Goal: Task Accomplishment & Management: Complete application form

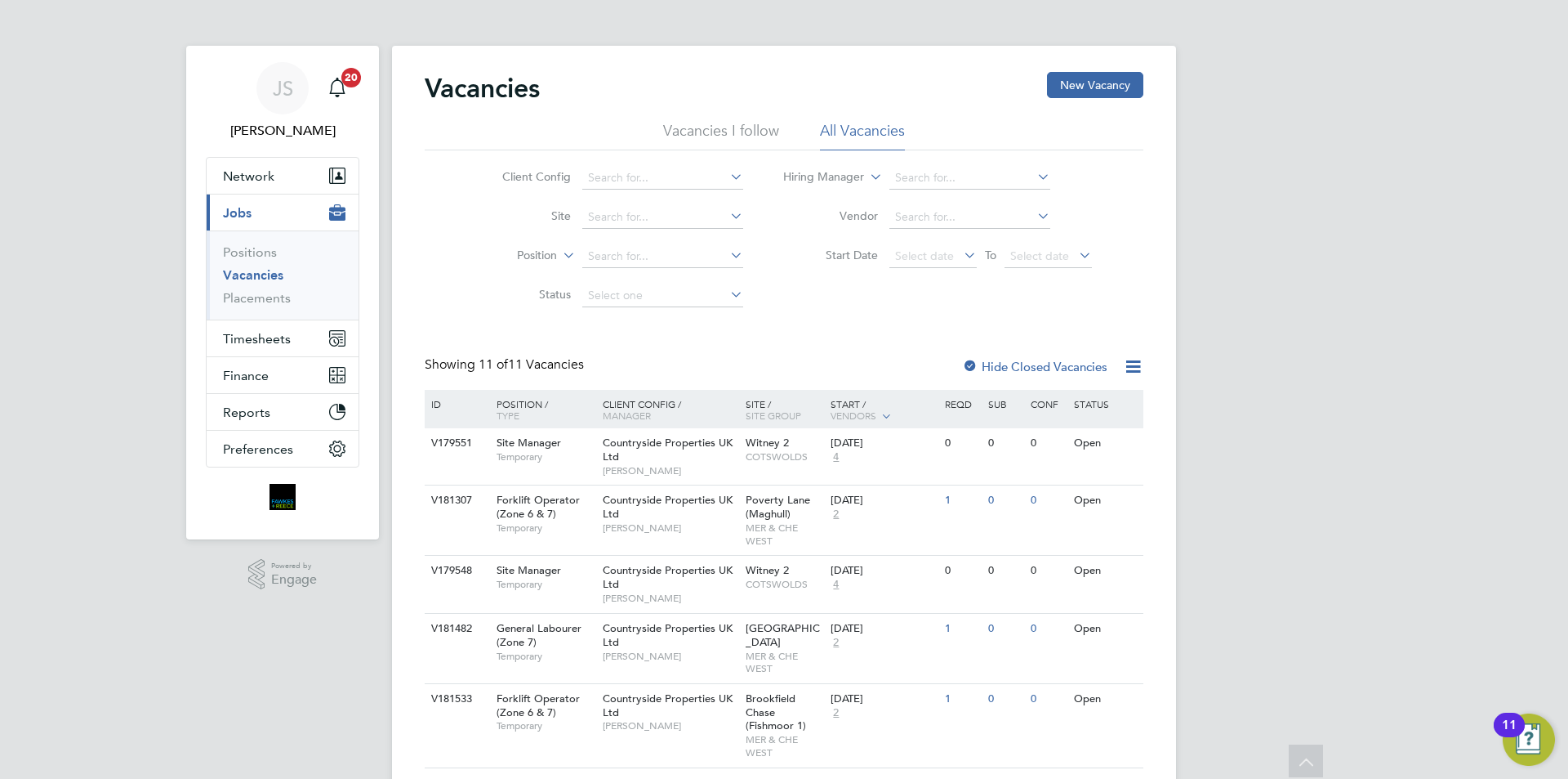
click at [254, 331] on span "Timesheets" at bounding box center [256, 338] width 67 height 15
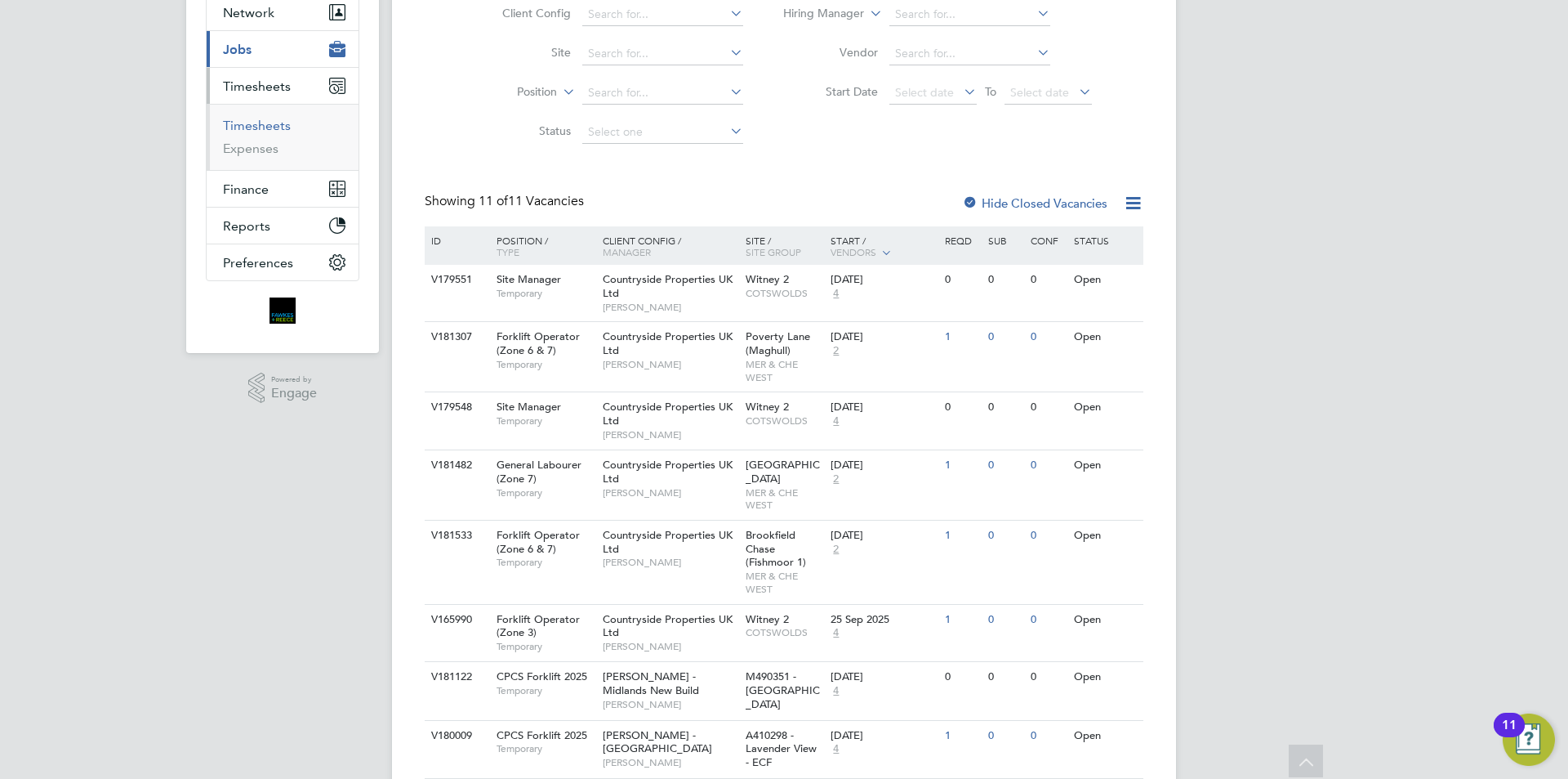
click at [265, 122] on link "Timesheets" at bounding box center [256, 125] width 67 height 15
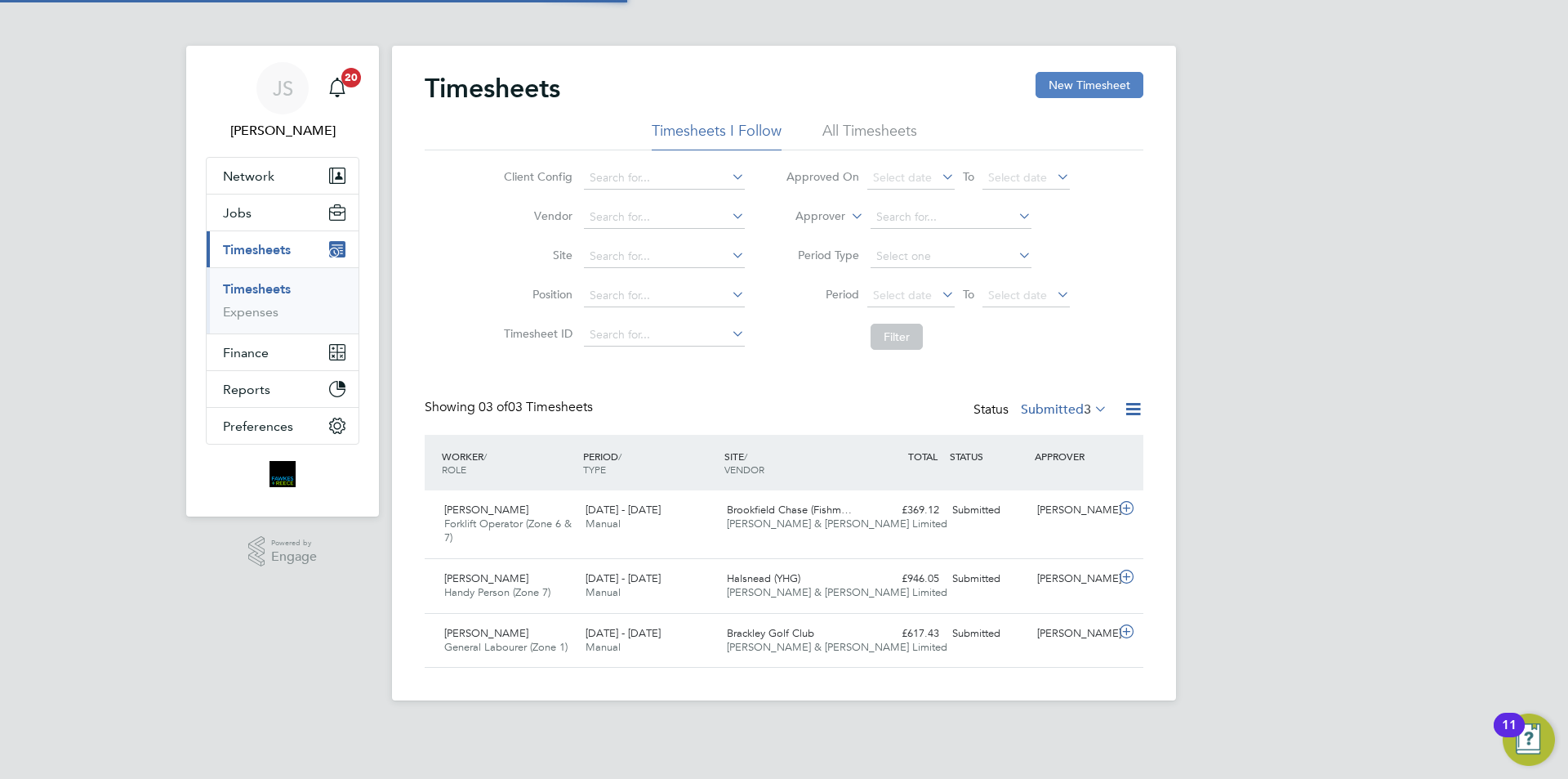
click at [1130, 90] on button "New Timesheet" at bounding box center [1090, 85] width 108 height 26
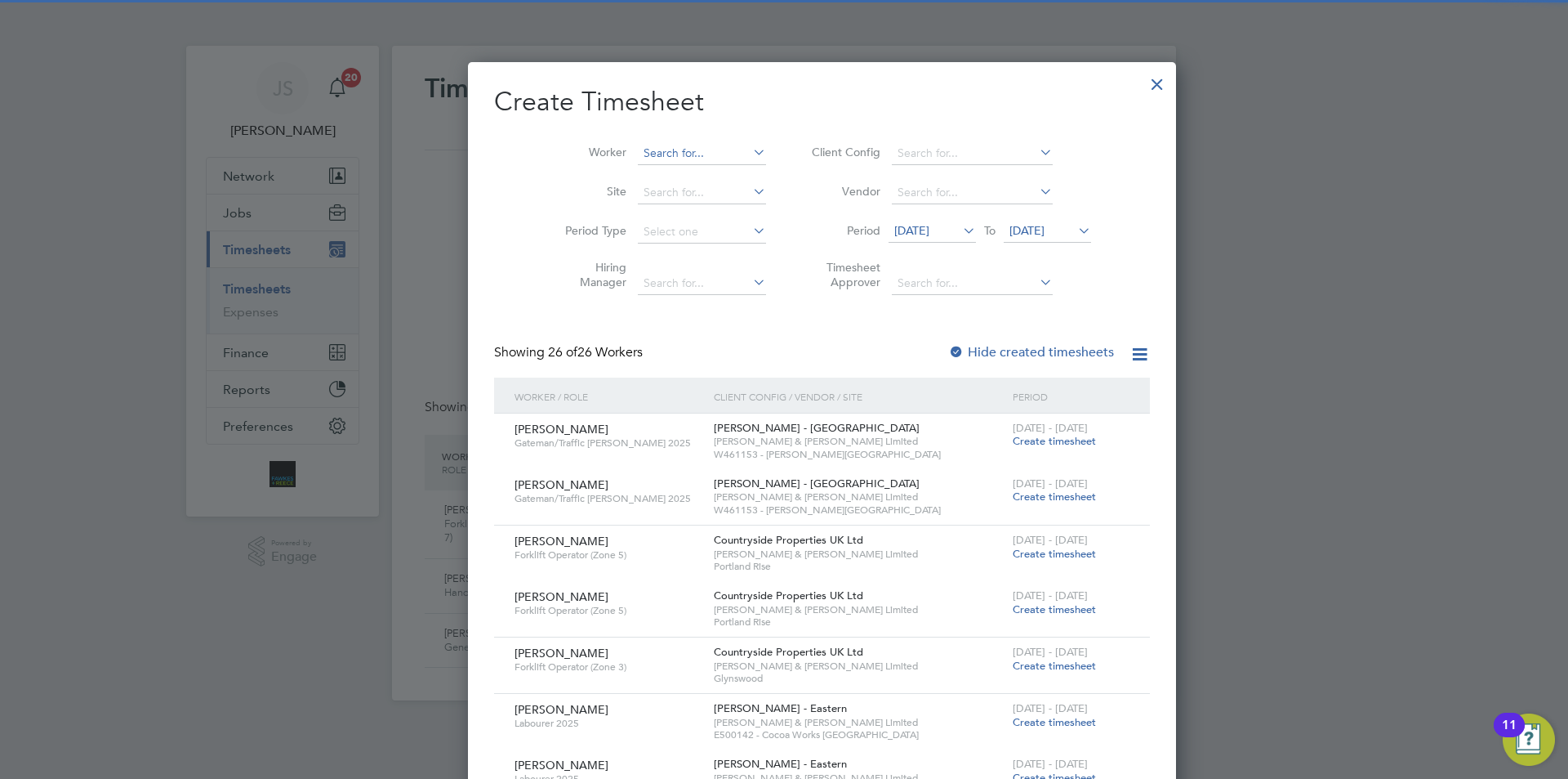
scroll to position [2352, 632]
click at [647, 151] on input at bounding box center [702, 153] width 128 height 23
click at [661, 175] on li "Hammed Omolaoye" at bounding box center [663, 175] width 130 height 22
type input "Hammed Omolaoye"
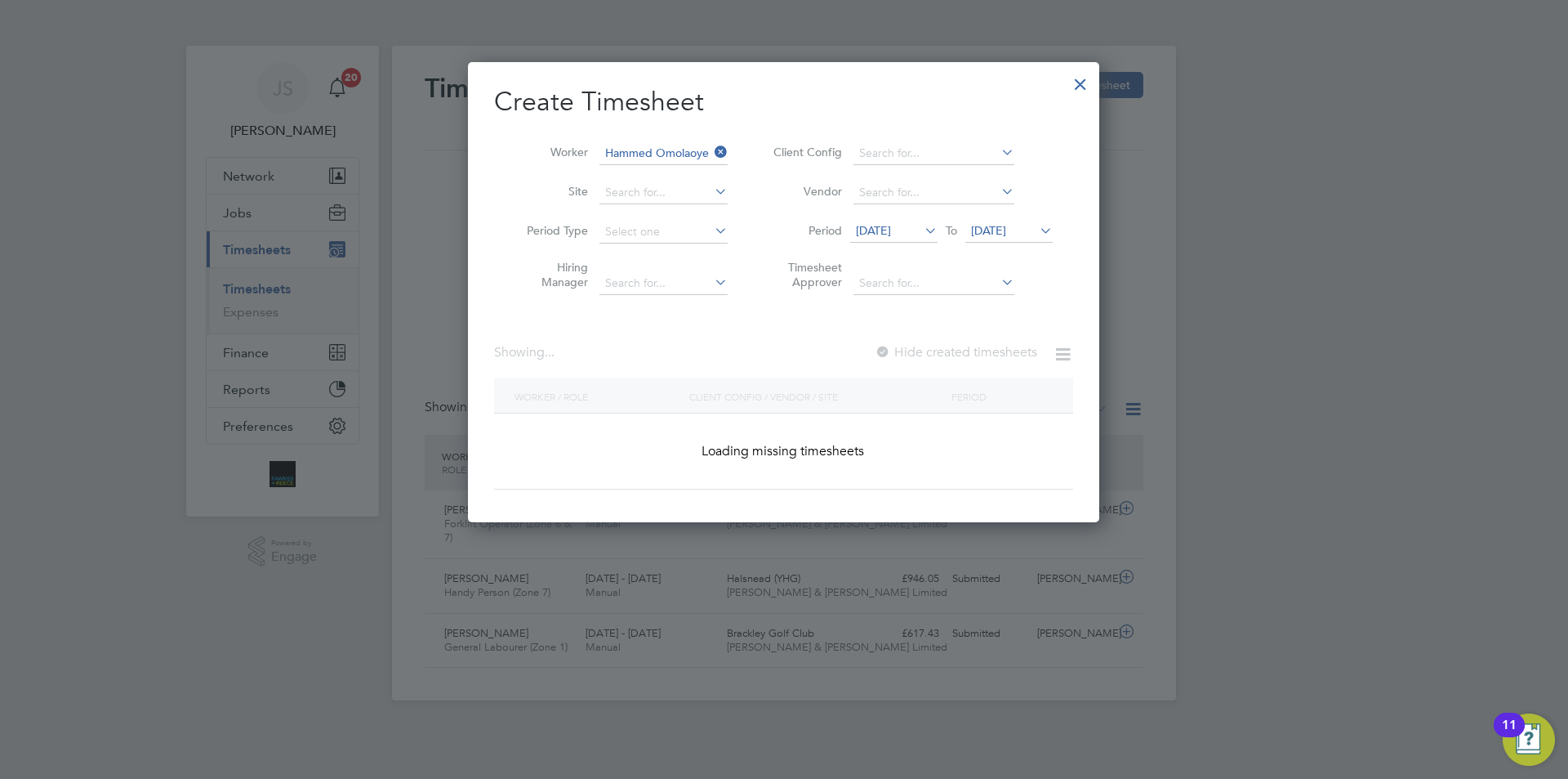
scroll to position [441, 632]
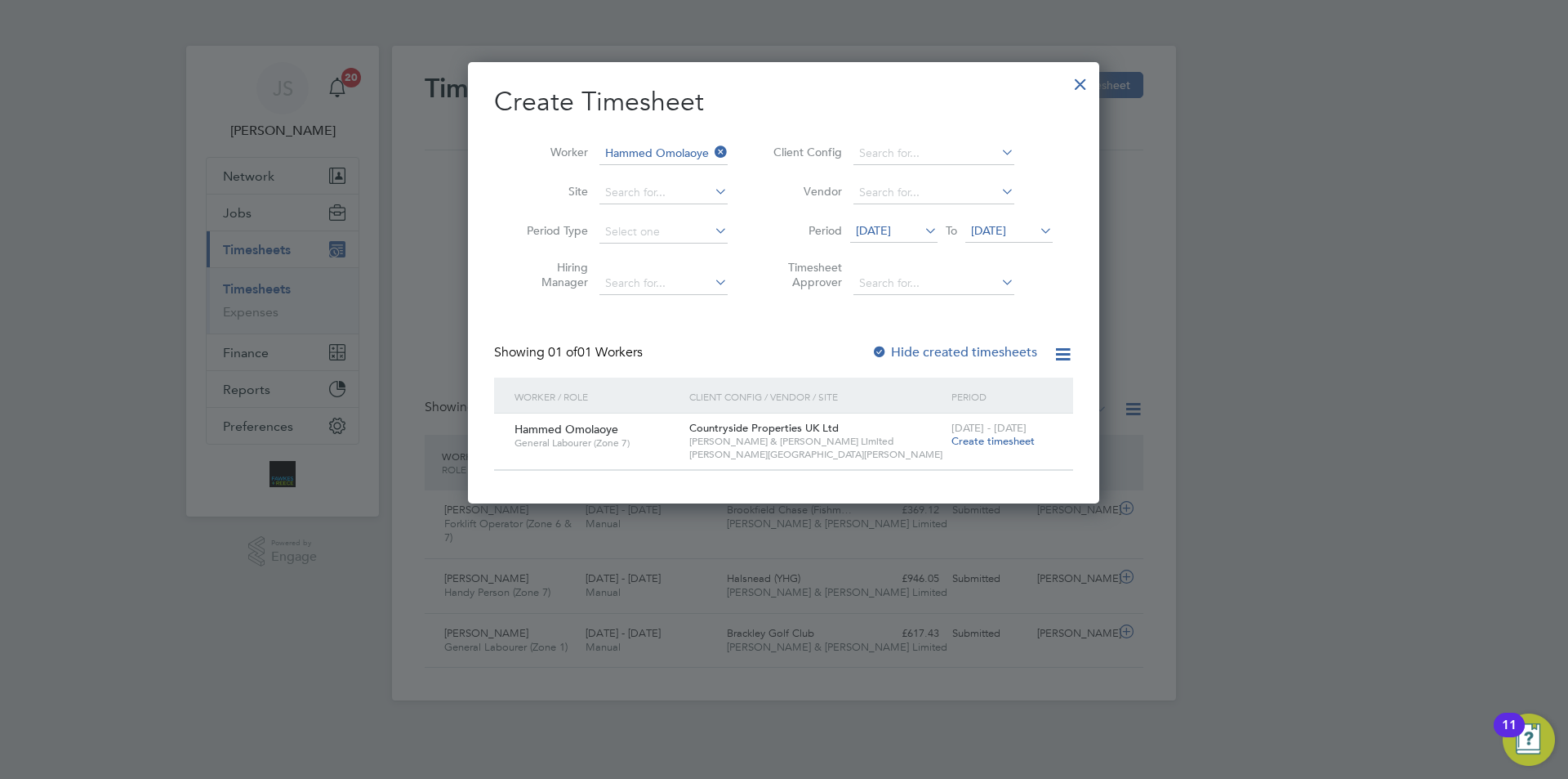
click at [997, 439] on span "Create timesheet" at bounding box center [993, 441] width 83 height 13
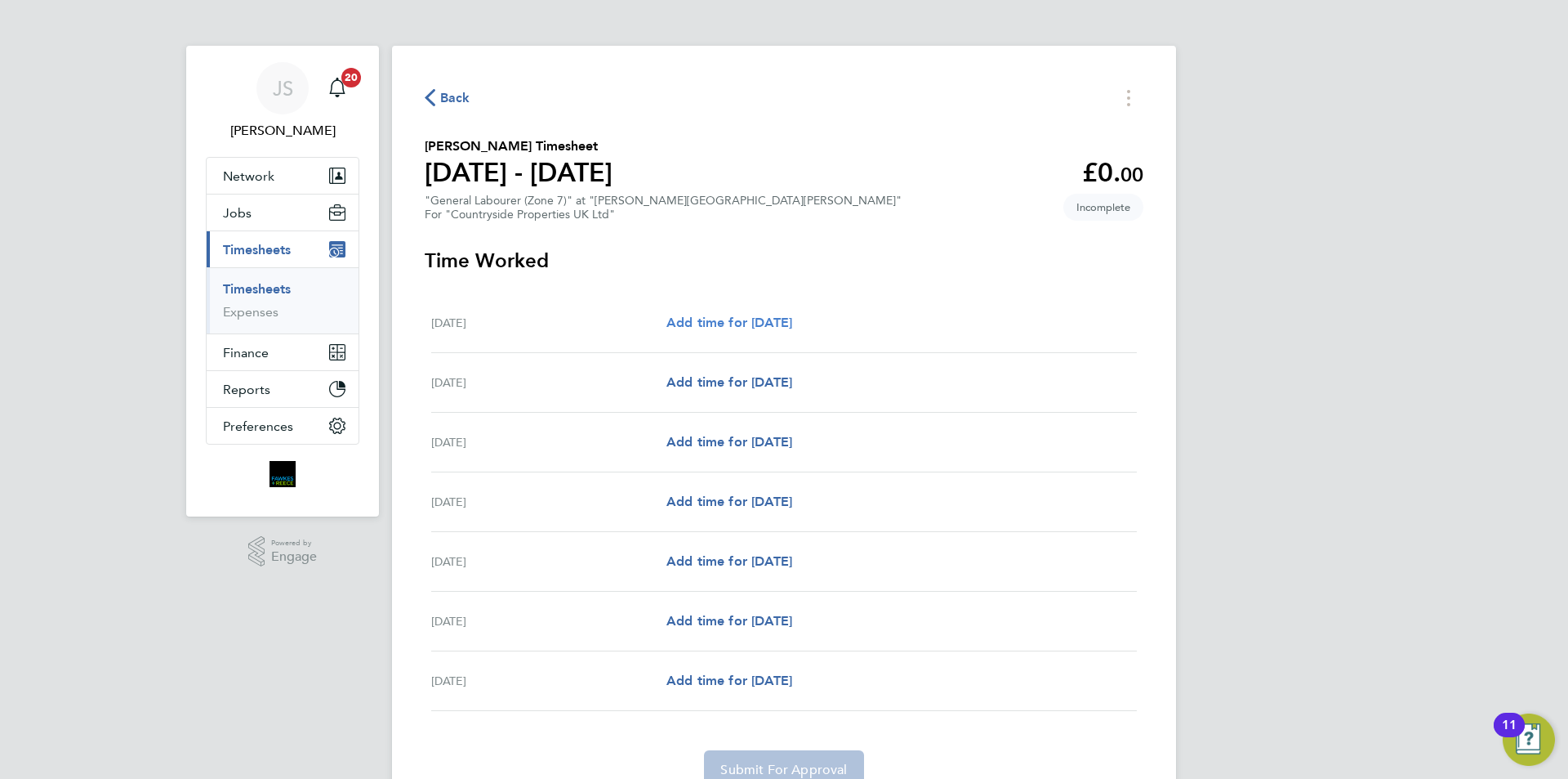
click at [726, 315] on span "Add time for Mon 22 Sep" at bounding box center [730, 322] width 126 height 15
select select "30"
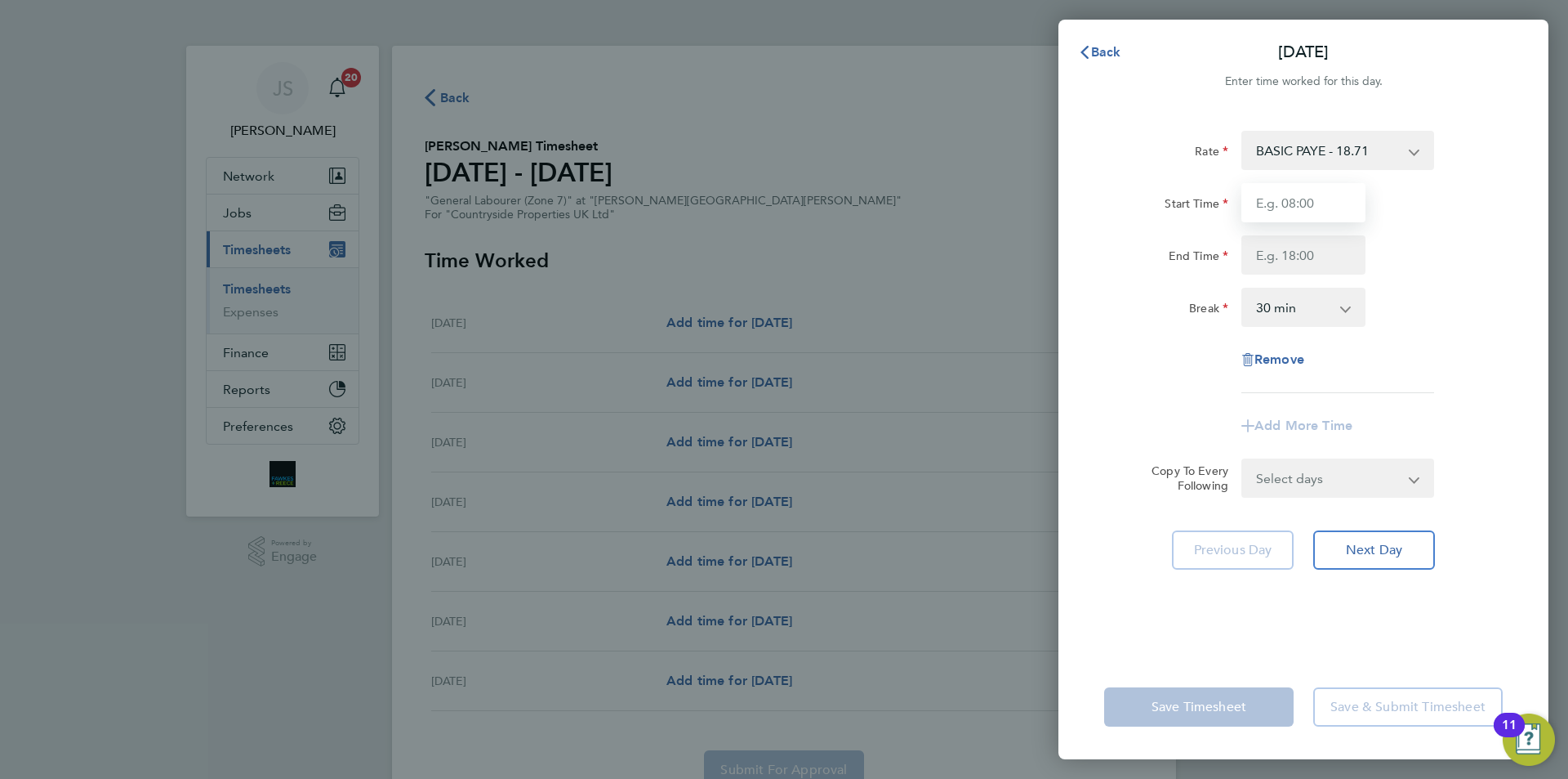
click at [1281, 201] on input "Start Time" at bounding box center [1303, 202] width 124 height 40
type input "07:30"
click at [1342, 254] on input "End Time" at bounding box center [1303, 255] width 124 height 40
type input "17:00"
click at [1289, 484] on div "Select days Day Weekday (Mon-Fri) Weekend (Sat-Sun) Tuesday Wednesday Thursday …" at bounding box center [1338, 478] width 193 height 40
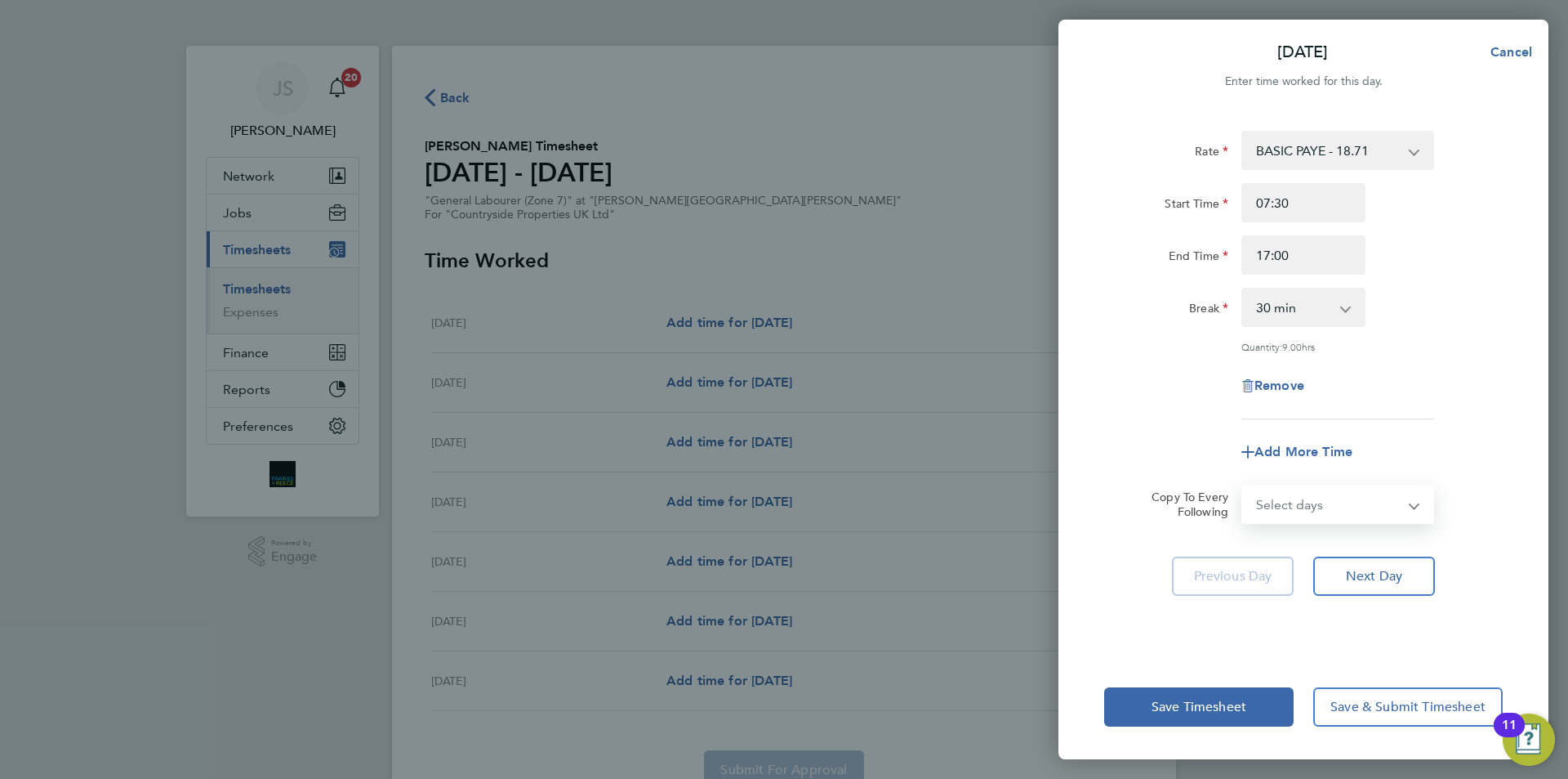
select select "WEEKDAY"
click at [1243, 486] on select "Select days Day Weekday (Mon-Fri) Weekend (Sat-Sun) Tuesday Wednesday Thursday …" at bounding box center [1329, 503] width 172 height 36
click at [1191, 429] on app-timesheet-line-form-group "Rate BASIC PAYE - 18.71 Start Time 07:30 End Time 17:00 Break 0 min 15 min 30 m…" at bounding box center [1304, 301] width 399 height 340
select select "2025-09-28"
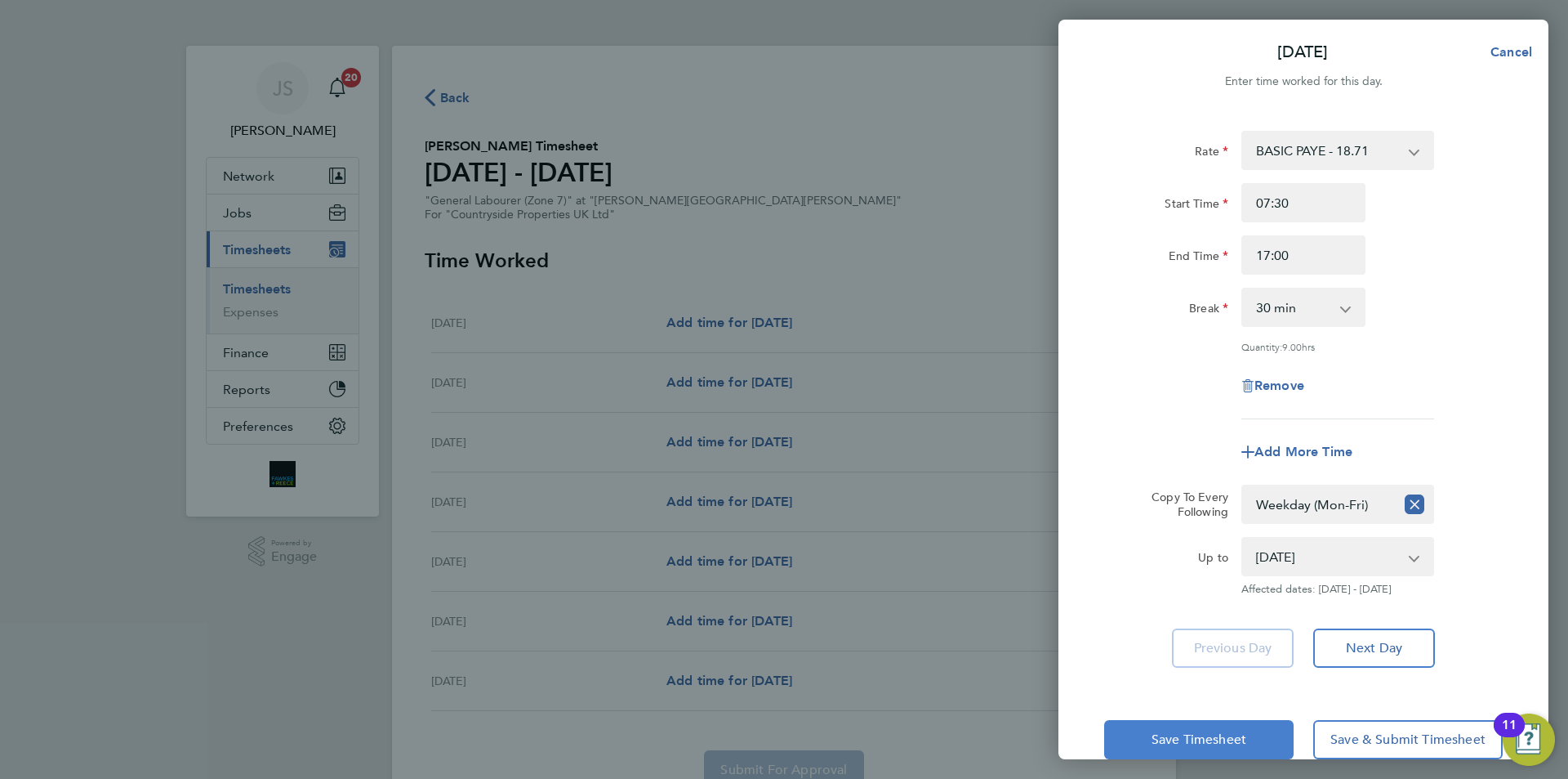
click at [1224, 732] on span "Save Timesheet" at bounding box center [1199, 739] width 94 height 16
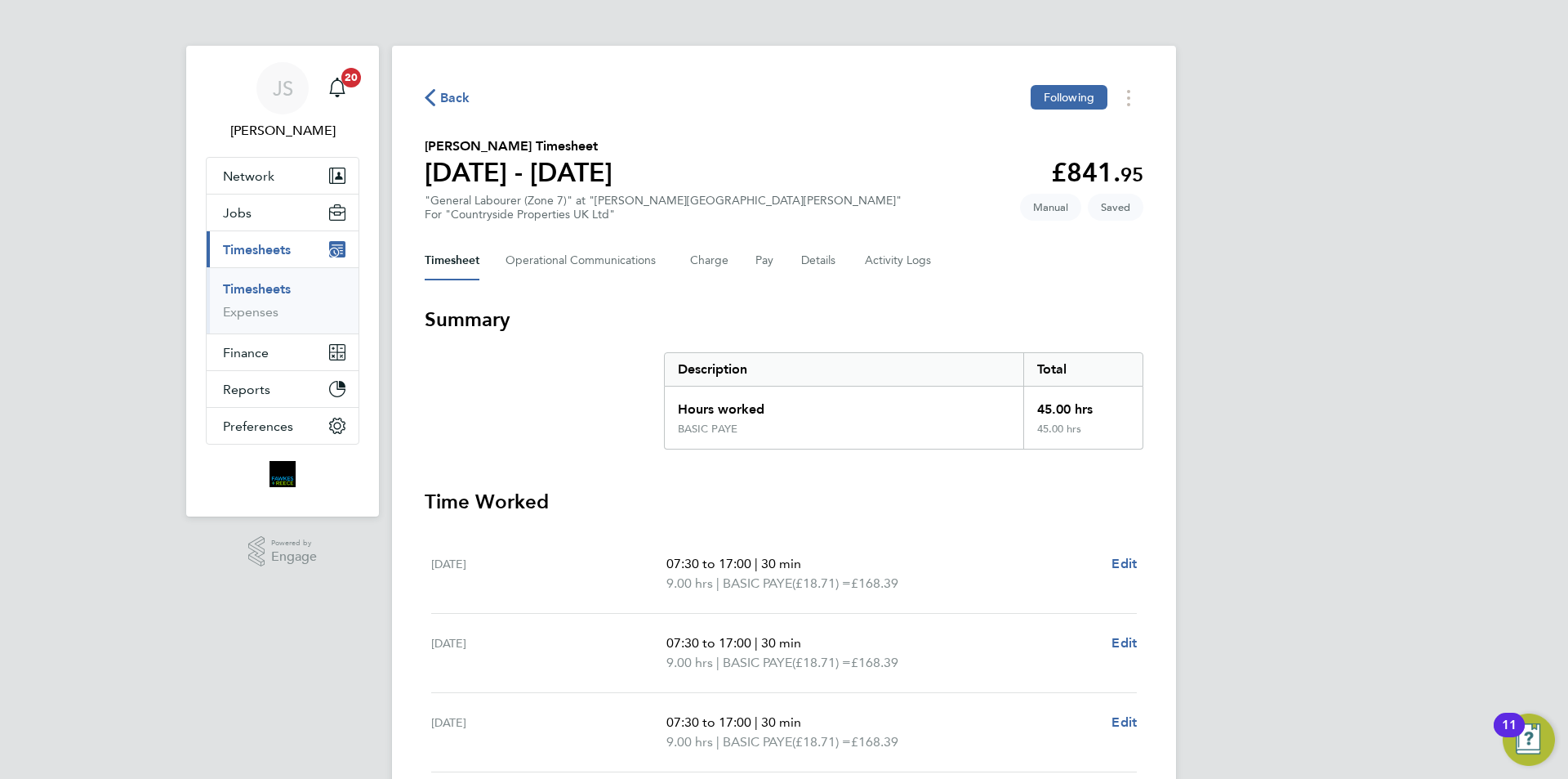
scroll to position [416, 0]
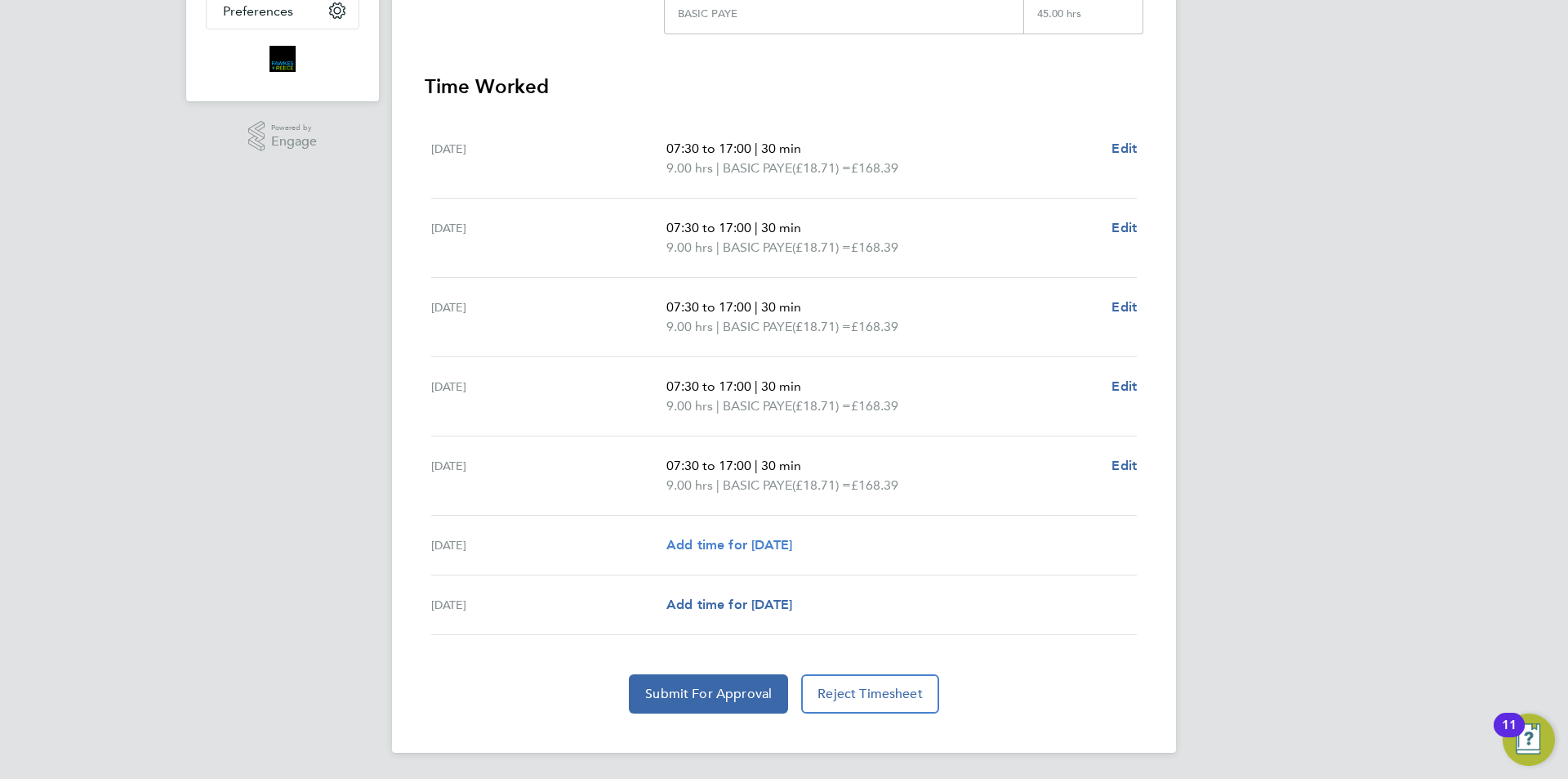
click at [792, 537] on span "Add time for Sat 27 Sep" at bounding box center [730, 545] width 126 height 15
select select "30"
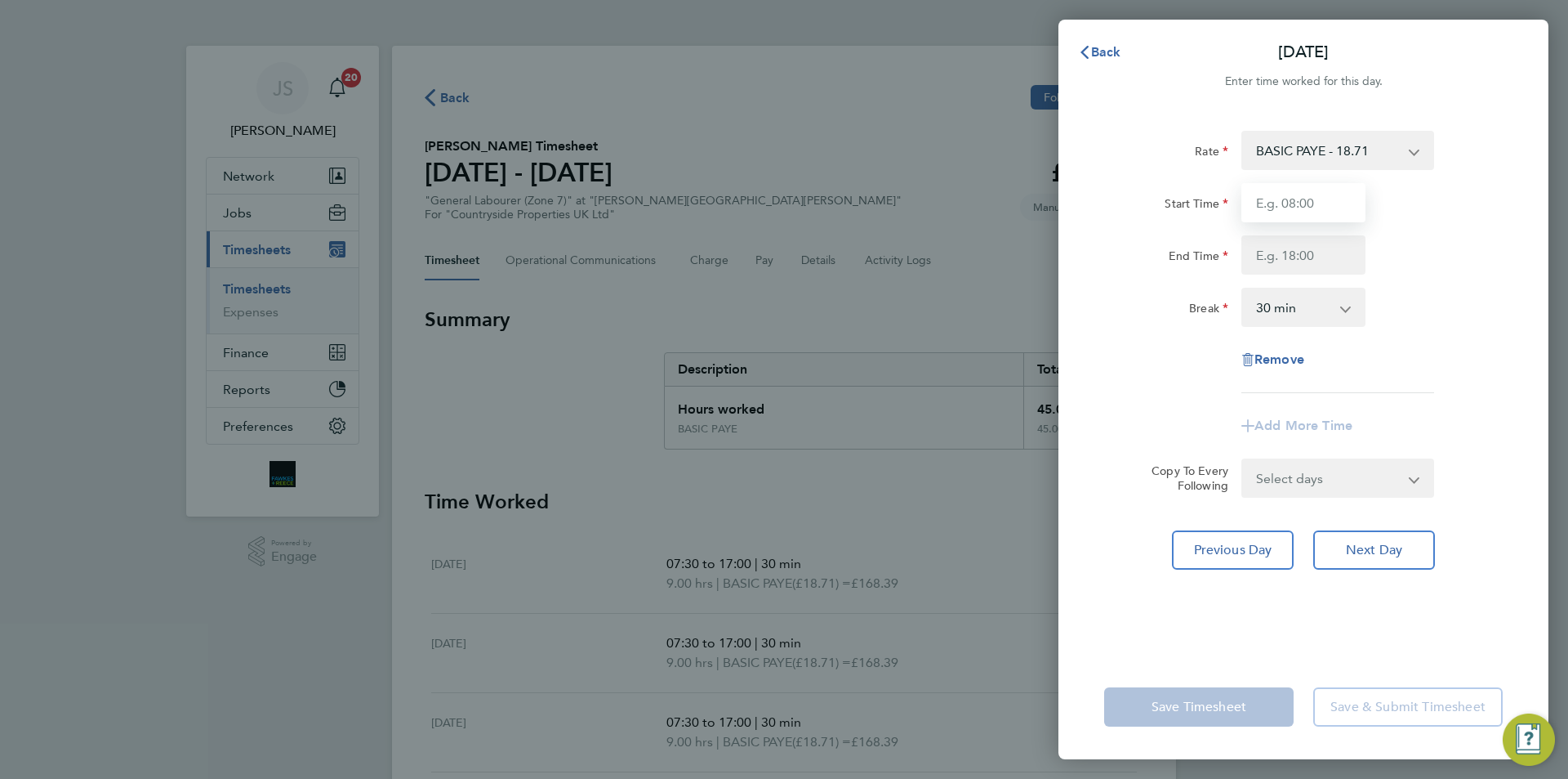
click at [1253, 206] on input "Start Time" at bounding box center [1303, 202] width 124 height 40
type input "07:30"
click at [1301, 260] on input "End Time" at bounding box center [1303, 255] width 124 height 40
type input "15:00"
click at [1385, 417] on app-timesheet-line-form-group "Rate BASIC PAYE - 18.71 Start Time 07:30 End Time 15:00 Break 0 min 15 min 30 m…" at bounding box center [1304, 288] width 399 height 314
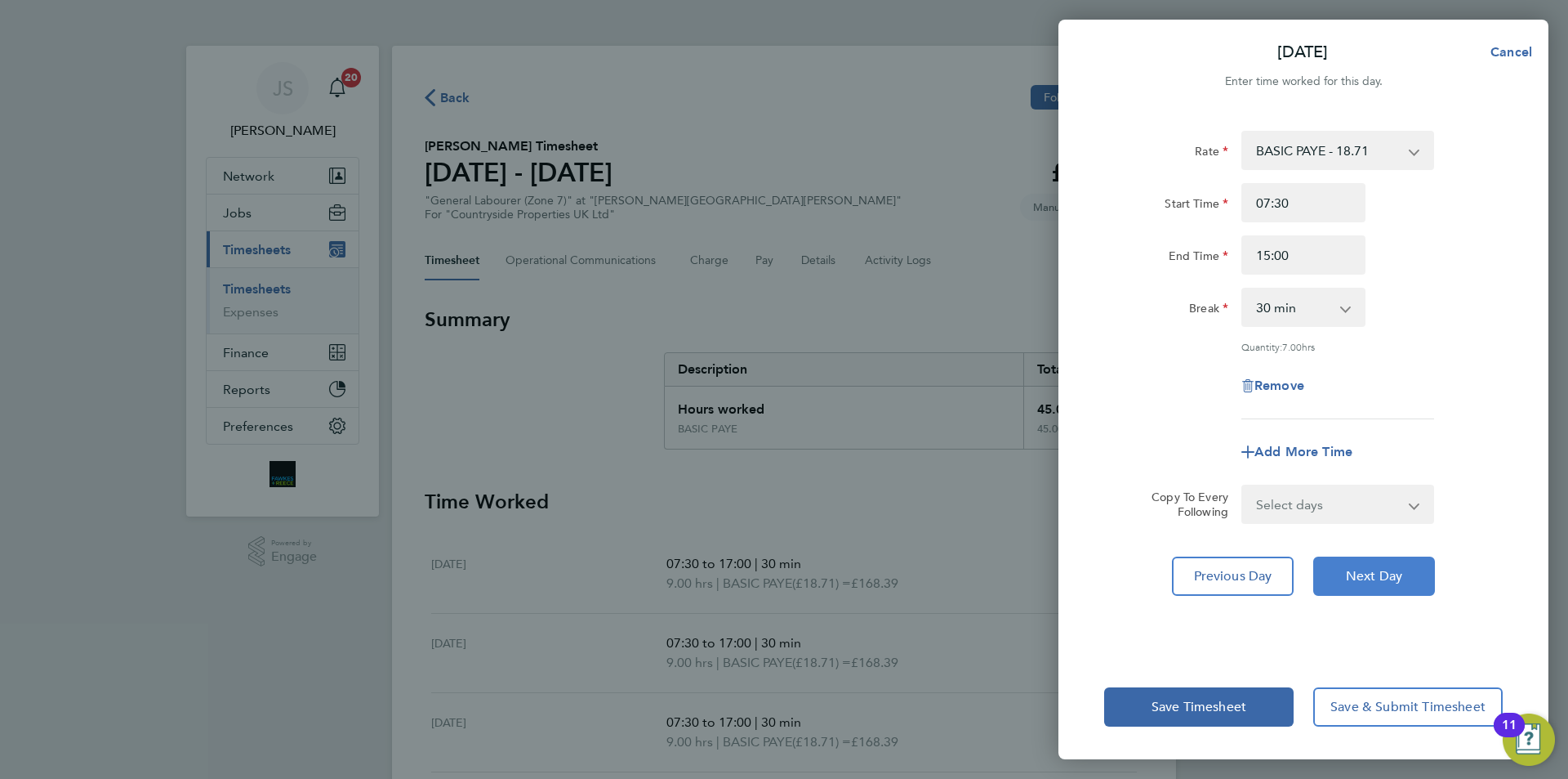
click at [1358, 578] on span "Next Day" at bounding box center [1374, 576] width 56 height 16
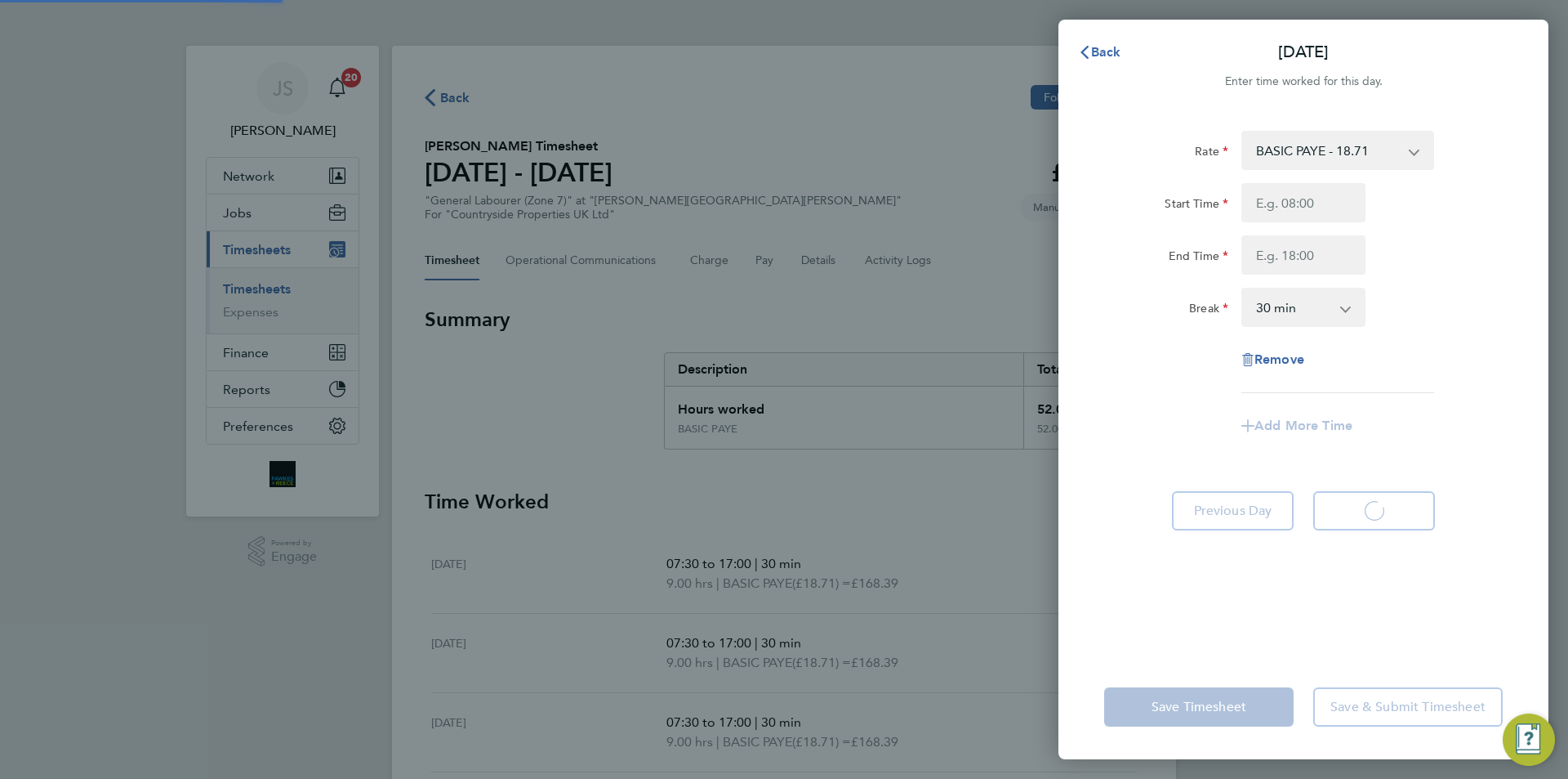
select select "30"
click at [1318, 211] on input "Start Time" at bounding box center [1303, 202] width 124 height 40
type input "07:30"
click at [1295, 276] on div "Rate BASIC PAYE - 18.71 Start Time 07:30 End Time Break 0 min 15 min 30 min 45 …" at bounding box center [1304, 262] width 399 height 262
click at [1291, 264] on input "End Time" at bounding box center [1303, 255] width 124 height 40
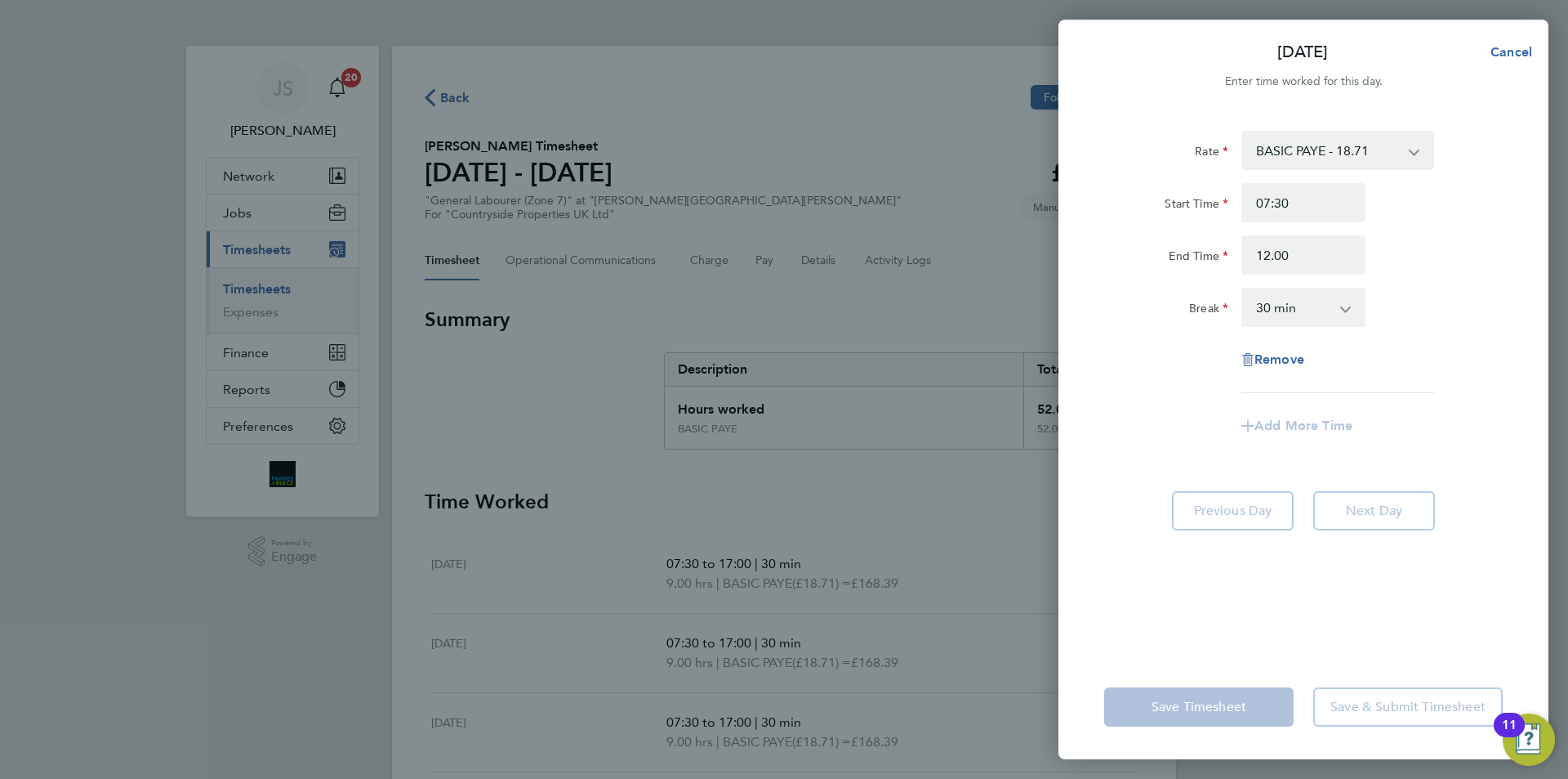
type input "12:00"
drag, startPoint x: 1220, startPoint y: 360, endPoint x: 1156, endPoint y: 504, distance: 157.6
click at [1220, 360] on div "Rate BASIC PAYE - 18.71 Start Time 07:30 End Time 12:00 Break 0 min 15 min 30 m…" at bounding box center [1304, 262] width 399 height 262
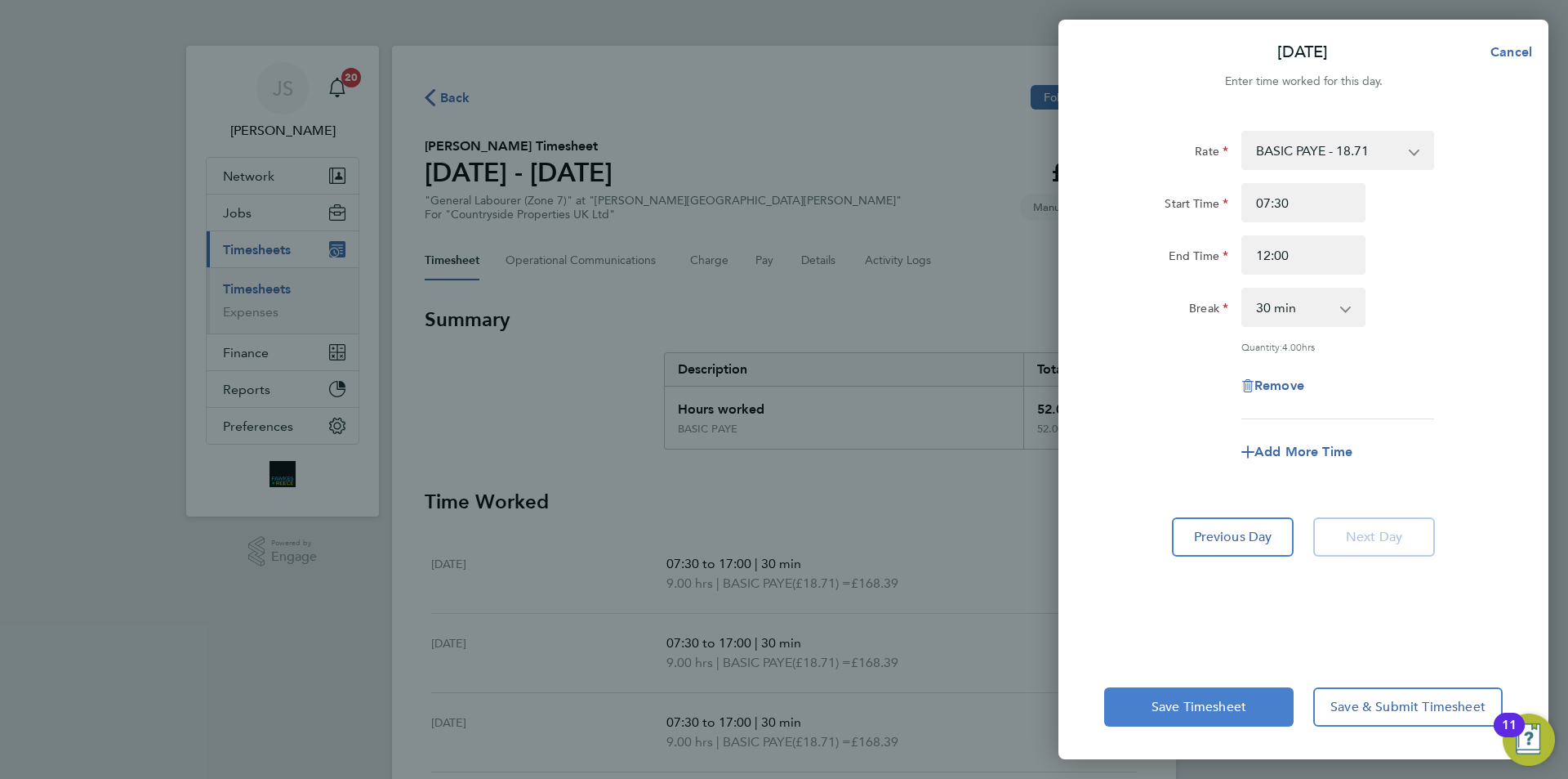
click at [1150, 706] on button "Save Timesheet" at bounding box center [1199, 707] width 190 height 40
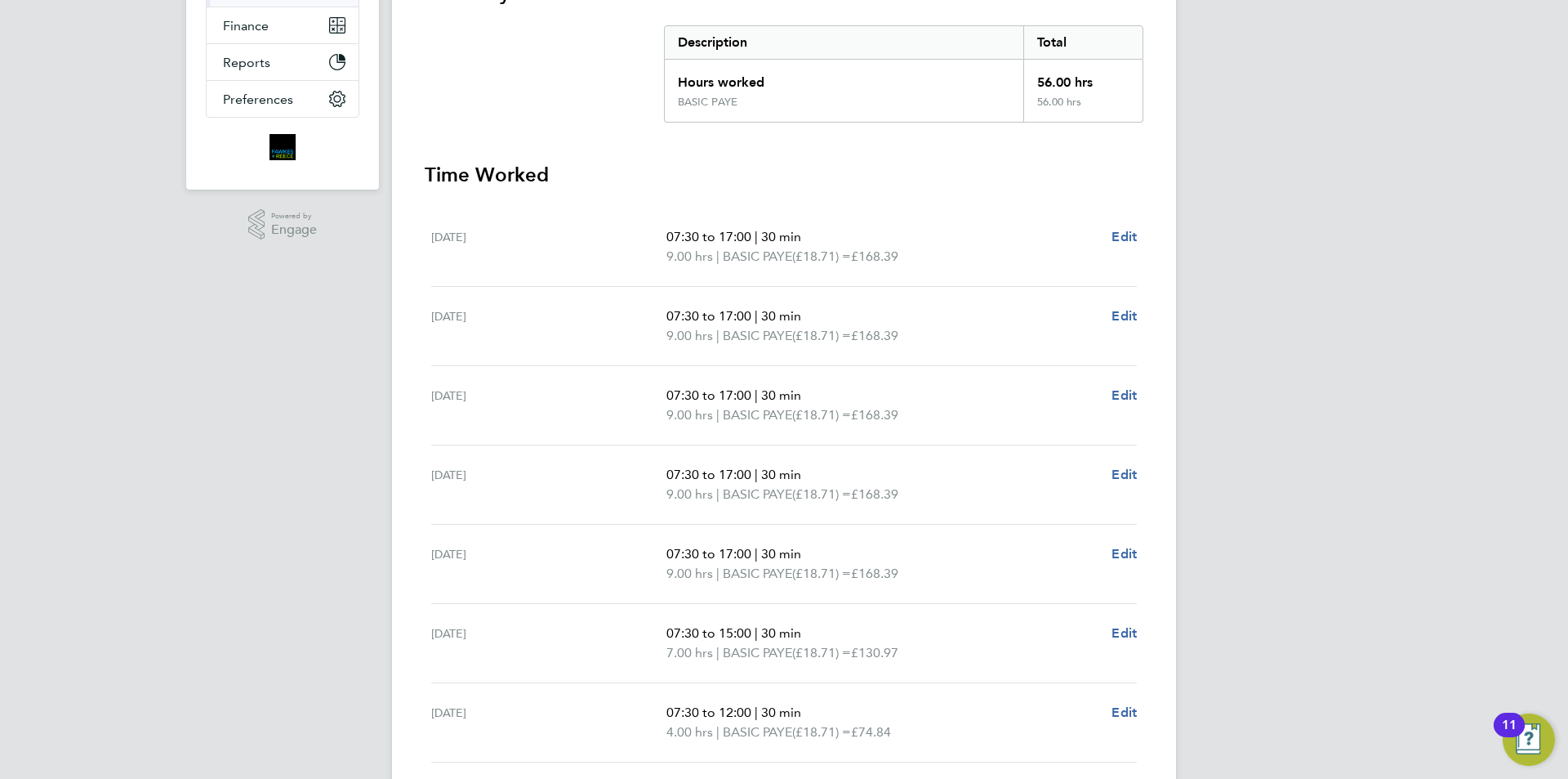
scroll to position [454, 0]
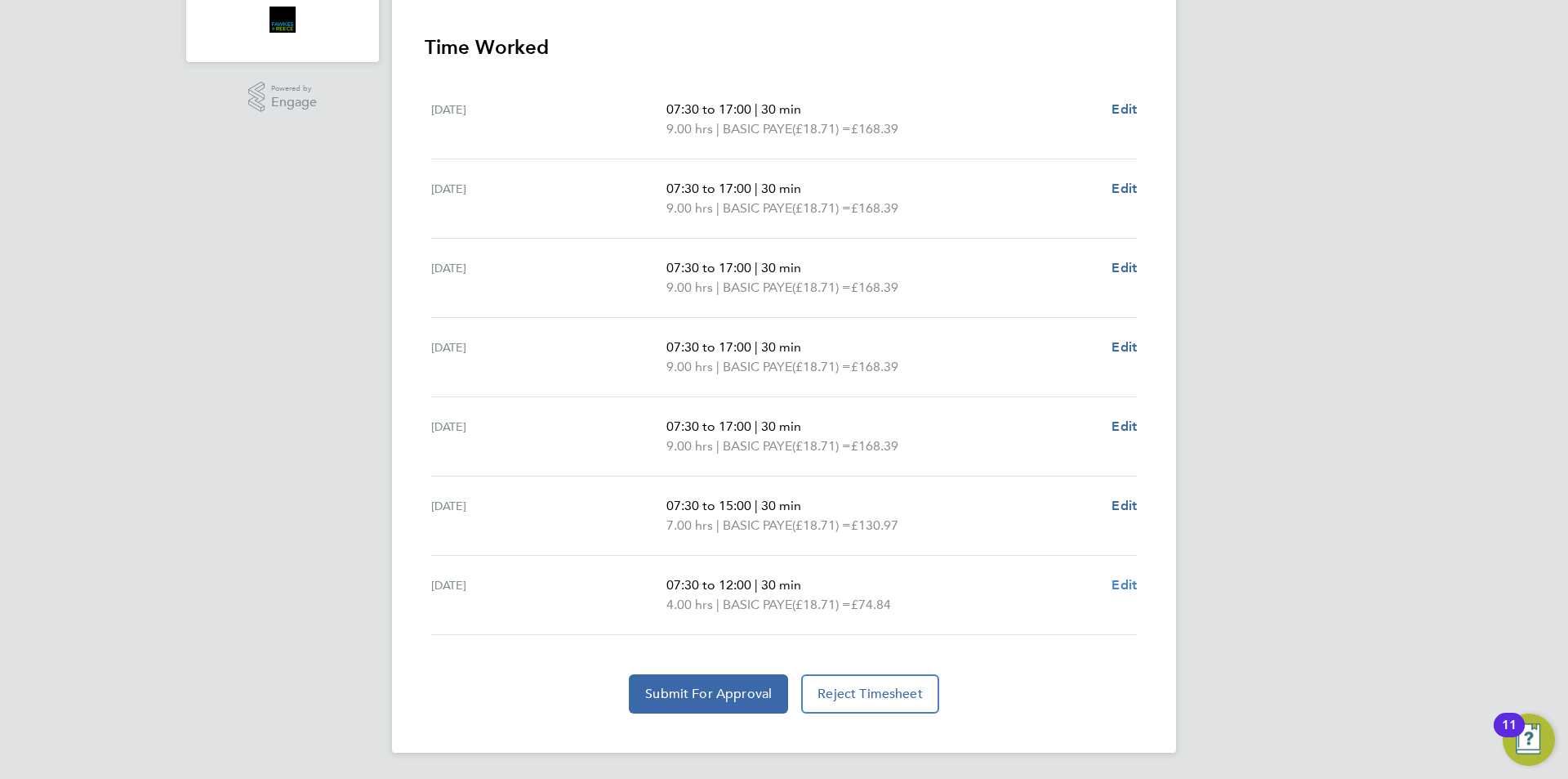
click at [1128, 591] on span "Edit" at bounding box center [1125, 584] width 25 height 15
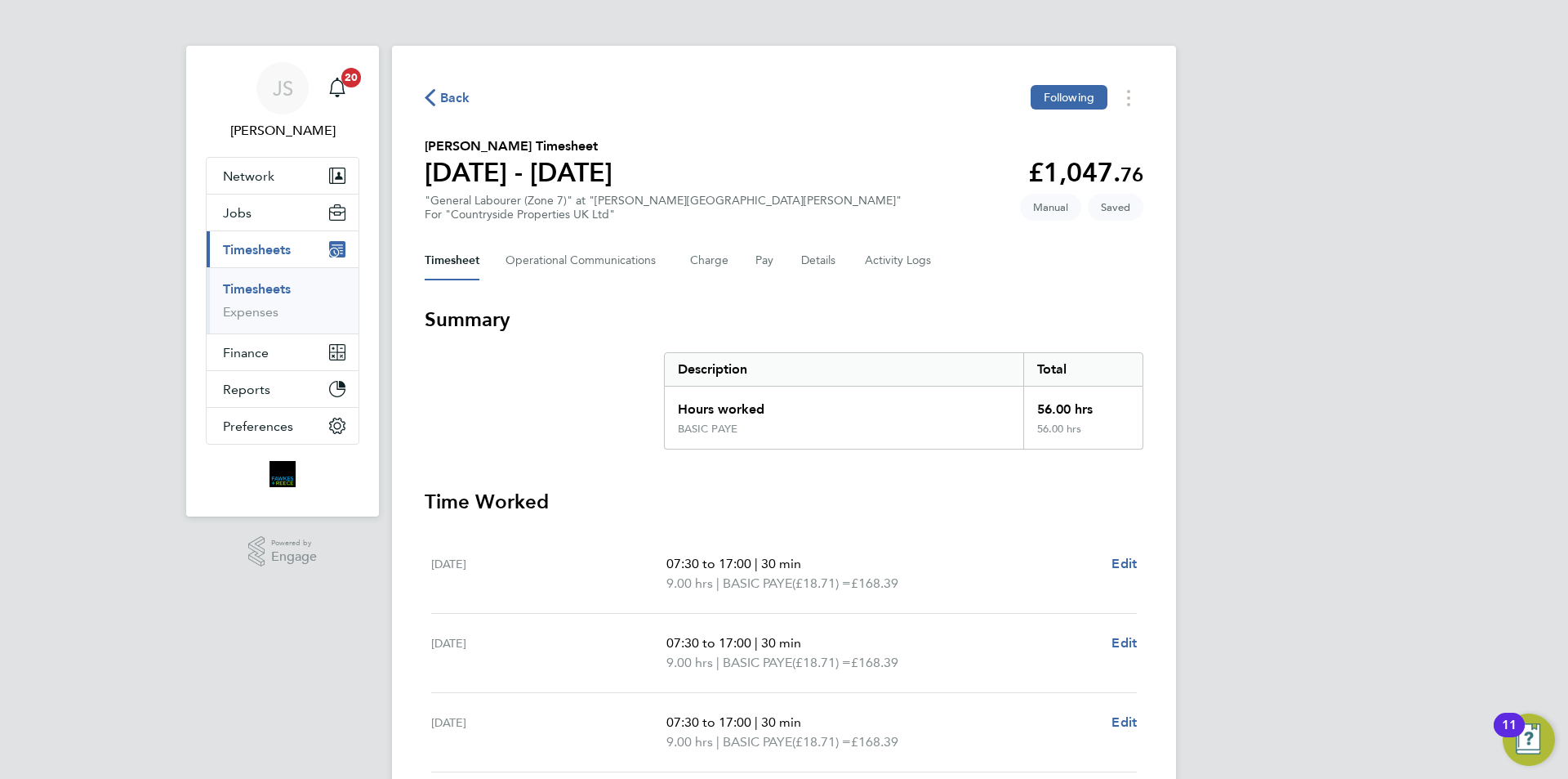
select select "30"
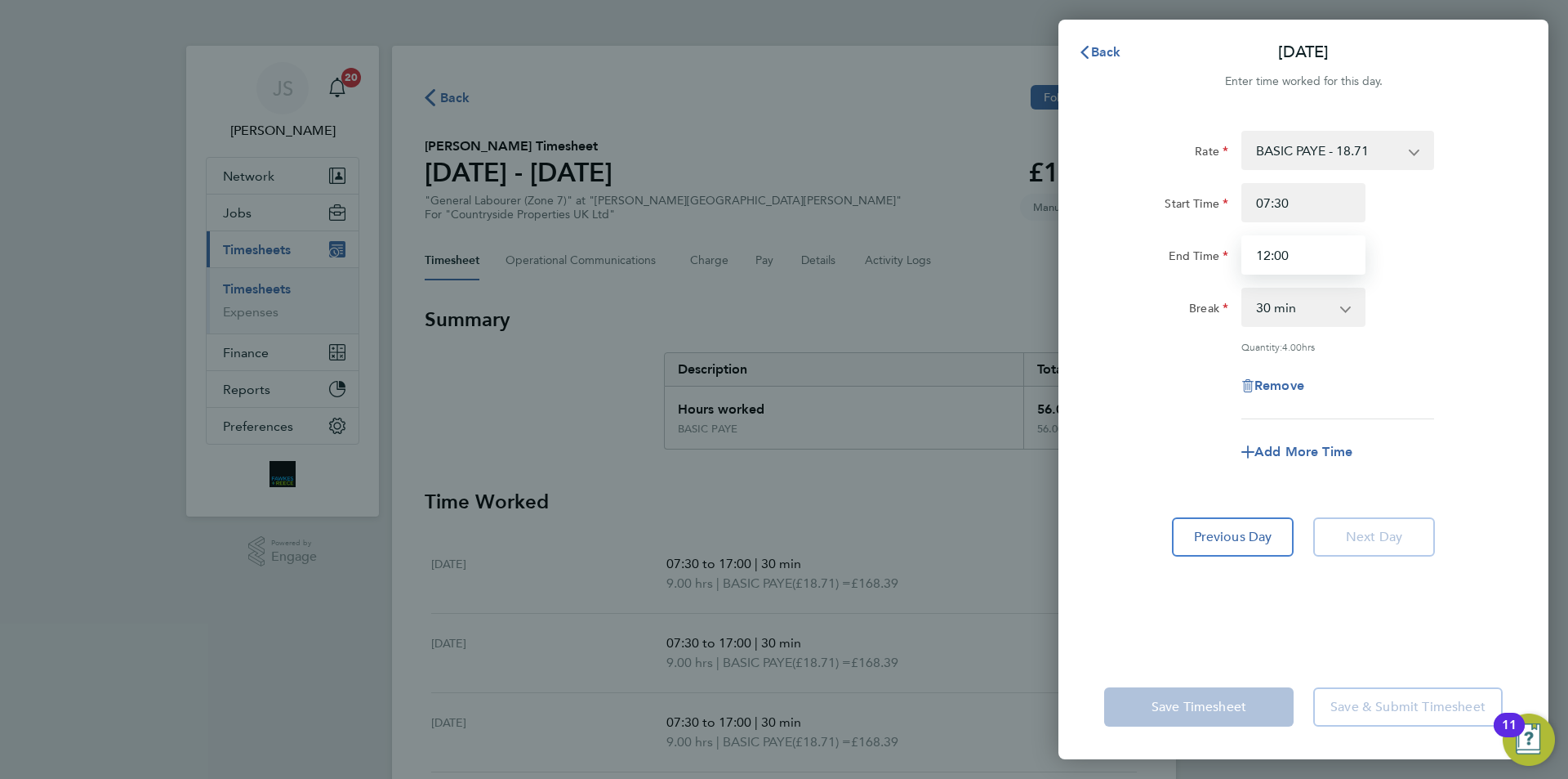
click at [1270, 256] on input "12:00" at bounding box center [1303, 255] width 124 height 40
type input "15:00"
click at [1133, 348] on div "Quantity: 4.00 hrs" at bounding box center [1303, 347] width 412 height 13
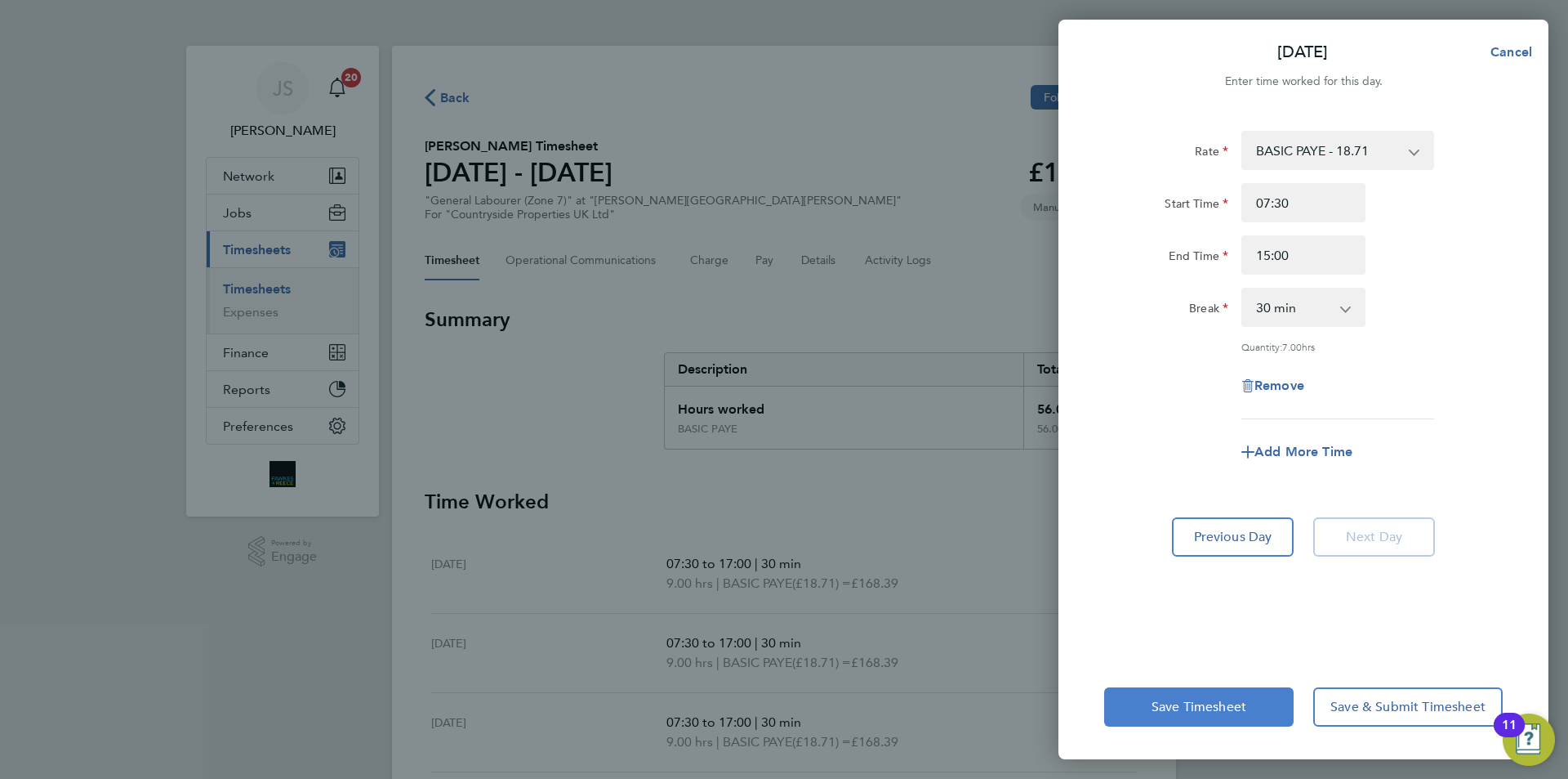
click at [1187, 709] on span "Save Timesheet" at bounding box center [1199, 707] width 94 height 16
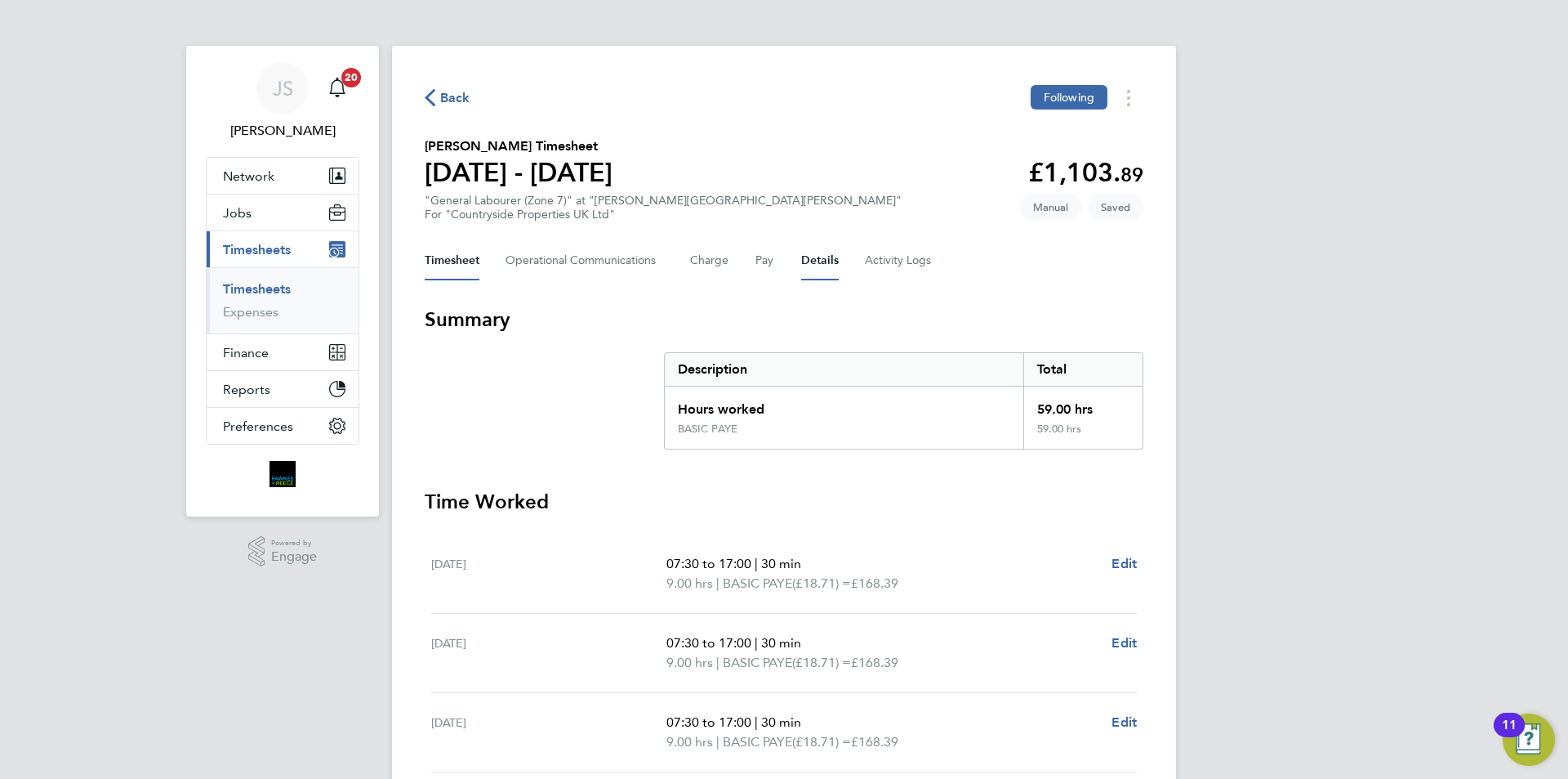
click at [817, 265] on button "Details" at bounding box center [820, 260] width 38 height 40
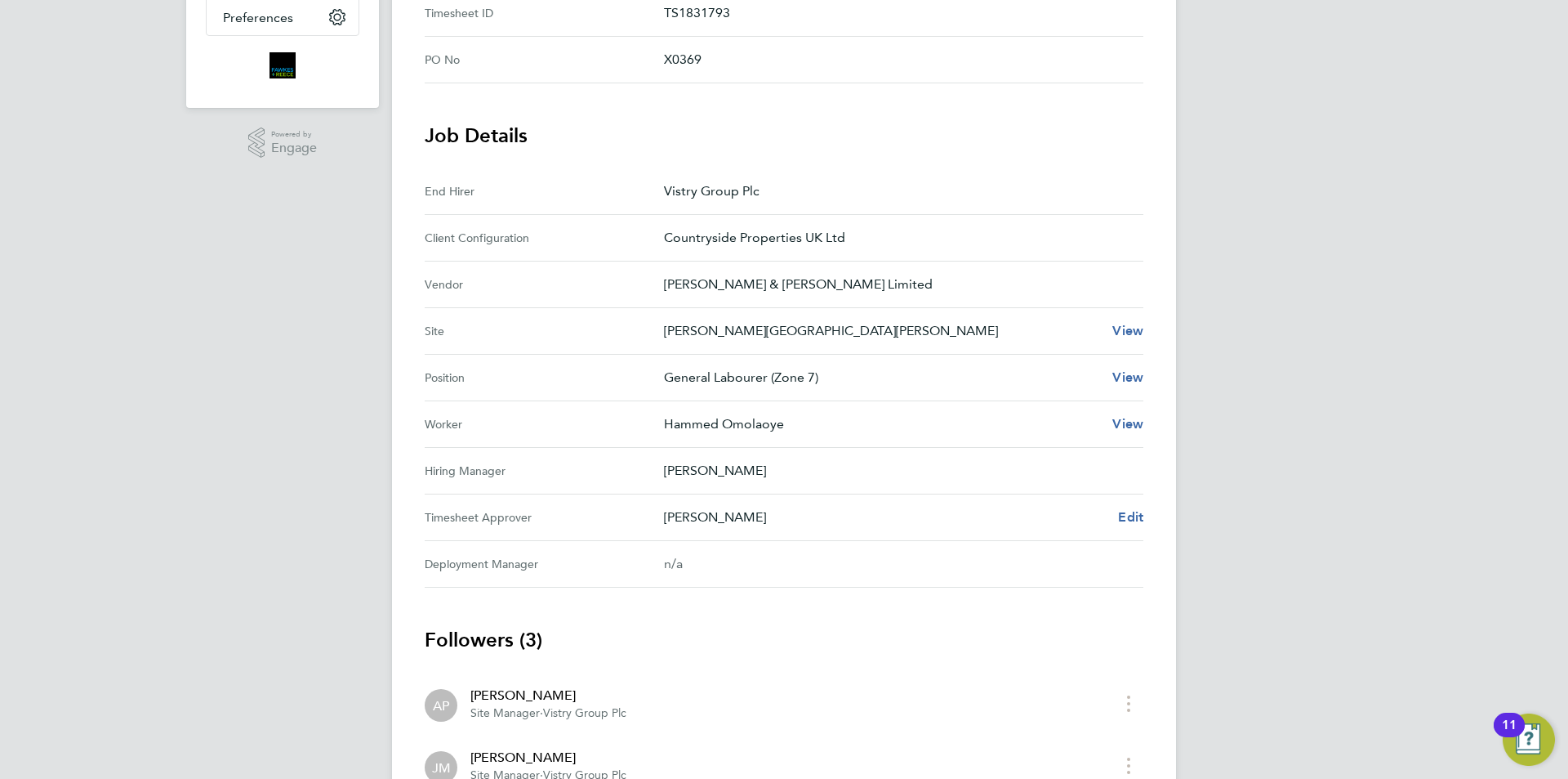
scroll to position [491, 0]
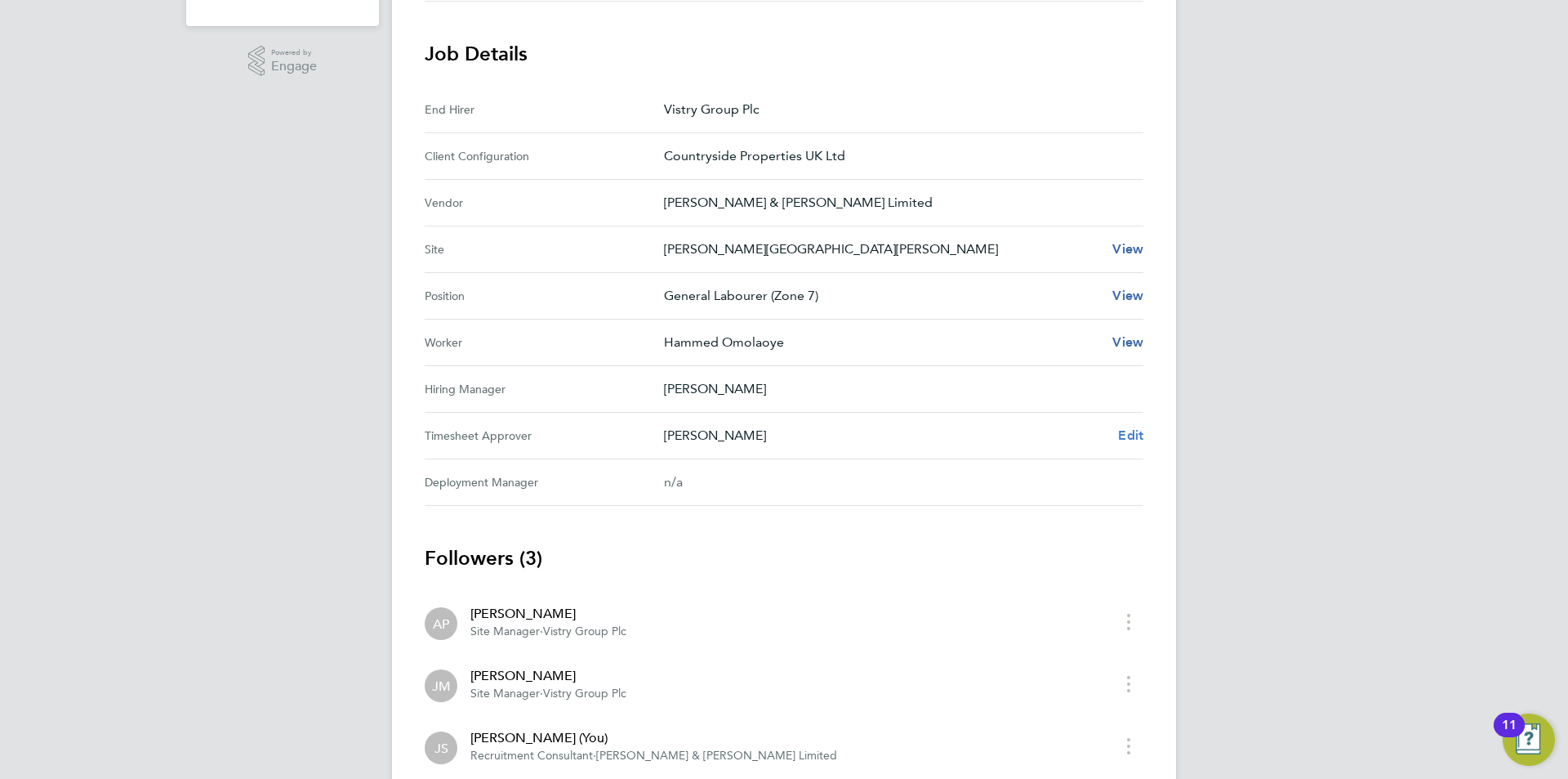
click at [1133, 432] on span "Edit" at bounding box center [1130, 435] width 25 height 15
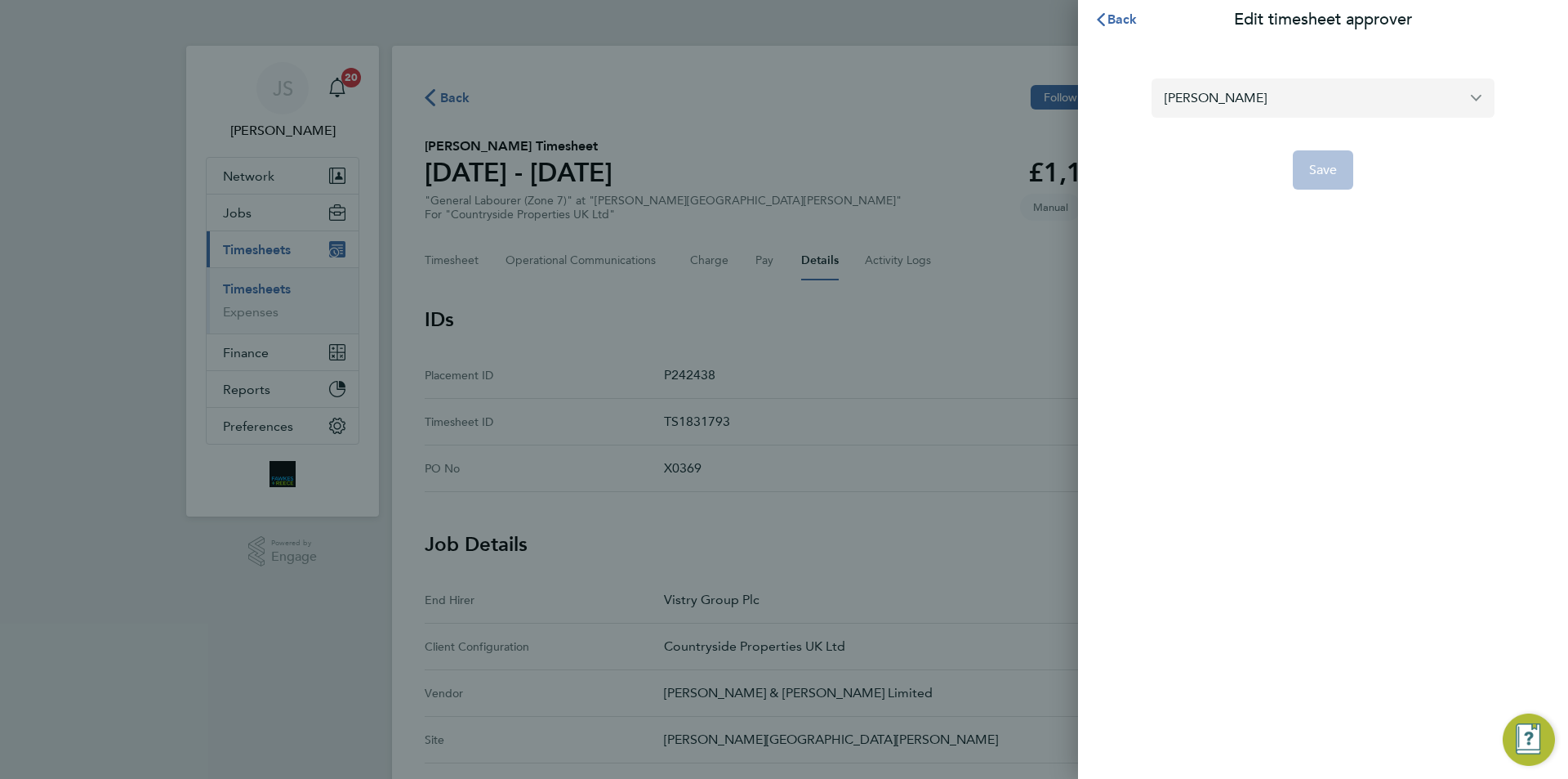
click at [1241, 100] on input "Alex Pierce" at bounding box center [1323, 97] width 343 height 39
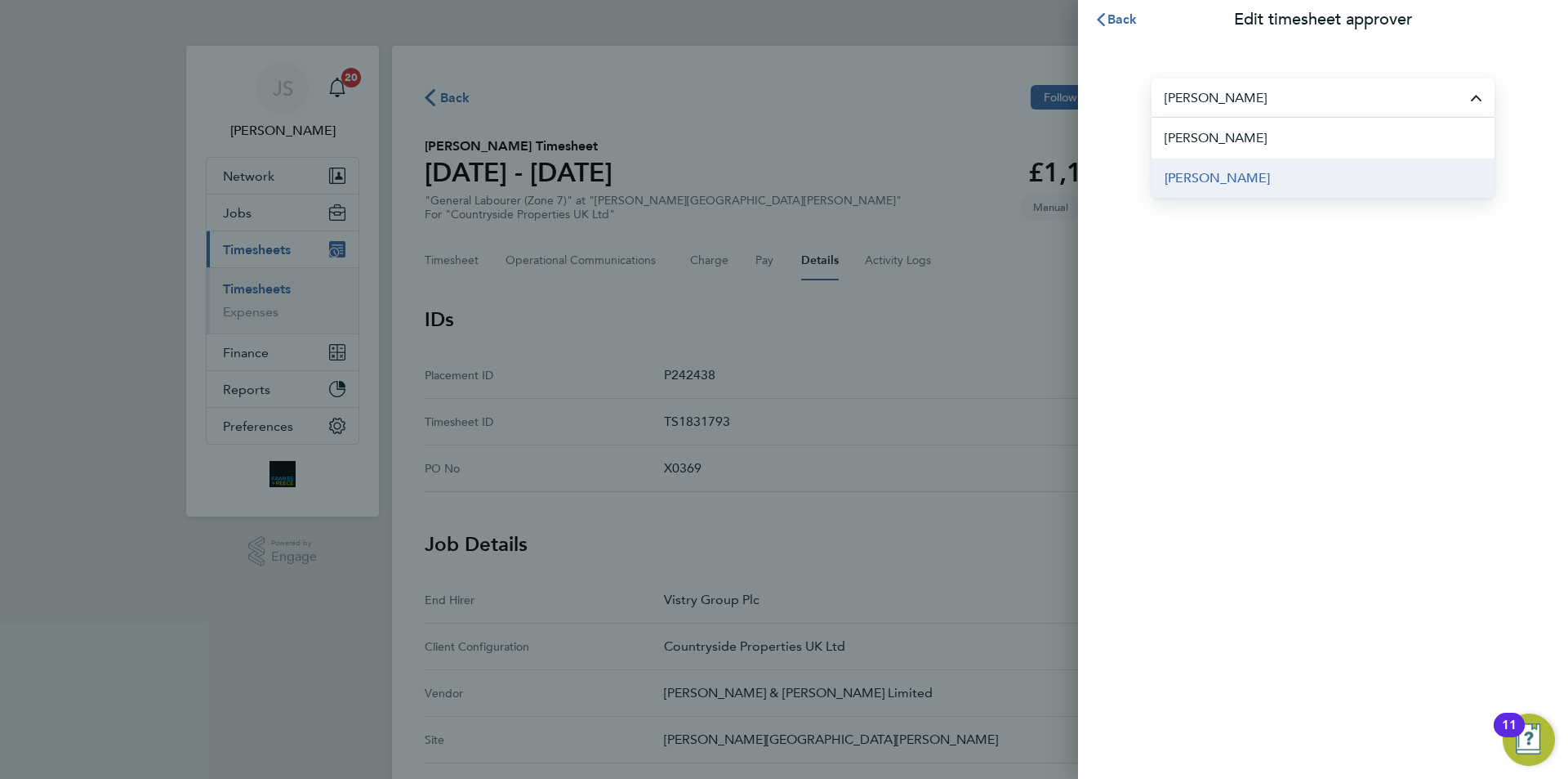
click at [1236, 185] on span "Graham Richardson" at bounding box center [1217, 178] width 105 height 19
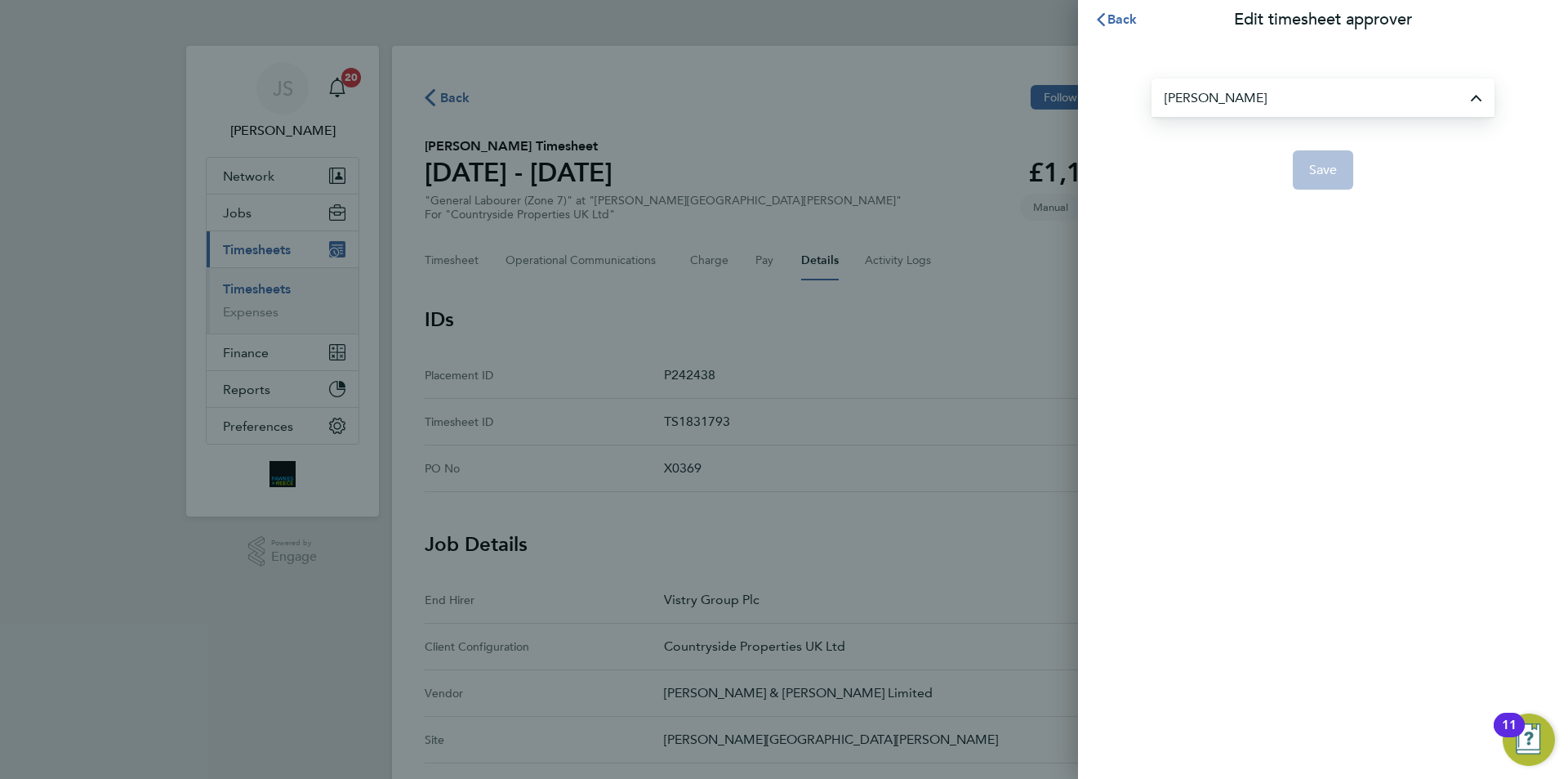
type input "Graham Richardson"
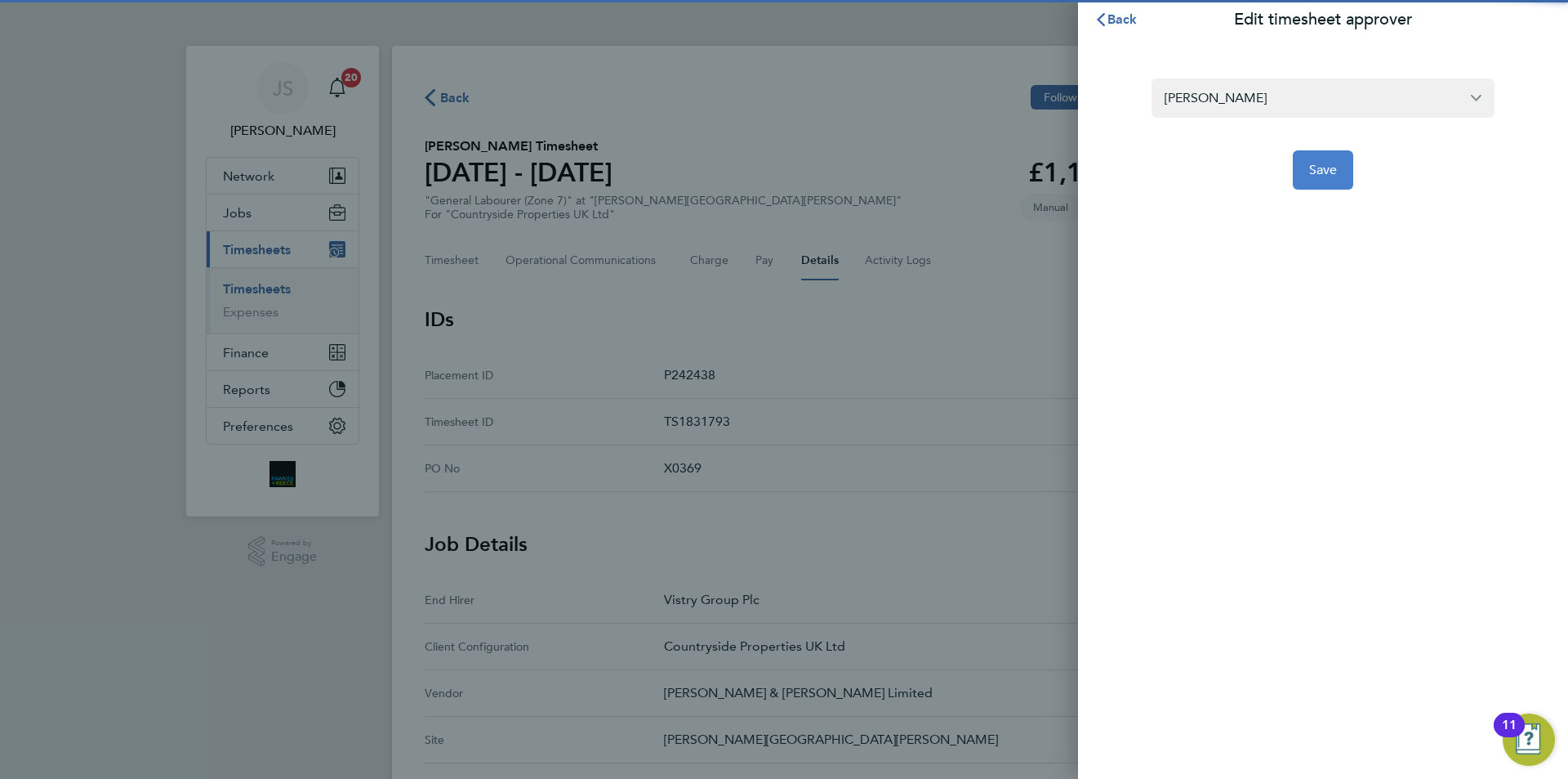
click at [1300, 173] on button "Save" at bounding box center [1324, 170] width 62 height 40
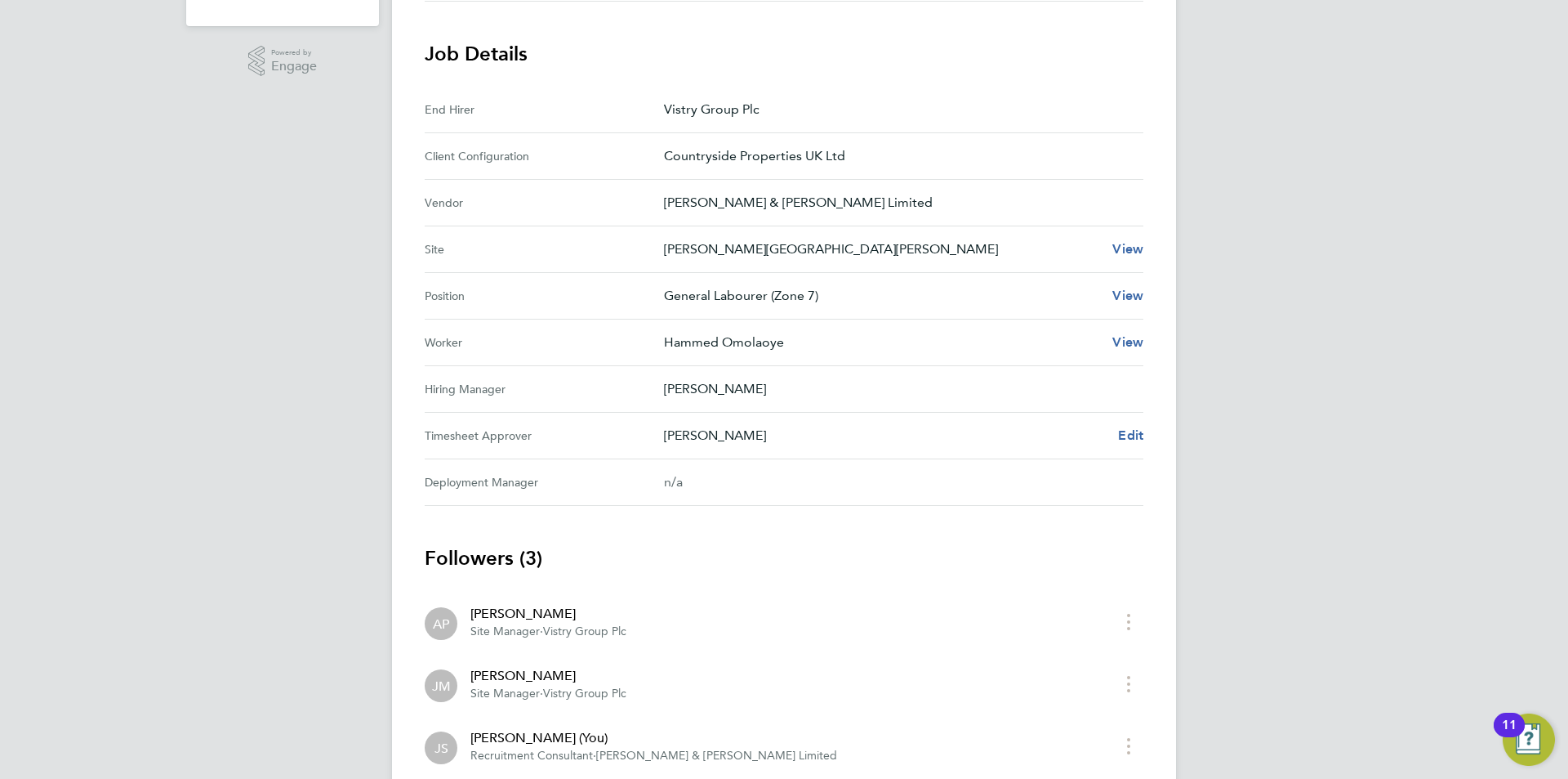
scroll to position [164, 0]
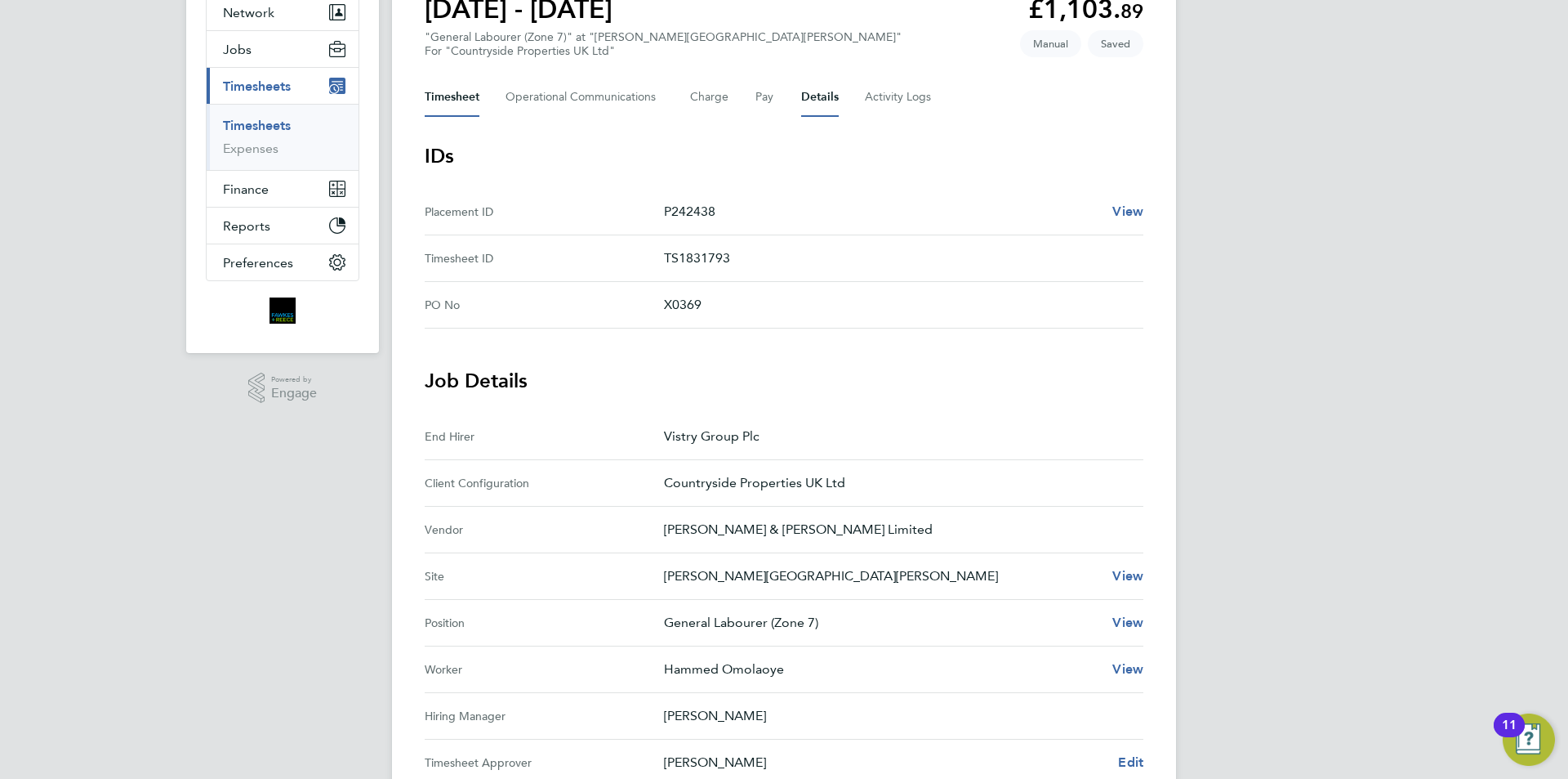
click at [467, 104] on button "Timesheet" at bounding box center [452, 97] width 55 height 40
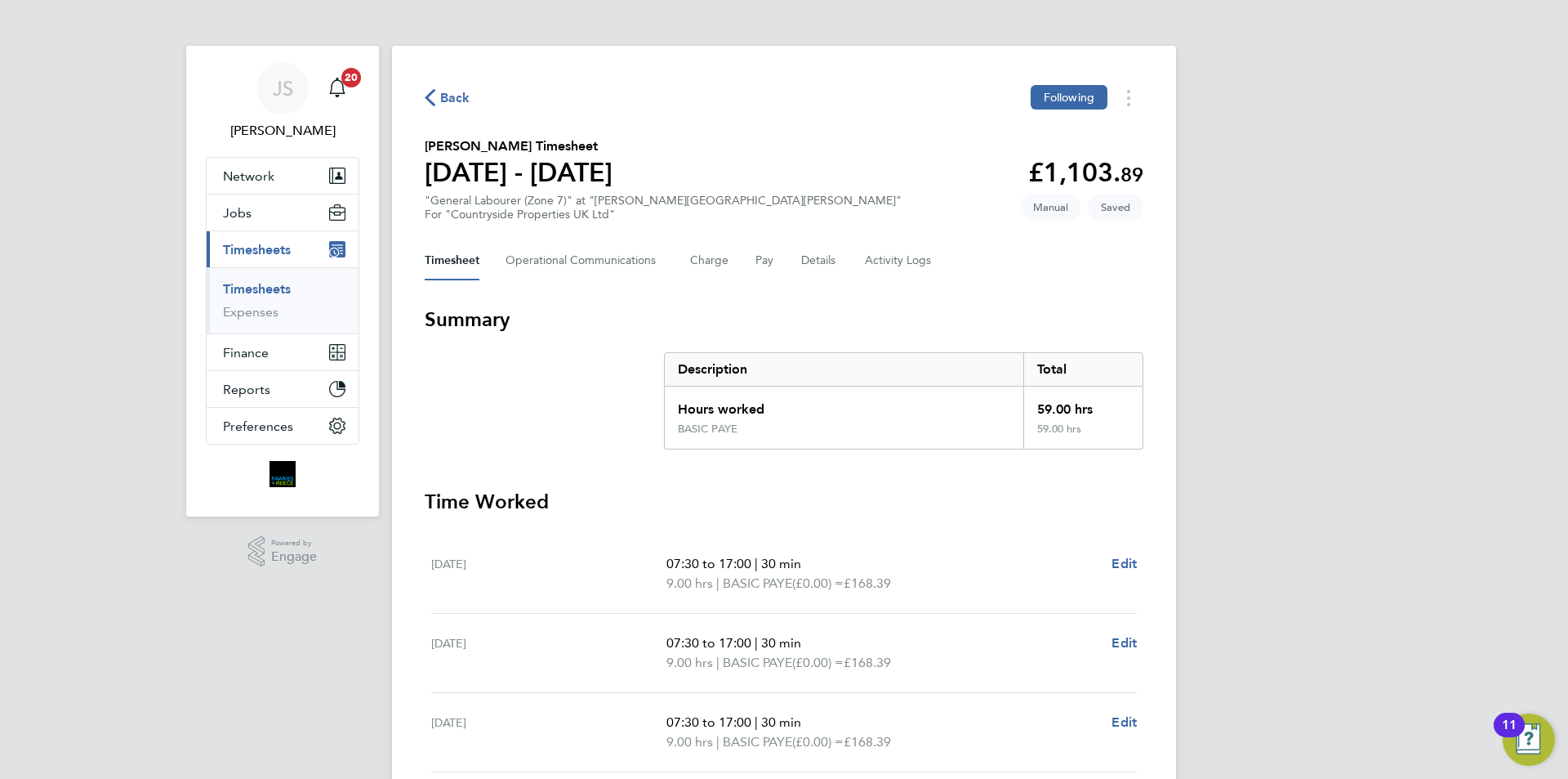
scroll to position [409, 0]
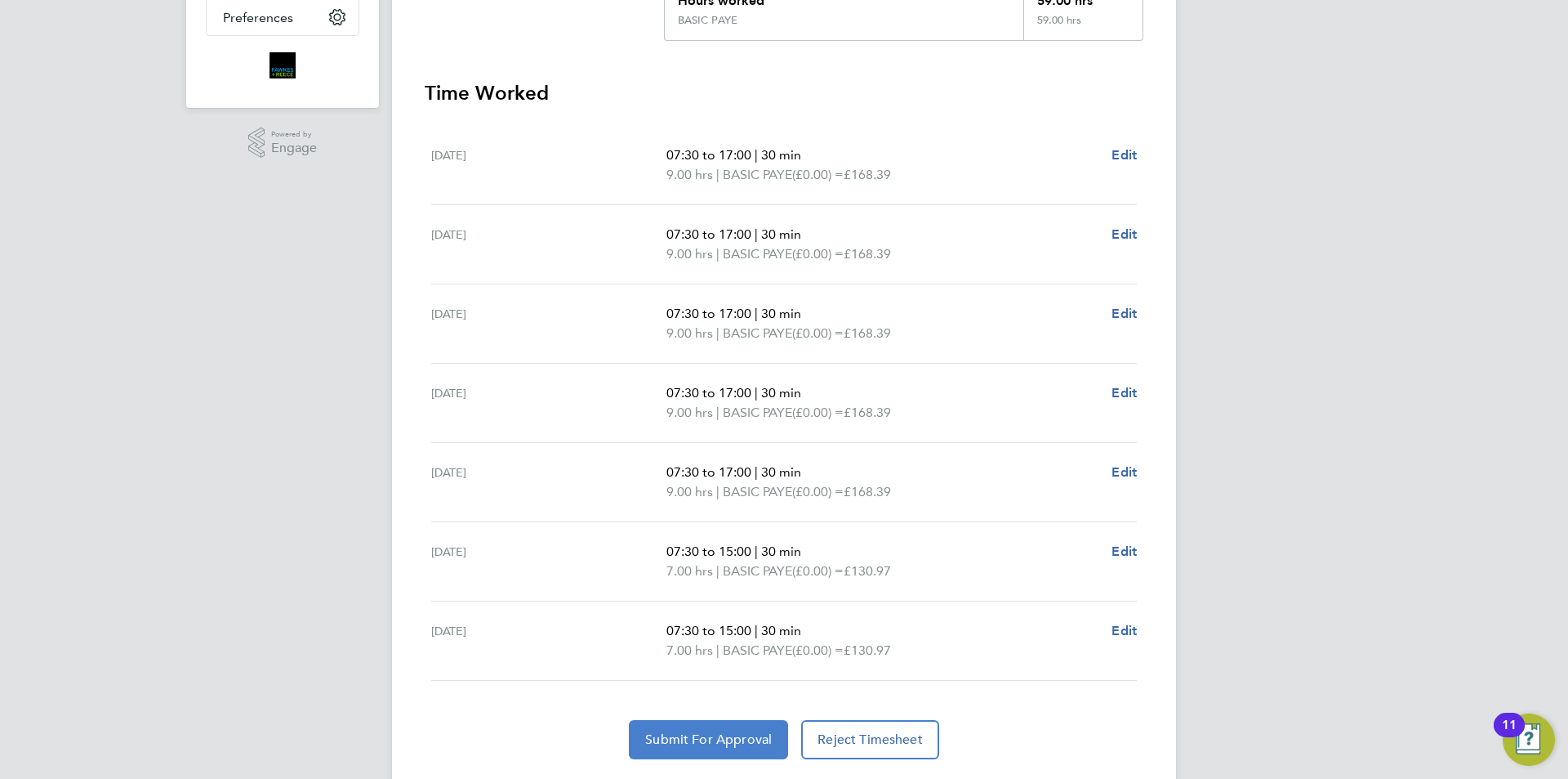
click at [720, 736] on span "Submit For Approval" at bounding box center [708, 739] width 126 height 16
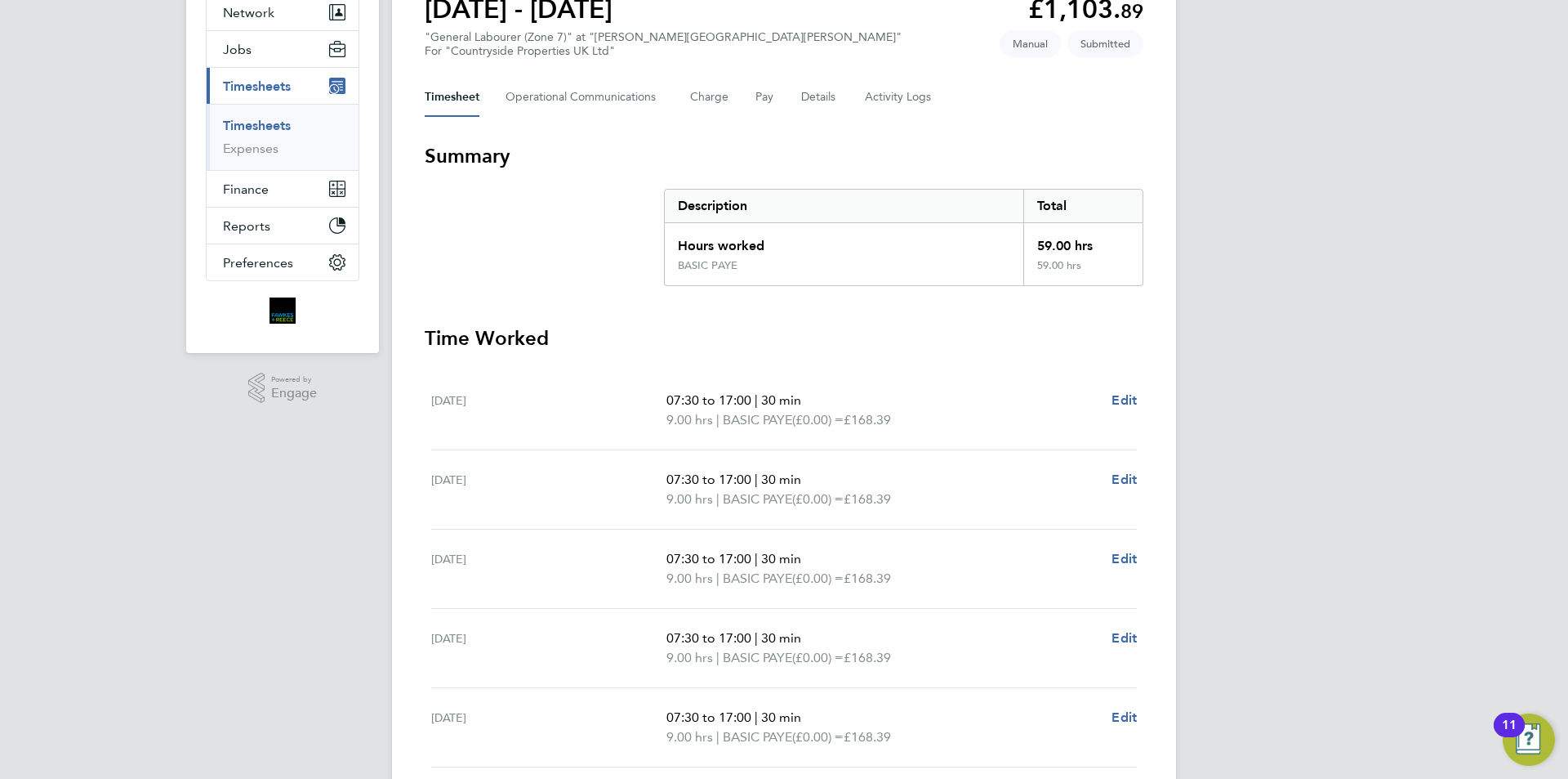
scroll to position [82, 0]
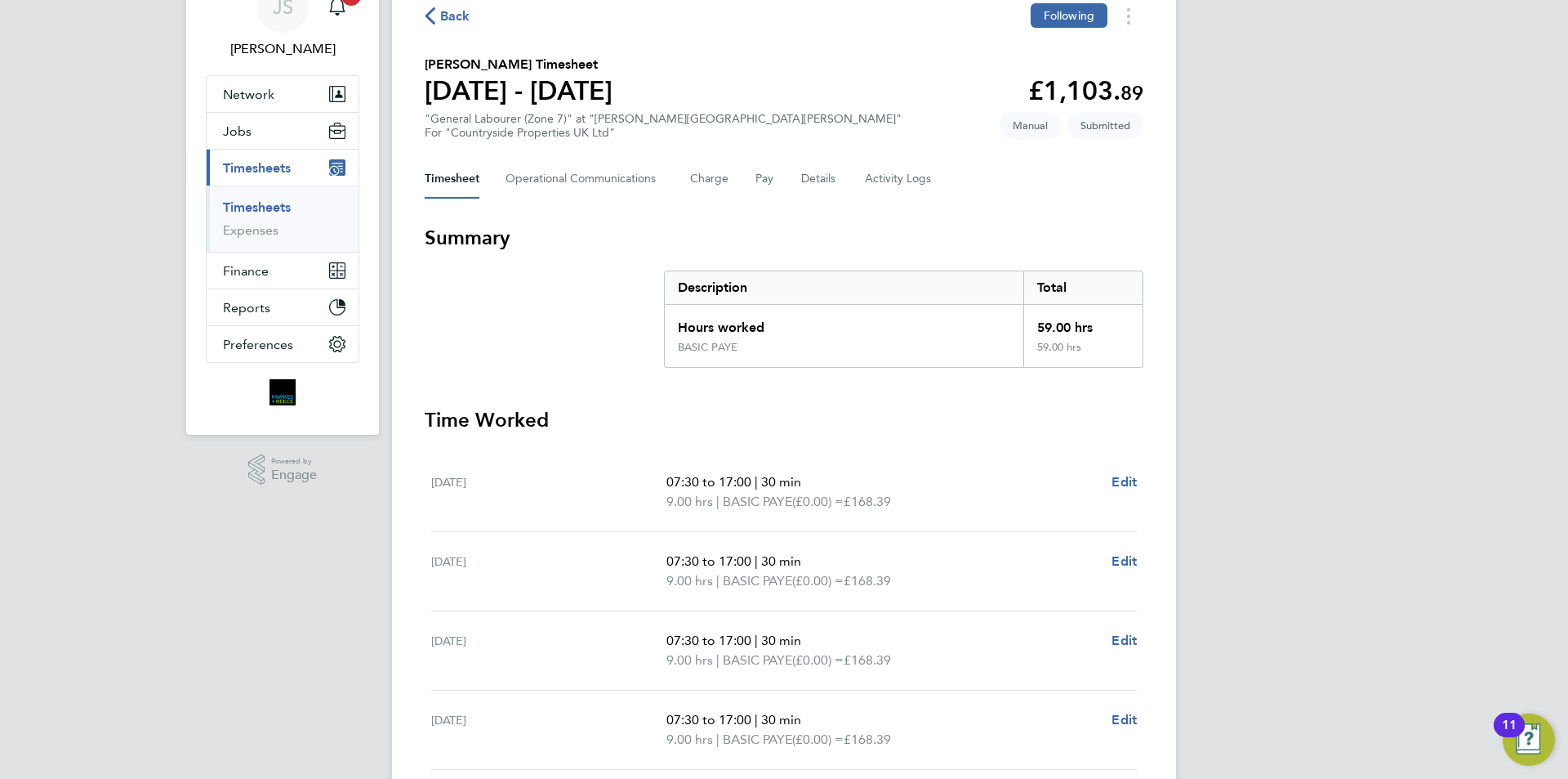
click at [447, 19] on span "Back" at bounding box center [455, 16] width 30 height 19
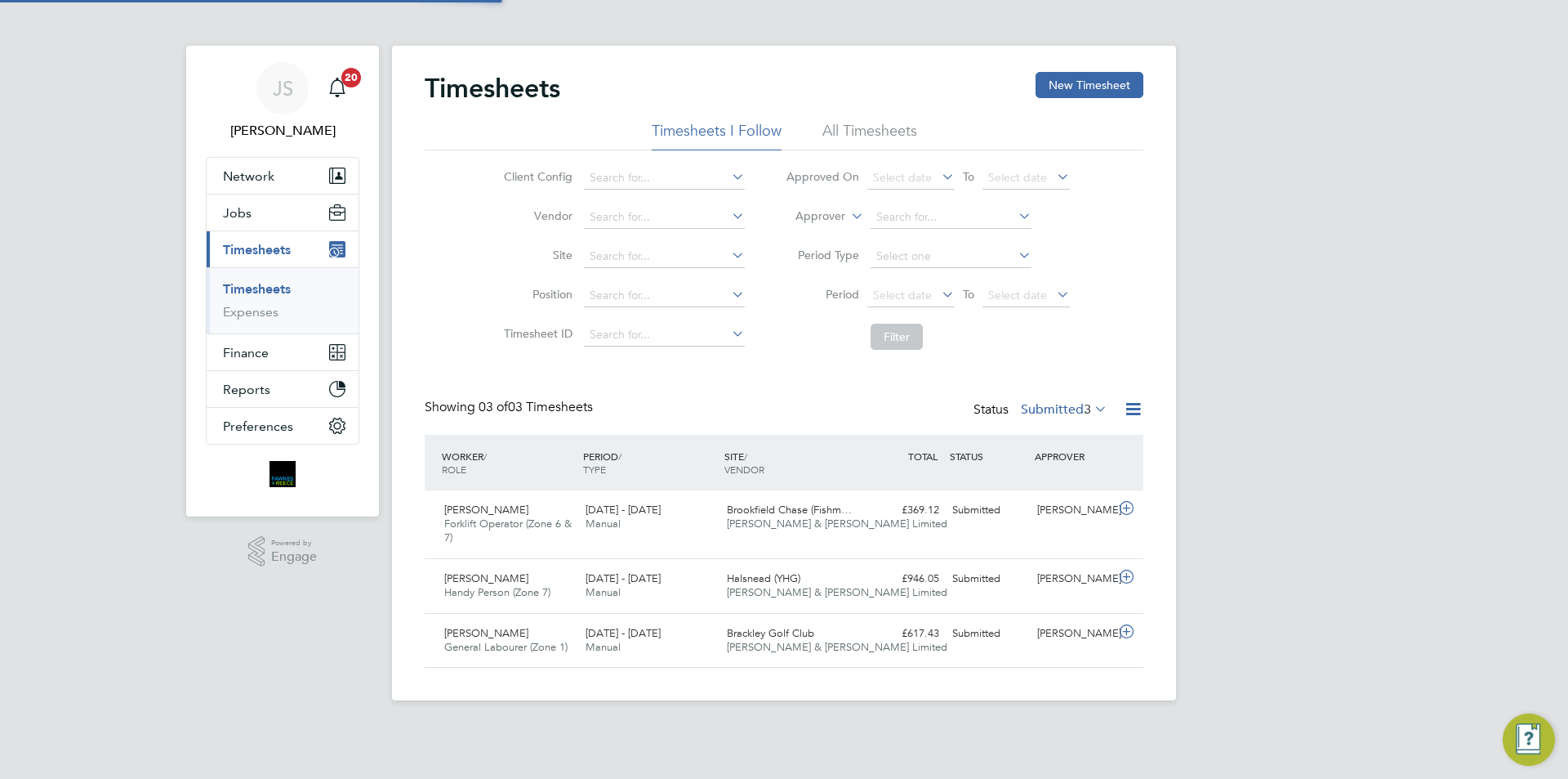
scroll to position [41, 142]
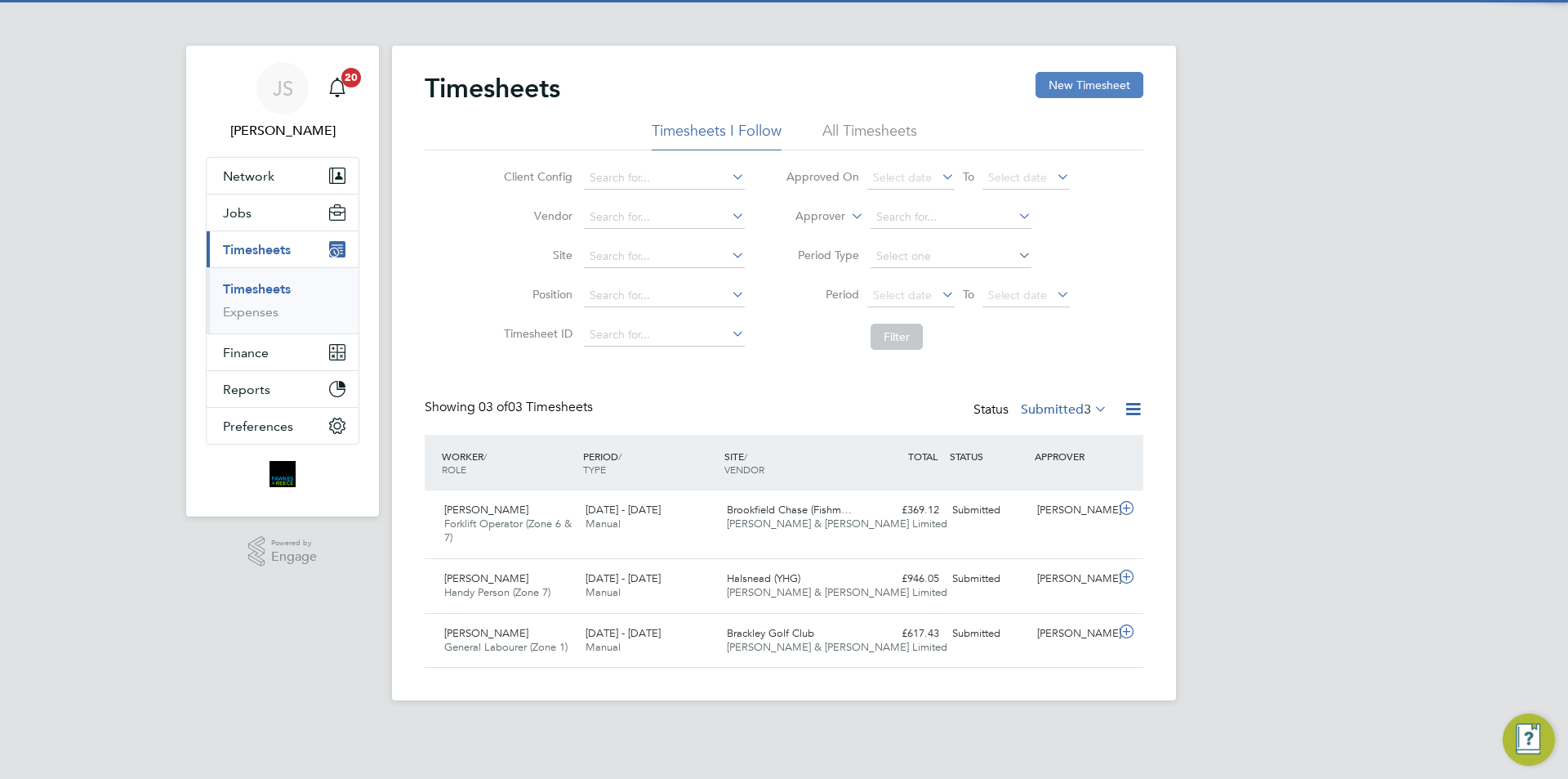
drag, startPoint x: 1112, startPoint y: 78, endPoint x: 955, endPoint y: 77, distance: 157.0
click at [1110, 78] on button "New Timesheet" at bounding box center [1090, 85] width 108 height 26
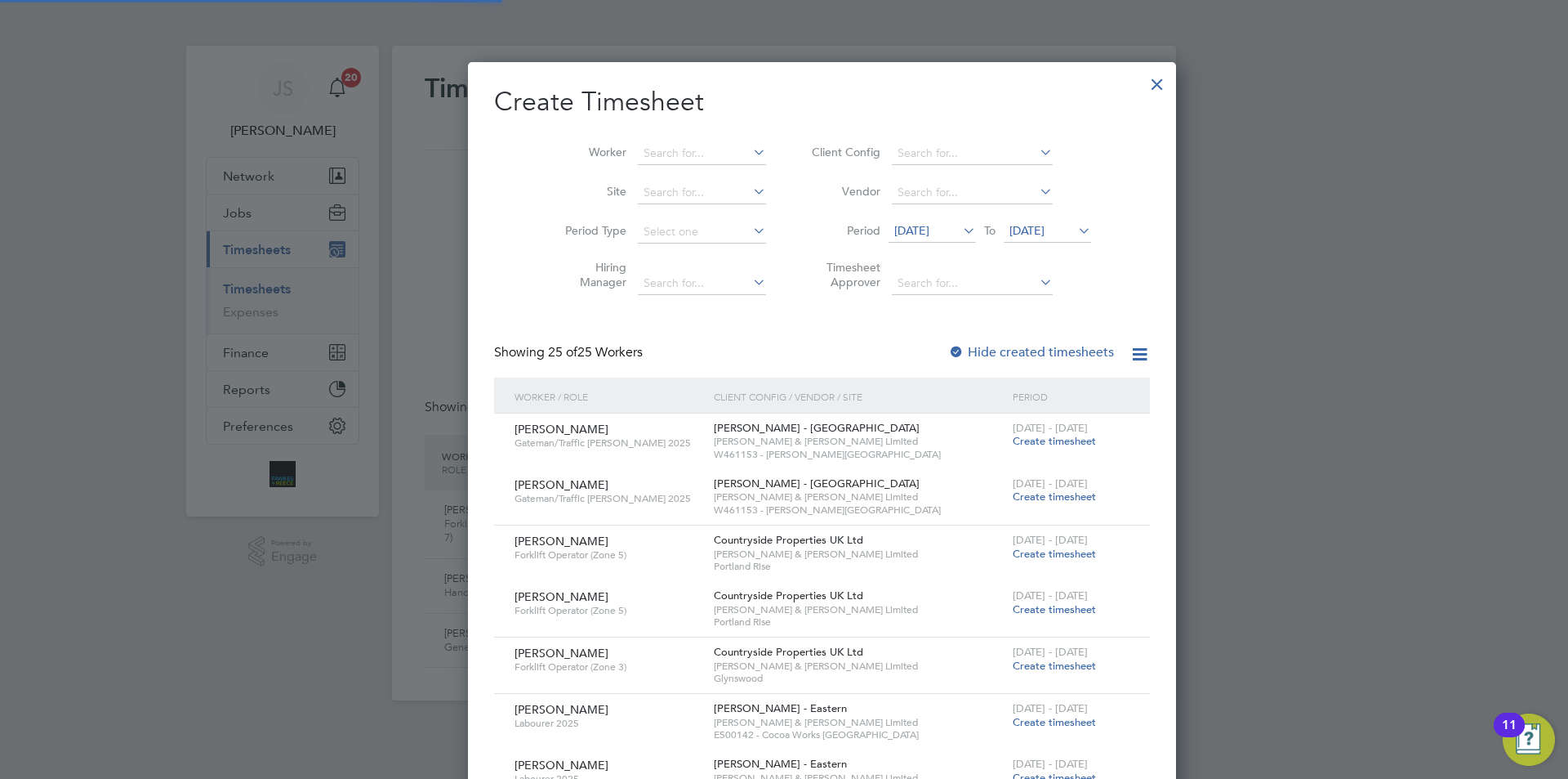
click at [693, 141] on li "Worker" at bounding box center [660, 153] width 254 height 40
click at [694, 143] on input at bounding box center [702, 153] width 128 height 23
type input "p"
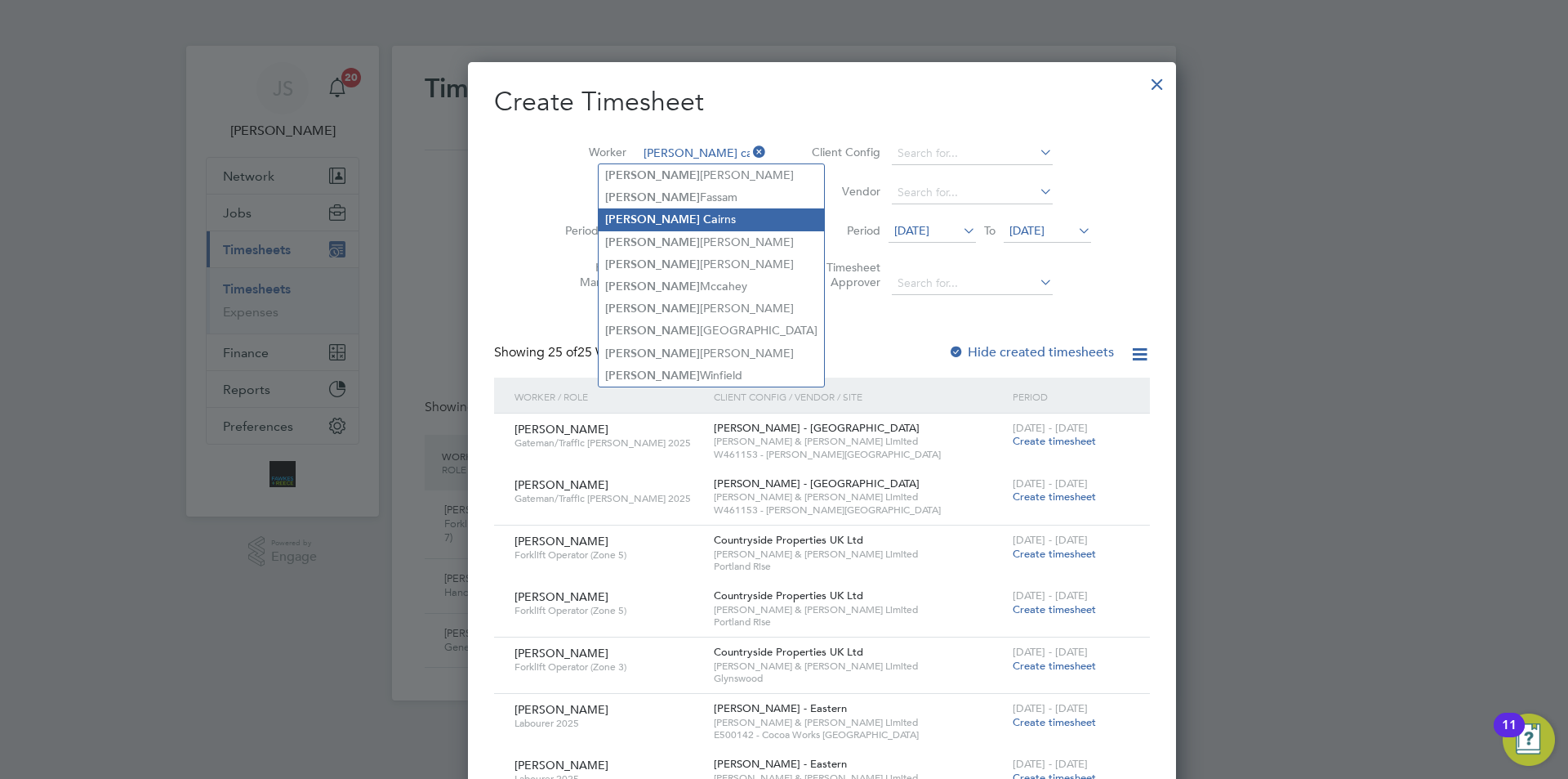
click at [704, 213] on b "Ca" at bounding box center [710, 219] width 14 height 13
type input "Paul Cairns"
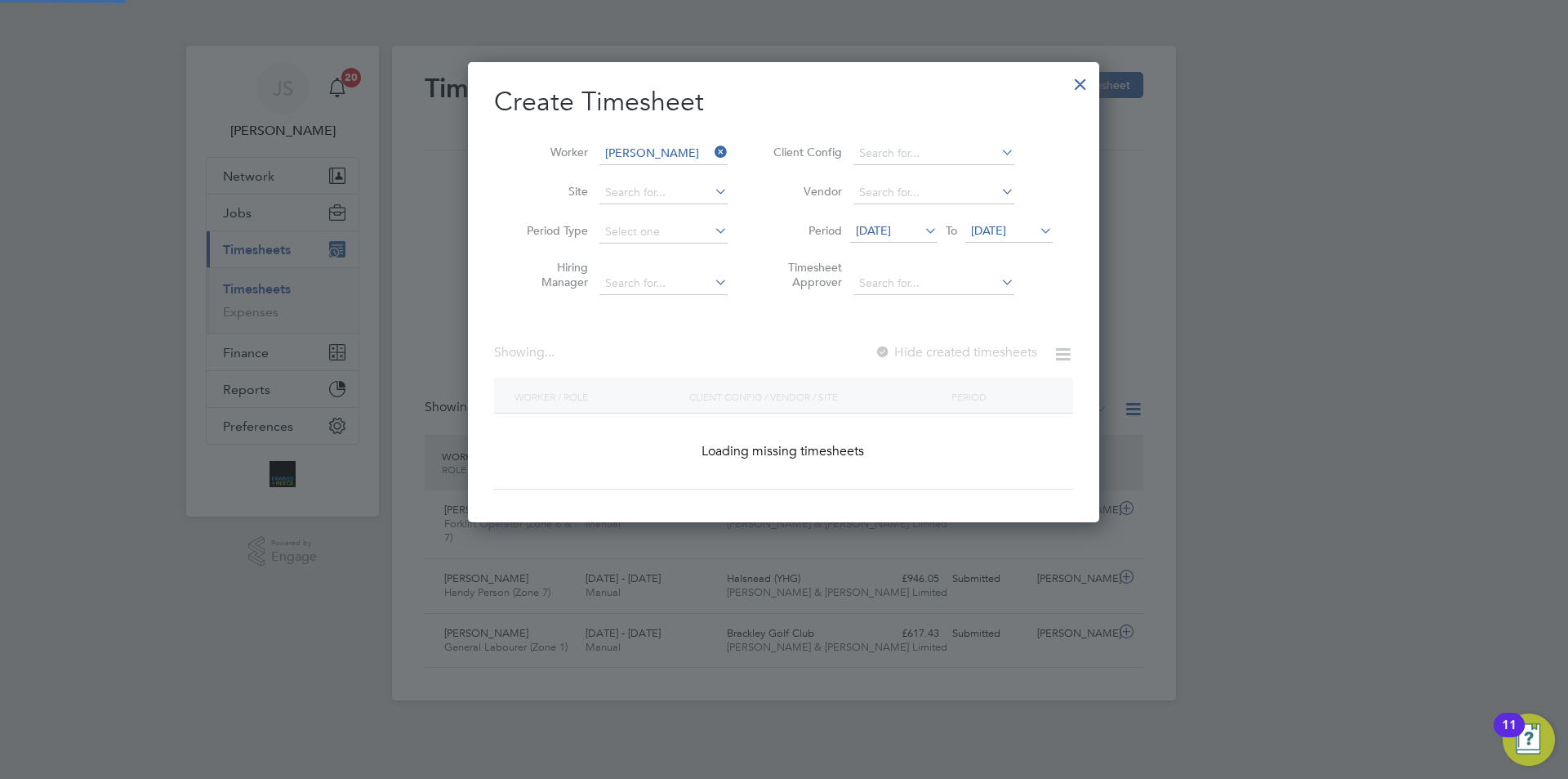
scroll to position [441, 632]
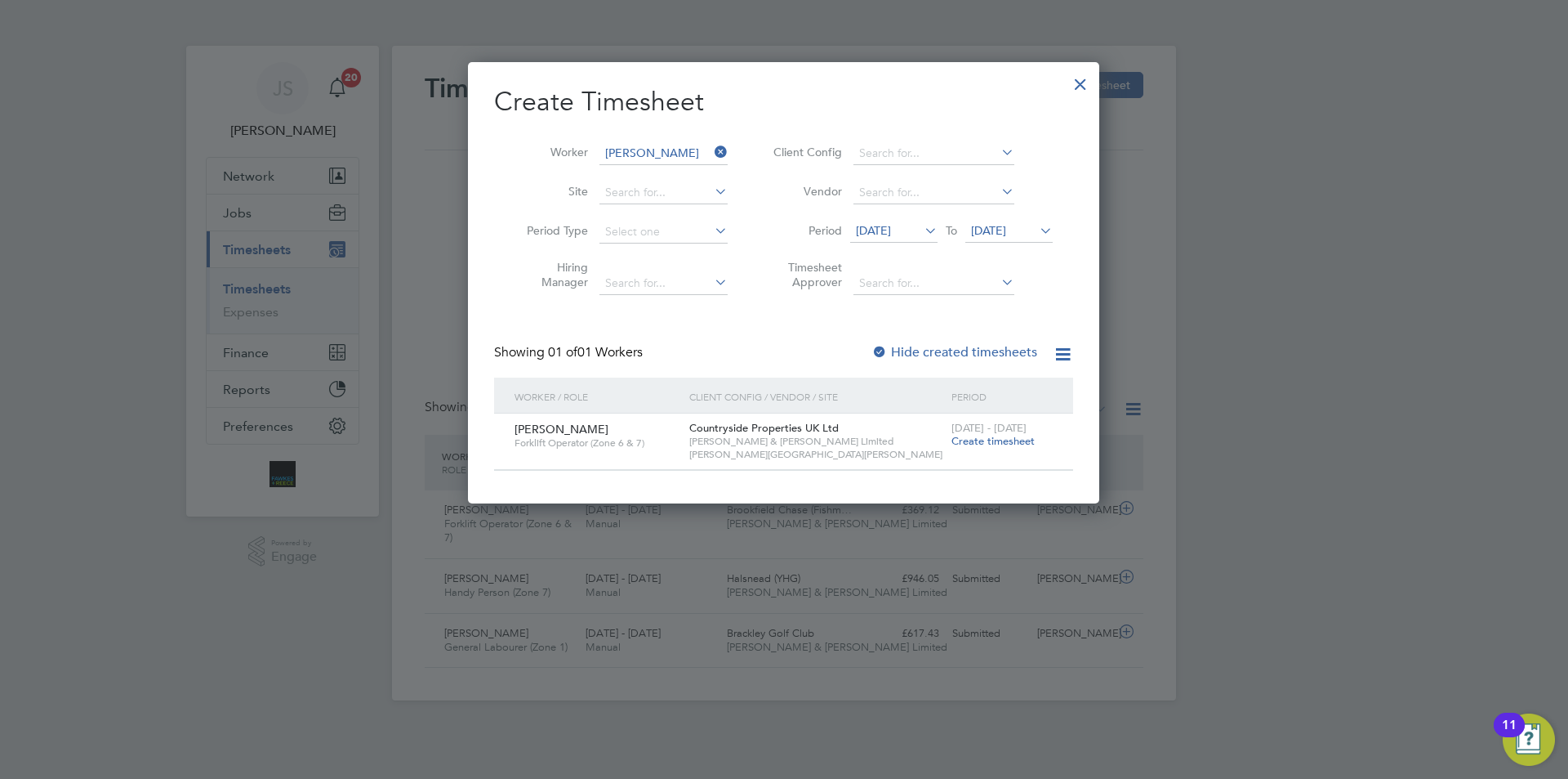
click at [999, 442] on span "Create timesheet" at bounding box center [993, 441] width 83 height 13
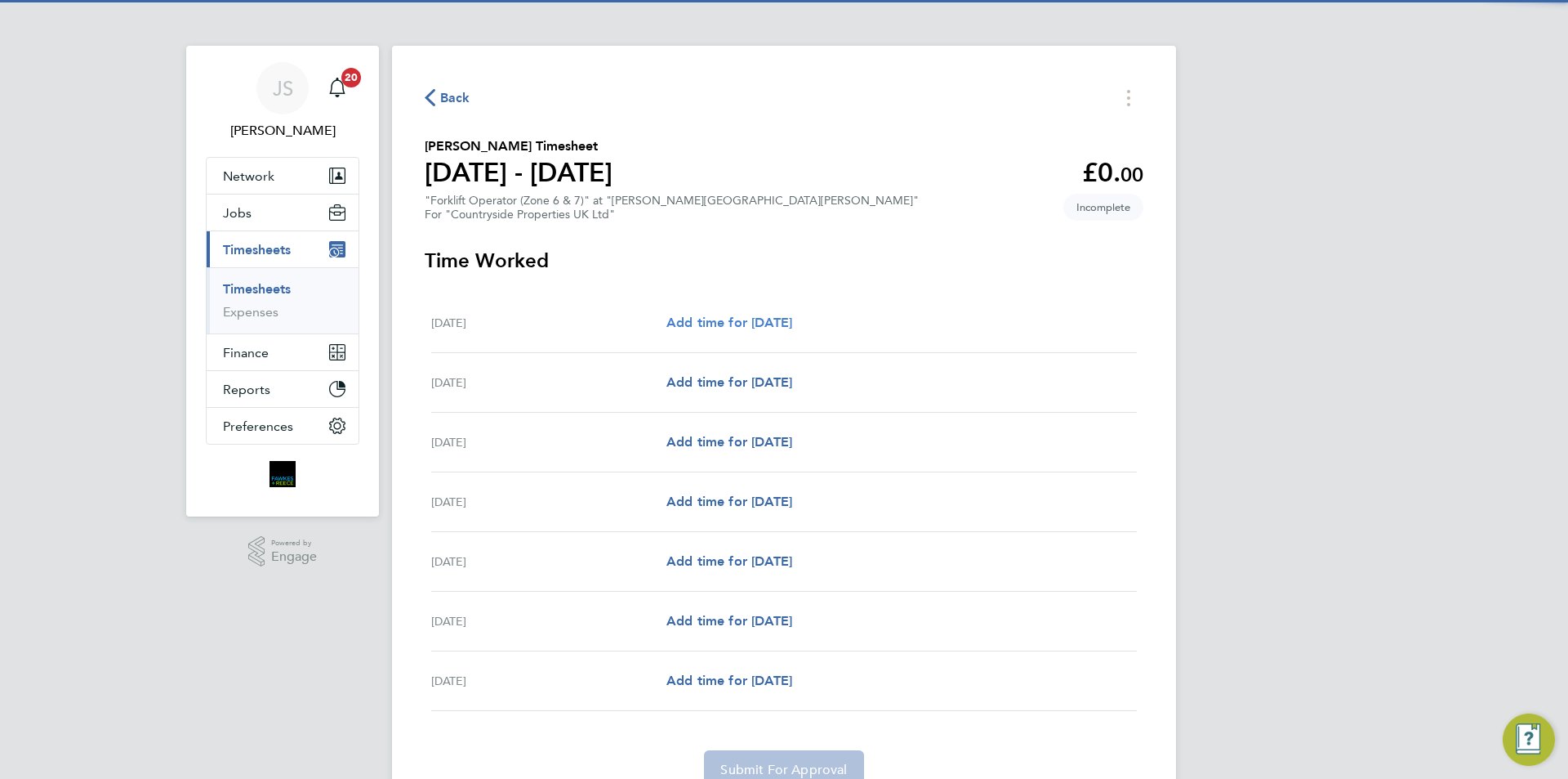
click at [737, 321] on span "Add time for Mon 22 Sep" at bounding box center [730, 322] width 126 height 15
select select "30"
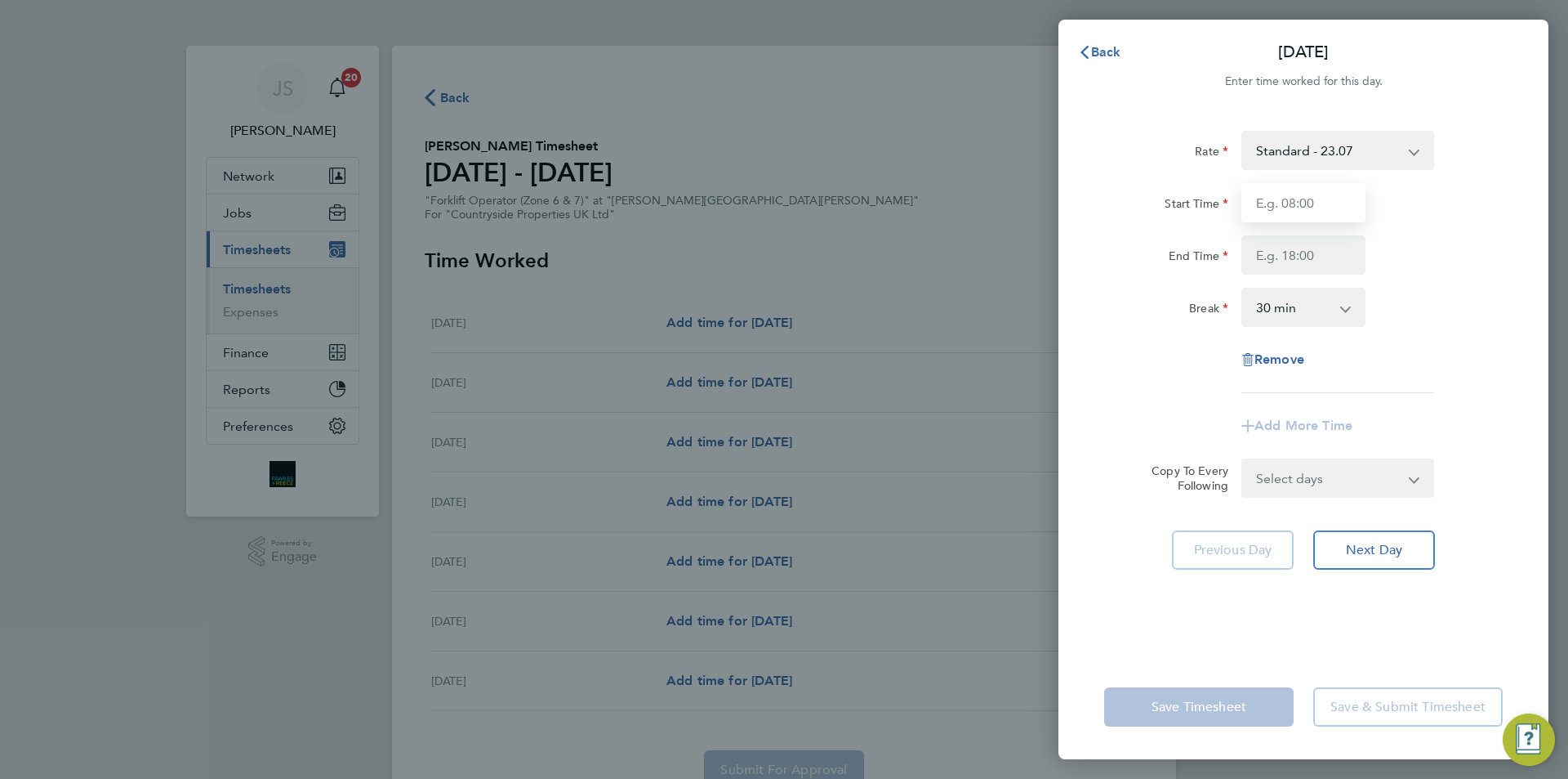
click at [1289, 207] on input "Start Time" at bounding box center [1303, 202] width 124 height 40
type input "07:30"
click at [1287, 255] on input "End Time" at bounding box center [1303, 255] width 124 height 40
type input "17:00"
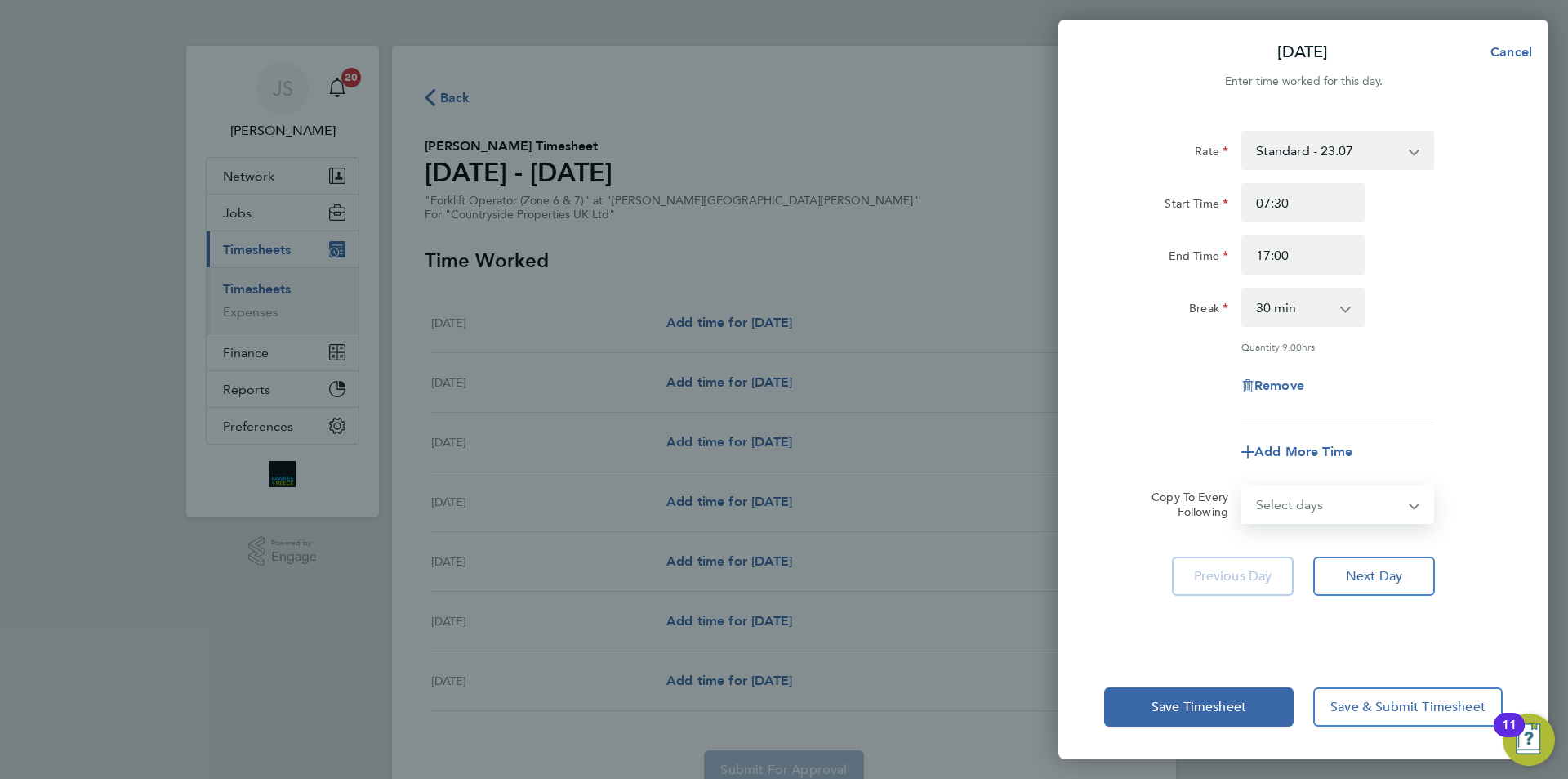
drag, startPoint x: 1340, startPoint y: 478, endPoint x: 1300, endPoint y: 519, distance: 57.3
click at [1340, 478] on form "Rate Standard - 23.07 Start Time 07:30 End Time 17:00 Break 0 min 15 min 30 min…" at bounding box center [1304, 328] width 399 height 393
select select "WEEKDAY"
click at [1243, 486] on select "Select days Day Weekday (Mon-Fri) Weekend (Sat-Sun) Tuesday Wednesday Thursday …" at bounding box center [1329, 503] width 172 height 36
select select "2025-09-28"
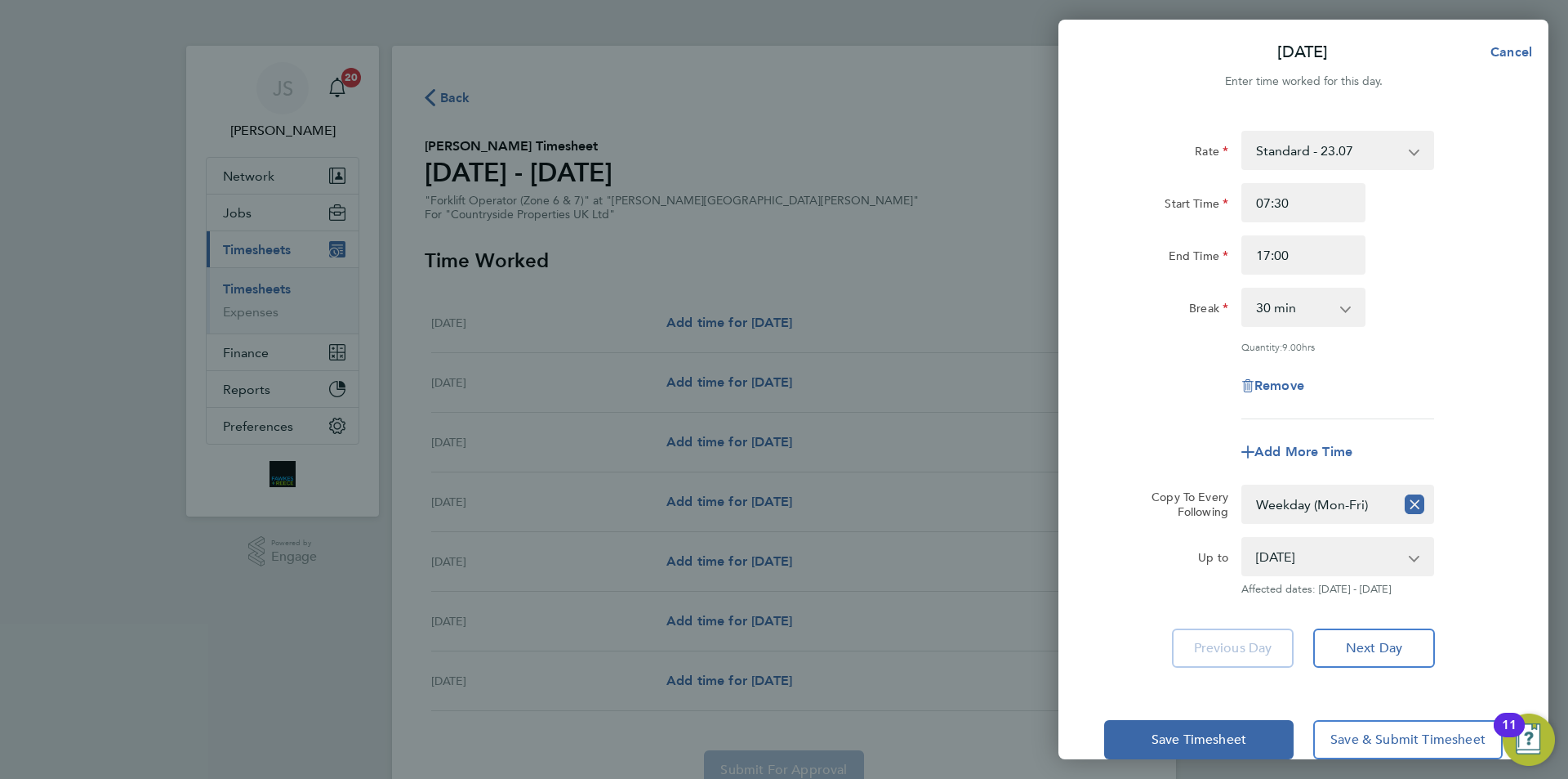
drag, startPoint x: 1162, startPoint y: 427, endPoint x: 1204, endPoint y: 775, distance: 350.5
click at [1162, 426] on app-timesheet-line-form-group "Rate Standard - 23.07 Start Time 07:30 End Time 17:00 Break 0 min 15 min 30 min…" at bounding box center [1304, 301] width 399 height 340
click at [1173, 740] on span "Save Timesheet" at bounding box center [1199, 739] width 94 height 16
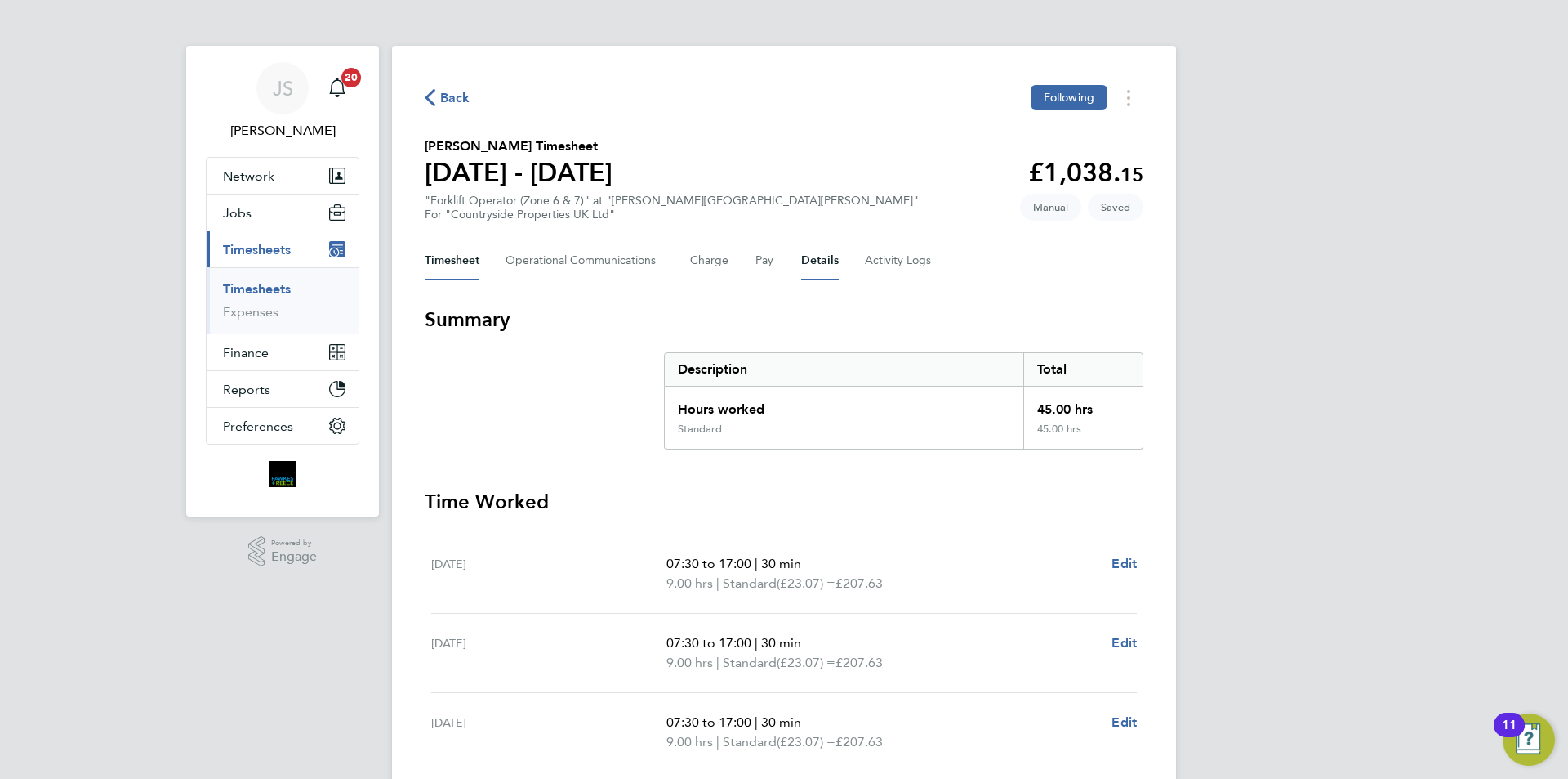
click at [823, 255] on button "Details" at bounding box center [820, 260] width 38 height 40
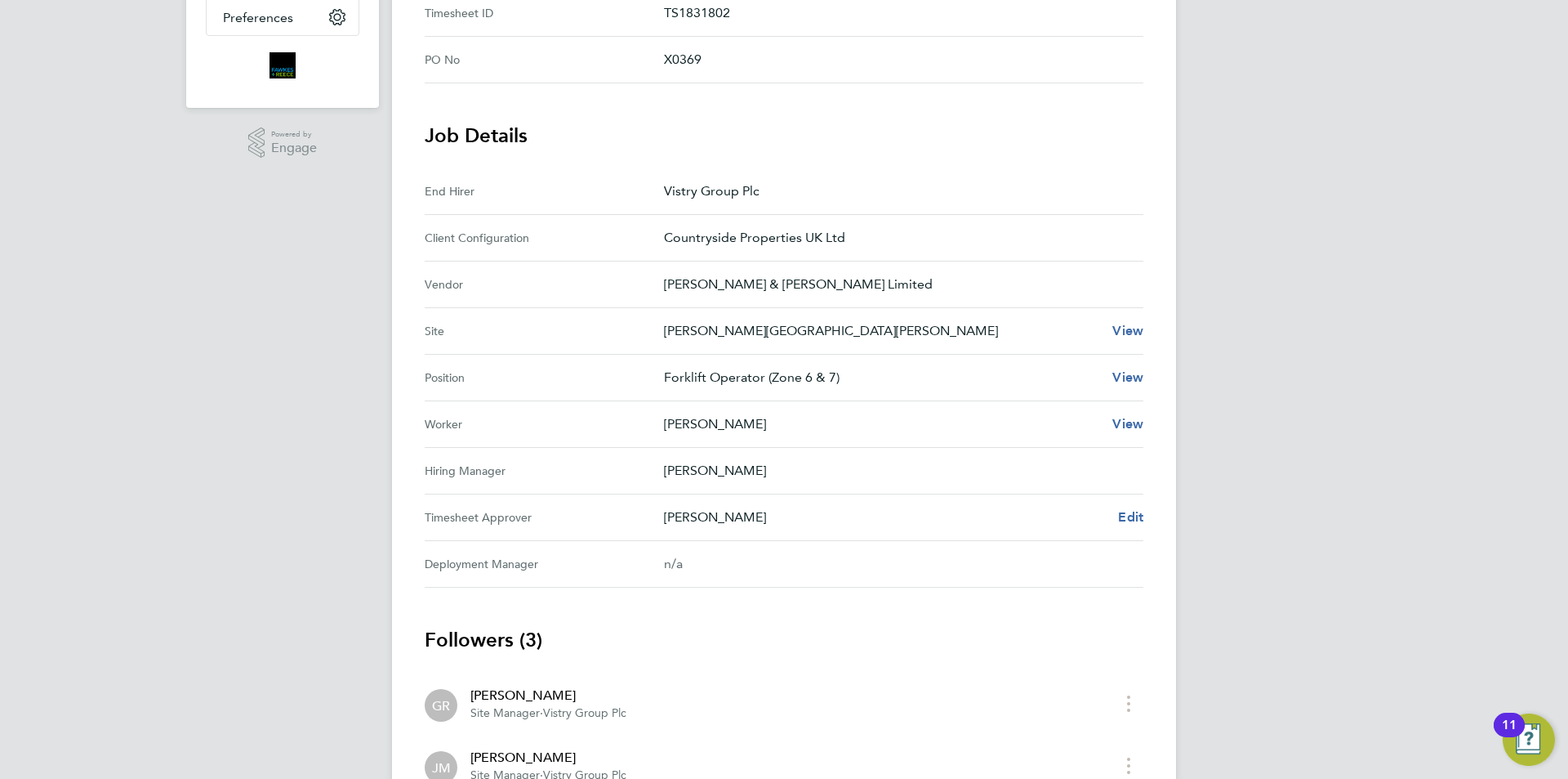
scroll to position [164, 0]
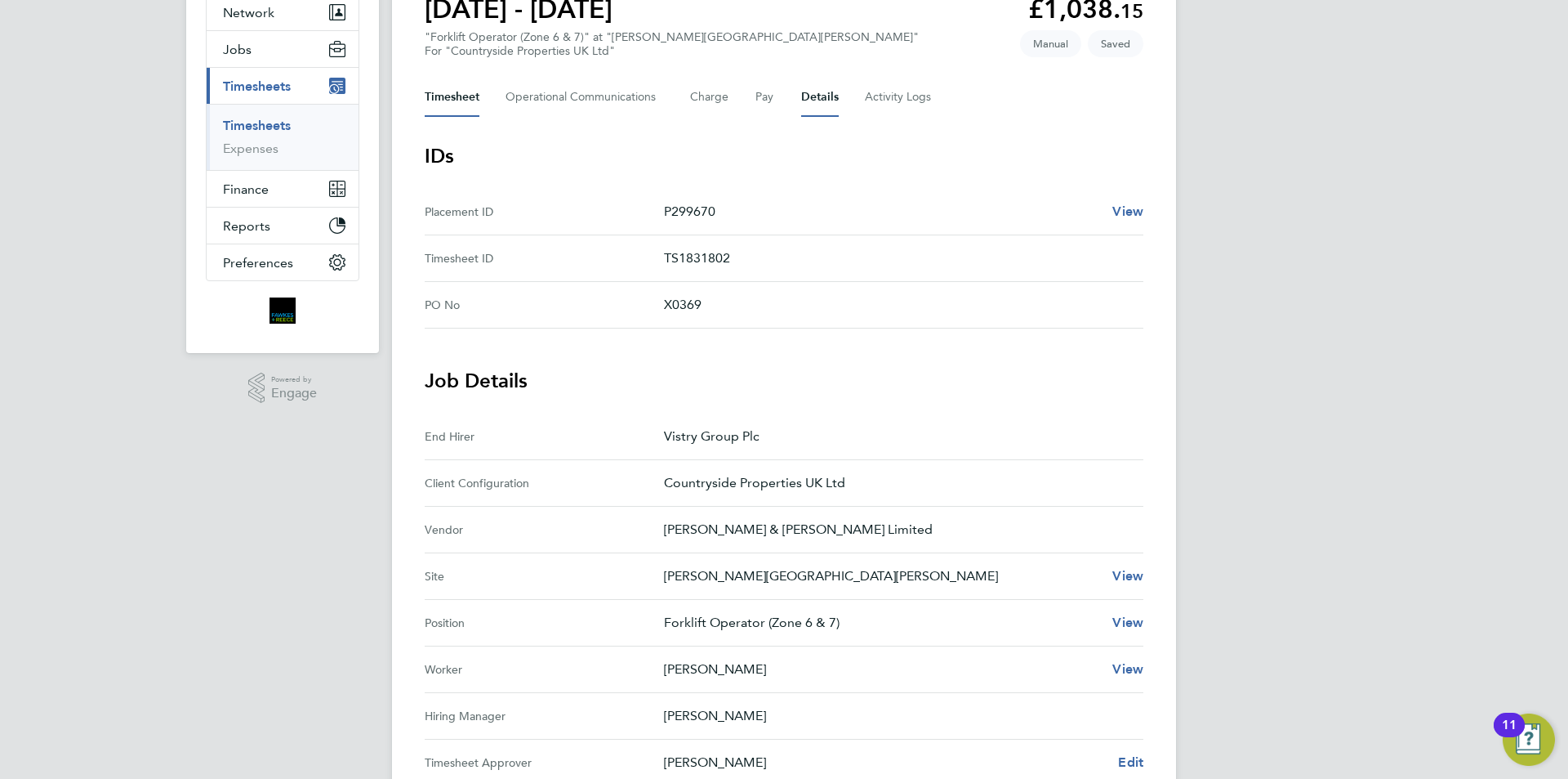
click at [459, 94] on button "Timesheet" at bounding box center [452, 97] width 55 height 40
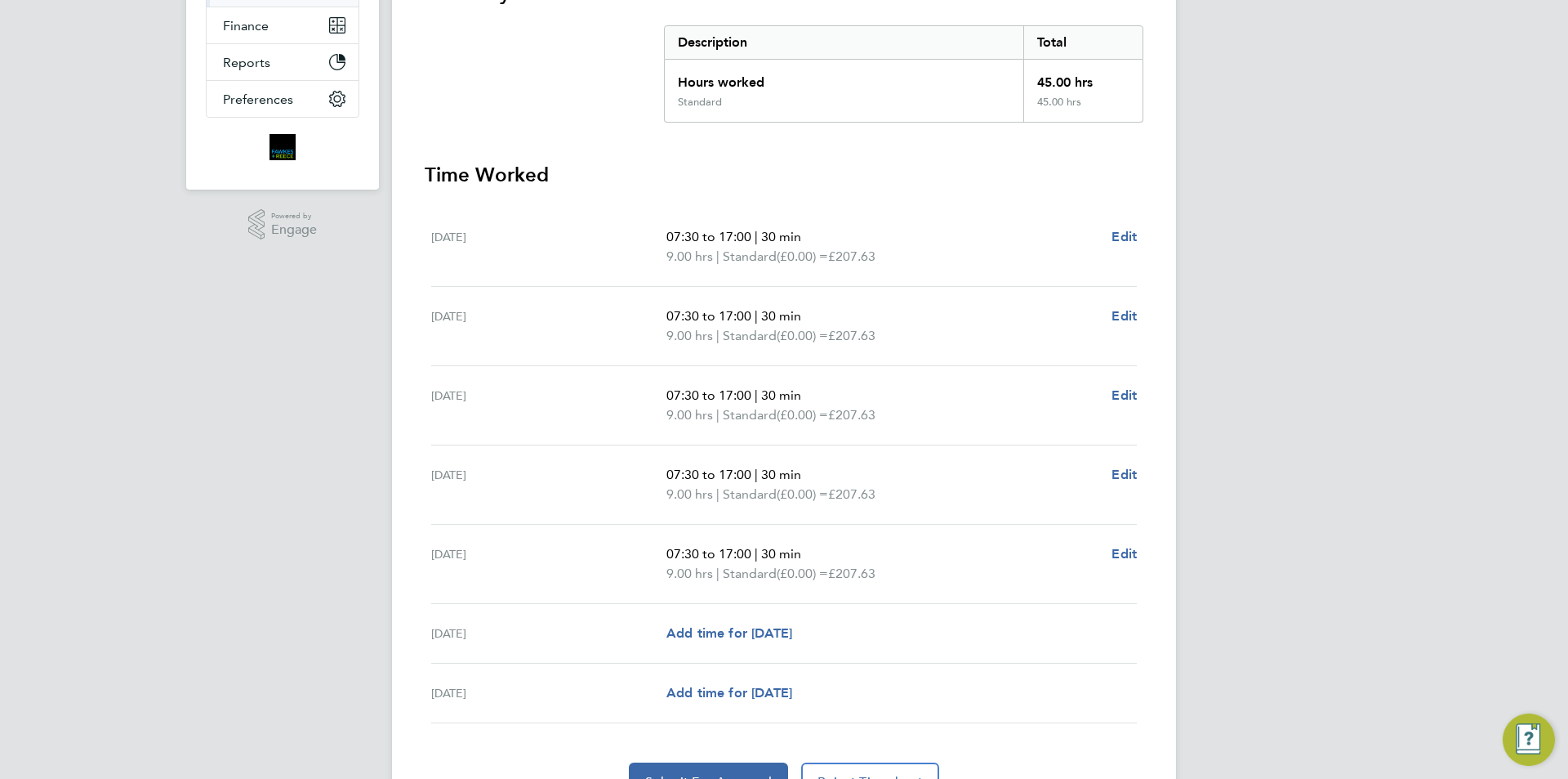
scroll to position [409, 0]
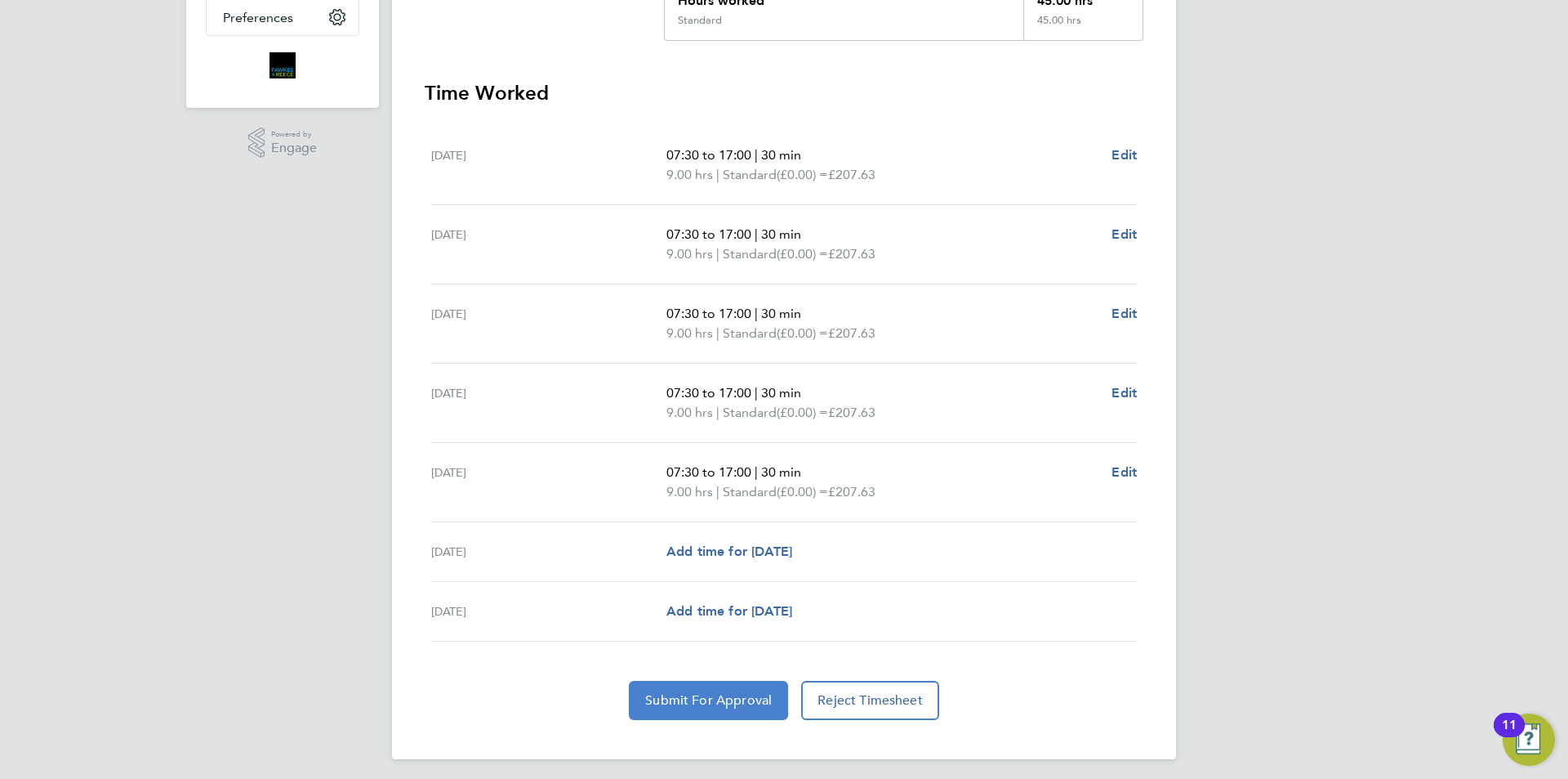
click at [720, 697] on span "Submit For Approval" at bounding box center [708, 700] width 126 height 16
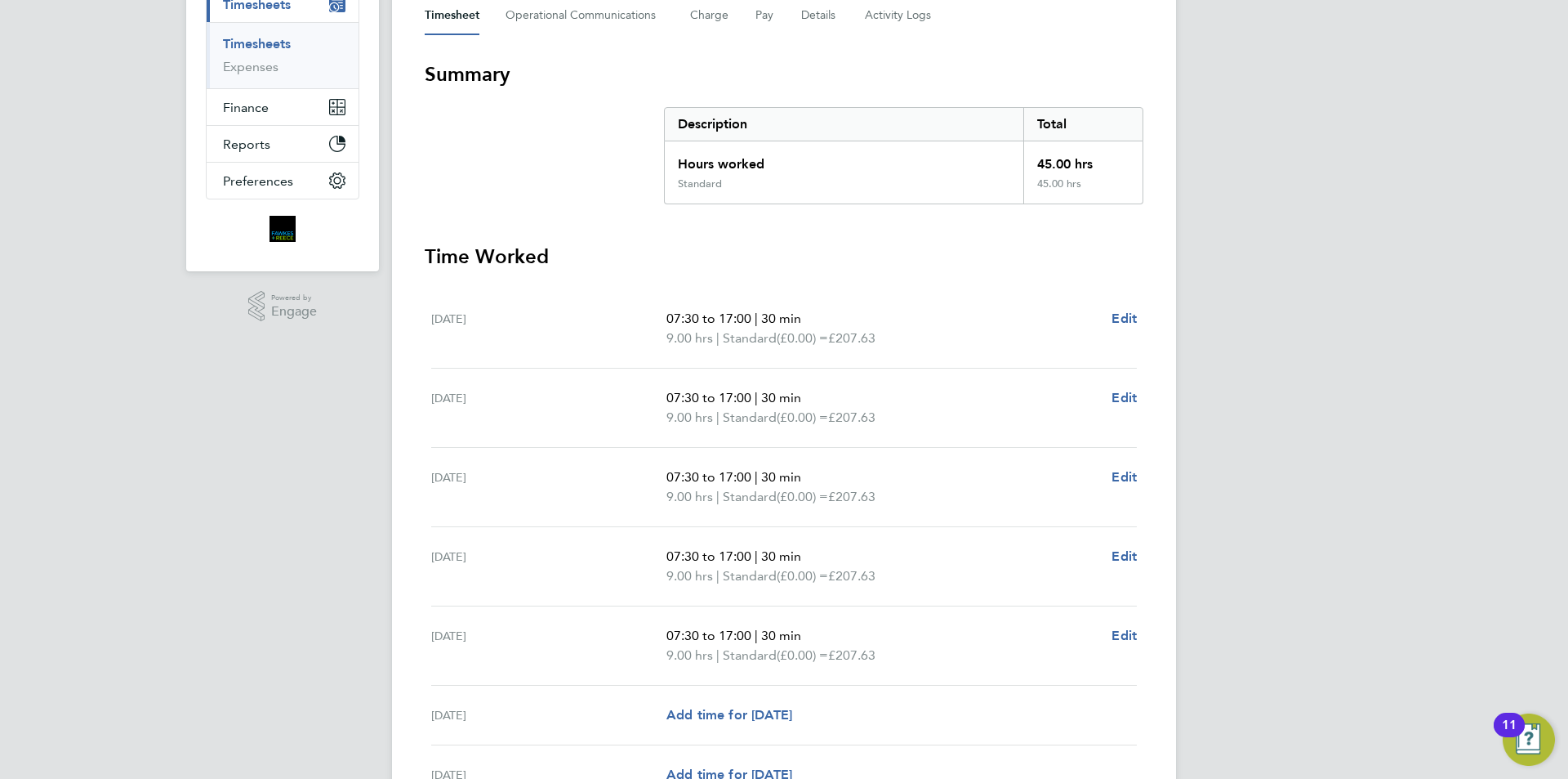
scroll to position [0, 0]
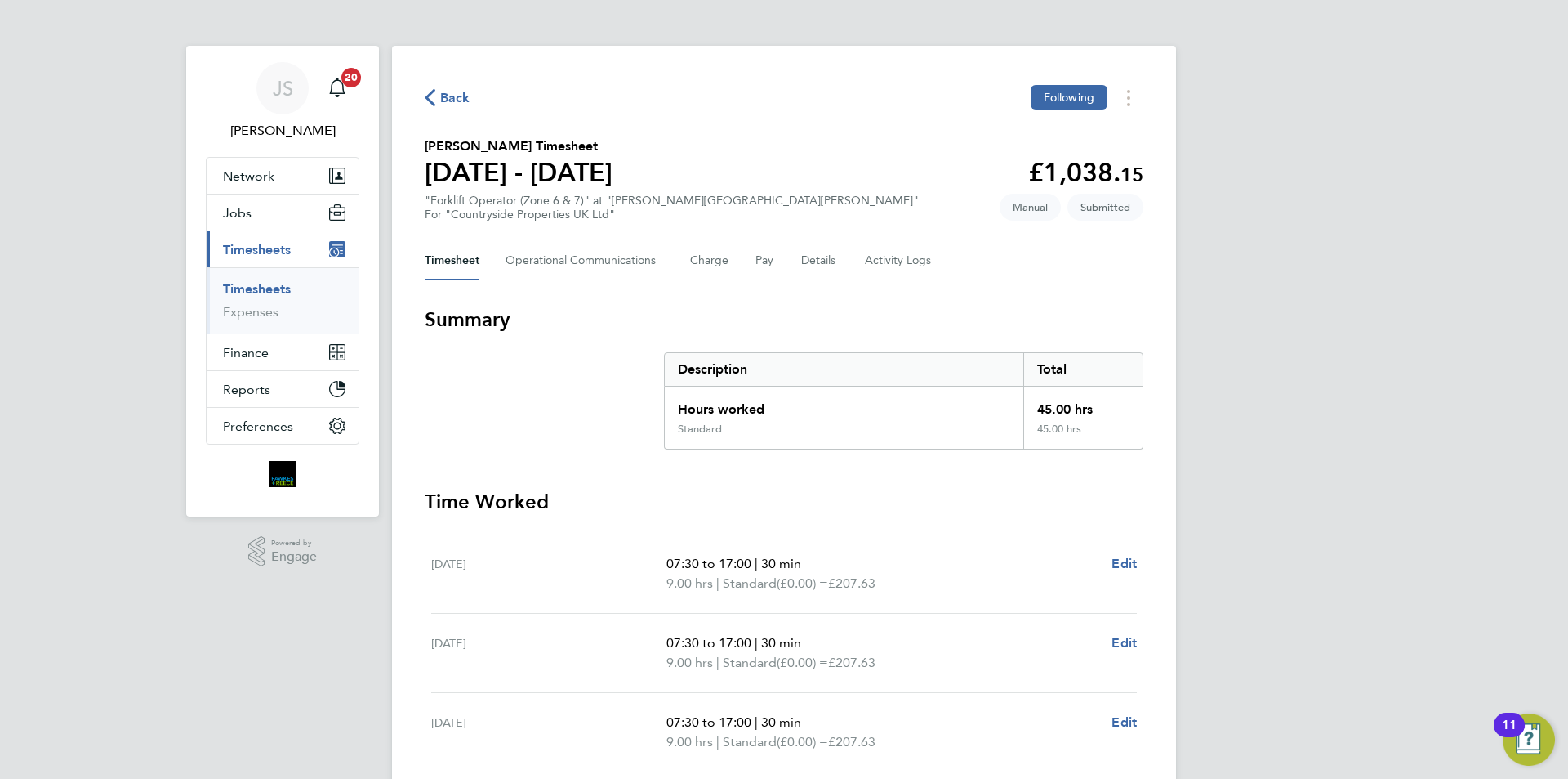
click at [453, 94] on span "Back" at bounding box center [455, 98] width 30 height 19
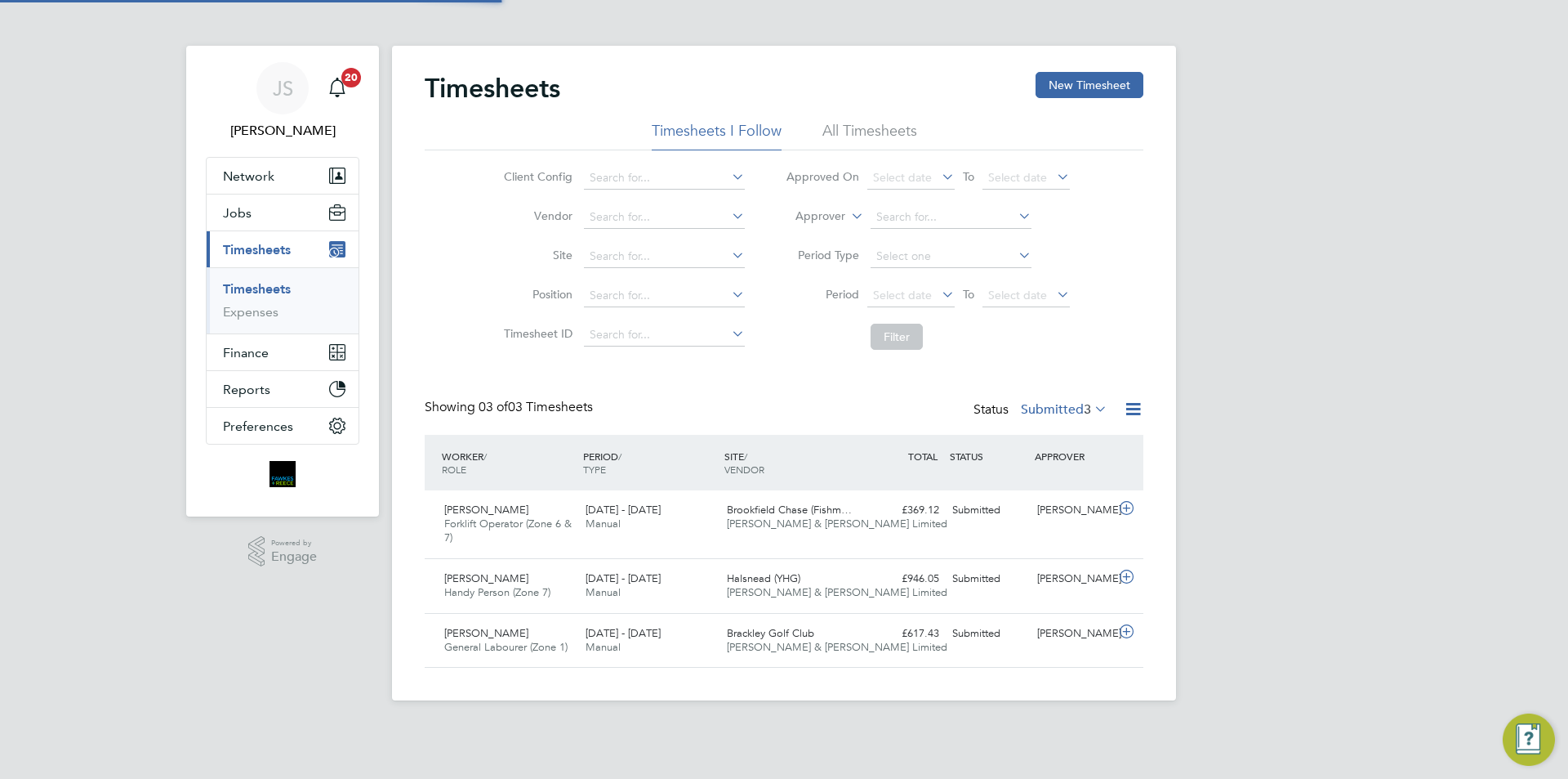
scroll to position [55, 142]
click at [1099, 79] on button "New Timesheet" at bounding box center [1090, 85] width 108 height 26
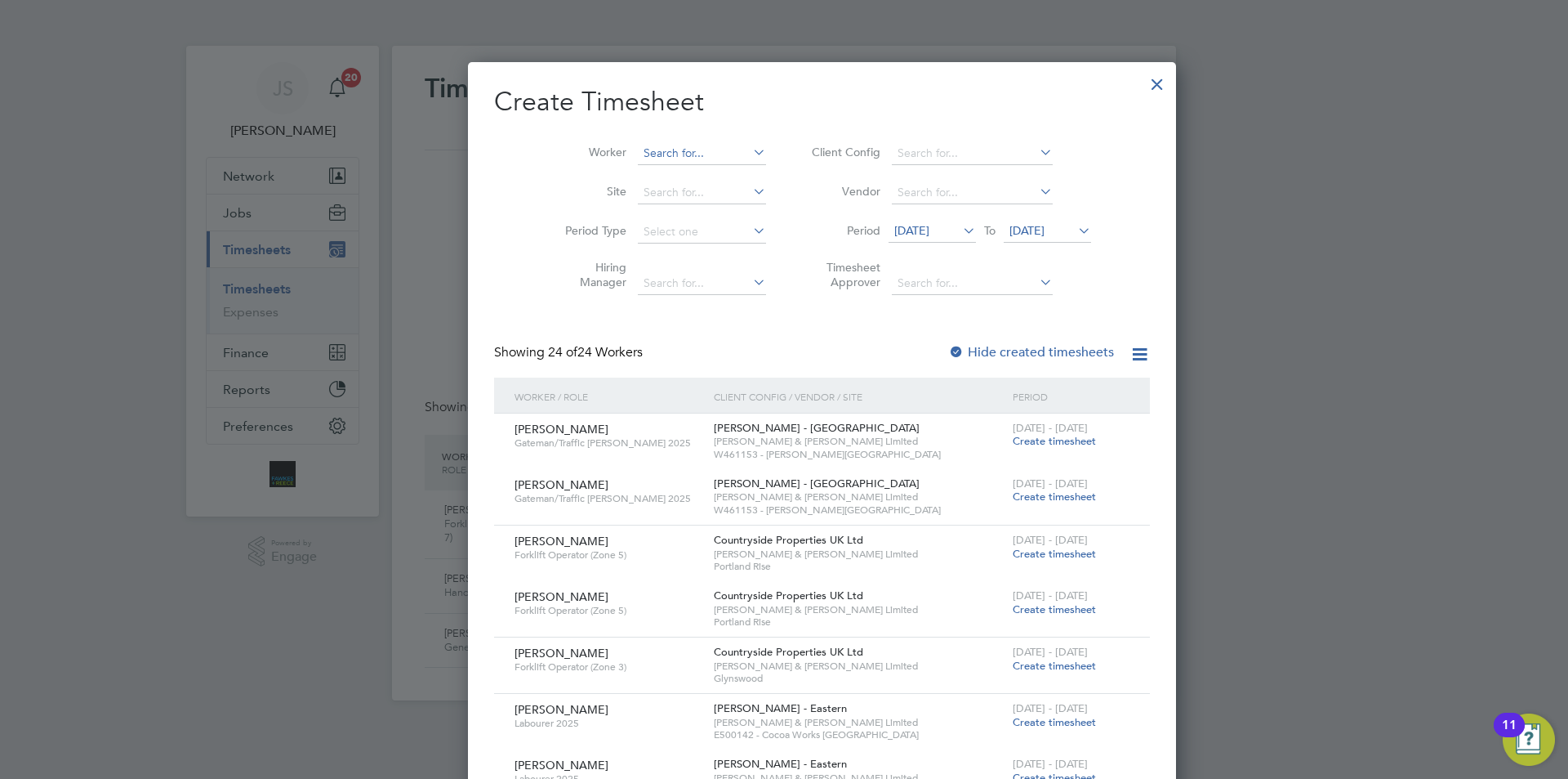
click at [638, 150] on input at bounding box center [702, 153] width 128 height 23
click at [640, 175] on li "Luis Armando Torres Navarro" at bounding box center [749, 175] width 302 height 21
type input "Luis Armando Torres Navarro"
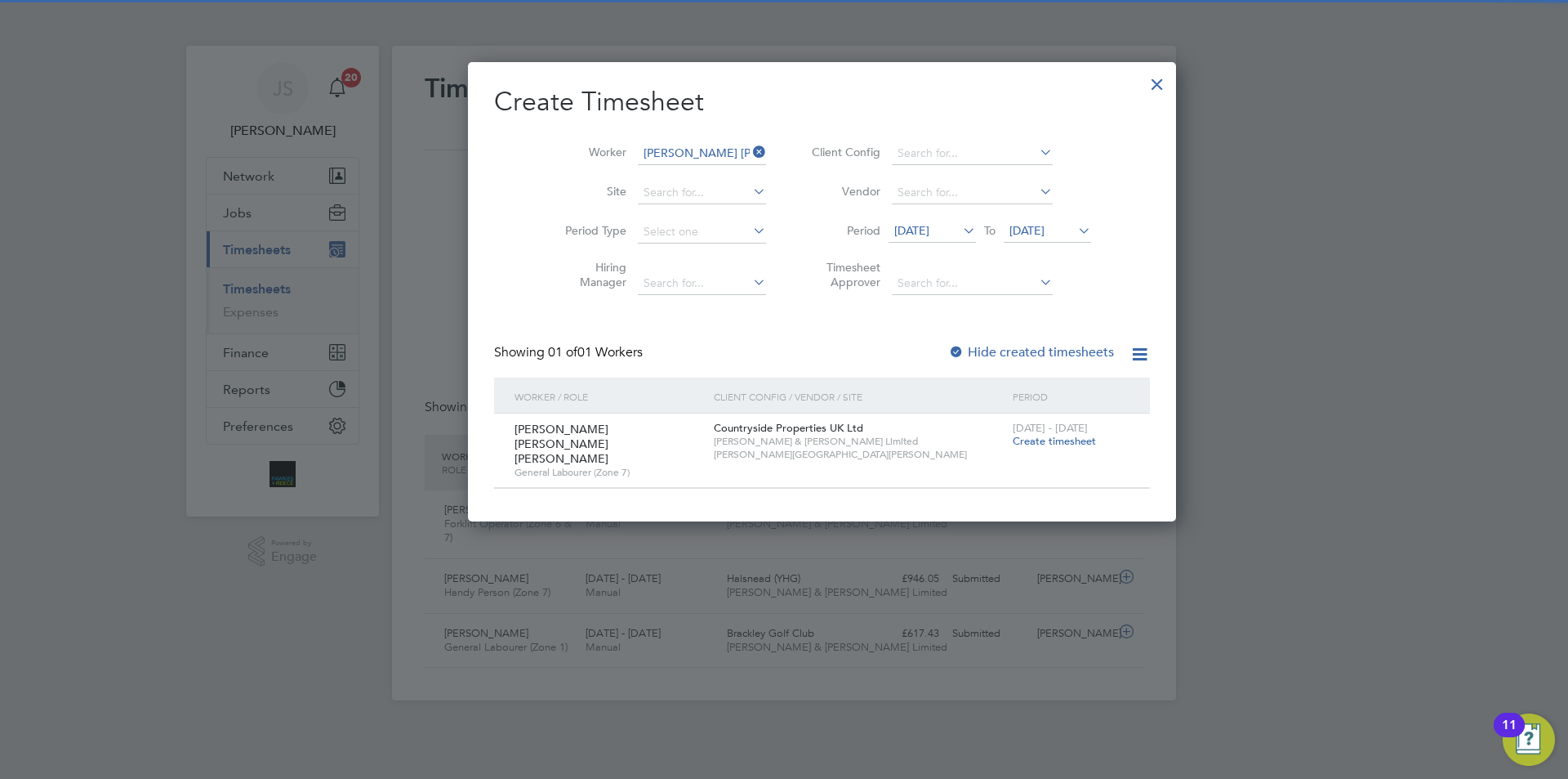
click at [1013, 442] on span "Create timesheet" at bounding box center [1054, 441] width 83 height 13
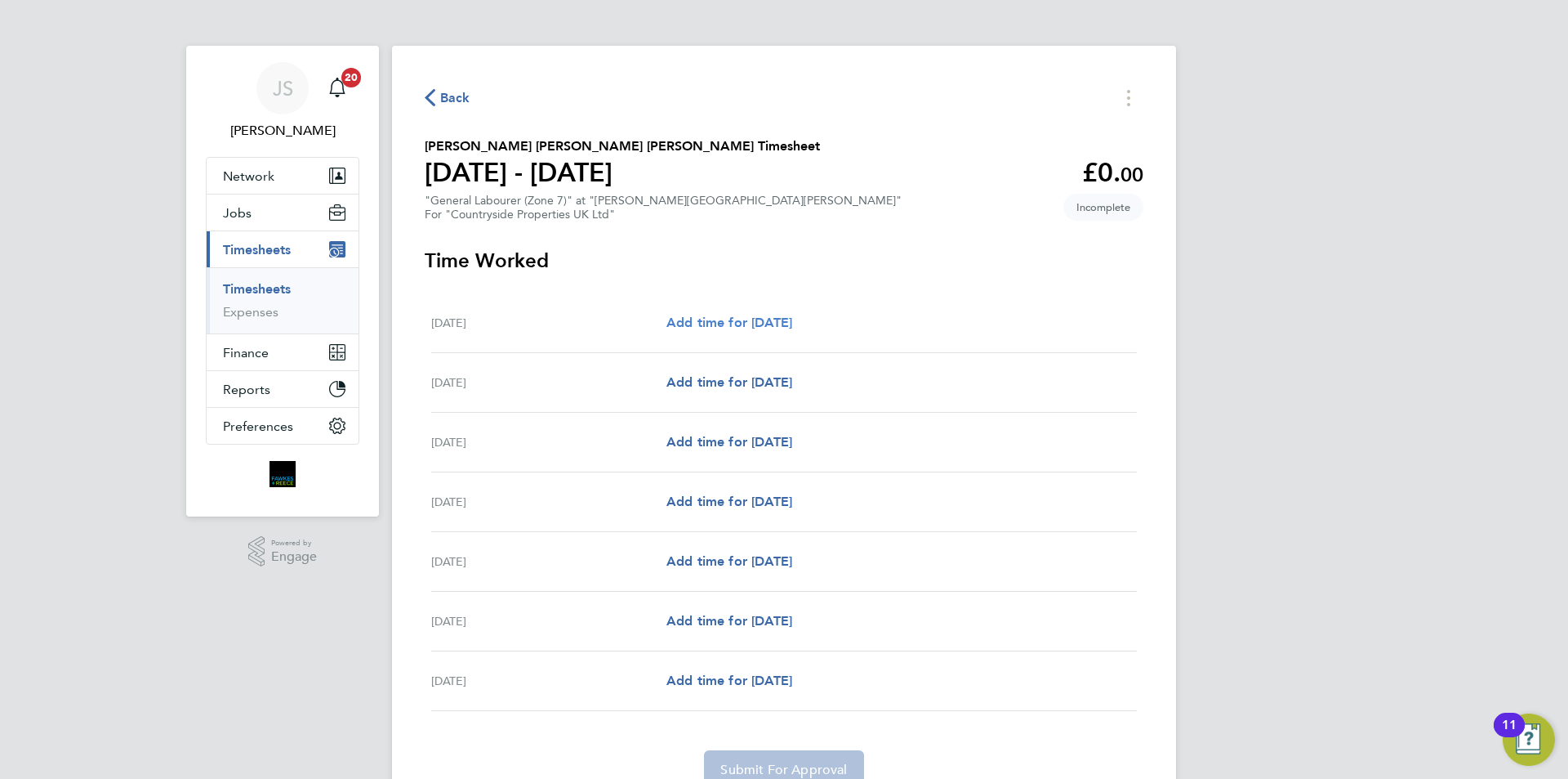
click at [768, 323] on span "Add time for Mon 22 Sep" at bounding box center [730, 322] width 126 height 15
select select "30"
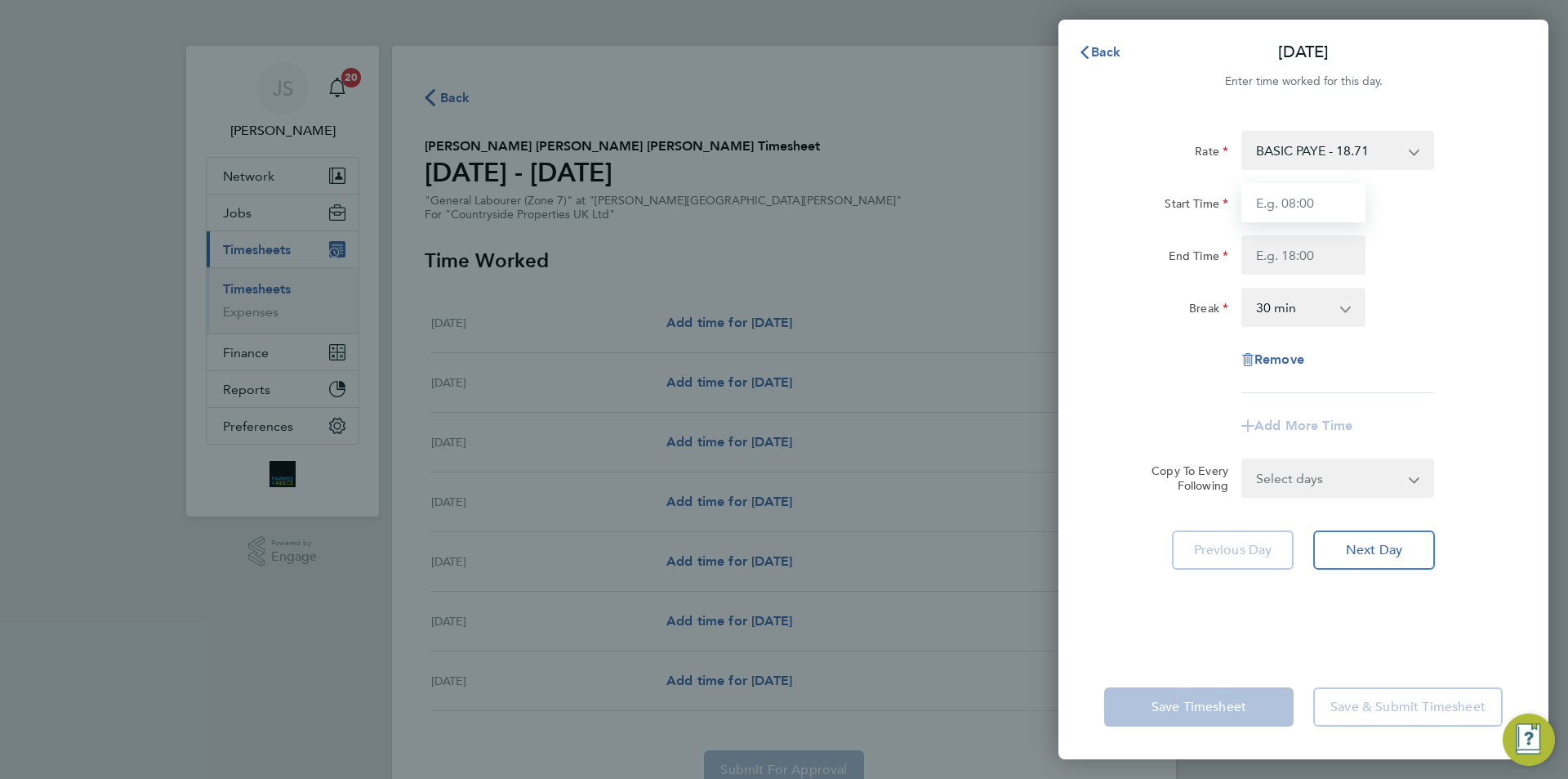
click at [1322, 206] on input "Start Time" at bounding box center [1303, 202] width 124 height 40
type input "07:30"
click at [1328, 255] on input "End Time" at bounding box center [1303, 255] width 124 height 40
type input "17:00"
click at [1306, 490] on select "Select days Day Weekday (Mon-Fri) Weekend (Sat-Sun) Tuesday Wednesday Thursday …" at bounding box center [1329, 477] width 172 height 36
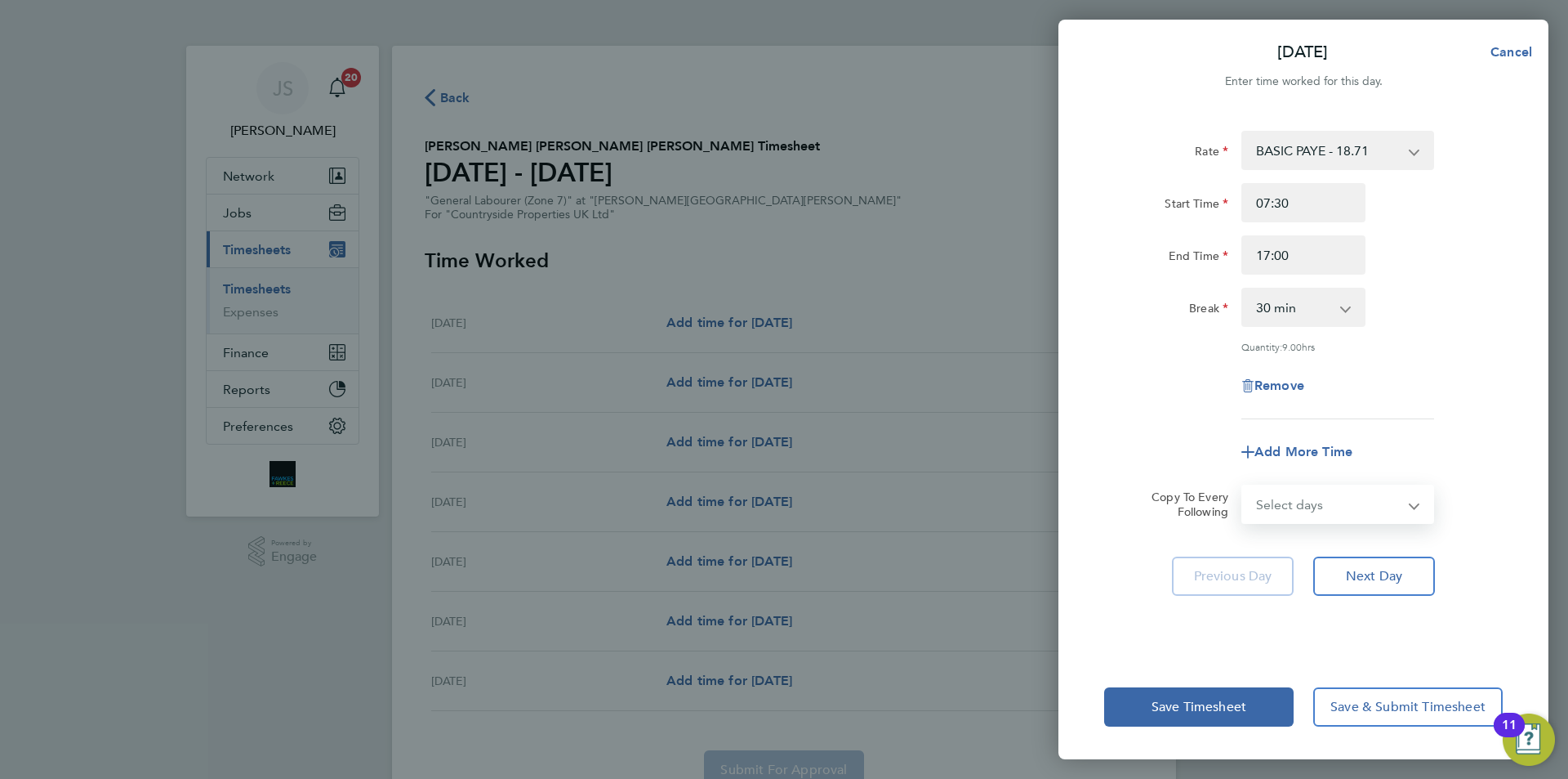
select select "WEEKDAY"
click at [1243, 486] on select "Select days Day Weekday (Mon-Fri) Weekend (Sat-Sun) Tuesday Wednesday Thursday …" at bounding box center [1329, 503] width 172 height 36
select select "2025-09-28"
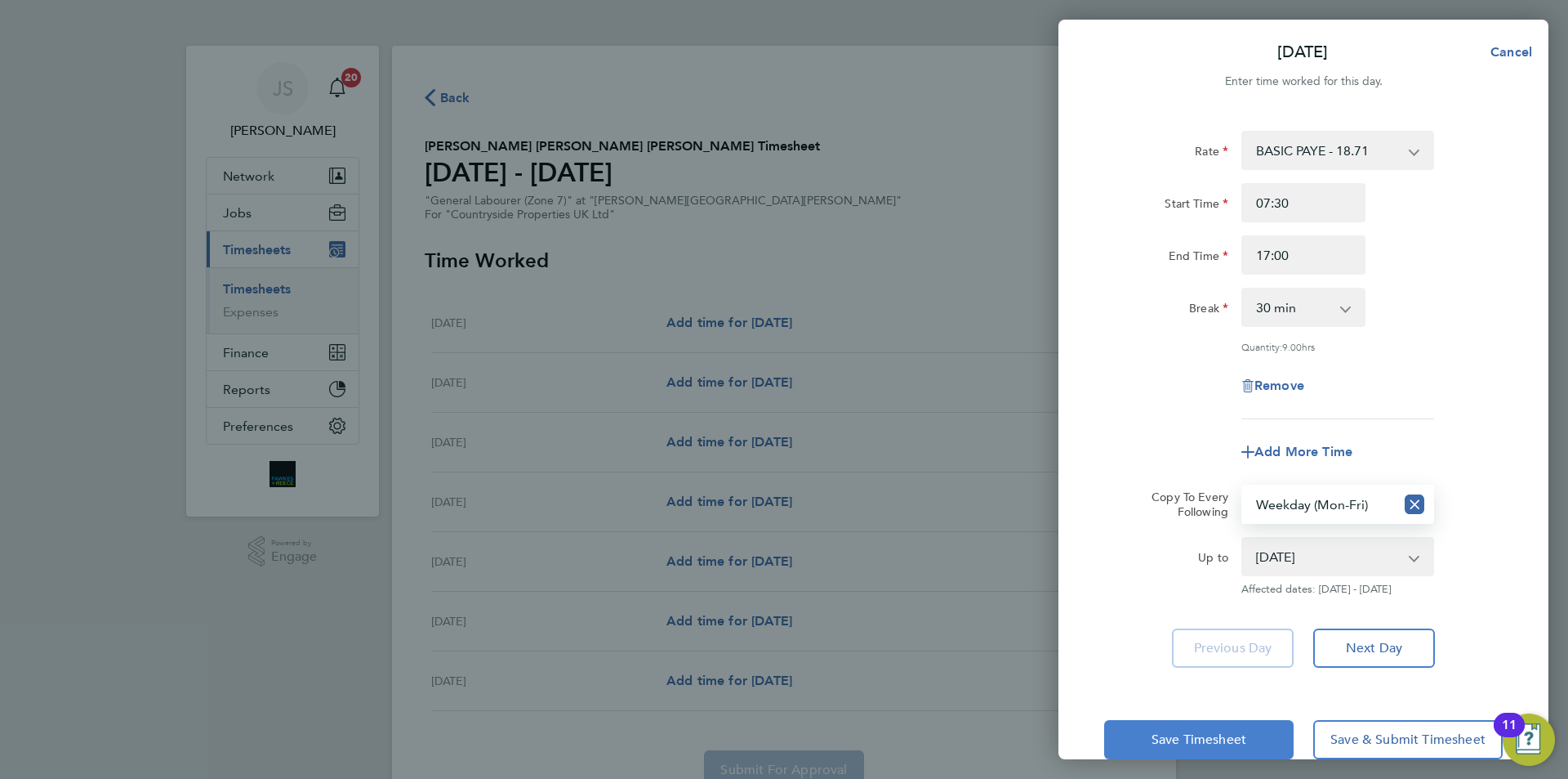
drag, startPoint x: 1156, startPoint y: 417, endPoint x: 1166, endPoint y: 754, distance: 337.1
click at [1156, 424] on app-timesheet-line-form-group "Rate BASIC PAYE - 18.71 Start Time 07:30 End Time 17:00 Break 0 min 15 min 30 m…" at bounding box center [1304, 301] width 399 height 340
click at [1162, 734] on span "Save Timesheet" at bounding box center [1199, 739] width 94 height 16
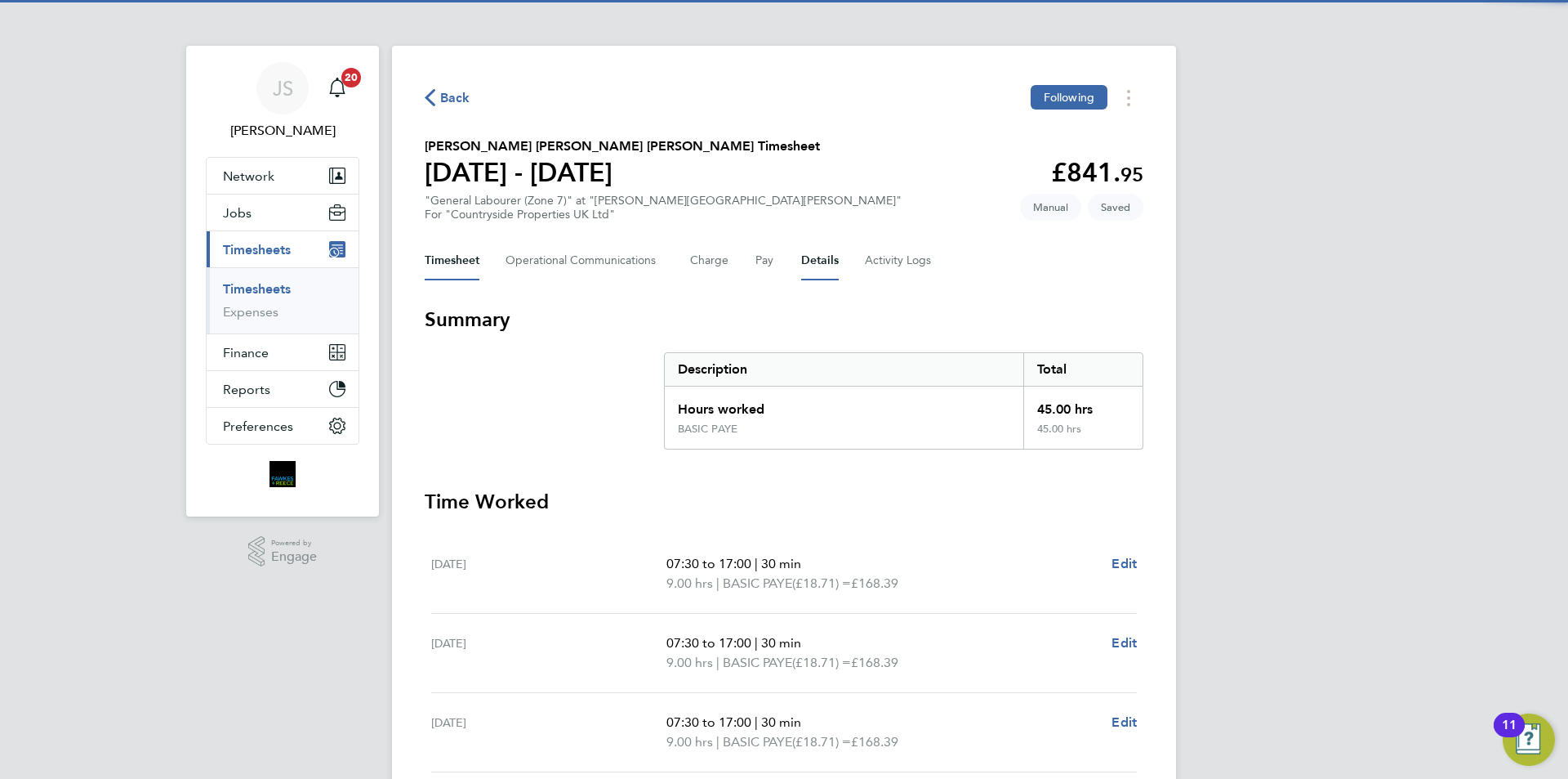
click at [807, 255] on button "Details" at bounding box center [820, 260] width 38 height 40
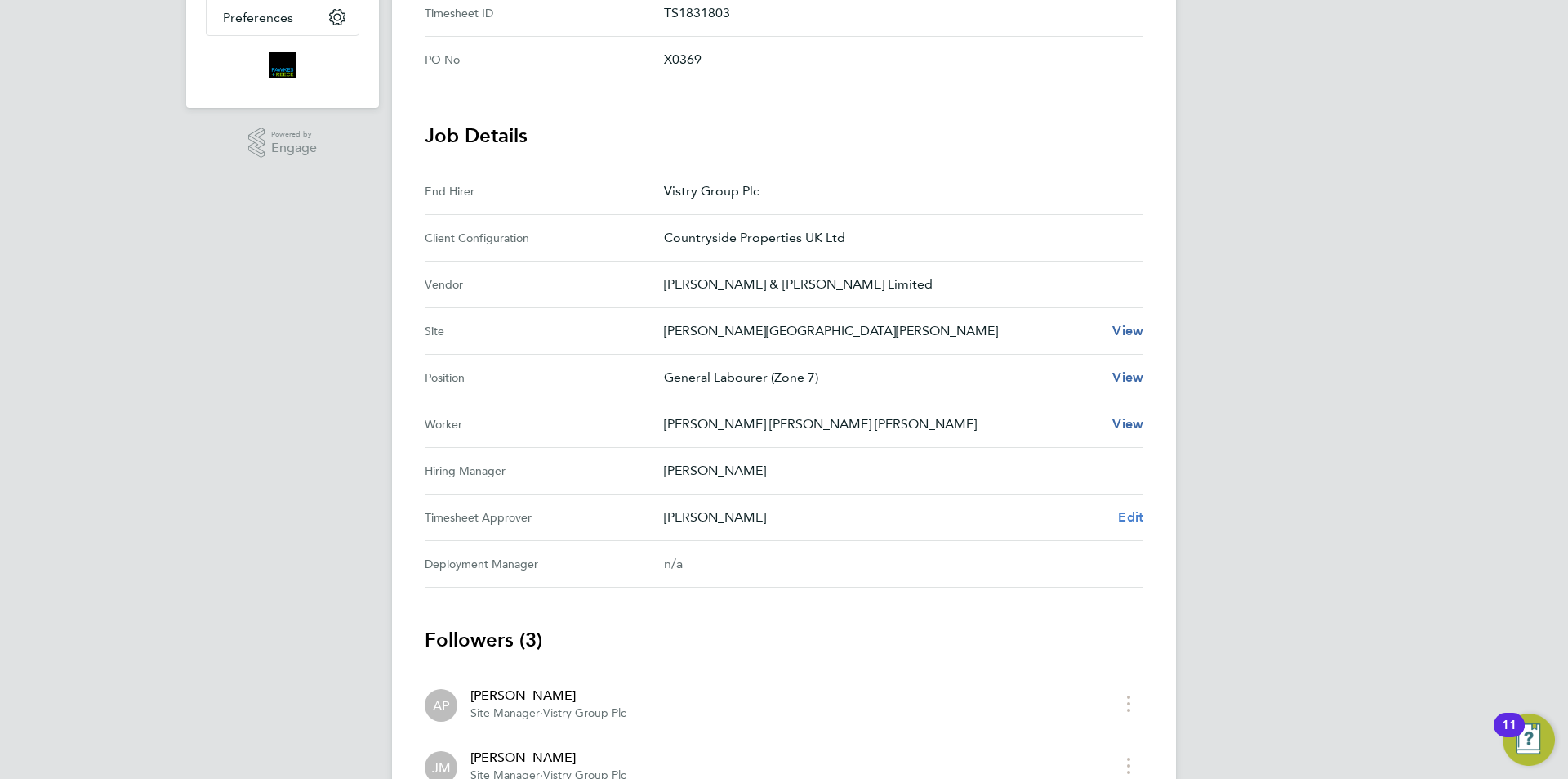
click at [1123, 513] on span "Edit" at bounding box center [1130, 517] width 25 height 15
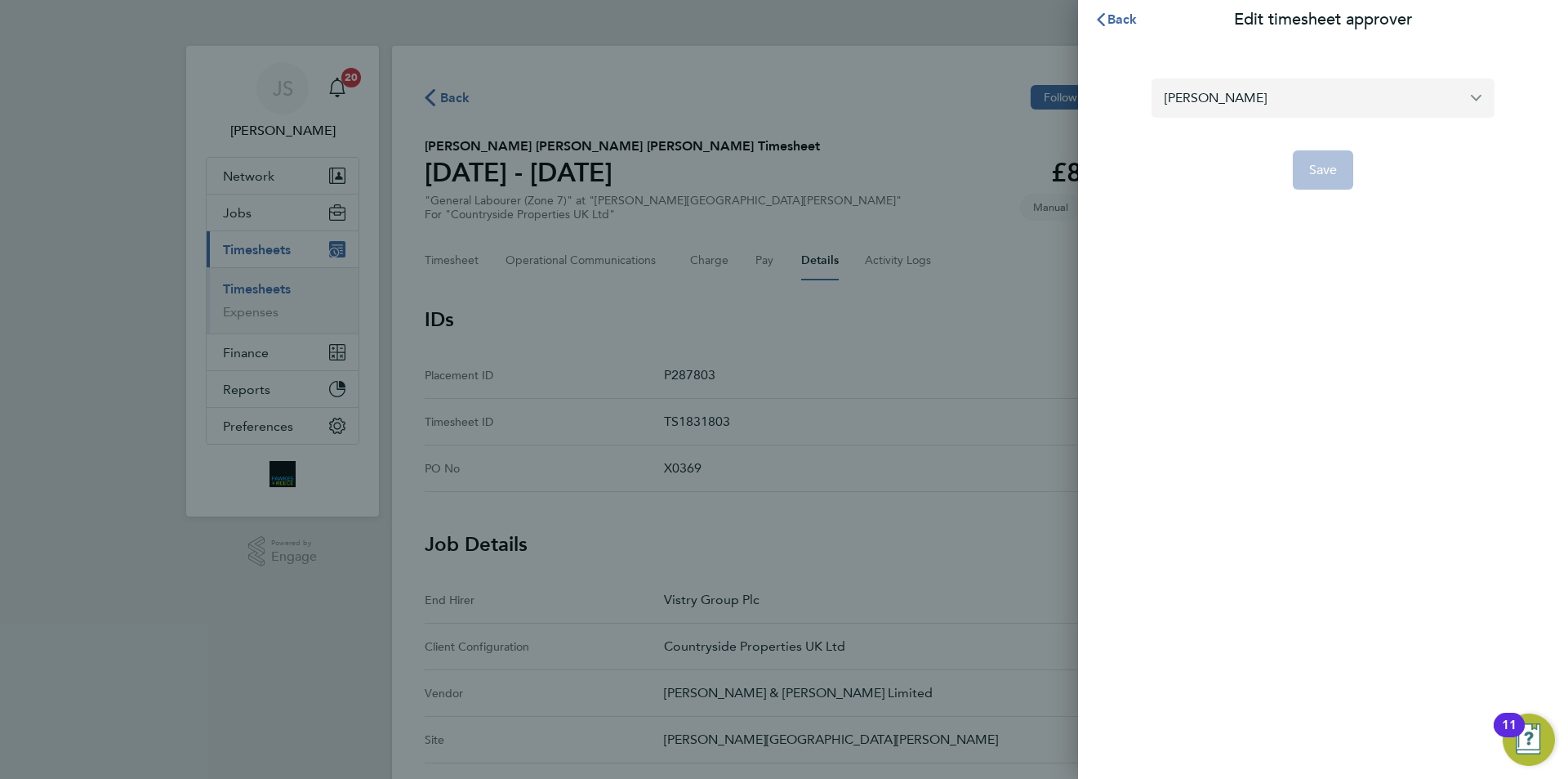
click at [1249, 105] on input "Alex Pierce" at bounding box center [1323, 97] width 343 height 39
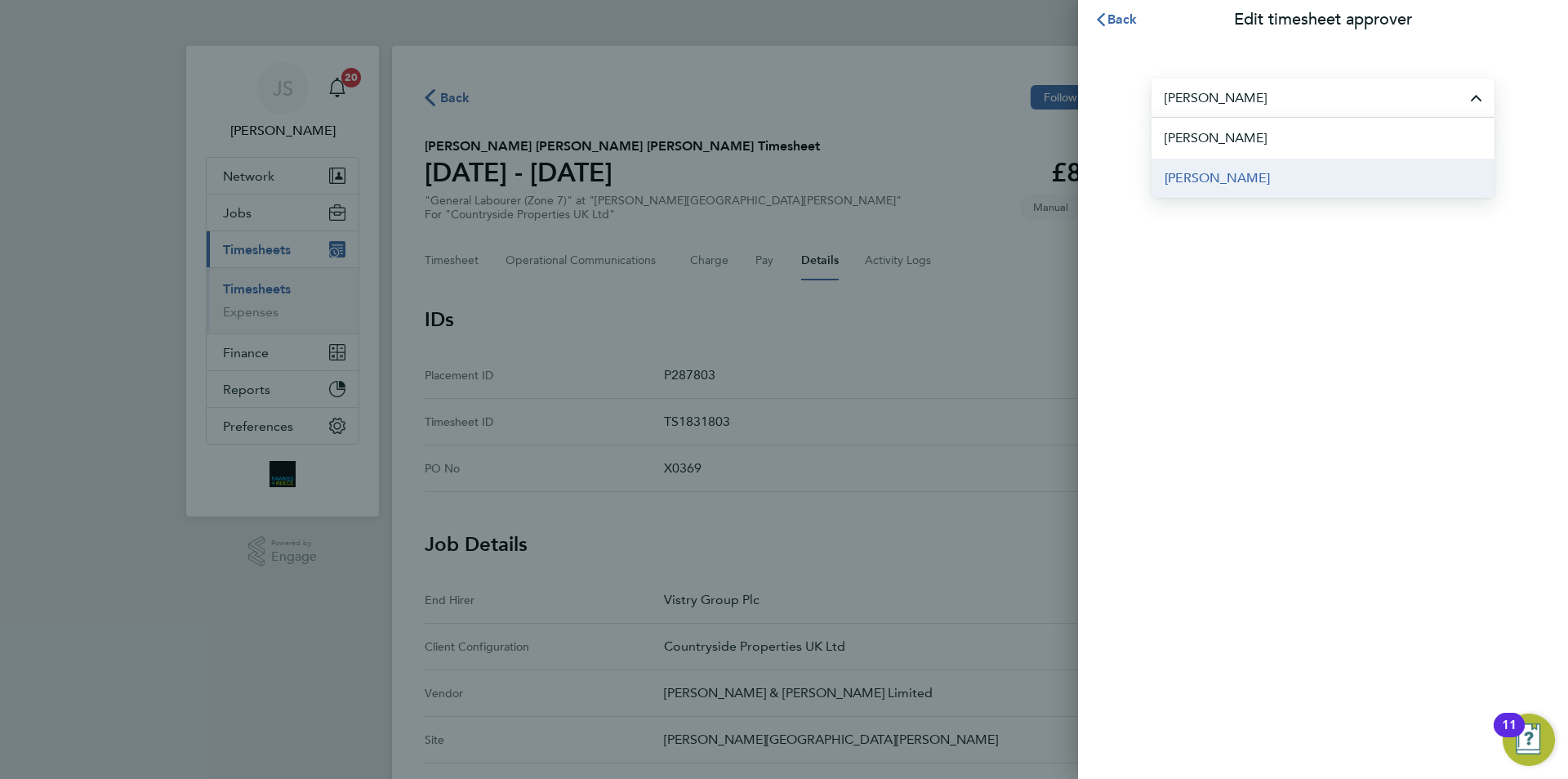
click at [1231, 176] on span "Graham Richardson" at bounding box center [1217, 178] width 105 height 19
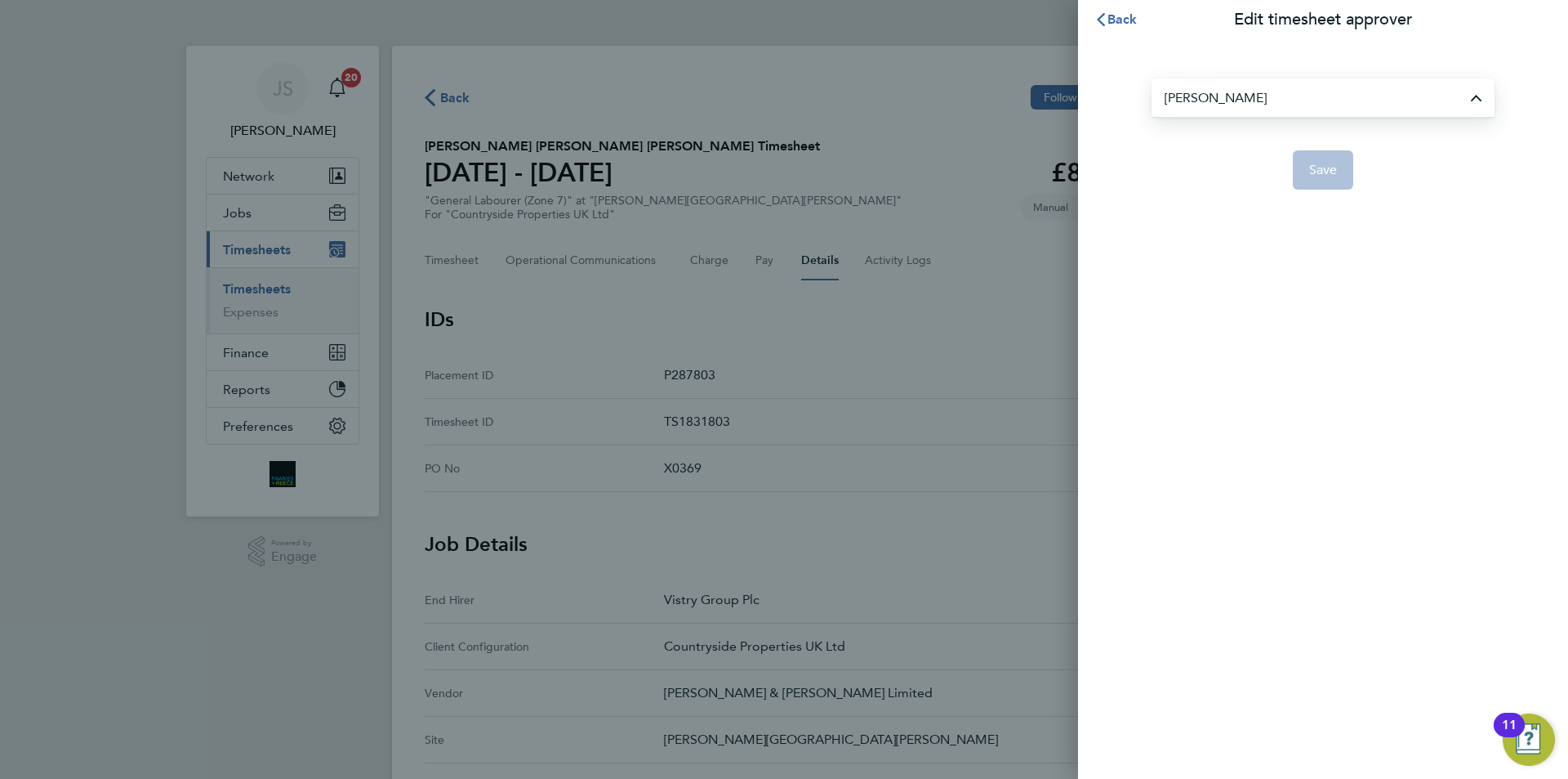
type input "Graham Richardson"
click at [1324, 175] on span "Save" at bounding box center [1324, 170] width 29 height 16
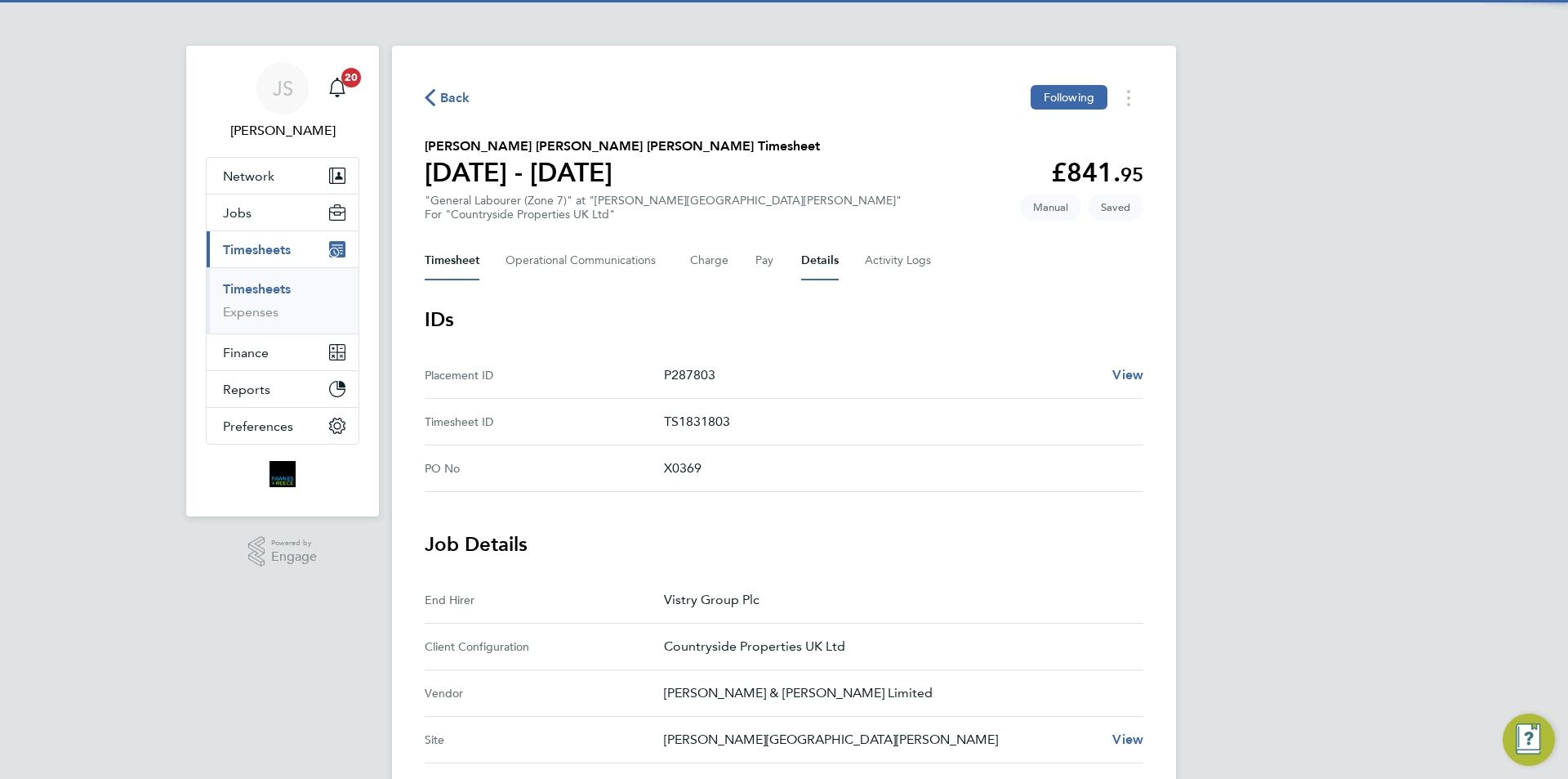
click at [462, 263] on button "Timesheet" at bounding box center [452, 260] width 55 height 40
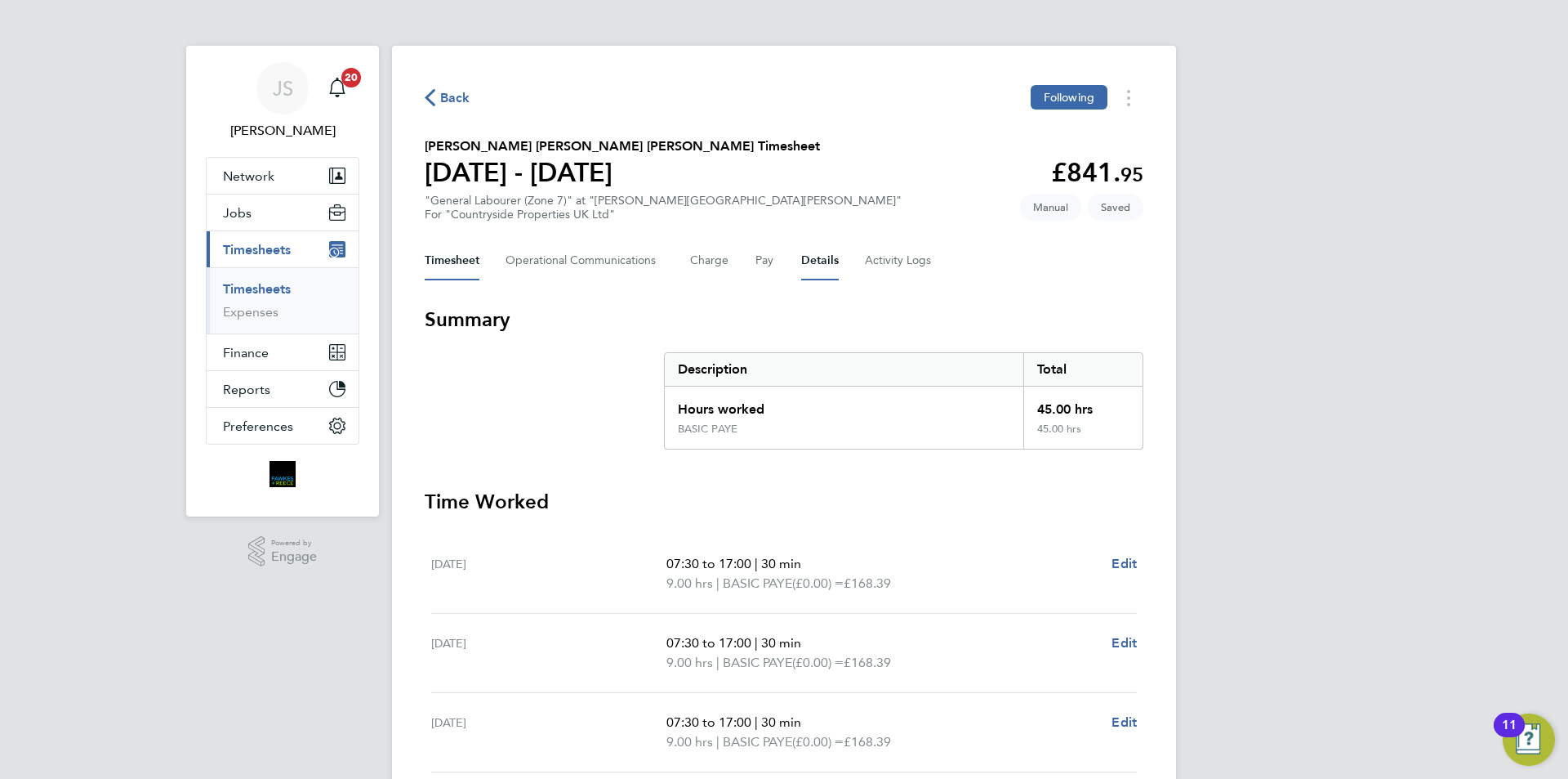
click at [835, 257] on button "Details" at bounding box center [820, 260] width 38 height 40
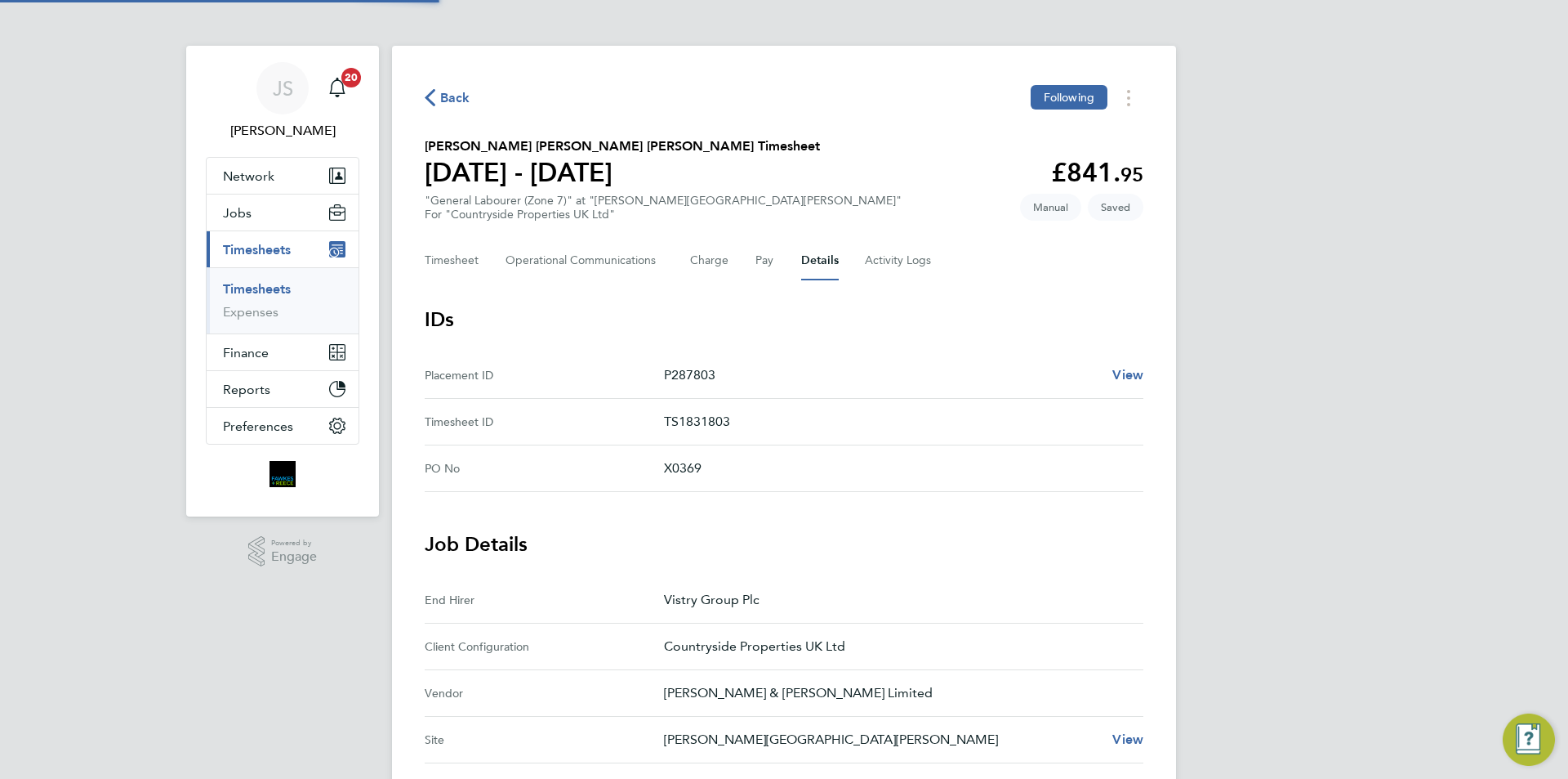
click at [830, 258] on button "Details" at bounding box center [820, 260] width 38 height 40
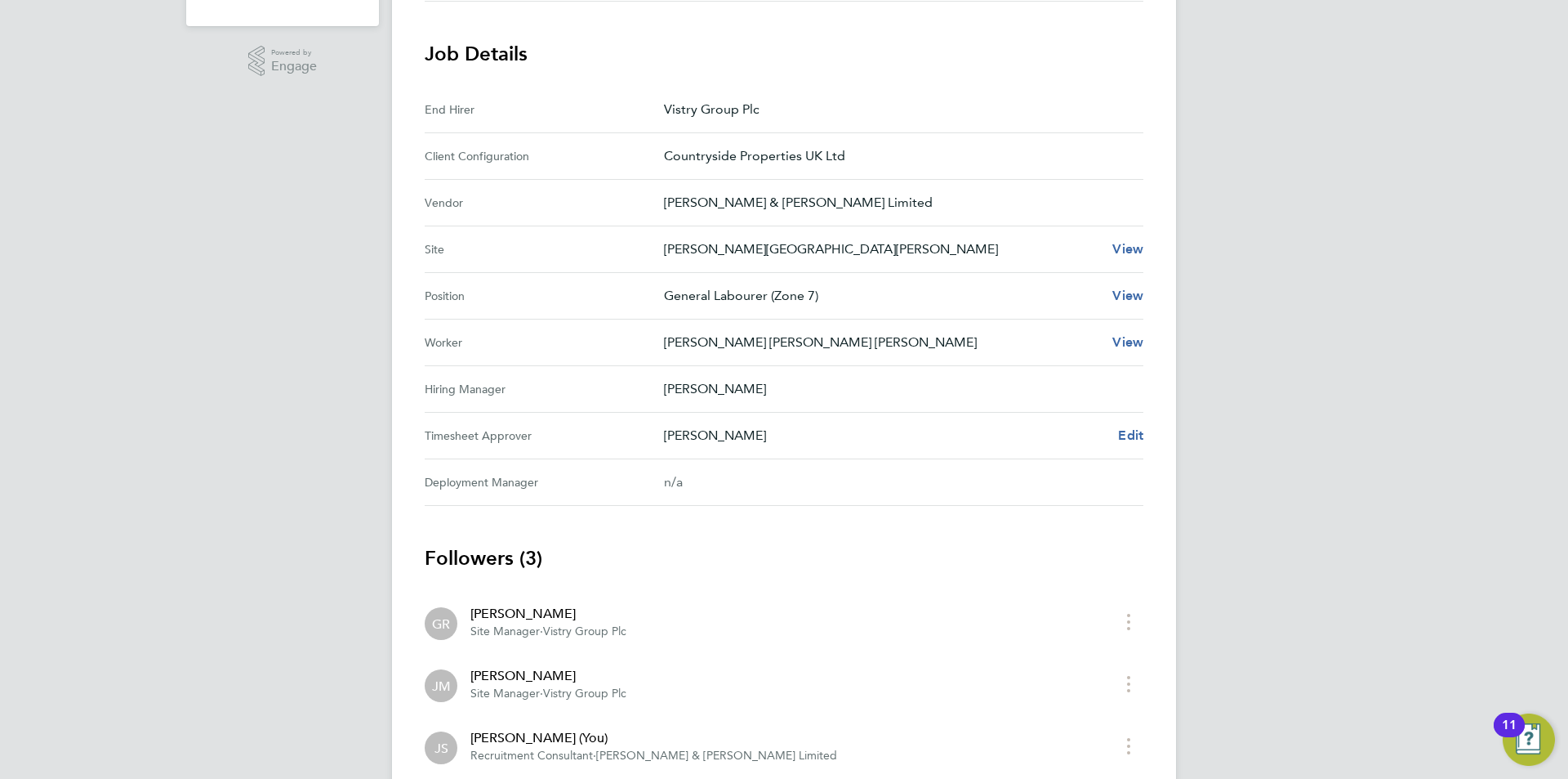
scroll to position [82, 0]
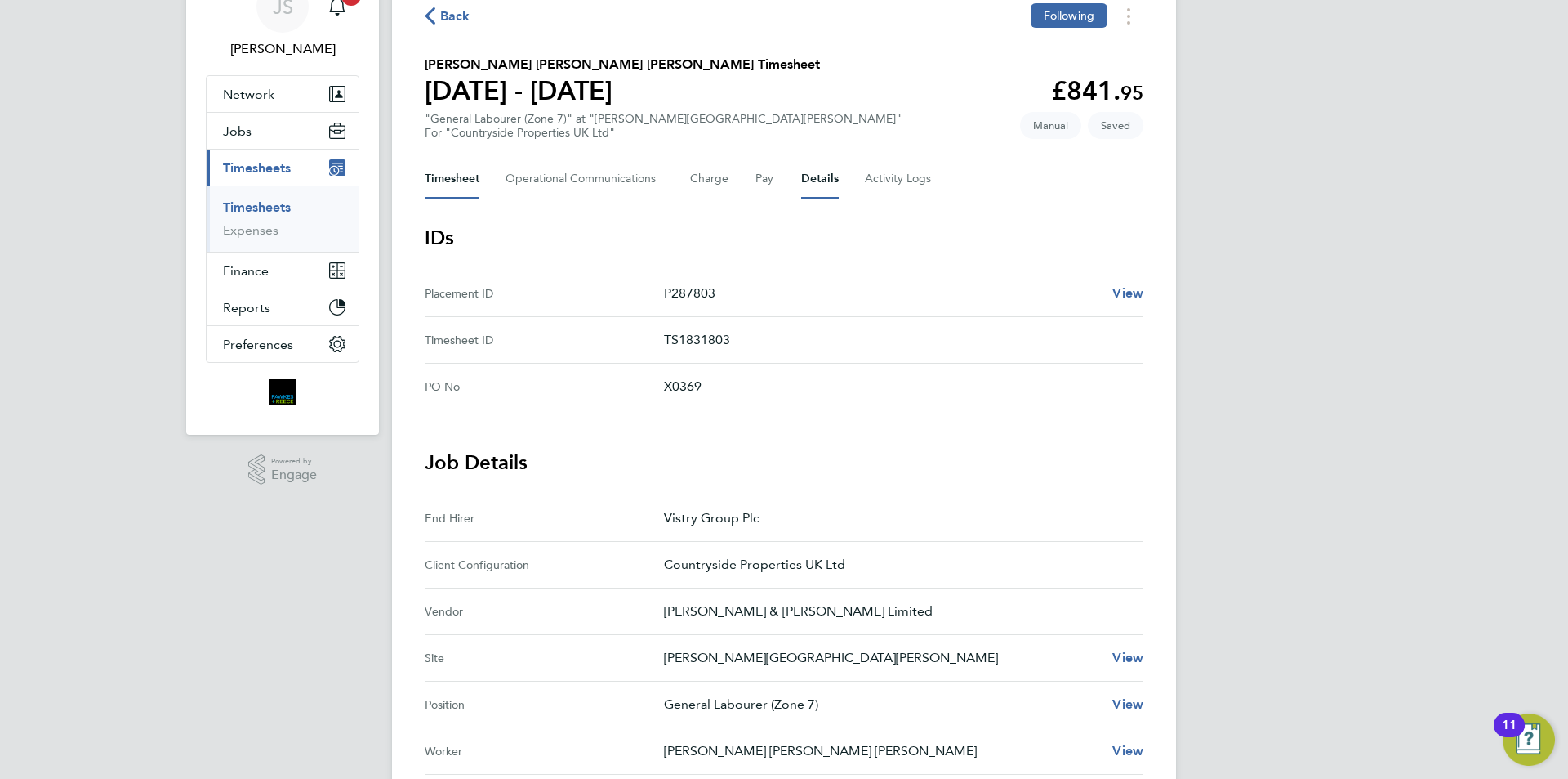
drag, startPoint x: 443, startPoint y: 170, endPoint x: 474, endPoint y: 174, distance: 31.3
click at [444, 170] on button "Timesheet" at bounding box center [452, 178] width 55 height 40
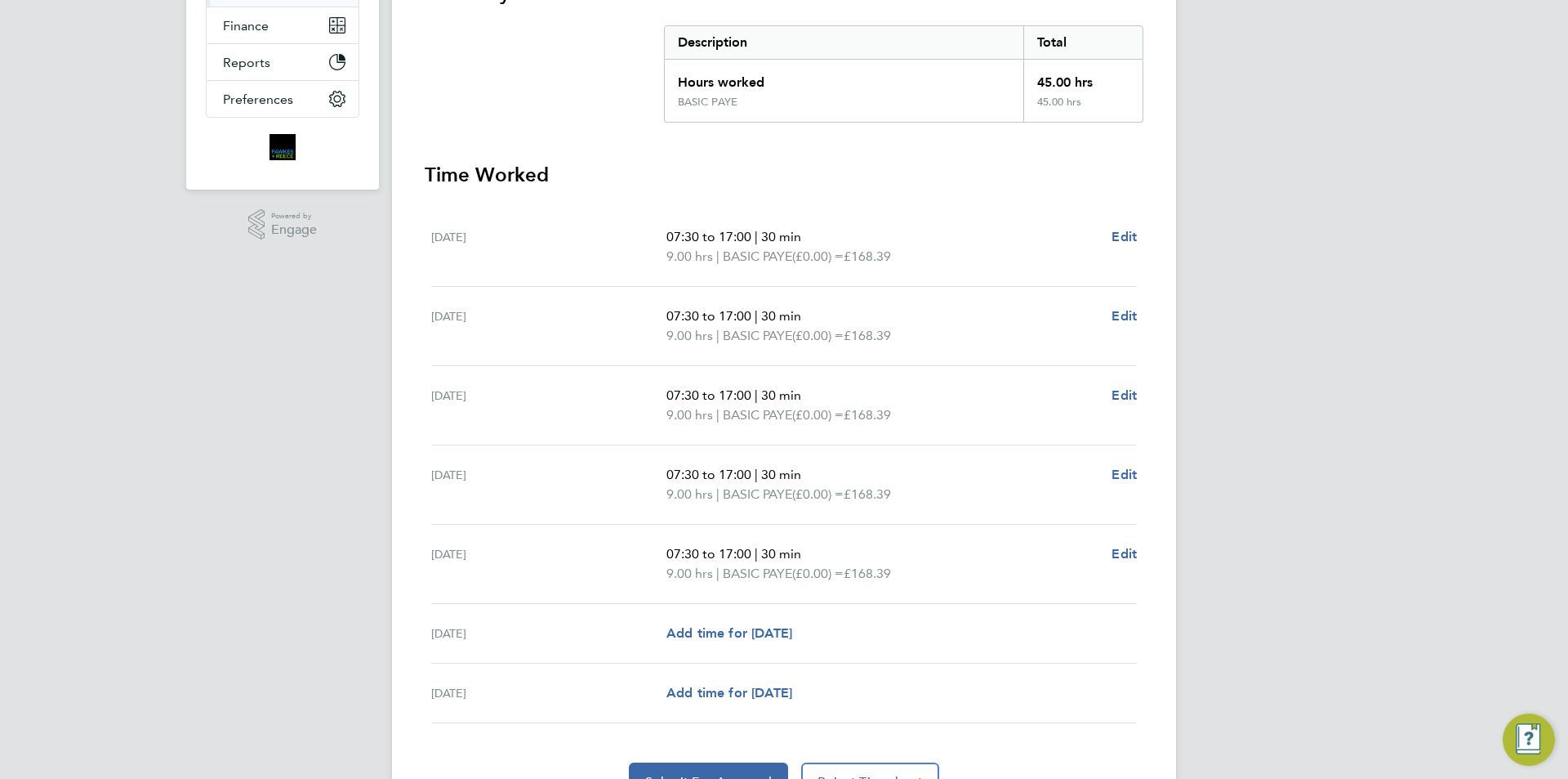
scroll to position [416, 0]
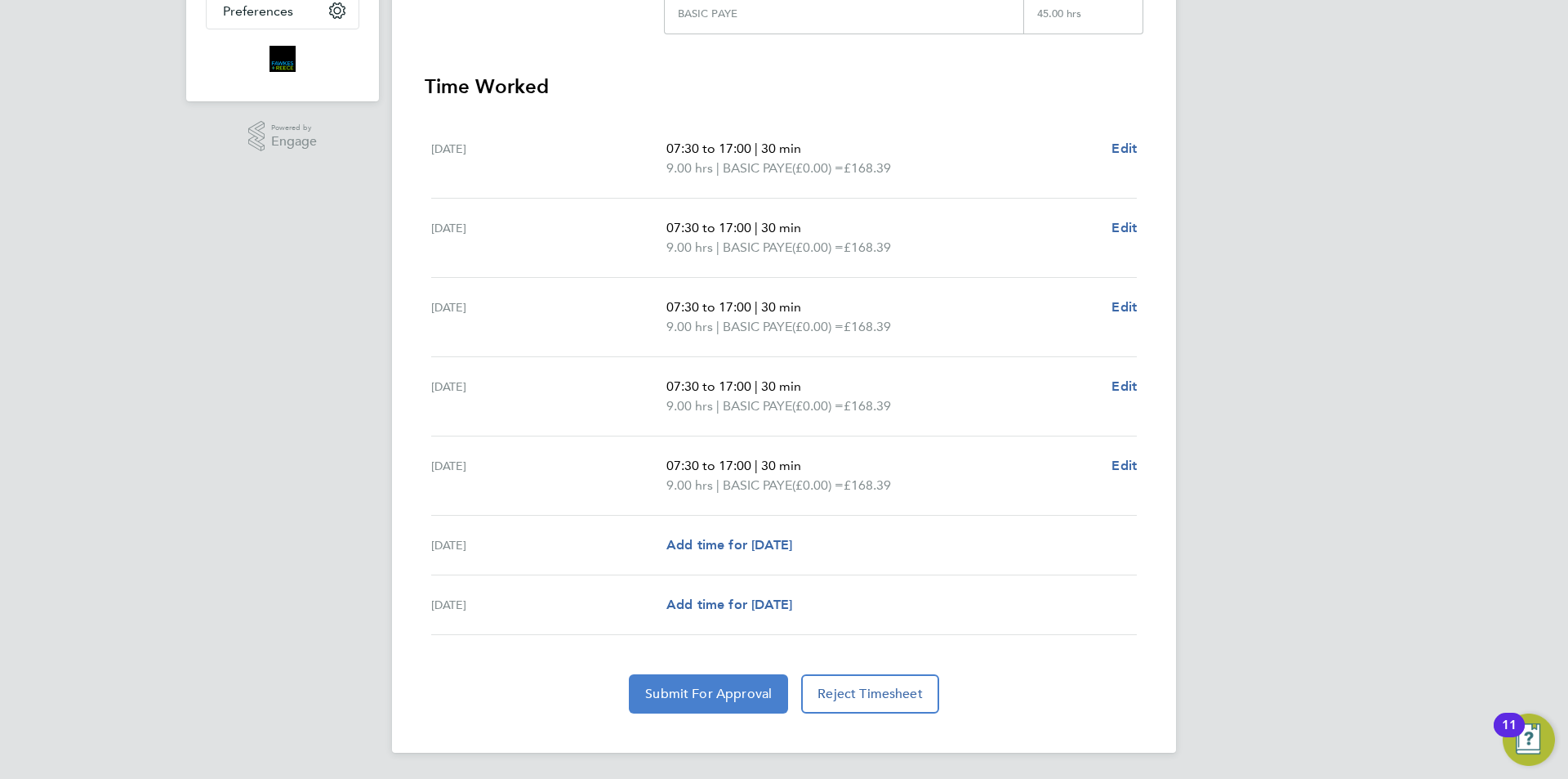
click at [694, 686] on span "Submit For Approval" at bounding box center [708, 693] width 126 height 16
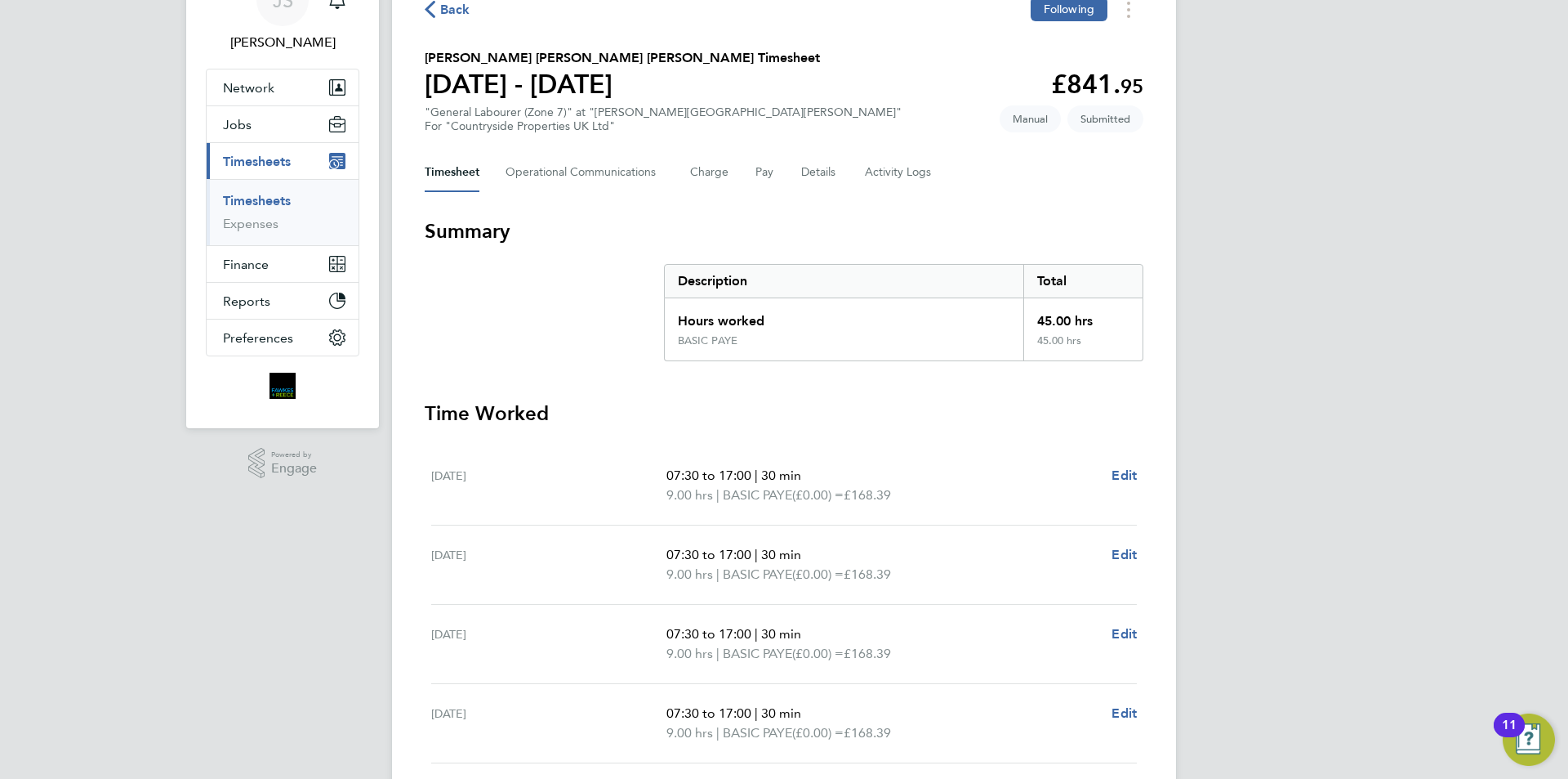
scroll to position [0, 0]
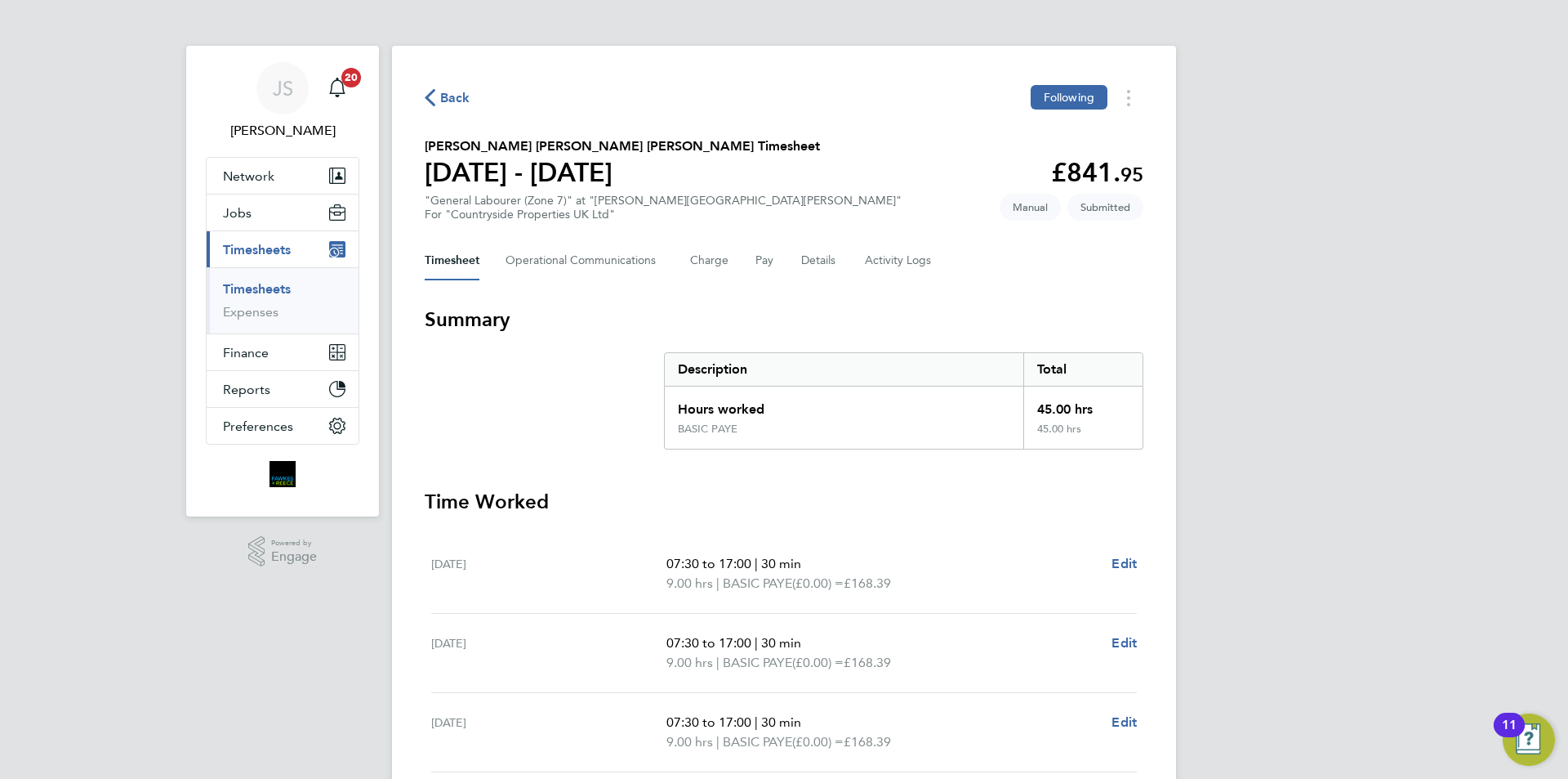
click at [448, 96] on span "Back" at bounding box center [455, 98] width 30 height 19
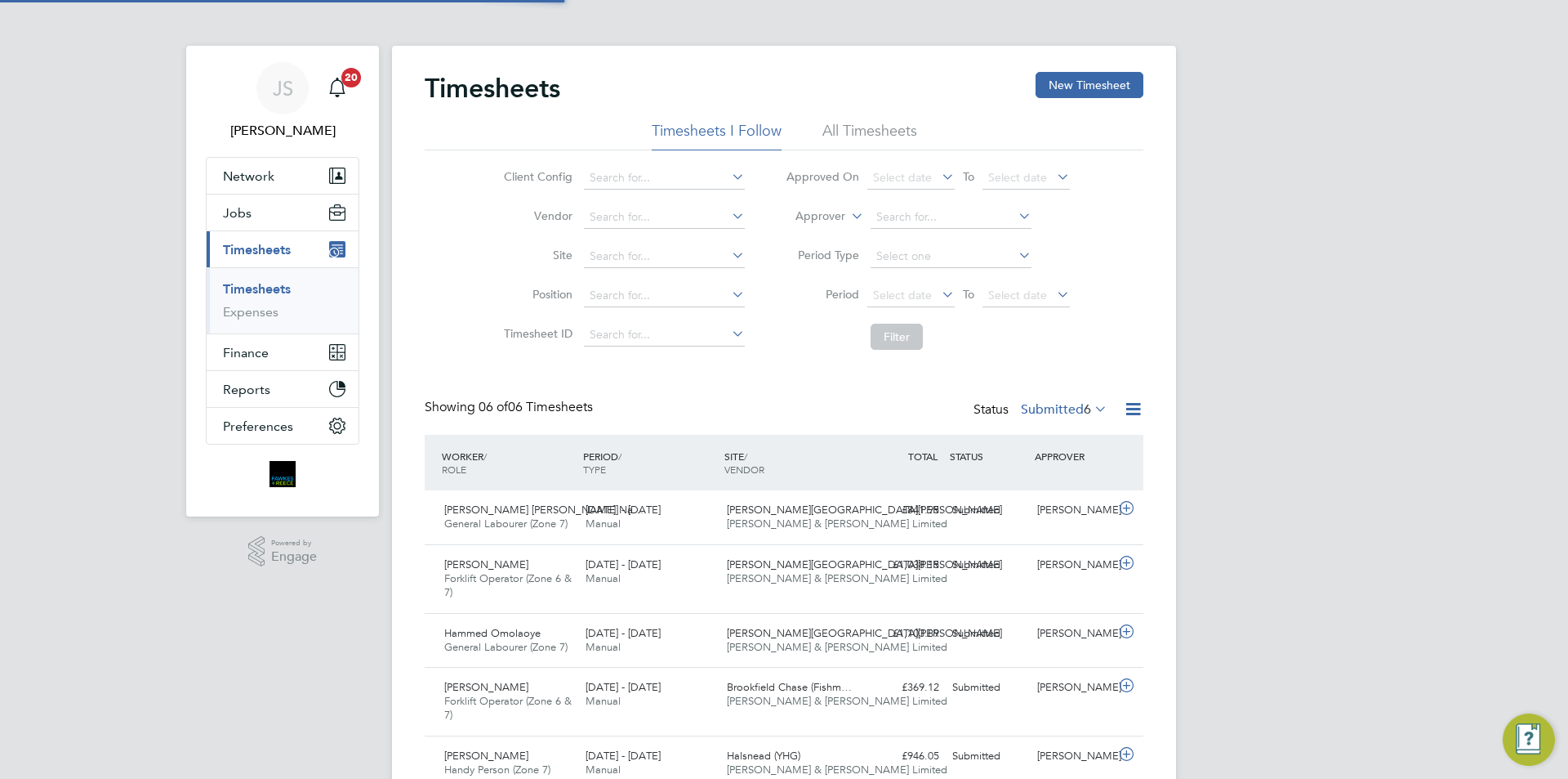
scroll to position [8, 8]
click at [1096, 67] on div "Timesheets New Timesheet Timesheets I Follow All Timesheets Client Config Vendo…" at bounding box center [784, 462] width 784 height 833
click at [1096, 78] on button "New Timesheet" at bounding box center [1090, 85] width 108 height 26
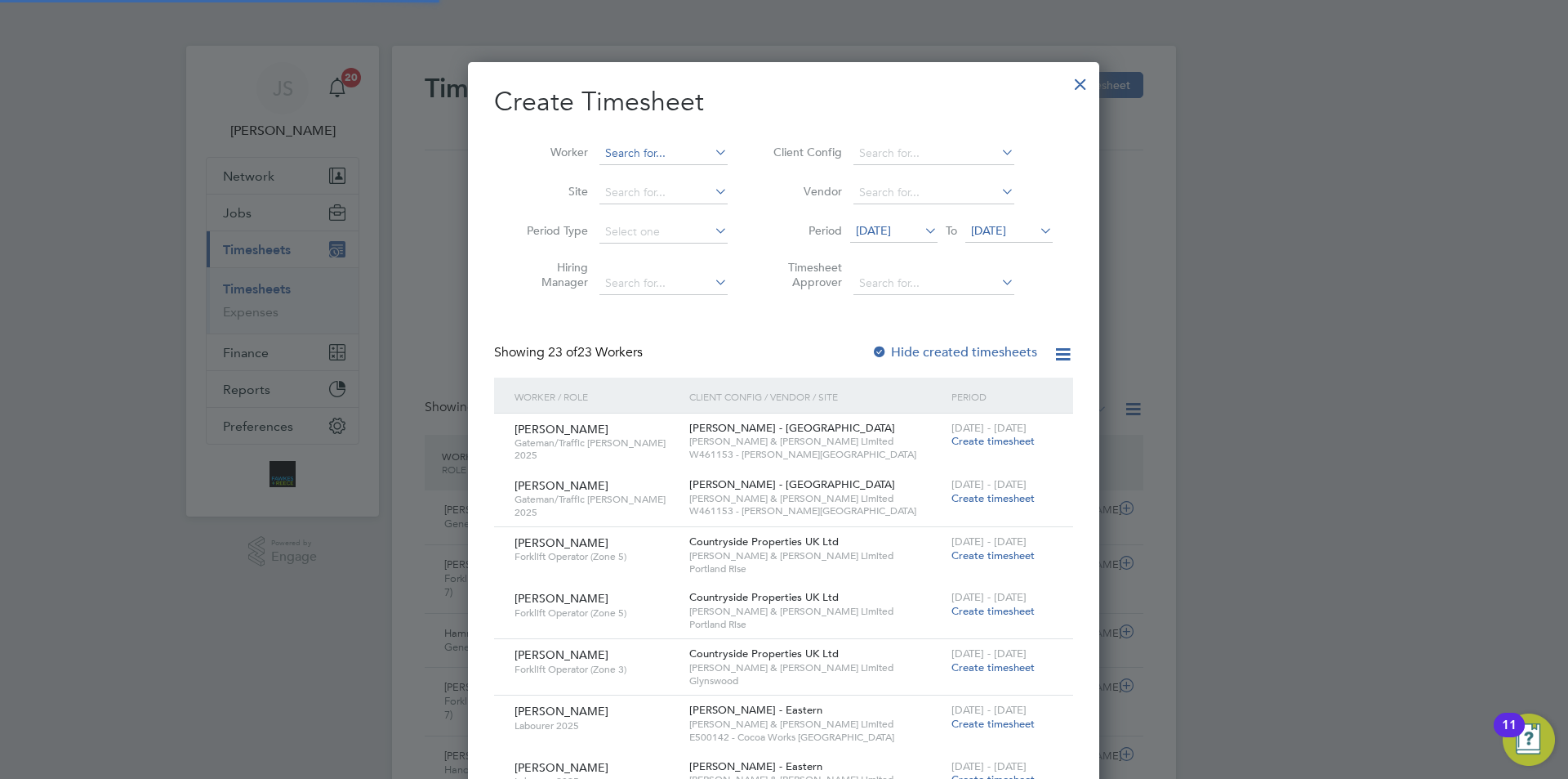
click at [616, 154] on input at bounding box center [663, 153] width 128 height 23
click at [640, 175] on li "Zie dinos Mitrovskis" at bounding box center [667, 175] width 137 height 22
type input "Ziedinos Mitrovskis"
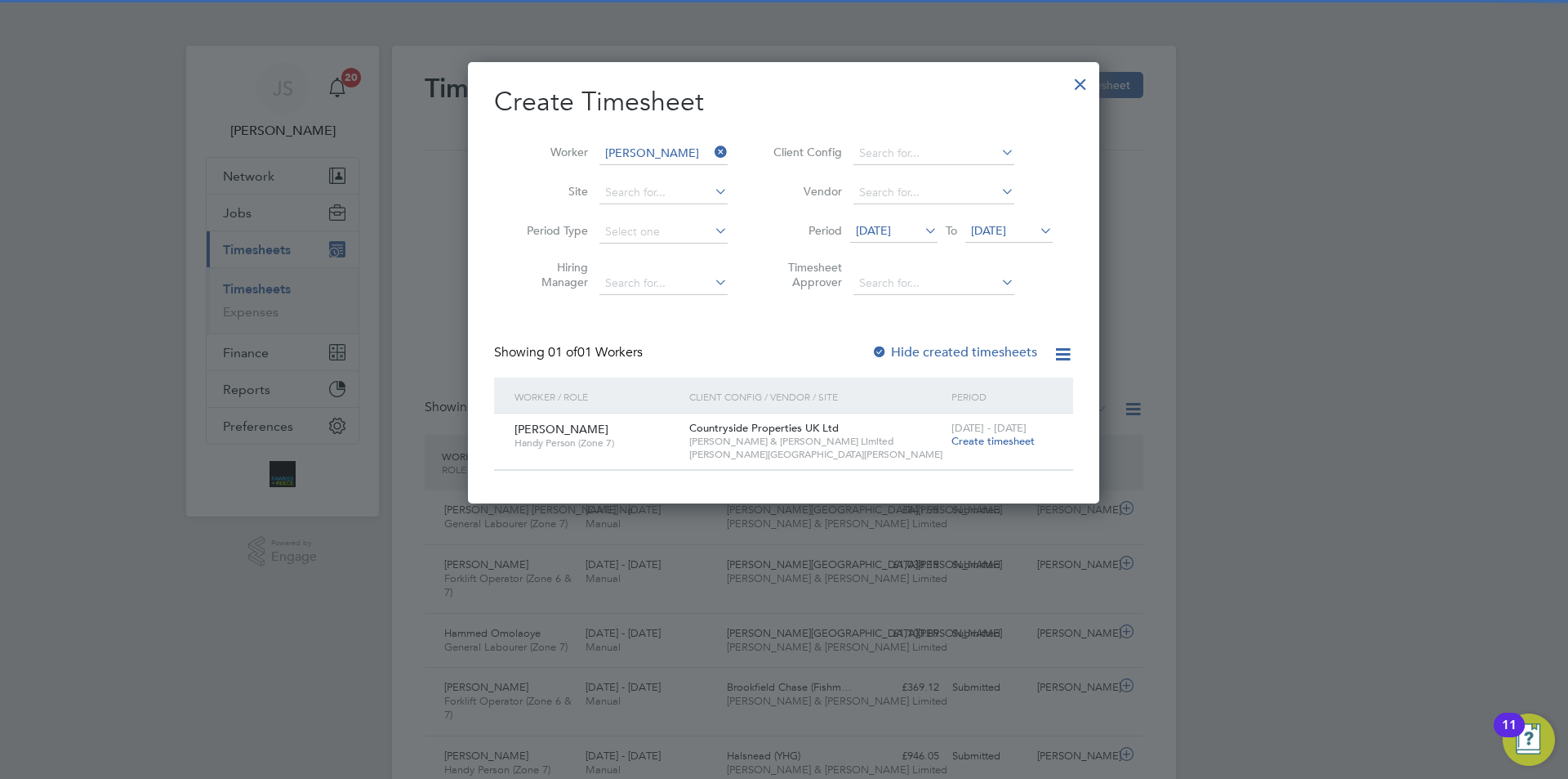
click at [994, 449] on div "22 - 28 Sep 2025 Create timesheet" at bounding box center [1002, 436] width 110 height 44
click at [993, 443] on span "Create timesheet" at bounding box center [993, 441] width 83 height 13
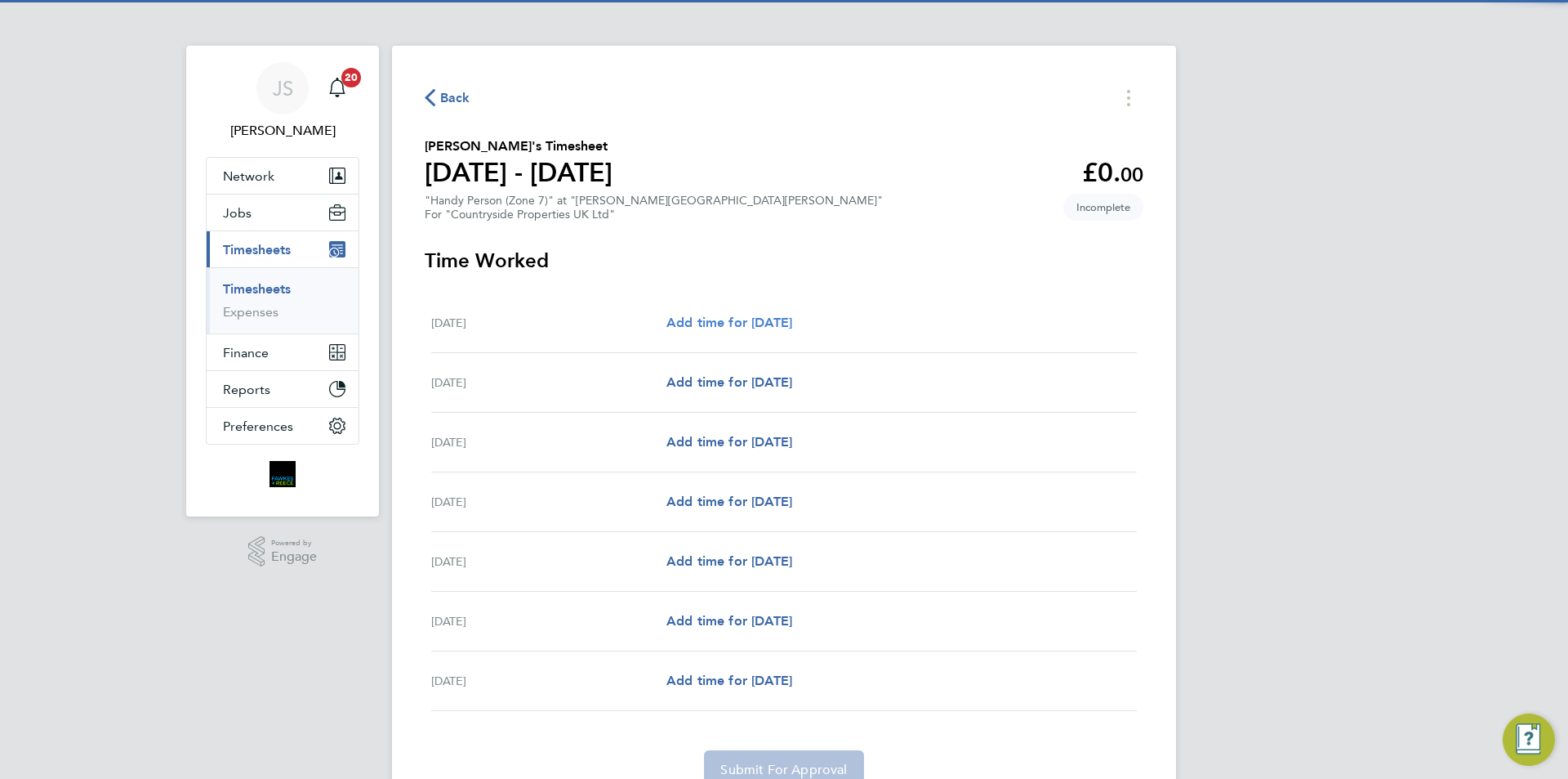
click at [753, 316] on span "Add time for Mon 22 Sep" at bounding box center [730, 322] width 126 height 15
select select "30"
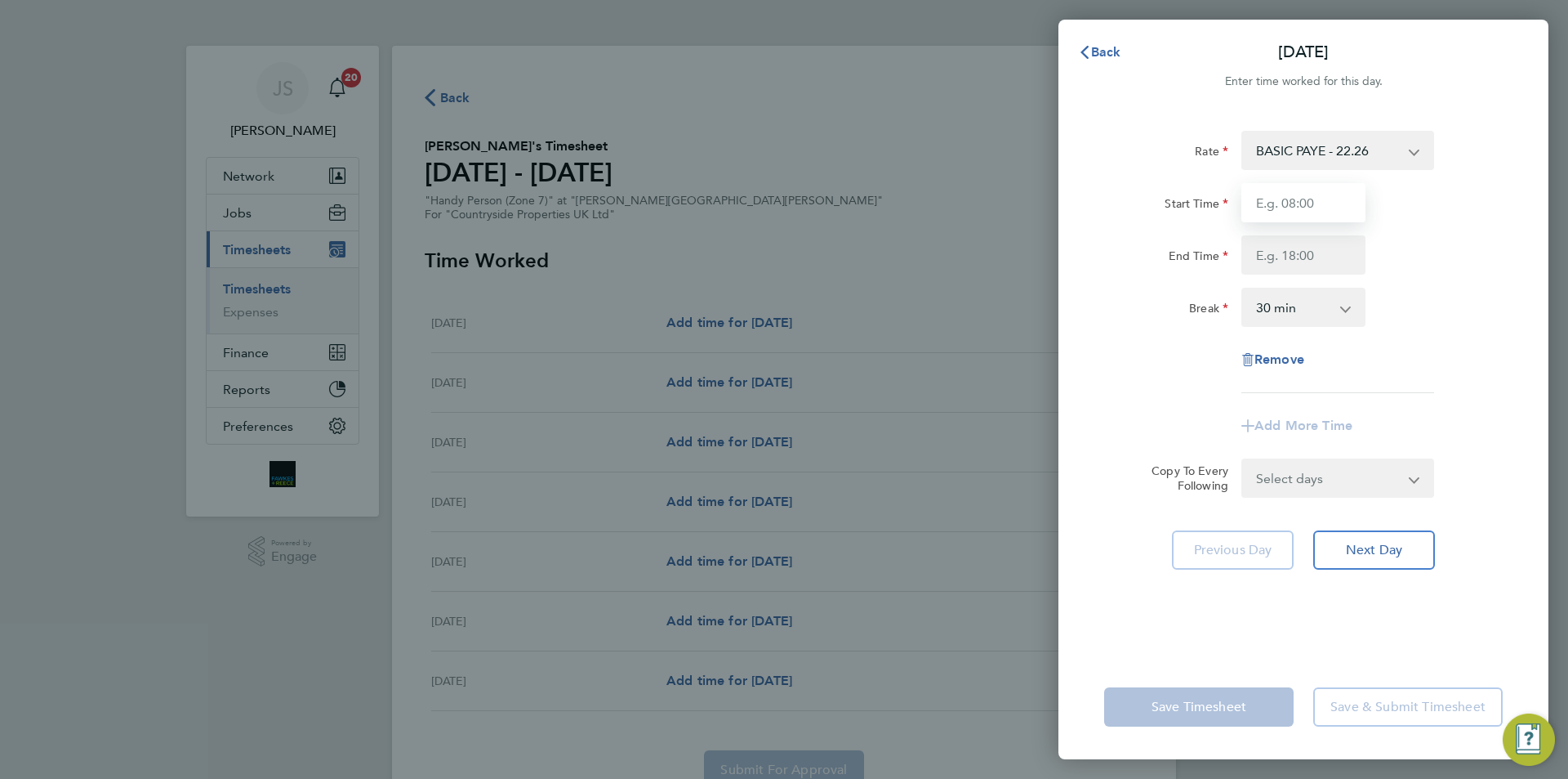
click at [1268, 216] on input "Start Time" at bounding box center [1303, 202] width 124 height 40
type input "07:30"
click at [1296, 244] on input "End Time" at bounding box center [1303, 255] width 124 height 40
type input "17:00"
drag, startPoint x: 1343, startPoint y: 463, endPoint x: 1332, endPoint y: 474, distance: 15.6
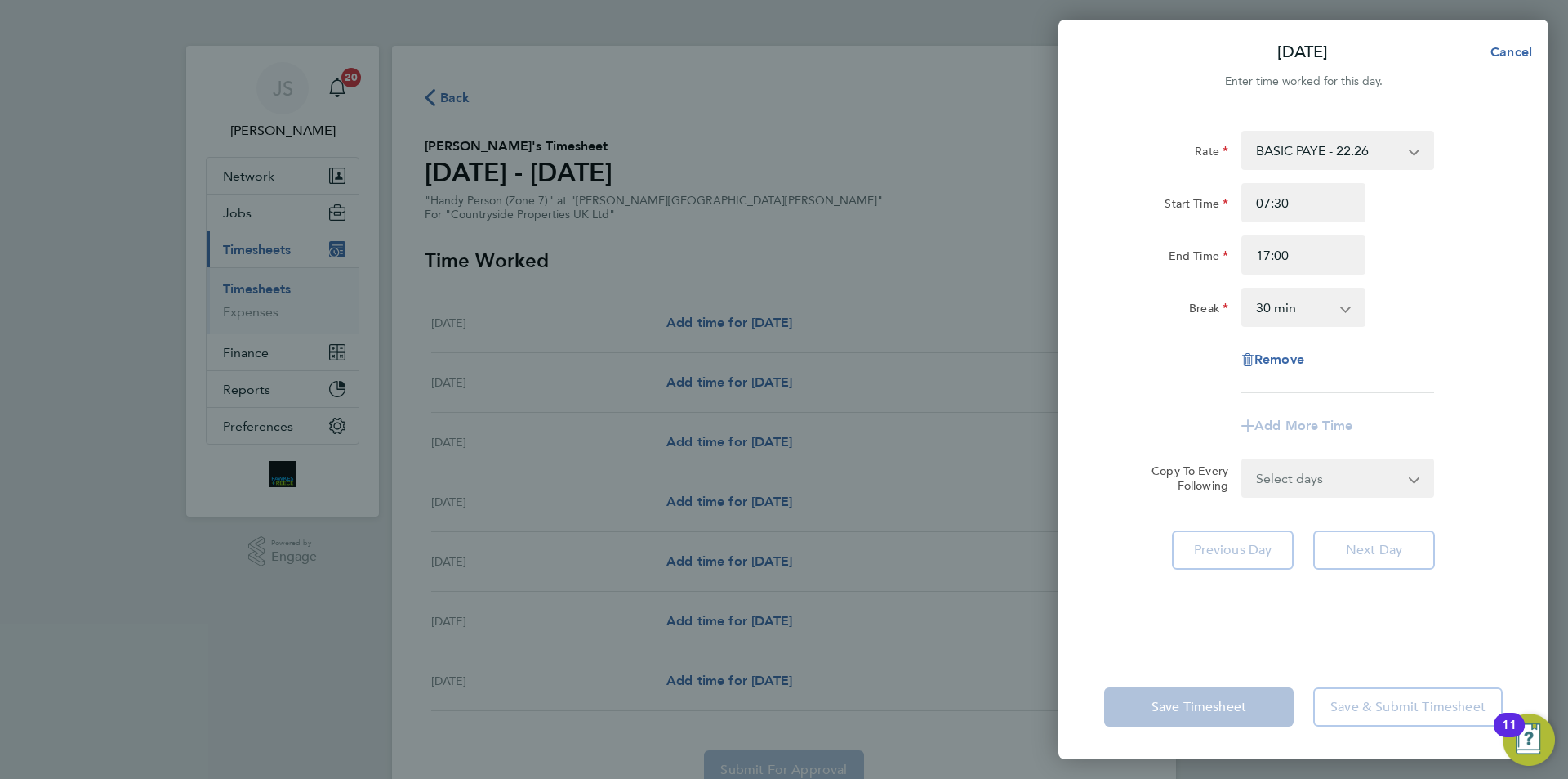
click at [1340, 465] on form "Rate BASIC PAYE - 22.26 Start Time 07:30 End Time 17:00 Break 0 min 15 min 30 m…" at bounding box center [1304, 314] width 399 height 367
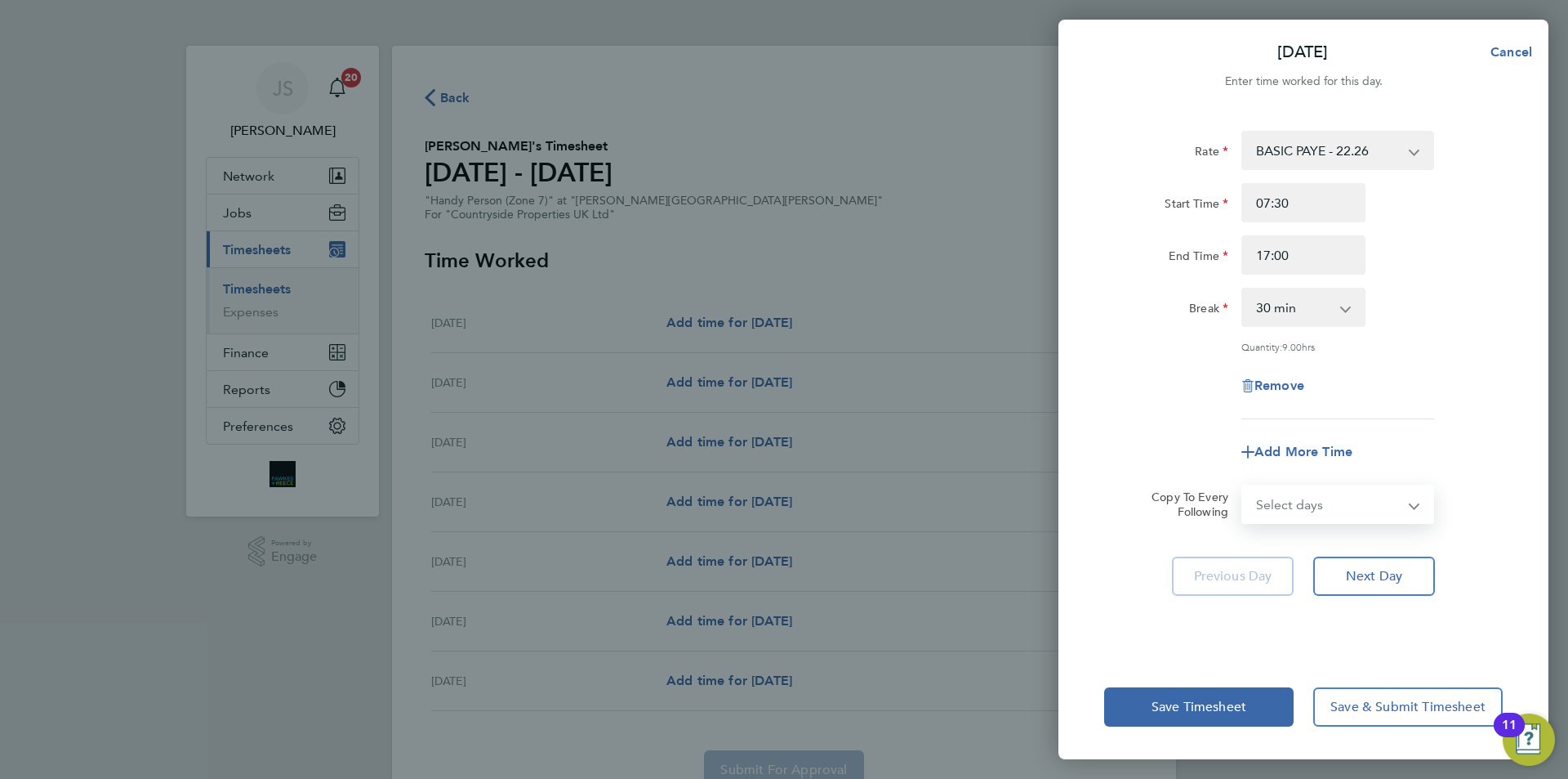
select select "WEEKDAY"
click at [1243, 486] on select "Select days Day Weekday (Mon-Fri) Weekend (Sat-Sun) Tuesday Wednesday Thursday …" at bounding box center [1329, 503] width 172 height 36
select select "2025-09-28"
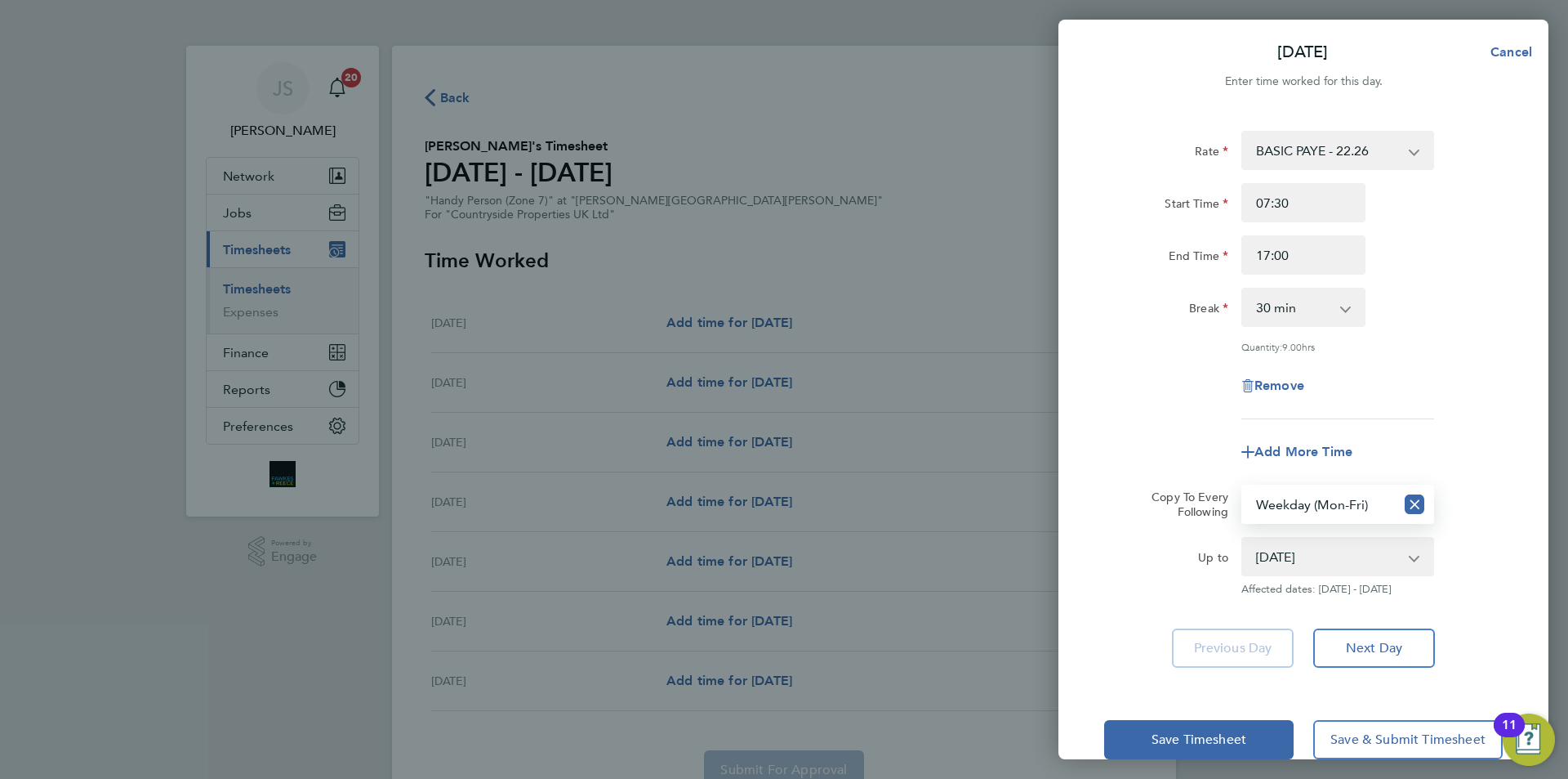
click at [1165, 414] on div "Rate BASIC PAYE - 22.26 Start Time 07:30 End Time 17:00 Break 0 min 15 min 30 m…" at bounding box center [1304, 275] width 399 height 288
click at [1164, 743] on span "Save Timesheet" at bounding box center [1199, 739] width 94 height 16
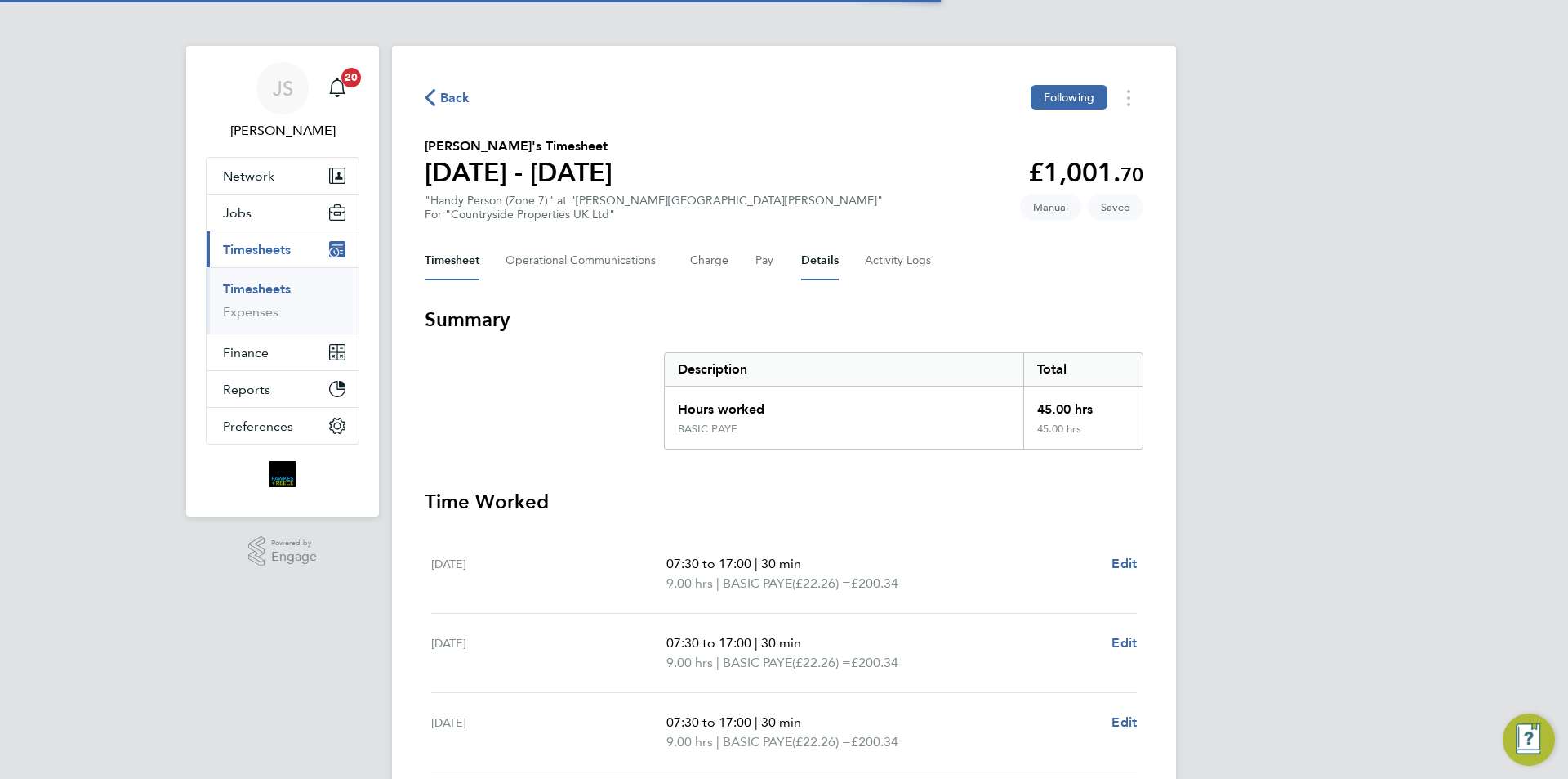
click at [812, 256] on button "Details" at bounding box center [820, 260] width 38 height 40
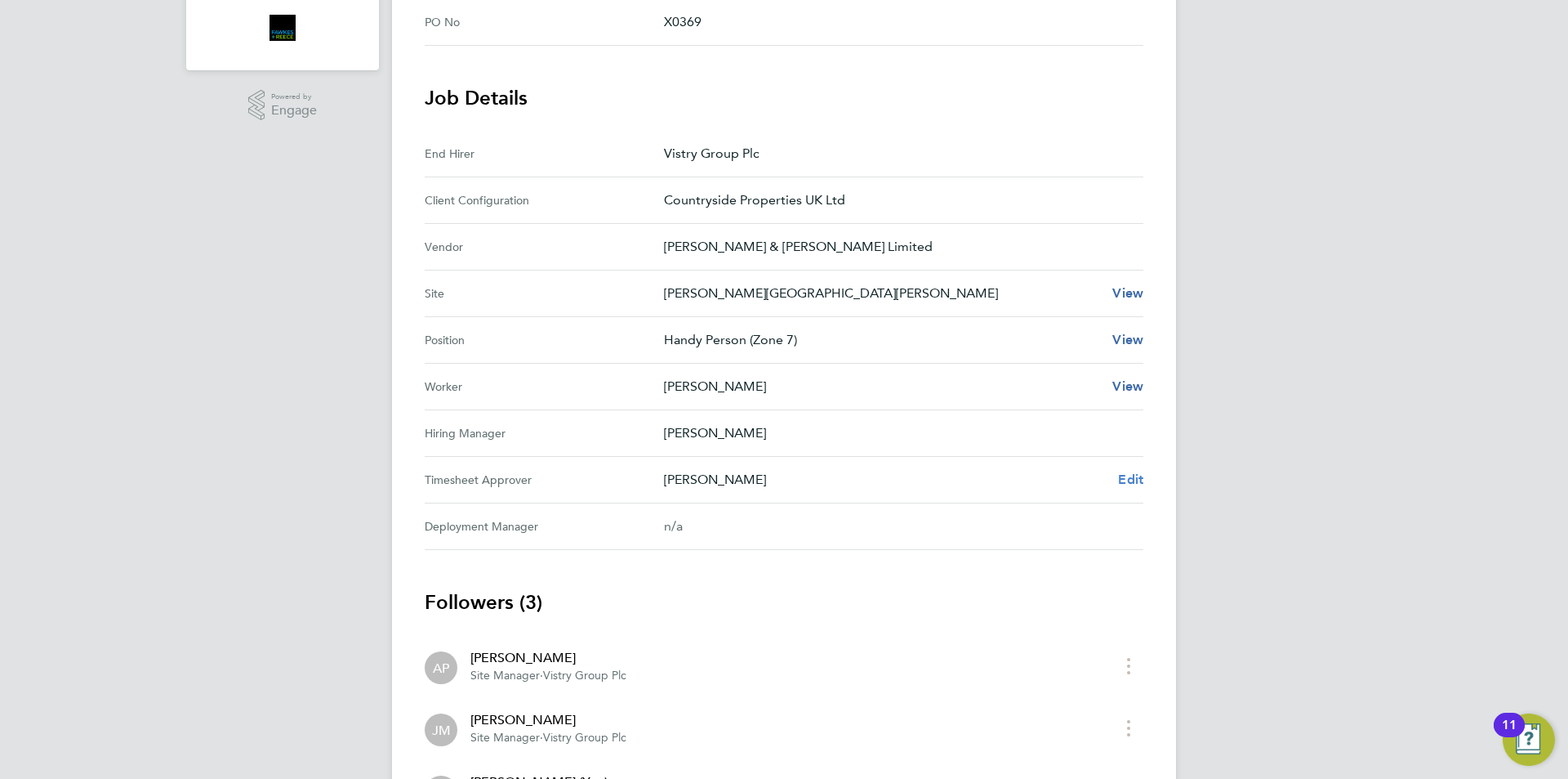
click at [1122, 475] on span "Edit" at bounding box center [1130, 479] width 25 height 15
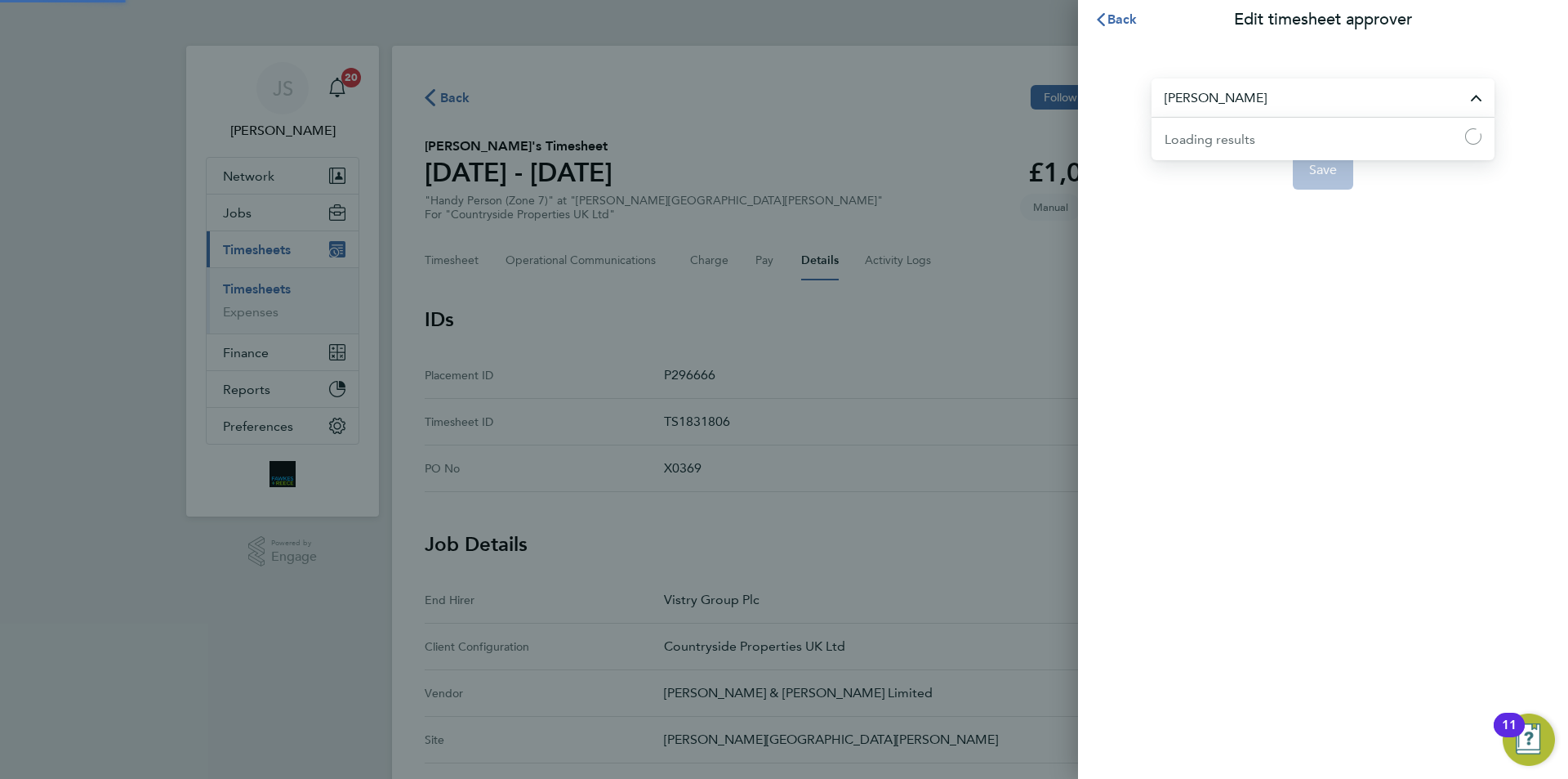
drag, startPoint x: 1187, startPoint y: 93, endPoint x: 1200, endPoint y: 94, distance: 13.0
click at [1188, 93] on input "Alex Pierce" at bounding box center [1323, 97] width 343 height 39
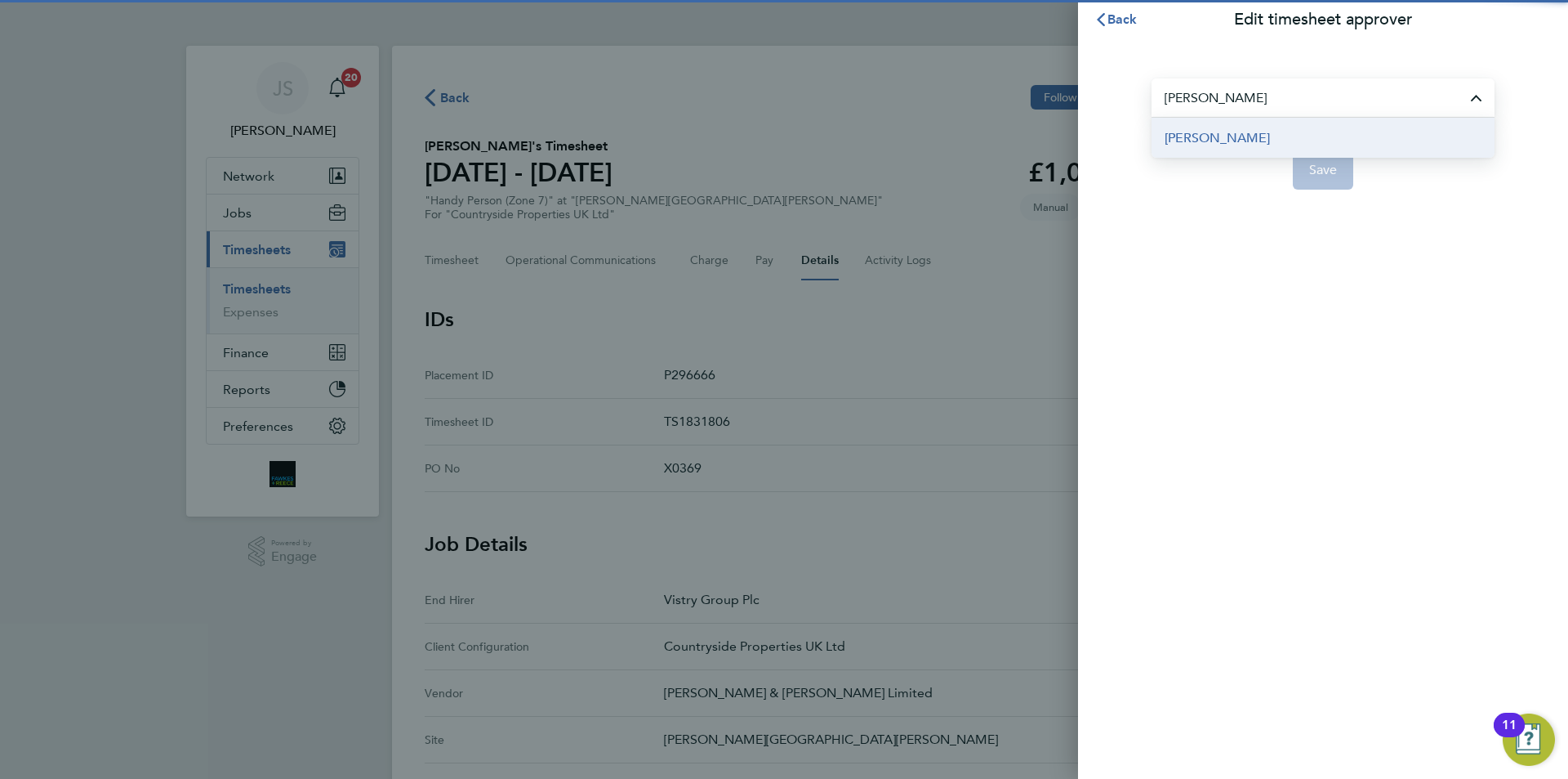
click at [1251, 138] on span "Graham Richardson" at bounding box center [1217, 138] width 105 height 19
type input "Graham Richardson"
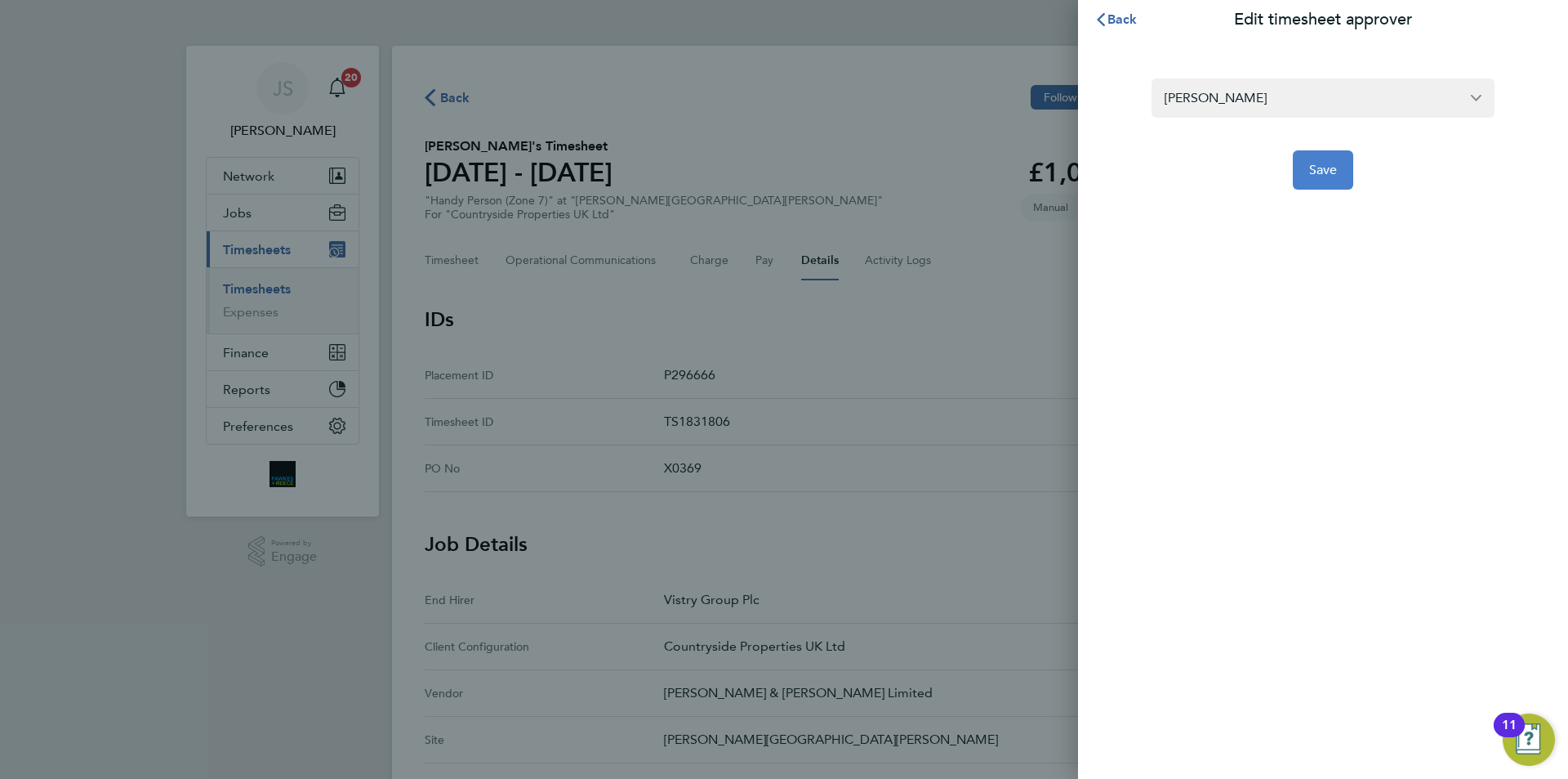
click at [1325, 175] on span "Save" at bounding box center [1324, 170] width 29 height 16
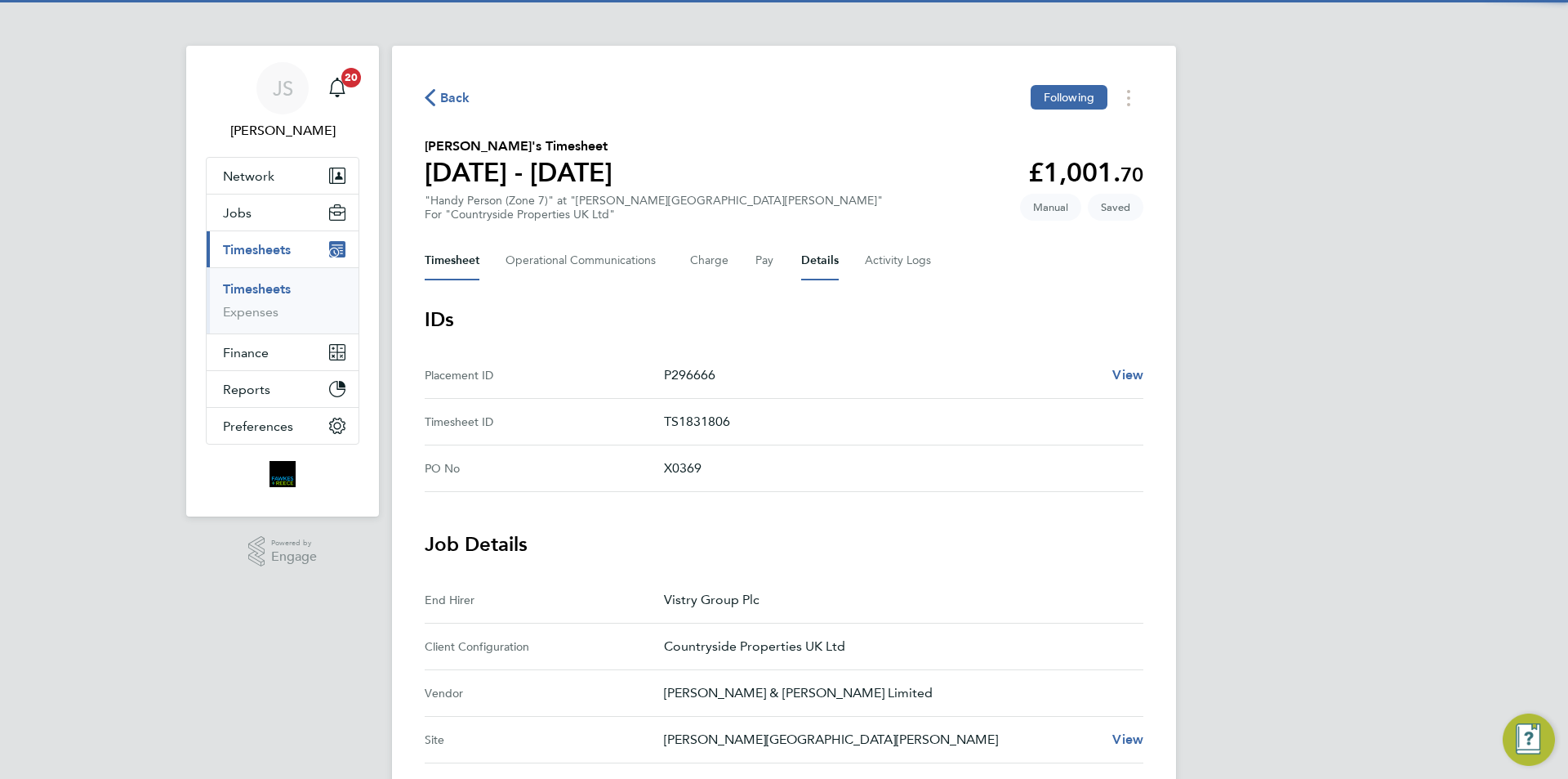
click at [453, 249] on button "Timesheet" at bounding box center [452, 260] width 55 height 40
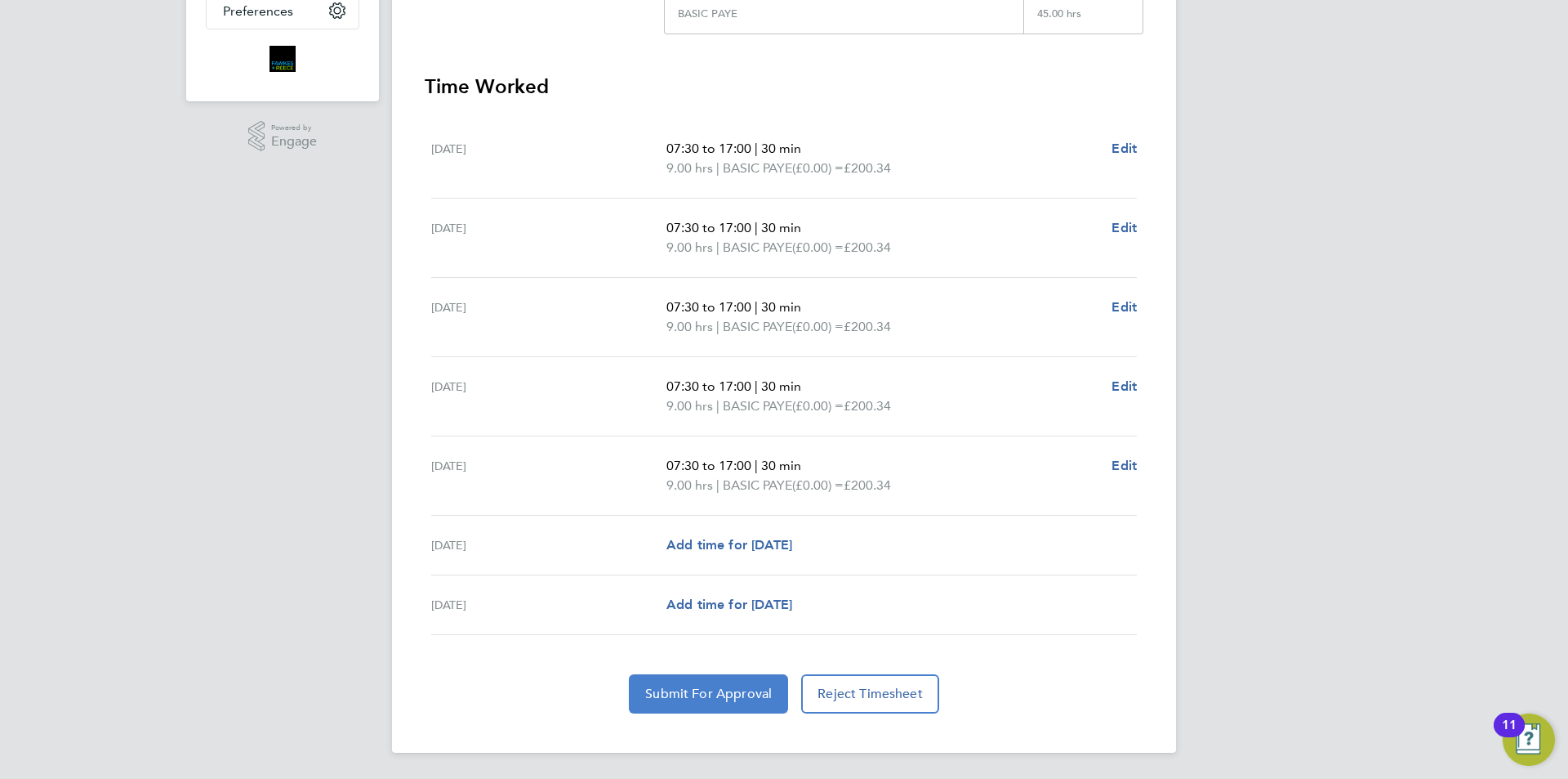
click at [697, 712] on button "Submit For Approval" at bounding box center [708, 693] width 159 height 40
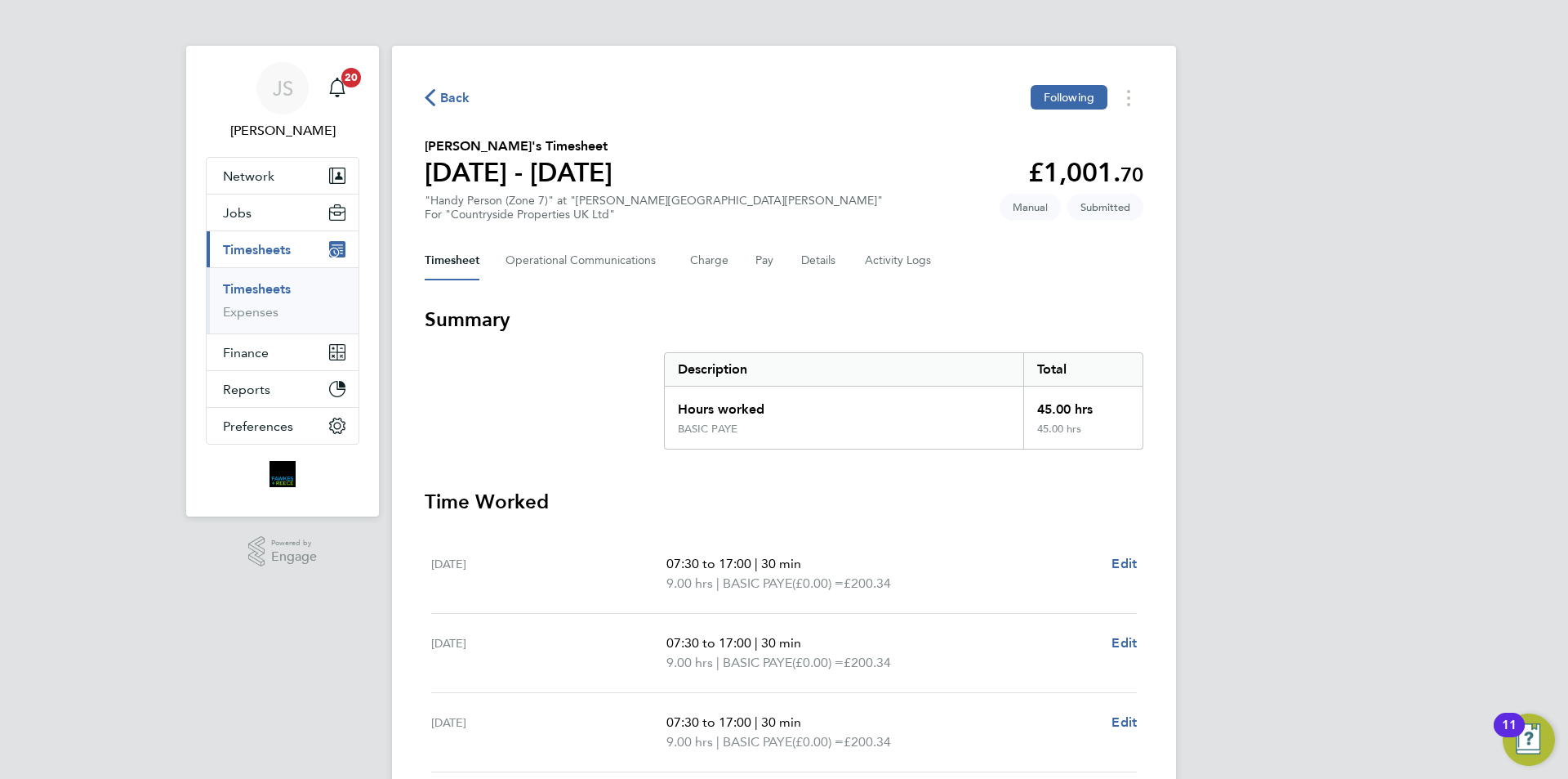
click at [457, 99] on span "Back" at bounding box center [455, 98] width 30 height 19
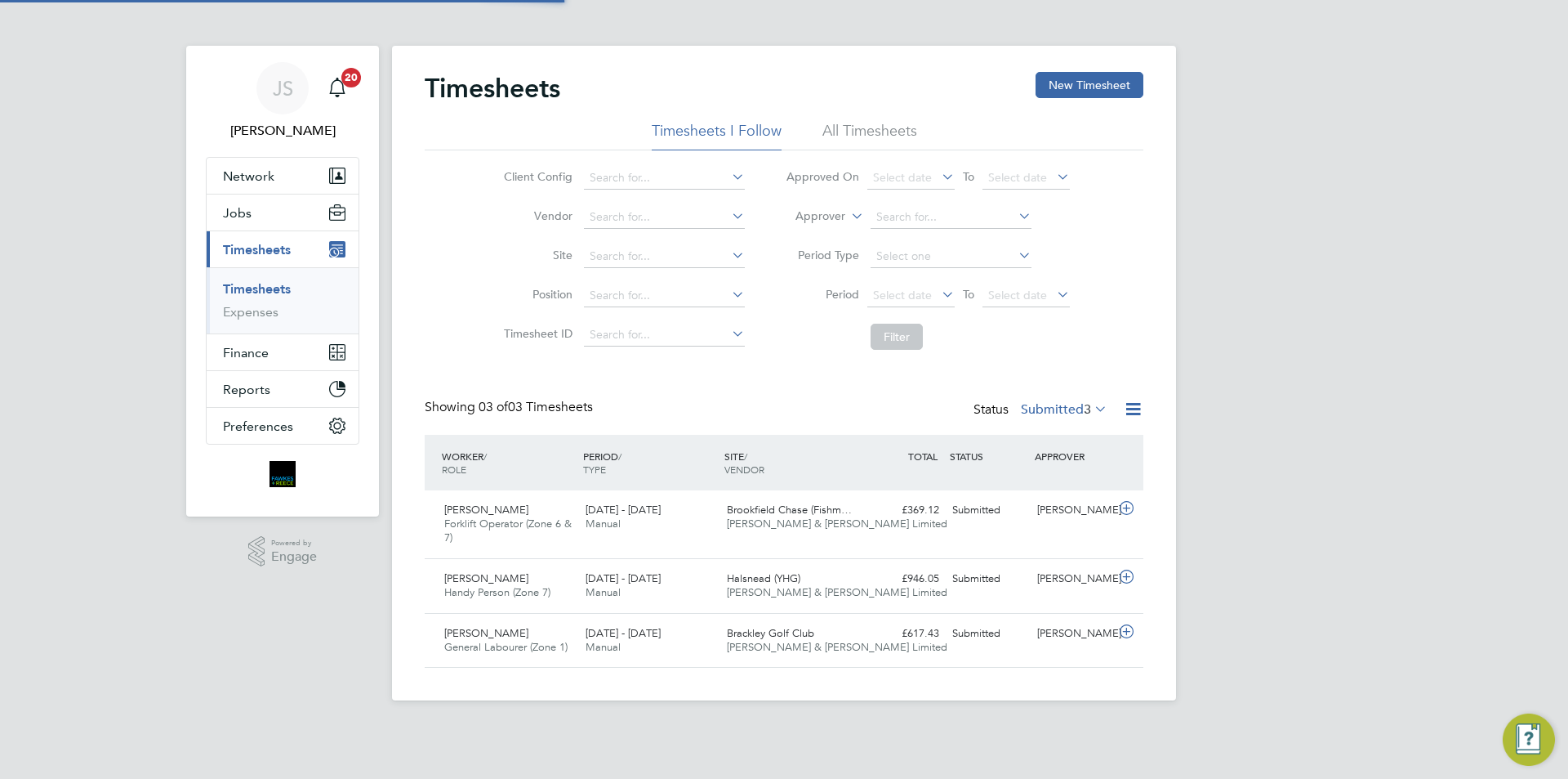
scroll to position [41, 142]
click at [1135, 511] on icon at bounding box center [1127, 508] width 20 height 13
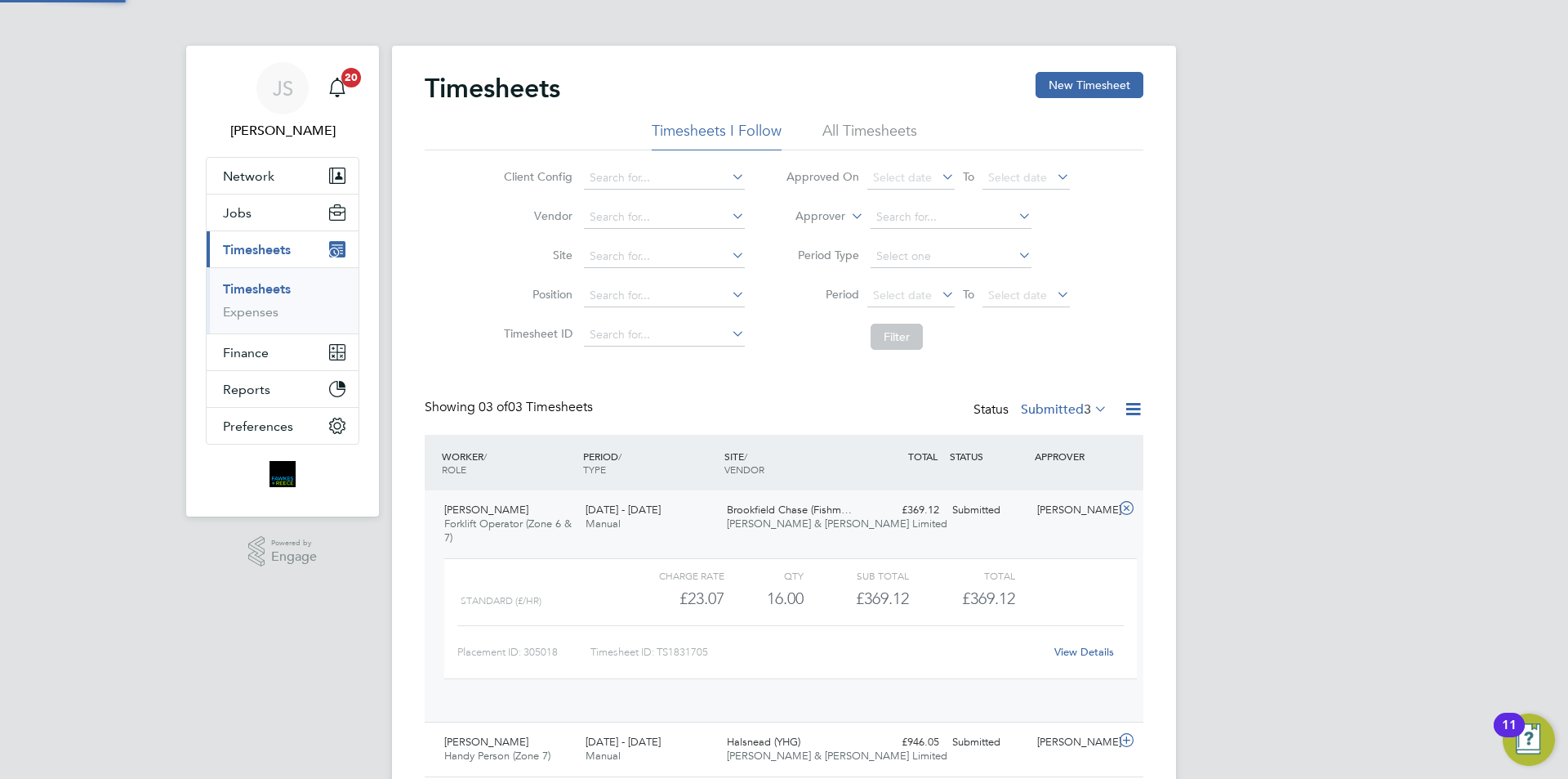
scroll to position [28, 159]
click at [1070, 654] on link "View Details" at bounding box center [1084, 652] width 60 height 13
click at [261, 180] on span "Network" at bounding box center [248, 176] width 51 height 15
click at [269, 164] on button "Network" at bounding box center [282, 175] width 152 height 36
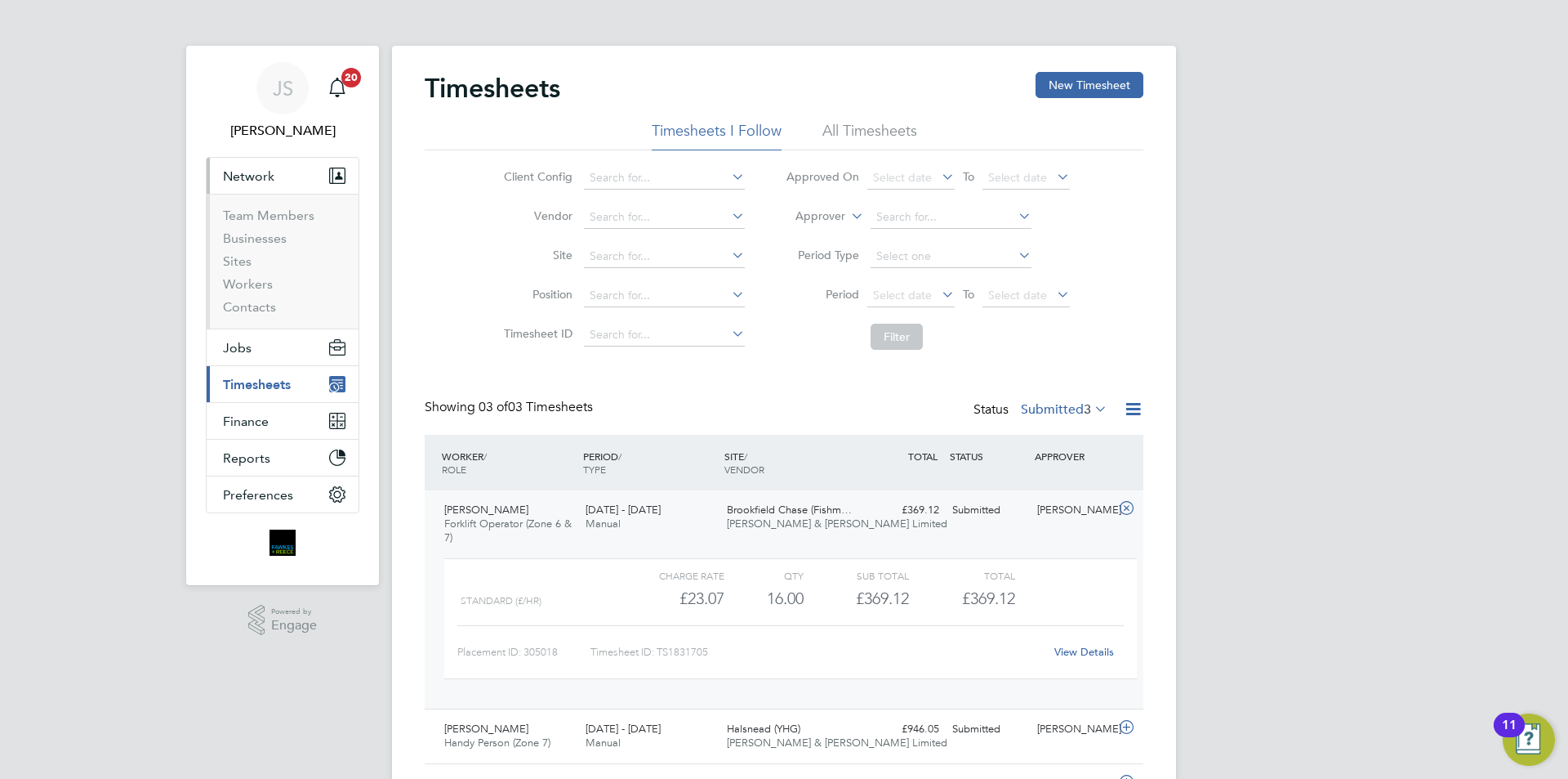
click at [260, 292] on li "Workers" at bounding box center [283, 287] width 122 height 23
click at [260, 283] on link "Workers" at bounding box center [248, 283] width 50 height 15
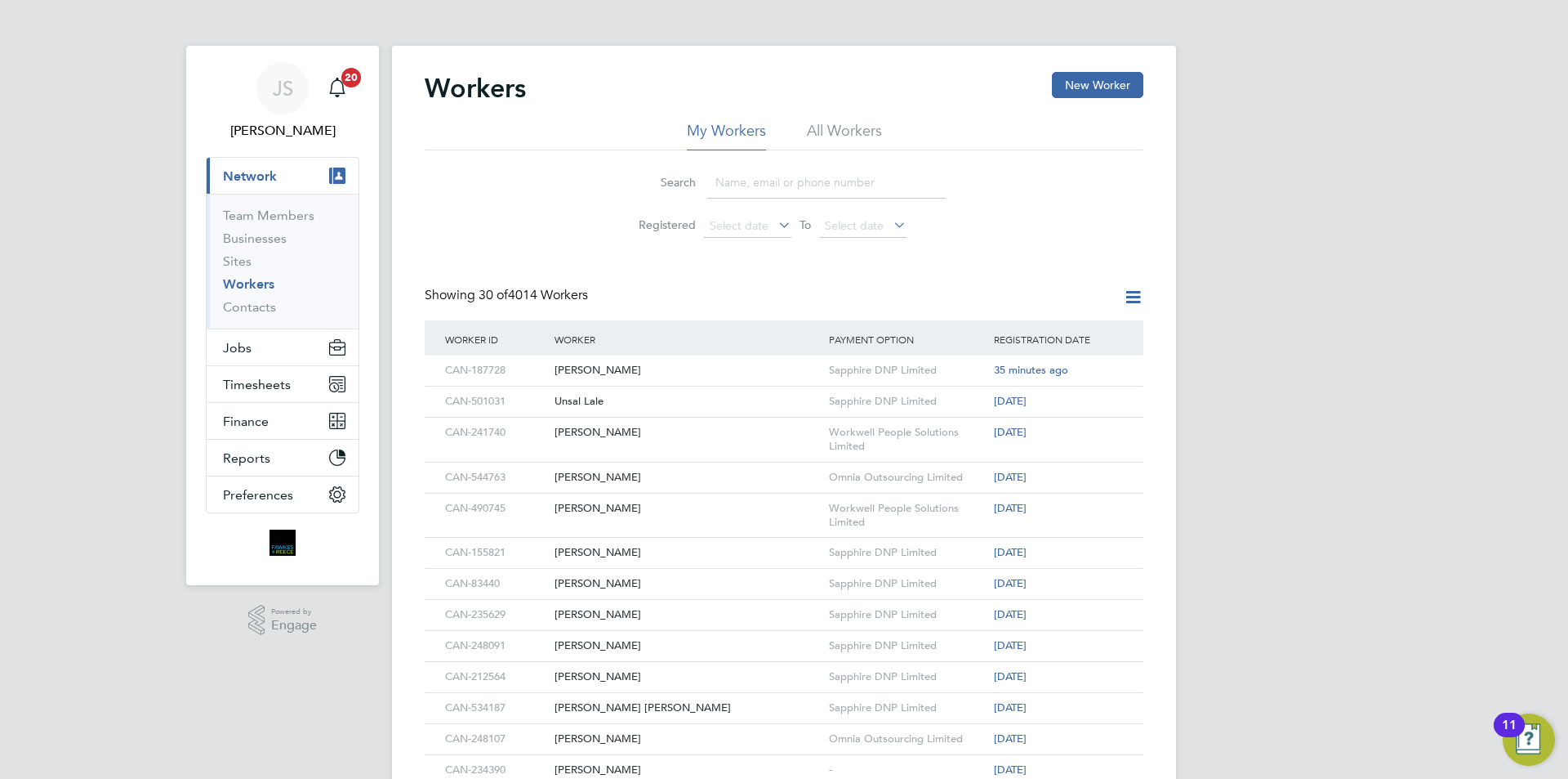
click at [845, 130] on li "All Workers" at bounding box center [844, 135] width 75 height 30
click at [769, 187] on input at bounding box center [827, 182] width 239 height 32
paste input "[PERSON_NAME][EMAIL_ADDRESS][DOMAIN_NAME]"
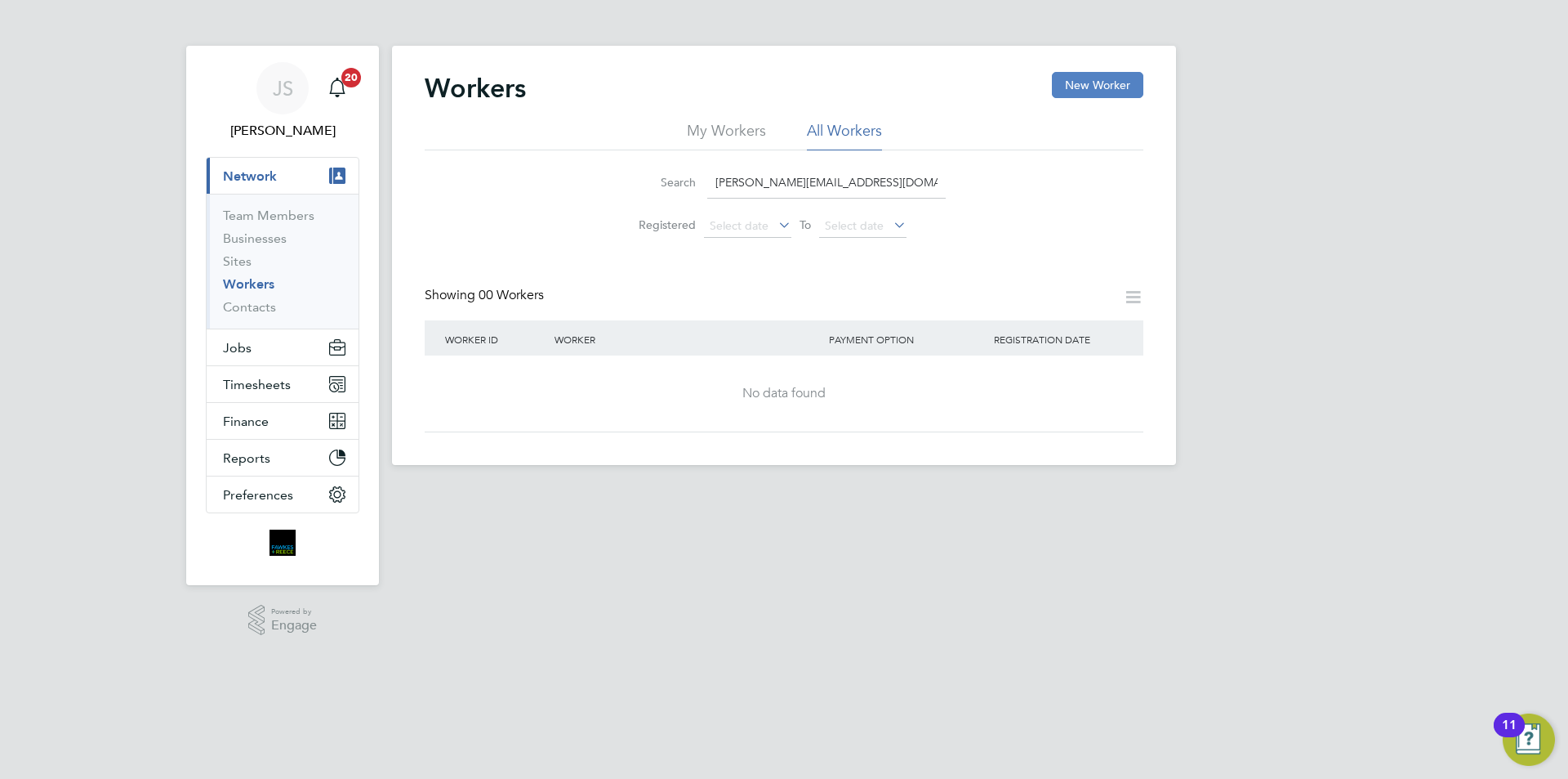
type input "[PERSON_NAME][EMAIL_ADDRESS][DOMAIN_NAME]"
click at [1106, 75] on button "New Worker" at bounding box center [1098, 85] width 92 height 26
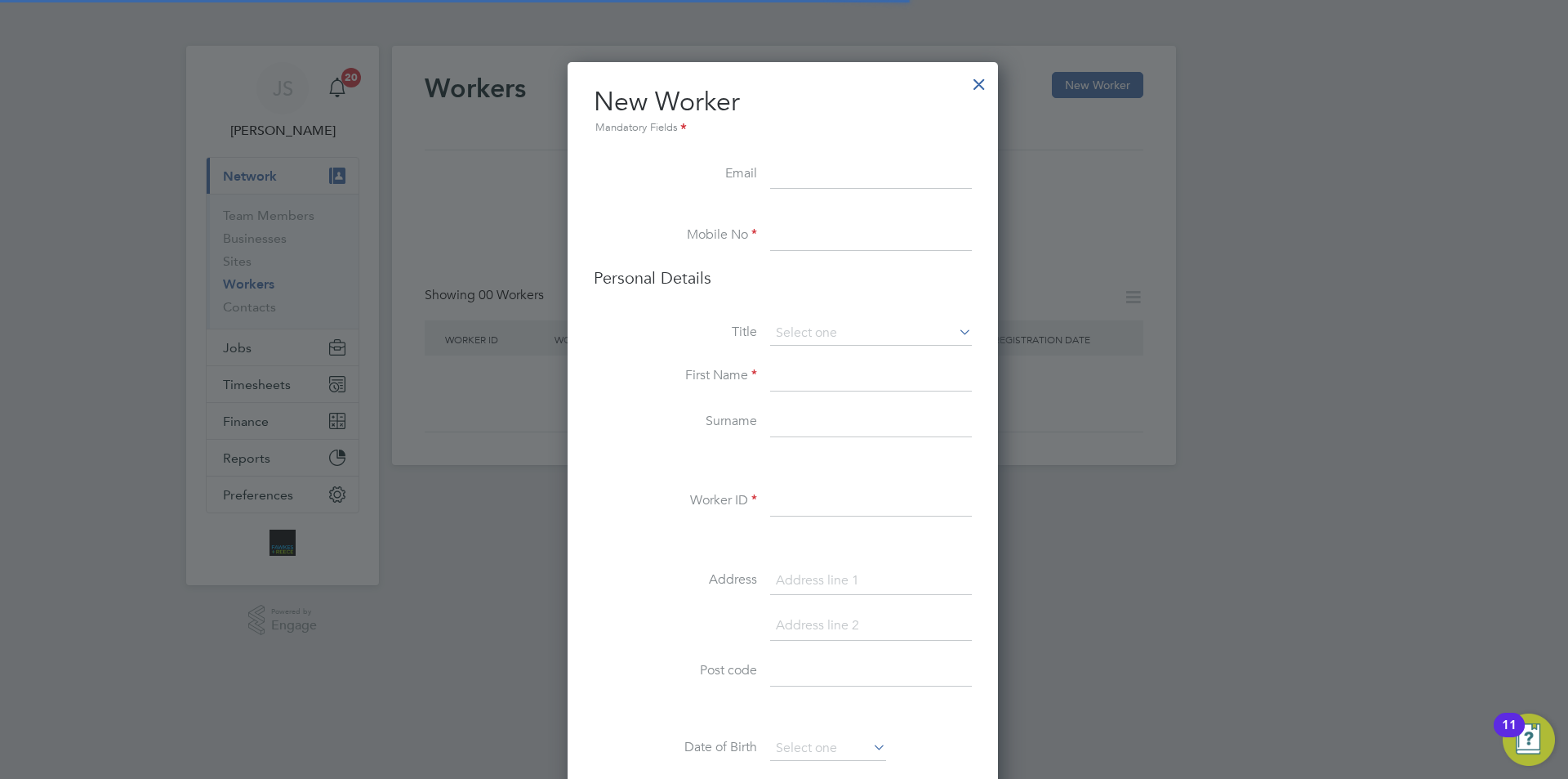
scroll to position [1383, 433]
paste input "[PERSON_NAME][EMAIL_ADDRESS][DOMAIN_NAME]"
type input "[PERSON_NAME][EMAIL_ADDRESS][DOMAIN_NAME]"
click at [882, 244] on input at bounding box center [870, 236] width 201 height 30
paste input "07586270623"
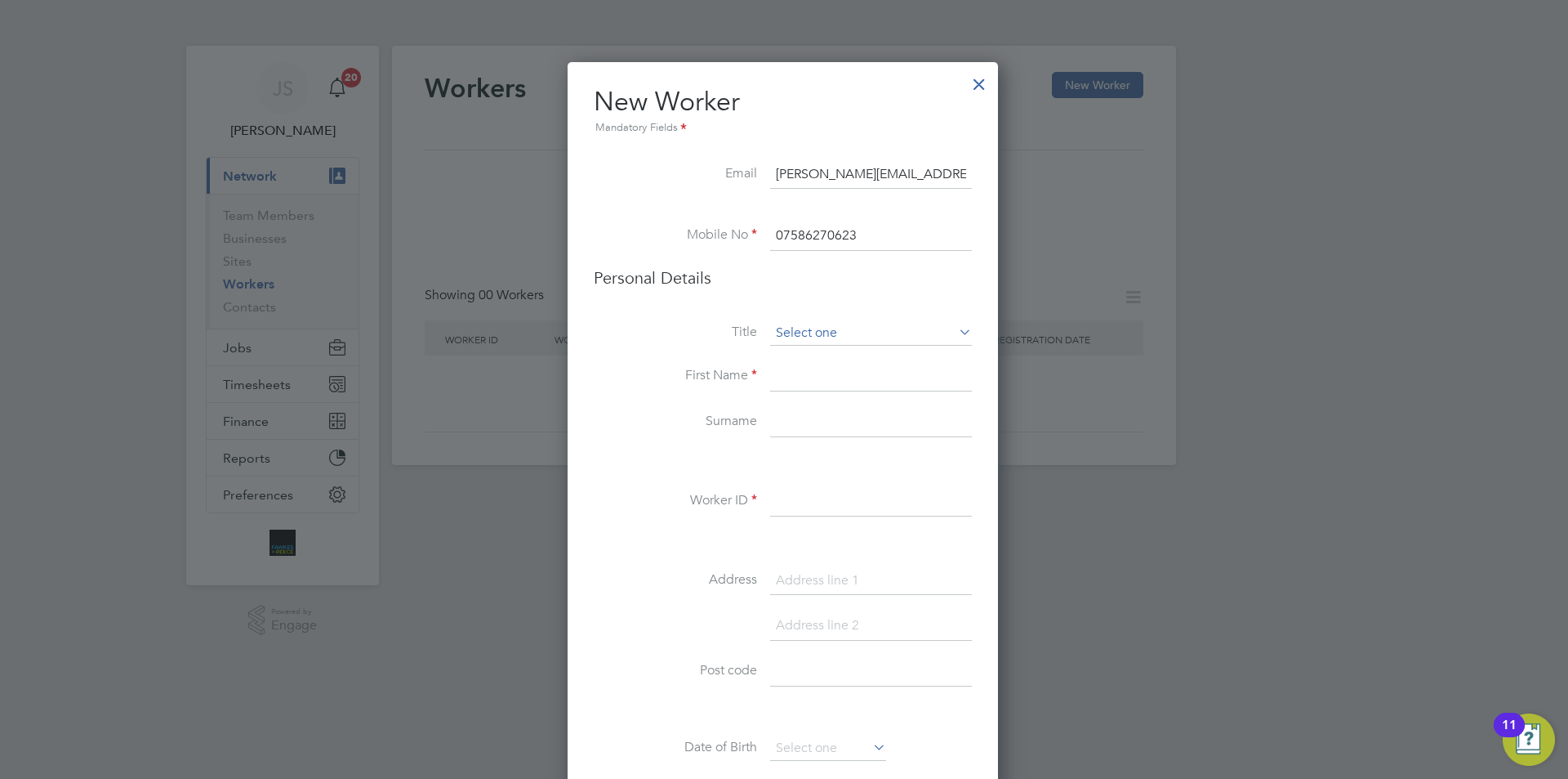
type input "07586270623"
click at [815, 341] on input at bounding box center [870, 333] width 201 height 24
click at [807, 351] on li "Mr" at bounding box center [870, 357] width 203 height 21
type input "Mr"
click at [804, 371] on input at bounding box center [870, 377] width 201 height 30
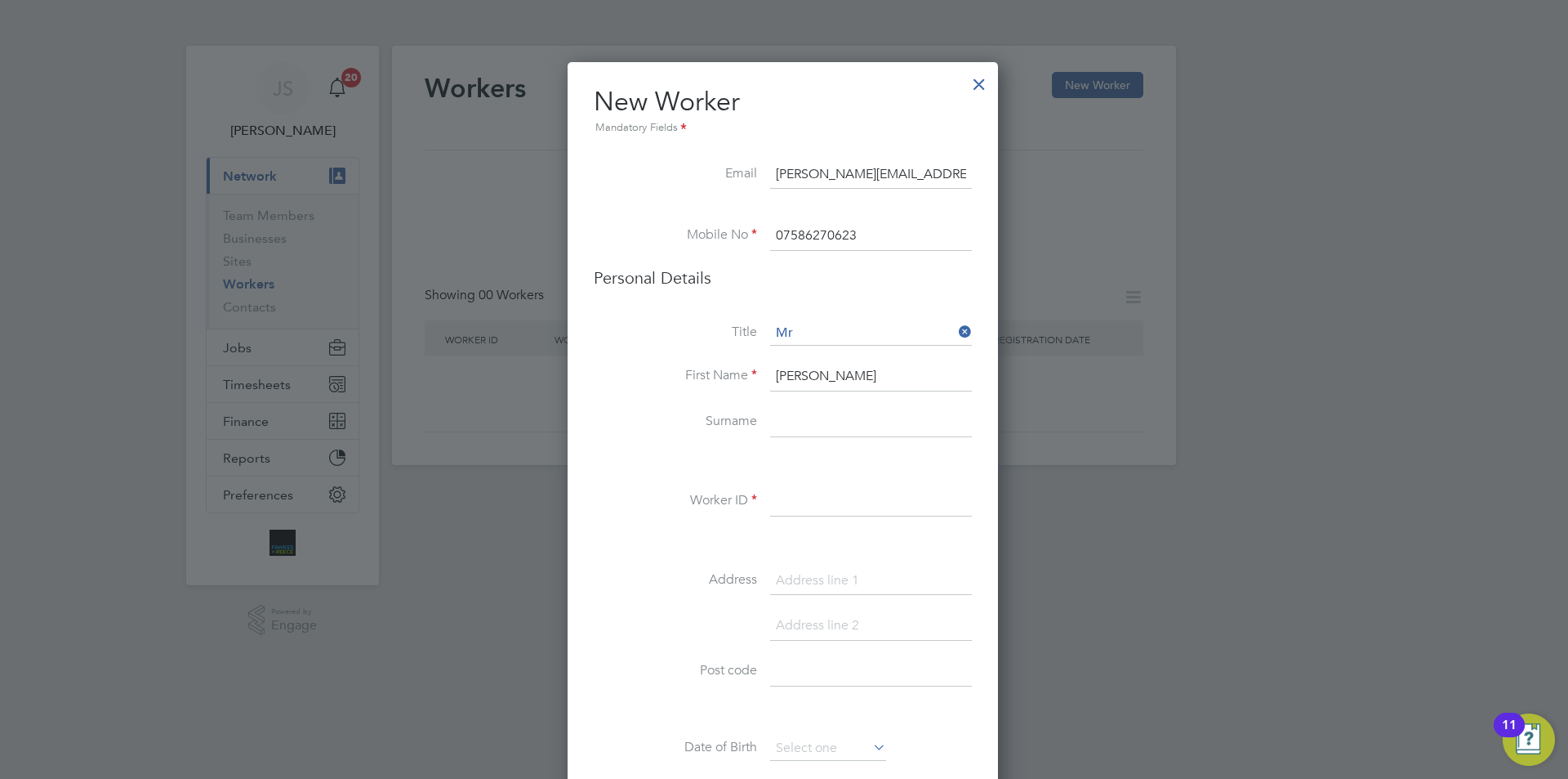
type input "Joe"
type input "Wheeler"
click at [814, 503] on input at bounding box center [870, 501] width 201 height 30
paste input "CAN-540368"
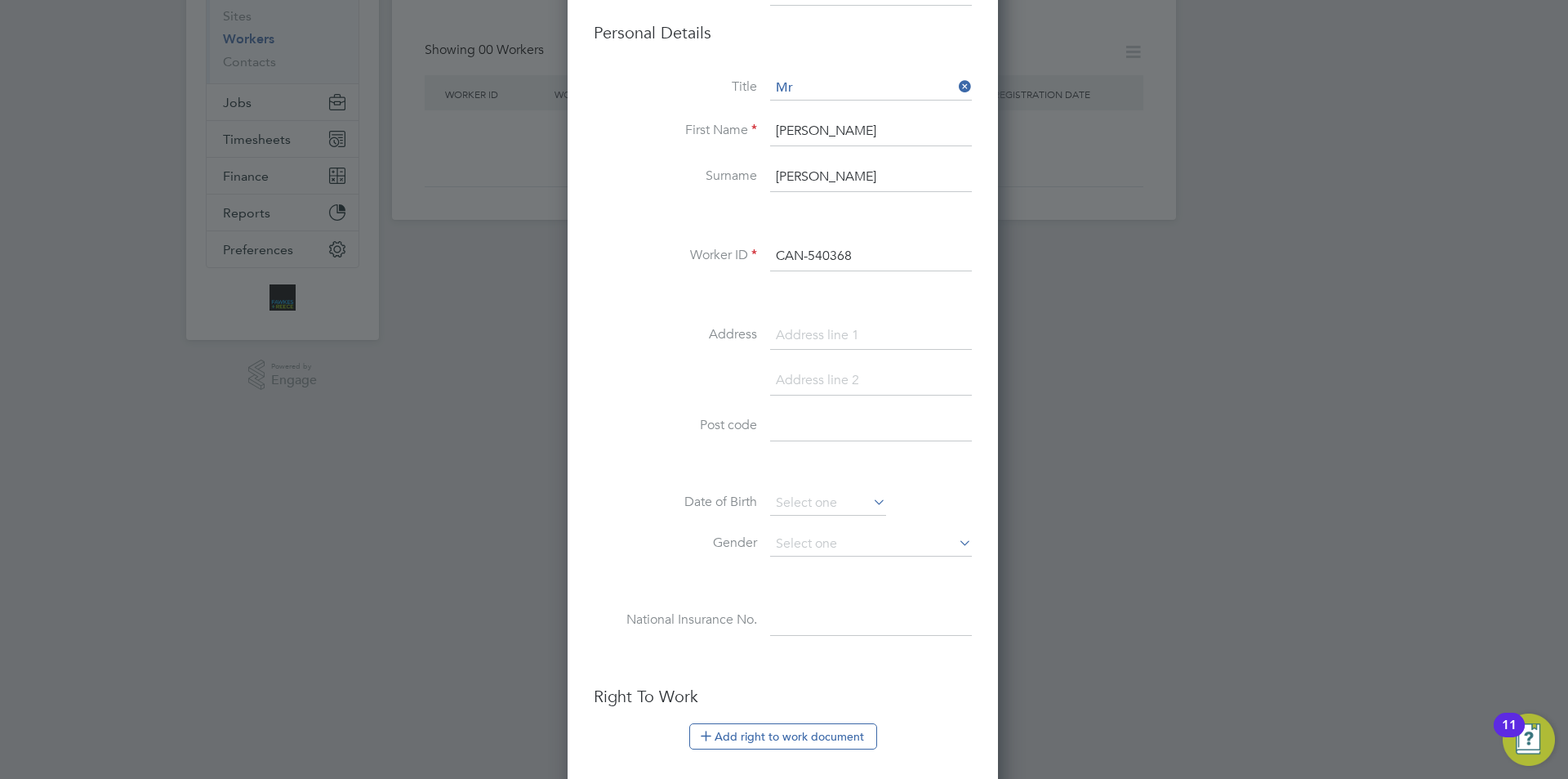
type input "CAN-540368"
click at [811, 330] on input at bounding box center [870, 336] width 201 height 30
paste input "30 Abley Road"
type input "30 Abley Road"
click at [845, 425] on input at bounding box center [870, 426] width 201 height 30
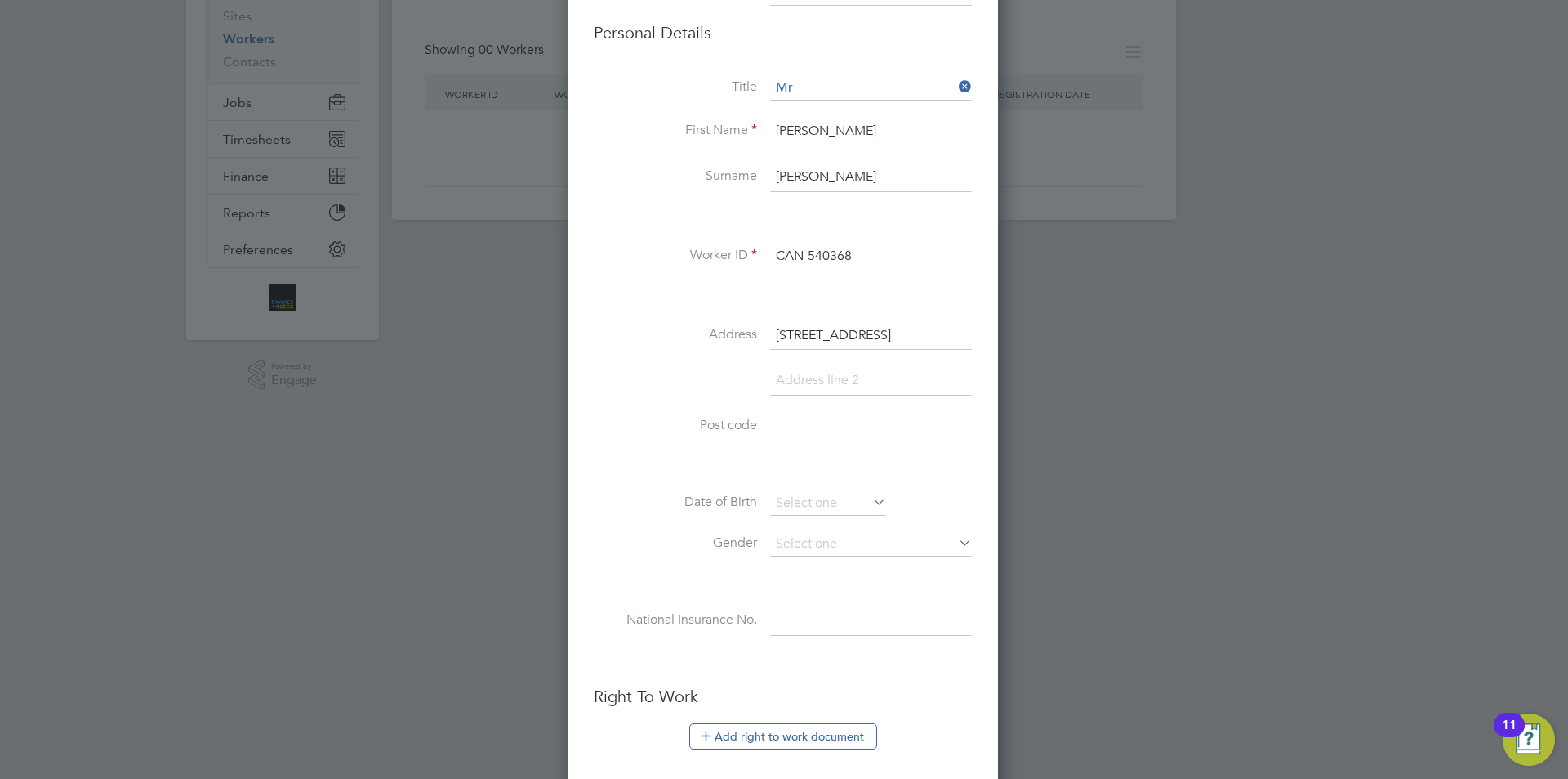
paste input "L25 9RA"
type input "L25 9RA"
click at [837, 503] on input at bounding box center [828, 502] width 116 height 24
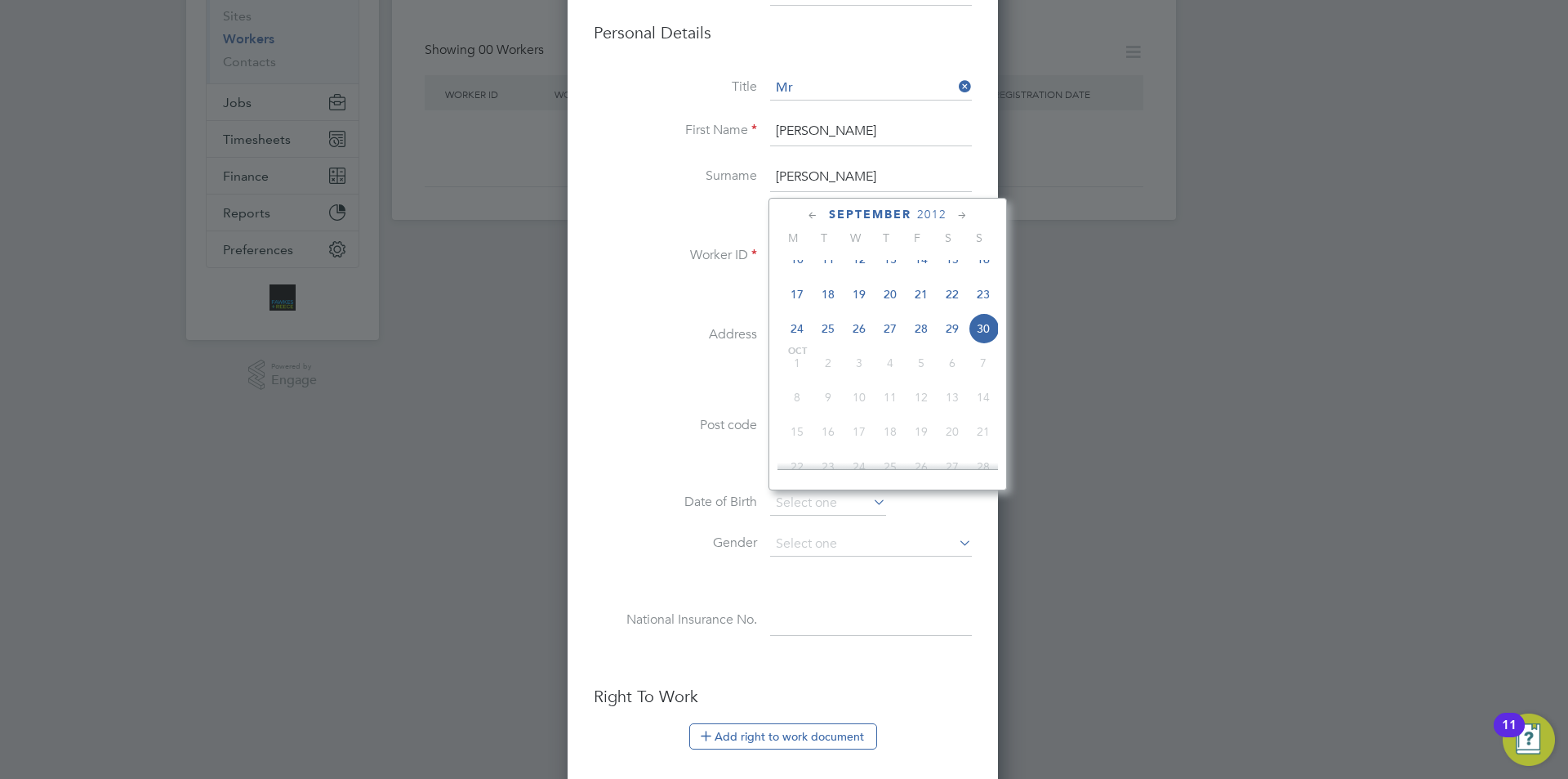
click at [925, 216] on span "2012" at bounding box center [932, 214] width 30 height 13
click at [951, 262] on span "1996" at bounding box center [952, 255] width 31 height 31
click at [984, 367] on span "24" at bounding box center [983, 351] width 31 height 31
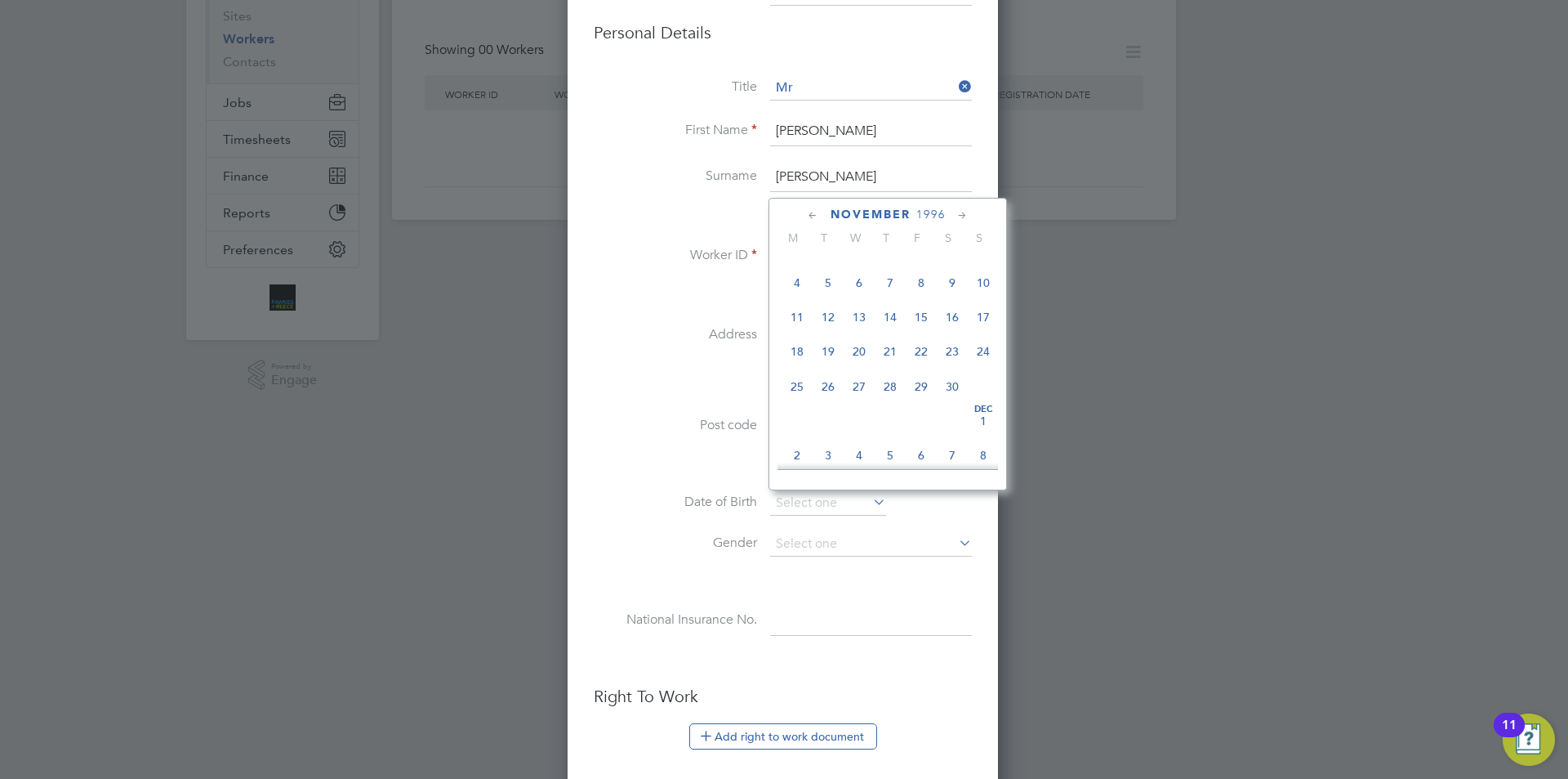
type input "24 Nov 1996"
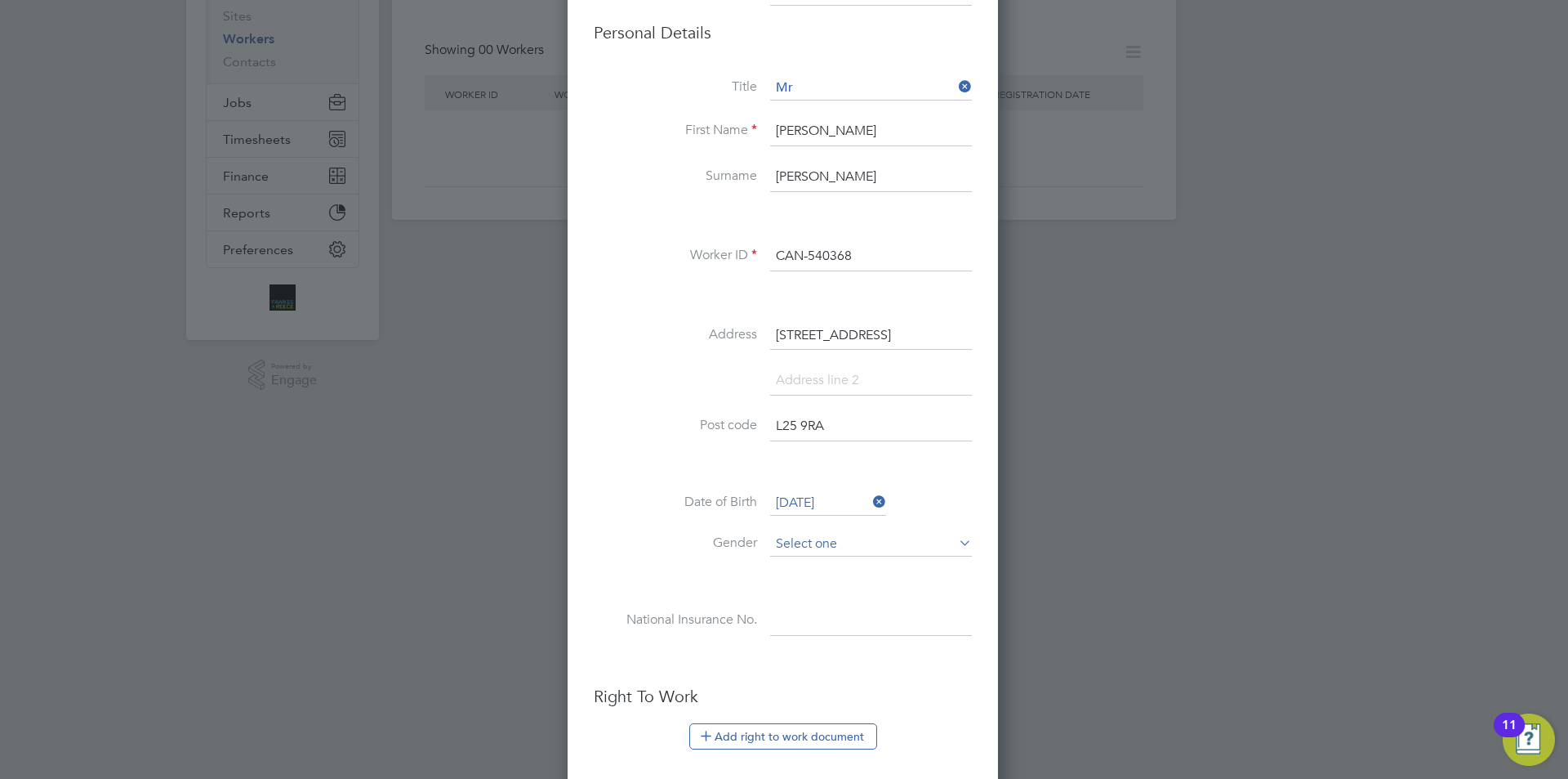
click at [815, 547] on input at bounding box center [870, 544] width 201 height 24
click at [814, 561] on li "[DEMOGRAPHIC_DATA]" at bounding box center [870, 567] width 203 height 21
type input "[DEMOGRAPHIC_DATA]"
click at [824, 618] on input at bounding box center [870, 621] width 201 height 30
paste input "PC080684A"
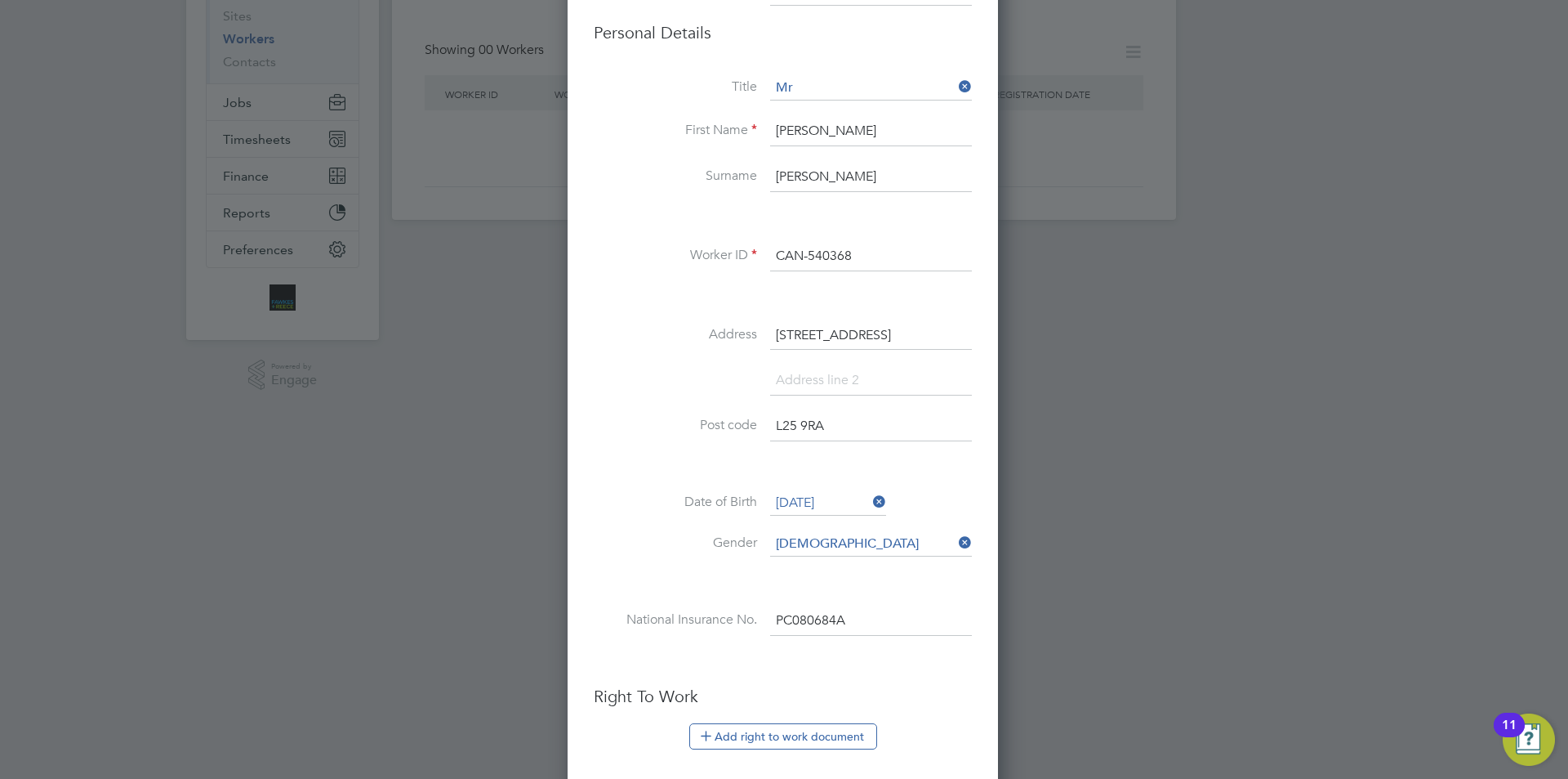
scroll to position [654, 0]
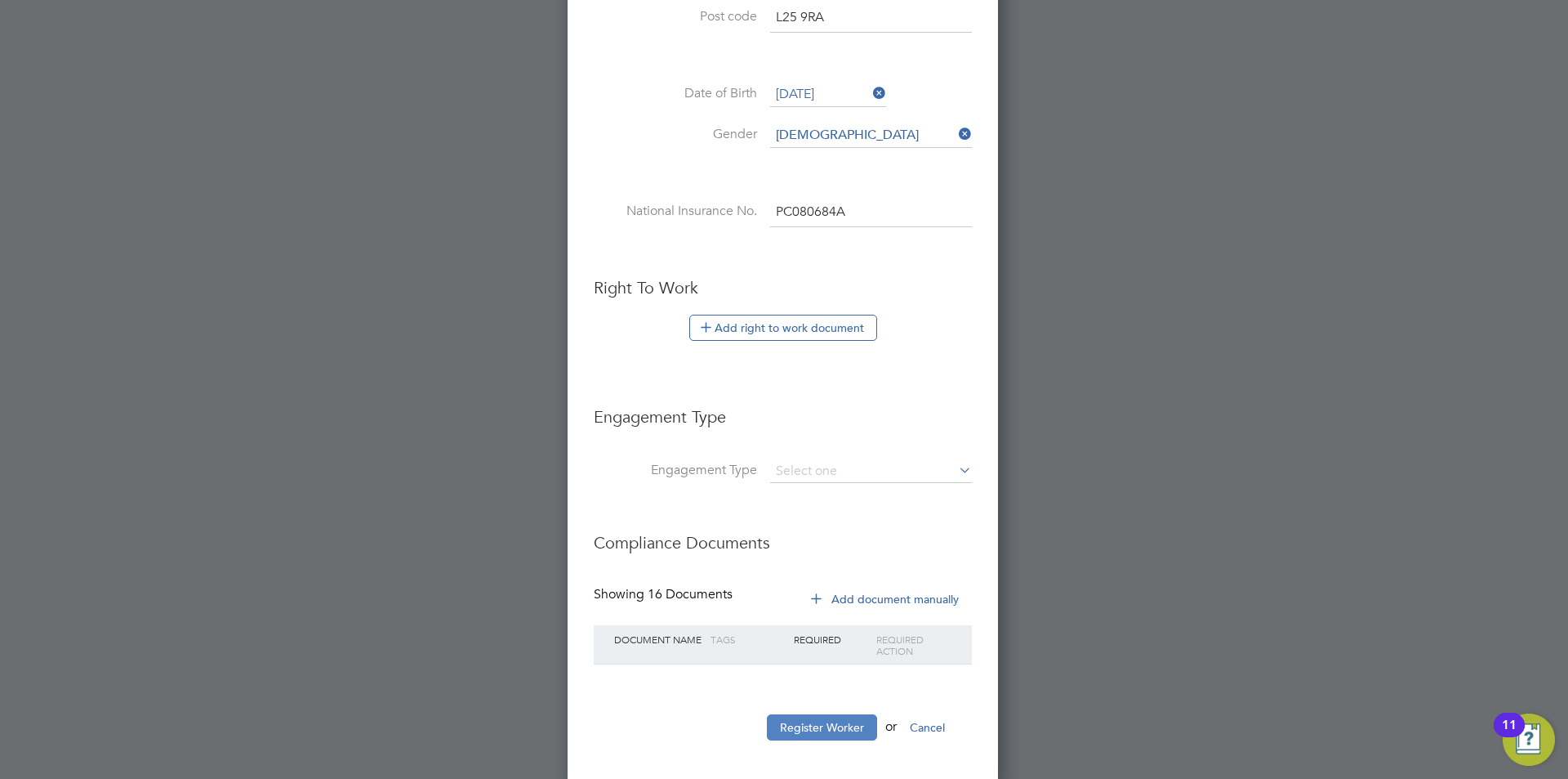
type input "PC 08 06 84 A"
click at [835, 731] on button "Register Worker" at bounding box center [822, 727] width 110 height 26
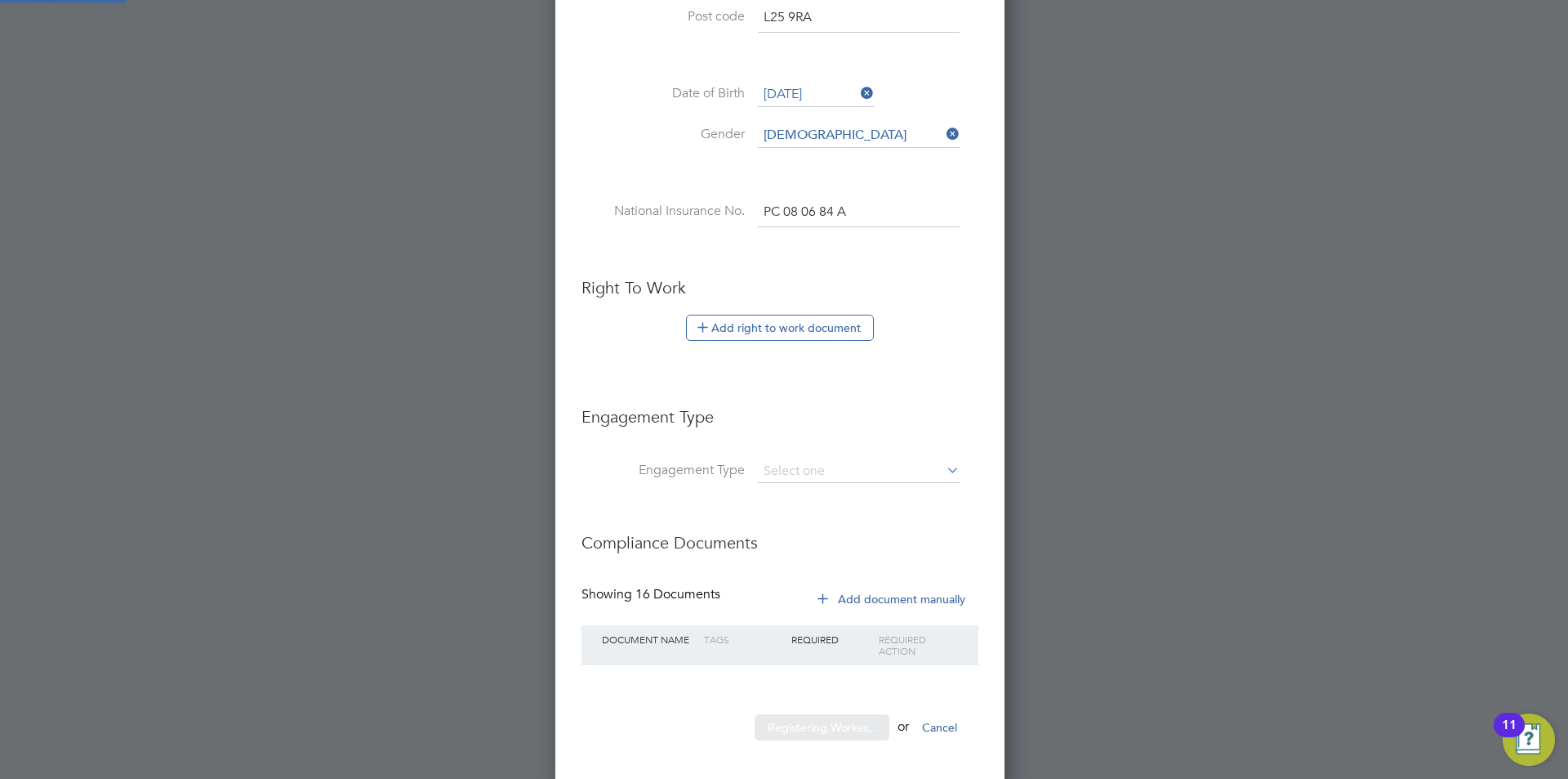
scroll to position [1383, 458]
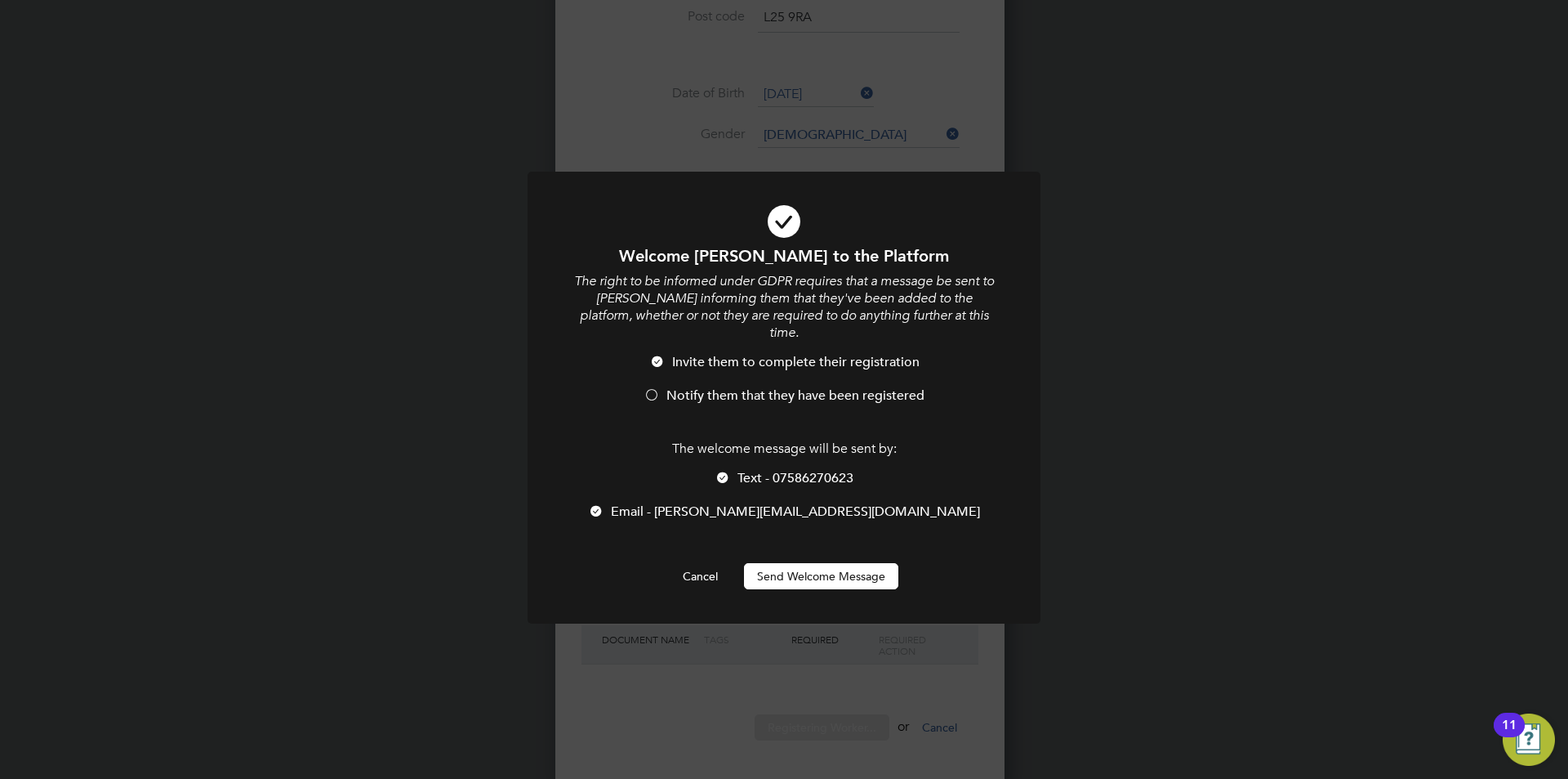
click at [864, 563] on button "Send Welcome Message" at bounding box center [821, 576] width 154 height 26
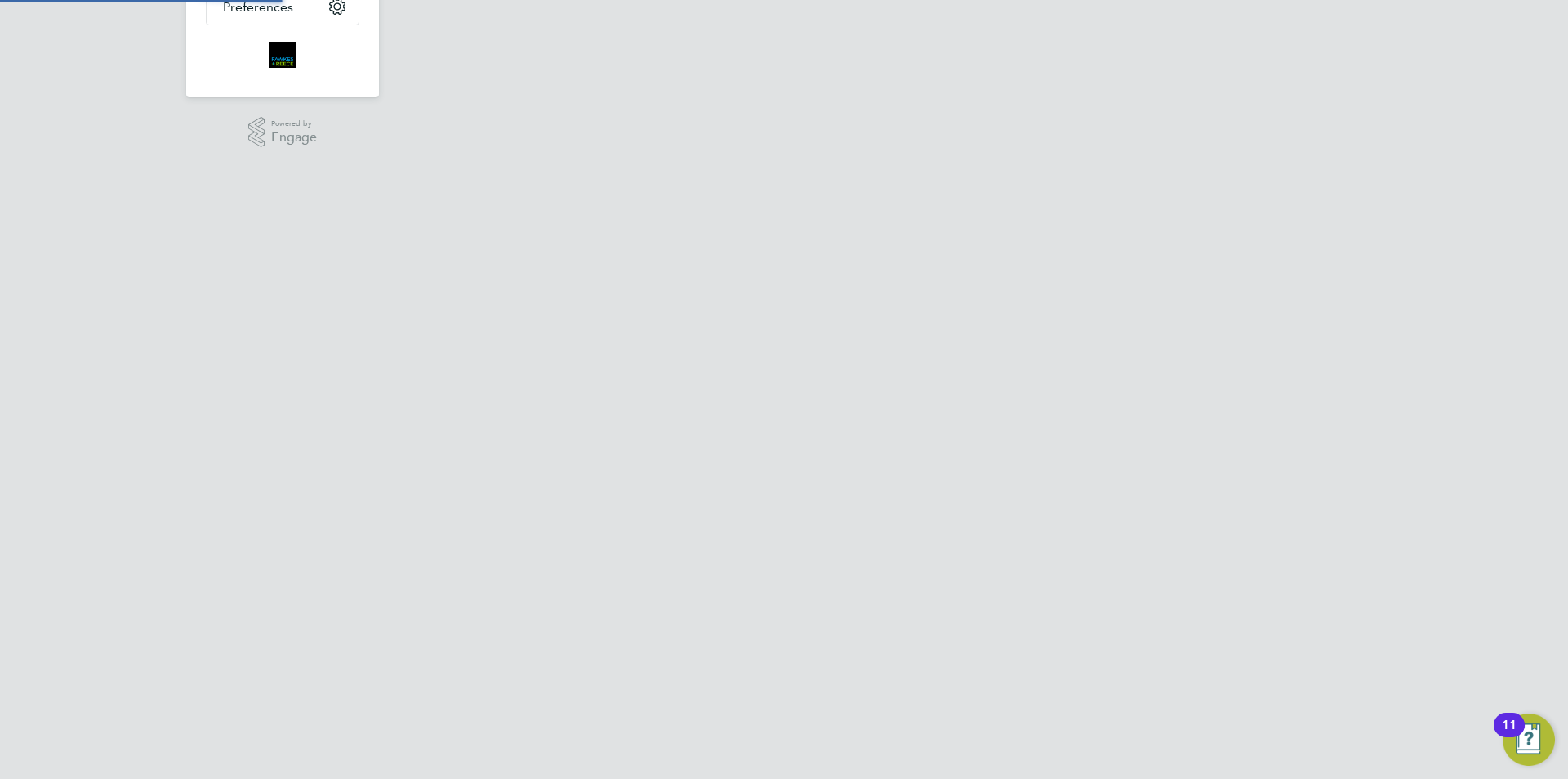
scroll to position [0, 0]
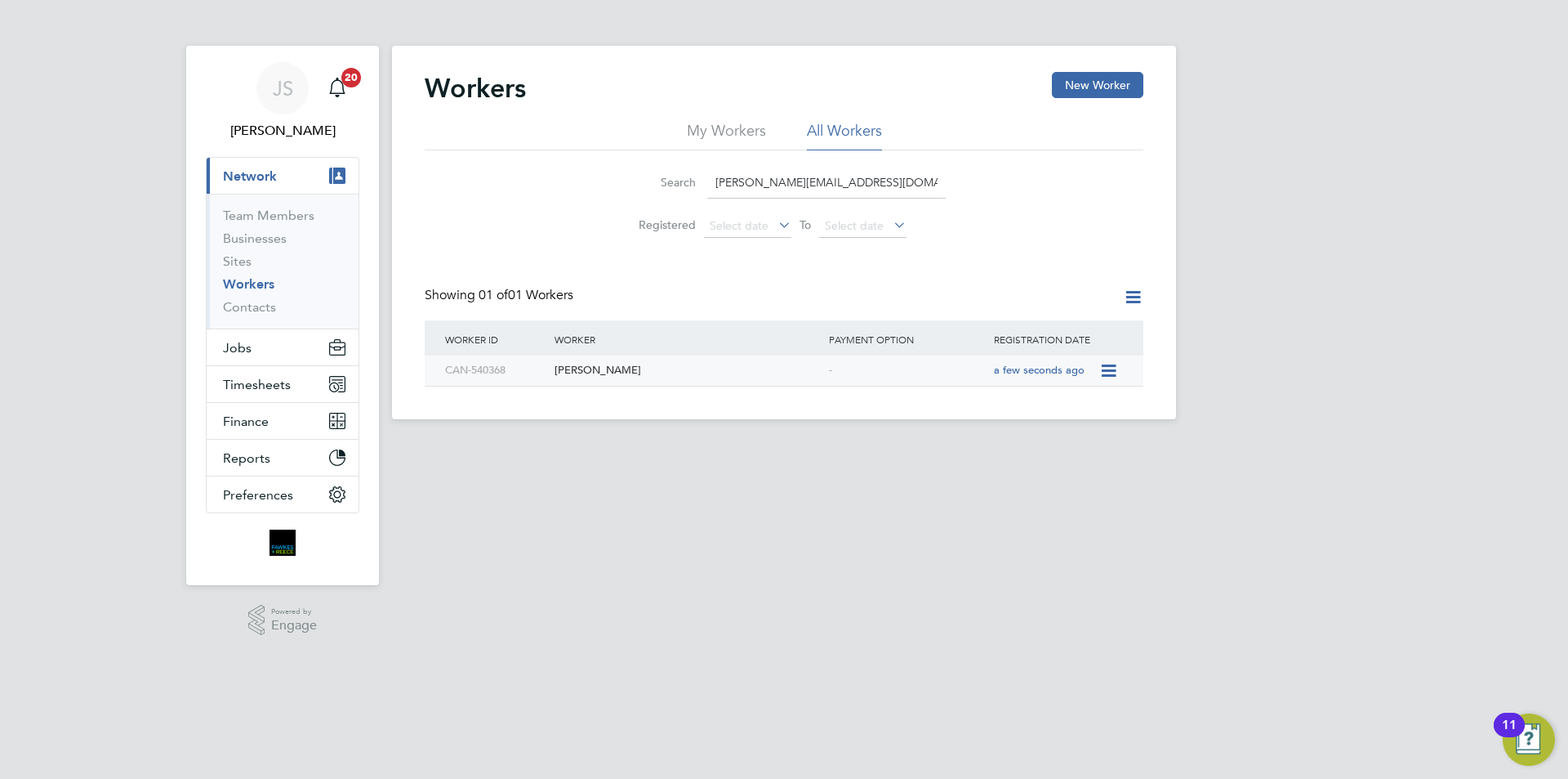
click at [549, 373] on div "CAN-540368" at bounding box center [496, 370] width 110 height 30
click at [239, 352] on span "Jobs" at bounding box center [237, 348] width 29 height 15
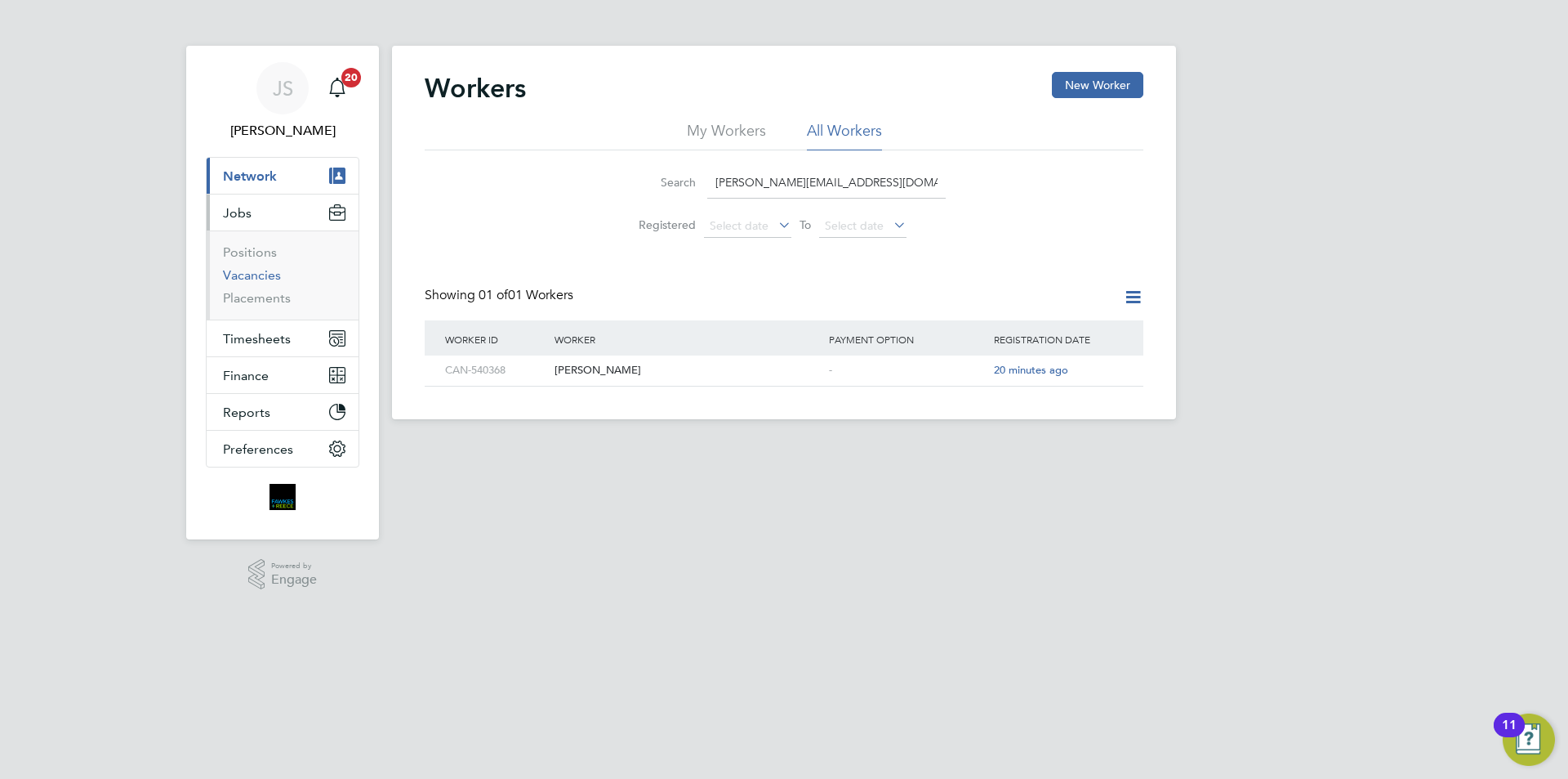
click at [255, 271] on link "Vacancies" at bounding box center [252, 275] width 58 height 15
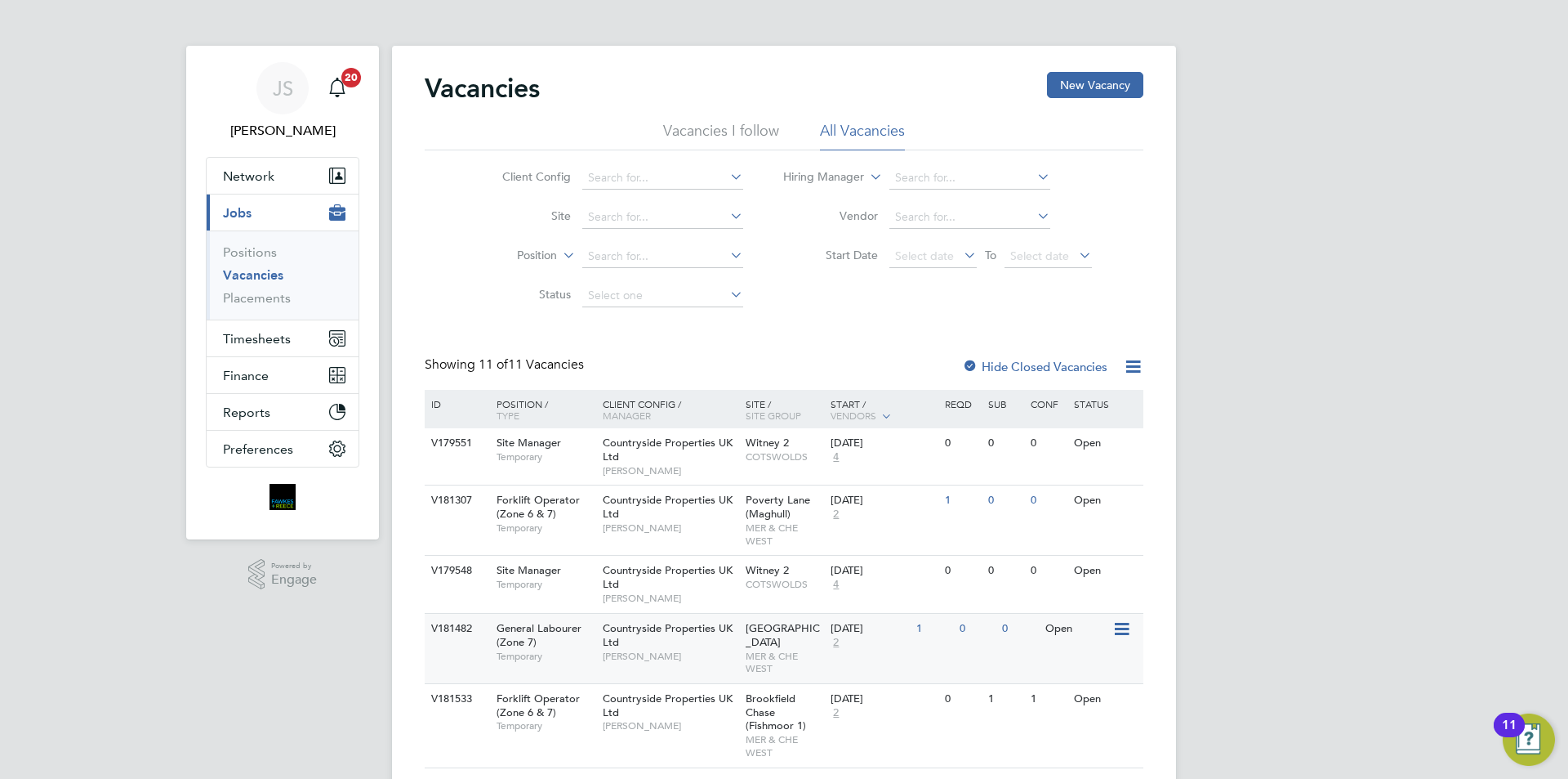
click at [675, 641] on div "Countryside Properties UK Ltd Ben McQuillan" at bounding box center [670, 642] width 143 height 56
click at [251, 292] on link "Placements" at bounding box center [256, 298] width 67 height 15
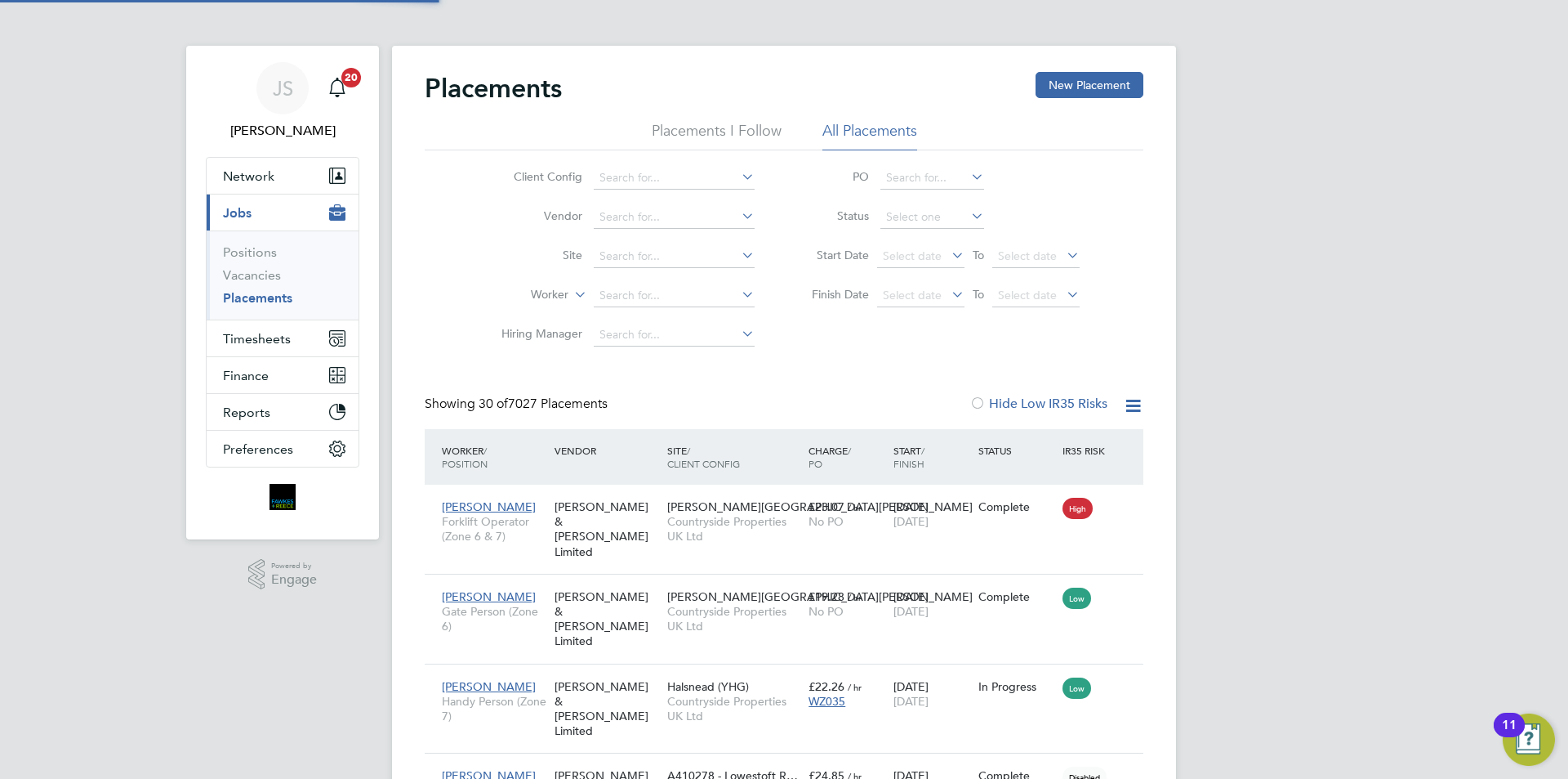
scroll to position [62, 114]
click at [651, 301] on input at bounding box center [674, 296] width 161 height 23
click at [694, 313] on b "Godlew" at bounding box center [715, 318] width 42 height 13
type input "Daniel Godlewski"
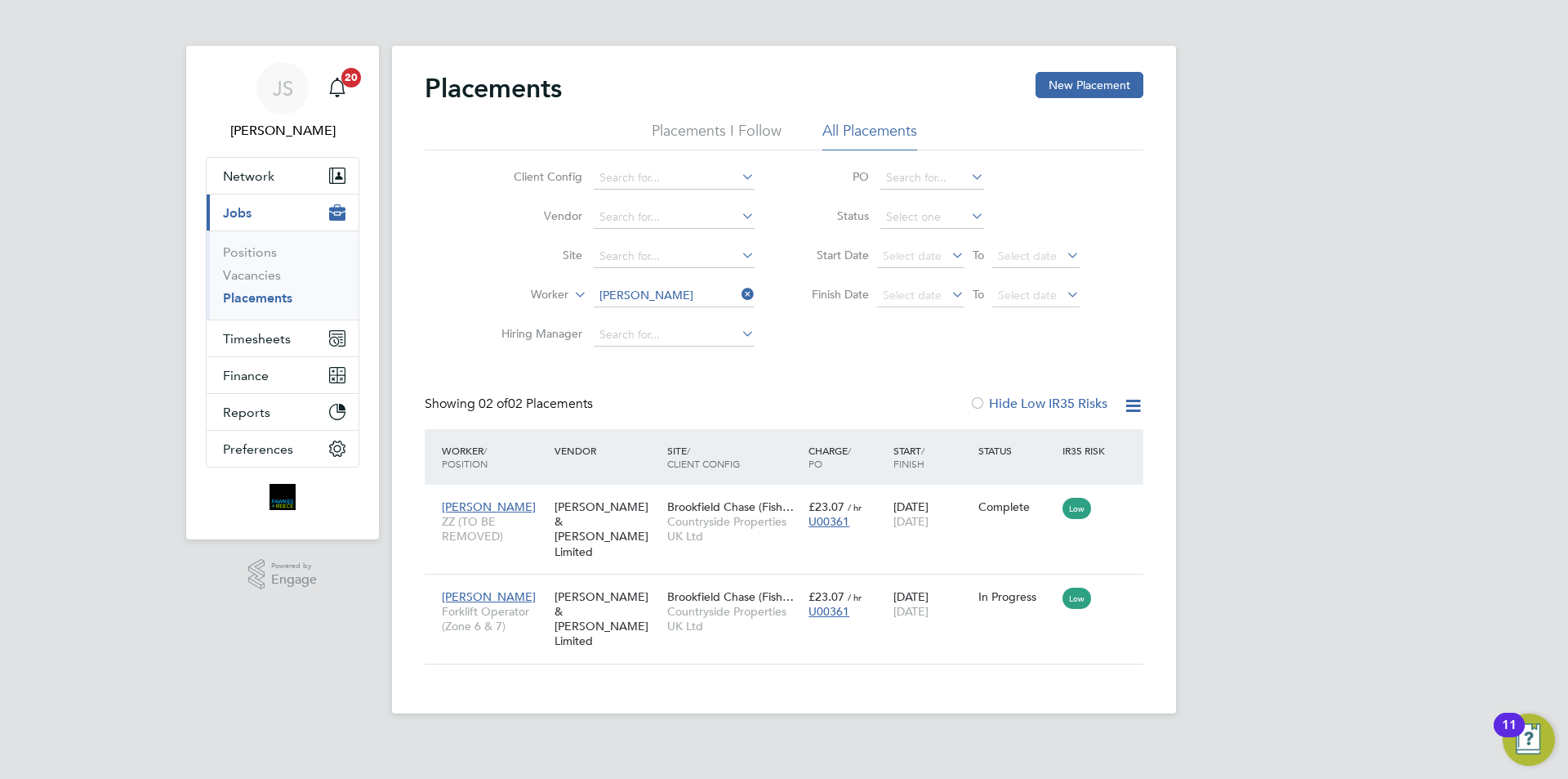
click at [206, 195] on button "Current page: Jobs" at bounding box center [282, 212] width 152 height 36
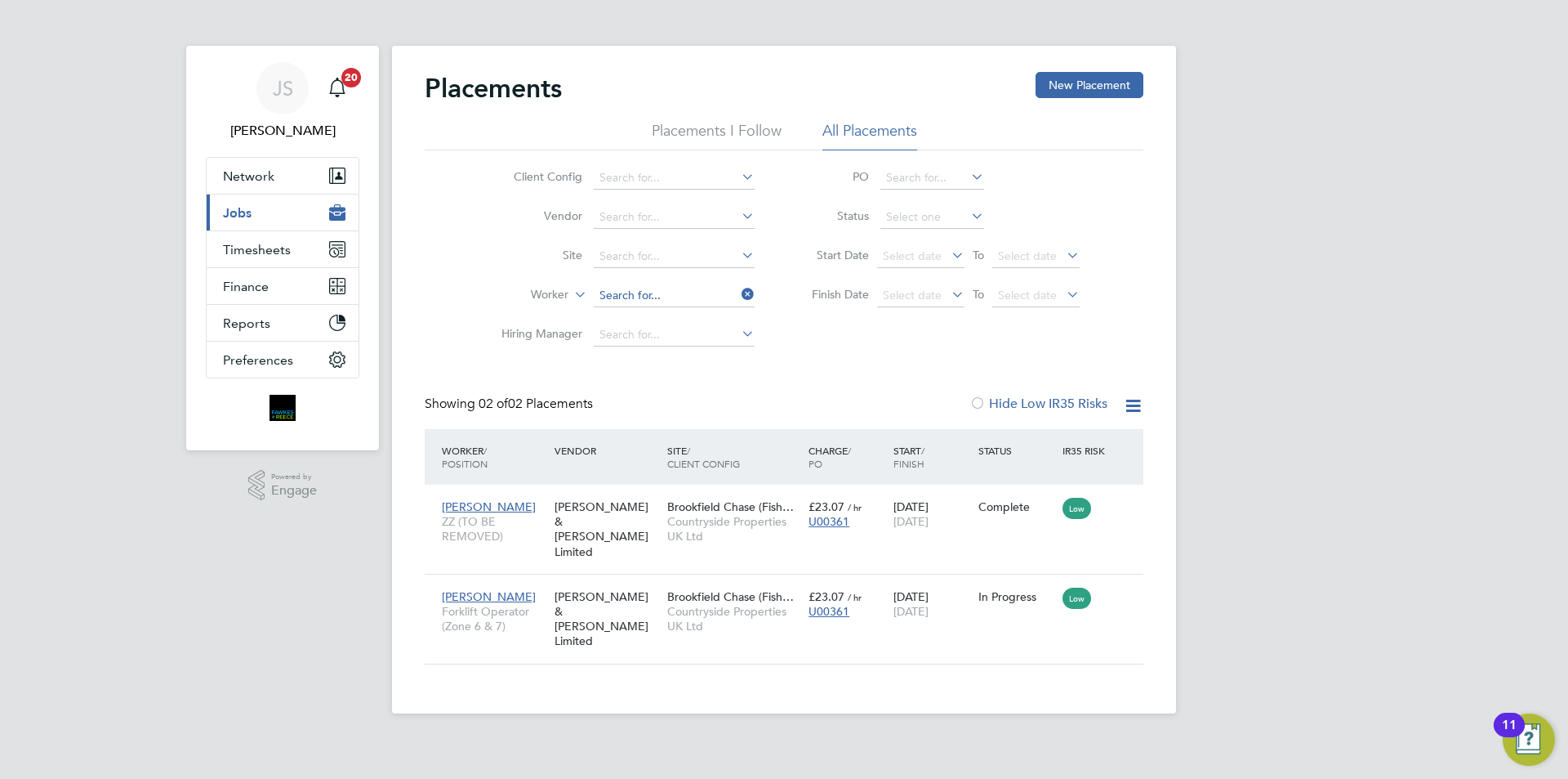
click at [703, 290] on input at bounding box center [674, 296] width 161 height 23
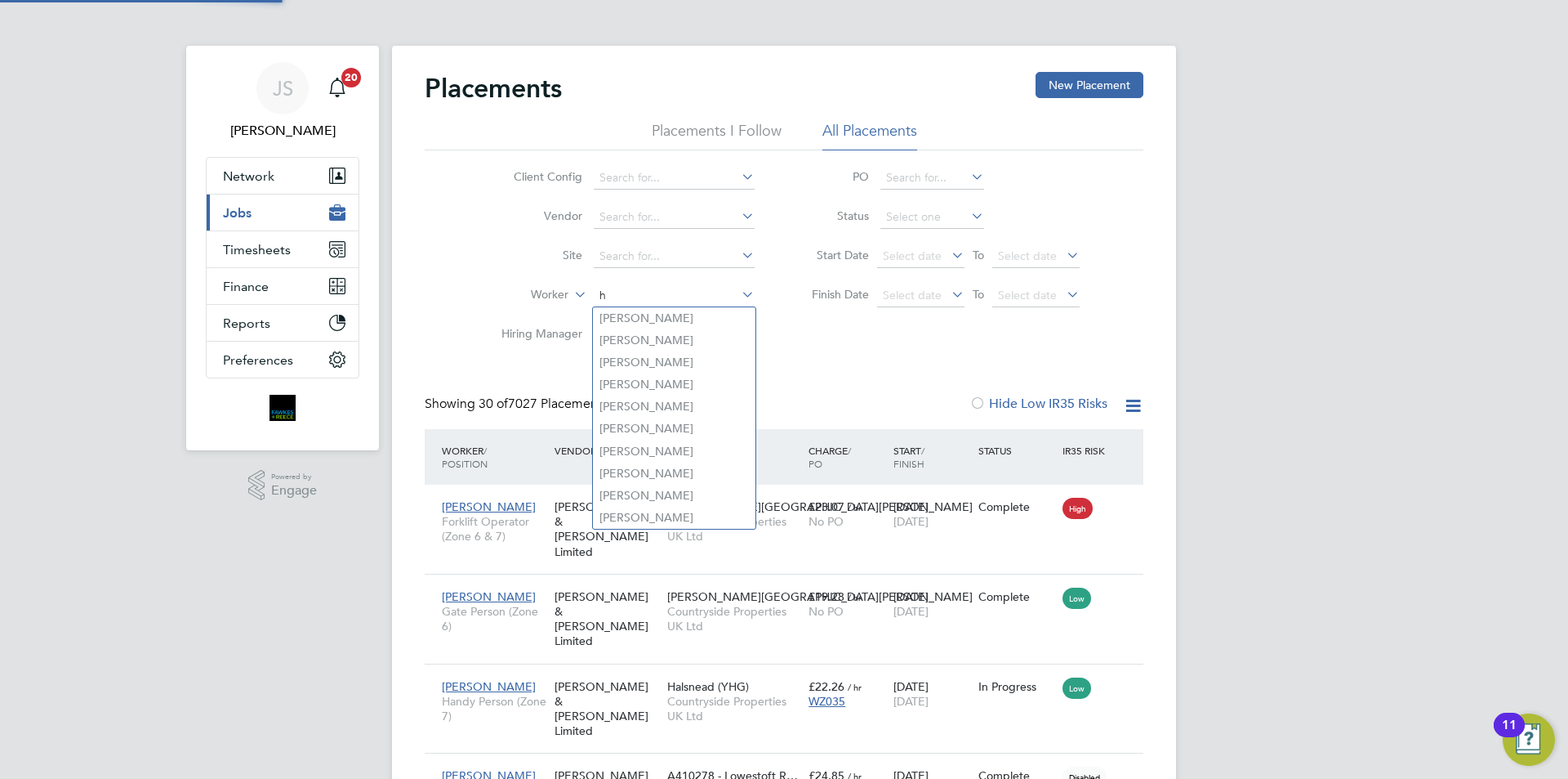
scroll to position [62, 114]
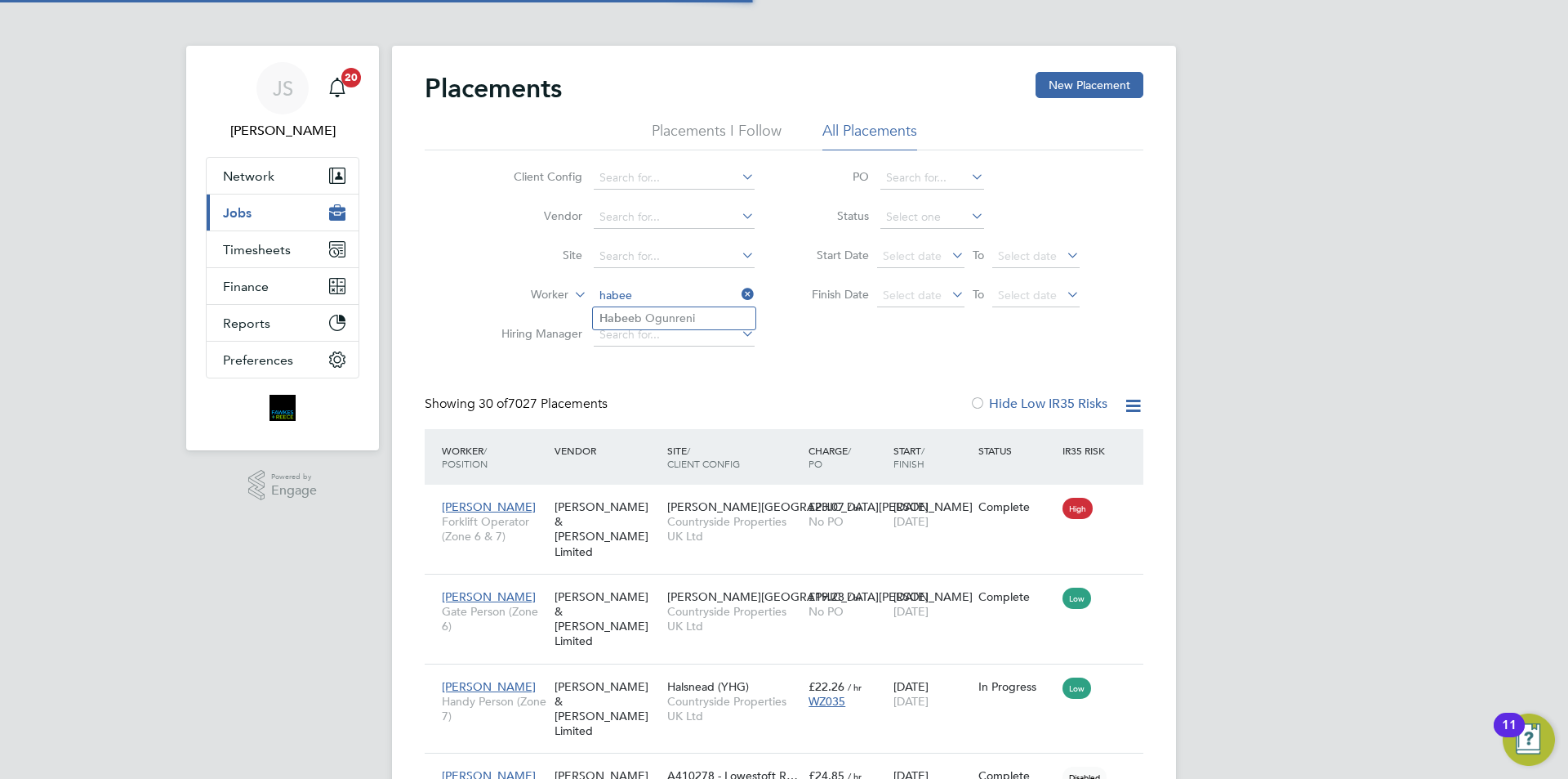
click at [665, 316] on li "Habee b Ogunreni" at bounding box center [674, 318] width 163 height 22
type input "Habeeb Ogunreni"
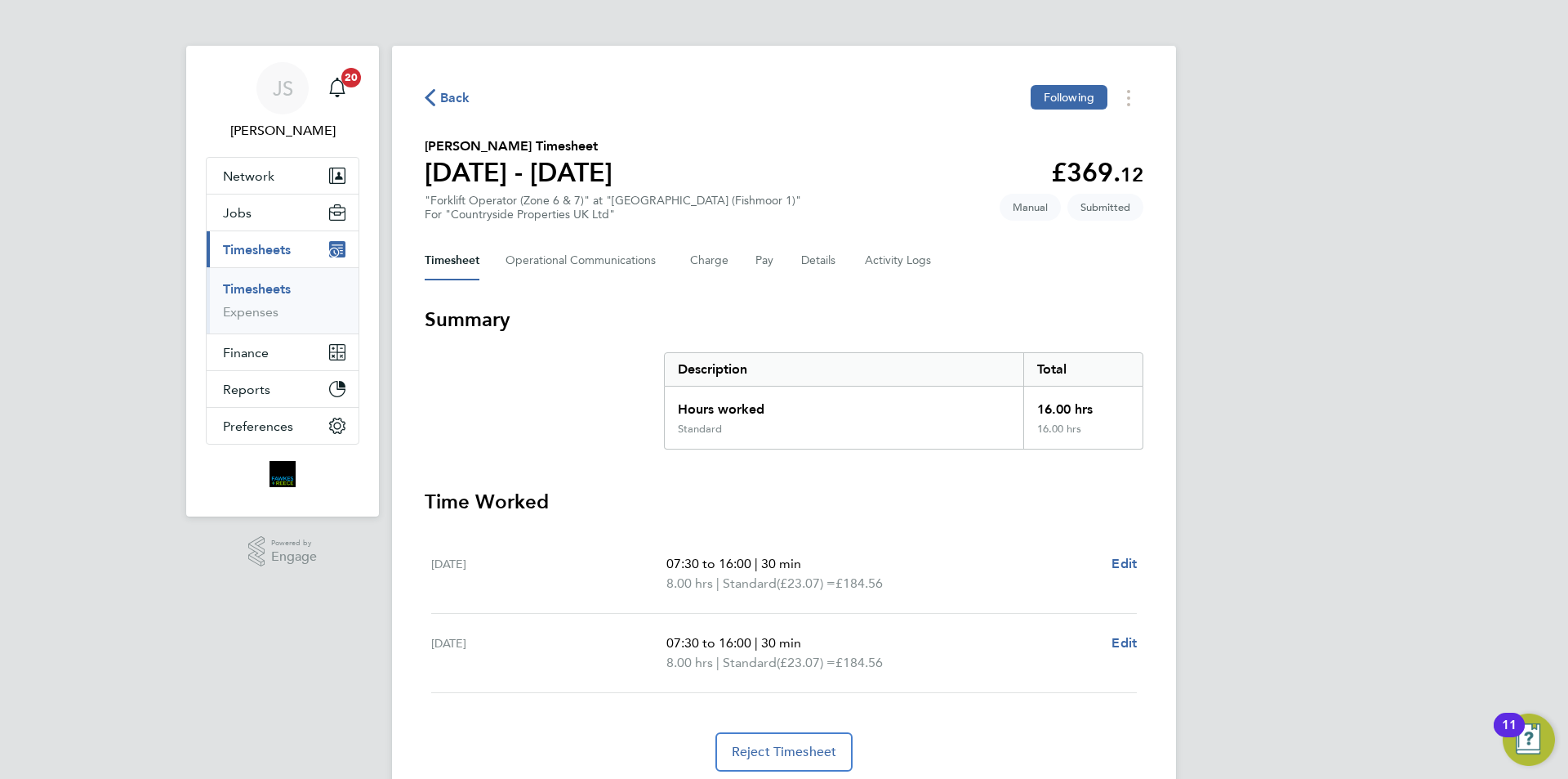
scroll to position [58, 0]
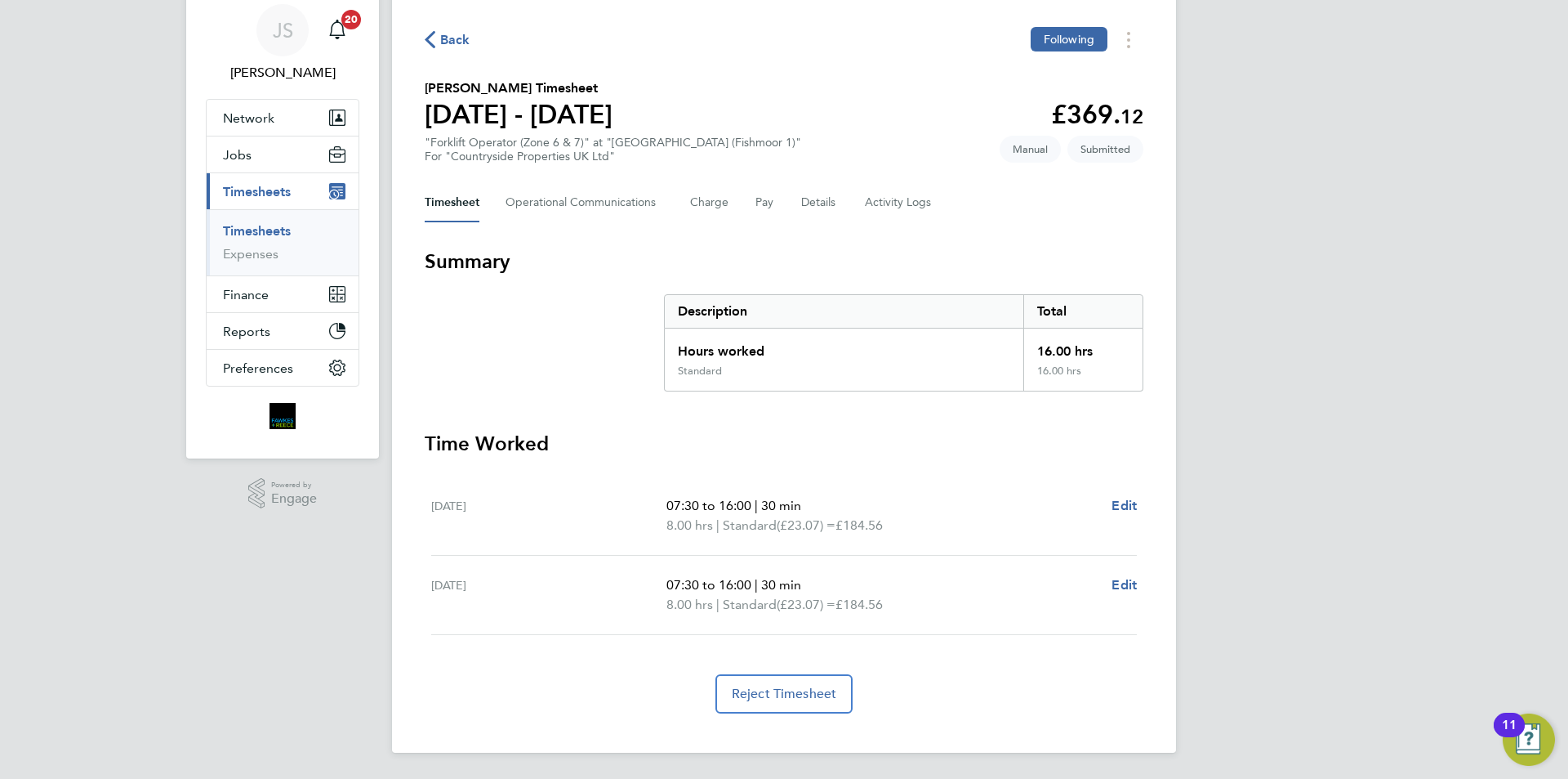
click at [1149, 582] on div "Back Following Cory Munkelt's Timesheet 22 - 28 Sept 2025 £369. 12 "Forklift Op…" at bounding box center [784, 369] width 784 height 765
click at [1134, 582] on span "Edit" at bounding box center [1125, 584] width 25 height 15
select select "30"
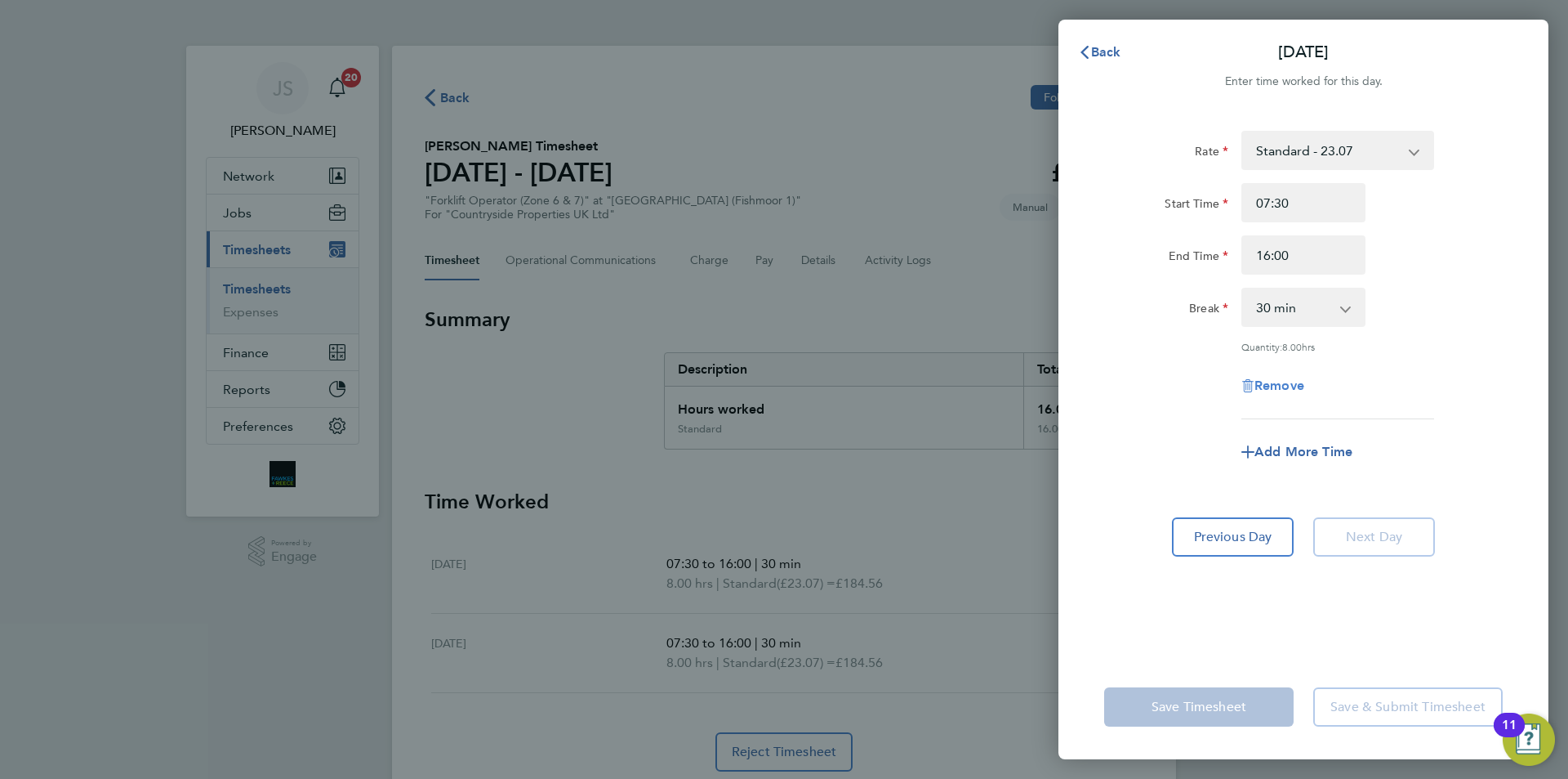
click at [1279, 389] on span "Remove" at bounding box center [1280, 386] width 50 height 15
select select "null"
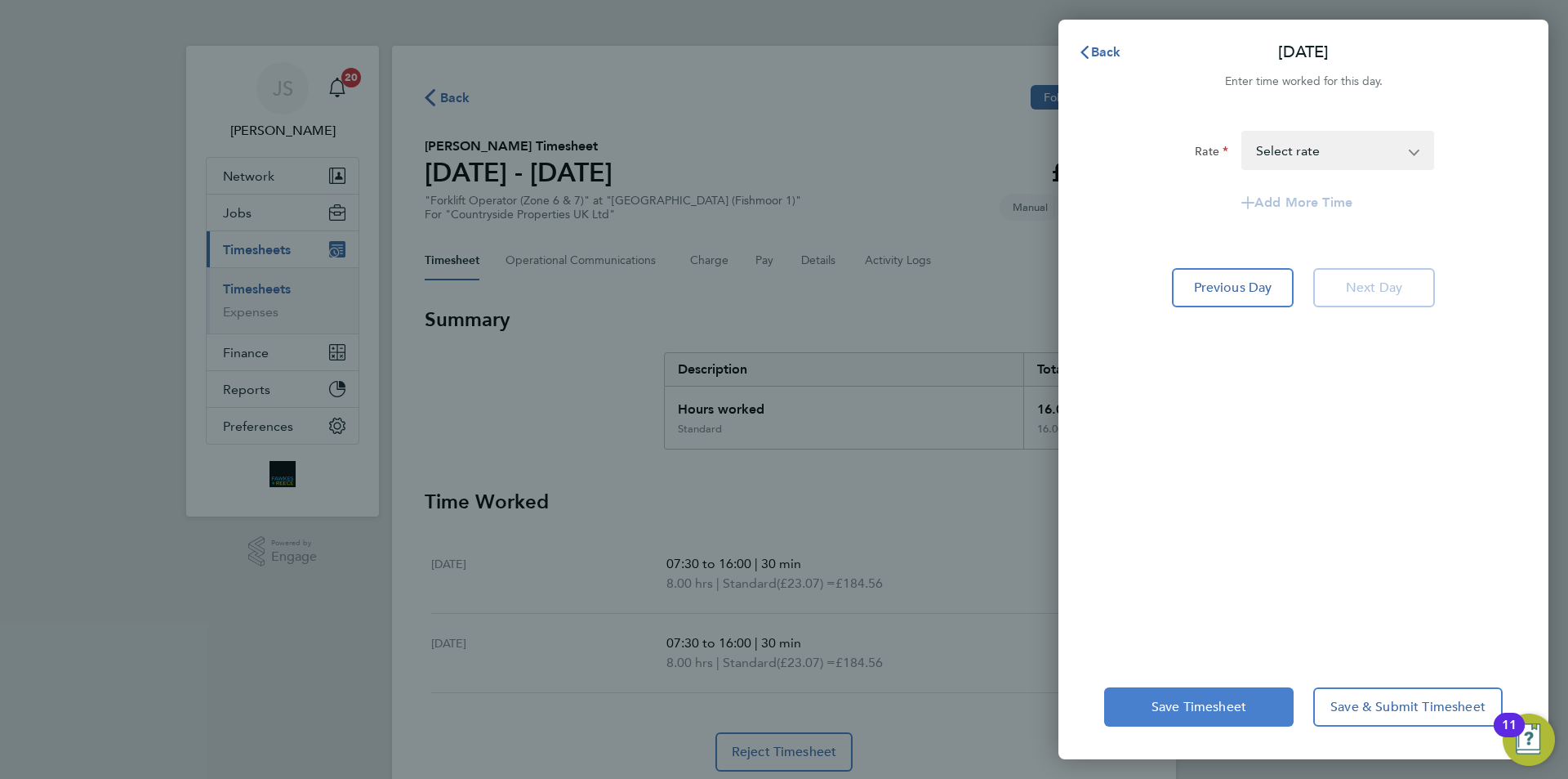
click at [1231, 704] on span "Save Timesheet" at bounding box center [1199, 707] width 94 height 16
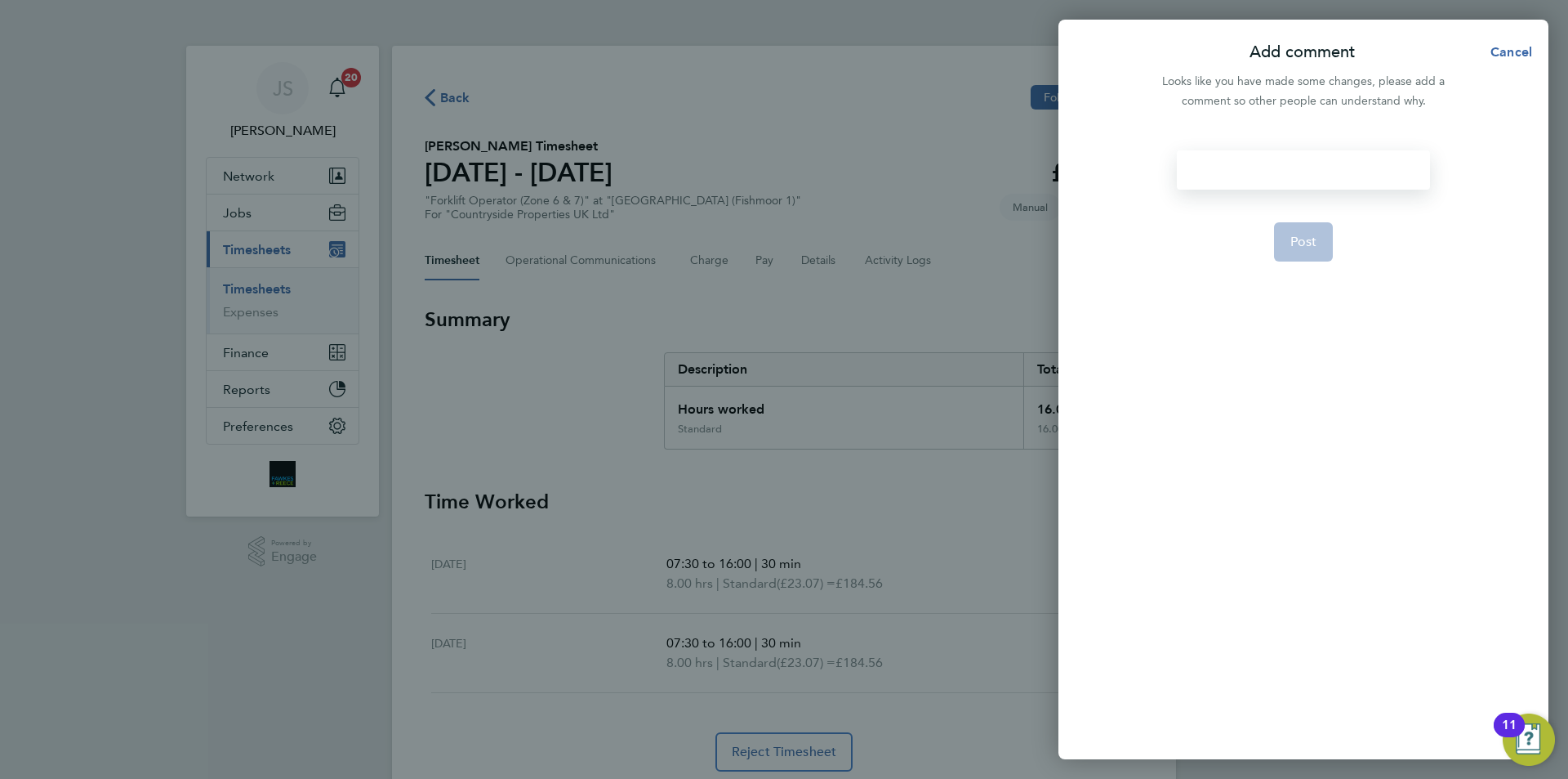
click at [1209, 185] on div at bounding box center [1303, 170] width 252 height 40
click at [1268, 234] on form "didnt work sunday Post" at bounding box center [1303, 347] width 265 height 393
click at [1291, 231] on button "Post" at bounding box center [1304, 242] width 60 height 40
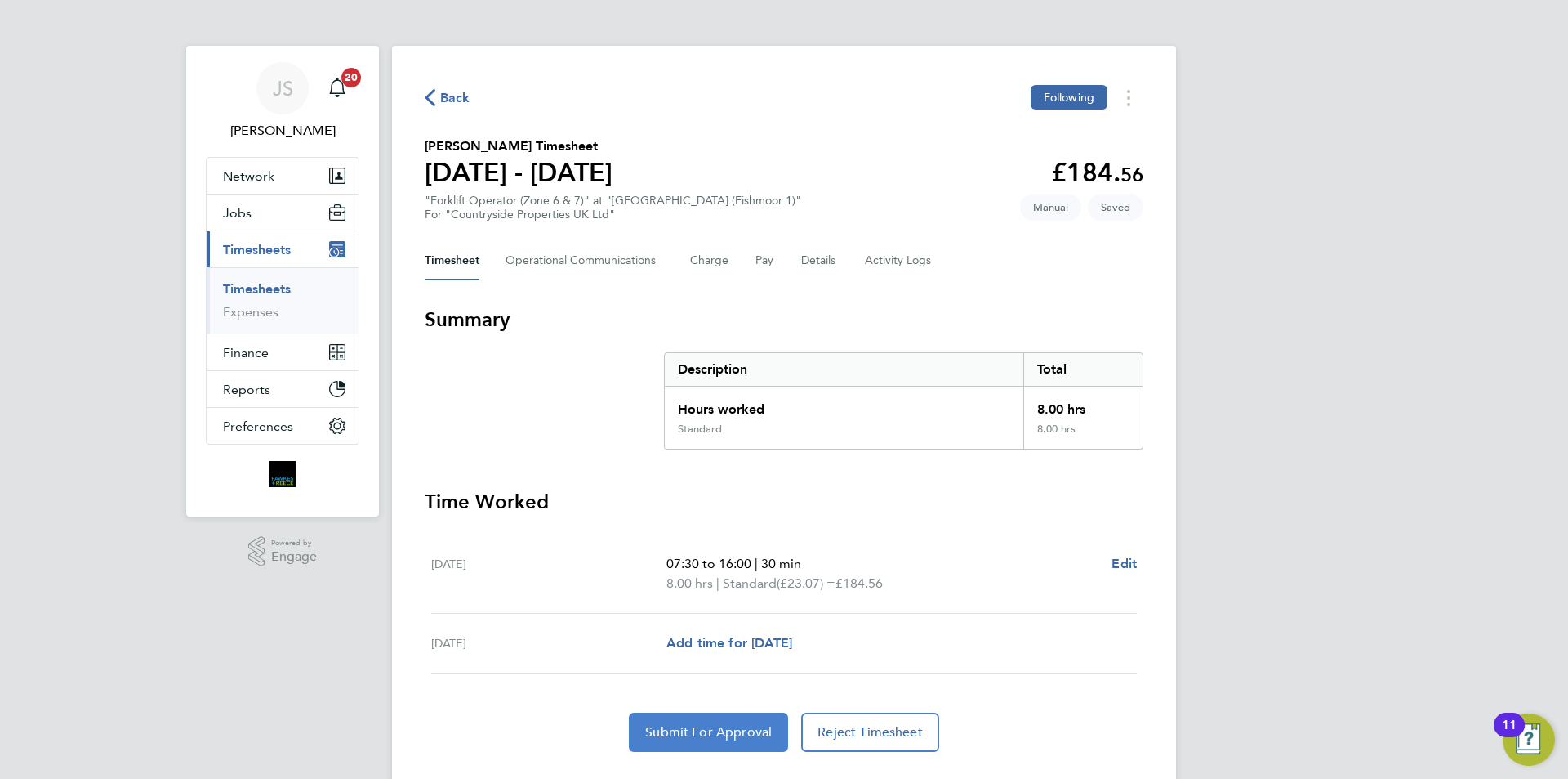
click at [666, 732] on span "Submit For Approval" at bounding box center [708, 732] width 126 height 16
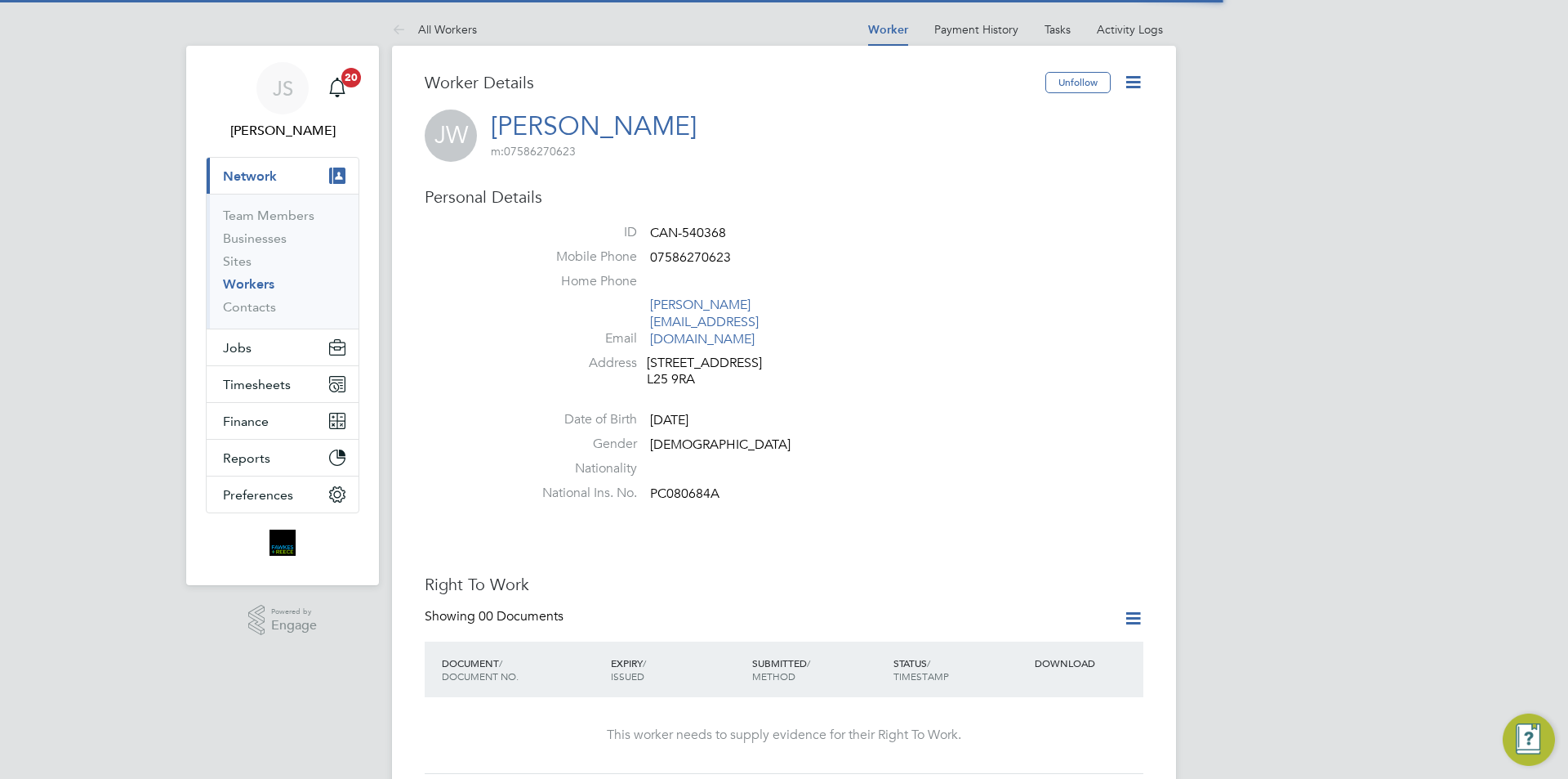
click at [1137, 78] on icon at bounding box center [1132, 82] width 20 height 20
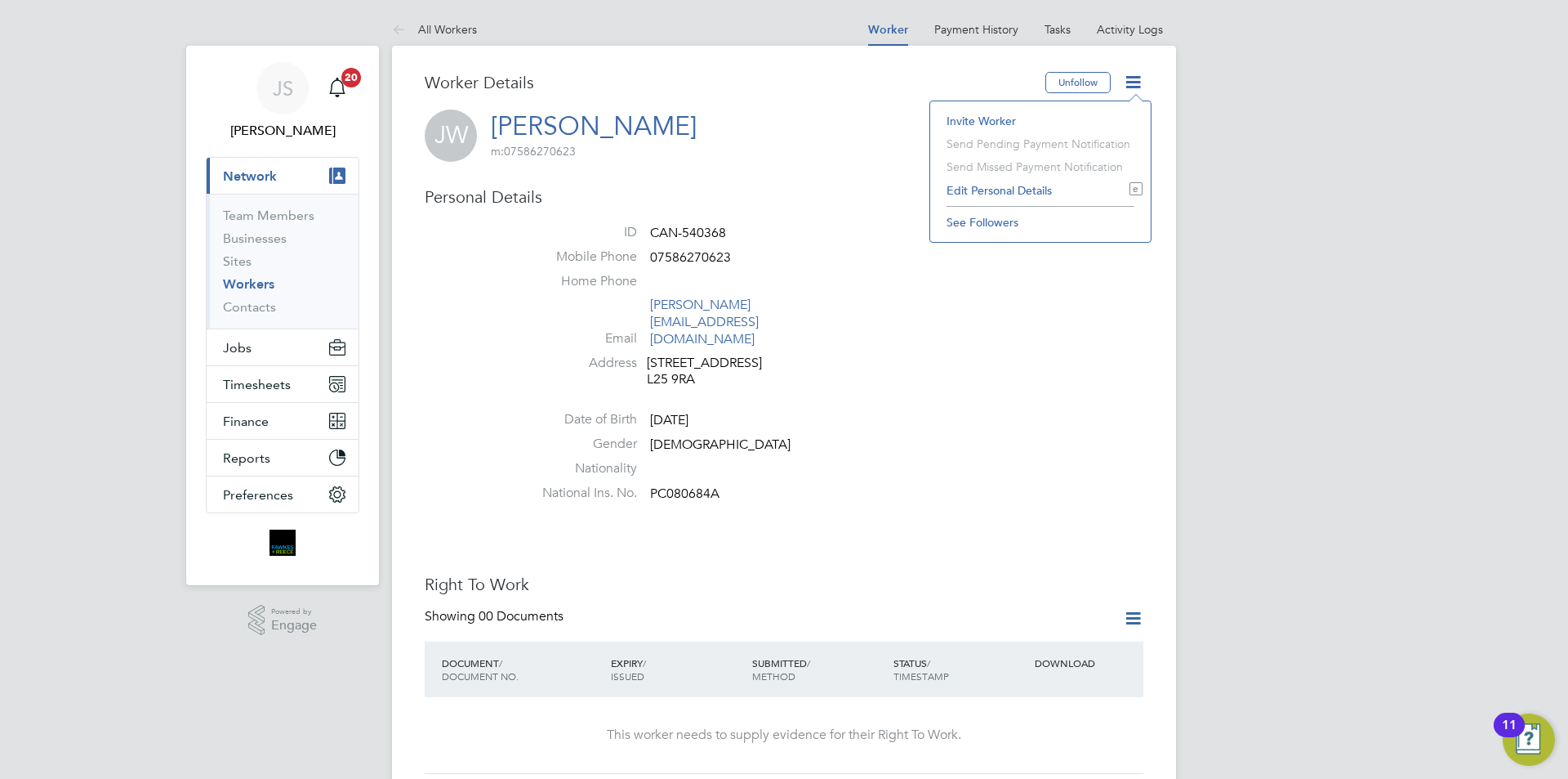
click at [969, 309] on li "Email joe_.wheeler@hotmail.com" at bounding box center [833, 325] width 621 height 57
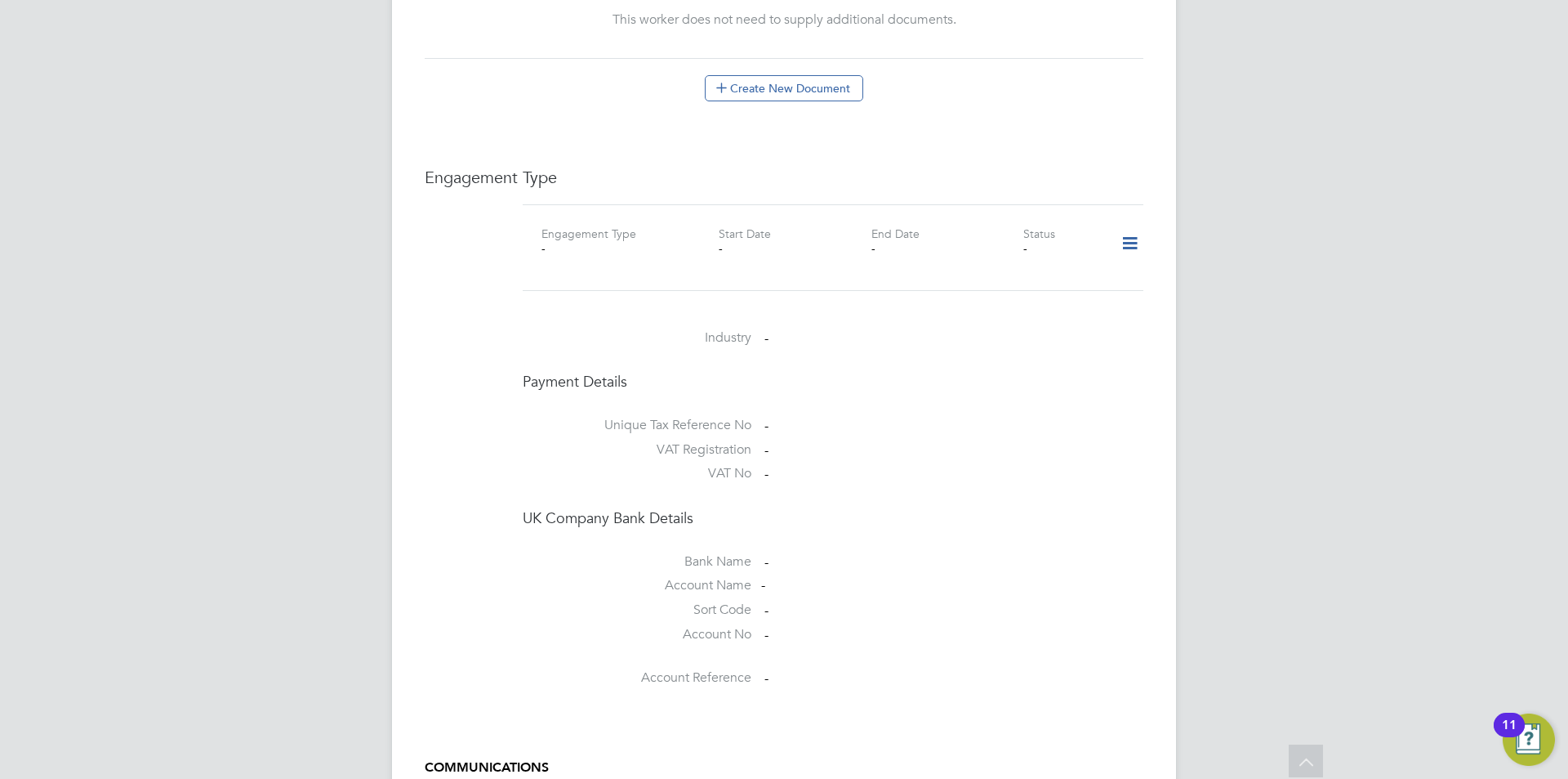
scroll to position [899, 0]
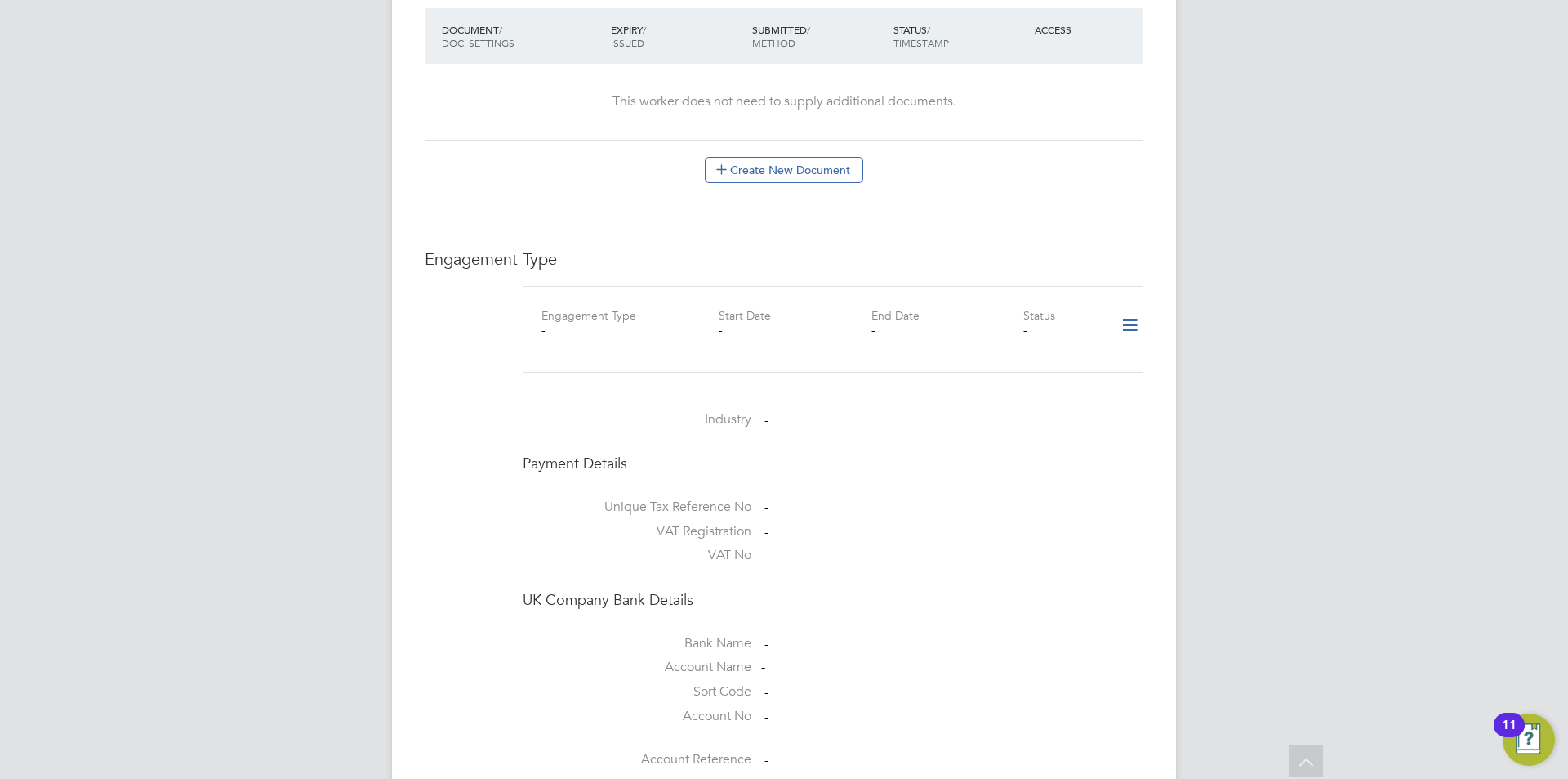
click at [1122, 307] on icon at bounding box center [1130, 325] width 29 height 38
click at [1032, 361] on li "Add Engagement Type" at bounding box center [1046, 363] width 185 height 23
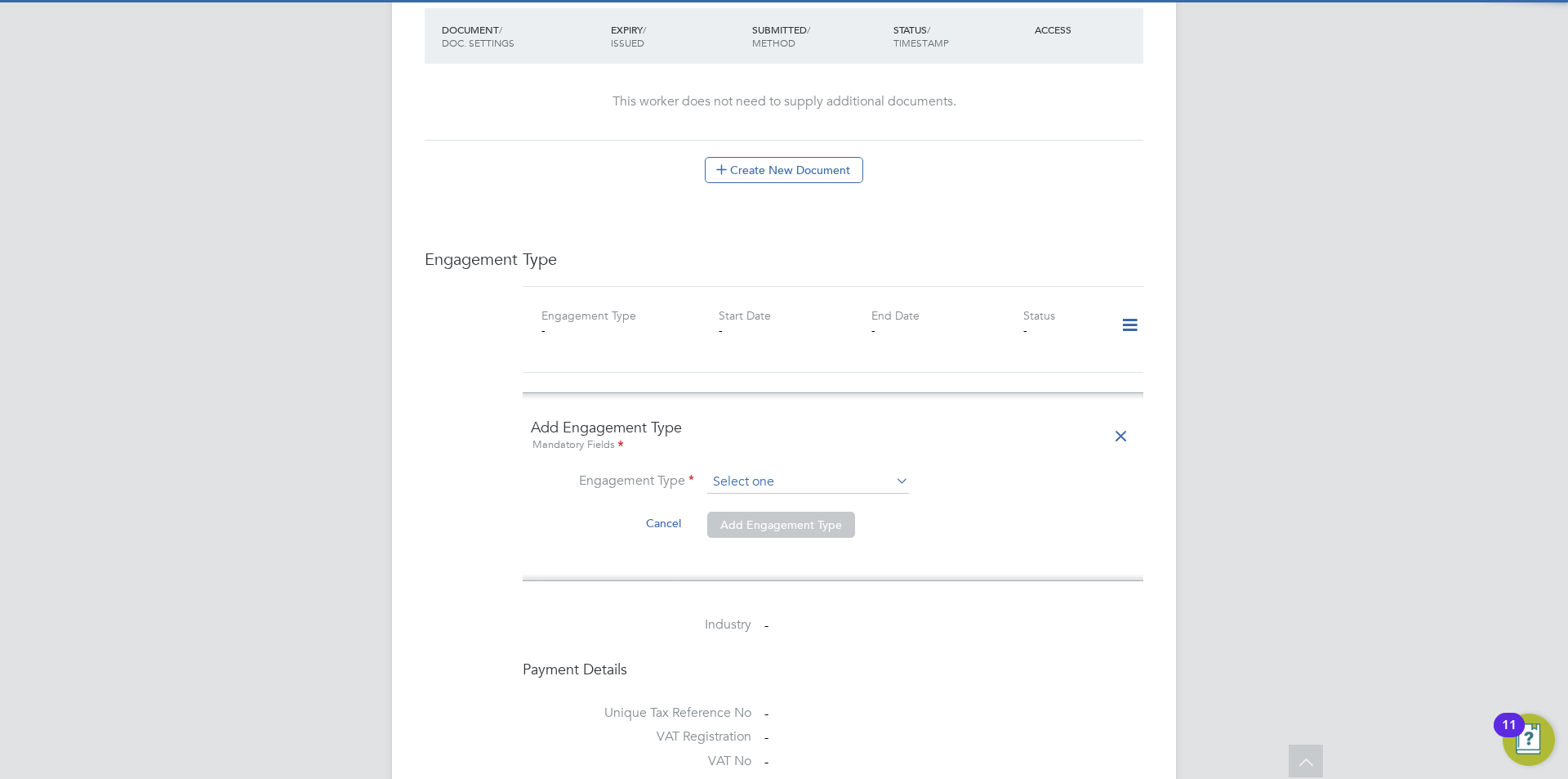
click at [741, 470] on input at bounding box center [808, 482] width 201 height 23
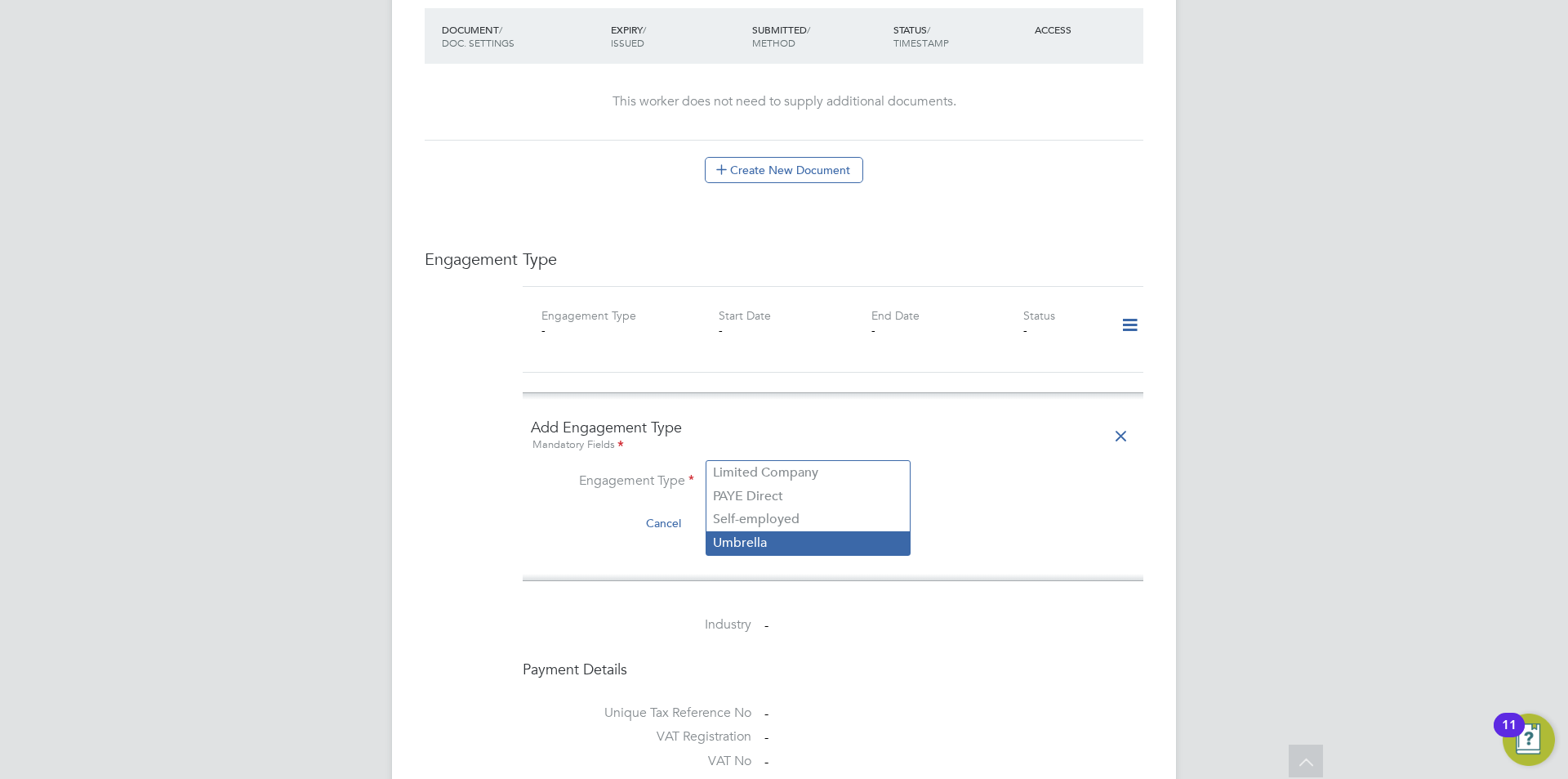
click at [750, 543] on li "Umbrella" at bounding box center [808, 543] width 203 height 24
type input "Umbrella"
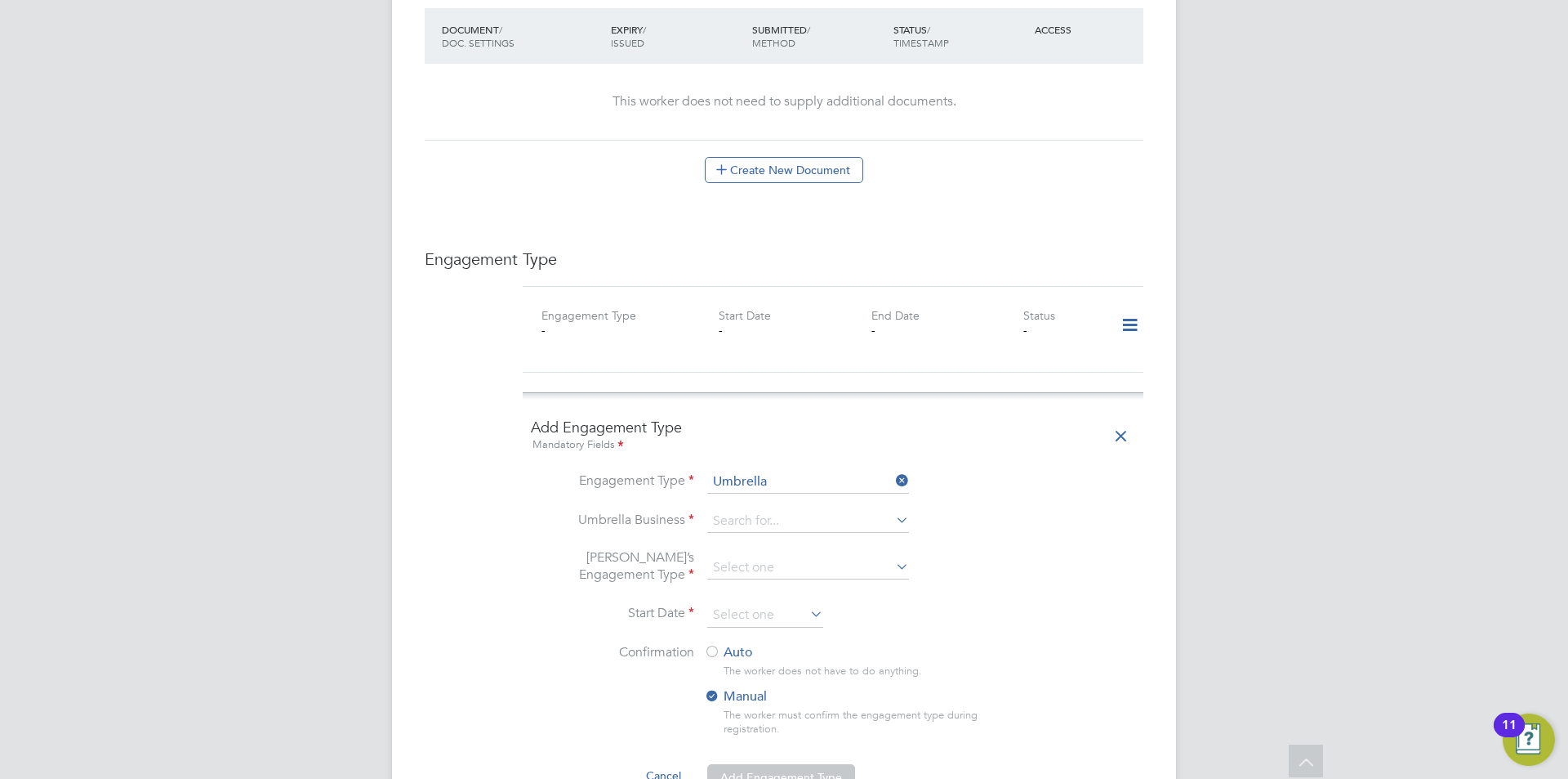
drag, startPoint x: 742, startPoint y: 494, endPoint x: 740, endPoint y: 503, distance: 9.2
click at [741, 510] on input at bounding box center [808, 522] width 201 height 23
click at [758, 508] on li "Omni a Outsourcing Limited" at bounding box center [808, 512] width 203 height 24
type input "Omnia Outsourcing Limited"
click at [748, 550] on li "Umbrella’s Engagement Type" at bounding box center [833, 577] width 604 height 54
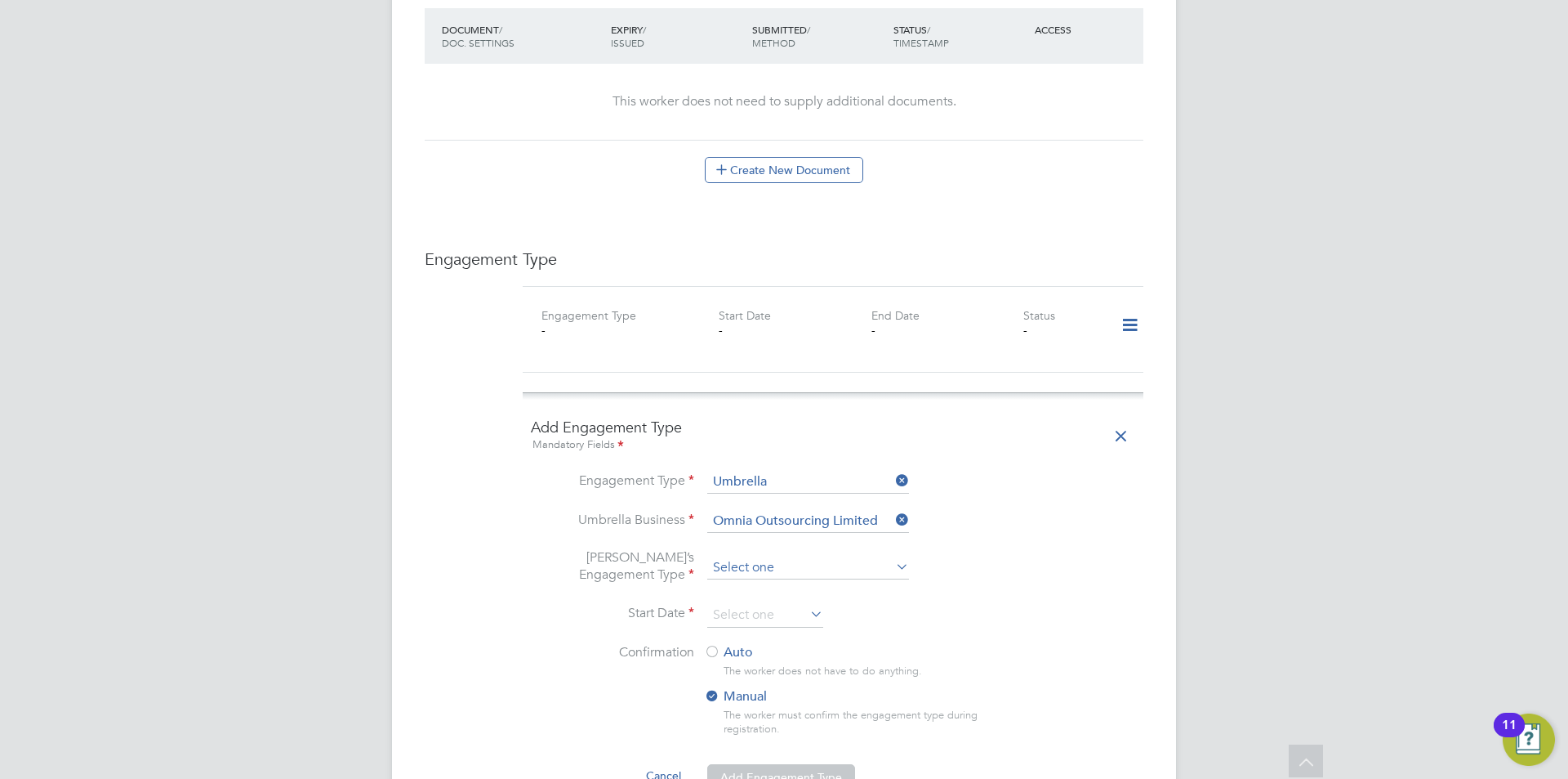
click at [748, 556] on input at bounding box center [808, 568] width 201 height 23
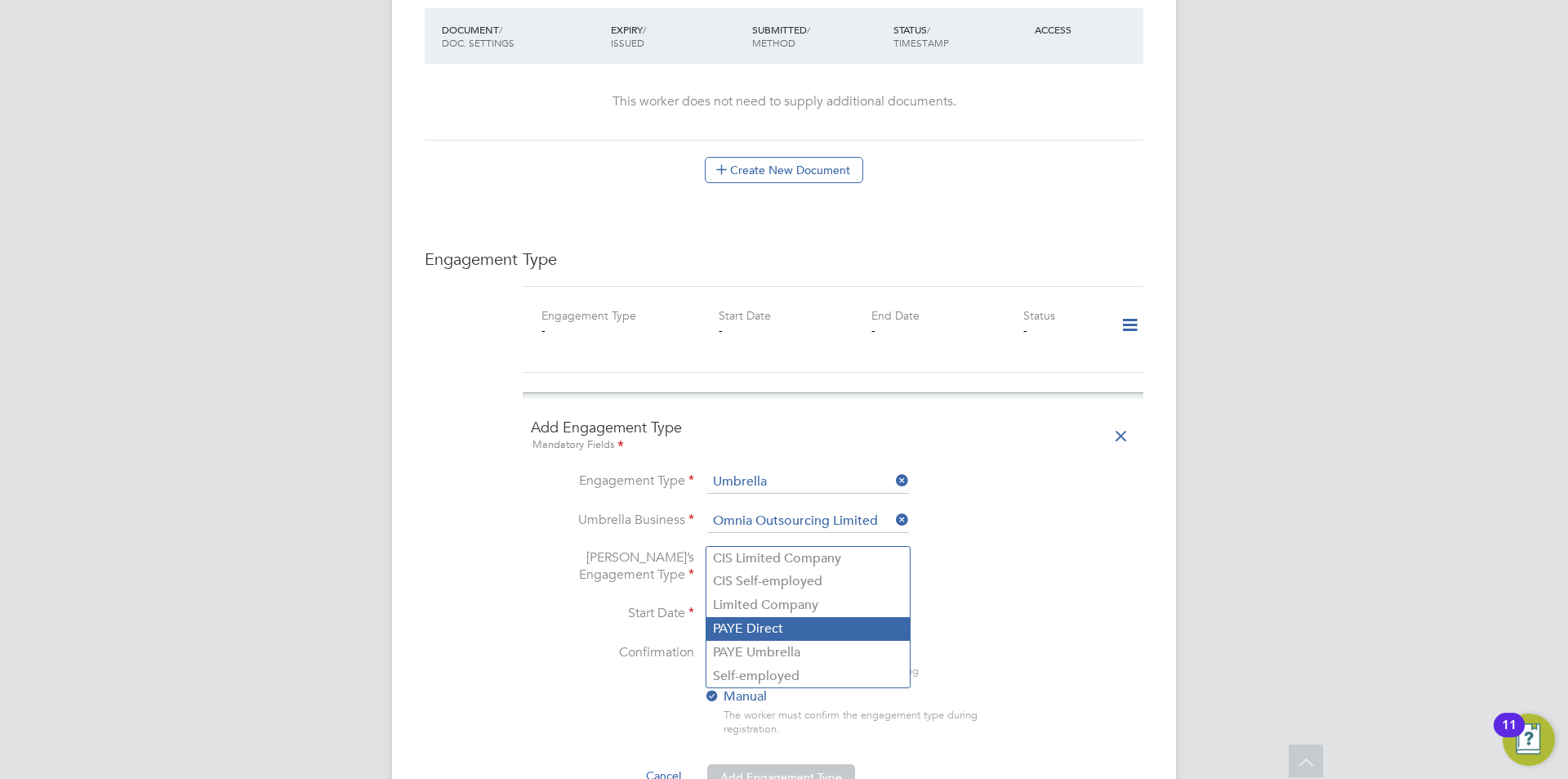
click at [755, 645] on li "PAYE Umbrella" at bounding box center [808, 653] width 203 height 24
type input "PAYE Umbrella"
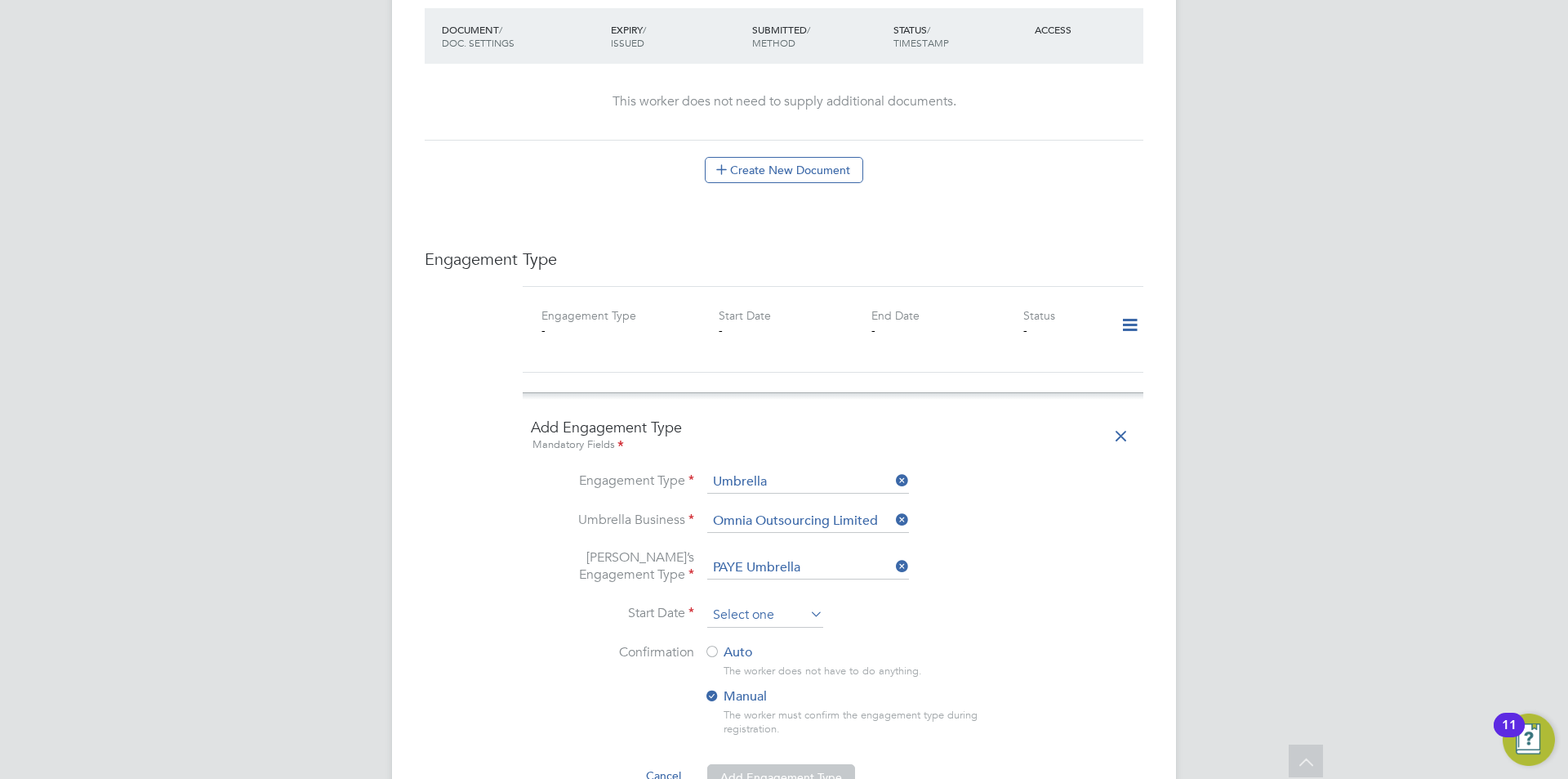
click at [740, 604] on input at bounding box center [765, 615] width 116 height 24
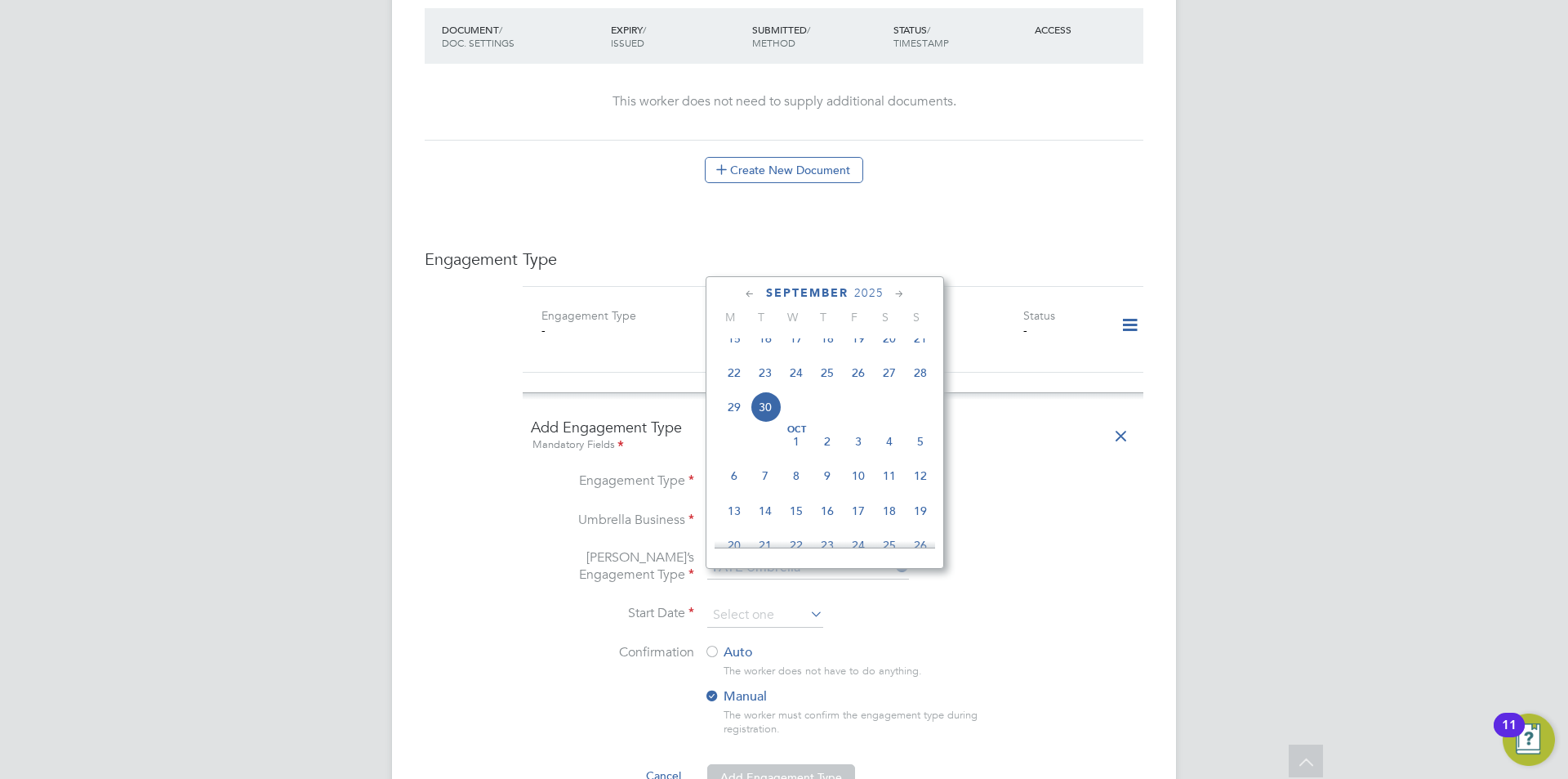
click at [766, 421] on span "30" at bounding box center [765, 407] width 31 height 31
type input "[DATE]"
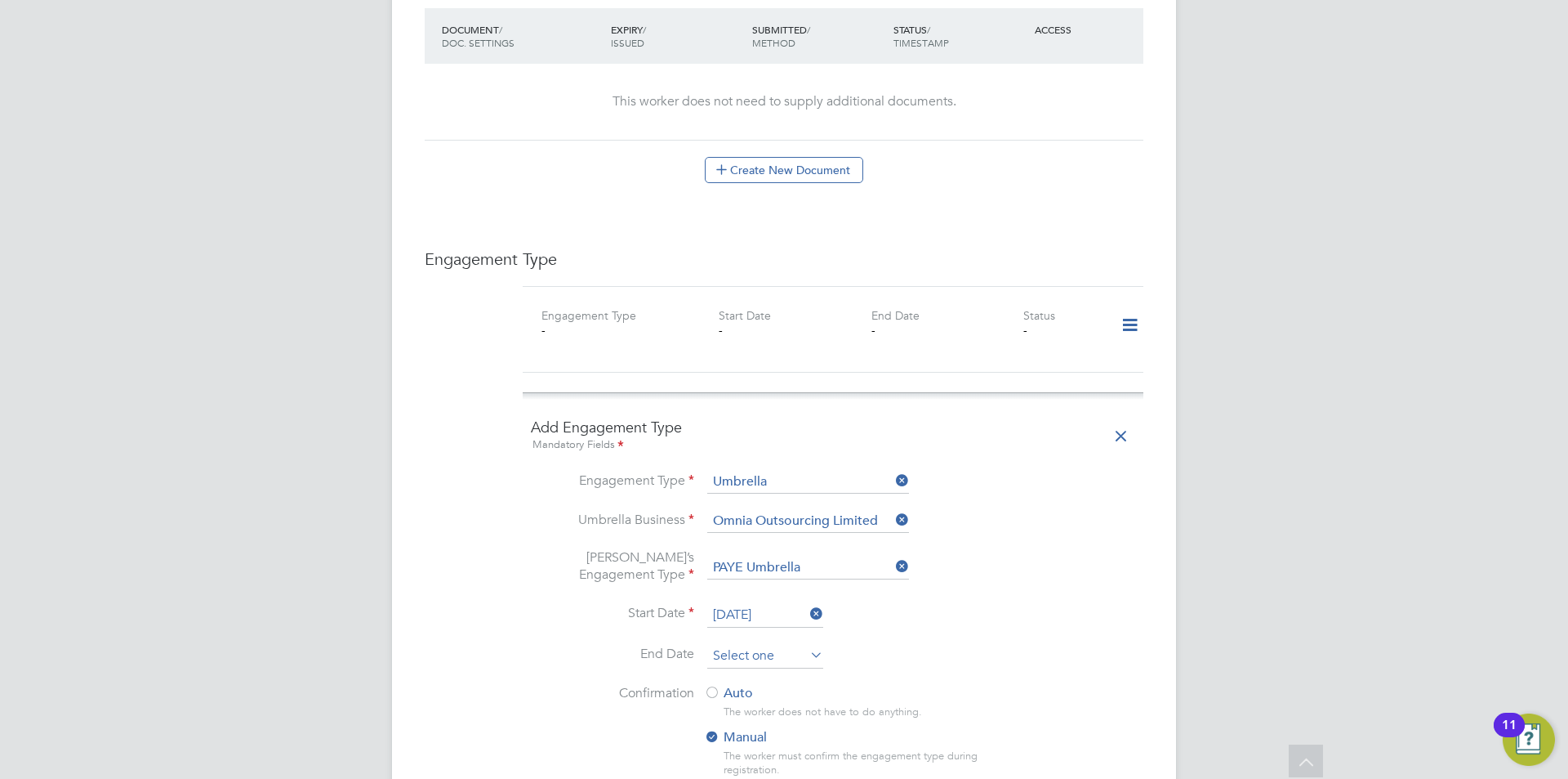
click at [776, 644] on input at bounding box center [765, 656] width 116 height 24
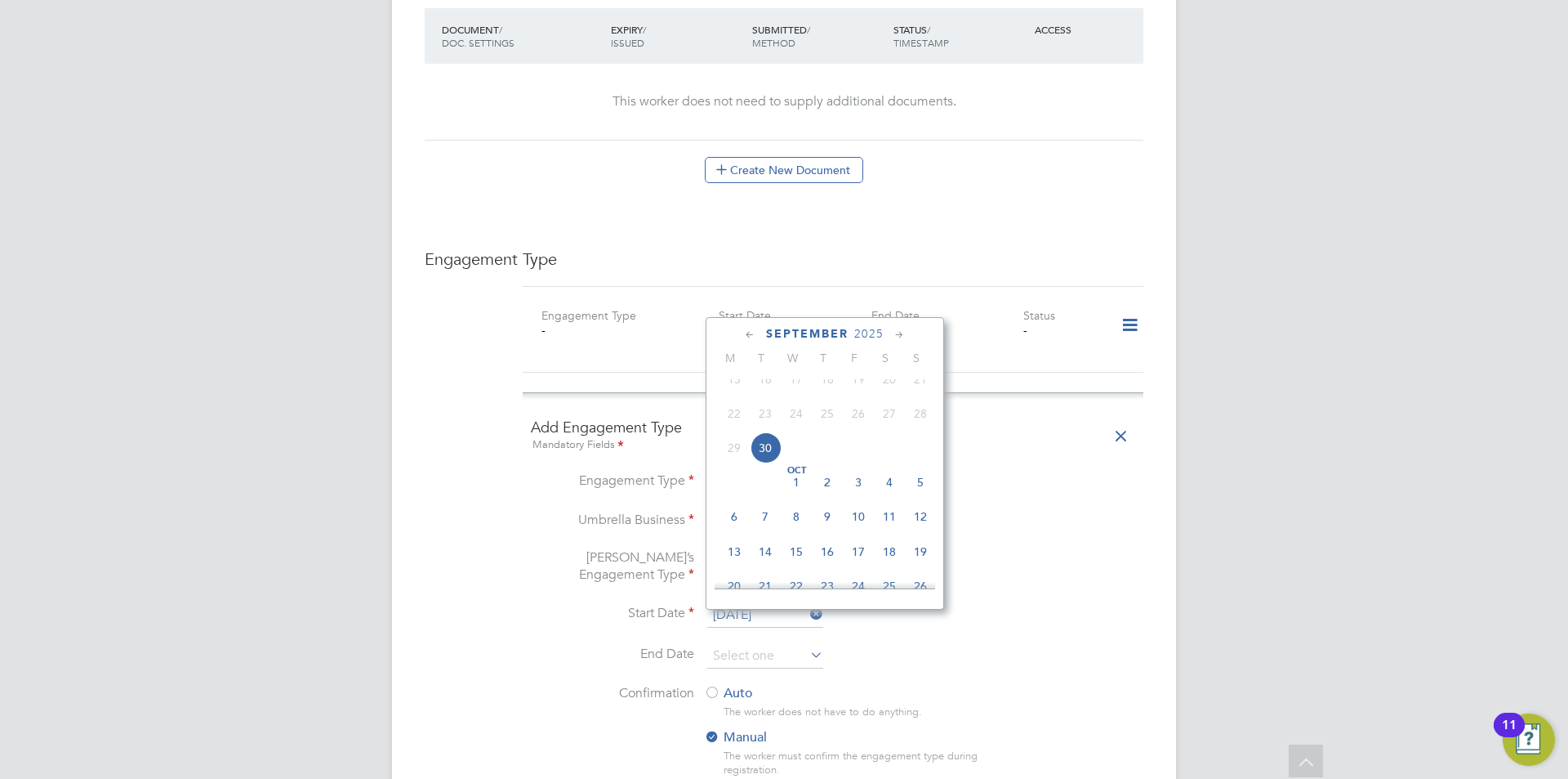
click at [899, 336] on icon at bounding box center [900, 335] width 15 height 18
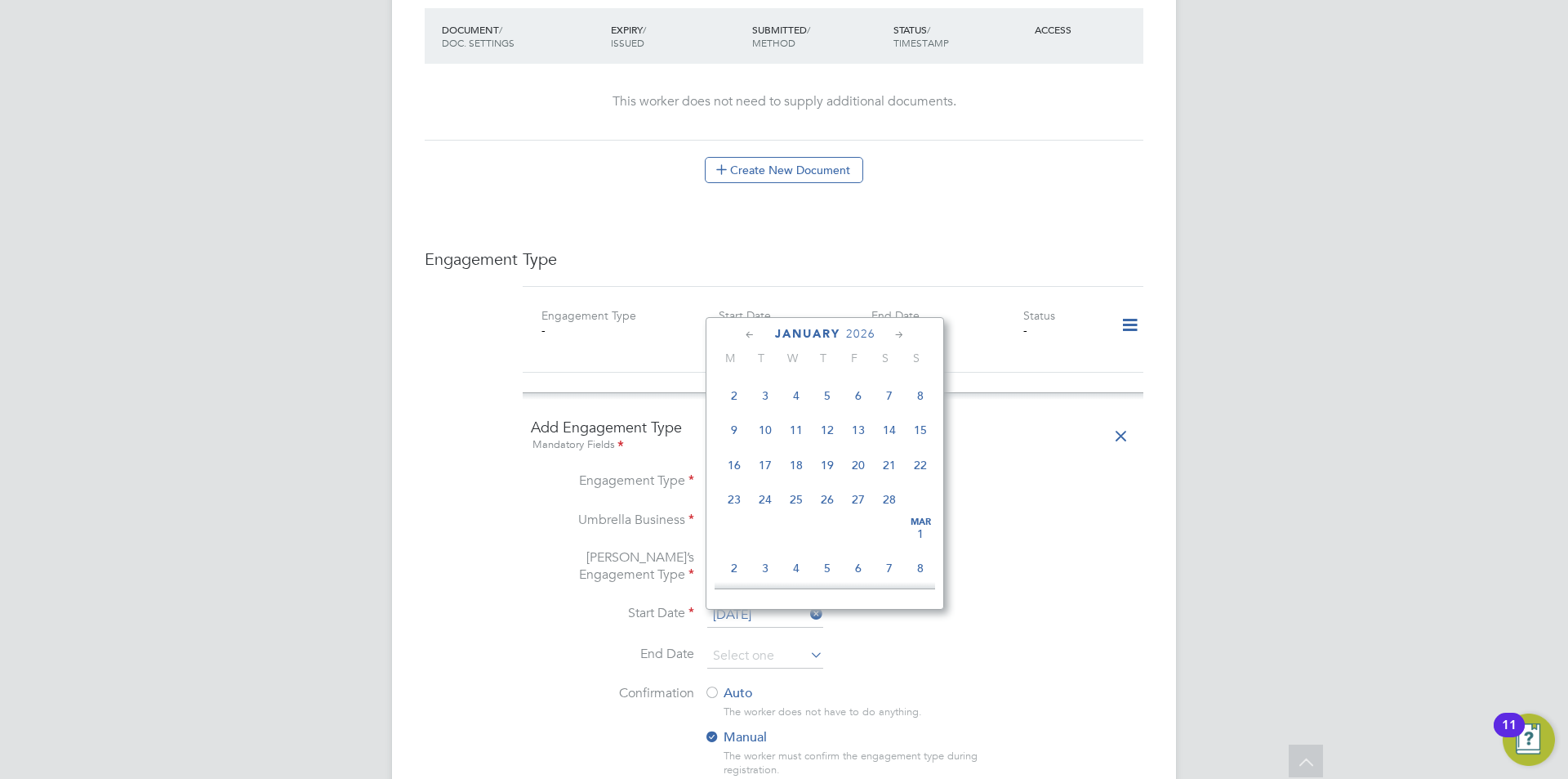
click at [899, 336] on icon at bounding box center [900, 335] width 15 height 18
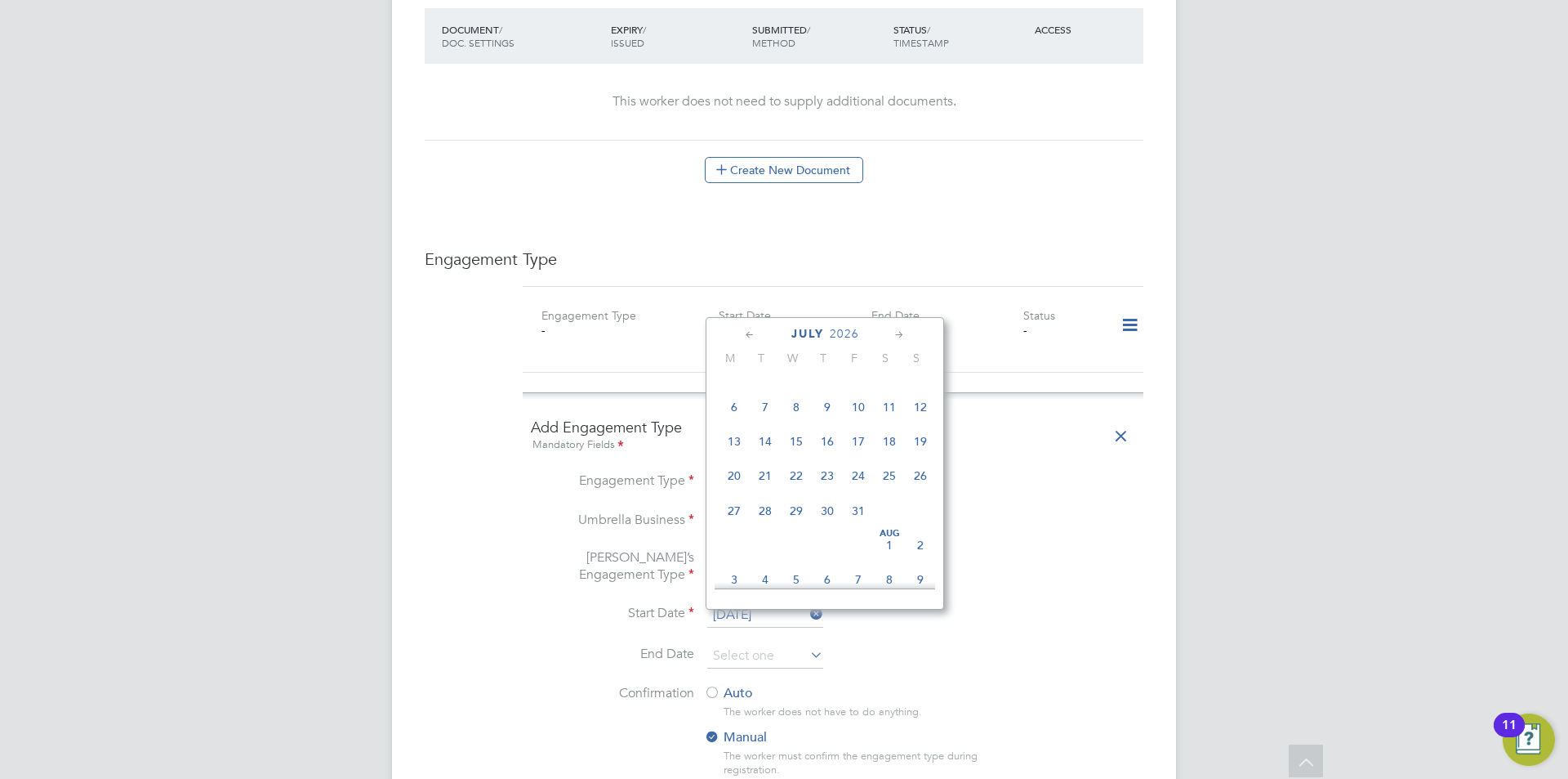
click at [899, 336] on icon at bounding box center [900, 335] width 15 height 18
click at [894, 490] on span "29" at bounding box center [890, 474] width 31 height 31
type input "29 Aug 2026"
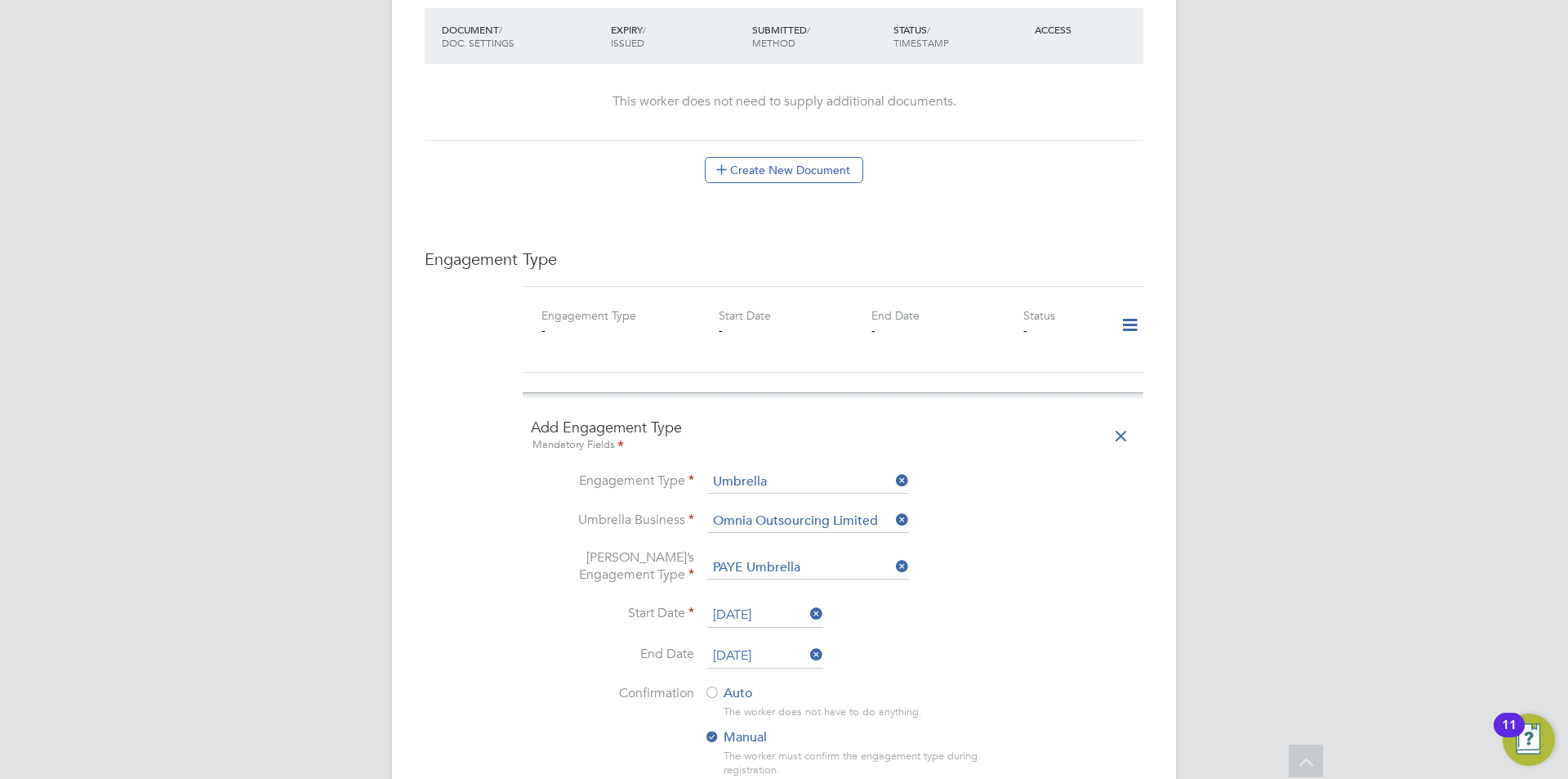
click at [1092, 644] on li "End Date 29 Aug 2026" at bounding box center [833, 664] width 604 height 40
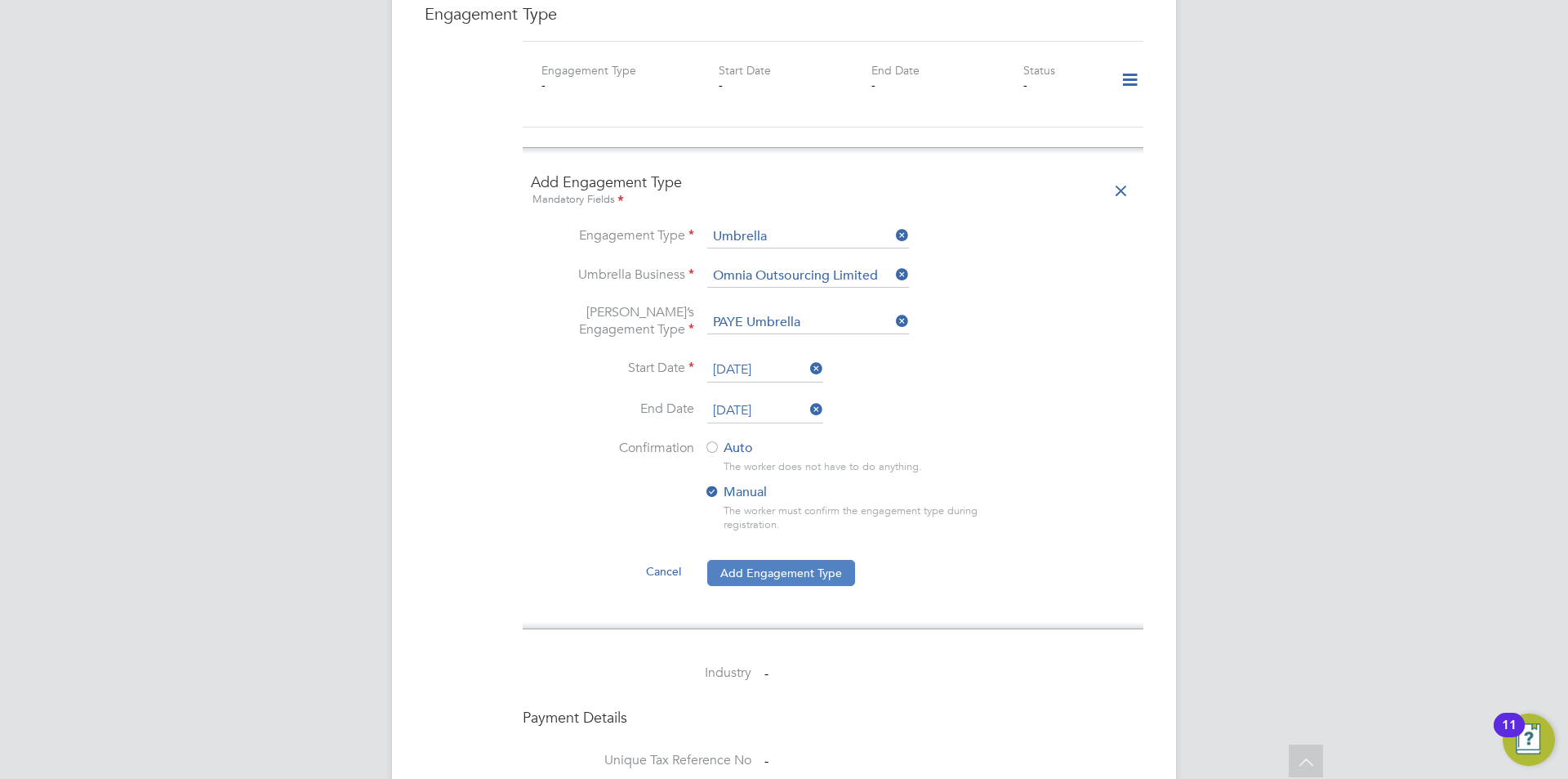
click at [809, 560] on button "Add Engagement Type" at bounding box center [781, 573] width 147 height 26
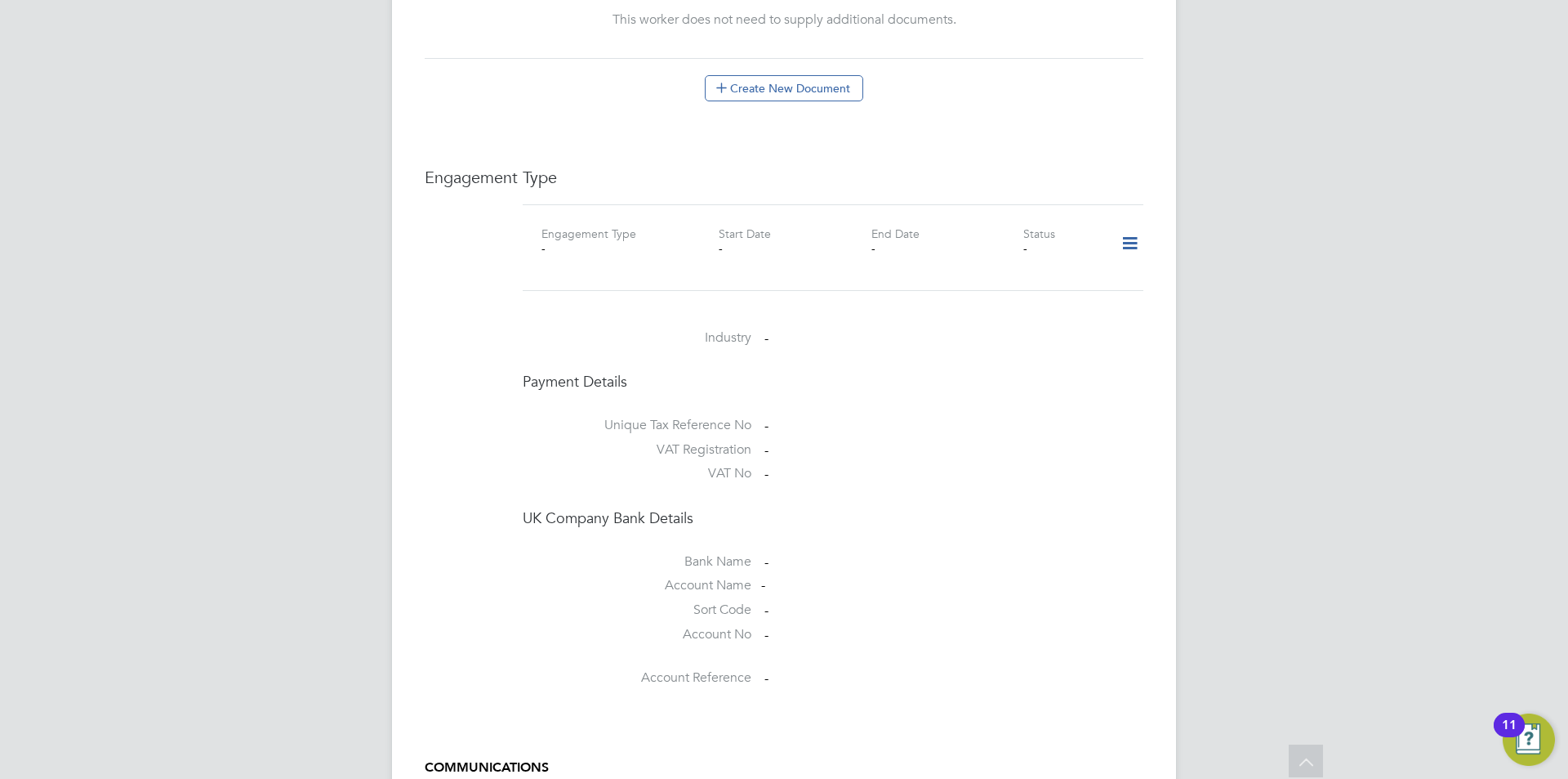
scroll to position [899, 0]
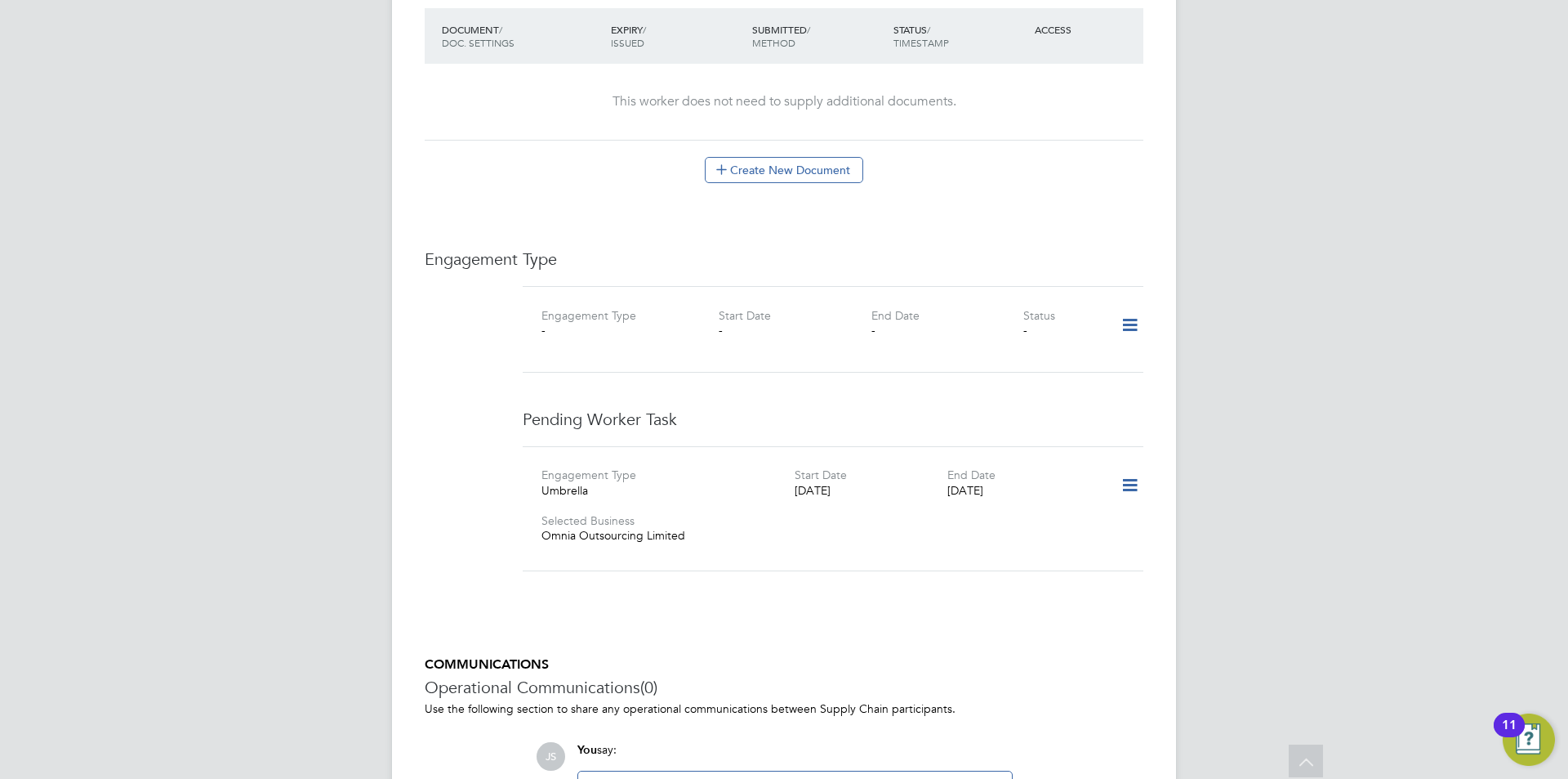
click at [1127, 467] on icon at bounding box center [1130, 485] width 29 height 38
click at [1104, 540] on li "Confirm" at bounding box center [1105, 546] width 62 height 23
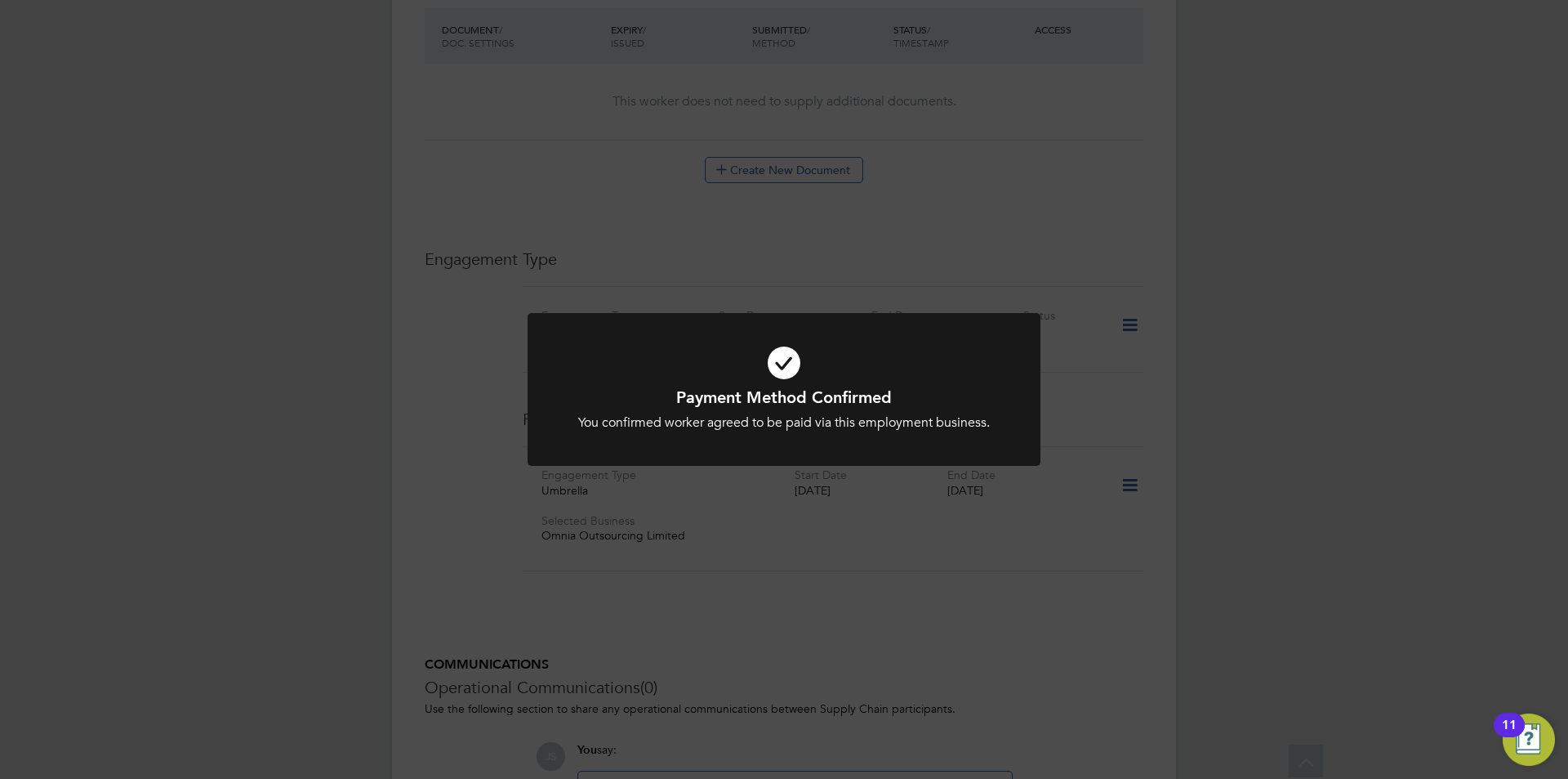
click at [798, 610] on div "Payment Method Confirmed You confirmed worker agreed to be paid via this employ…" at bounding box center [784, 390] width 1568 height 779
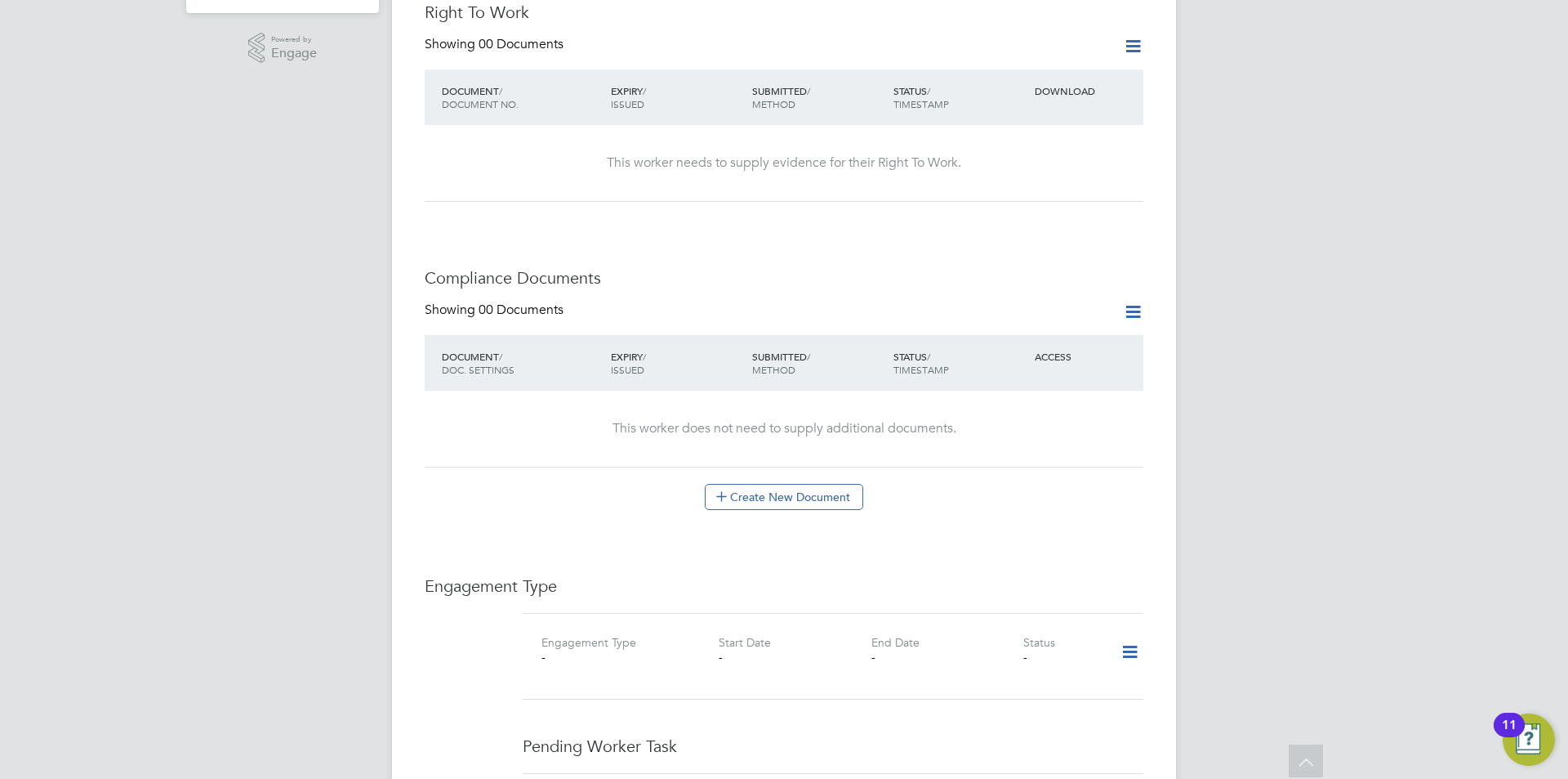
scroll to position [245, 0]
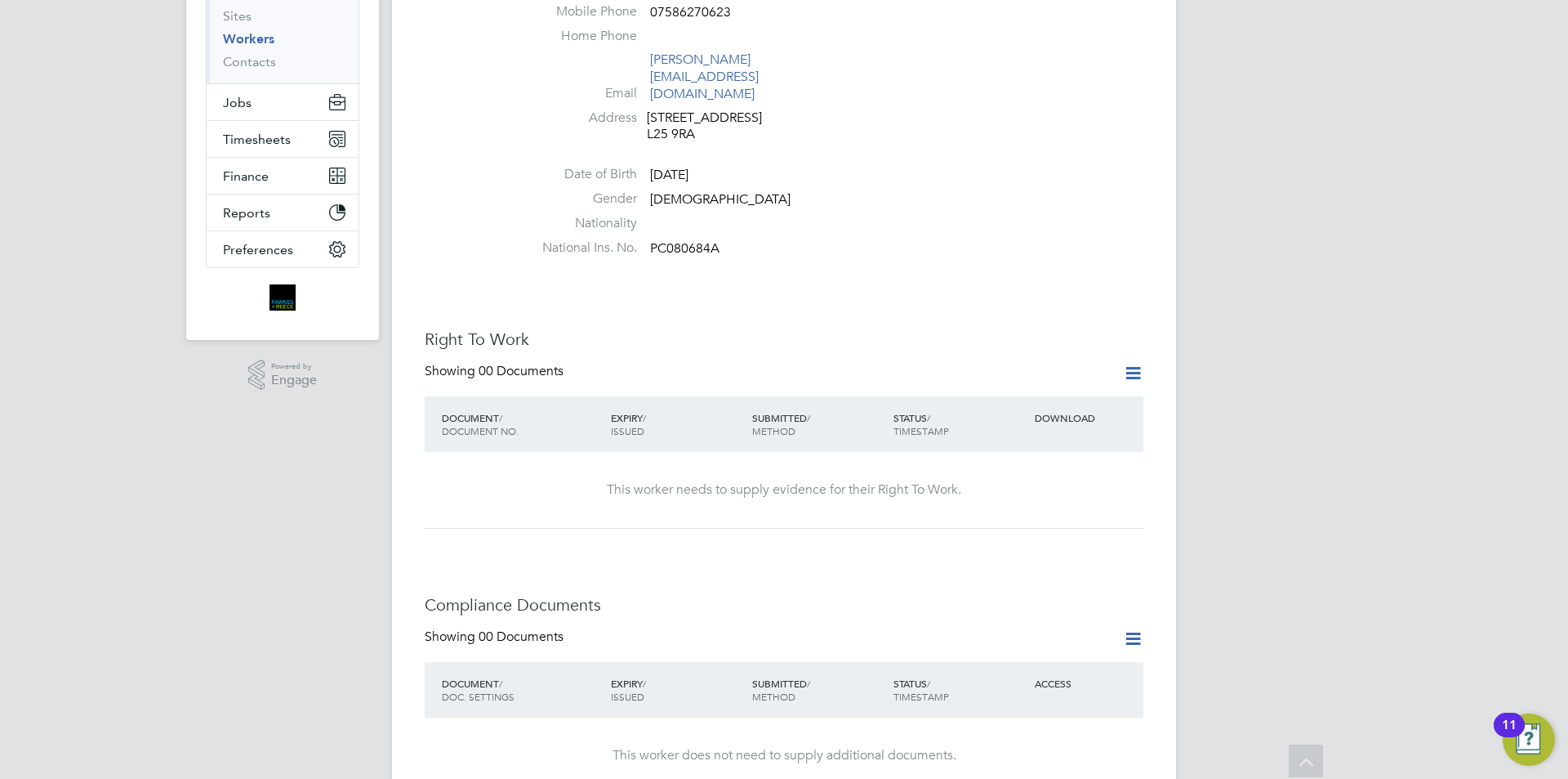
click at [1127, 363] on icon at bounding box center [1132, 372] width 20 height 20
click at [1050, 373] on li "Add Right To Work Document" at bounding box center [1043, 379] width 197 height 23
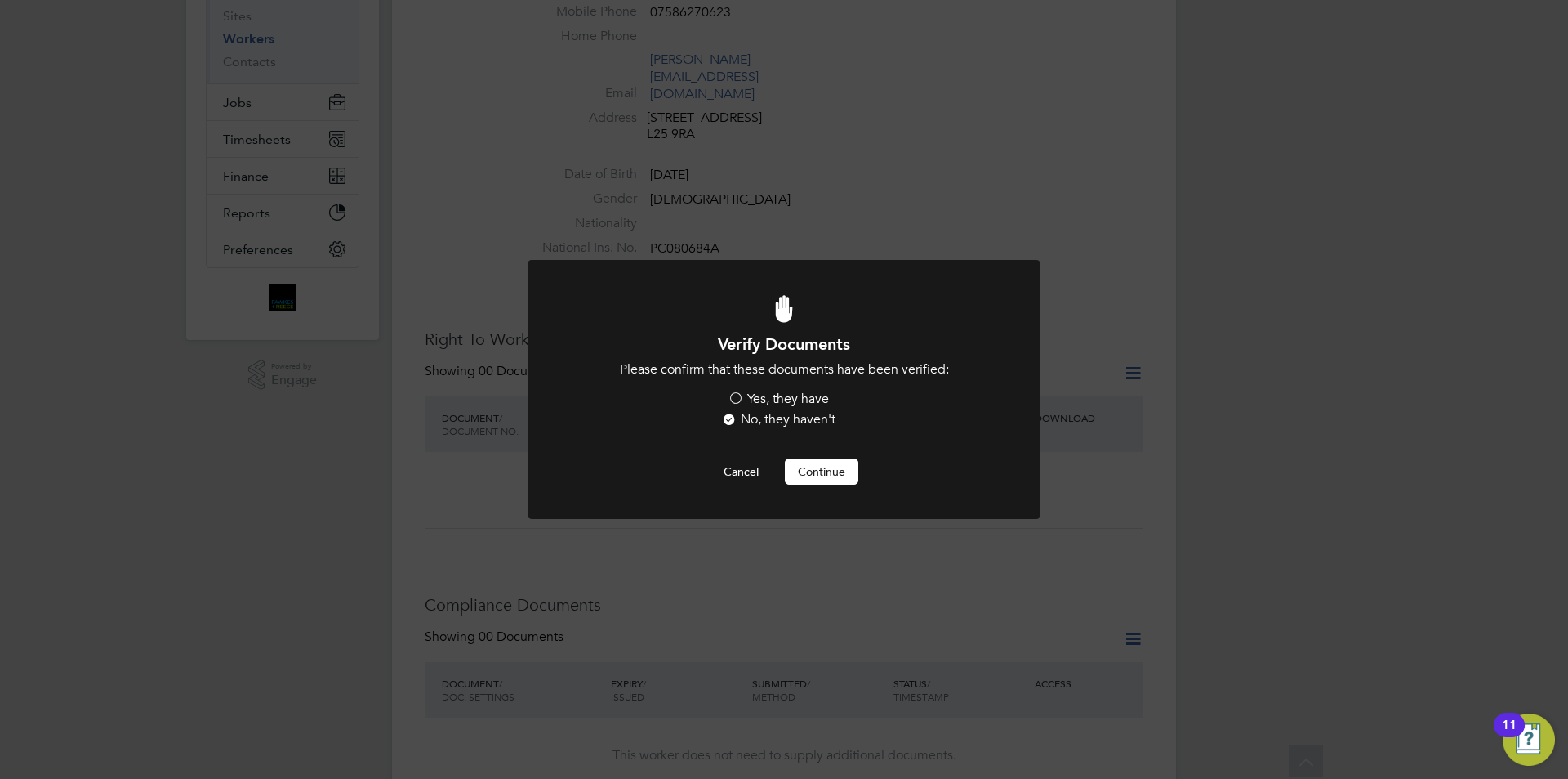
click at [796, 395] on label "Yes, they have" at bounding box center [778, 399] width 101 height 17
click at [0, 0] on input "Yes, they have" at bounding box center [0, 0] width 0 height 0
click at [839, 480] on button "Continue" at bounding box center [822, 471] width 73 height 26
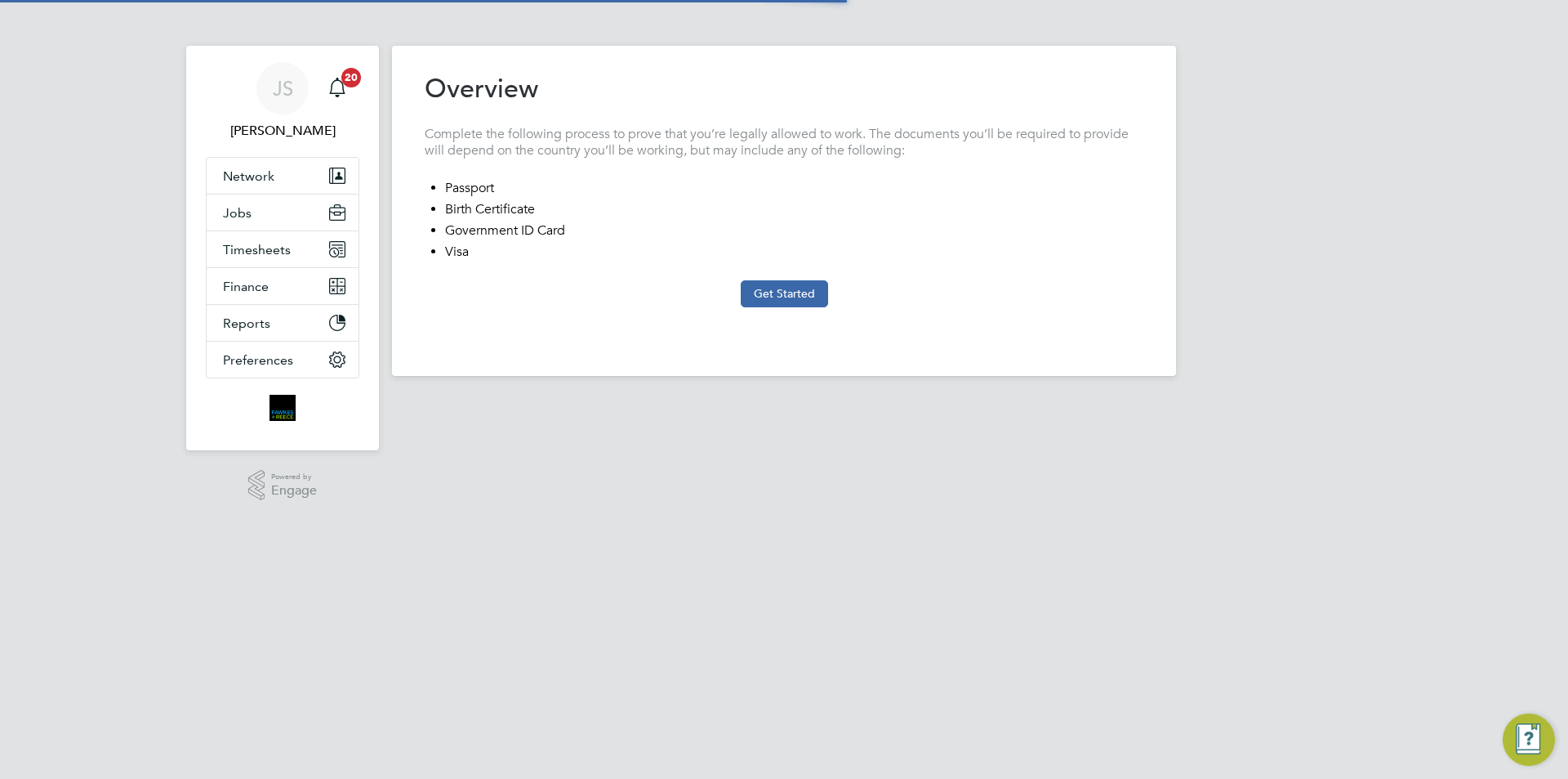
click at [806, 285] on button "Get Started" at bounding box center [784, 293] width 88 height 26
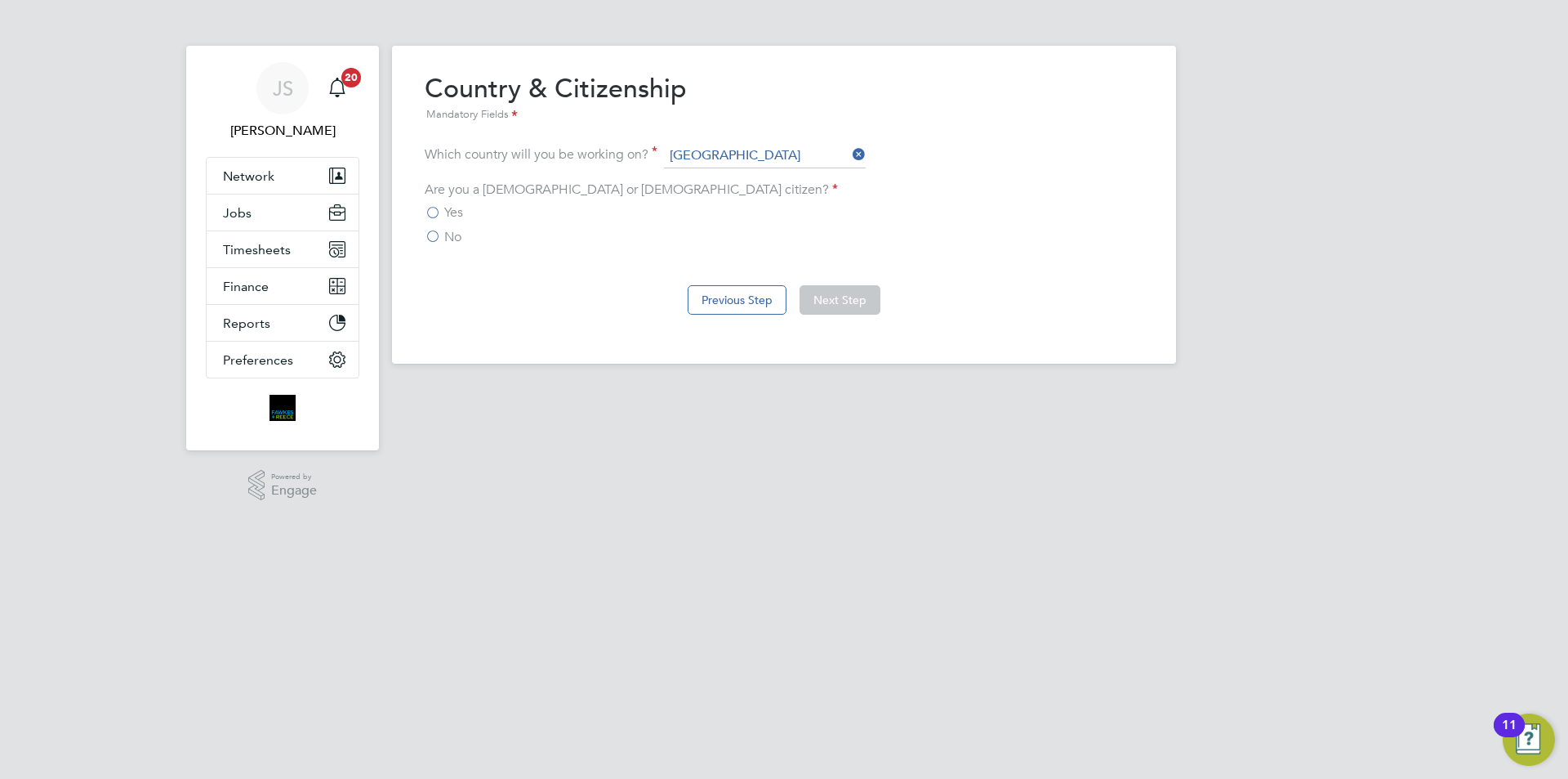
click at [438, 214] on label "Yes" at bounding box center [444, 212] width 39 height 16
click at [0, 0] on input "Yes" at bounding box center [0, 0] width 0 height 0
click at [850, 289] on button "Next Step" at bounding box center [840, 300] width 81 height 30
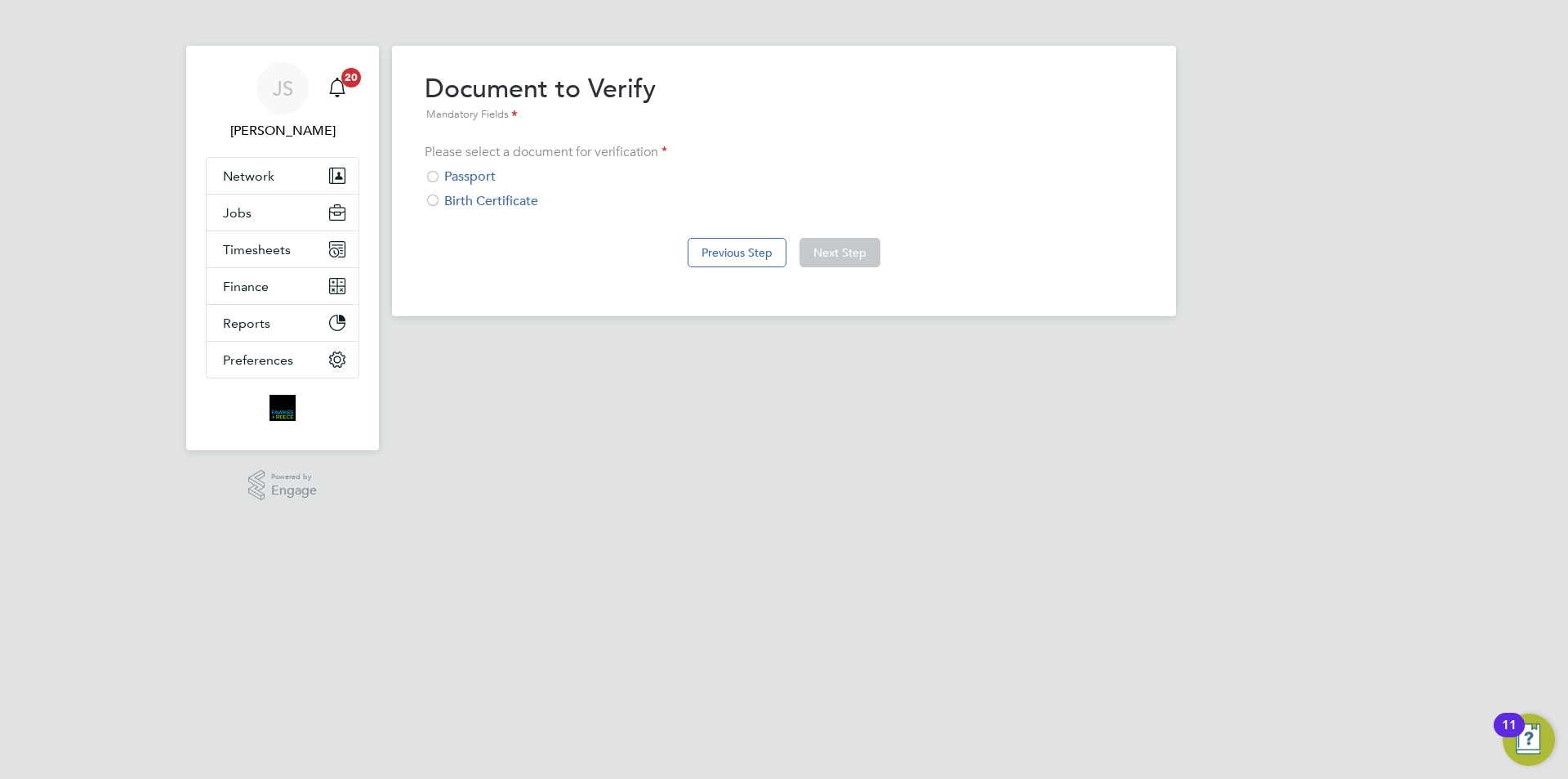
click at [491, 180] on div "Passport" at bounding box center [784, 177] width 719 height 17
click at [862, 243] on button "Next Step" at bounding box center [840, 253] width 81 height 30
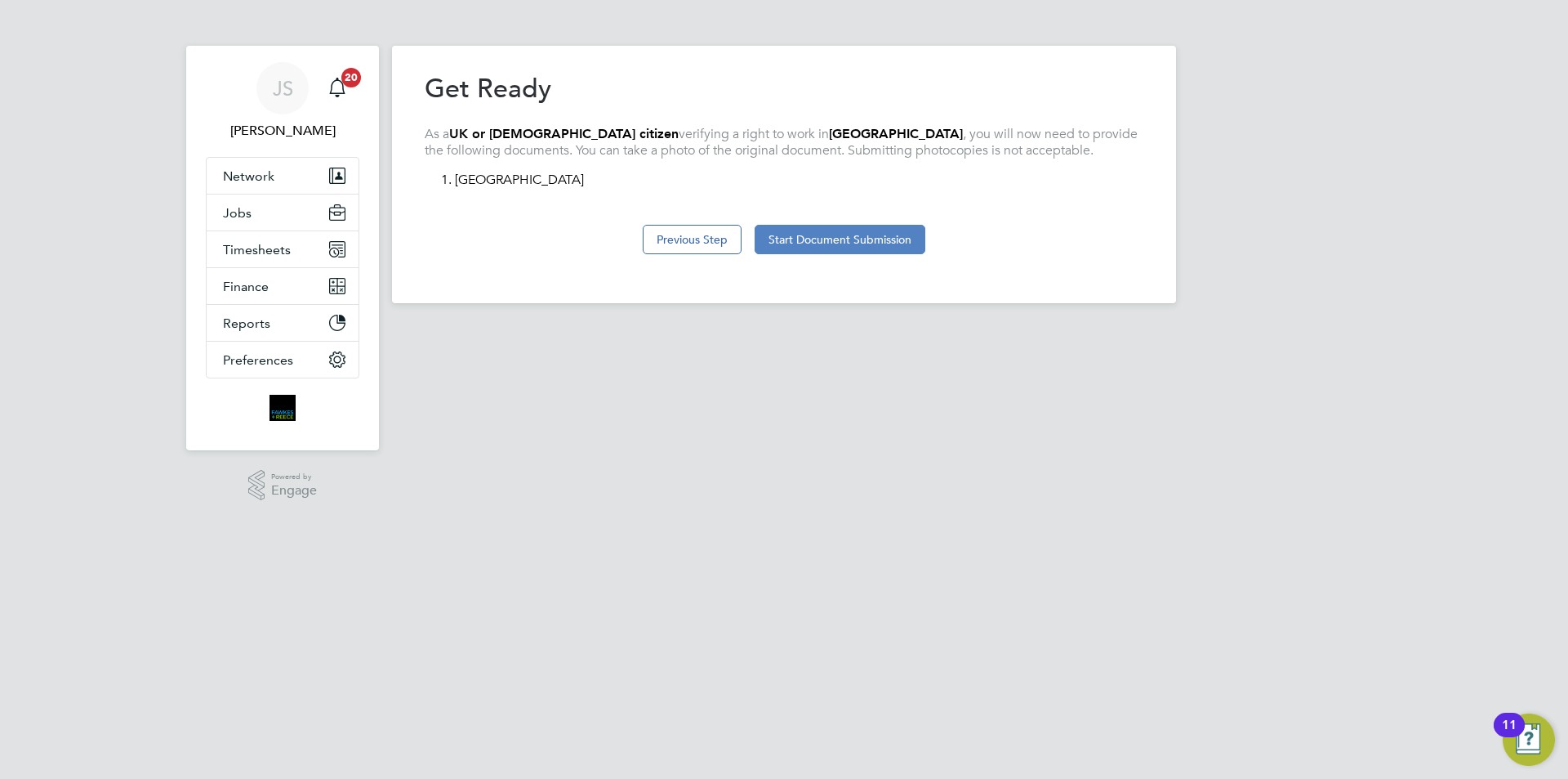
click at [898, 228] on button "Start Document Submission" at bounding box center [839, 239] width 171 height 30
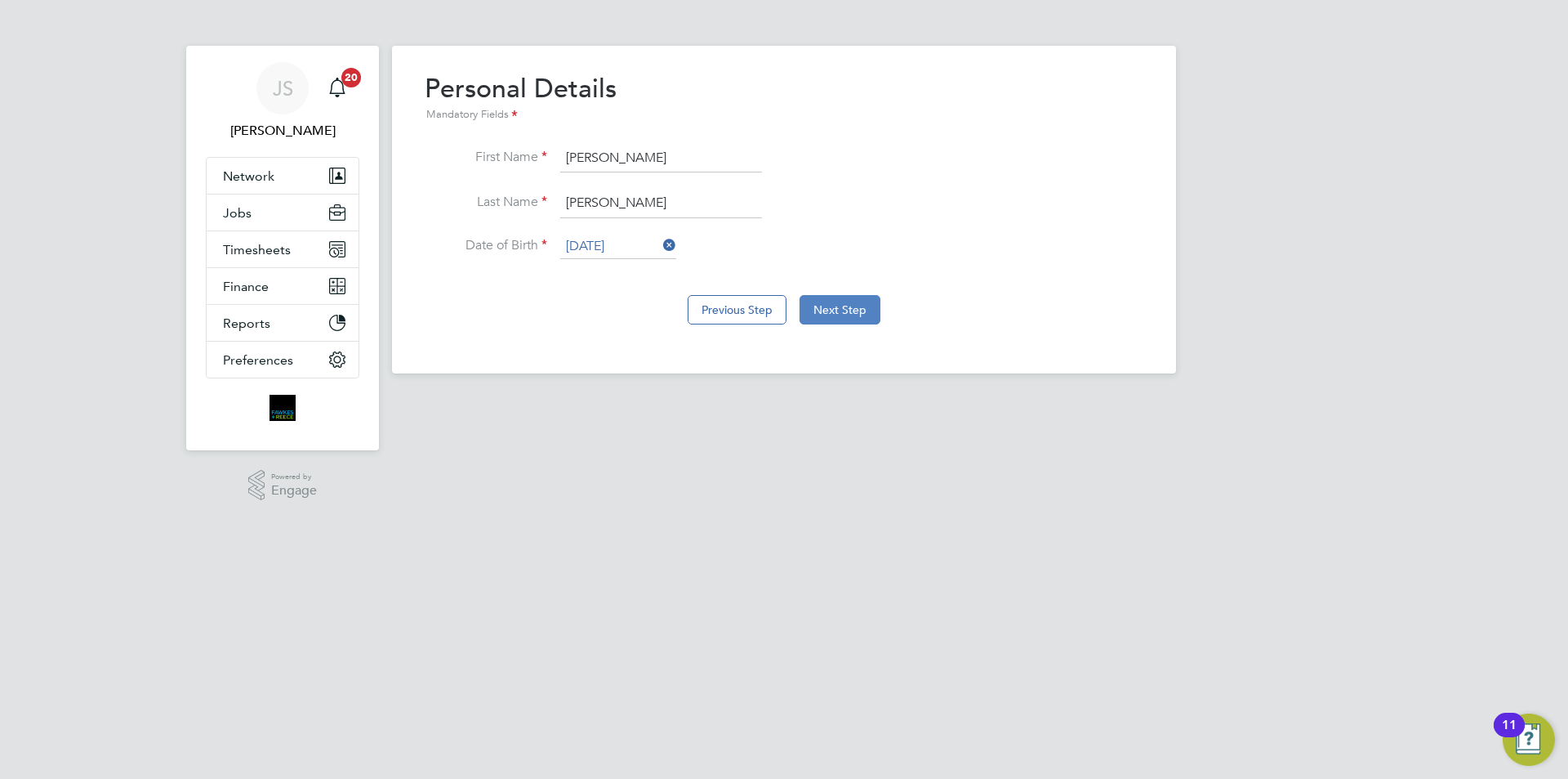
click at [841, 309] on button "Next Step" at bounding box center [840, 309] width 81 height 30
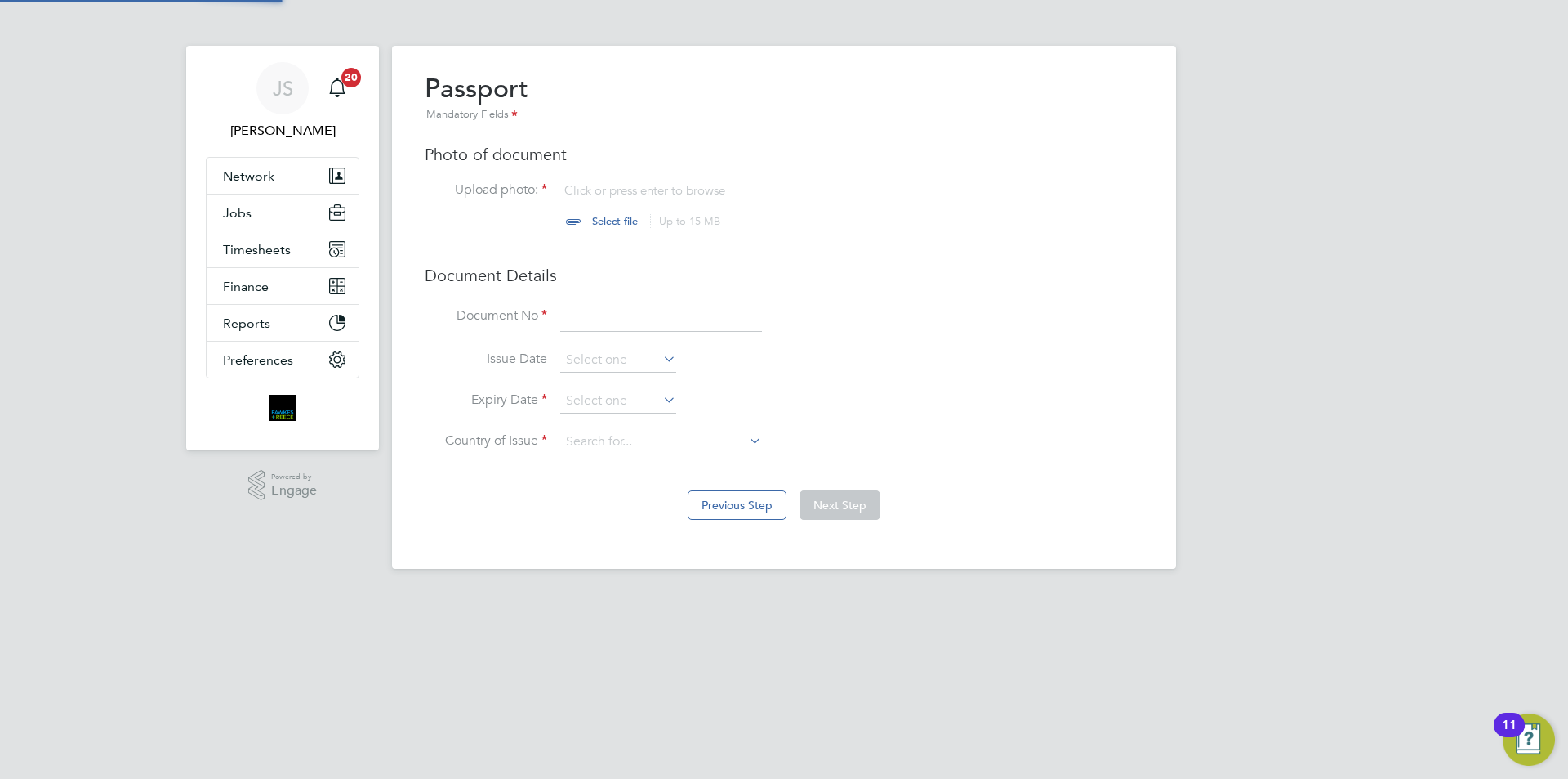
scroll to position [22, 202]
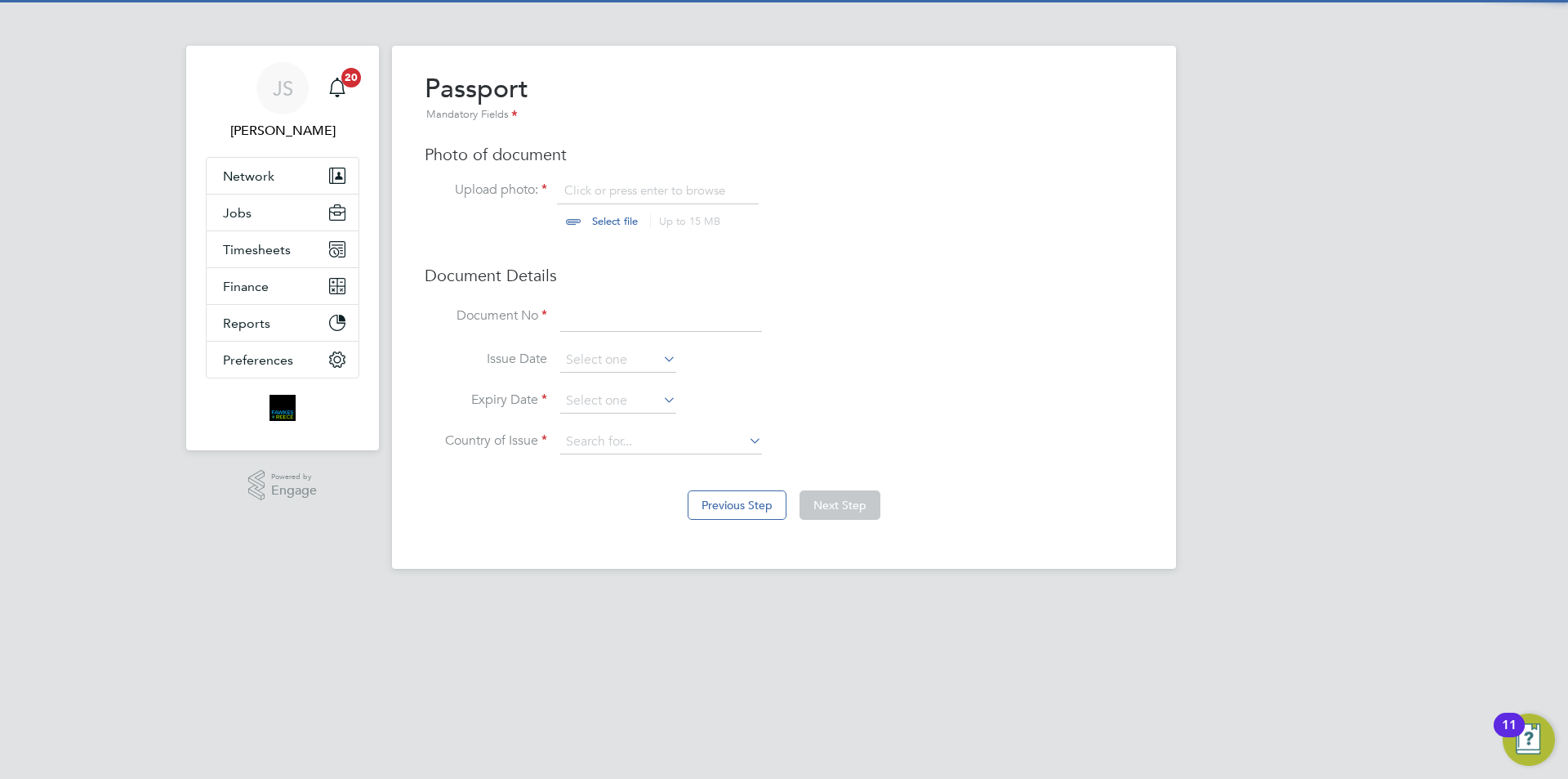
click at [593, 201] on input "file" at bounding box center [630, 206] width 256 height 49
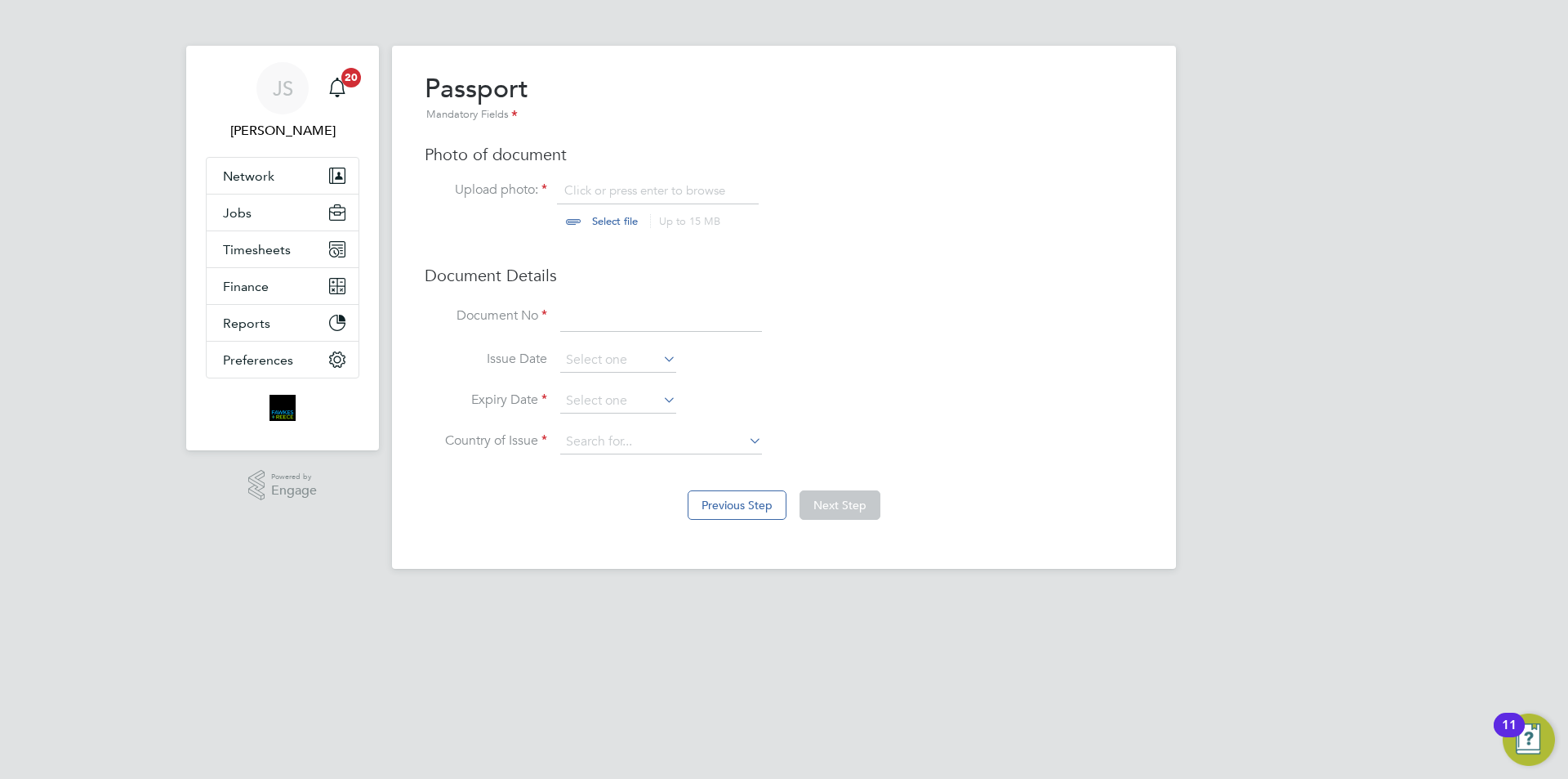
type input "C:\fakepath\PHOTO-2025-03-26-09-18-44.jpg"
click at [576, 312] on input at bounding box center [660, 317] width 201 height 30
type input "141956498"
click at [604, 400] on input at bounding box center [618, 400] width 116 height 24
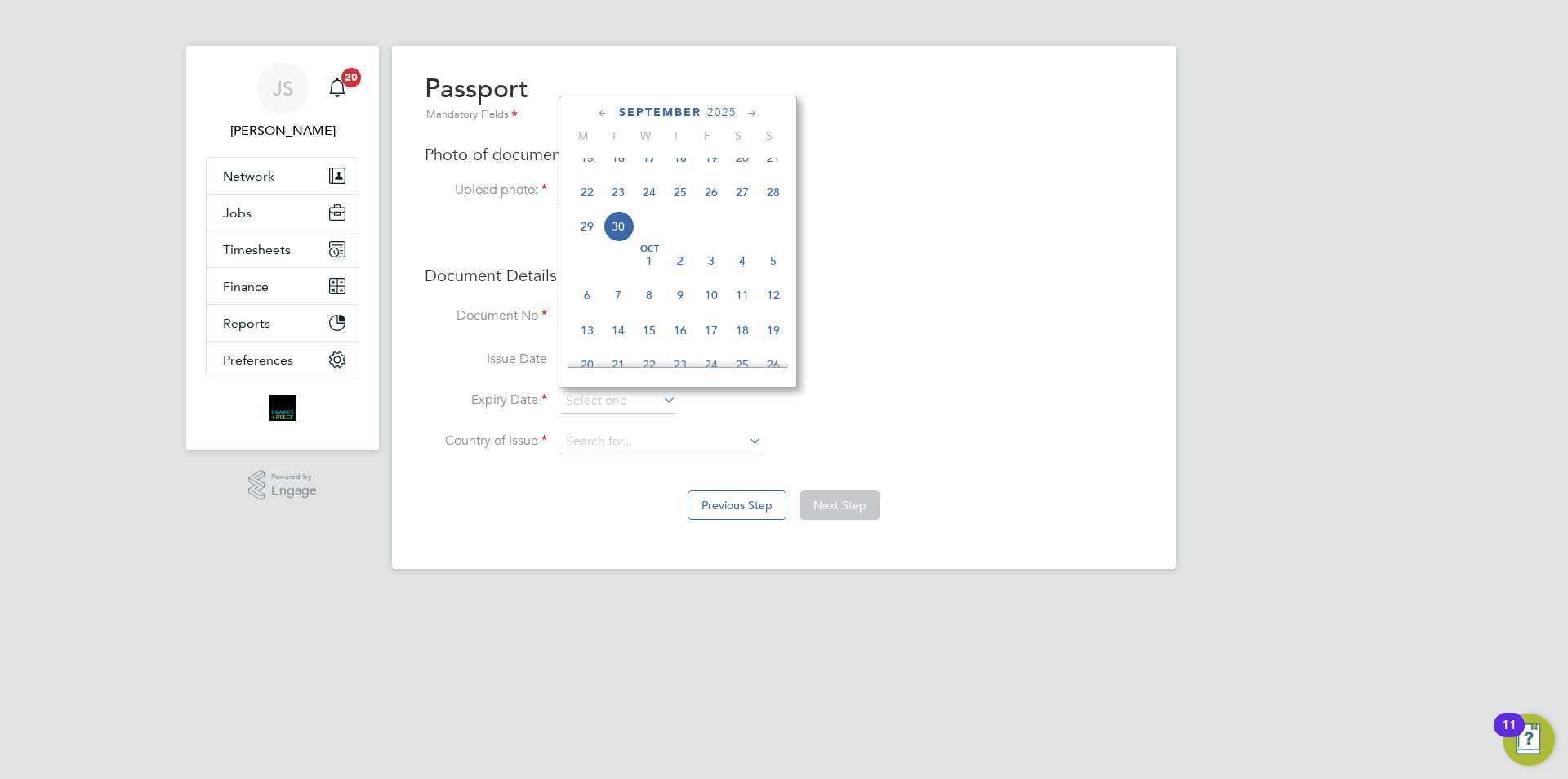
click at [716, 110] on span "2025" at bounding box center [722, 112] width 30 height 13
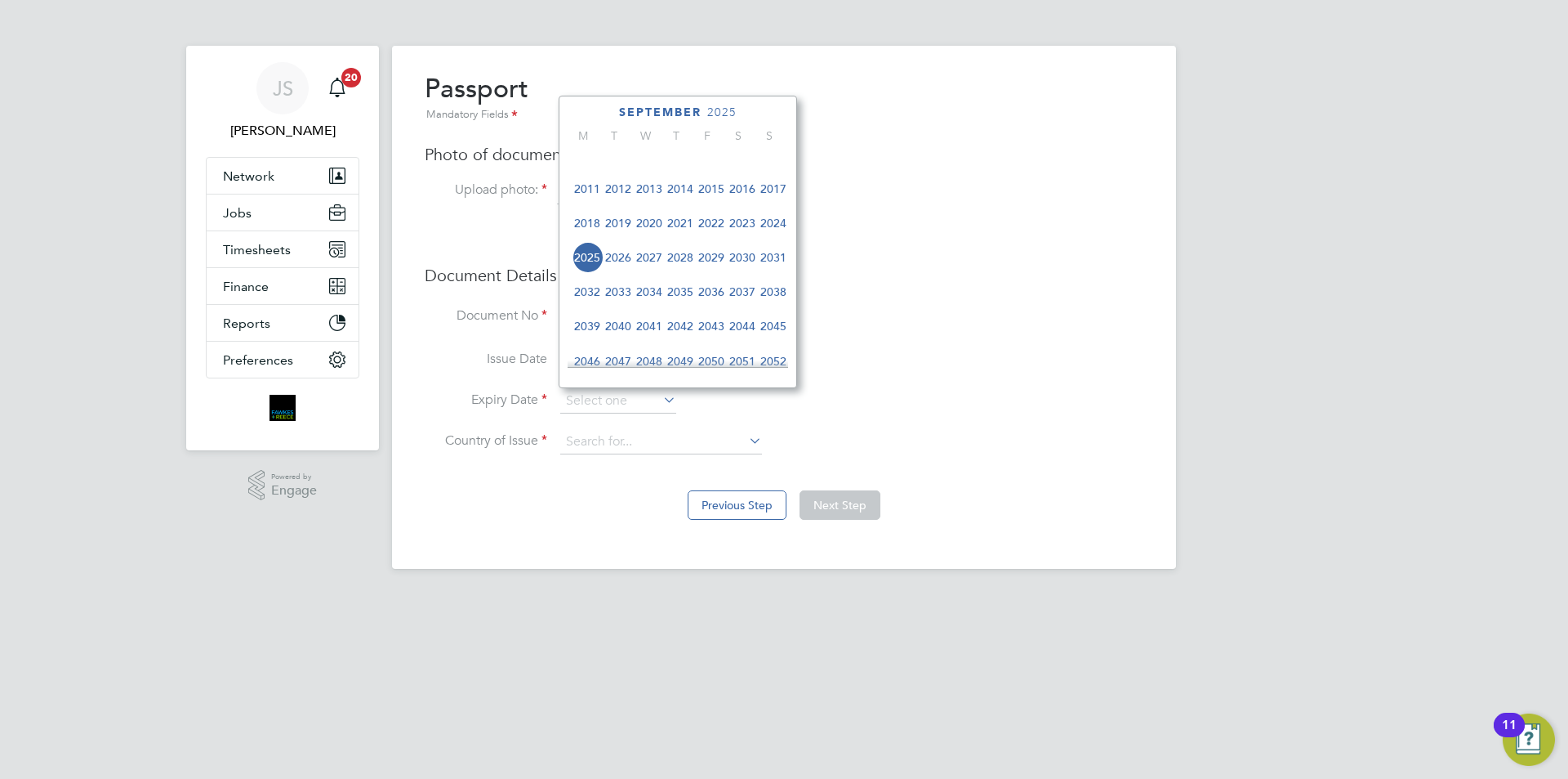
click at [620, 302] on span "2033" at bounding box center [619, 291] width 31 height 31
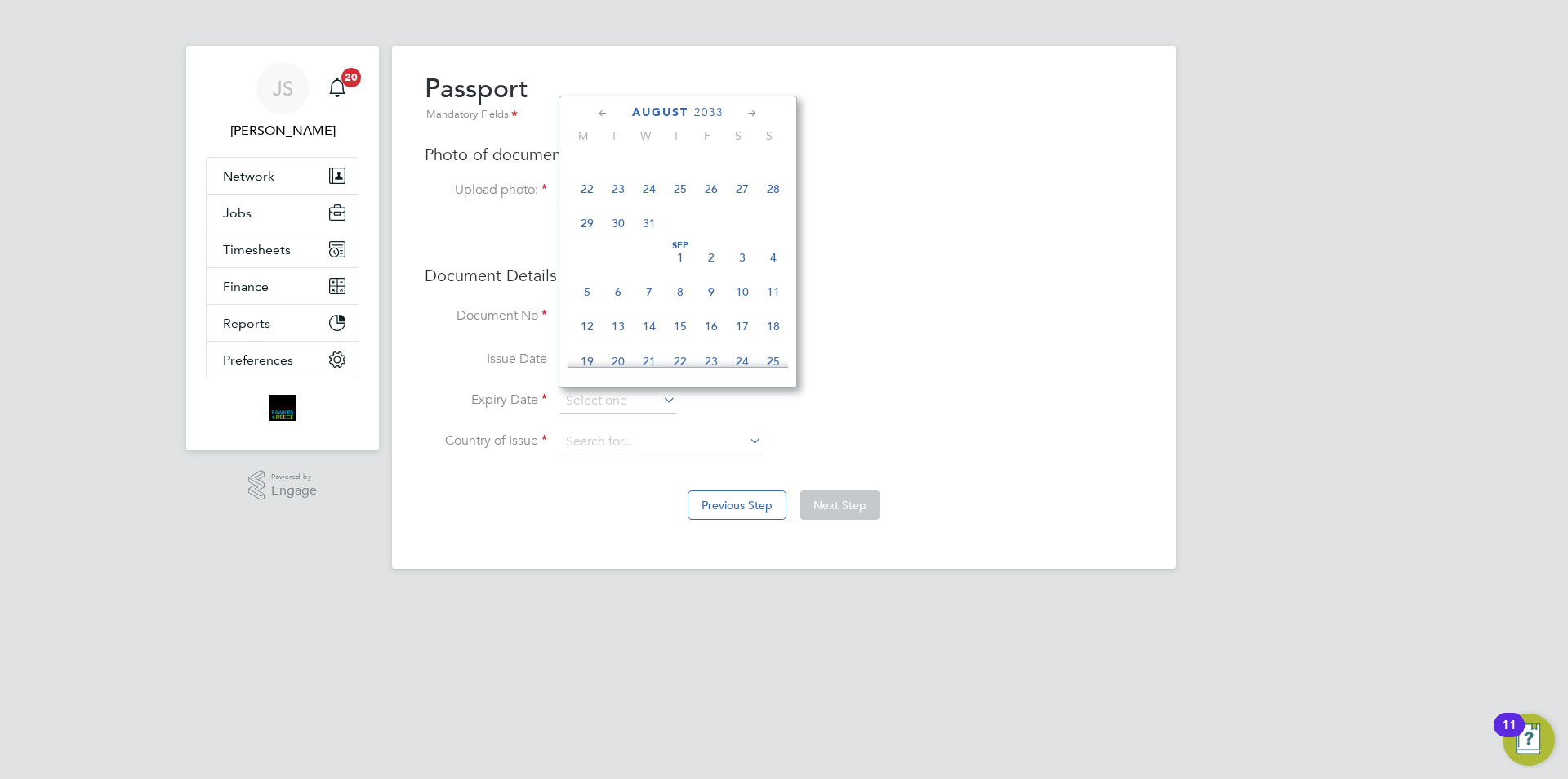
scroll to position [188, 0]
click at [677, 194] on span "7" at bounding box center [680, 192] width 31 height 31
type input "[DATE]"
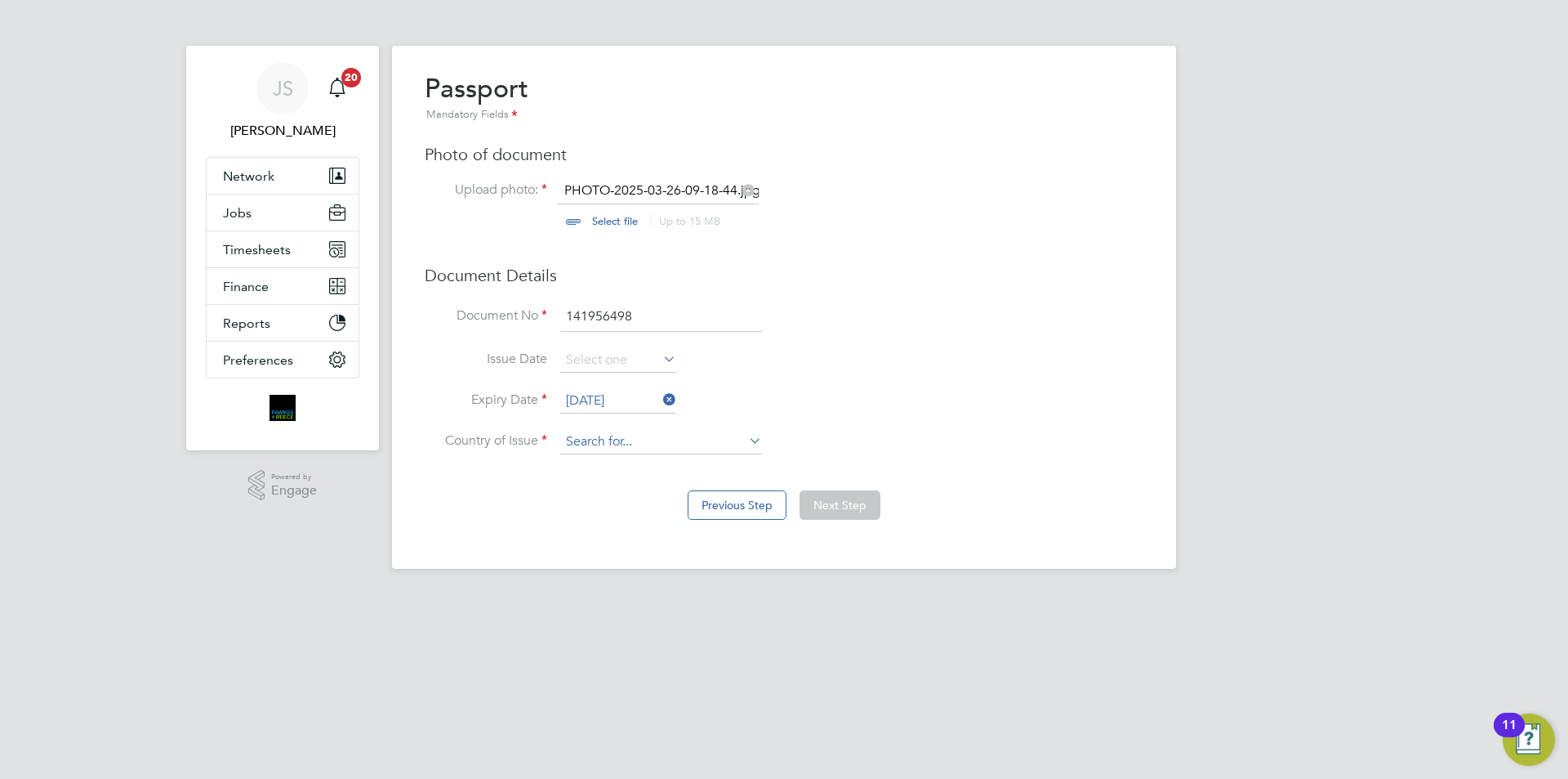
click at [619, 442] on input at bounding box center [660, 442] width 201 height 24
type input "united ki"
click at [605, 453] on ul "United Ki ngdom" at bounding box center [661, 465] width 205 height 24
click at [604, 459] on li "Country of Issue" at bounding box center [784, 450] width 719 height 40
click at [605, 442] on input at bounding box center [660, 442] width 201 height 24
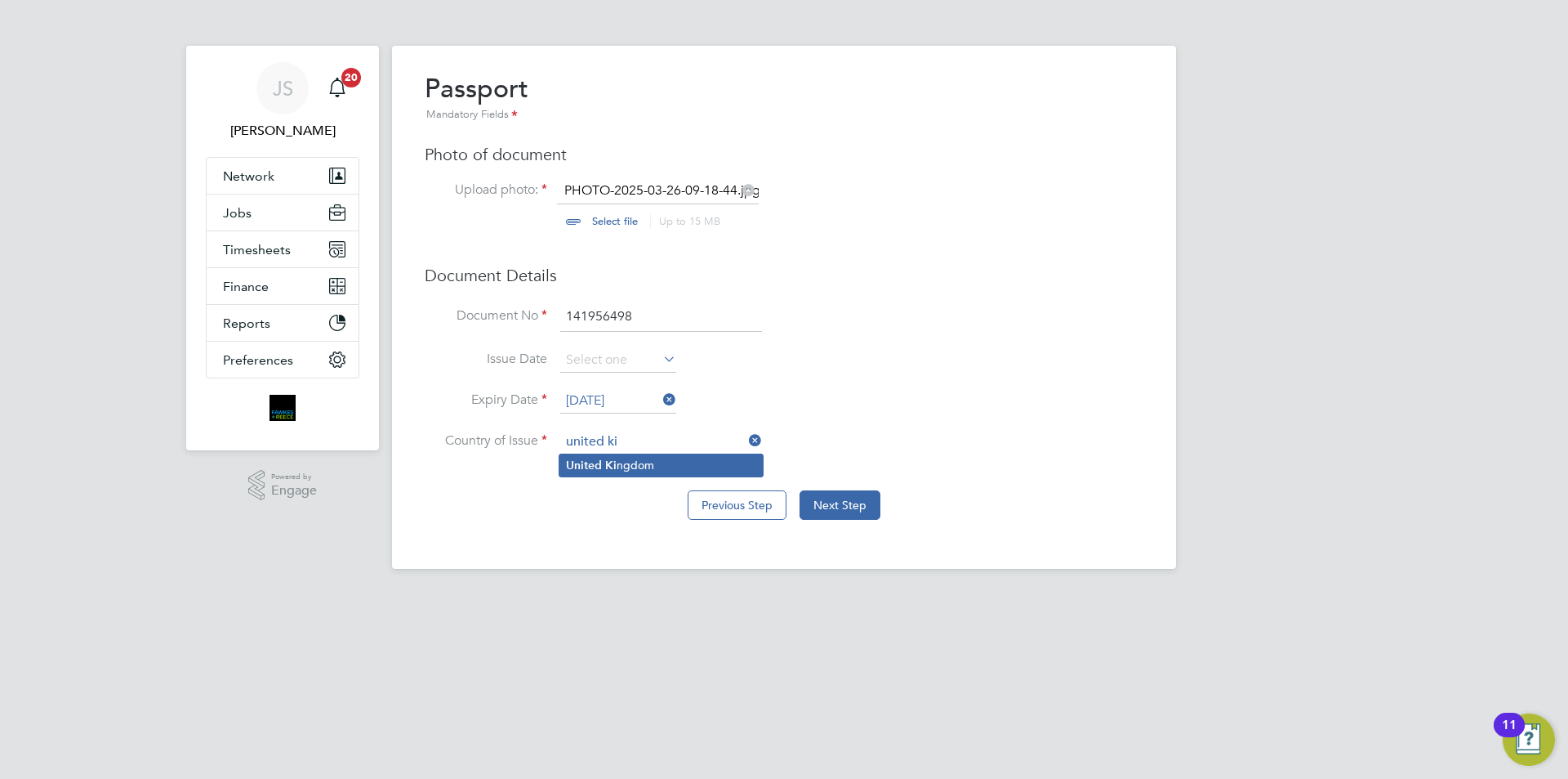
click at [606, 459] on b "Ki" at bounding box center [611, 466] width 12 height 13
type input "[GEOGRAPHIC_DATA]"
click at [882, 504] on div "Previous Step Next Step" at bounding box center [784, 503] width 719 height 66
click at [871, 503] on button "Next Step" at bounding box center [840, 505] width 81 height 30
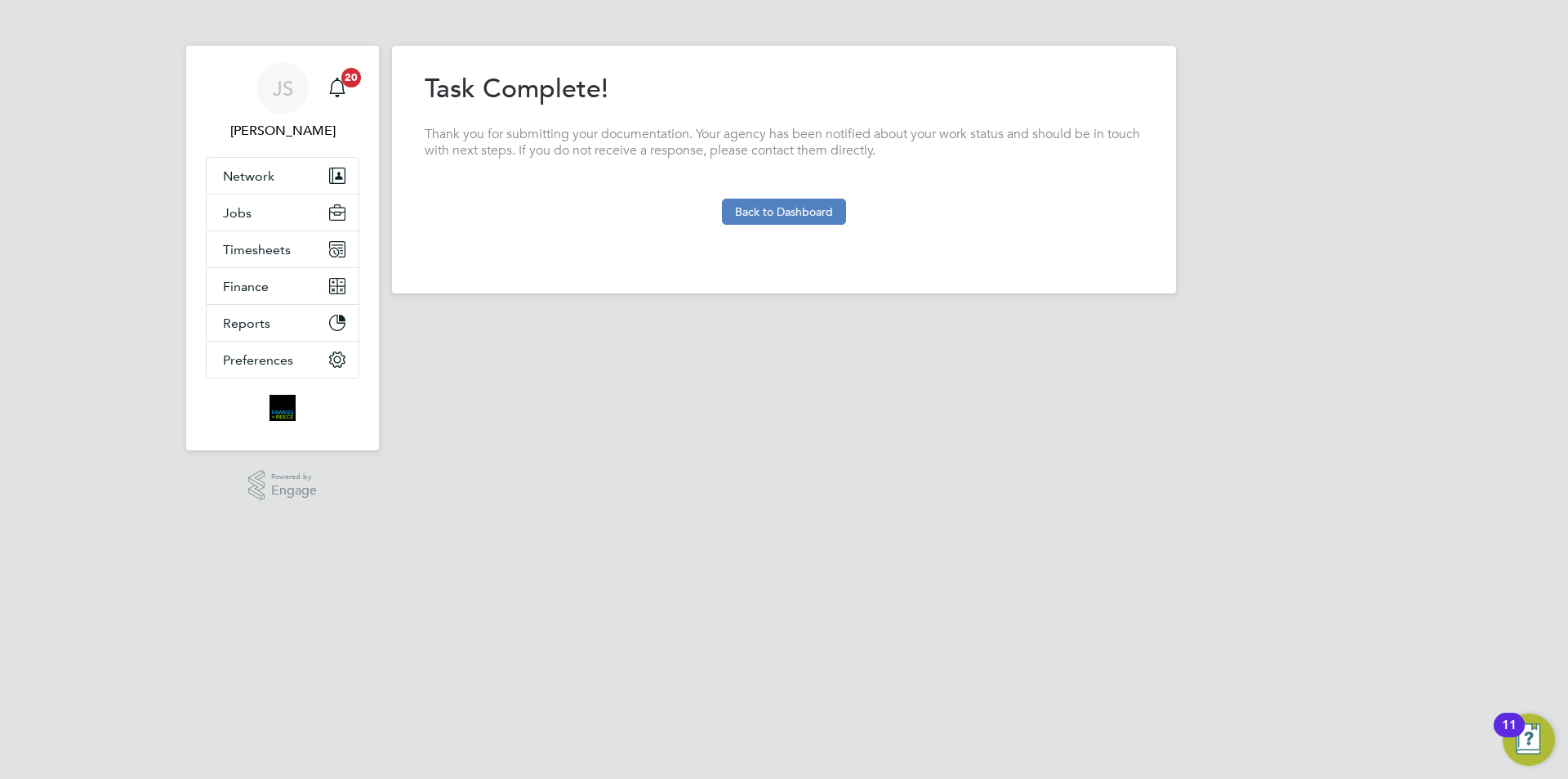
click at [757, 212] on button "Back to Dashboard" at bounding box center [784, 211] width 124 height 26
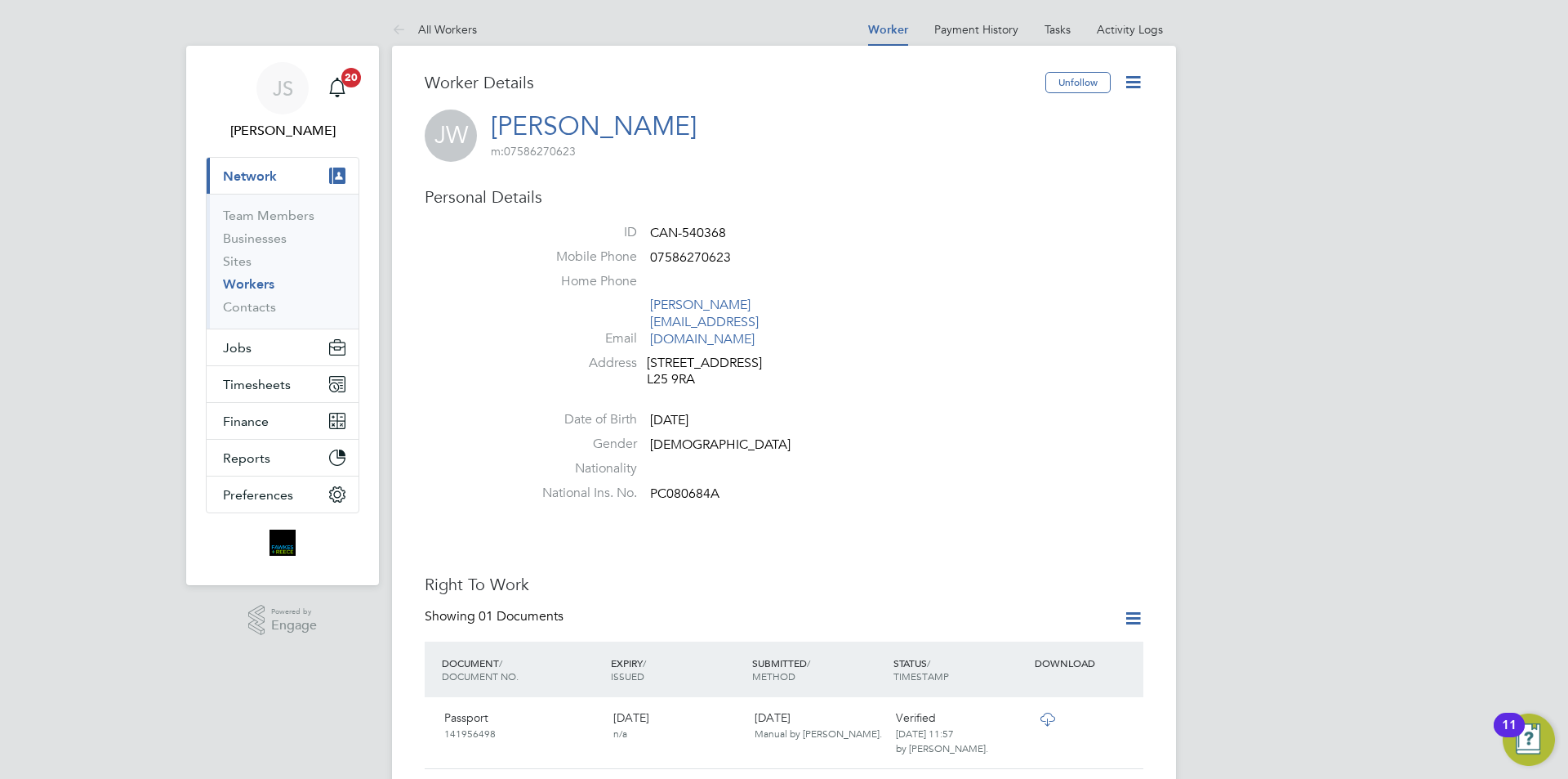
click at [914, 460] on li "Nationality" at bounding box center [833, 471] width 621 height 24
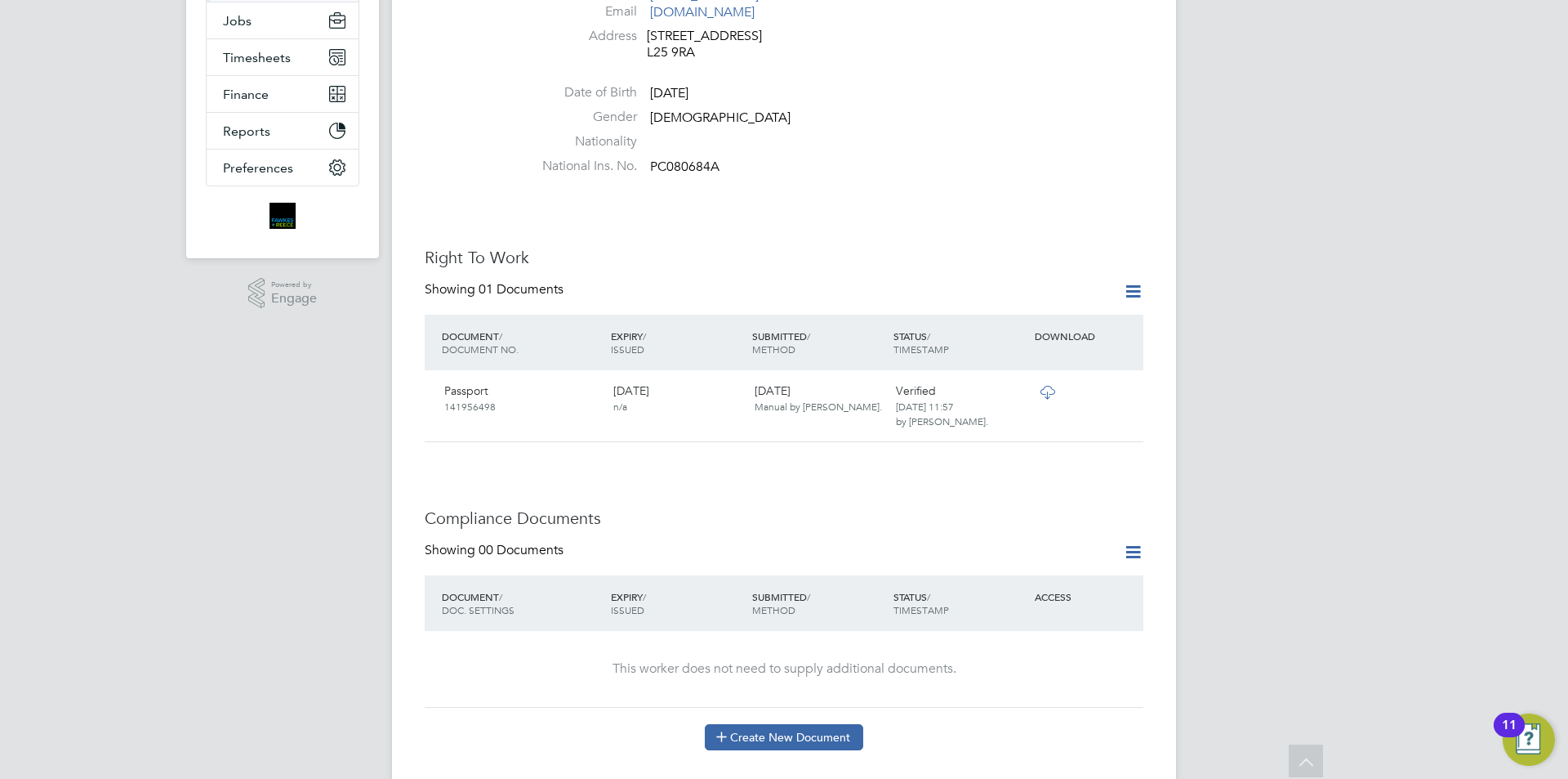
click at [809, 724] on button "Create New Document" at bounding box center [784, 737] width 158 height 26
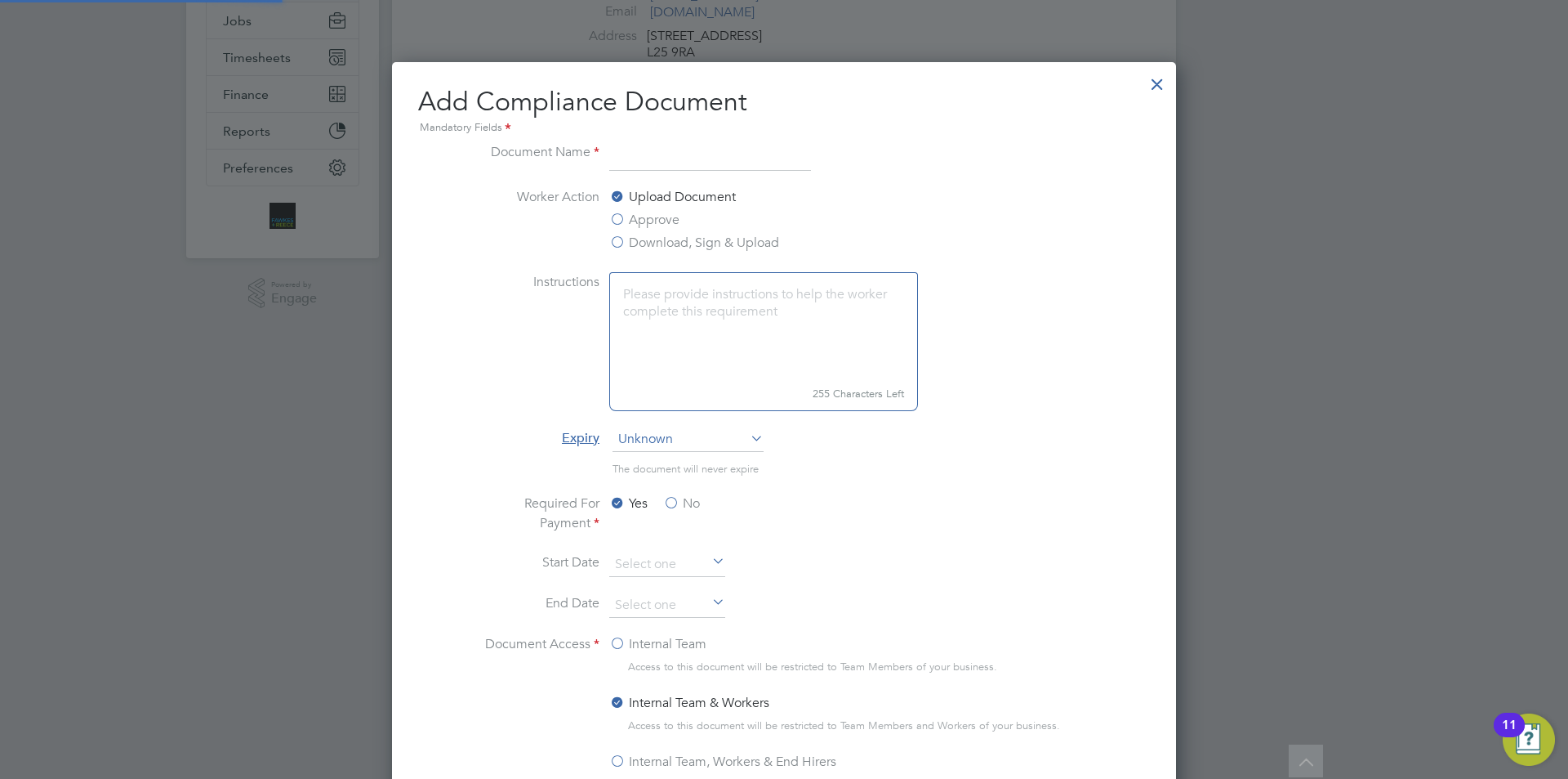
scroll to position [858, 785]
click at [667, 165] on input at bounding box center [709, 156] width 201 height 30
type input "cscs"
click at [663, 225] on label "Approve" at bounding box center [644, 220] width 70 height 19
click at [0, 0] on input "Approve" at bounding box center [0, 0] width 0 height 0
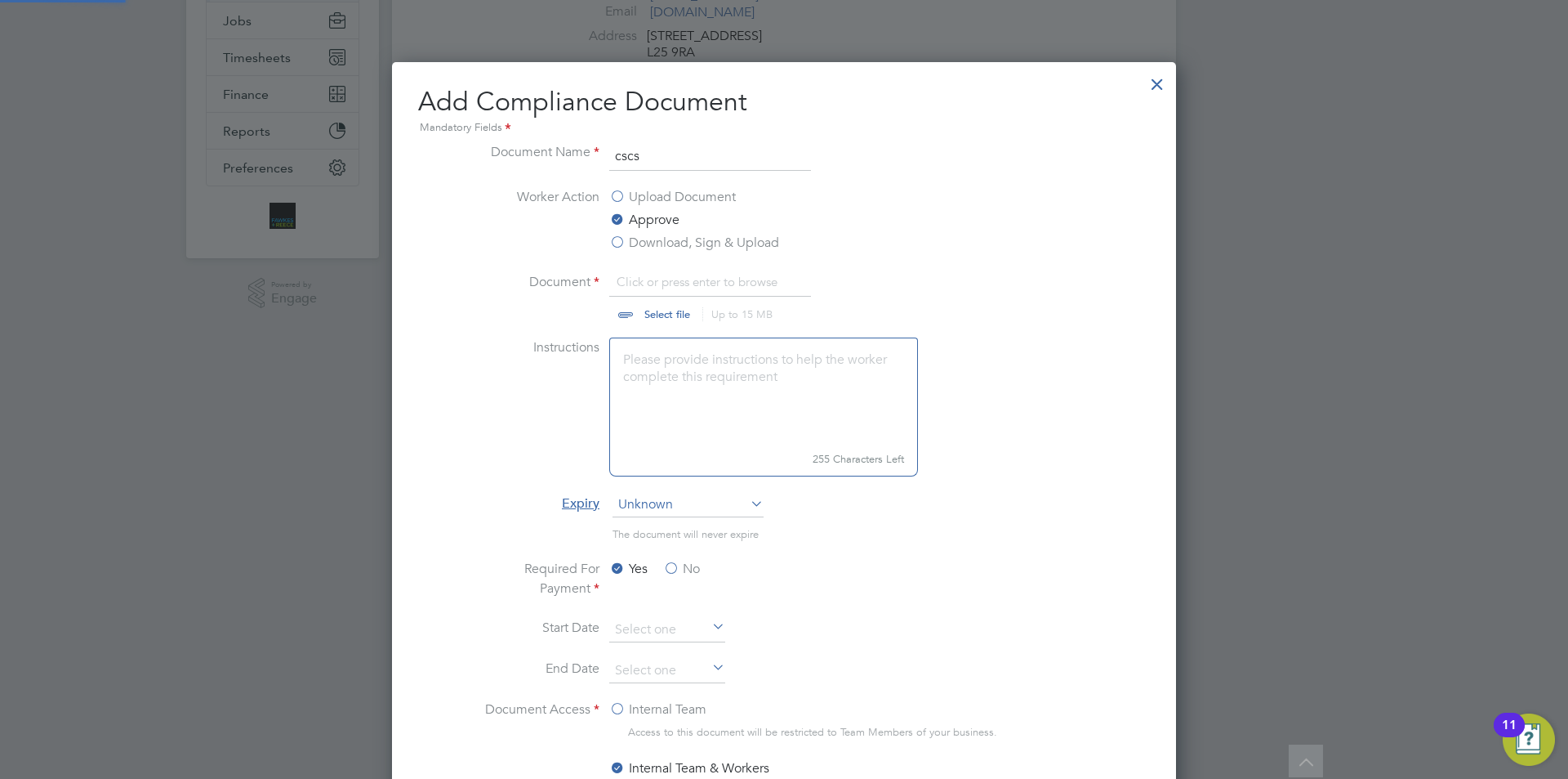
scroll to position [24, 202]
click at [646, 309] on input "file" at bounding box center [683, 296] width 256 height 49
type input "C:\fakepath\PHOTO-2025-03-26-09-18-44.jpg"
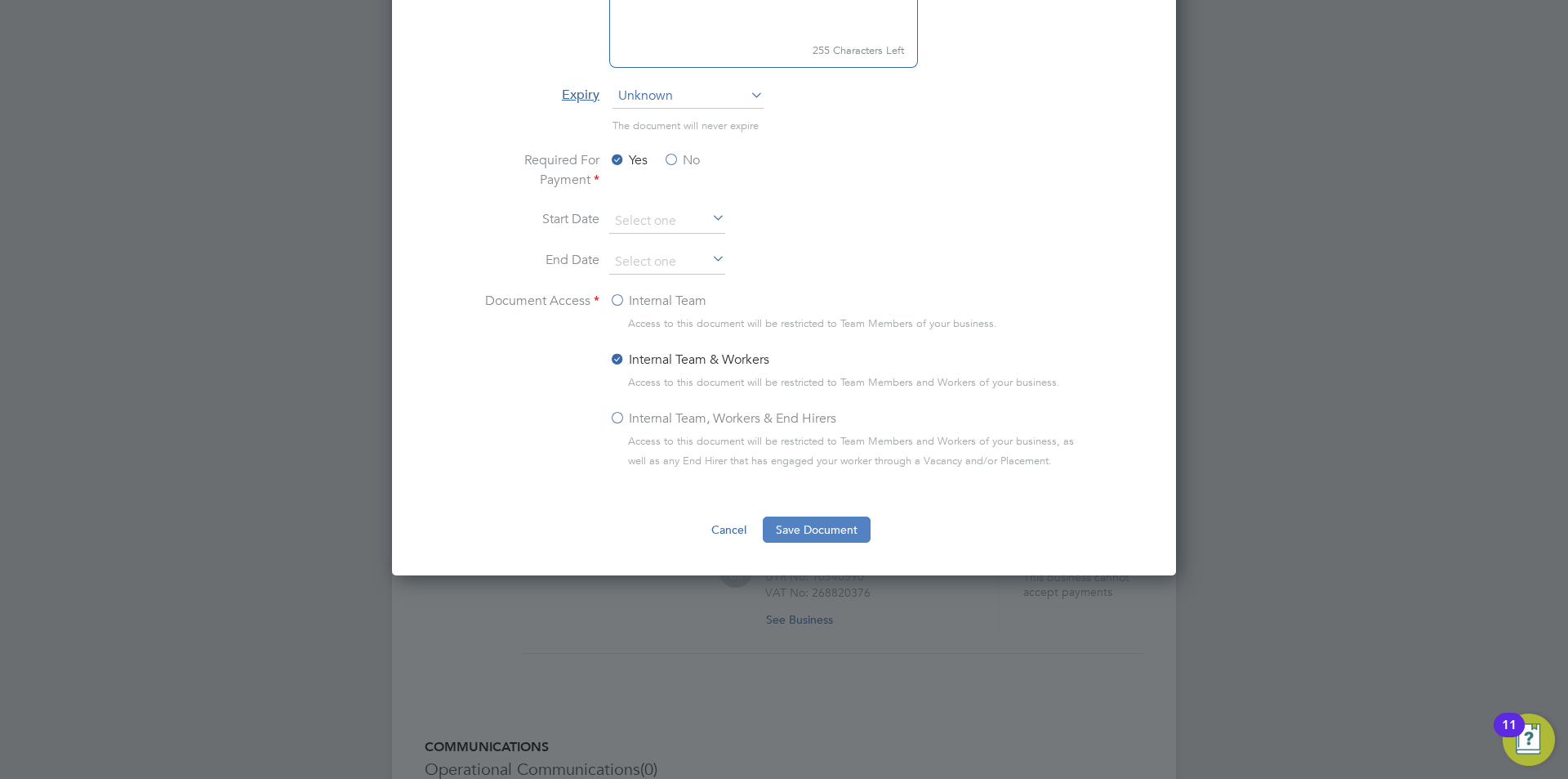
click at [788, 524] on button "Save Document" at bounding box center [817, 529] width 108 height 26
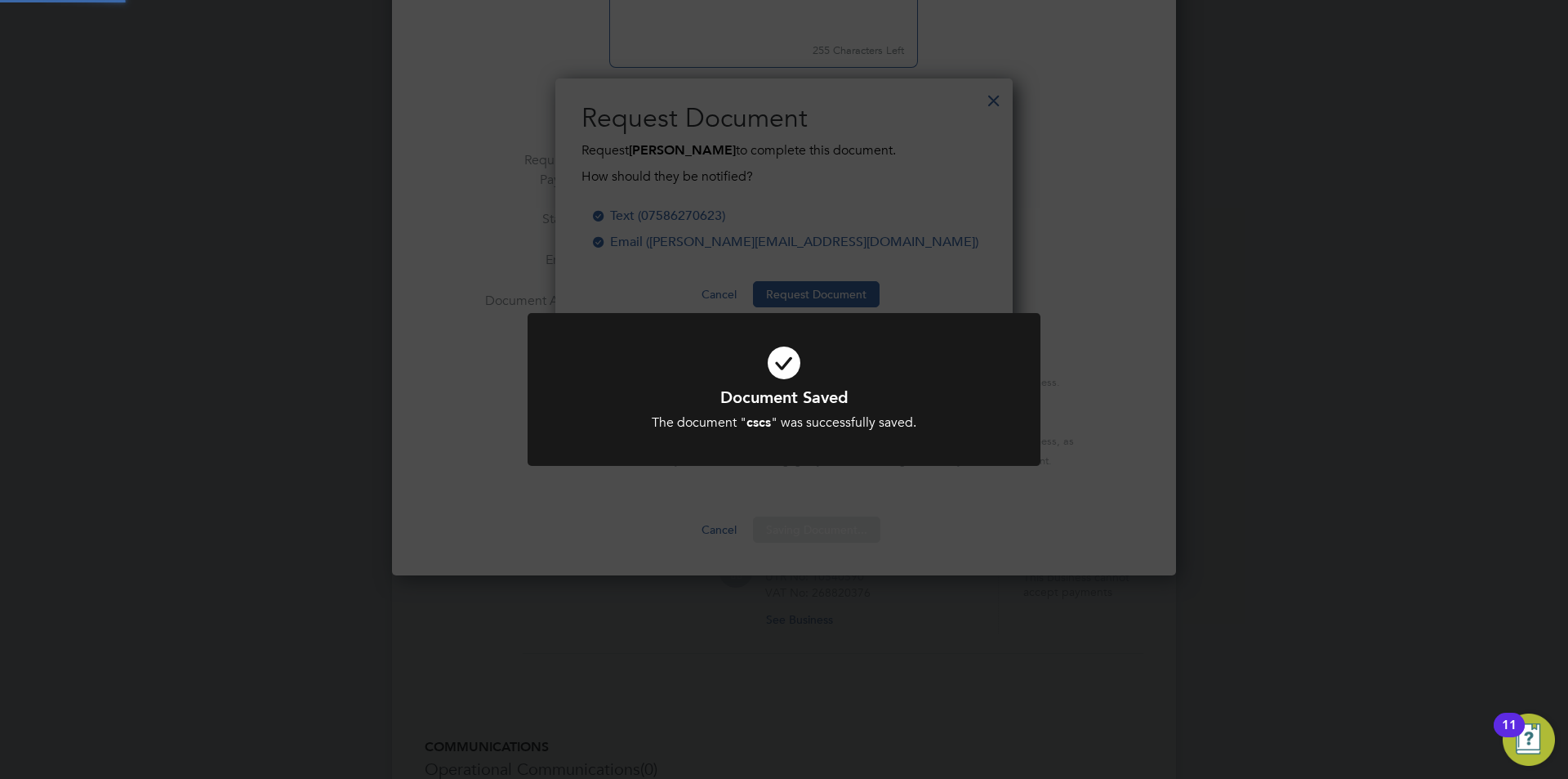
scroll to position [262, 459]
click at [813, 546] on div "Document Saved The document " cscs " was successfully saved. Cancel Okay" at bounding box center [784, 390] width 1568 height 779
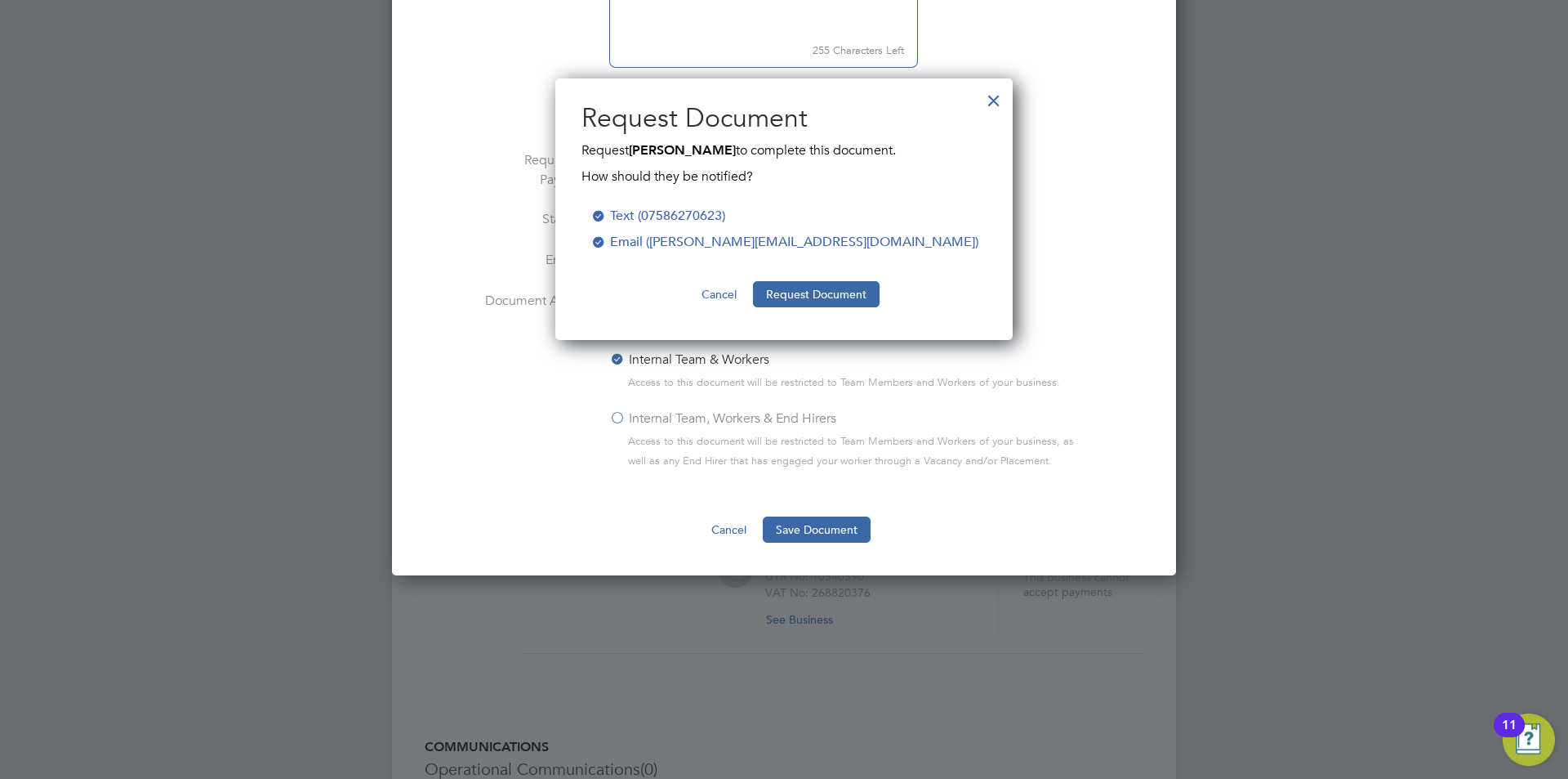
click at [714, 295] on button "Cancel" at bounding box center [720, 294] width 62 height 26
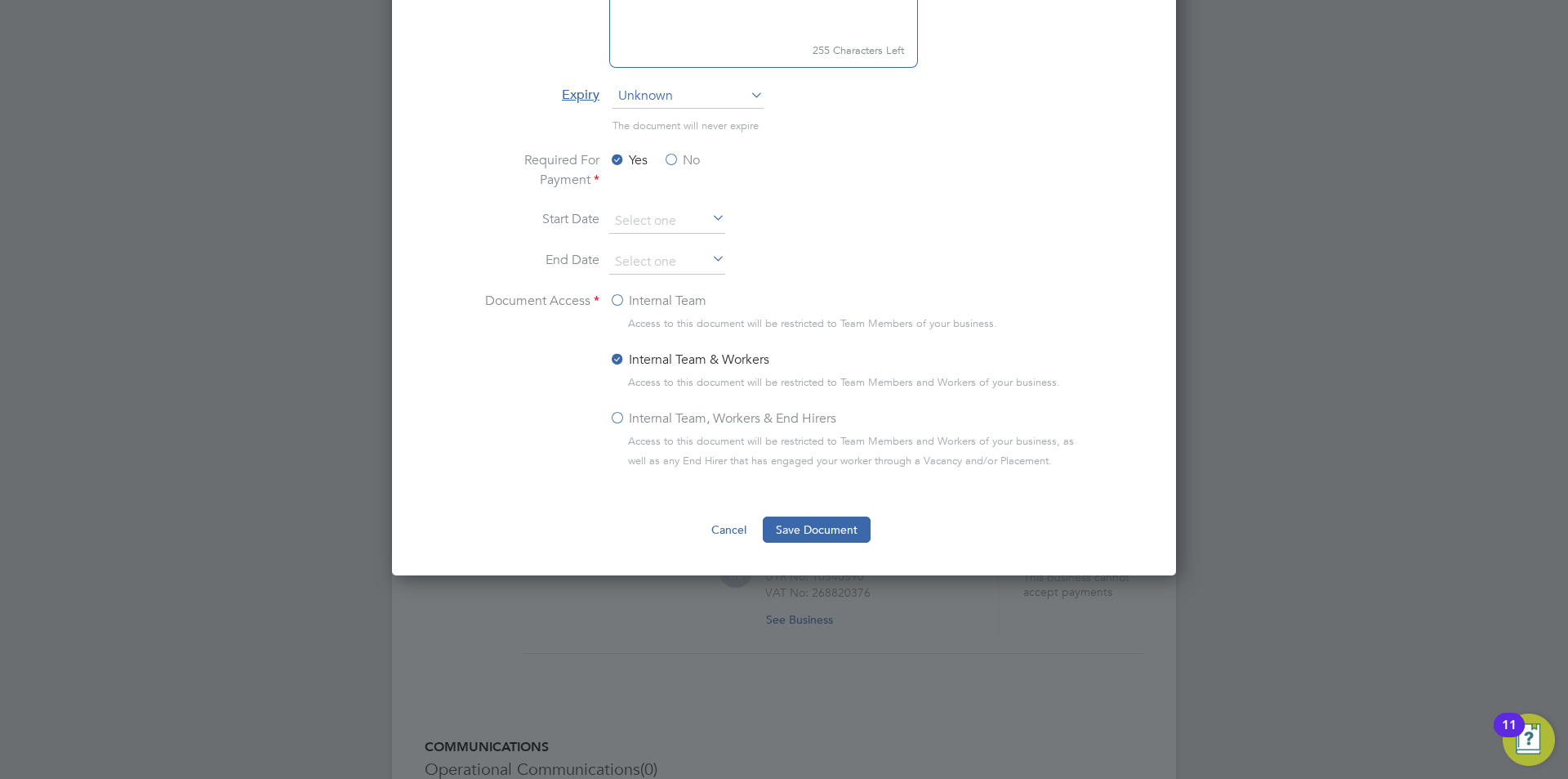
click at [741, 527] on button "Cancel" at bounding box center [730, 529] width 62 height 26
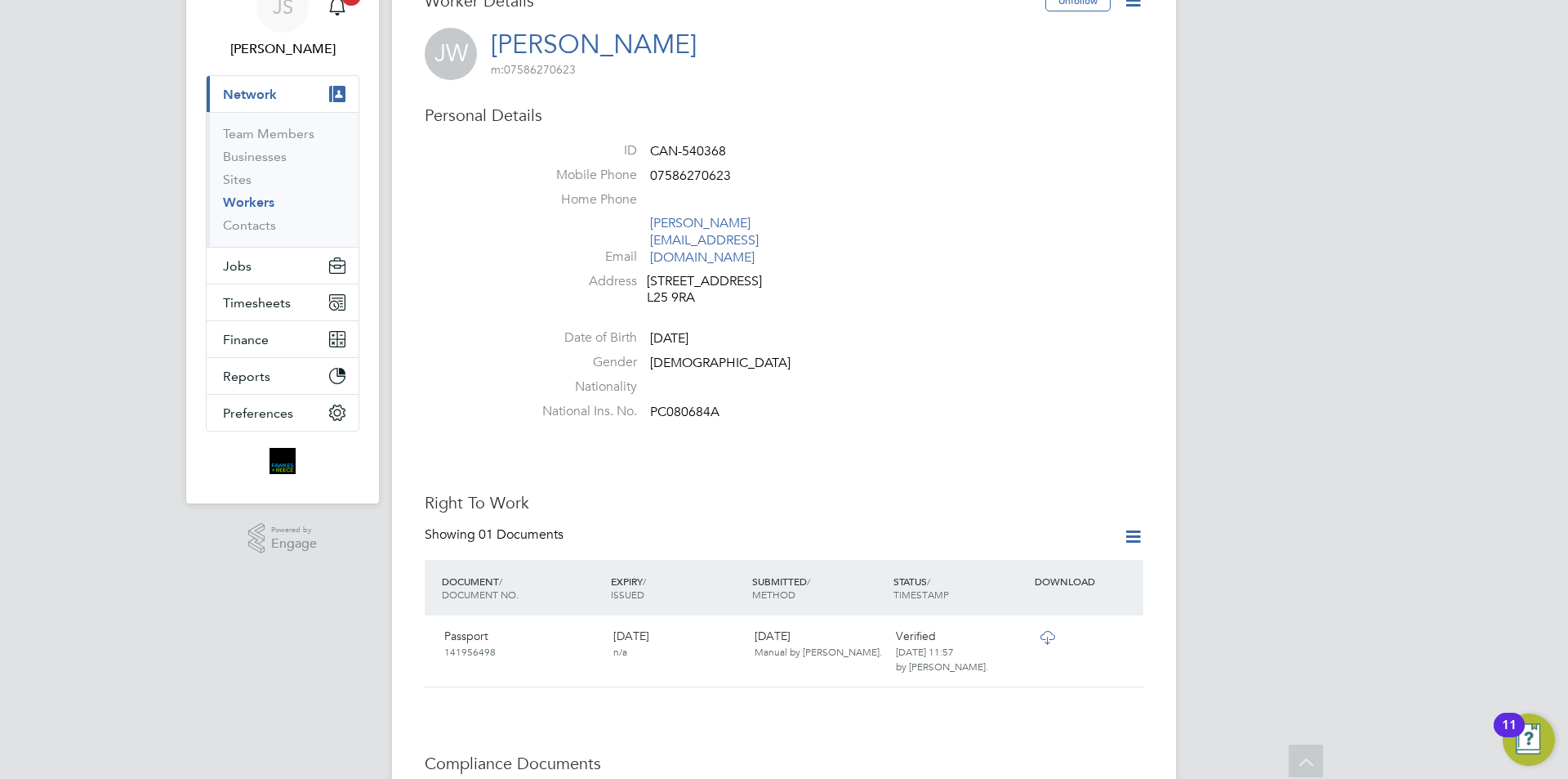
scroll to position [0, 0]
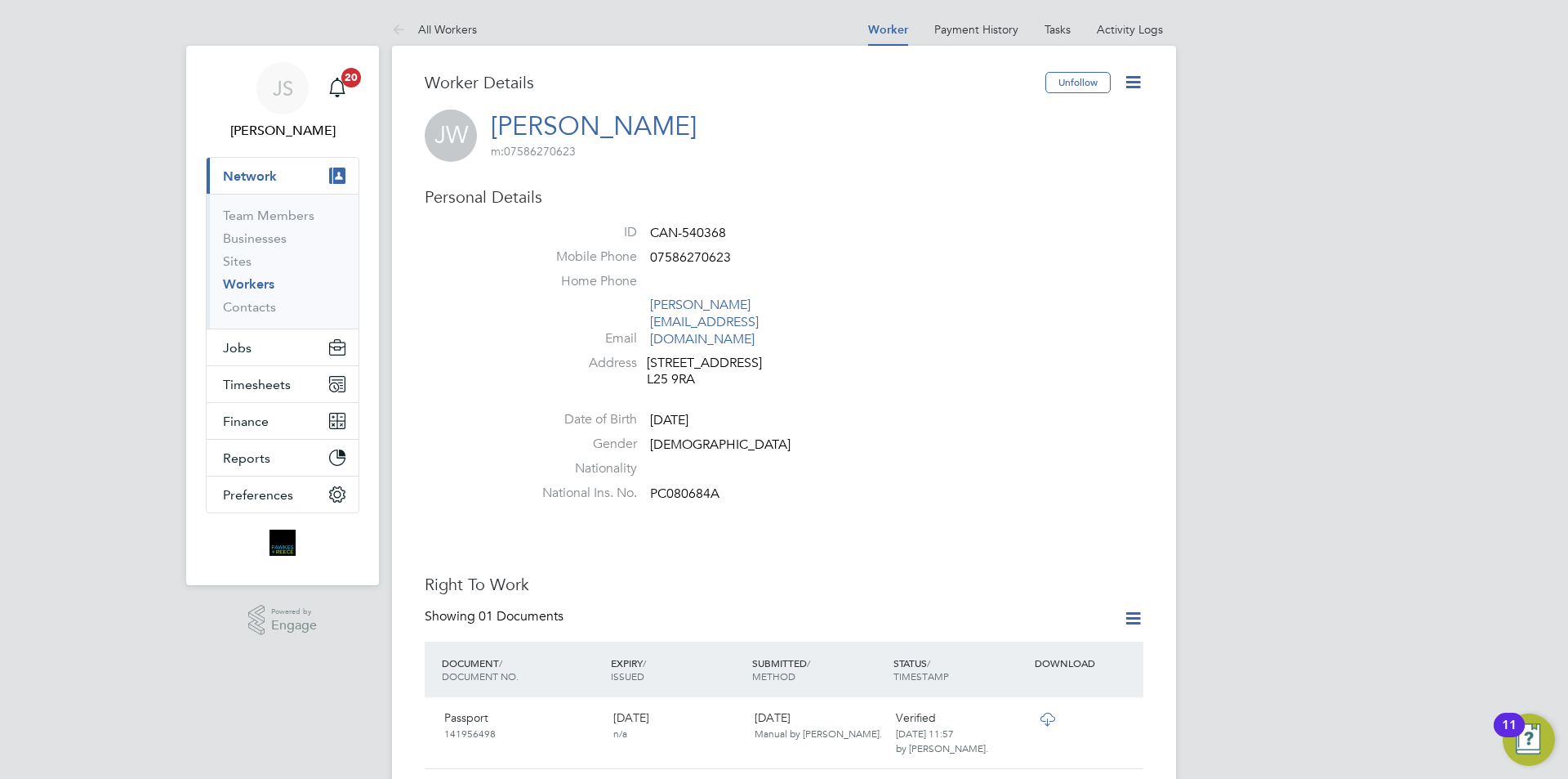
click at [460, 30] on link "All Workers" at bounding box center [435, 29] width 85 height 14
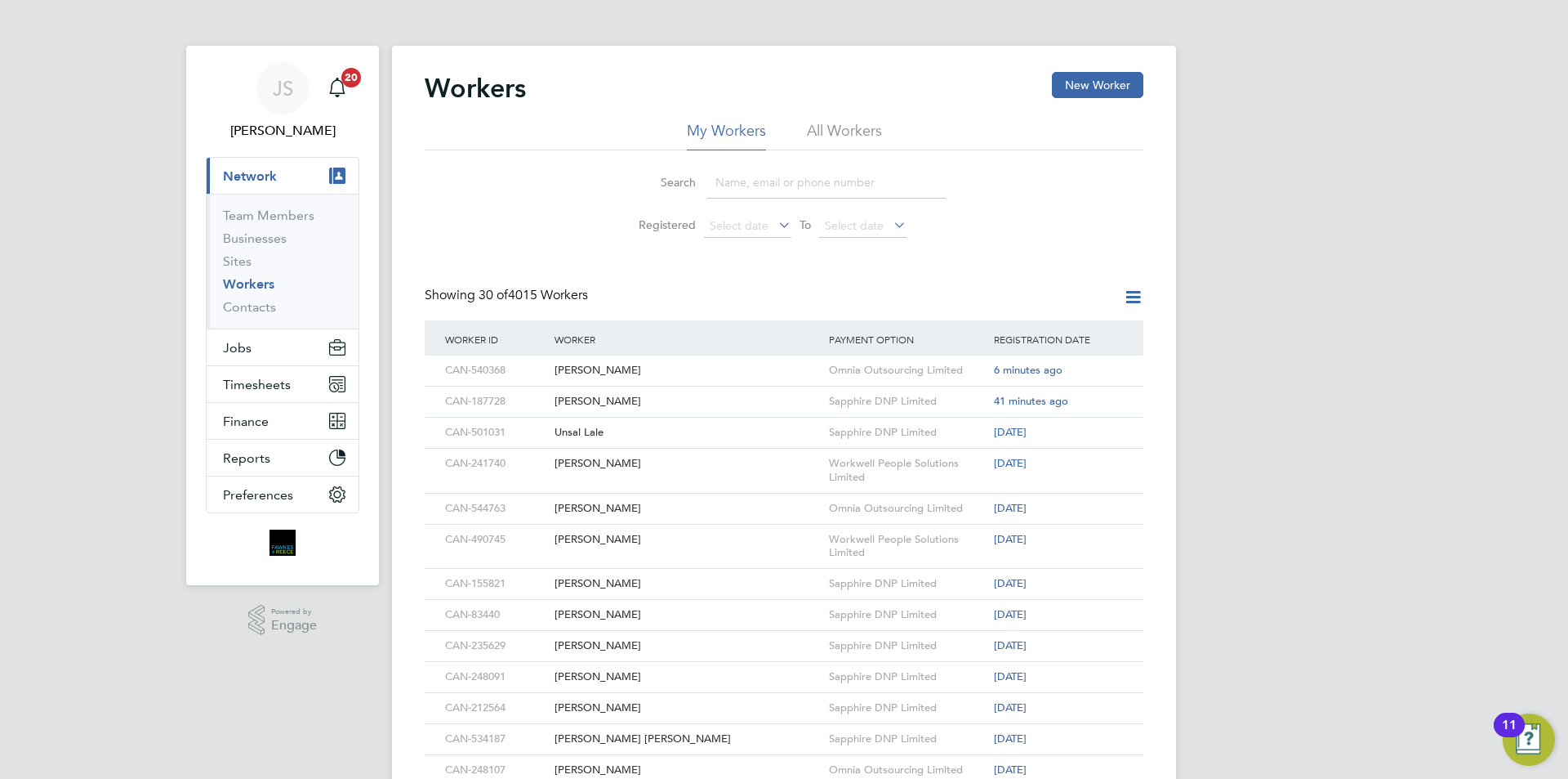
click at [862, 122] on li "All Workers" at bounding box center [844, 135] width 75 height 30
paste input "[EMAIL_ADDRESS][DOMAIN_NAME]"
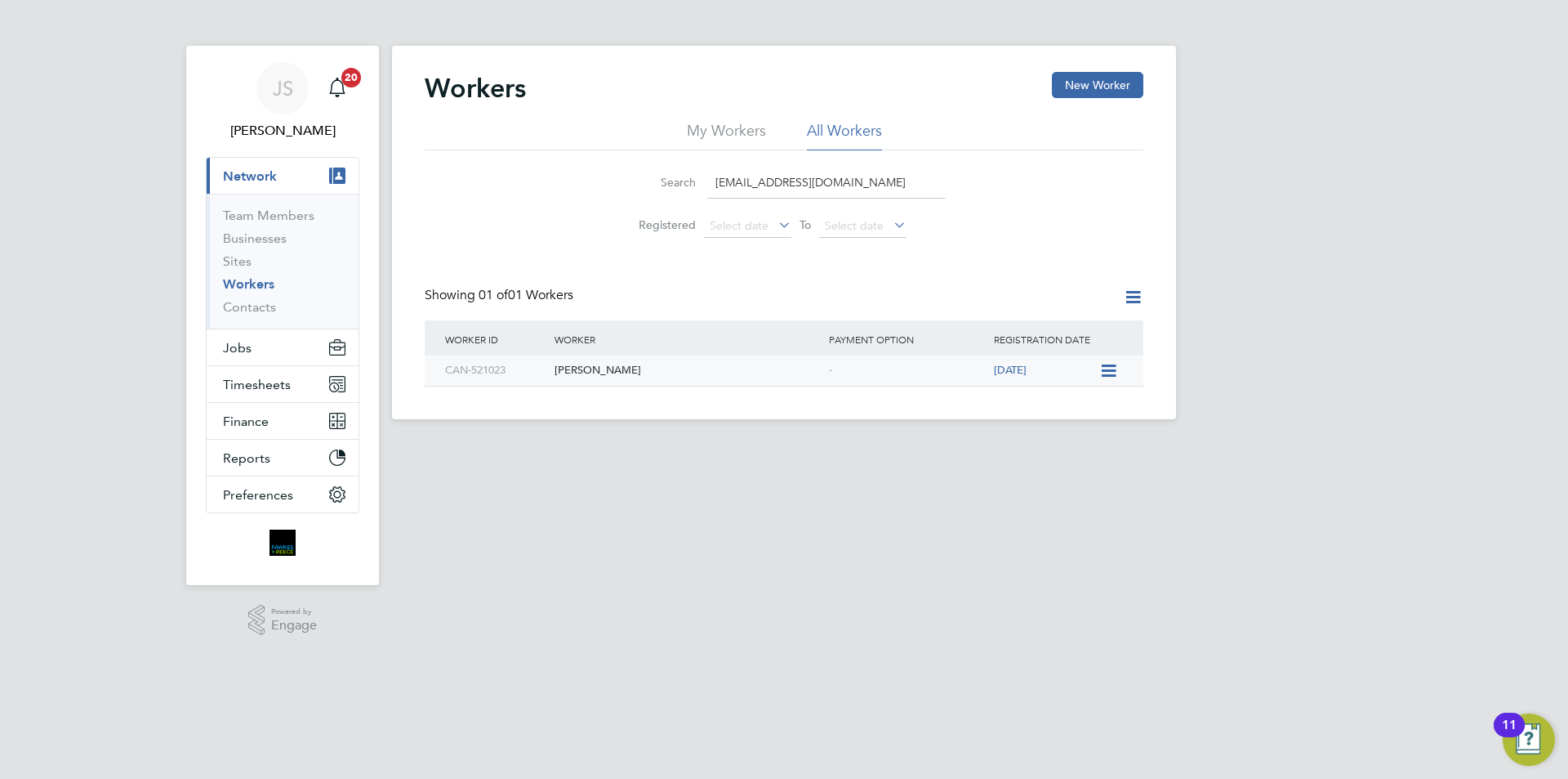
type input "[EMAIL_ADDRESS][DOMAIN_NAME]"
click at [793, 363] on div "[PERSON_NAME]" at bounding box center [687, 370] width 275 height 30
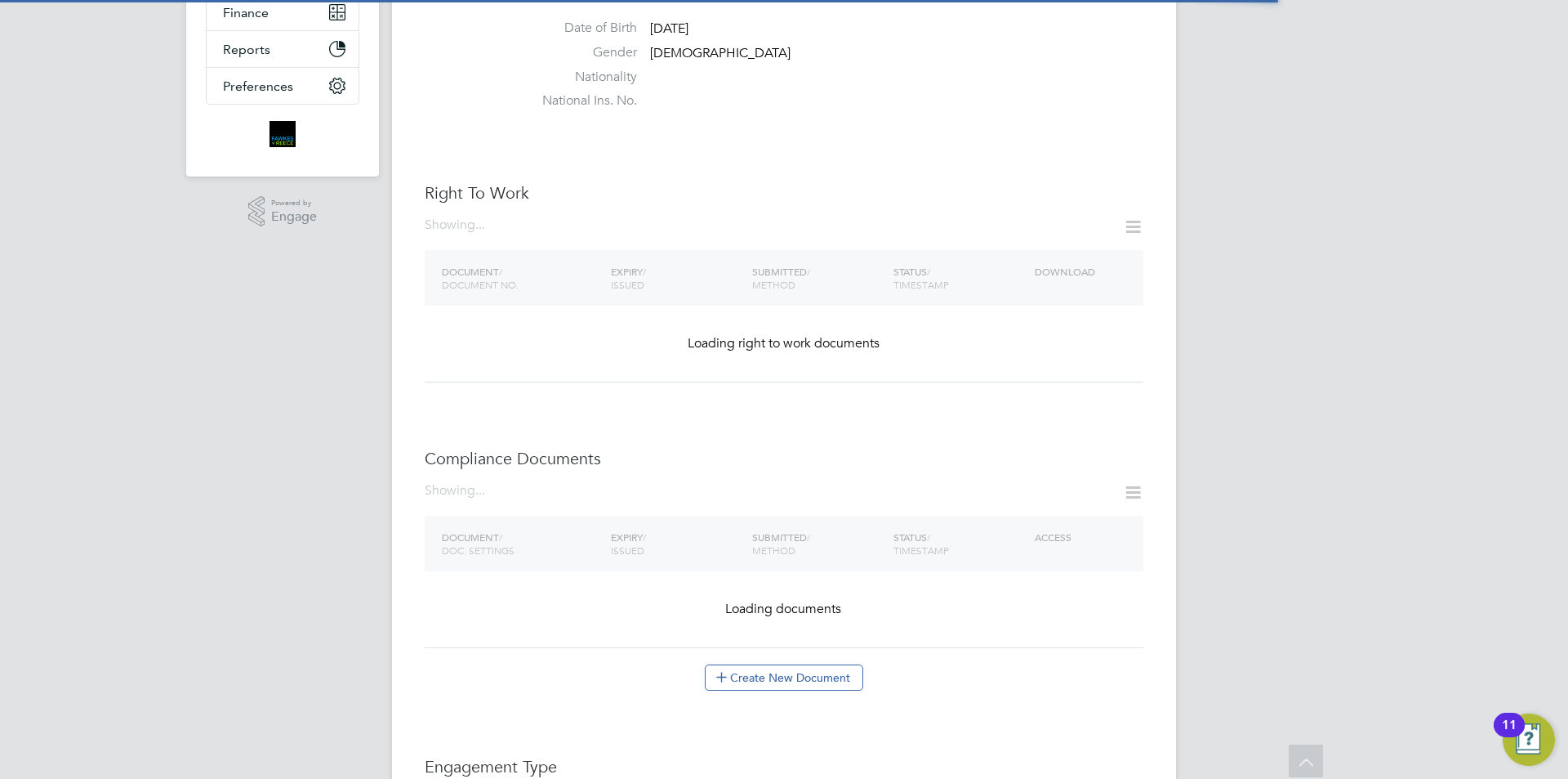
scroll to position [736, 0]
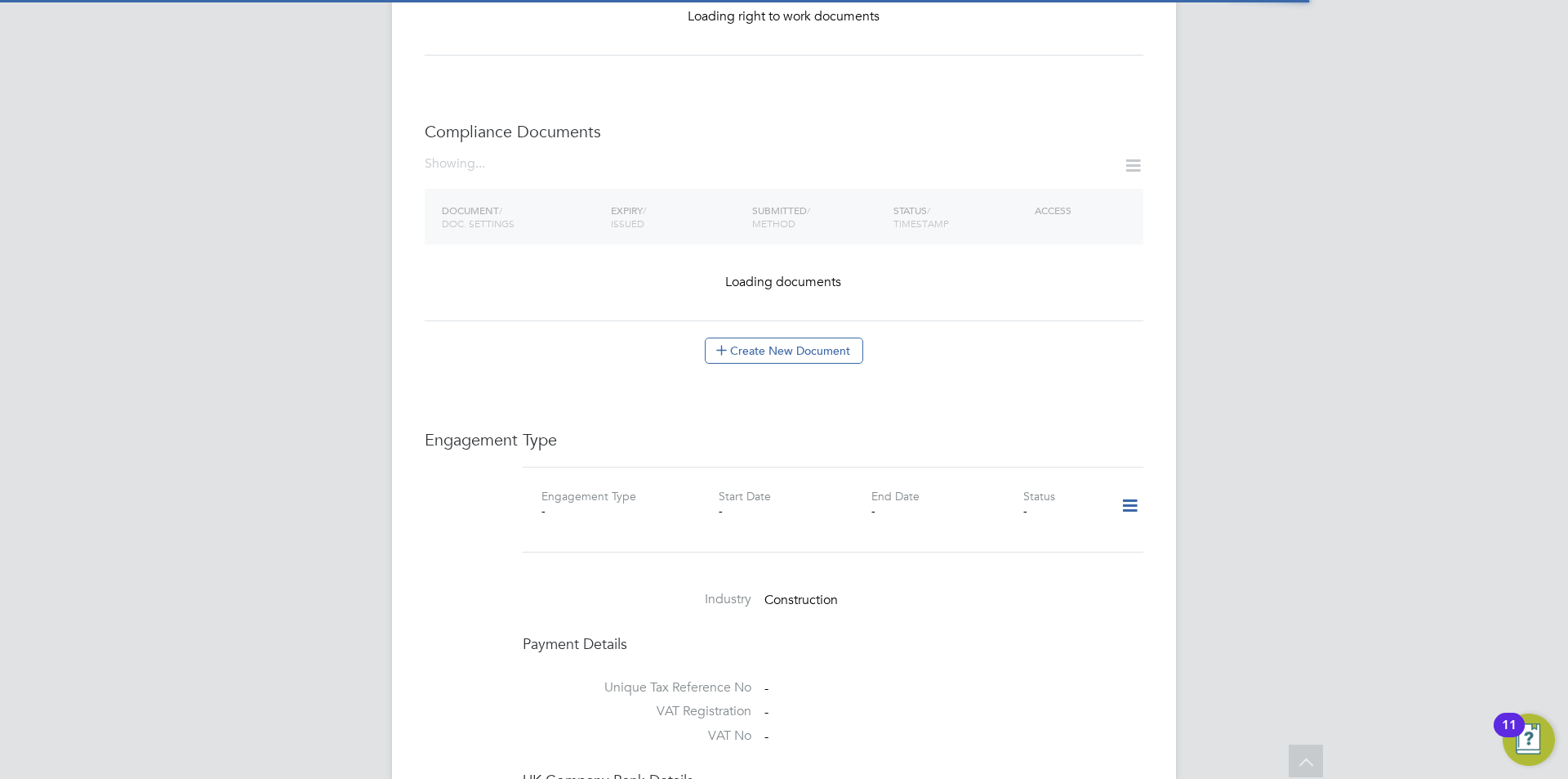
click at [1129, 489] on icon at bounding box center [1130, 505] width 29 height 38
click at [975, 560] on li "Add Engagement Type" at bounding box center [1046, 560] width 185 height 23
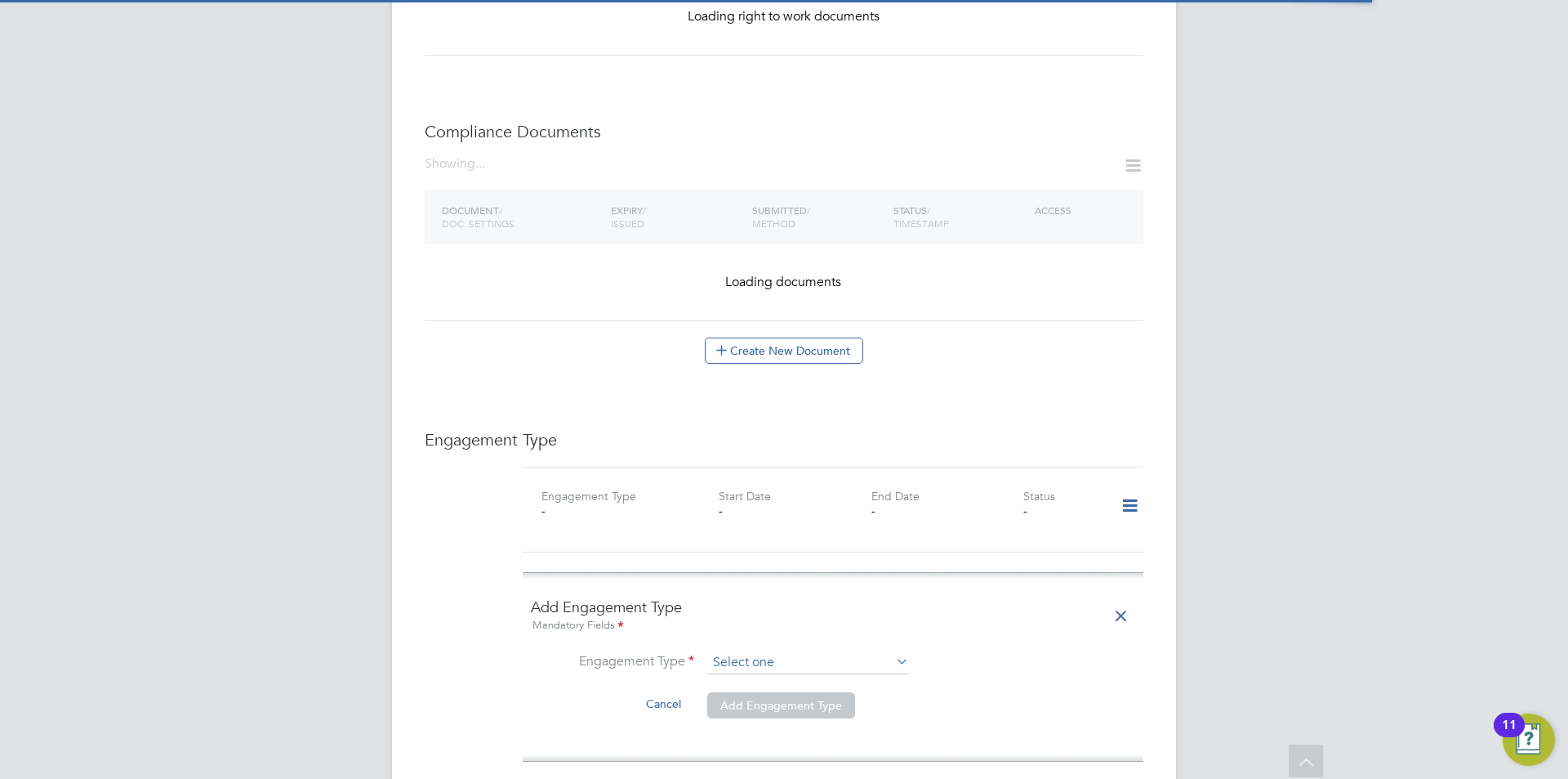
click at [758, 652] on input at bounding box center [808, 663] width 201 height 23
click at [735, 652] on input at bounding box center [808, 663] width 201 height 23
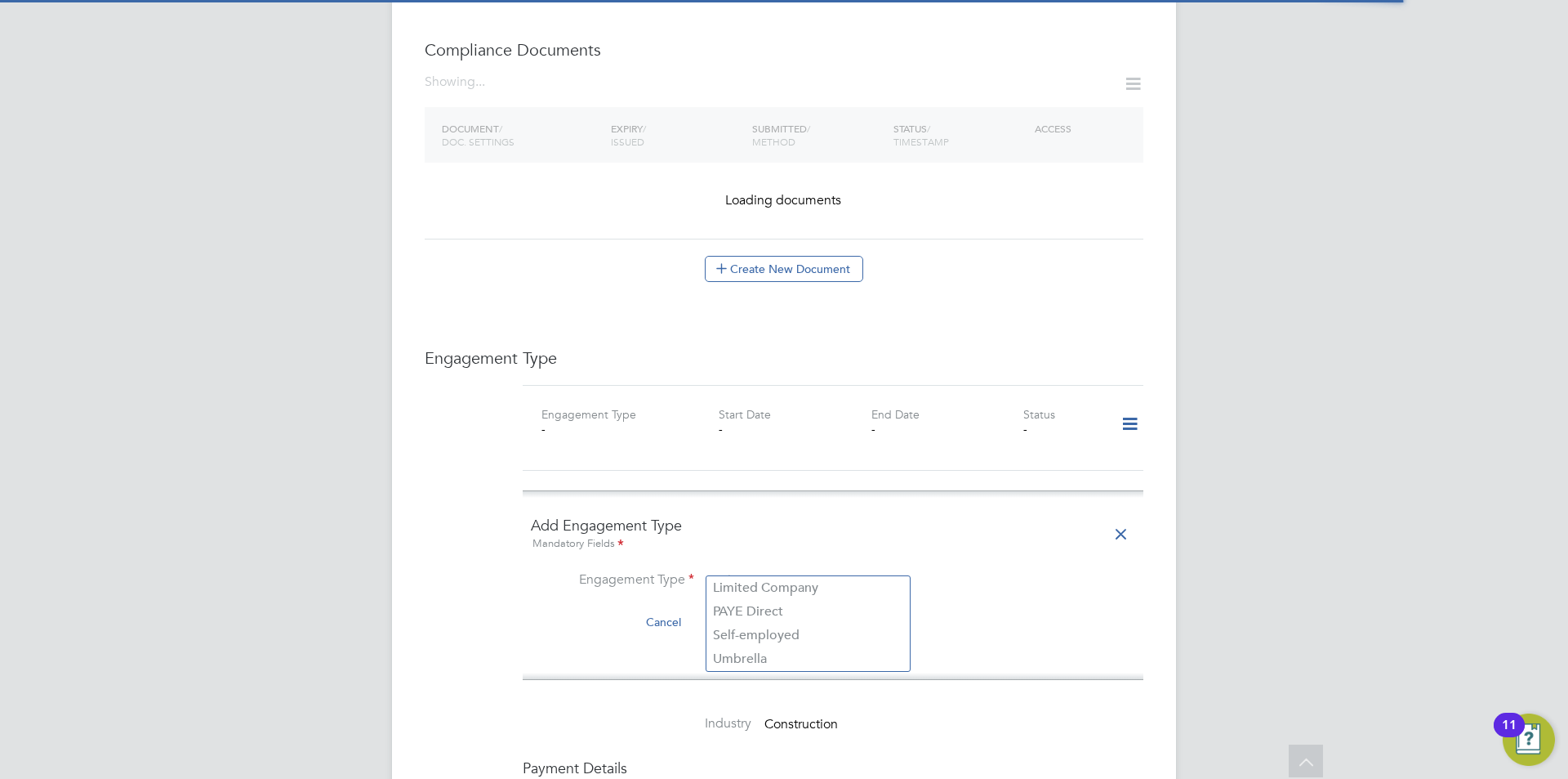
scroll to position [899, 0]
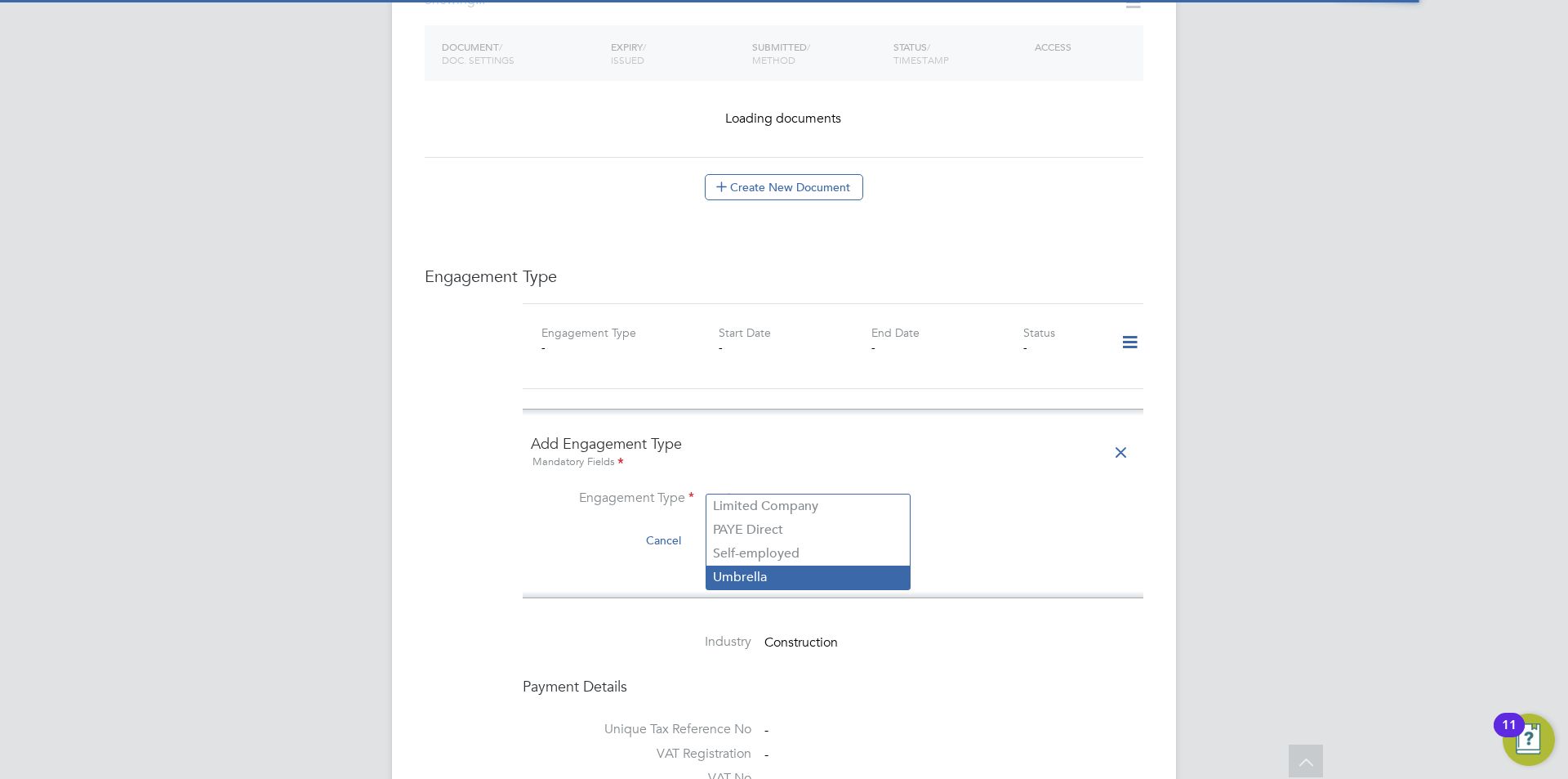
click at [727, 571] on li "Umbrella" at bounding box center [808, 578] width 203 height 24
type input "Umbrella"
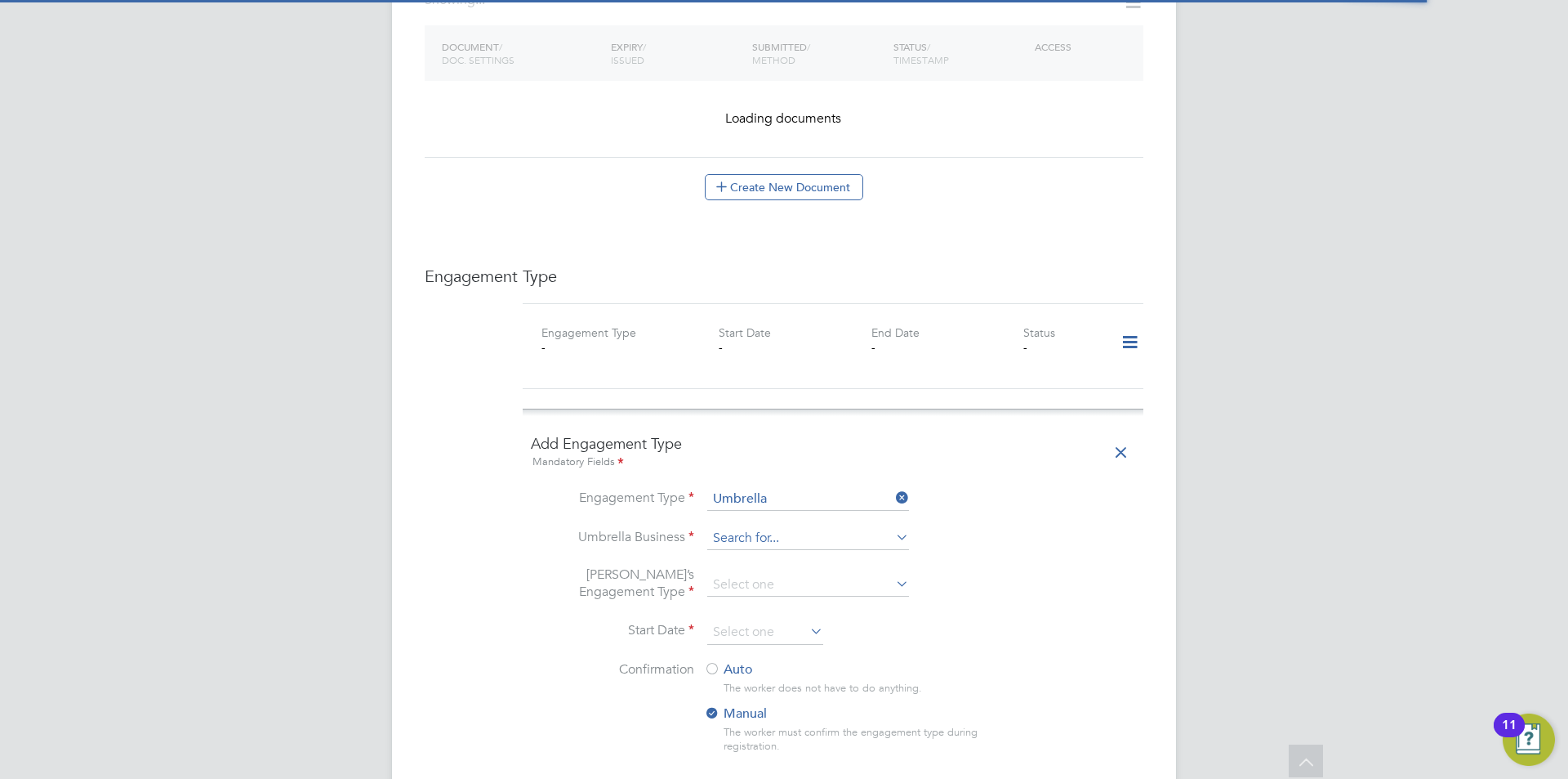
click at [762, 527] on input at bounding box center [808, 539] width 201 height 23
click at [796, 545] on li "Workwe ll People Solutions Limited" at bounding box center [817, 546] width 223 height 24
type input "Workwell People Solutions Limited"
click at [736, 574] on input at bounding box center [808, 585] width 201 height 23
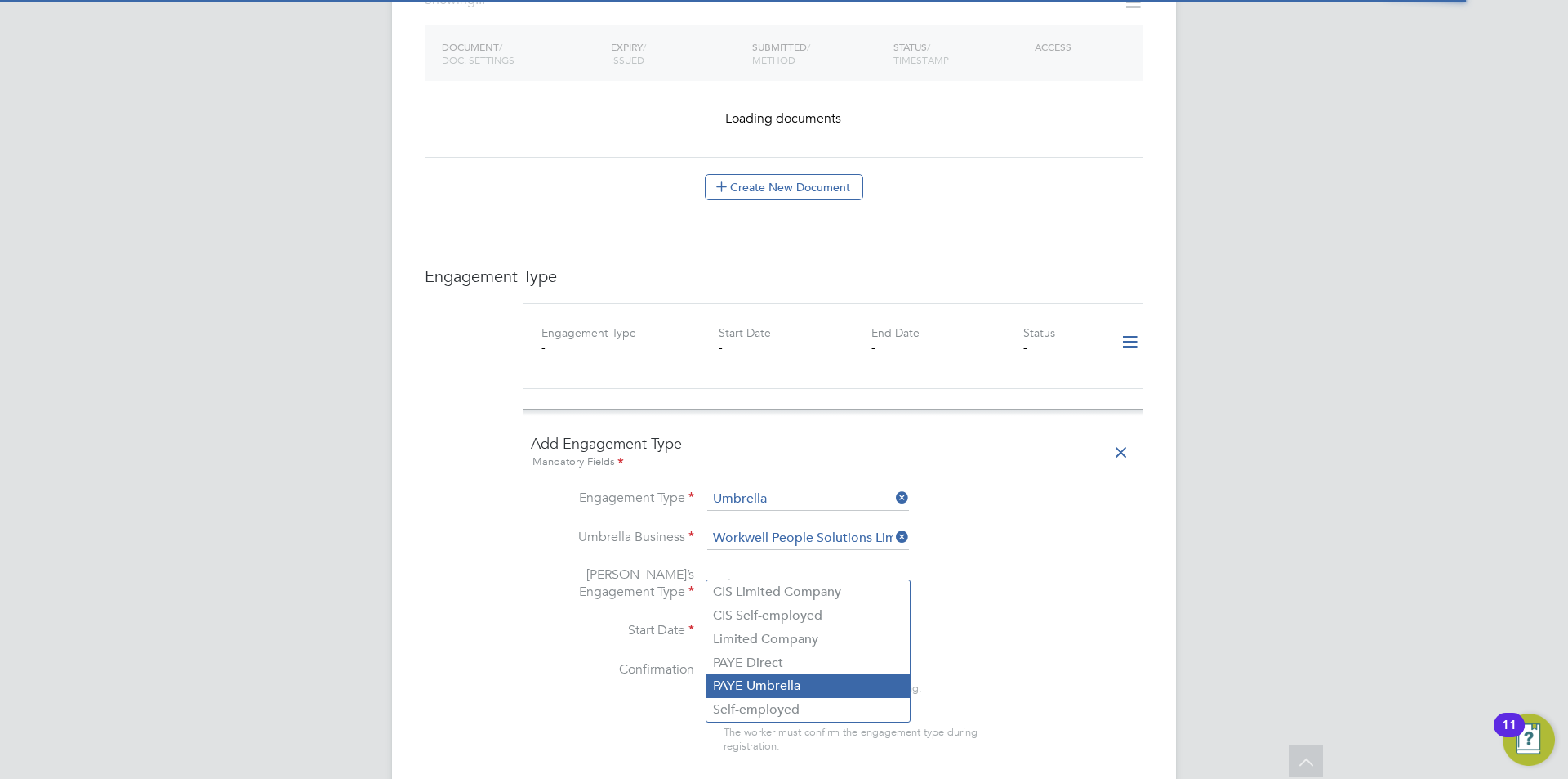
click at [753, 686] on li "PAYE Umbrella" at bounding box center [808, 685] width 203 height 24
type input "PAYE Umbrella"
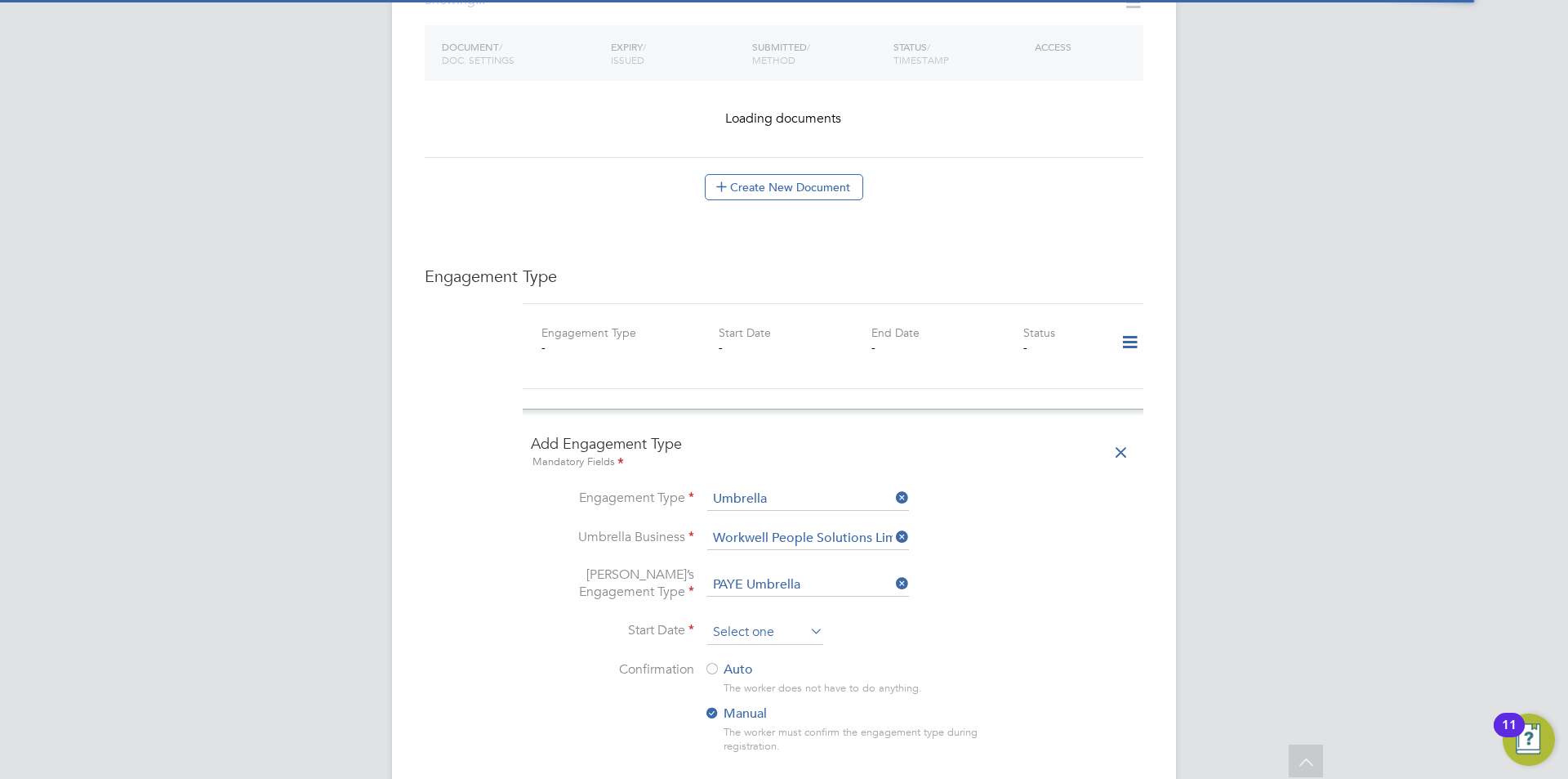
click at [752, 620] on input at bounding box center [765, 631] width 116 height 24
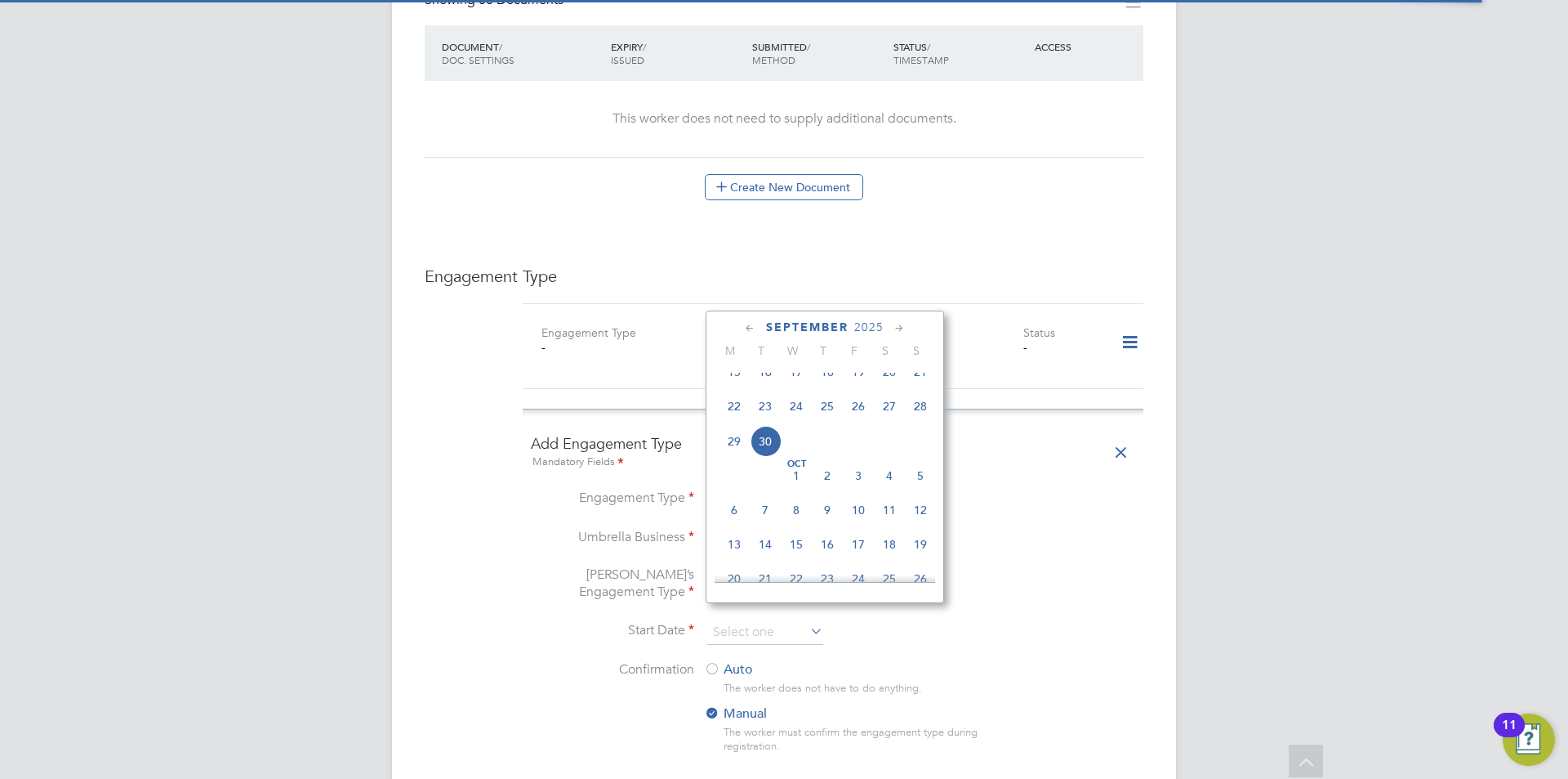
click at [764, 453] on span "30" at bounding box center [765, 442] width 31 height 31
type input "[DATE]"
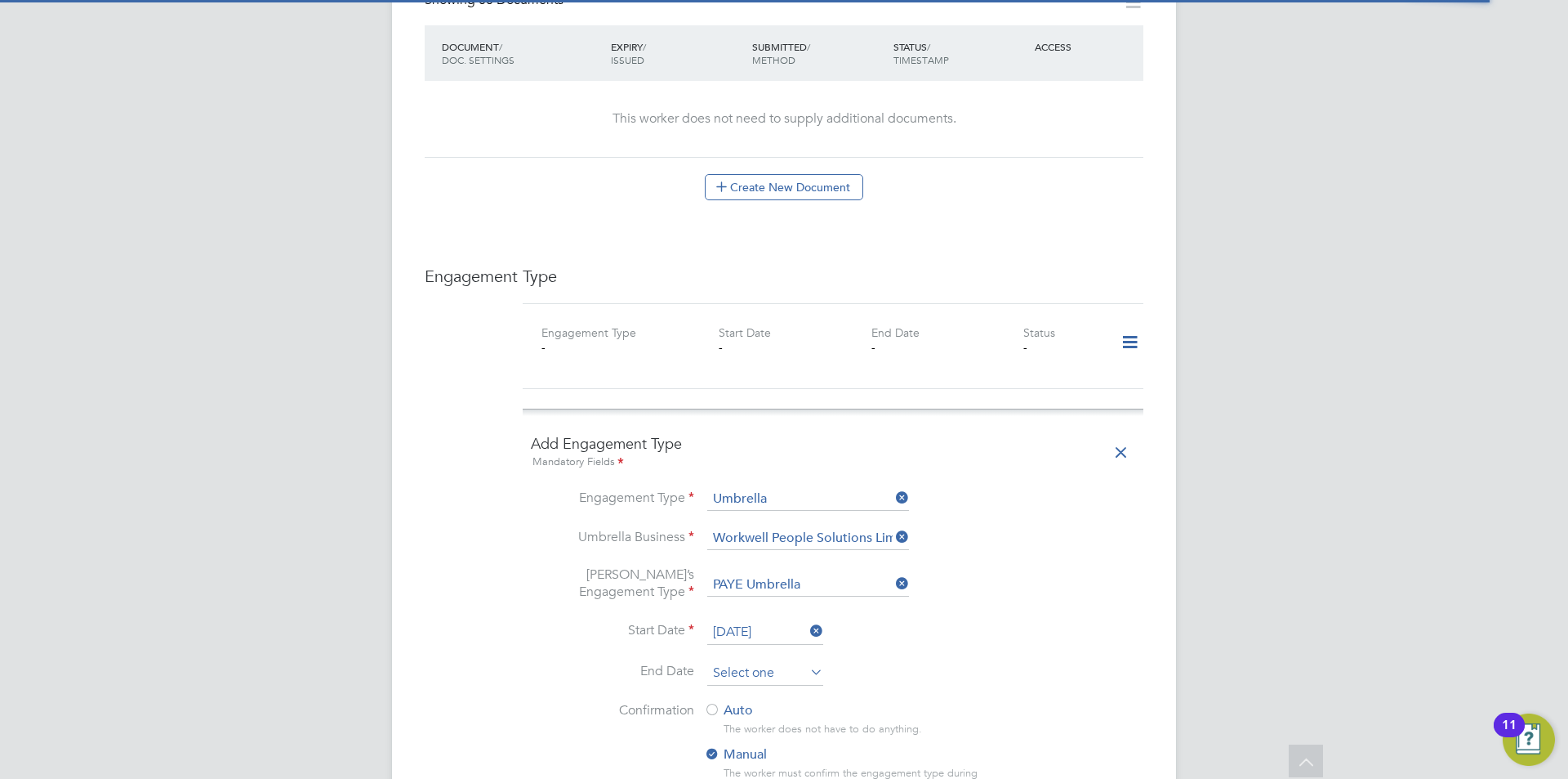
click at [779, 661] on input at bounding box center [765, 673] width 116 height 24
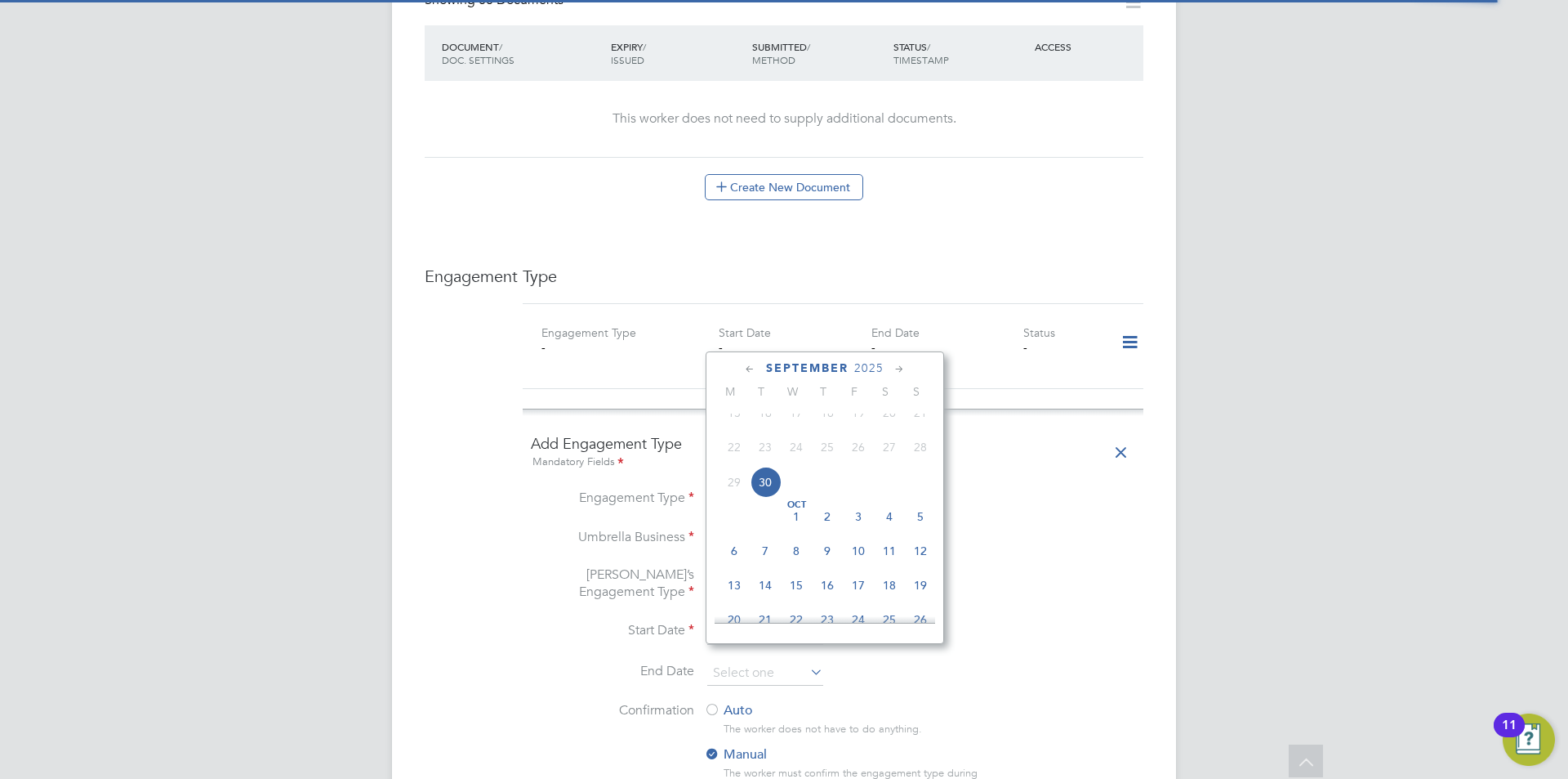
click at [898, 368] on icon at bounding box center [900, 369] width 15 height 18
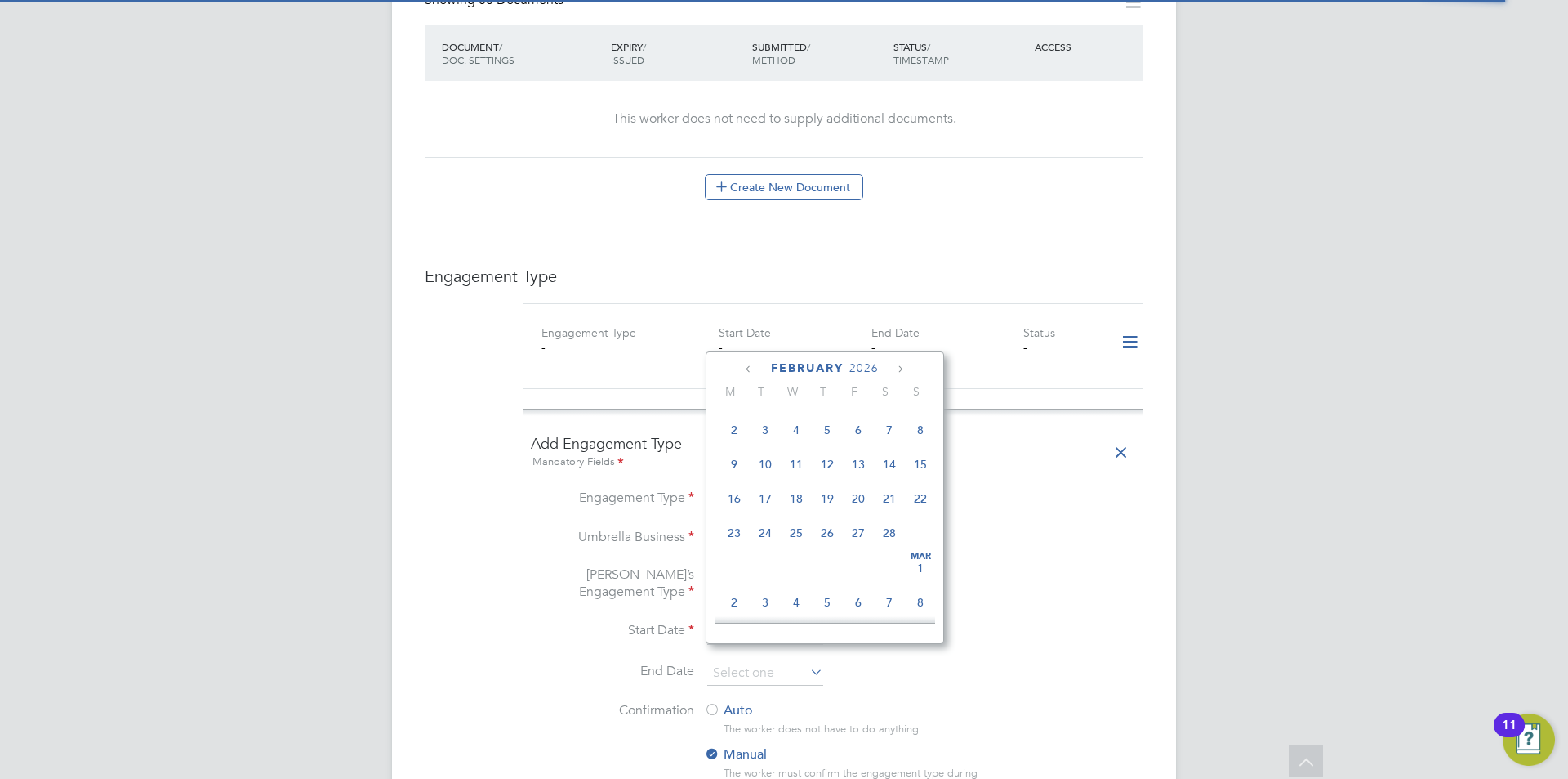
click at [897, 368] on icon at bounding box center [900, 369] width 15 height 18
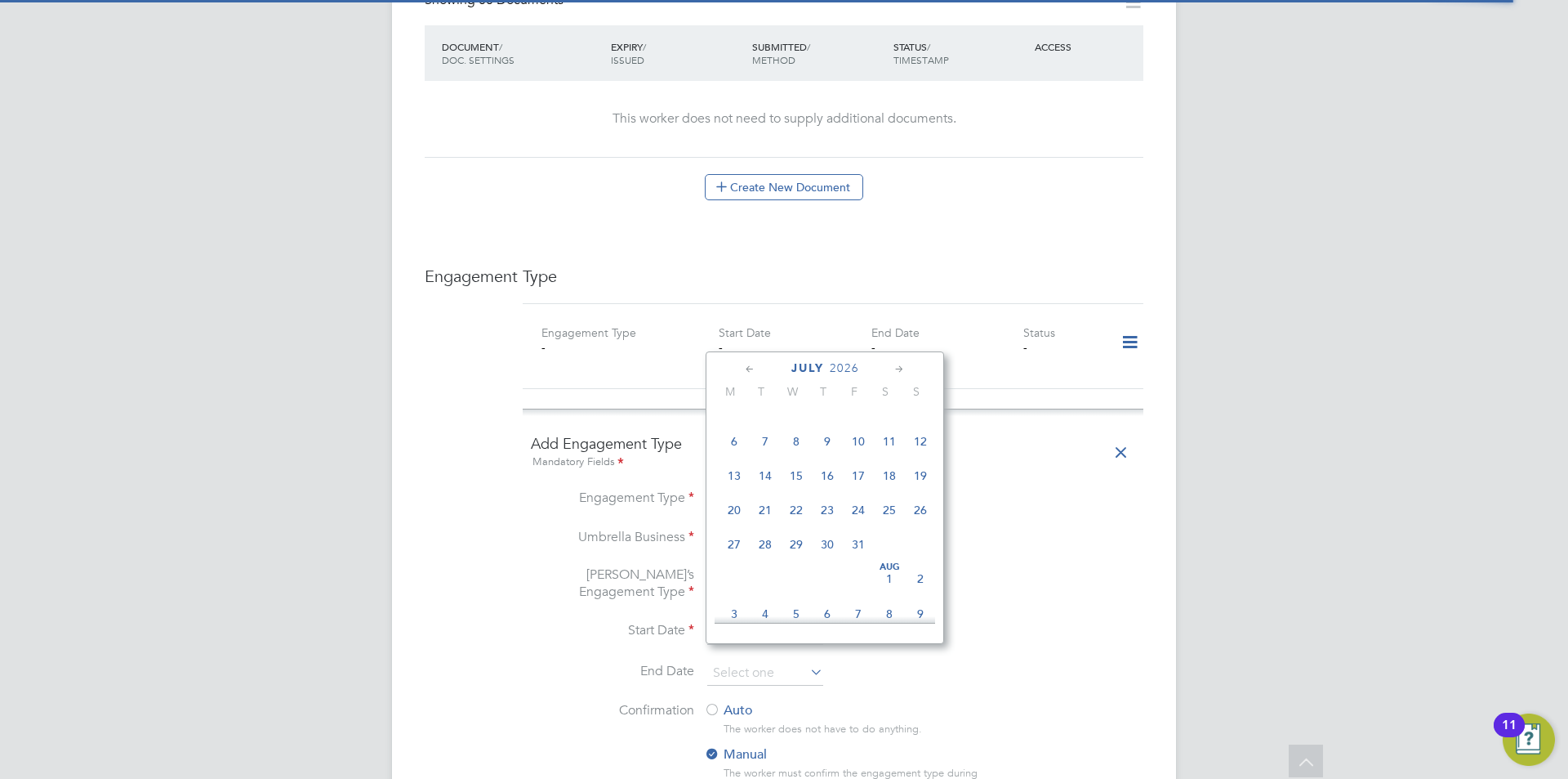
click at [897, 368] on icon at bounding box center [900, 369] width 15 height 18
click at [857, 523] on span "28" at bounding box center [859, 507] width 31 height 31
type input "[DATE]"
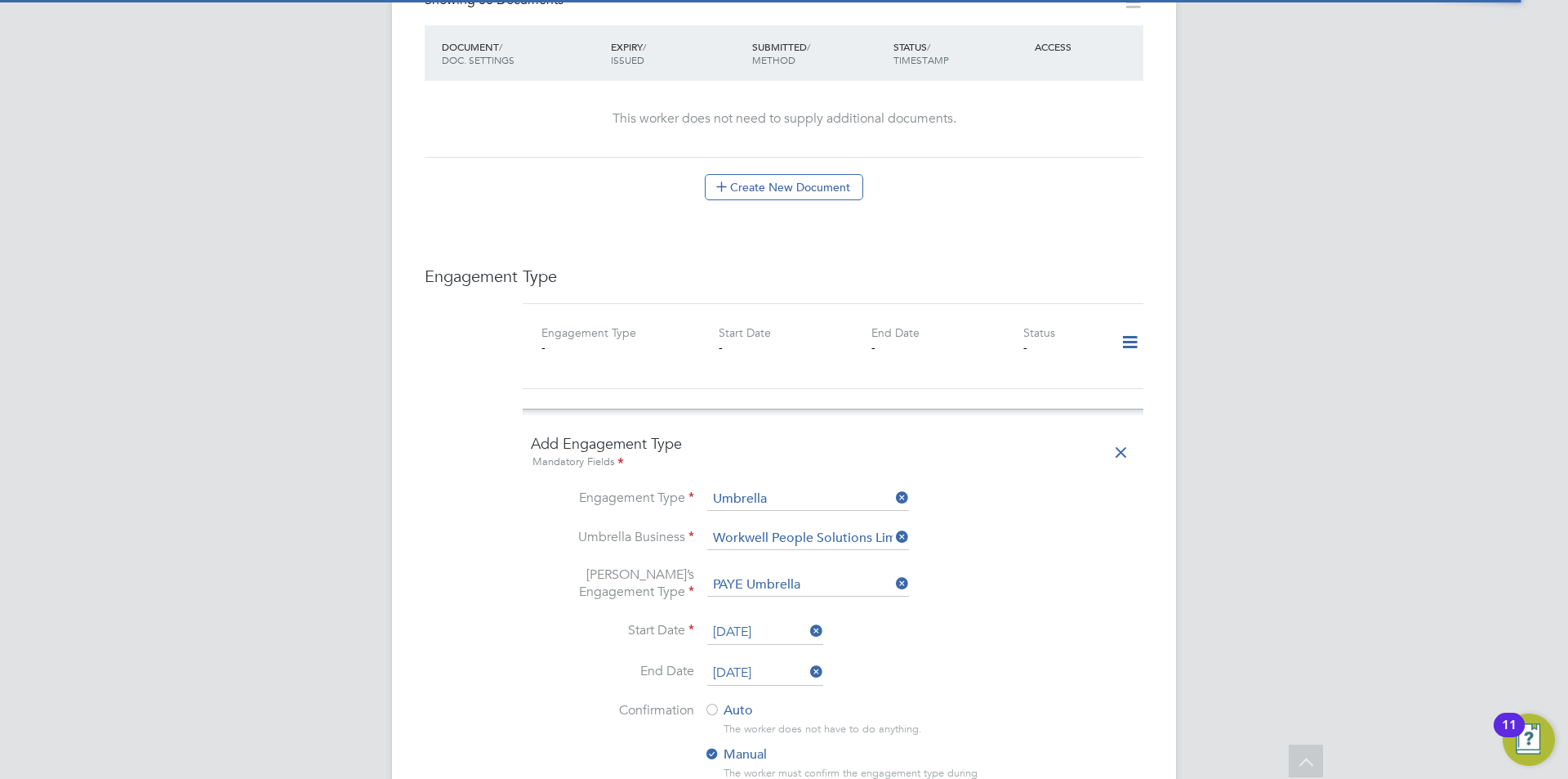
click at [1006, 620] on li "Start Date [DATE]" at bounding box center [833, 640] width 604 height 40
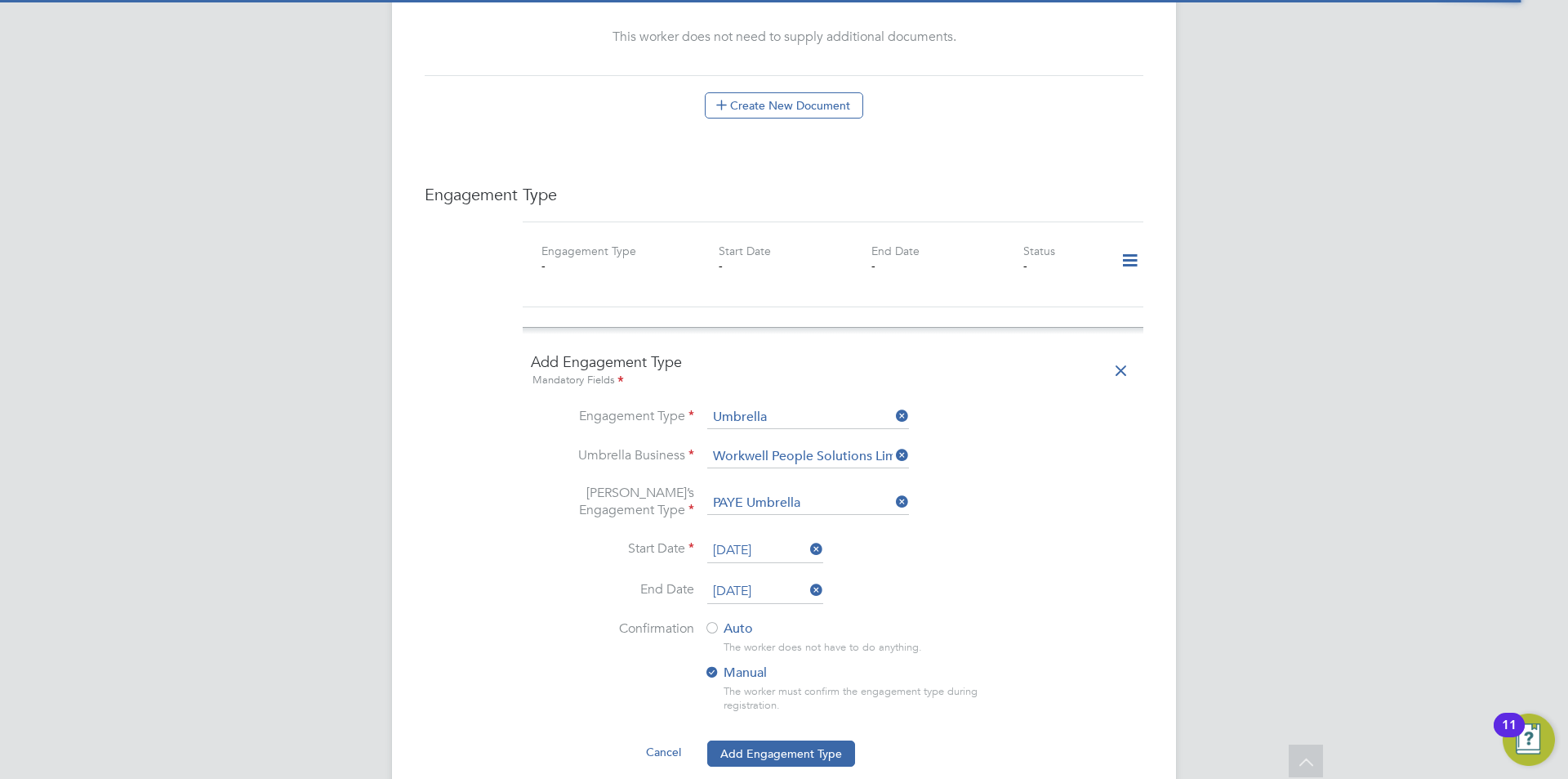
scroll to position [1225, 0]
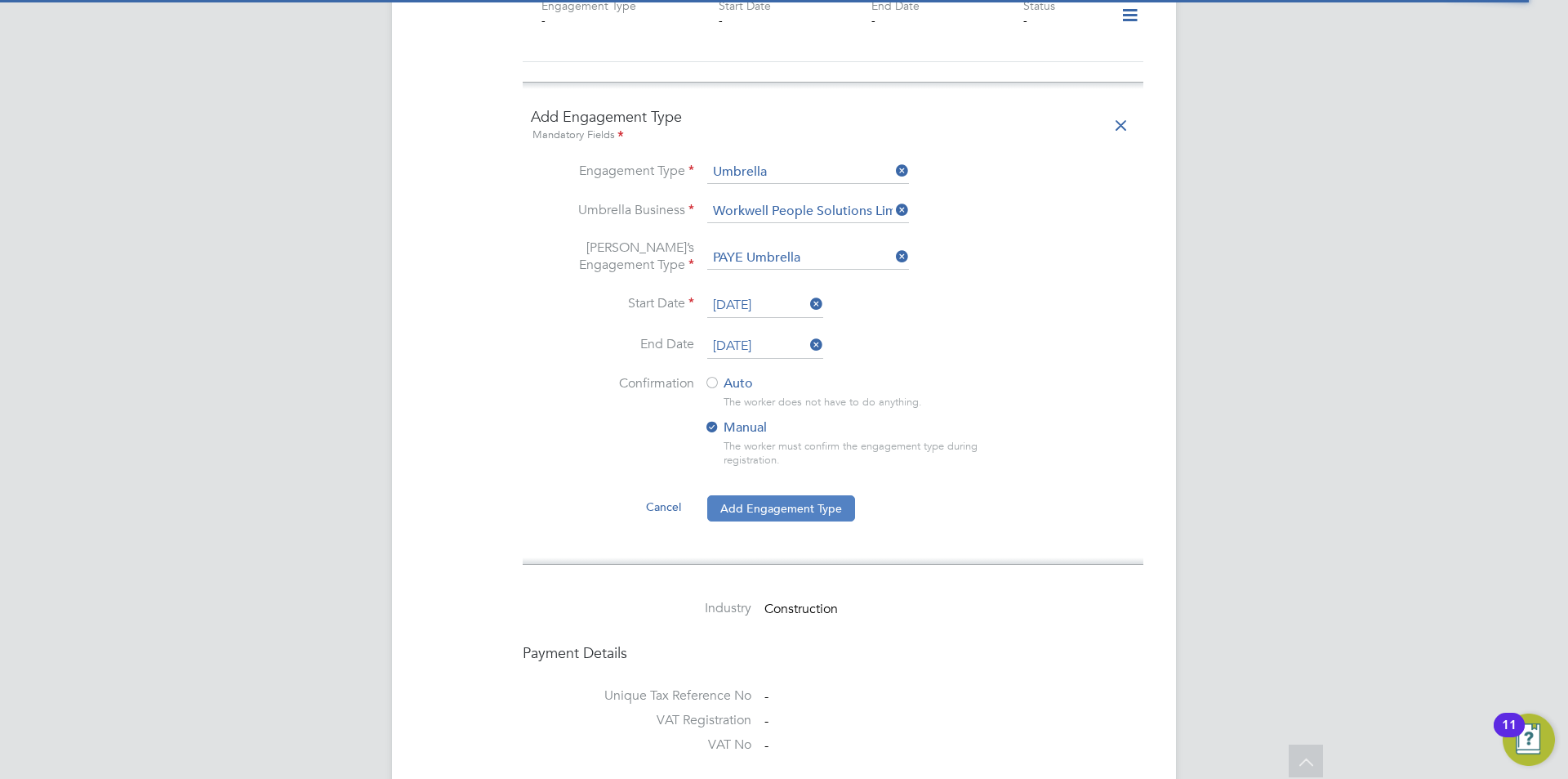
click at [793, 496] on button "Add Engagement Type" at bounding box center [781, 508] width 147 height 26
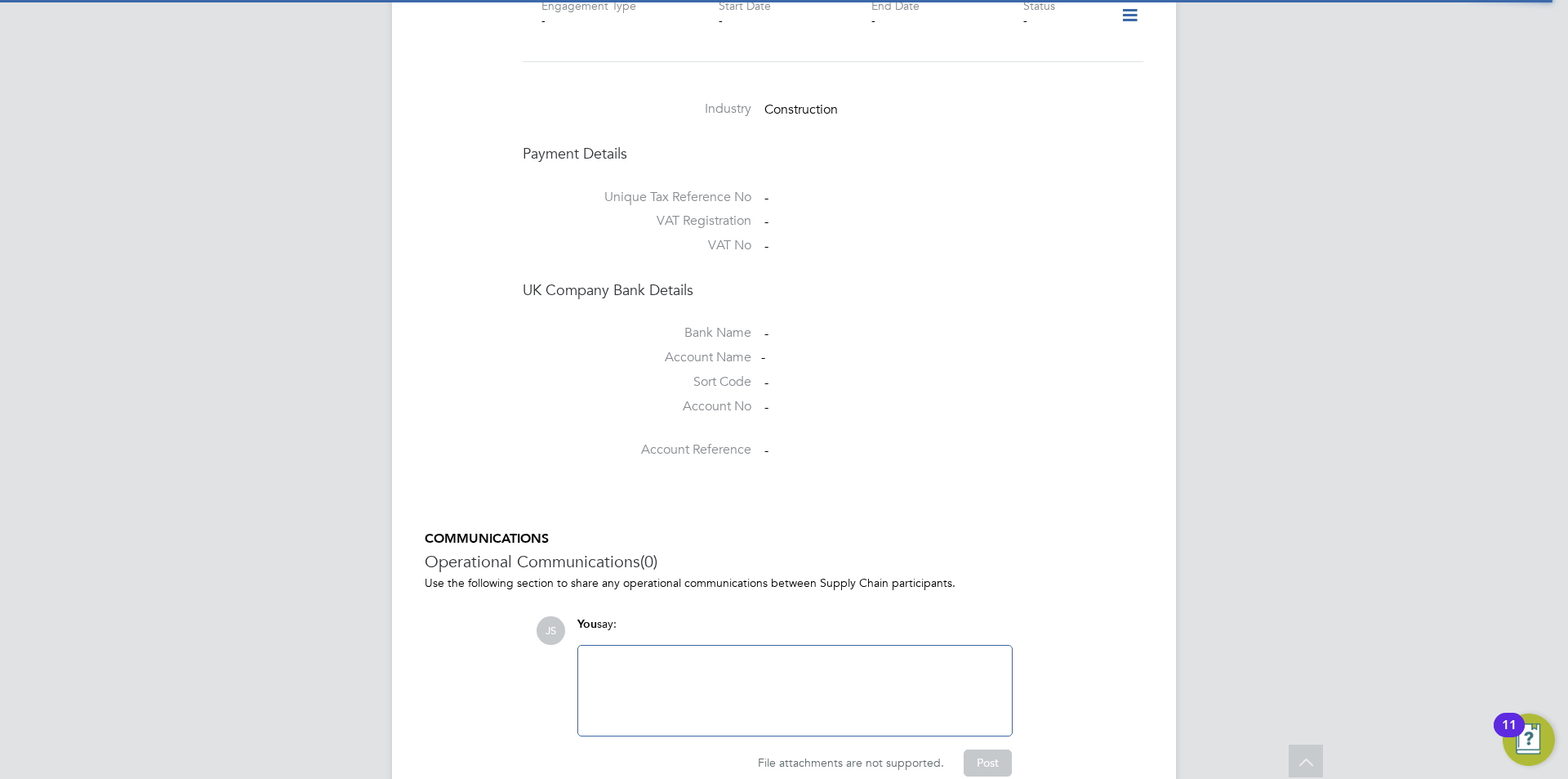
scroll to position [899, 0]
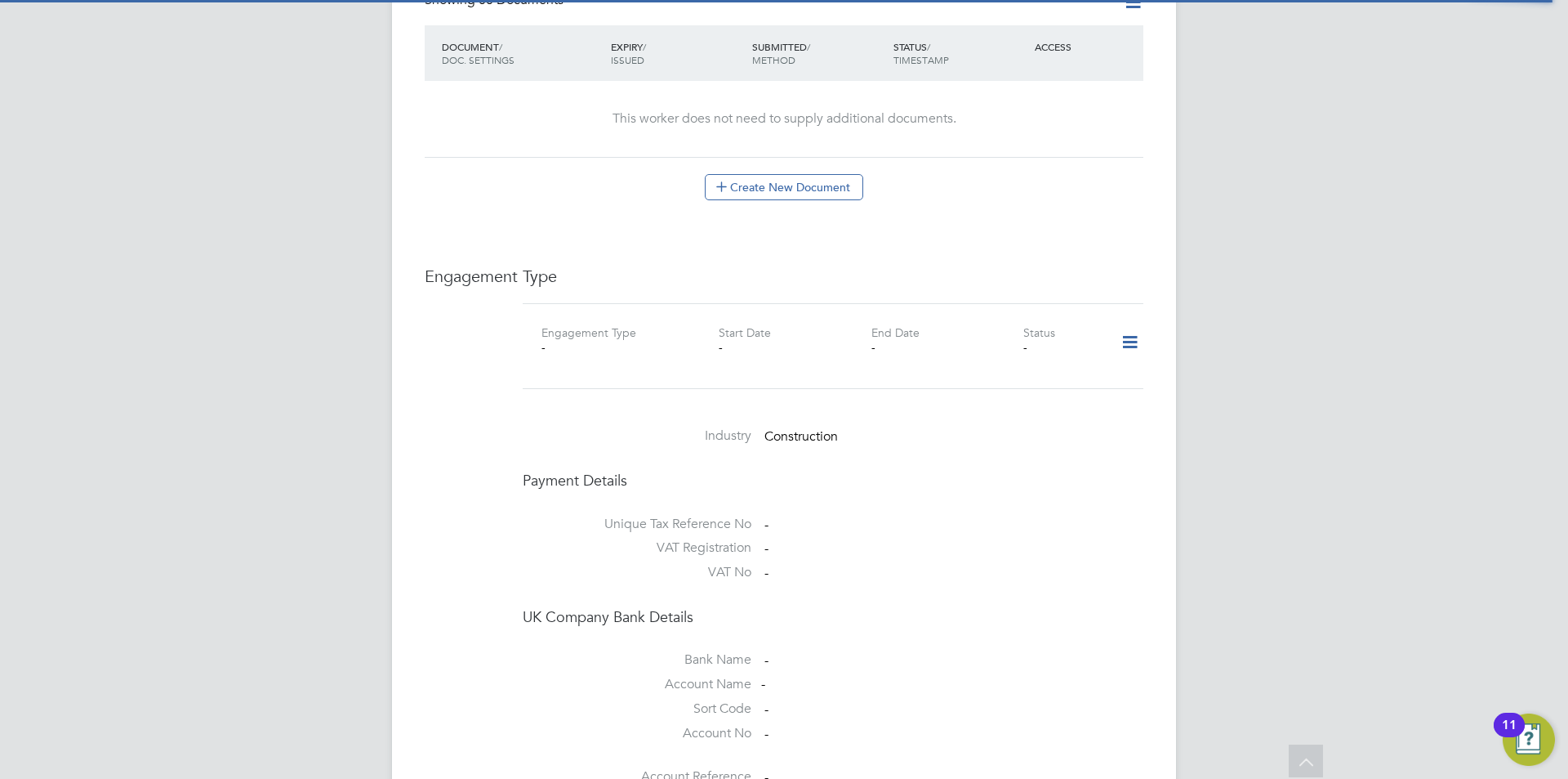
click at [1129, 330] on icon at bounding box center [1130, 342] width 29 height 38
click at [1041, 394] on li "Add Engagement Type" at bounding box center [1046, 396] width 185 height 23
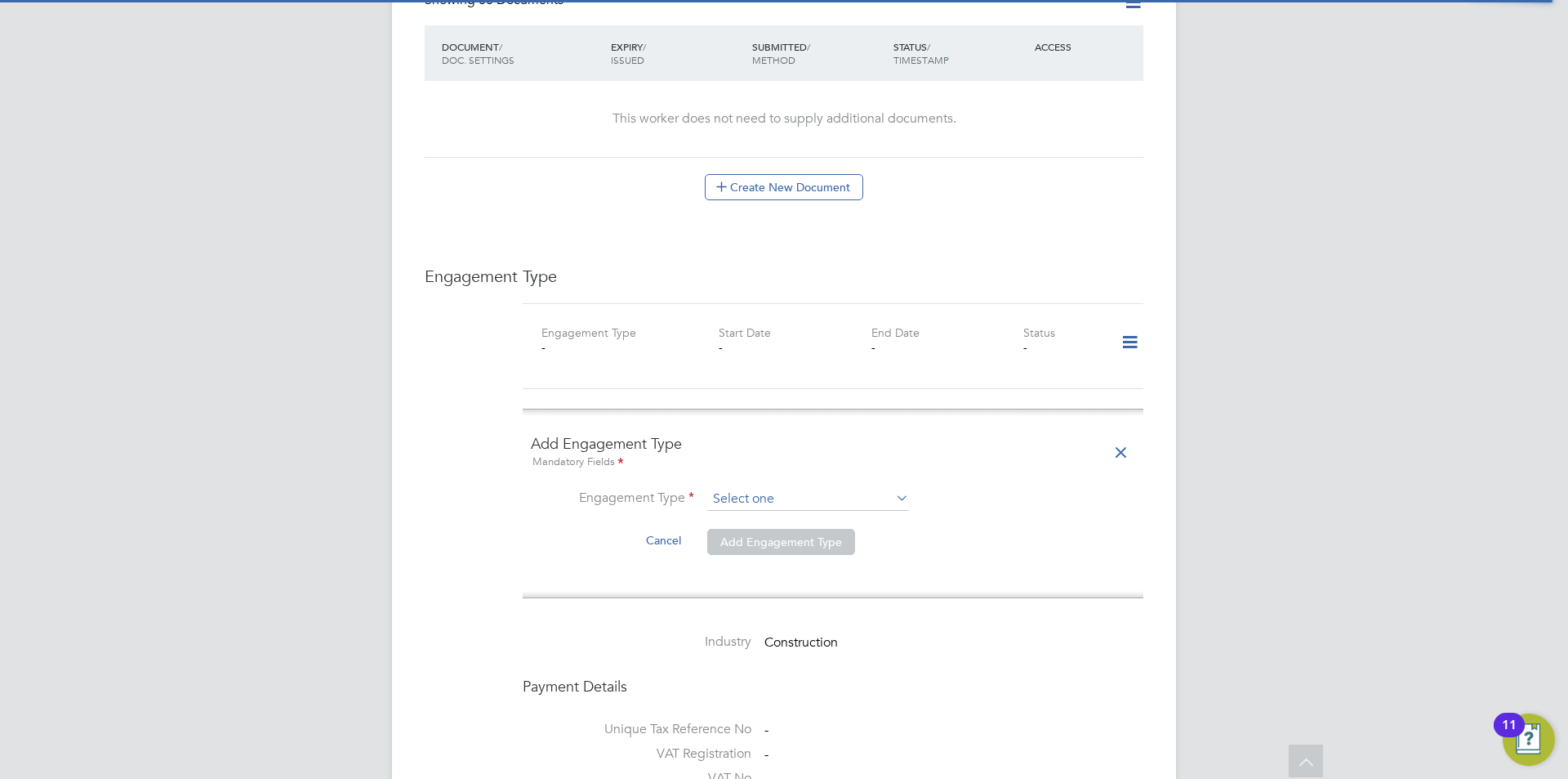
click at [737, 488] on input at bounding box center [808, 499] width 201 height 23
click at [748, 576] on li "Umbrella" at bounding box center [808, 578] width 203 height 24
type input "Umbrella"
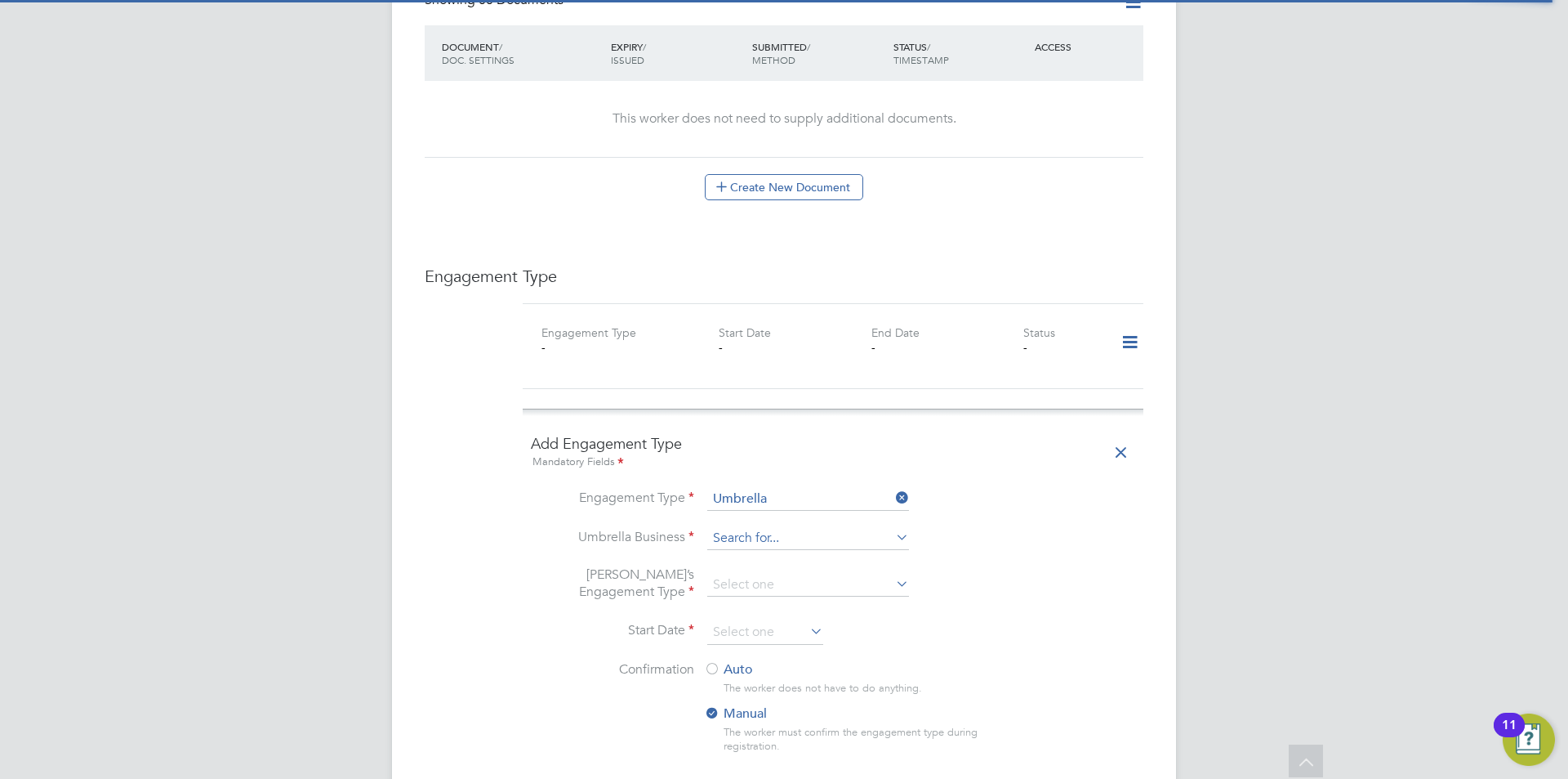
click at [742, 527] on input at bounding box center [808, 539] width 201 height 23
click at [765, 539] on li "Workwe ll People Solutions Limited" at bounding box center [817, 546] width 223 height 24
type input "Workwell People Solutions Limited"
click at [757, 574] on input at bounding box center [808, 585] width 201 height 23
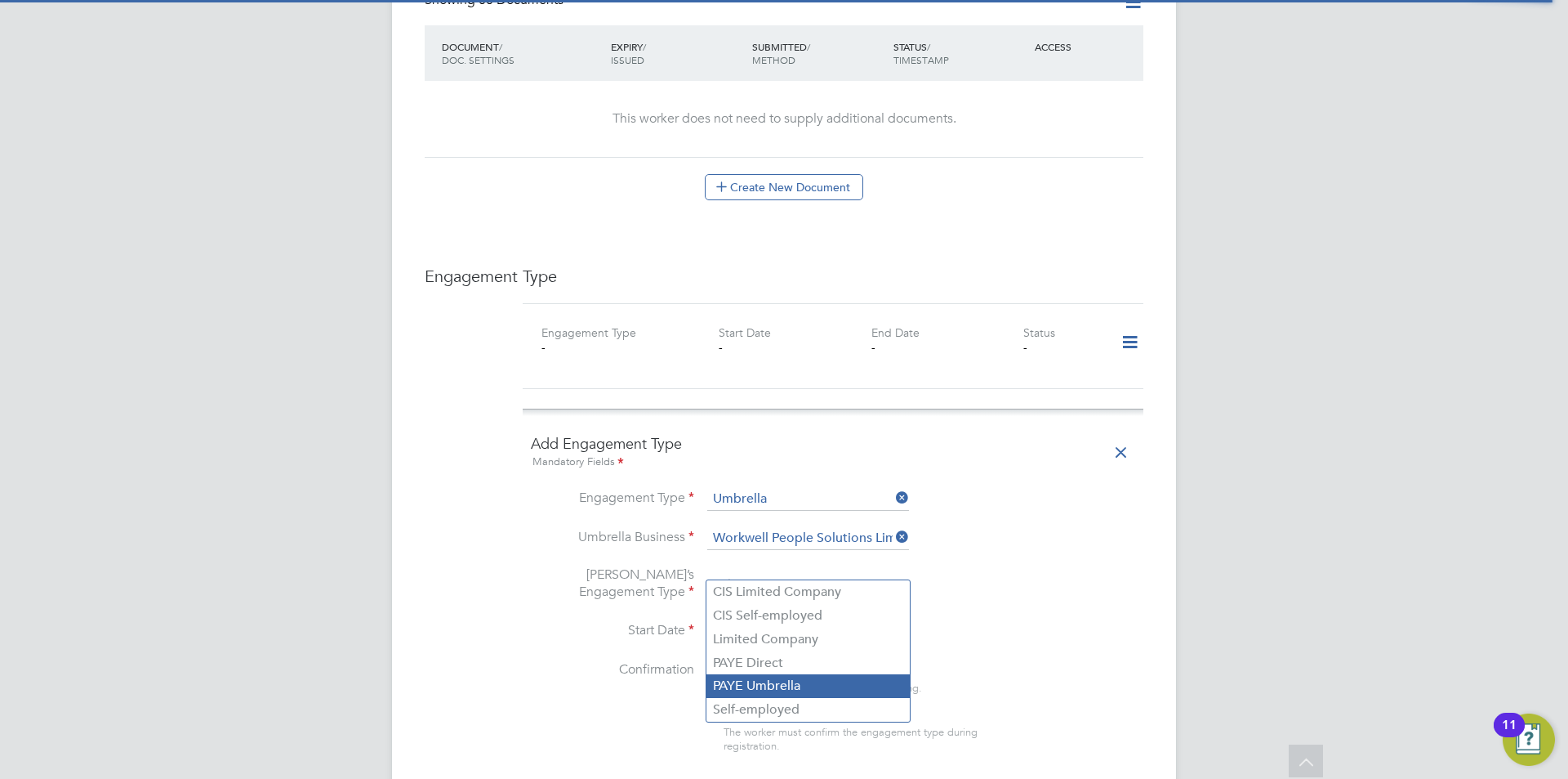
click at [769, 686] on li "PAYE Umbrella" at bounding box center [808, 685] width 203 height 24
type input "PAYE Umbrella"
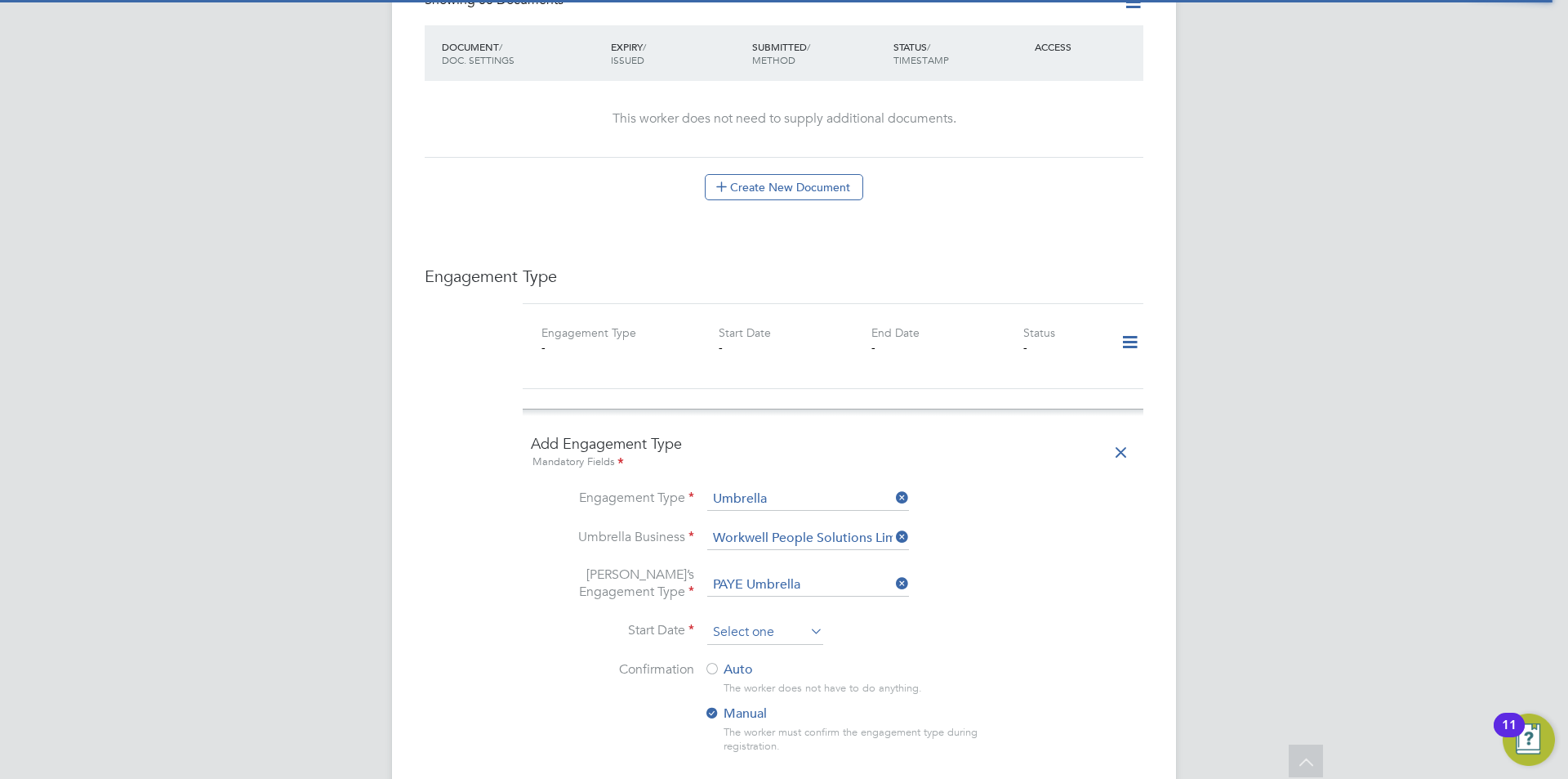
click at [738, 620] on input at bounding box center [765, 631] width 116 height 24
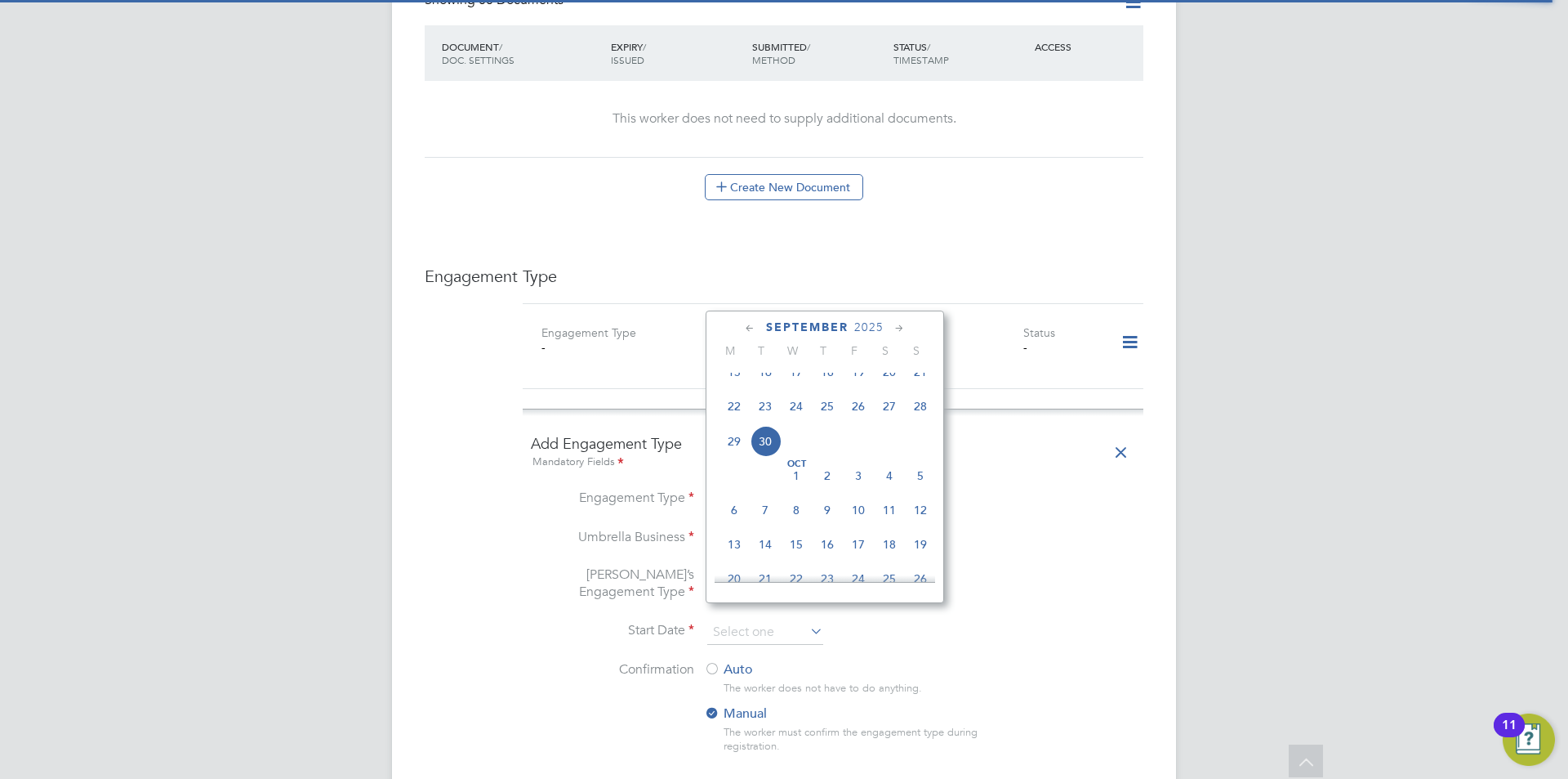
click at [764, 456] on span "30" at bounding box center [765, 442] width 31 height 31
type input "[DATE]"
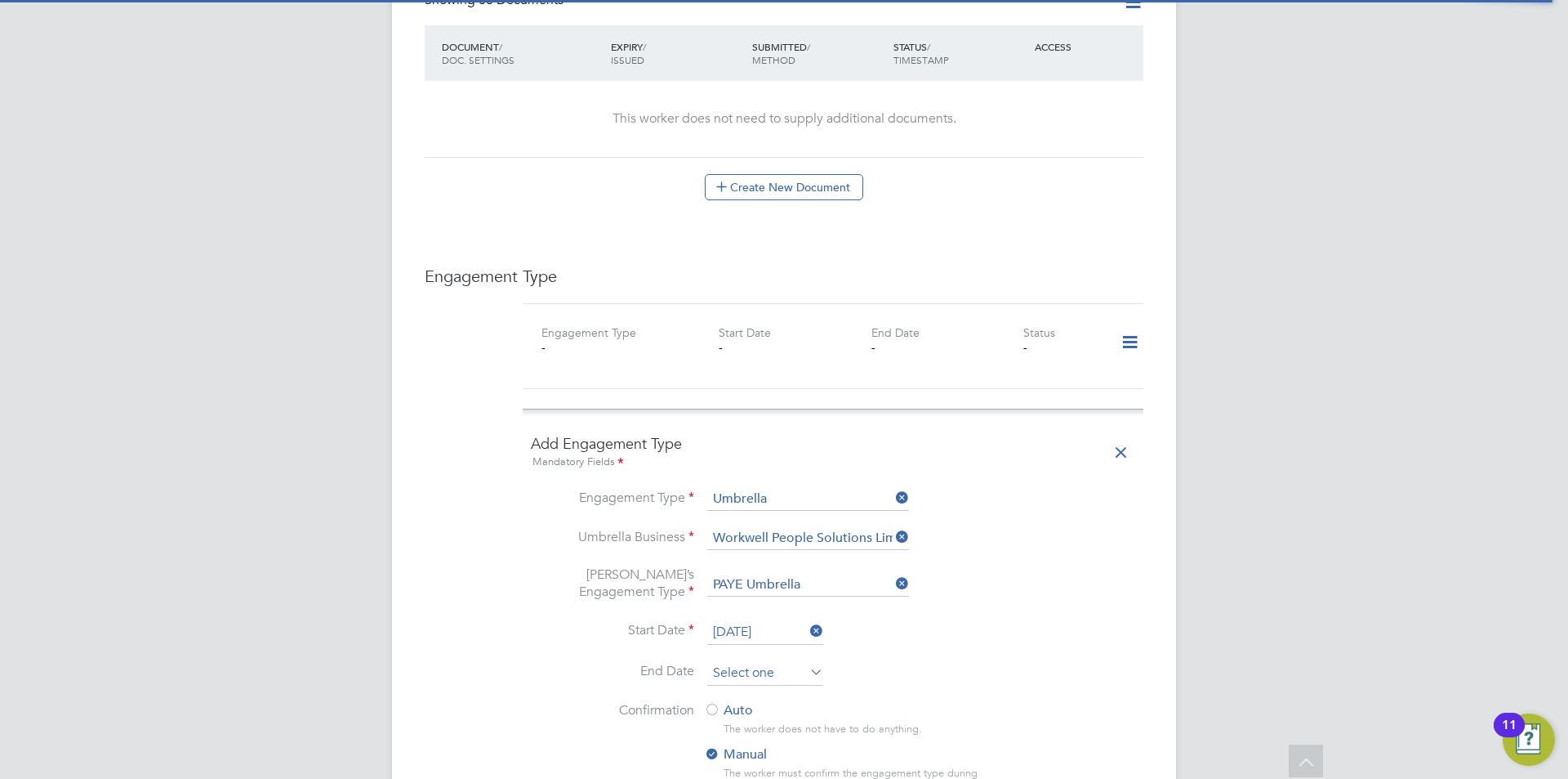
click at [732, 661] on input at bounding box center [765, 673] width 116 height 24
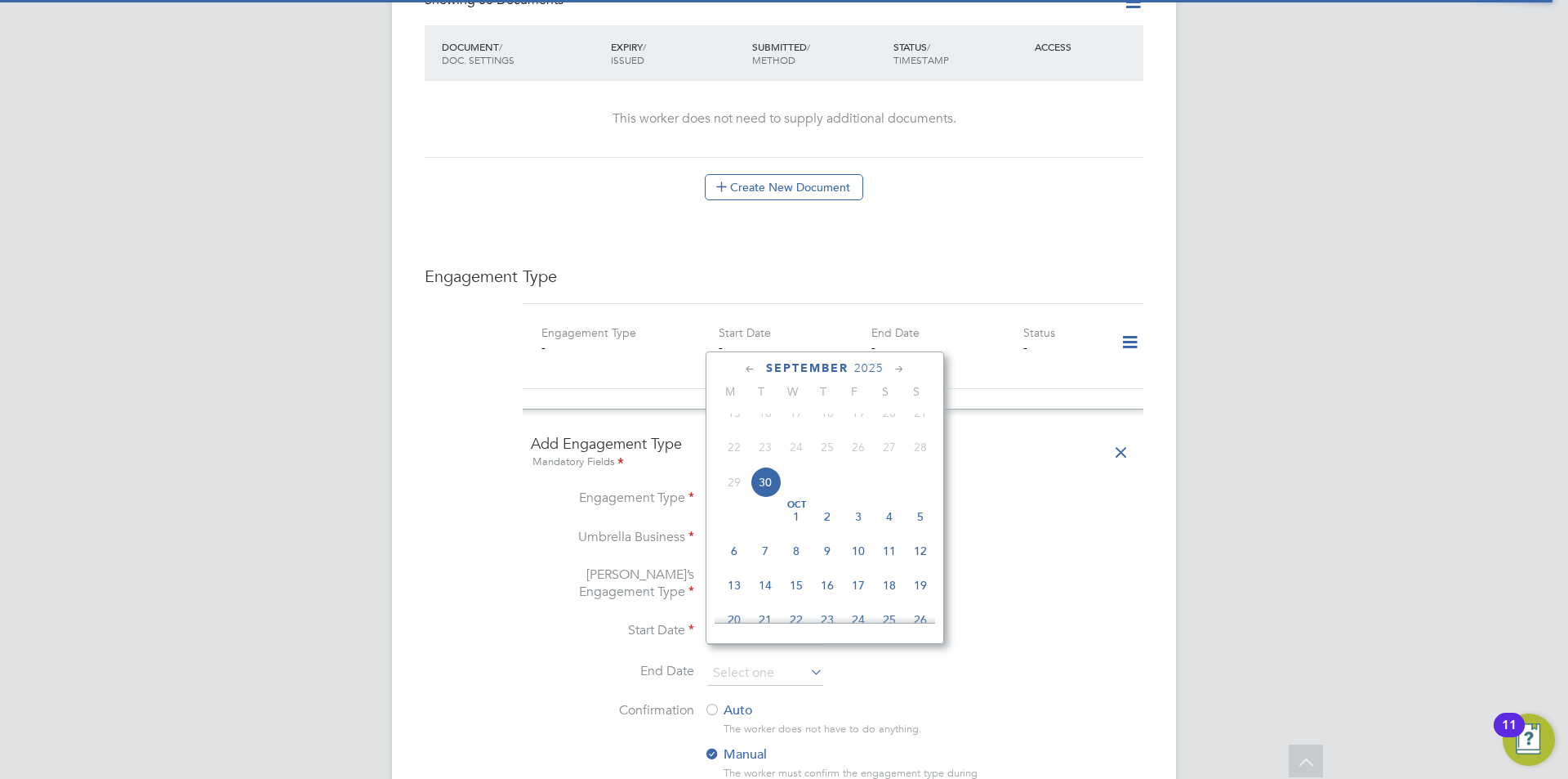
click at [905, 363] on icon at bounding box center [900, 369] width 15 height 18
click at [903, 363] on icon at bounding box center [900, 369] width 15 height 18
click at [897, 367] on icon at bounding box center [900, 369] width 15 height 18
click at [896, 367] on icon at bounding box center [900, 369] width 15 height 18
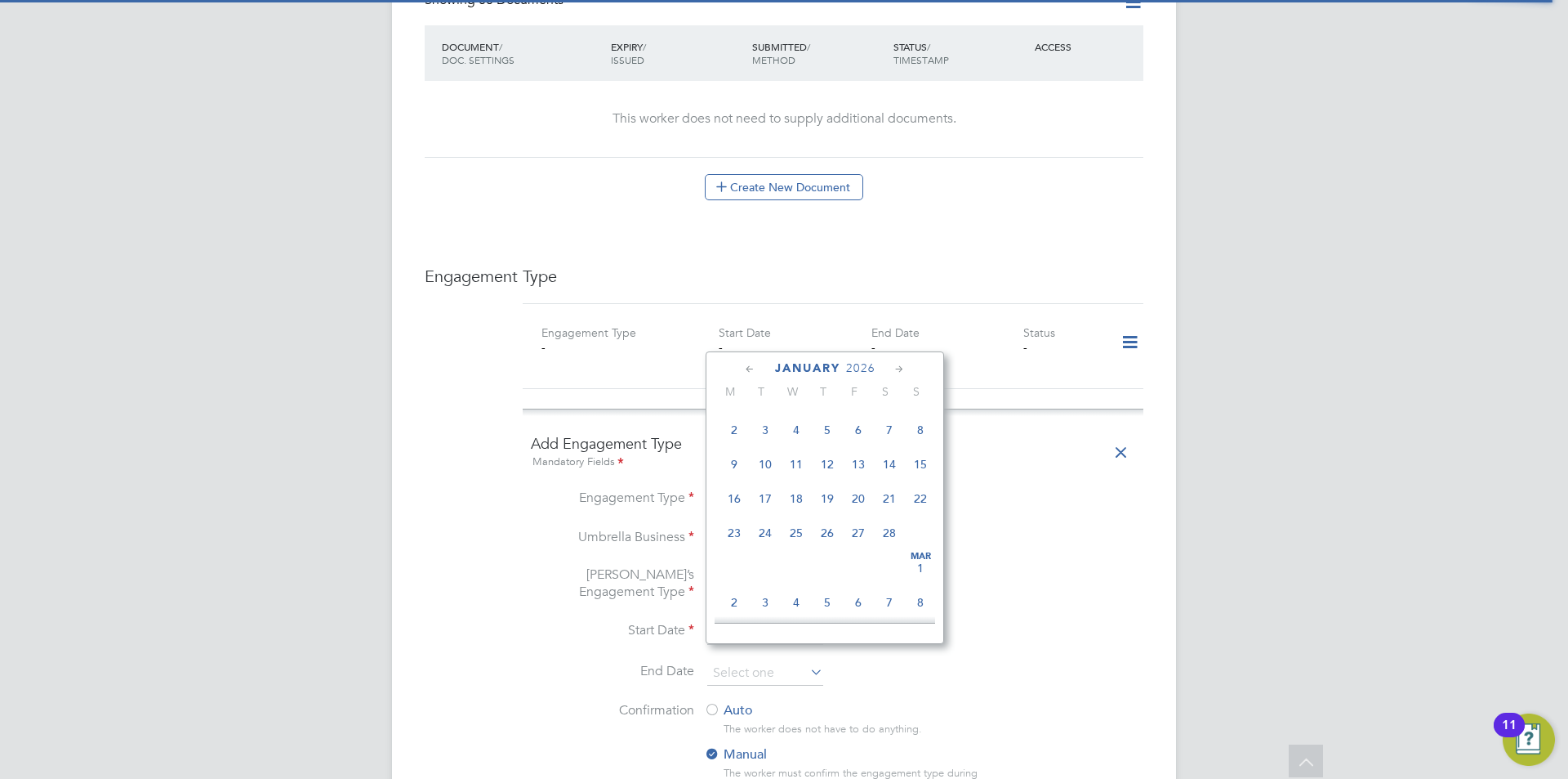
click at [896, 367] on icon at bounding box center [900, 369] width 15 height 18
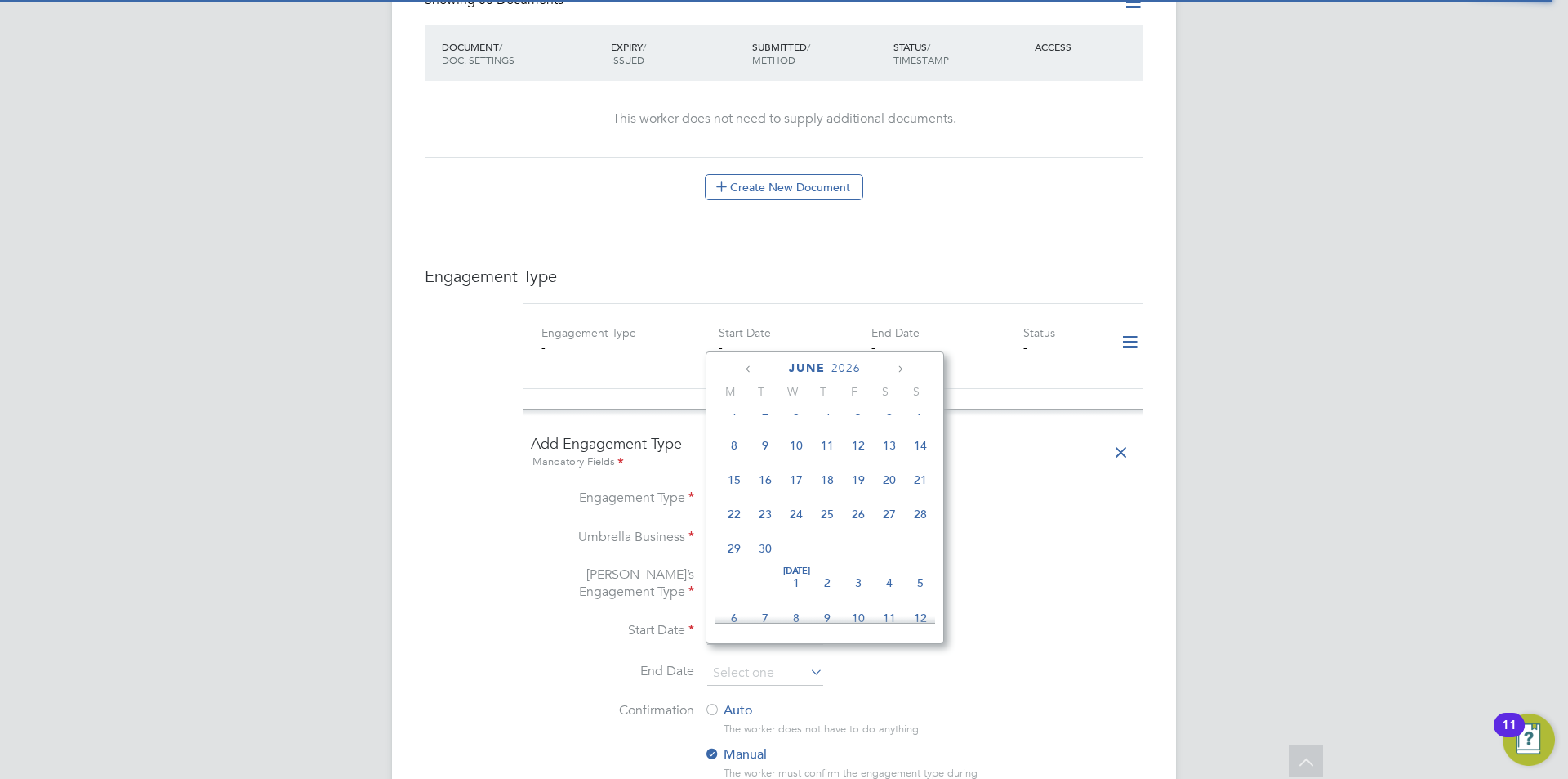
scroll to position [2332, 0]
click at [855, 560] on span "31" at bounding box center [859, 544] width 31 height 31
type input "[DATE]"
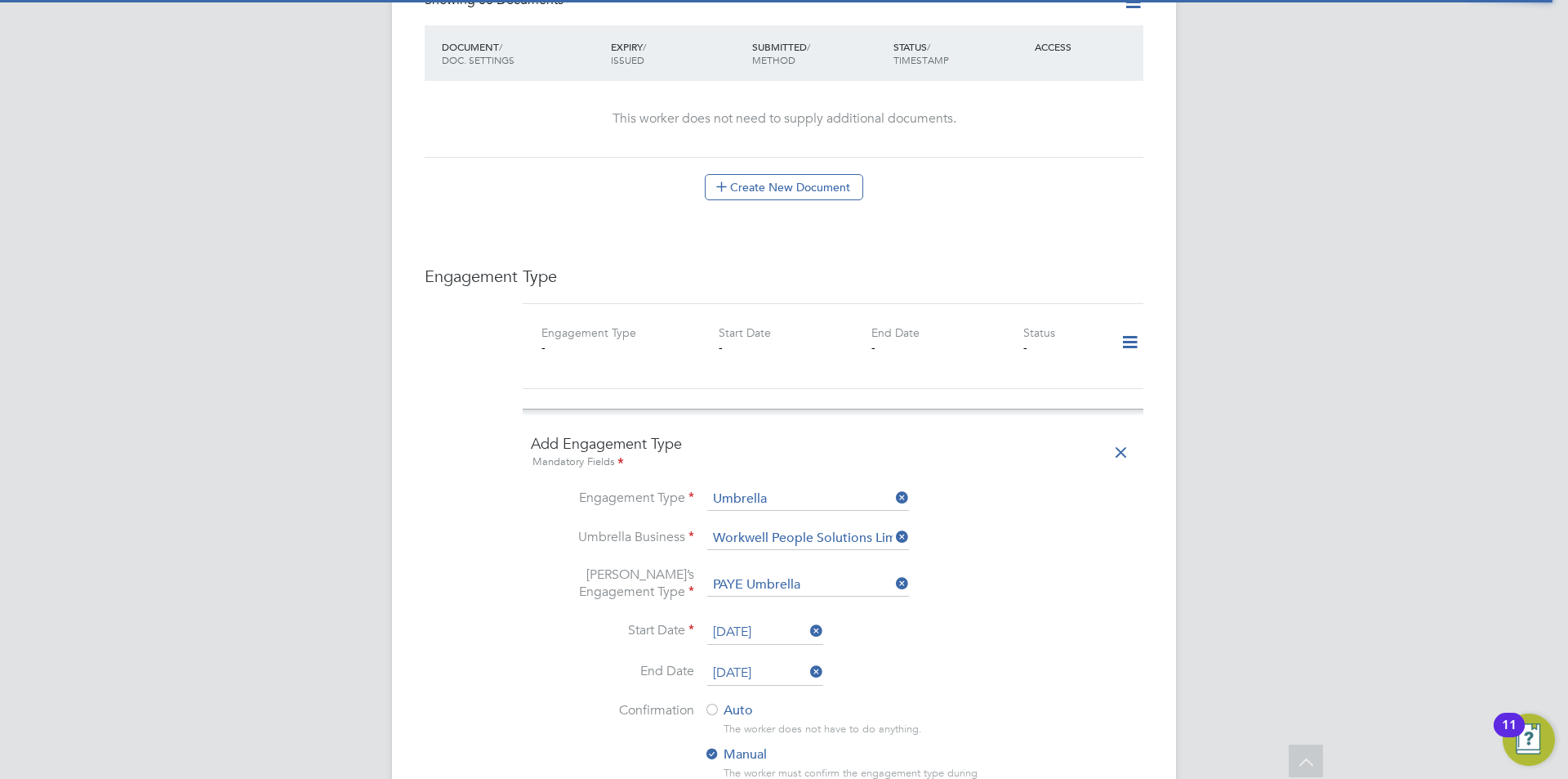
click at [988, 625] on li "Start Date 30 Sep 2025" at bounding box center [833, 640] width 604 height 40
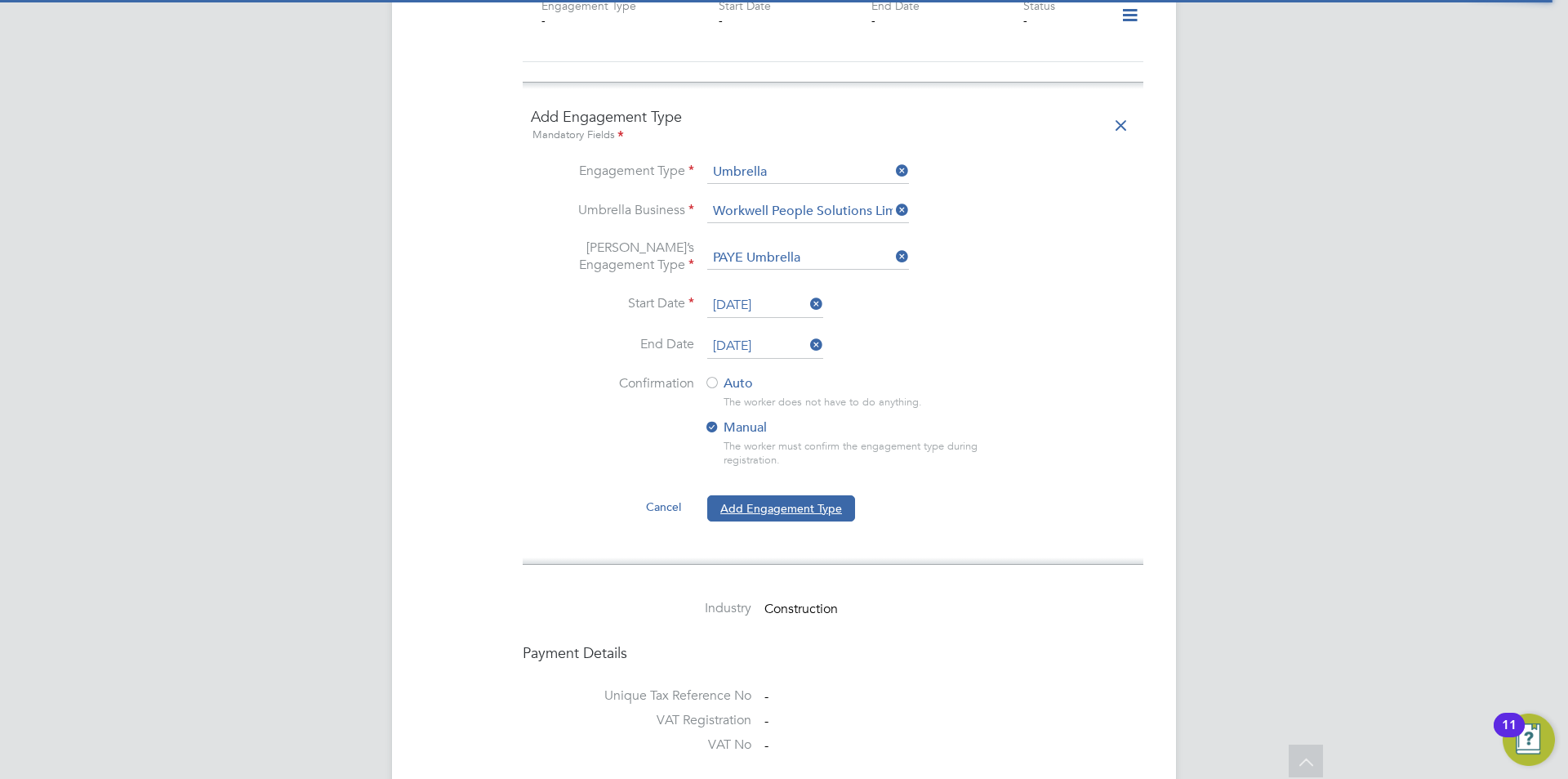
click at [775, 496] on button "Add Engagement Type" at bounding box center [781, 508] width 147 height 26
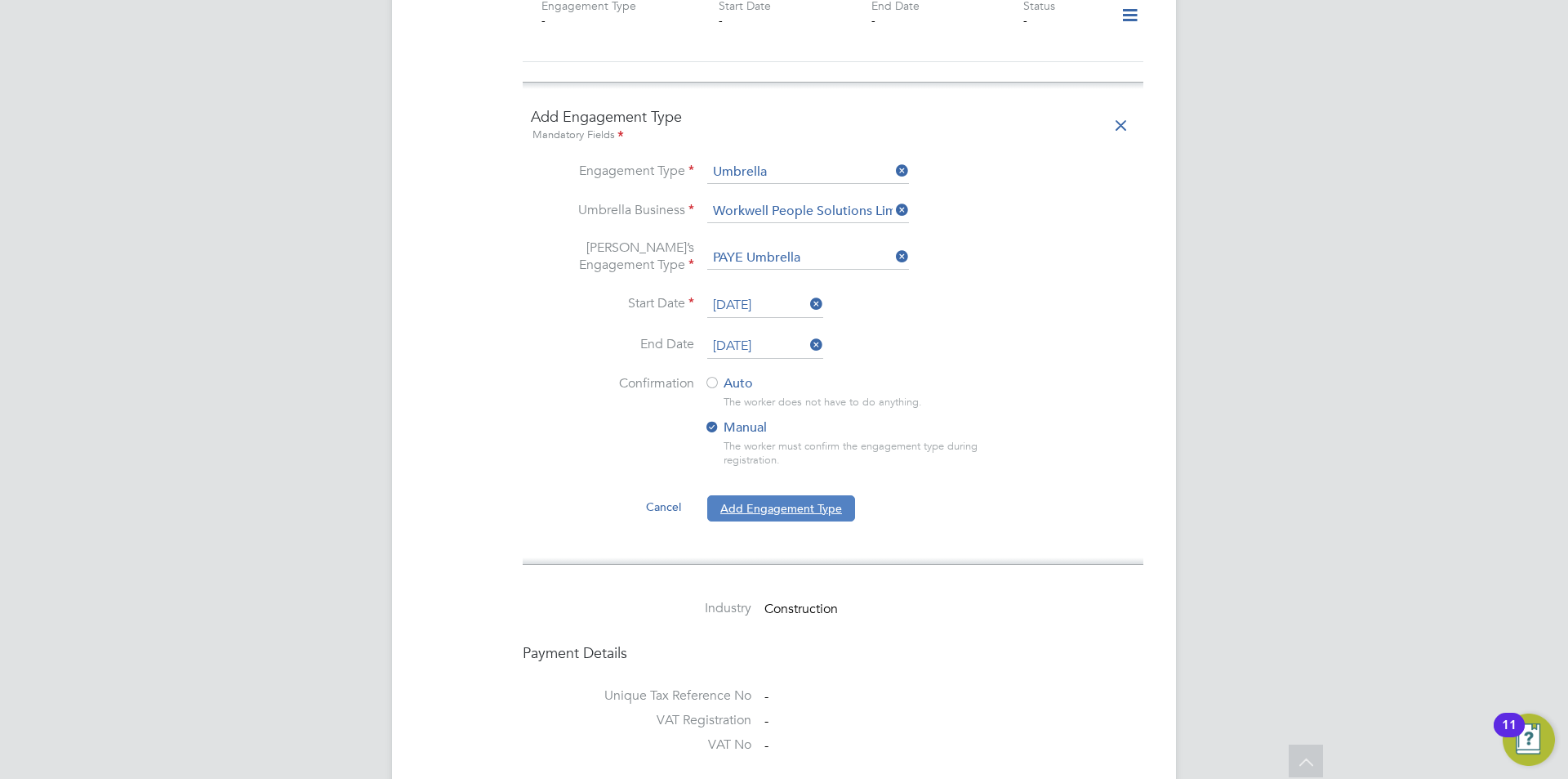
click at [791, 498] on button "Add Engagement Type" at bounding box center [781, 508] width 147 height 26
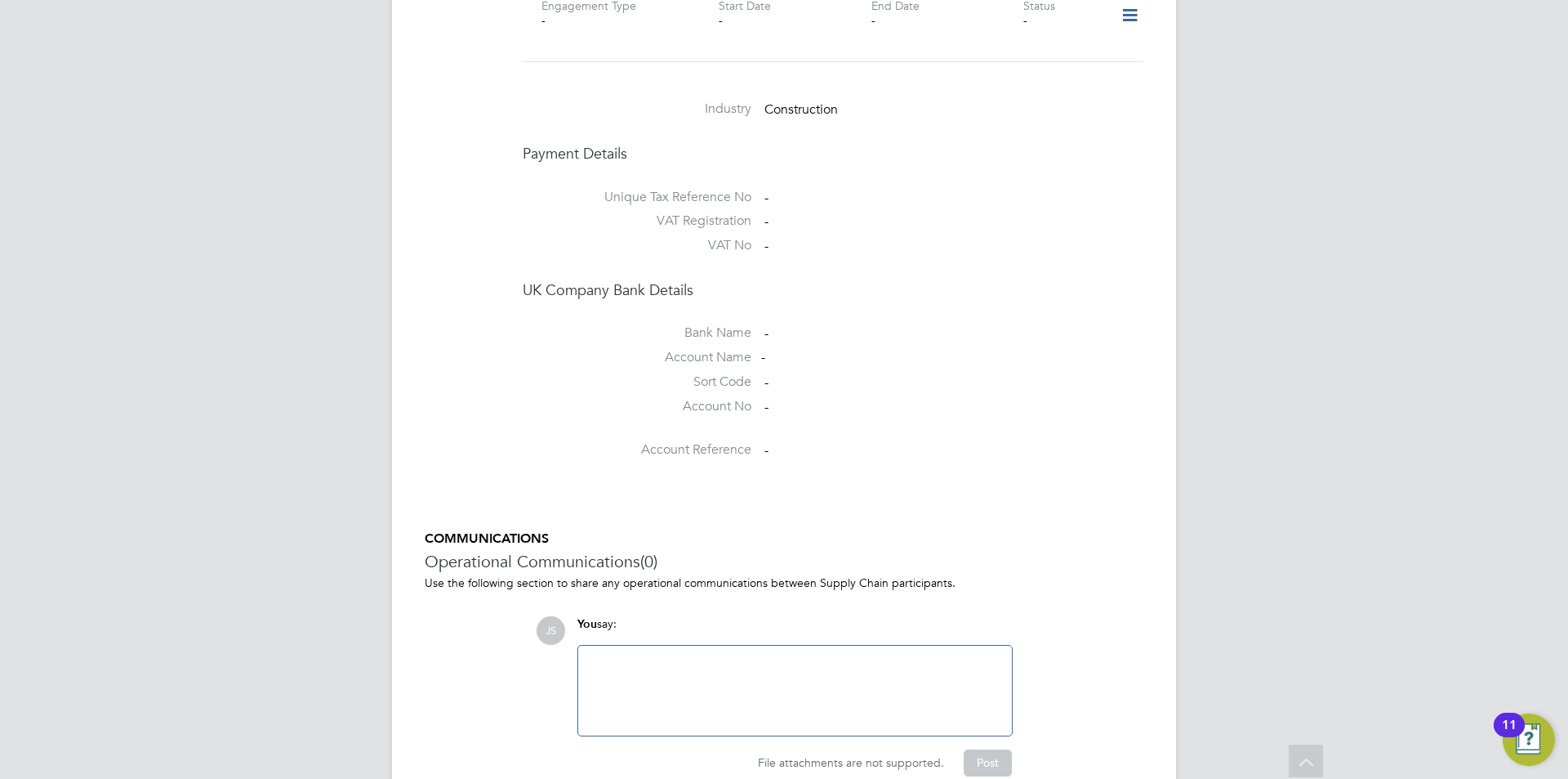
scroll to position [899, 0]
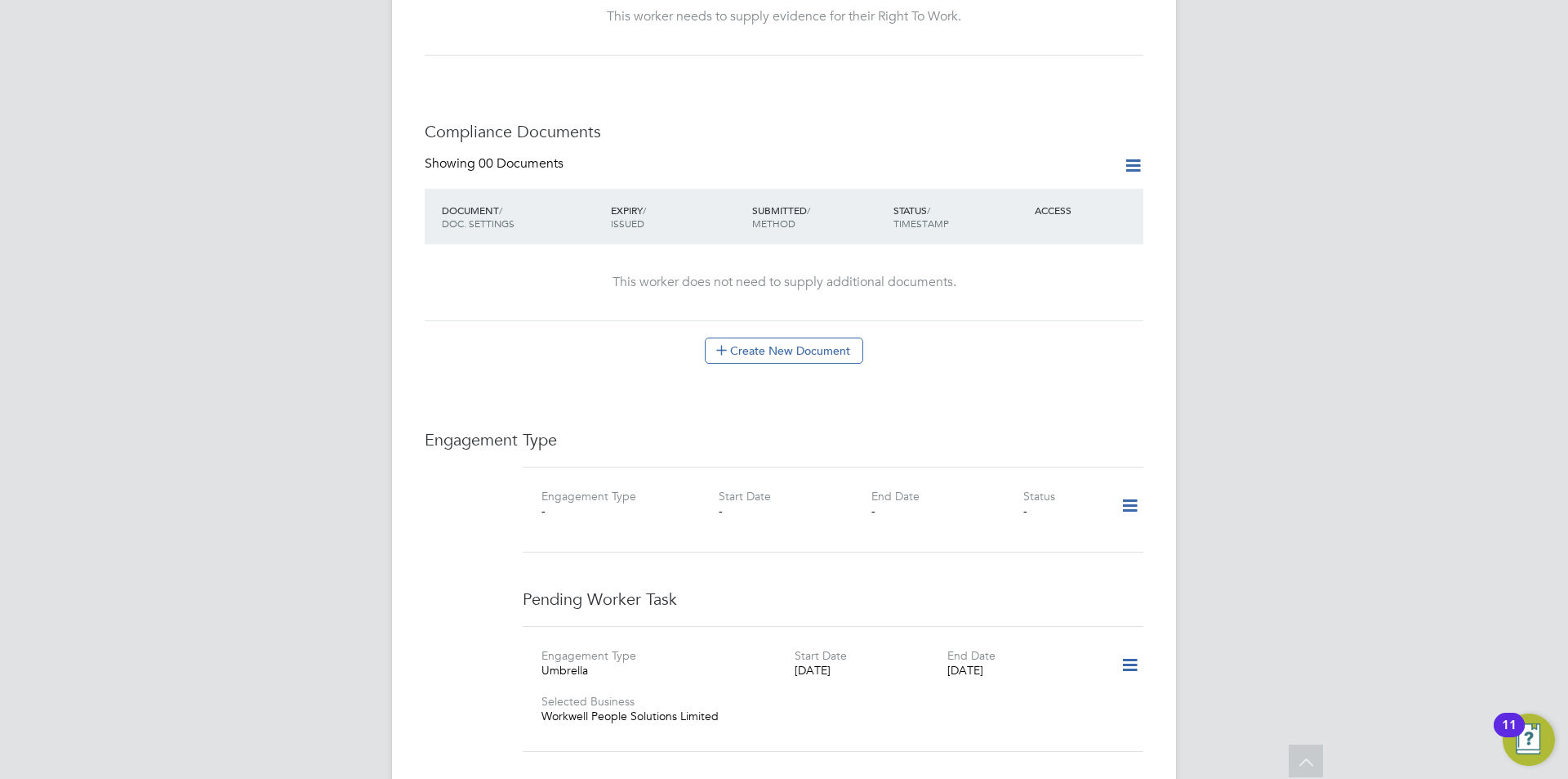
scroll to position [899, 0]
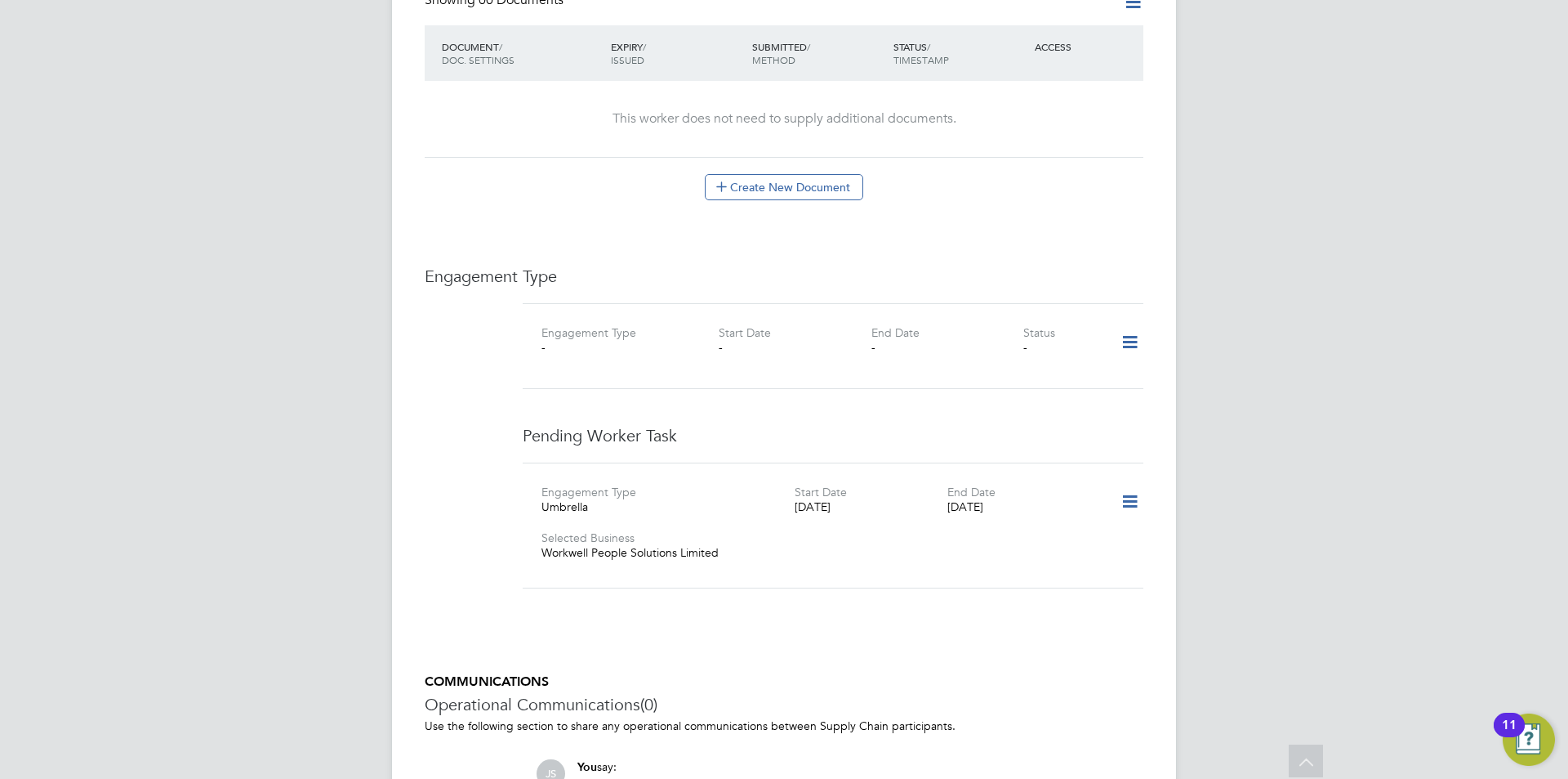
click at [1125, 483] on icon at bounding box center [1130, 501] width 29 height 38
click at [1085, 578] on li "Confirm" at bounding box center [1105, 579] width 62 height 23
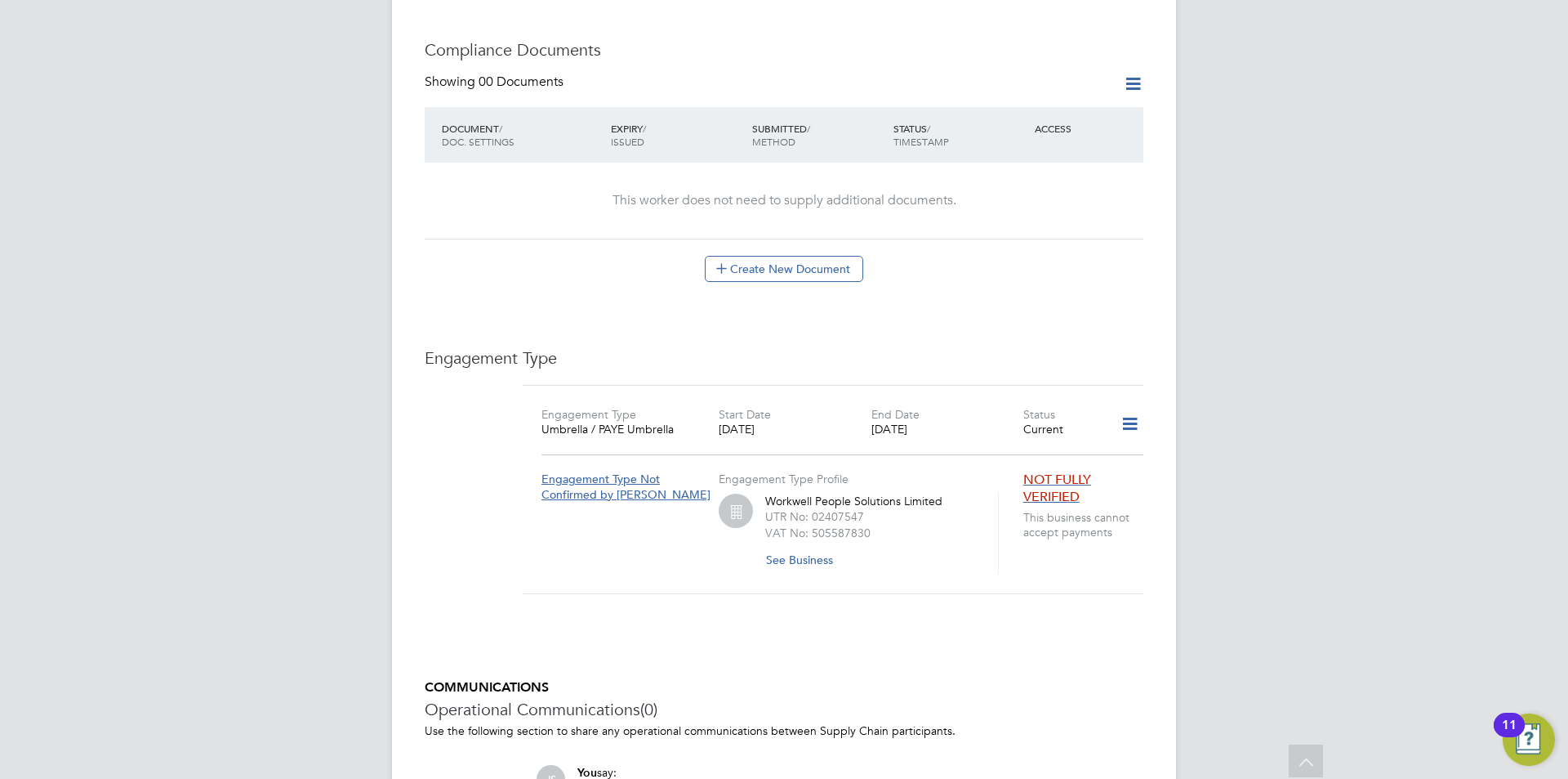
scroll to position [572, 0]
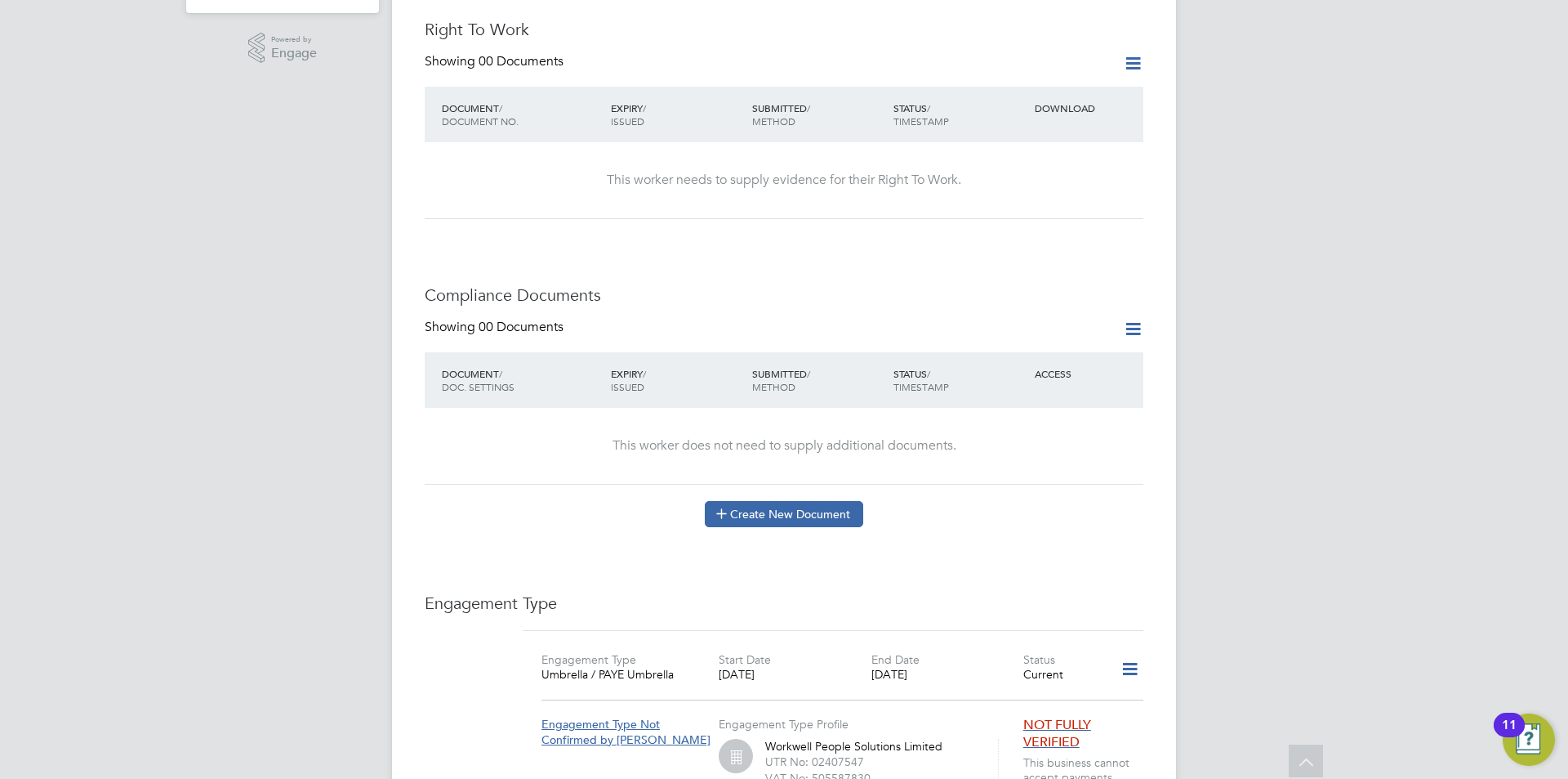
click at [726, 507] on icon at bounding box center [722, 513] width 13 height 13
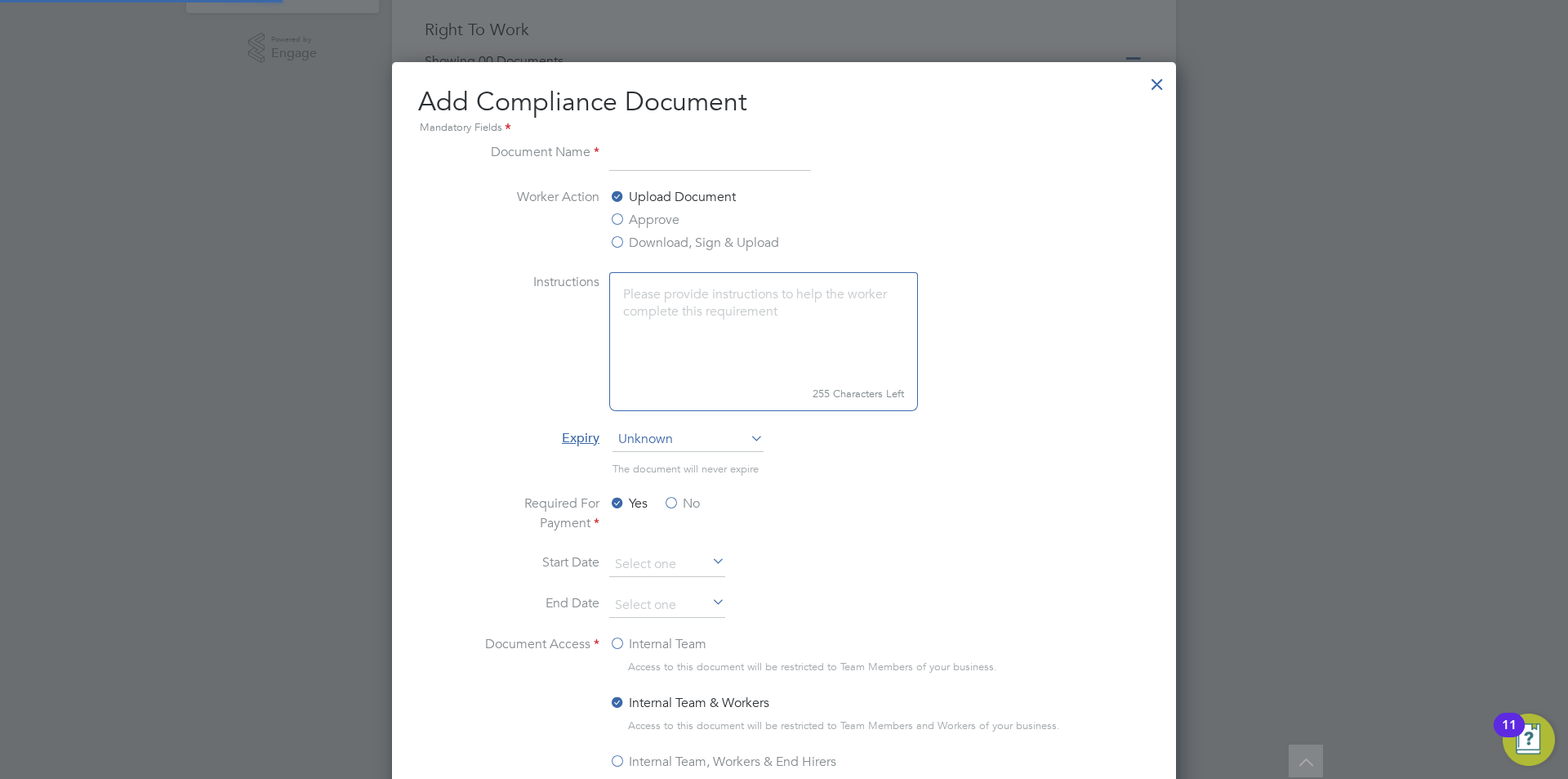
scroll to position [858, 785]
click at [668, 158] on input at bounding box center [709, 156] width 201 height 30
type input "cscs"
click at [664, 220] on label "Approve" at bounding box center [644, 220] width 70 height 19
click at [0, 0] on input "Approve" at bounding box center [0, 0] width 0 height 0
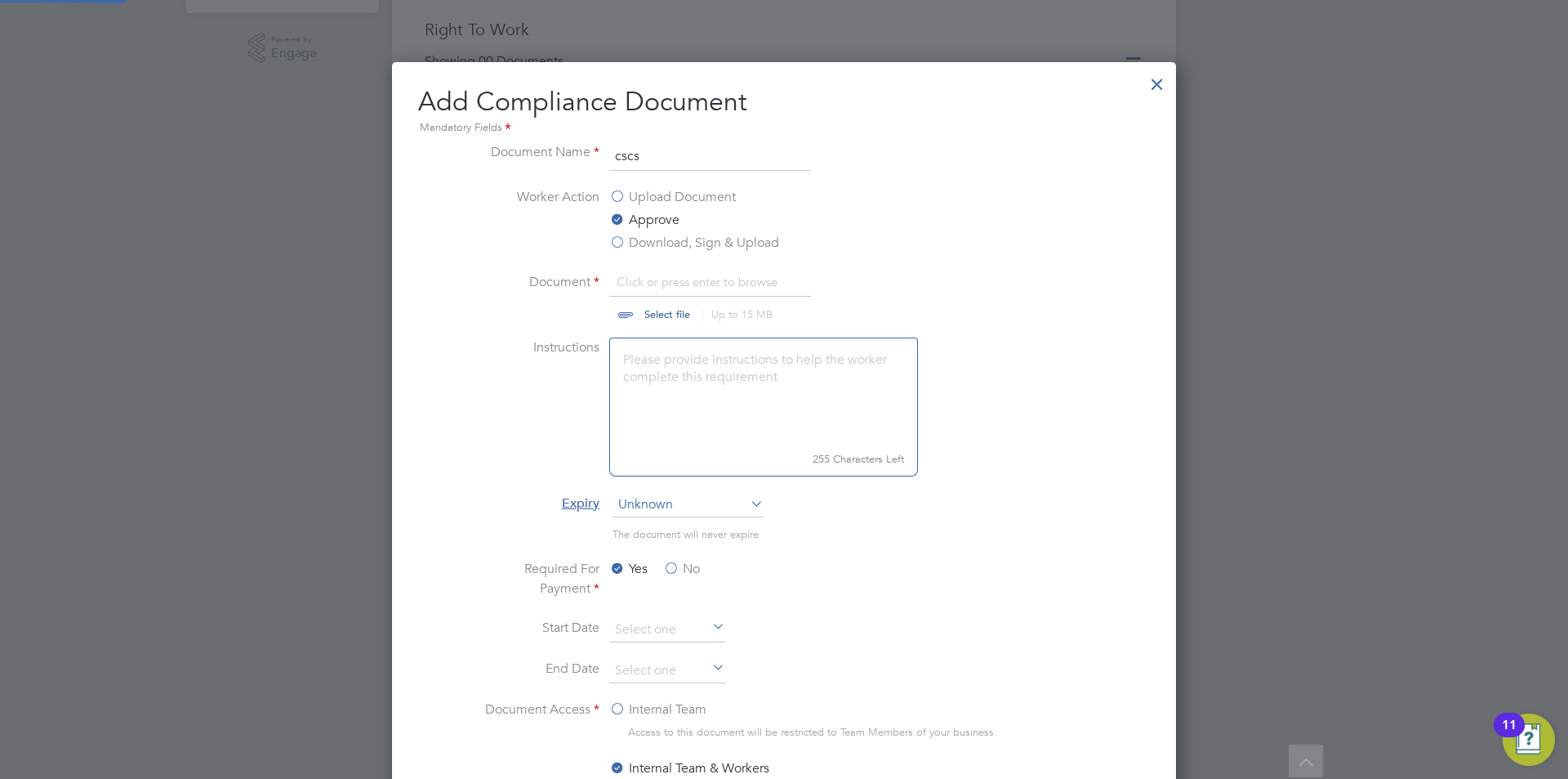
scroll to position [24, 202]
click at [658, 304] on input "file" at bounding box center [683, 296] width 256 height 49
type input "C:\fakepath\CSCS Card.jpg"
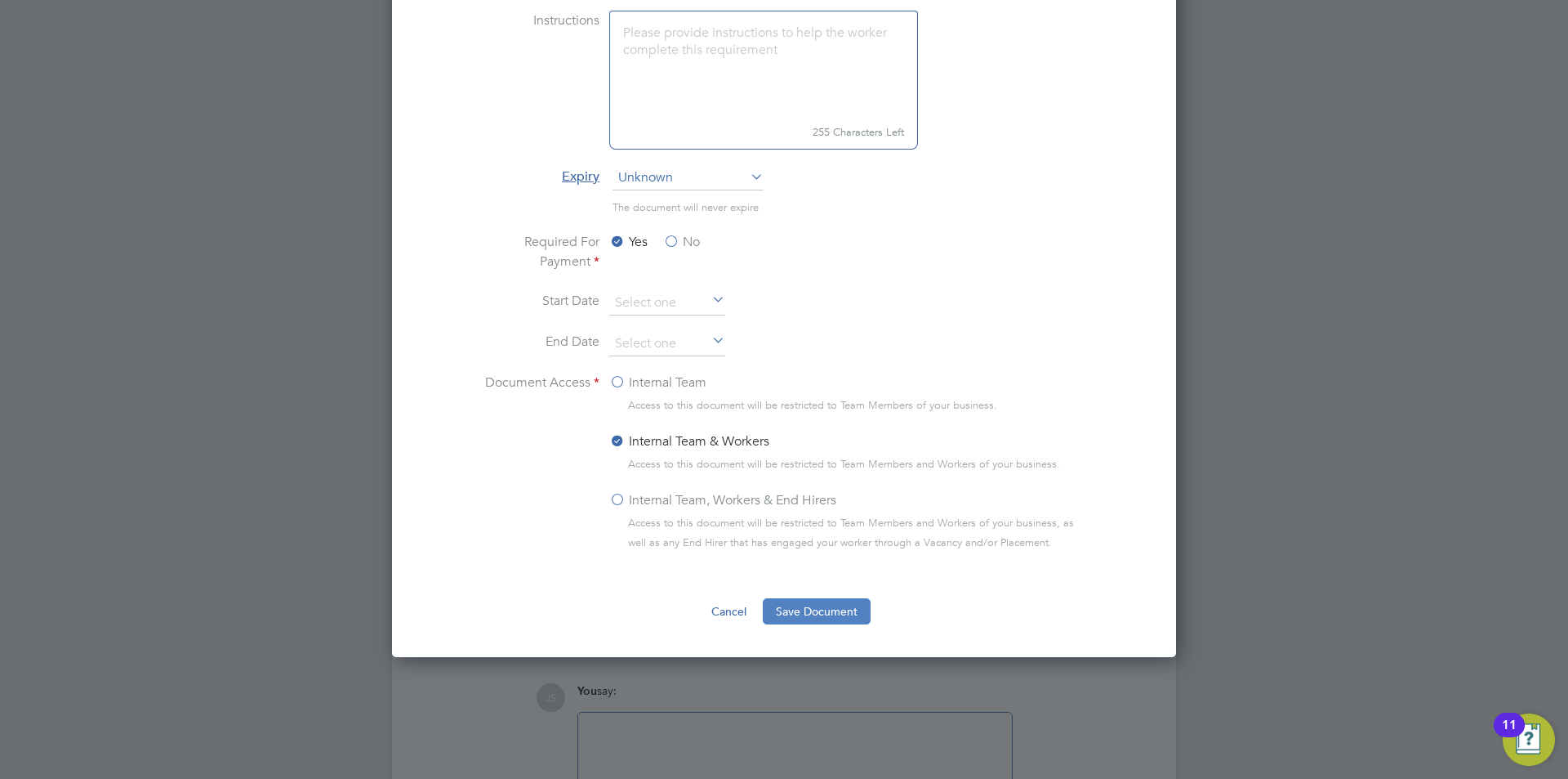
click at [824, 614] on button "Save Document" at bounding box center [817, 610] width 108 height 26
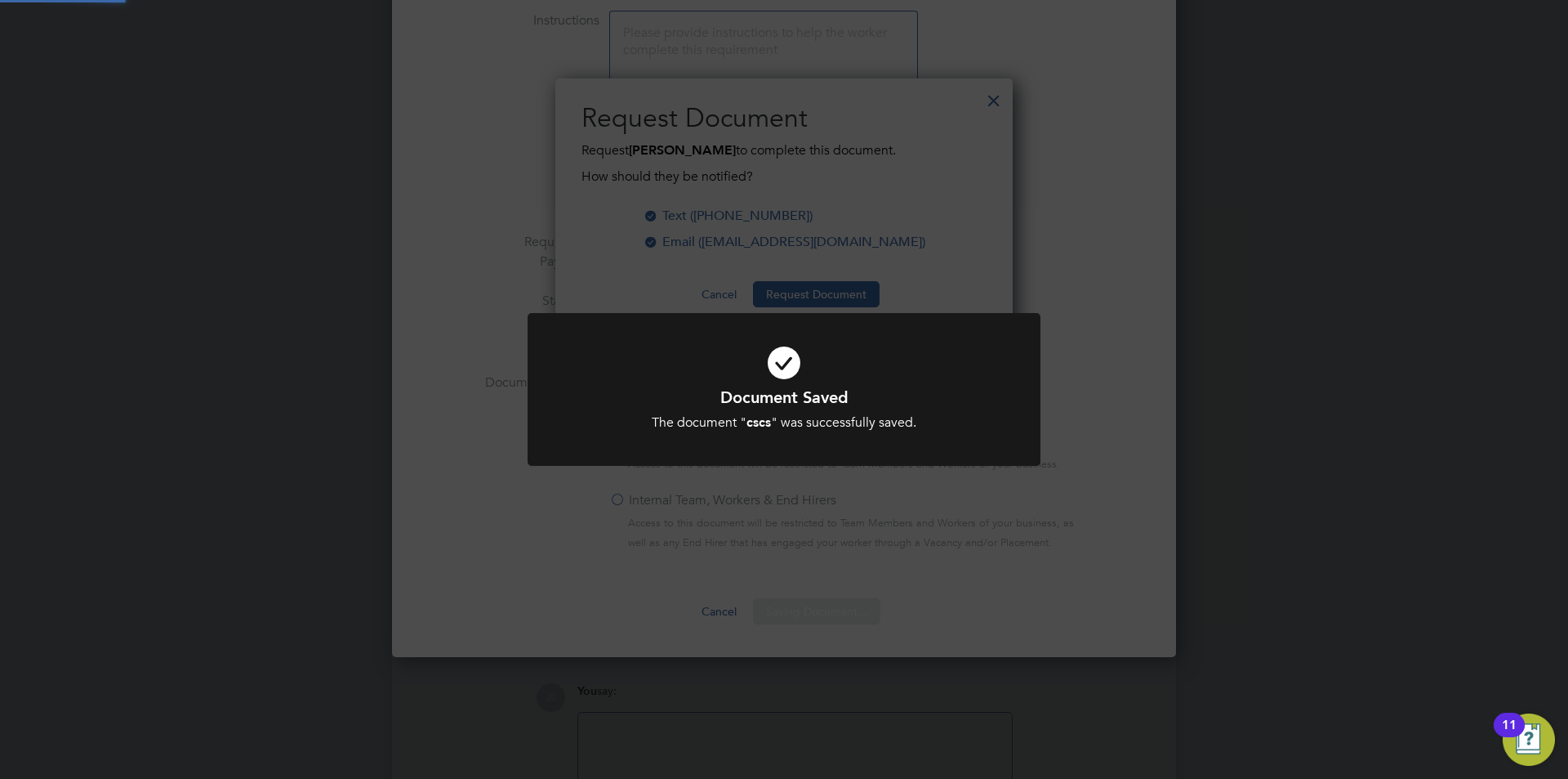
scroll to position [262, 459]
click at [793, 496] on div "Document Saved The document " cscs " was successfully saved. Cancel Okay" at bounding box center [784, 390] width 1568 height 779
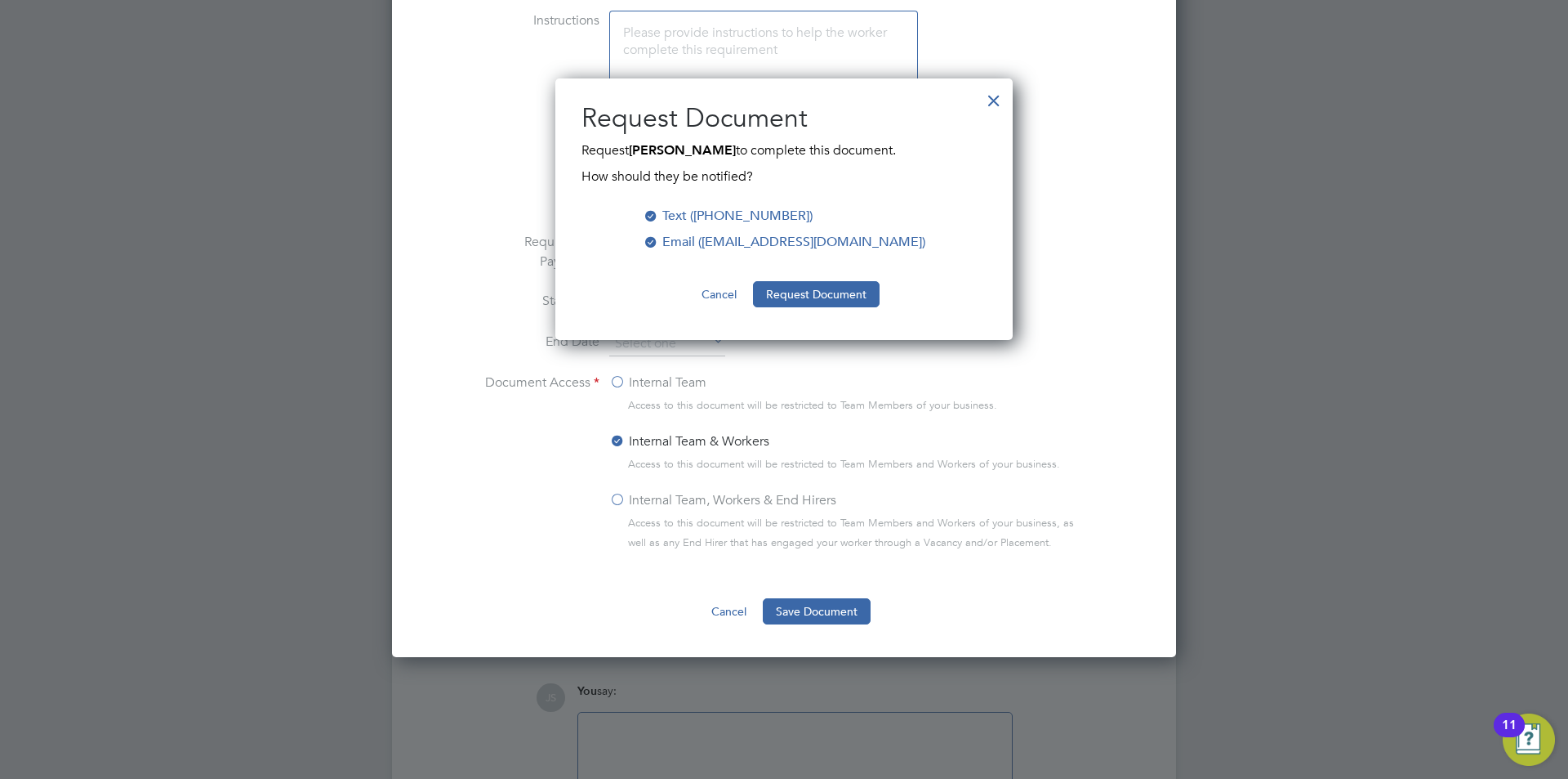
click at [721, 292] on button "Cancel" at bounding box center [720, 294] width 62 height 26
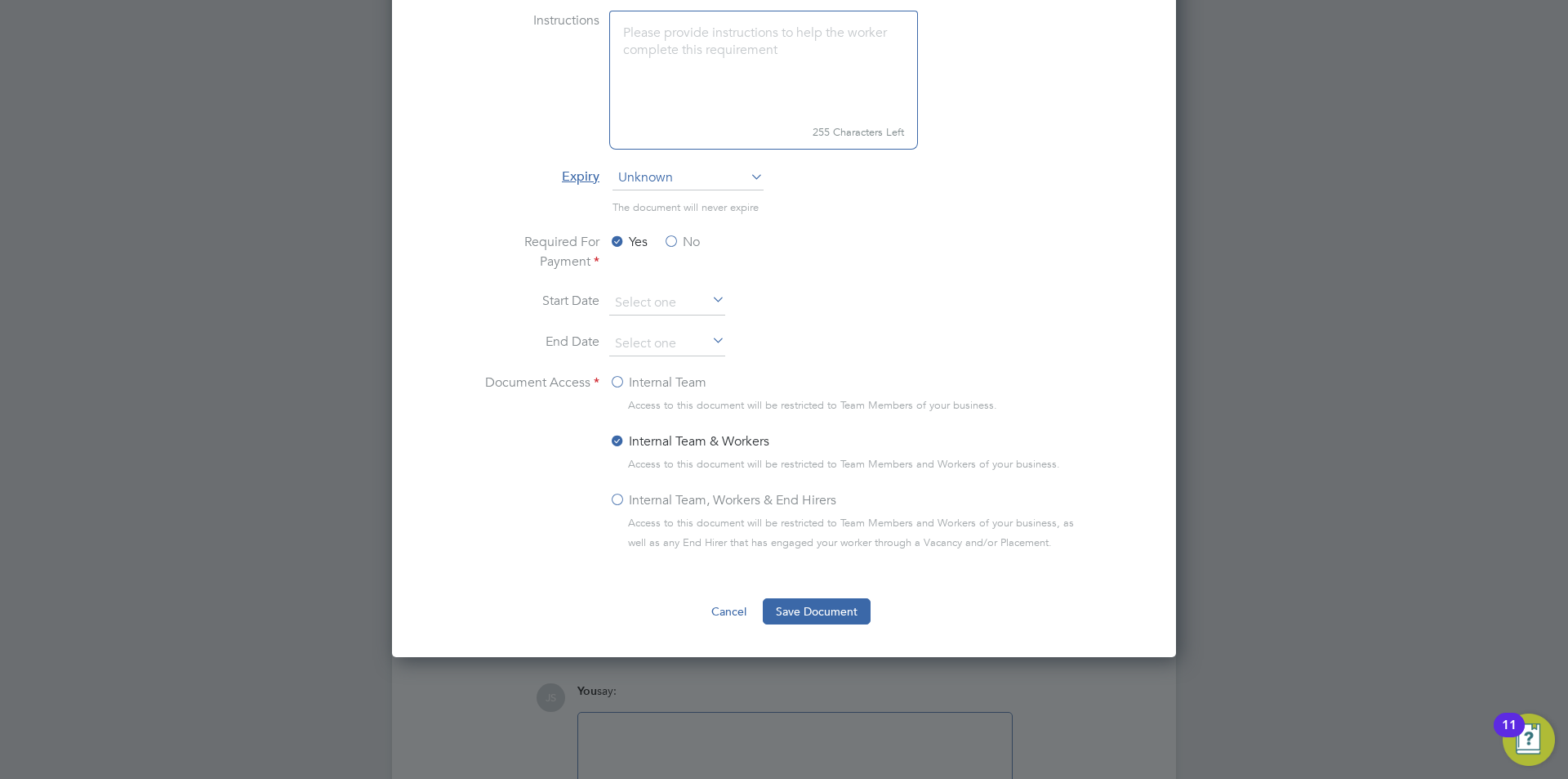
click at [724, 608] on button "Cancel" at bounding box center [730, 610] width 62 height 26
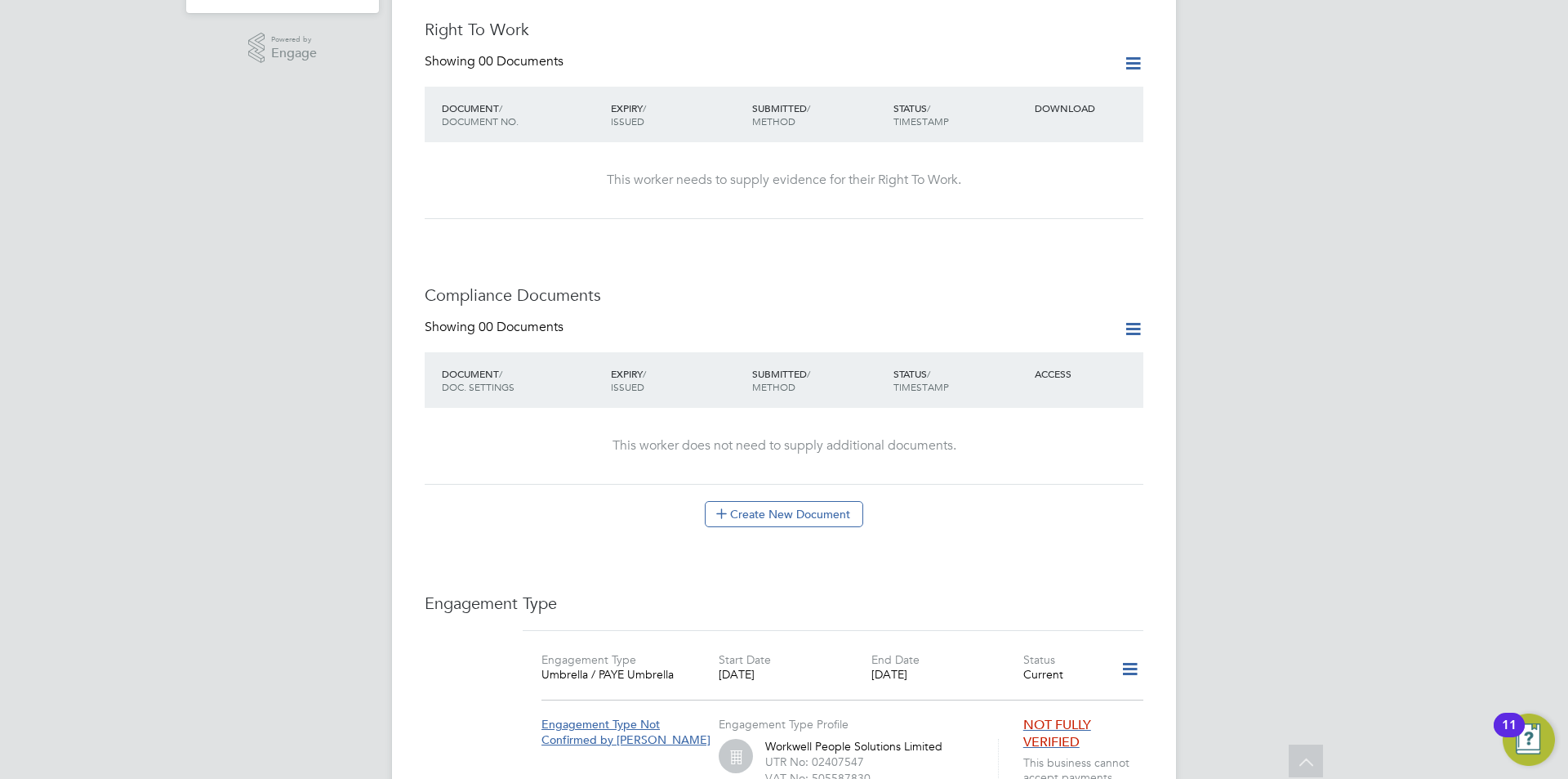
scroll to position [409, 0]
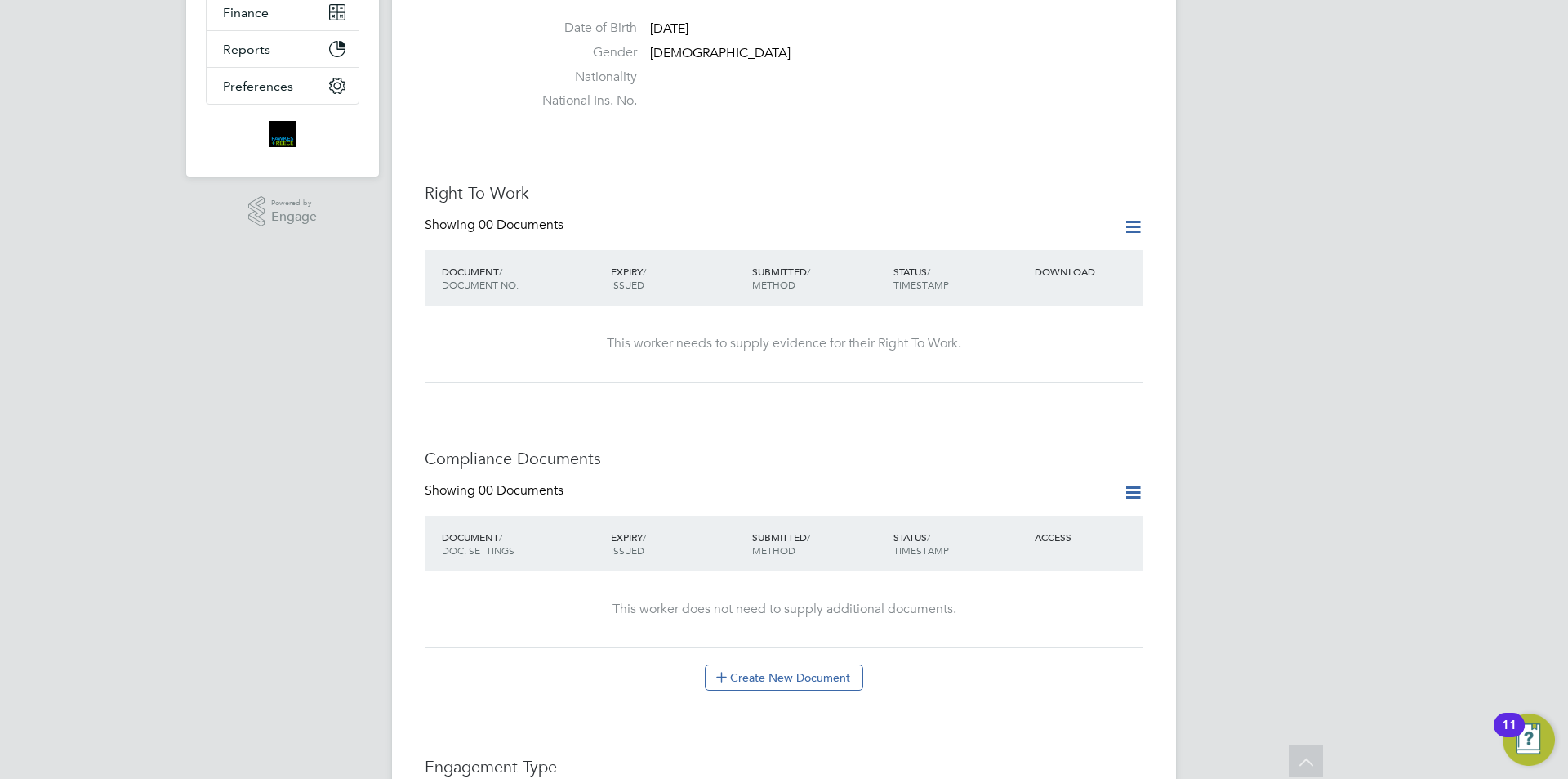
click at [1138, 217] on icon at bounding box center [1132, 227] width 20 height 20
click at [1059, 250] on li "Add Right To Work Document" at bounding box center [1043, 251] width 197 height 23
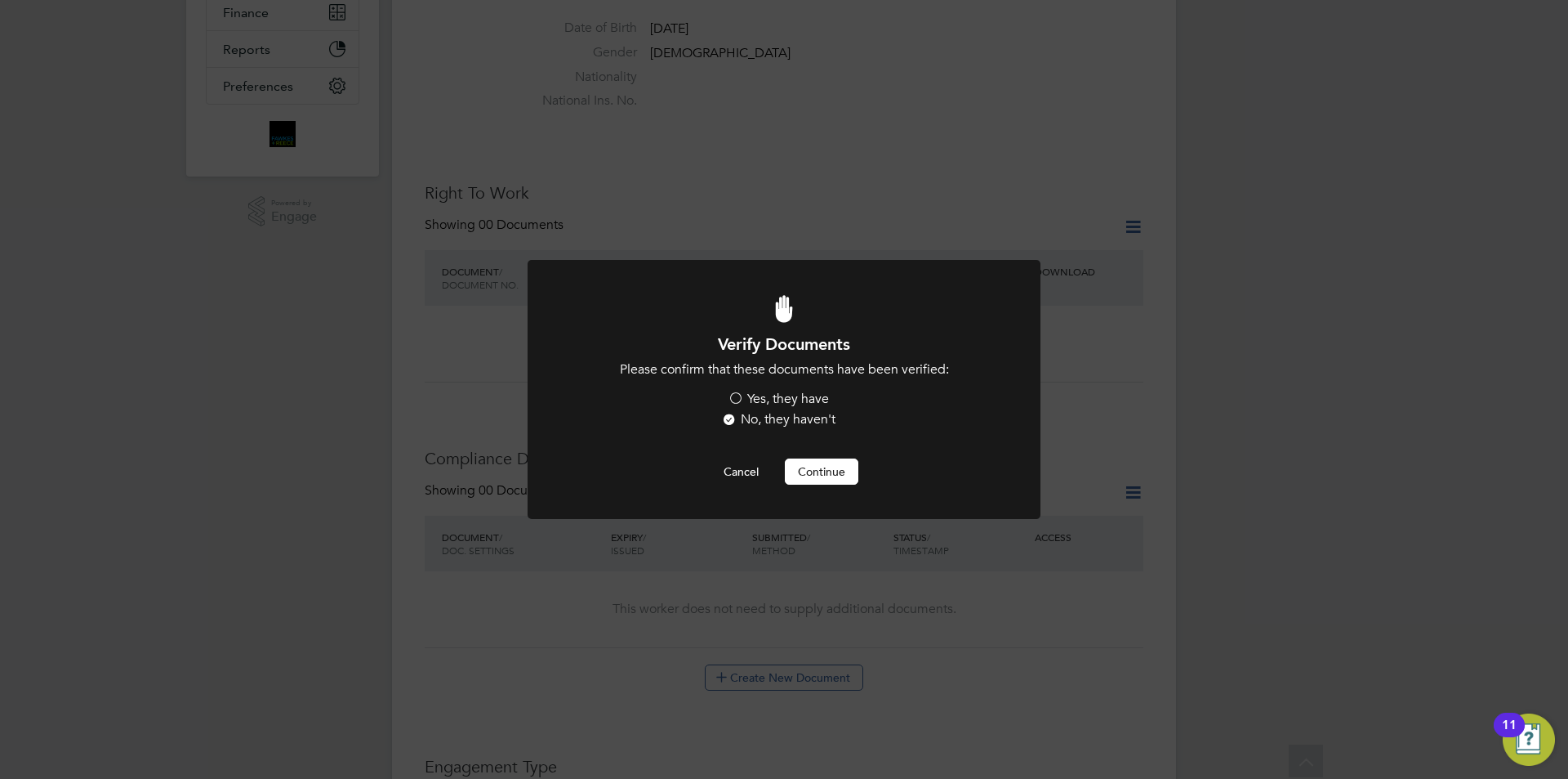
click at [769, 399] on label "Yes, they have" at bounding box center [778, 399] width 101 height 17
click at [0, 0] on input "Yes, they have" at bounding box center [0, 0] width 0 height 0
click at [828, 478] on button "Continue" at bounding box center [822, 471] width 73 height 26
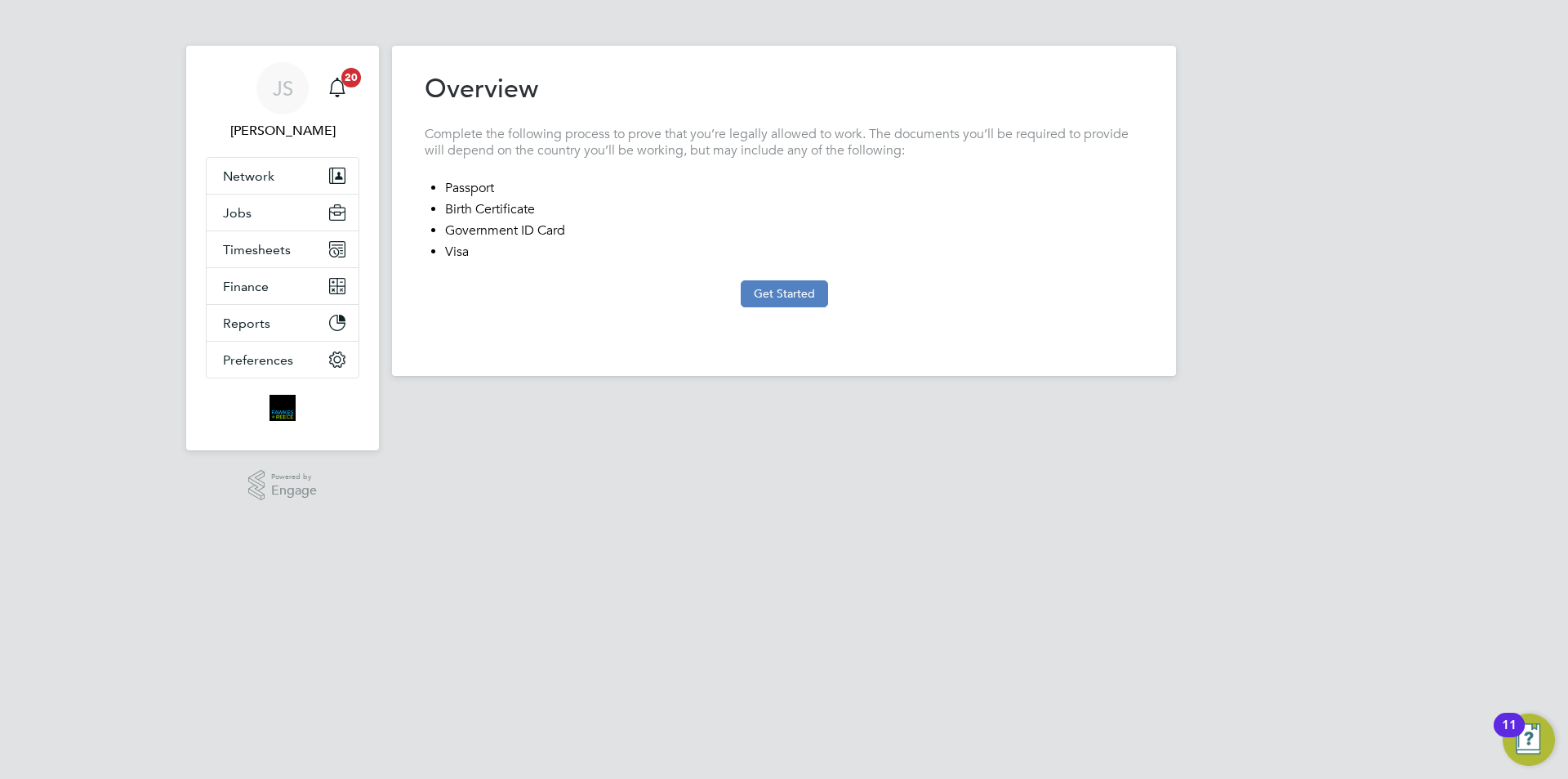
click at [800, 287] on button "Get Started" at bounding box center [784, 293] width 88 height 26
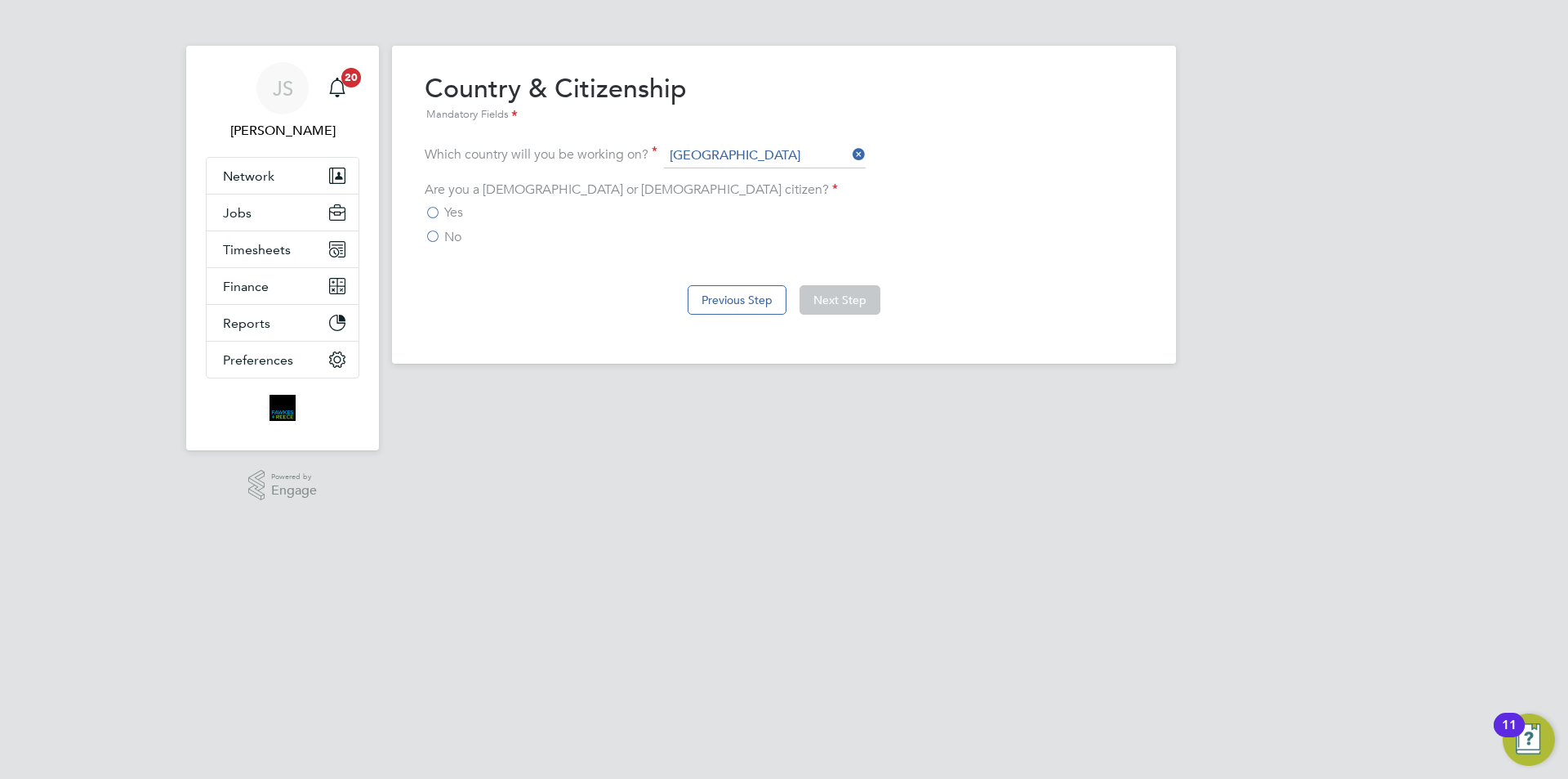
click at [449, 205] on span "Yes" at bounding box center [453, 212] width 18 height 16
click at [0, 0] on input "Yes" at bounding box center [0, 0] width 0 height 0
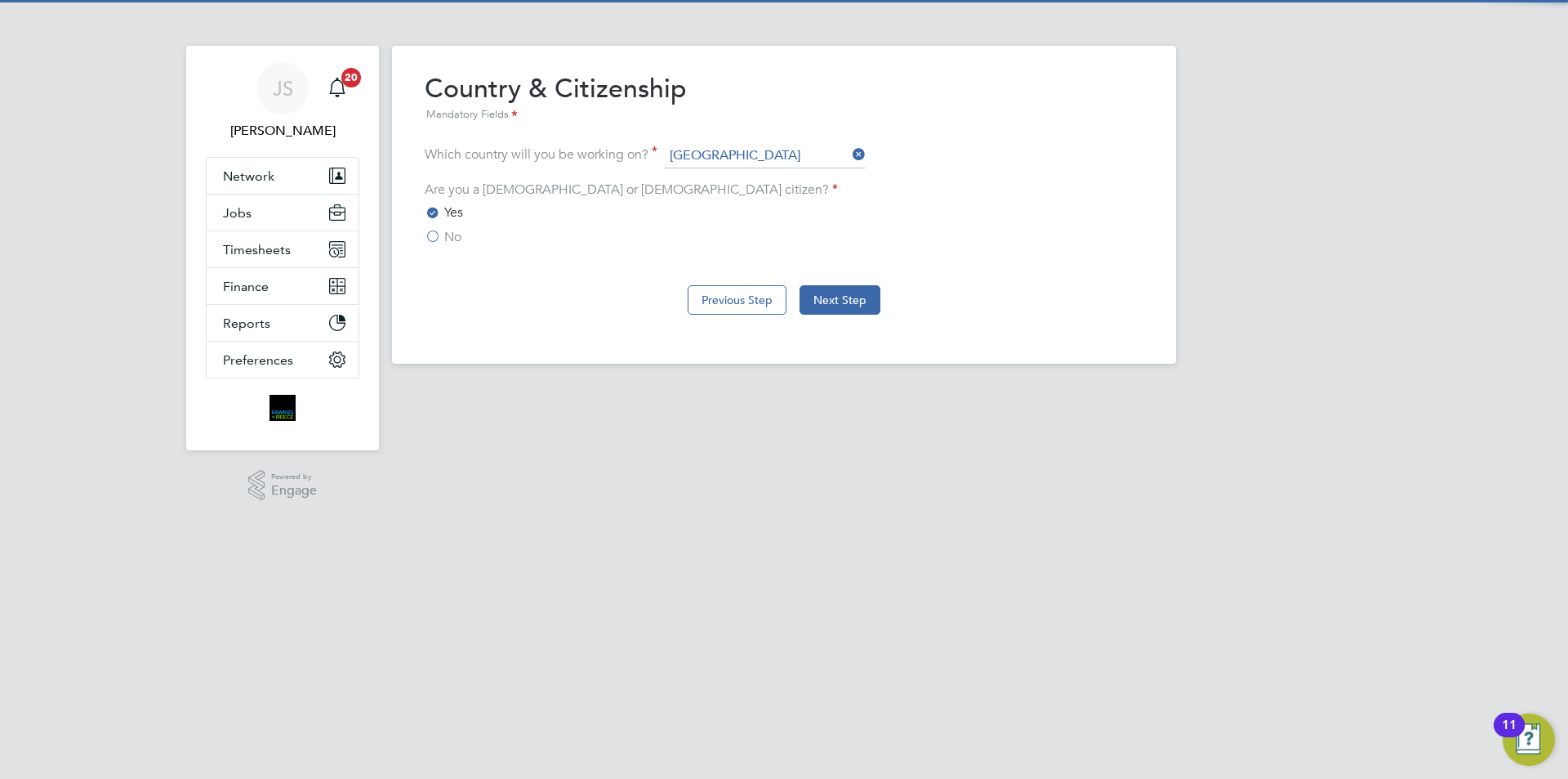
click at [833, 292] on button "Next Step" at bounding box center [840, 300] width 81 height 30
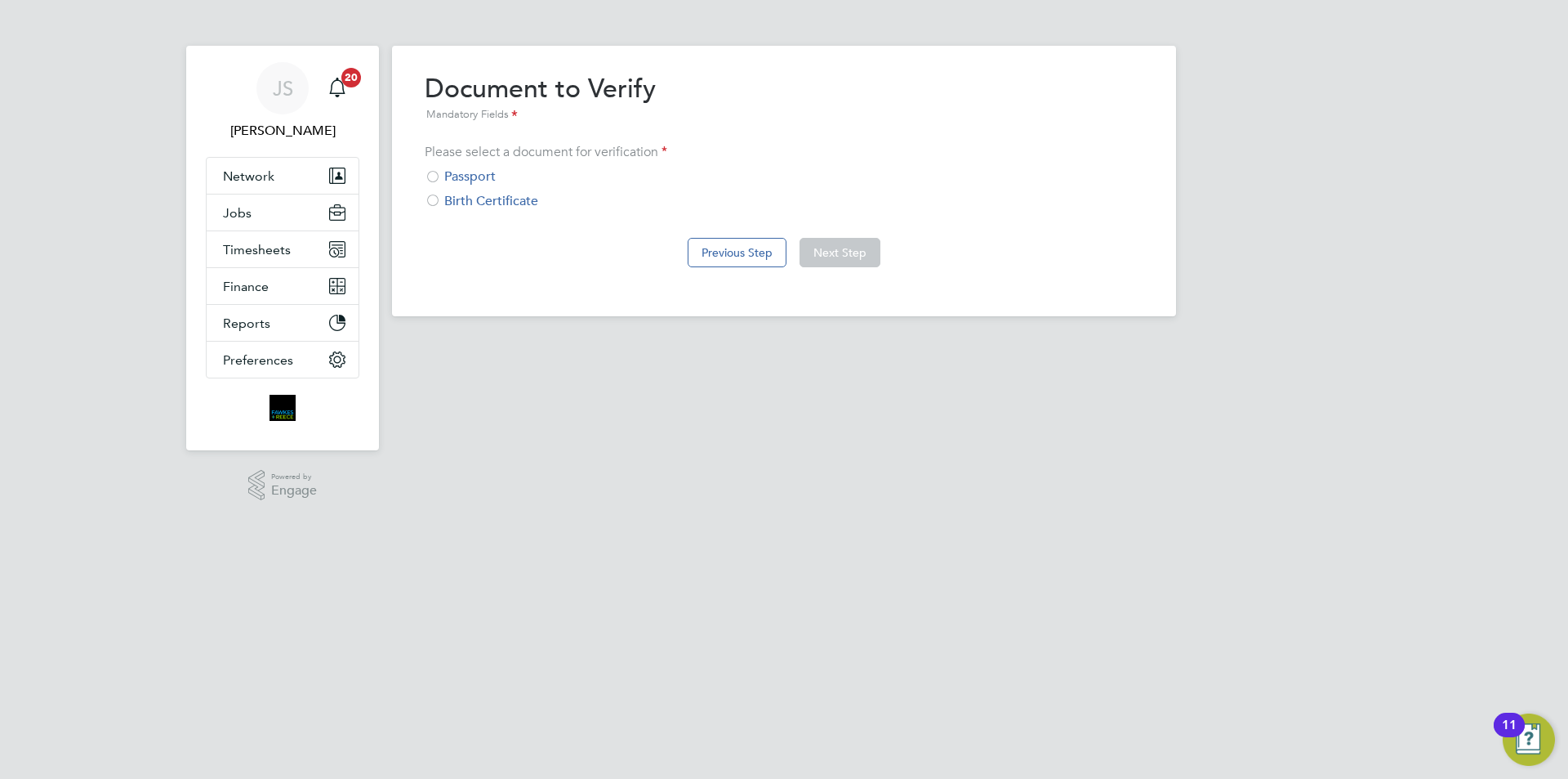
click at [455, 177] on div "Passport" at bounding box center [784, 177] width 719 height 17
click at [842, 252] on button "Next Step" at bounding box center [840, 253] width 81 height 30
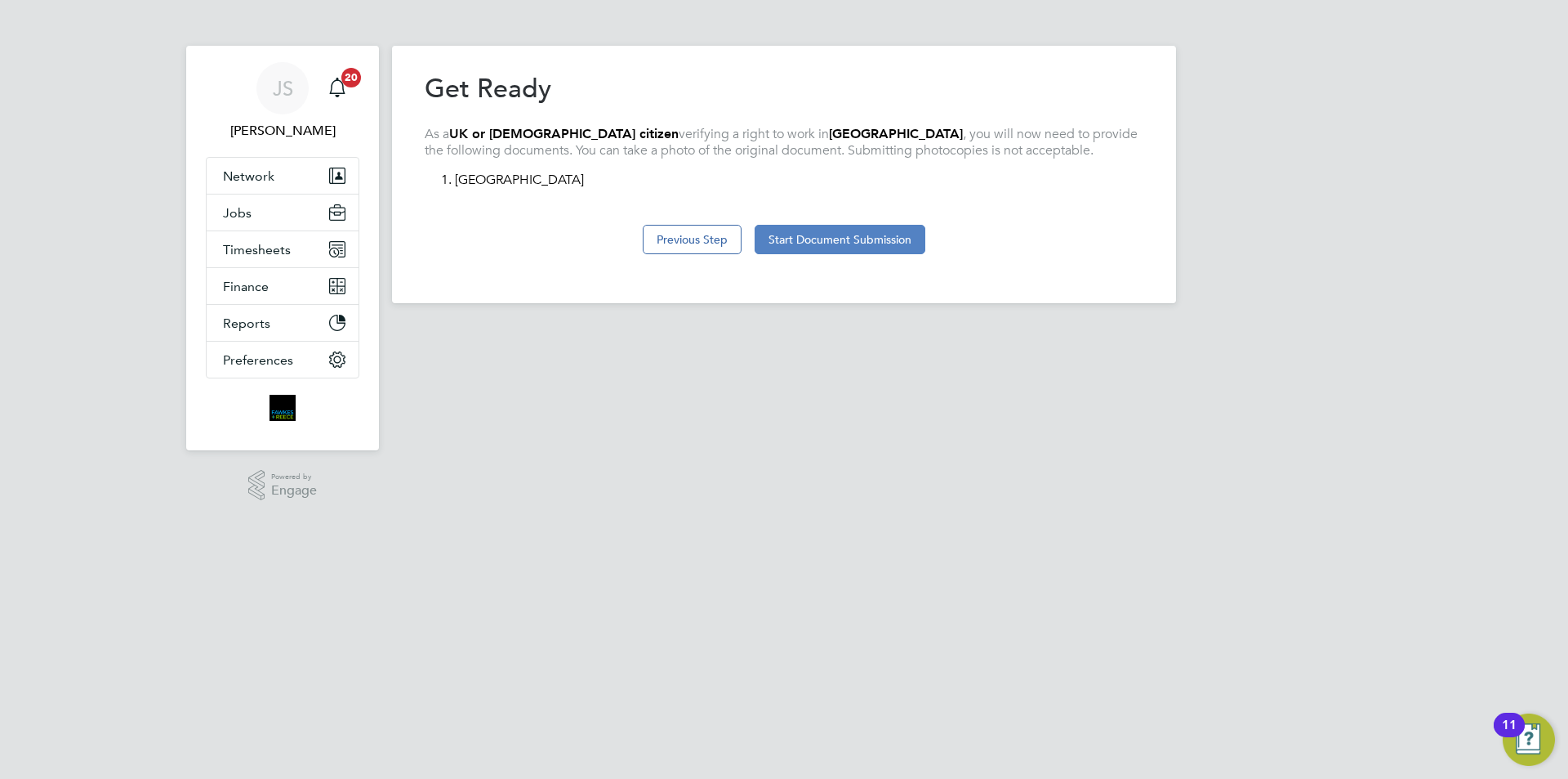
click at [863, 244] on button "Start Document Submission" at bounding box center [839, 239] width 171 height 30
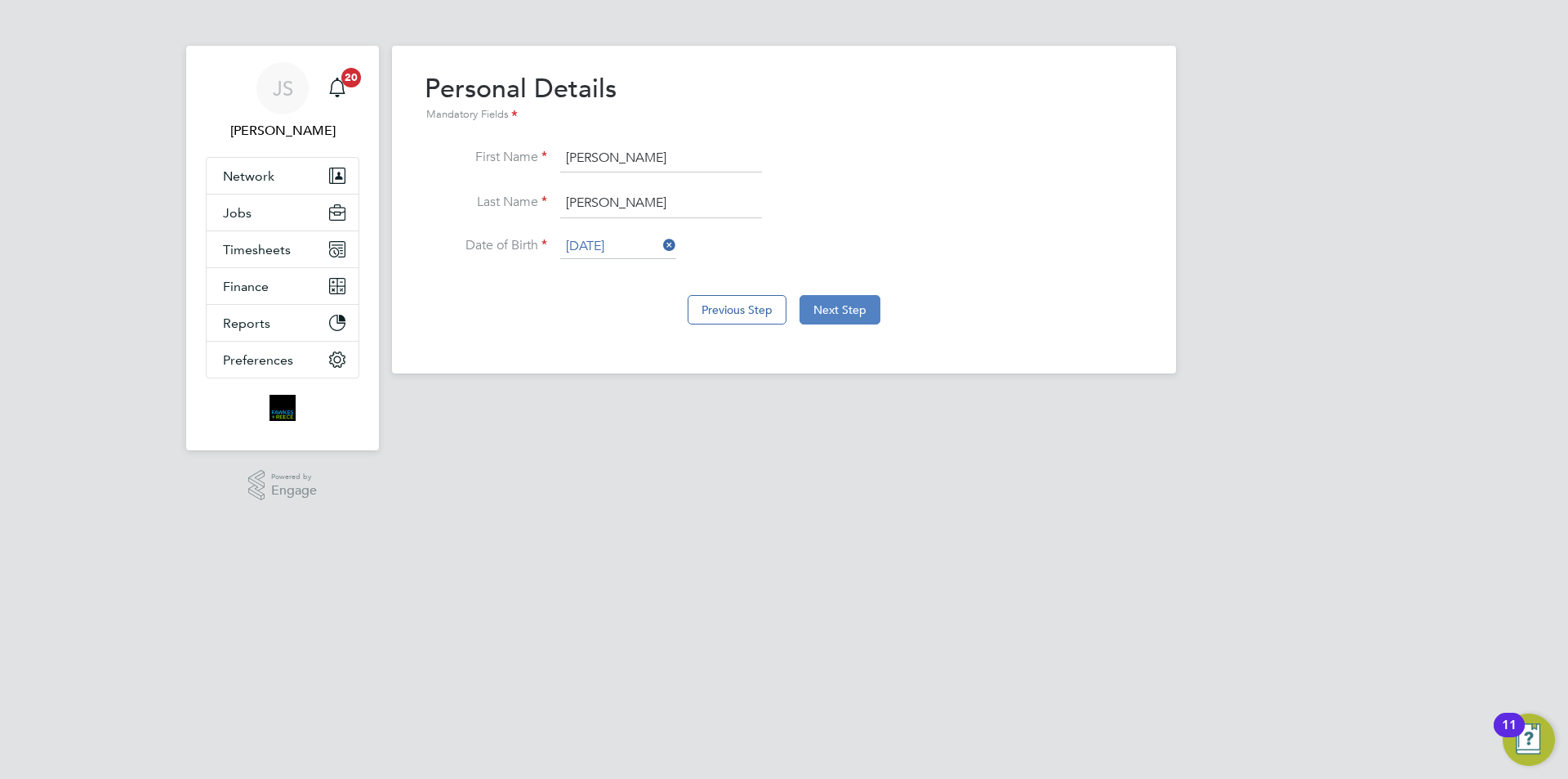
click at [839, 309] on button "Next Step" at bounding box center [840, 309] width 81 height 30
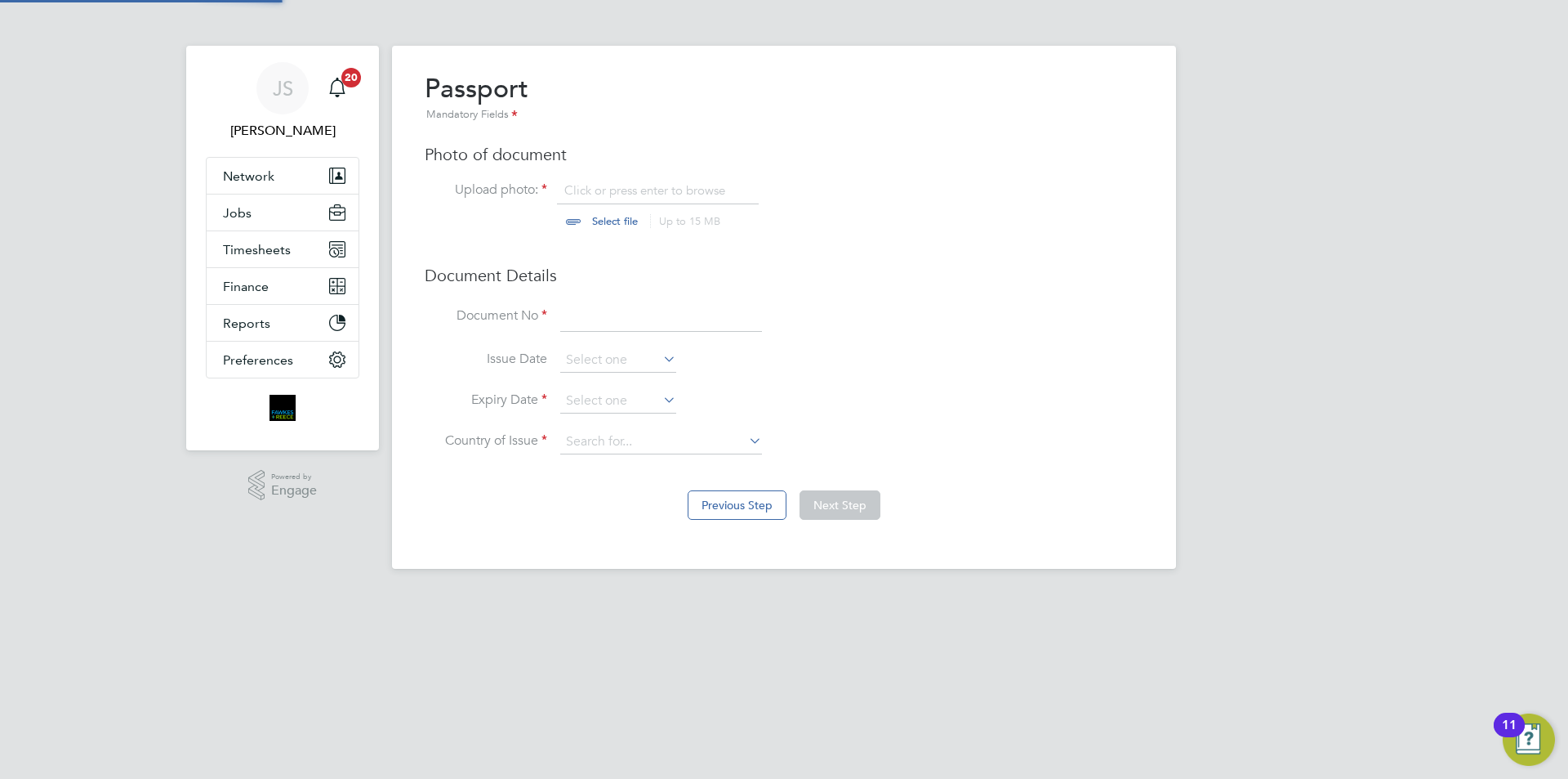
scroll to position [22, 202]
click at [683, 213] on input "file" at bounding box center [630, 206] width 256 height 49
type input "C:\fakepath\Passport.jpg"
click at [598, 317] on input at bounding box center [660, 317] width 201 height 30
click at [635, 319] on input at bounding box center [660, 317] width 201 height 30
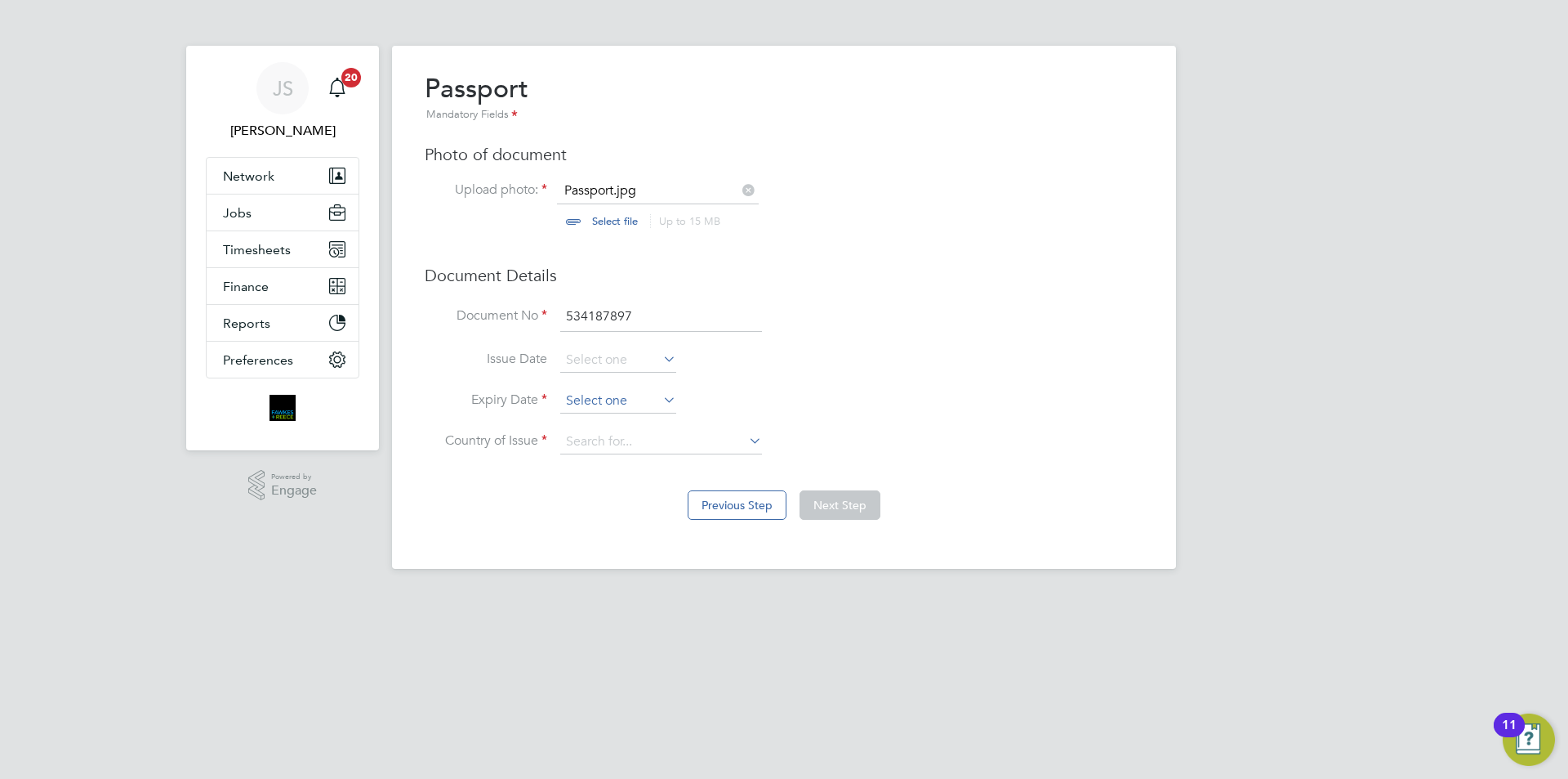
type input "534187897"
click at [620, 412] on input at bounding box center [618, 400] width 116 height 24
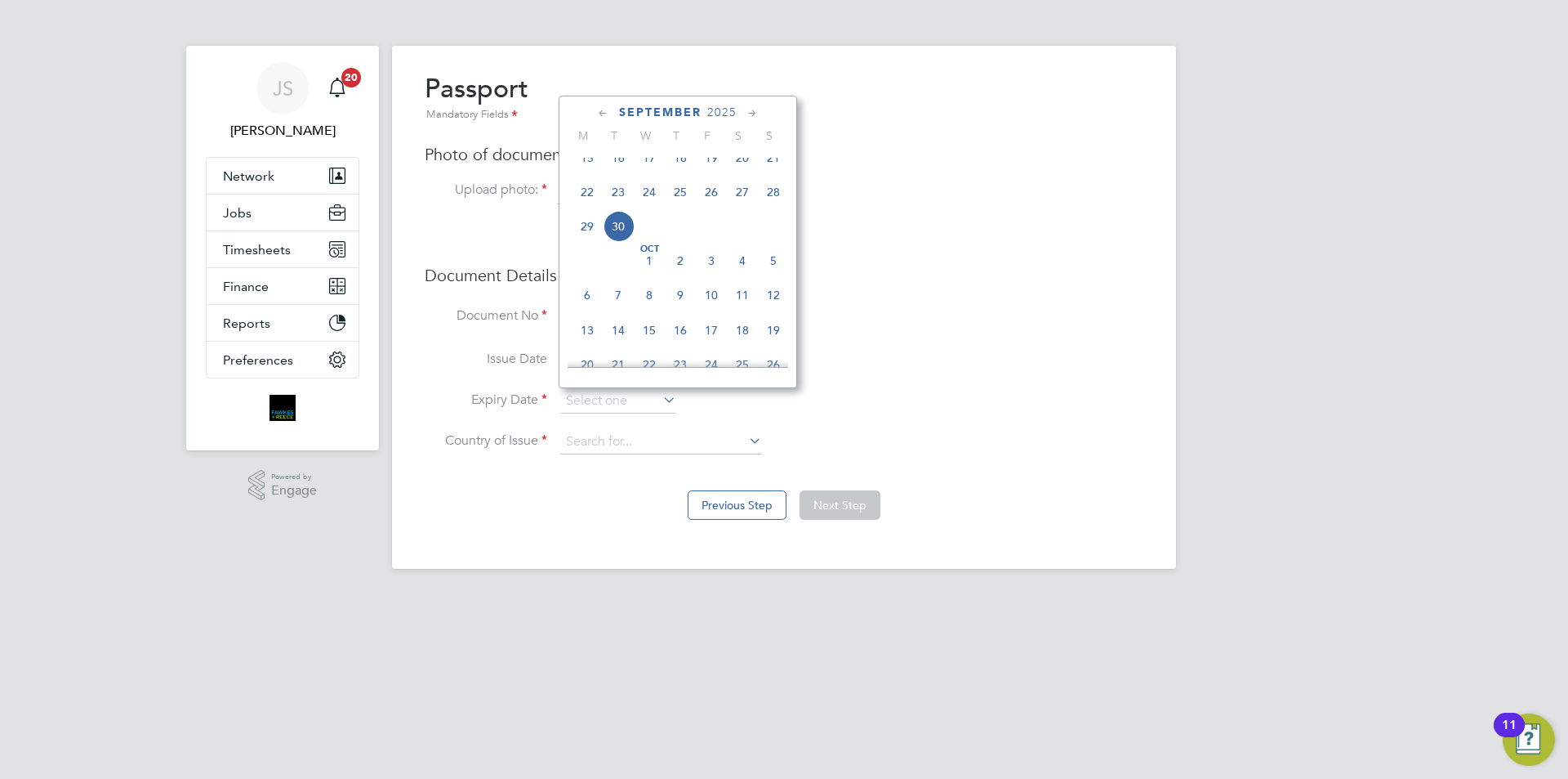
click at [726, 112] on span "2025" at bounding box center [722, 112] width 30 height 13
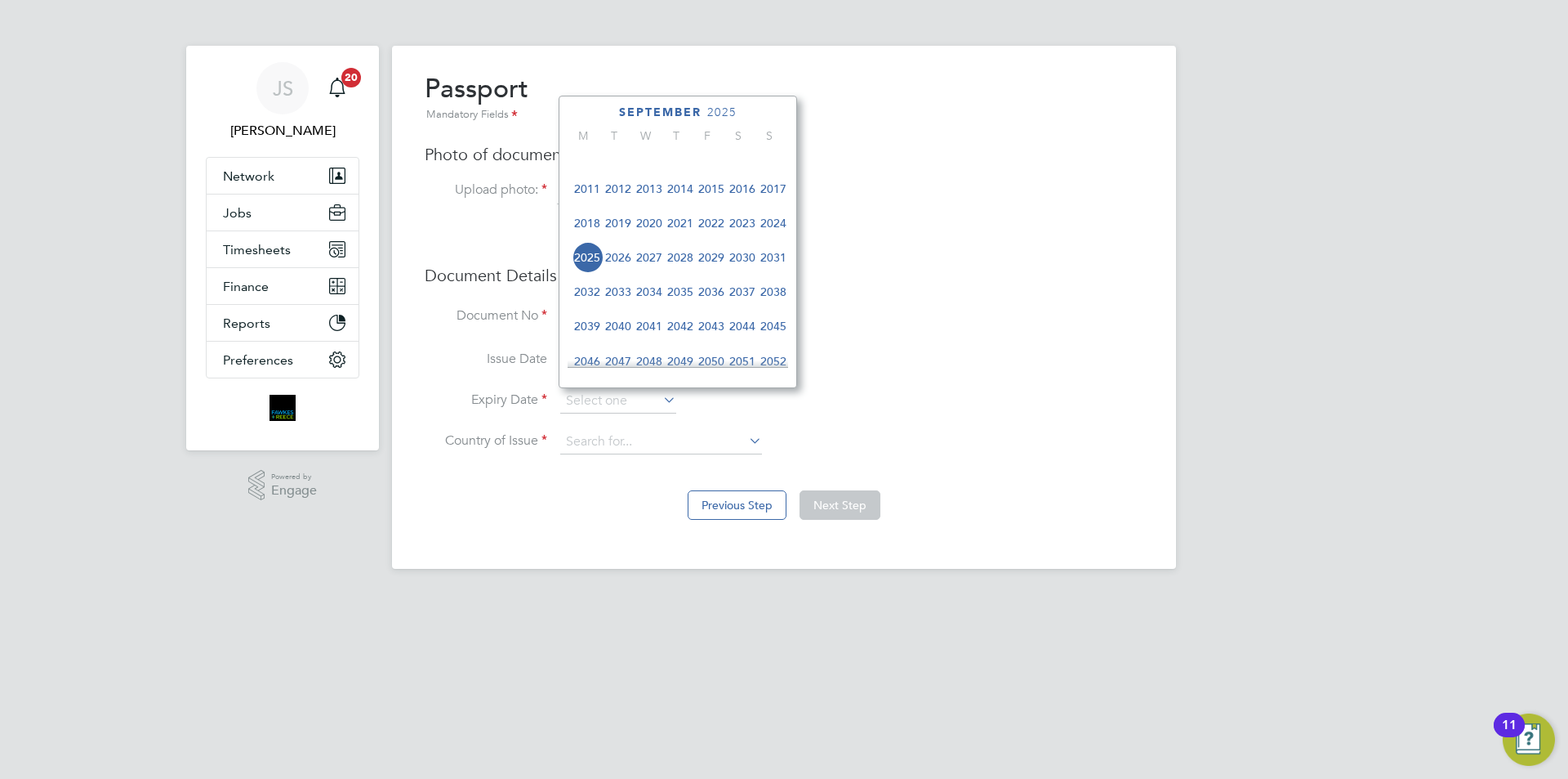
click at [621, 271] on span "2026" at bounding box center [619, 257] width 31 height 31
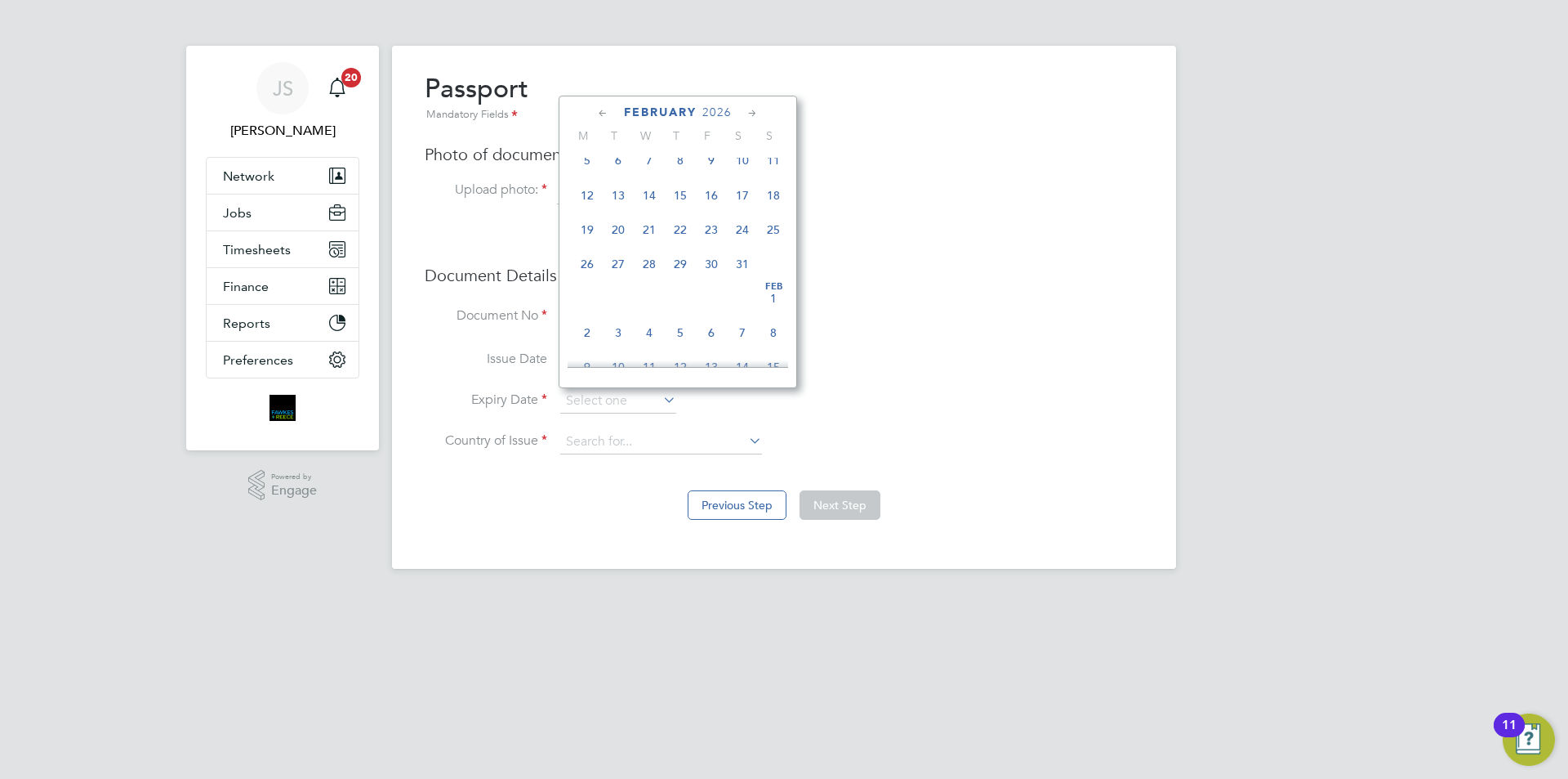
scroll to position [302, 0]
click at [606, 255] on span "3" at bounding box center [619, 251] width 31 height 31
type input "03 Feb 2026"
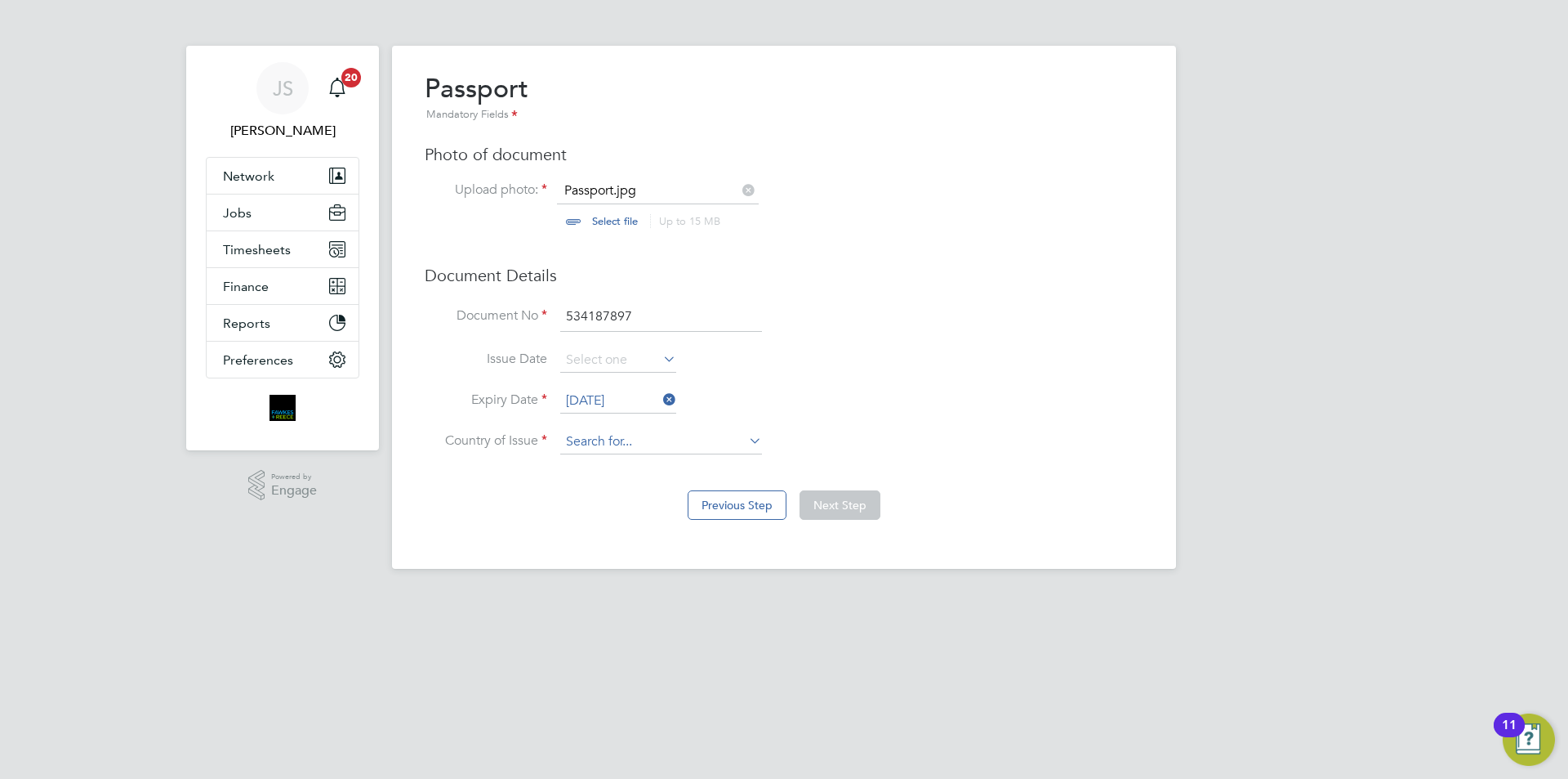
click at [601, 454] on div "Overview Complete the following process to prove that you’re legally allowed to…" at bounding box center [784, 307] width 784 height 523
click at [612, 461] on b "Ki" at bounding box center [611, 466] width 12 height 13
type input "United Kingdom"
click at [822, 491] on button "Next Step" at bounding box center [840, 505] width 81 height 30
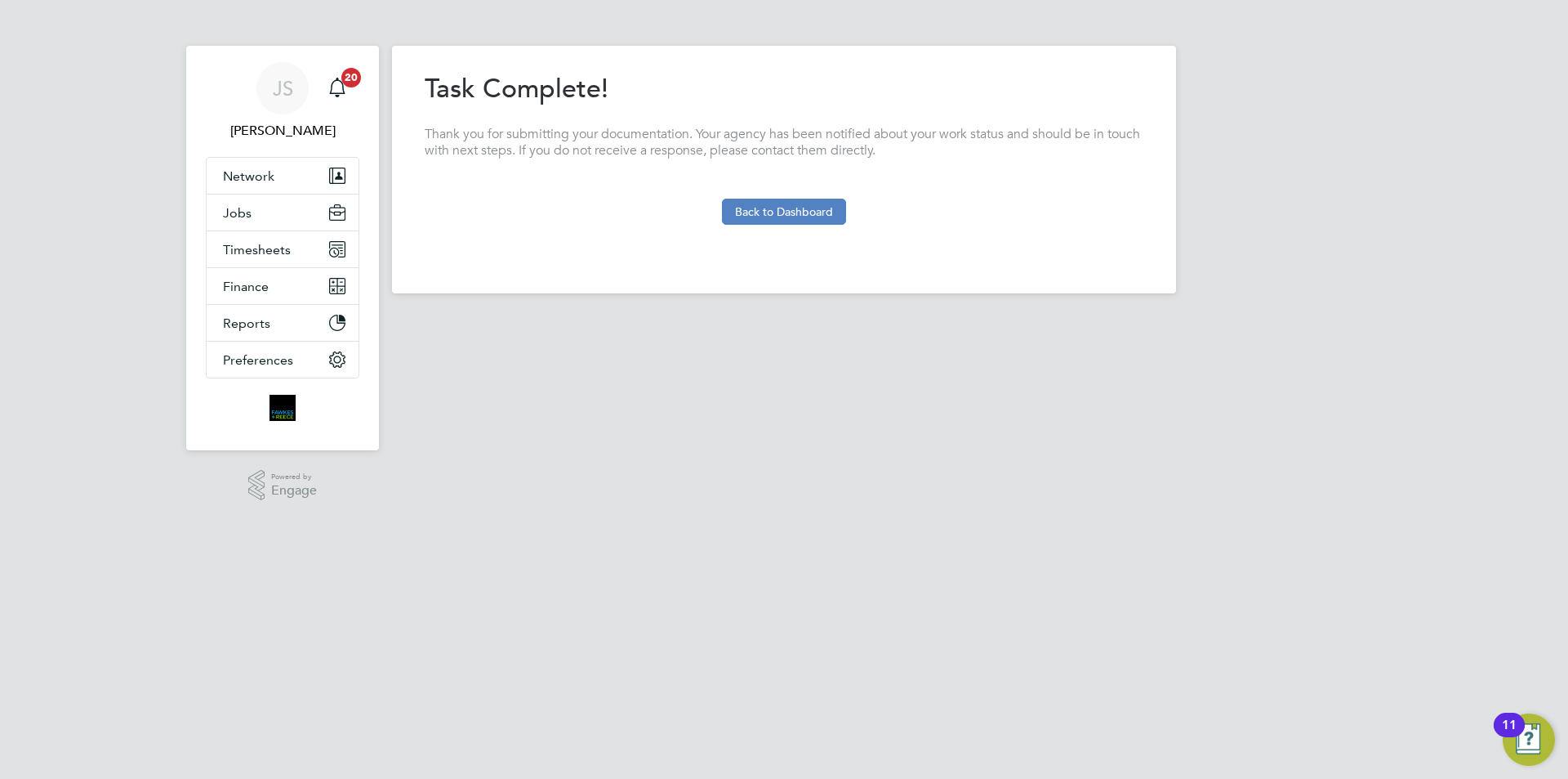
click at [742, 215] on button "Back to Dashboard" at bounding box center [784, 211] width 124 height 26
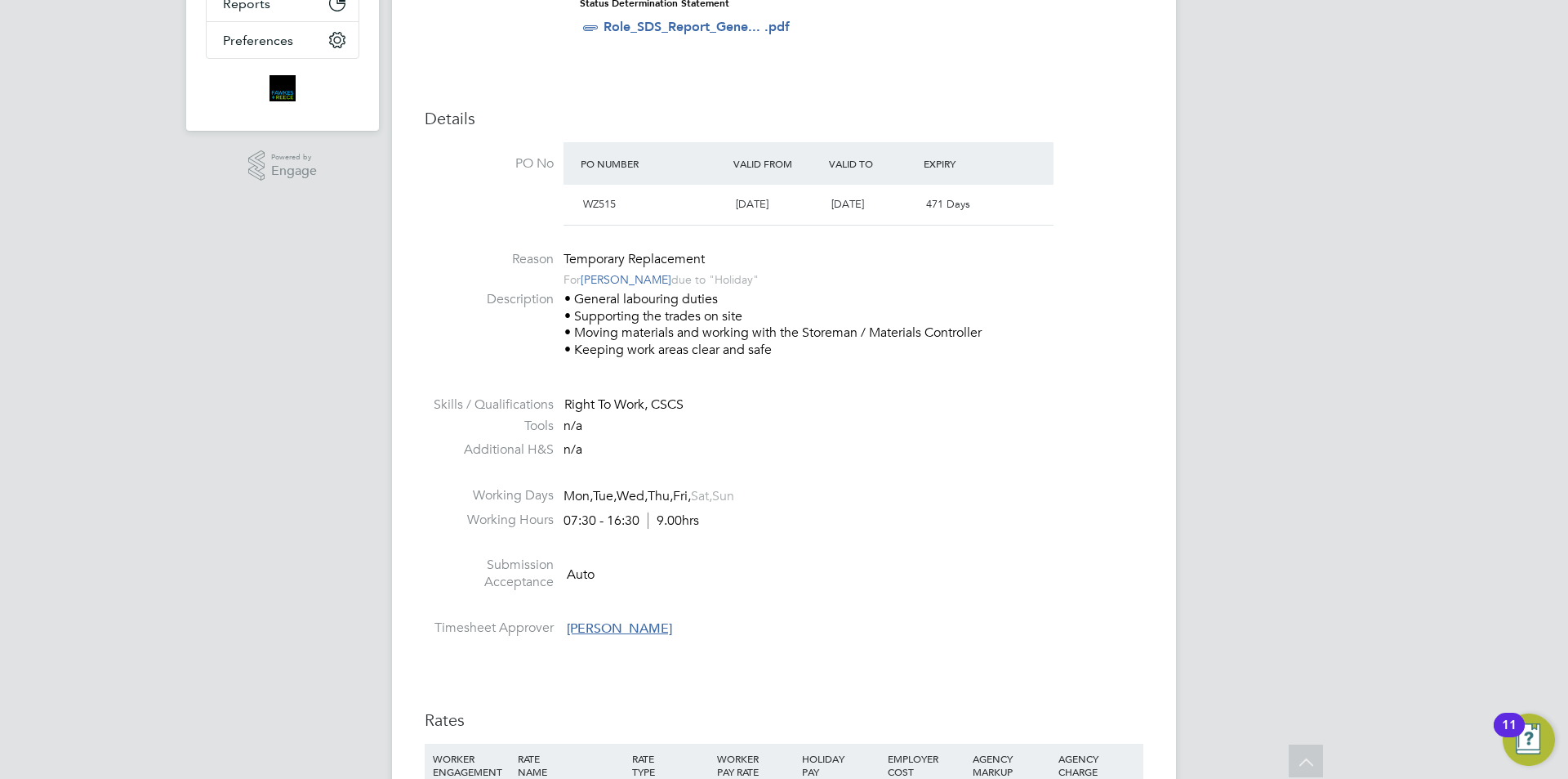
scroll to position [736, 0]
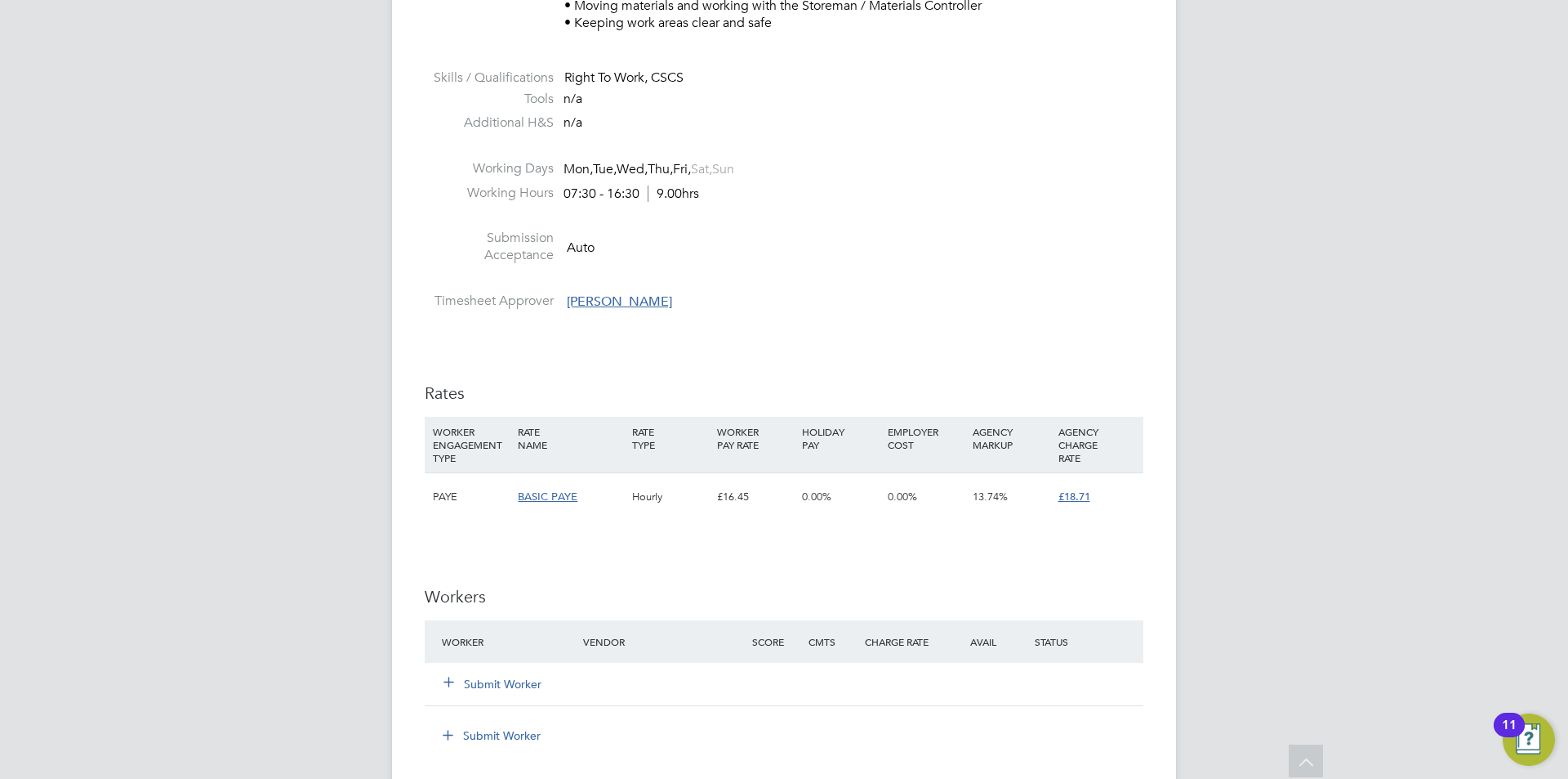
click at [480, 684] on button "Submit Worker" at bounding box center [493, 684] width 98 height 16
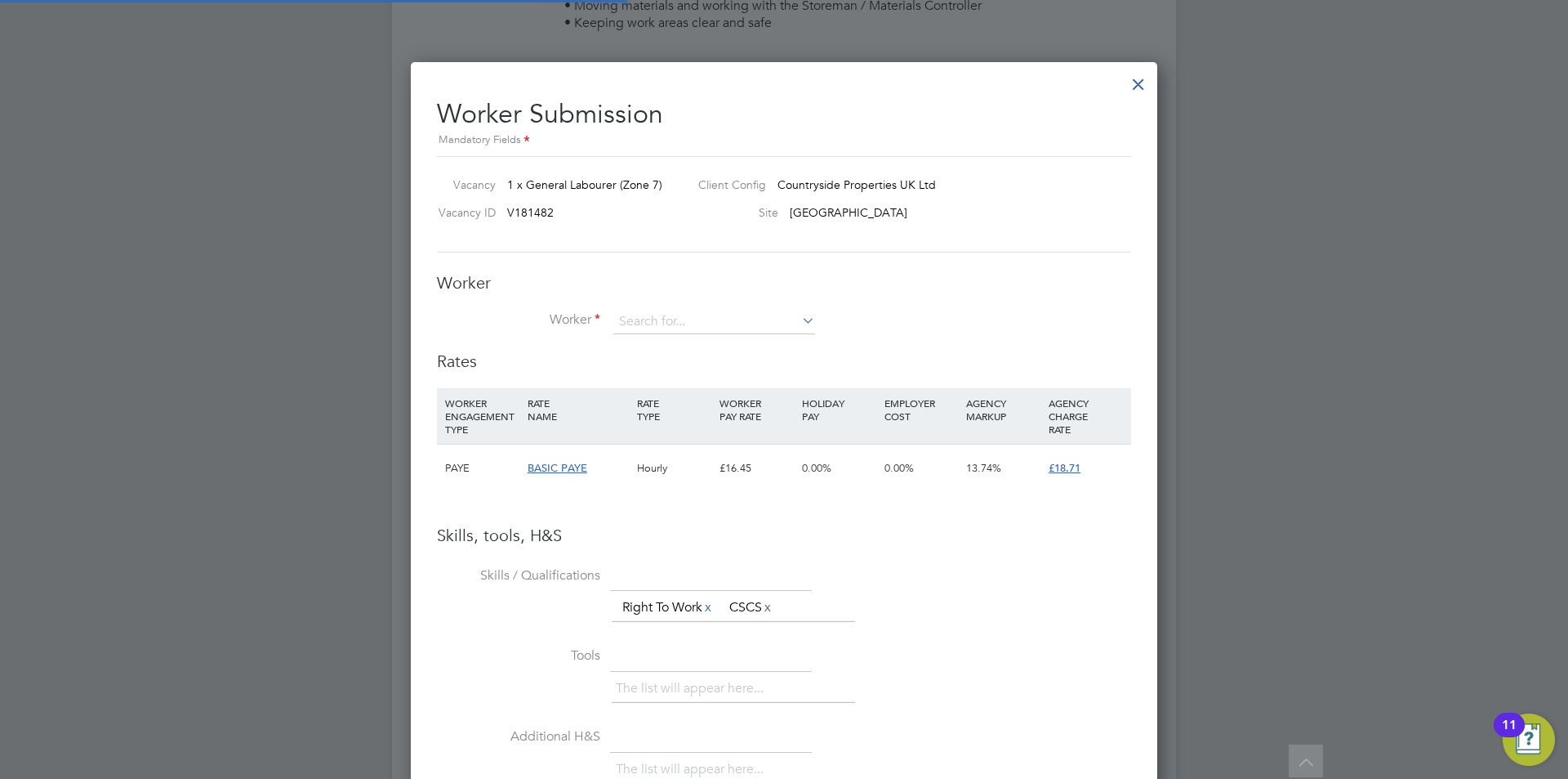
scroll to position [1033, 748]
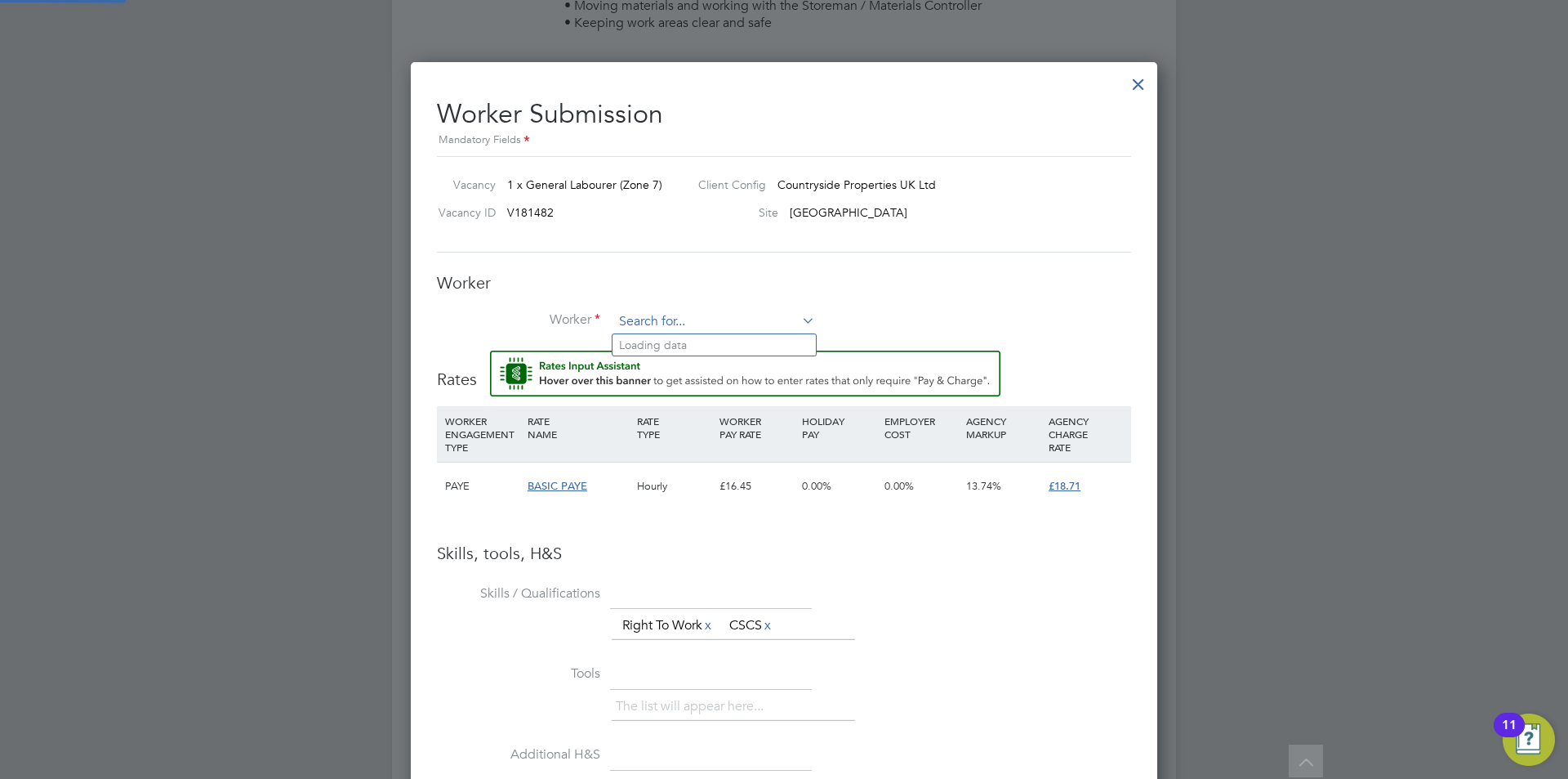
click at [660, 318] on input at bounding box center [714, 321] width 201 height 24
type input "o"
click at [683, 366] on li "[PERSON_NAME] eler (CAN-540368)" at bounding box center [766, 367] width 307 height 22
type input "[PERSON_NAME] (CAN-540368)"
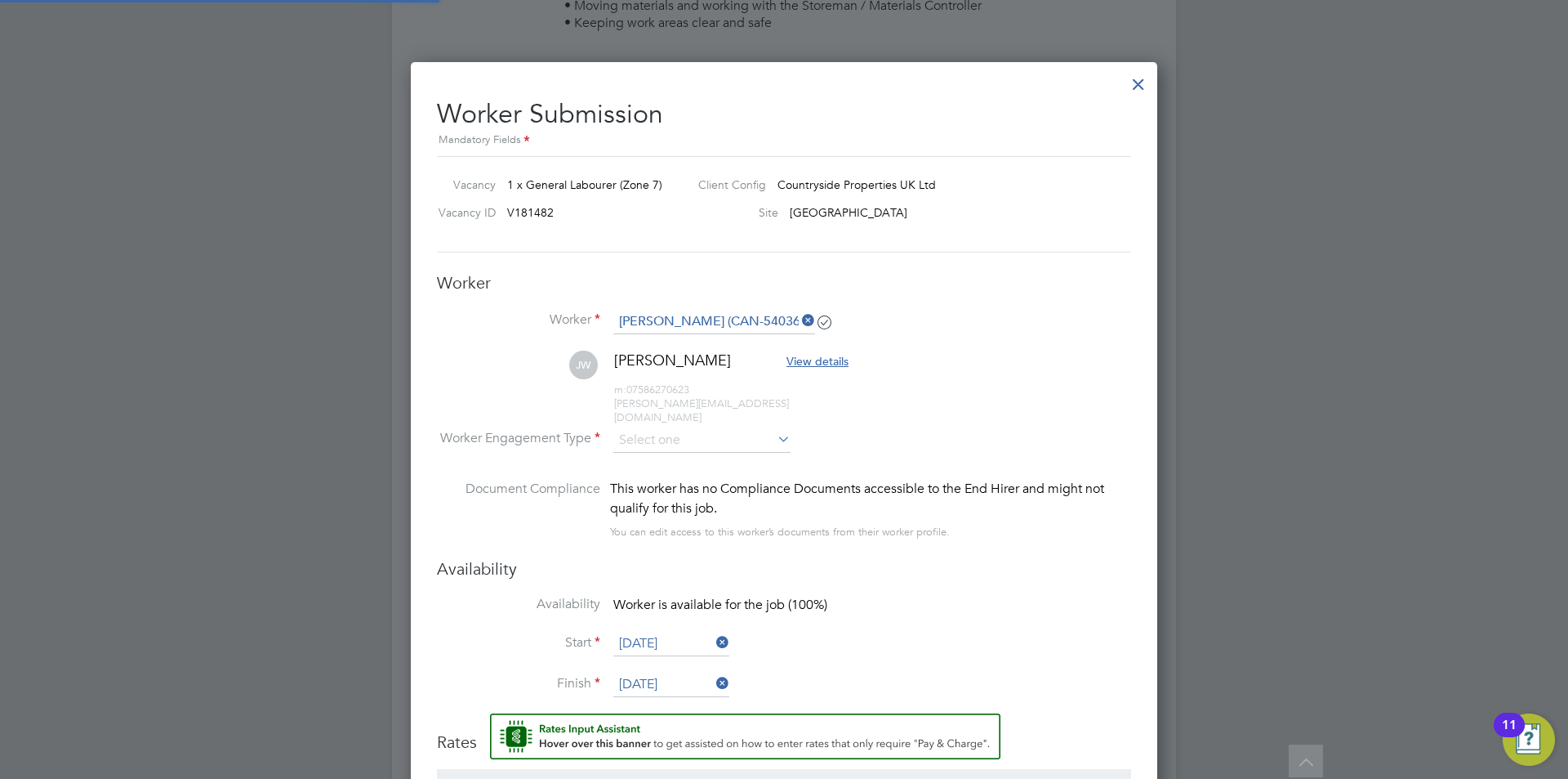
scroll to position [1414, 748]
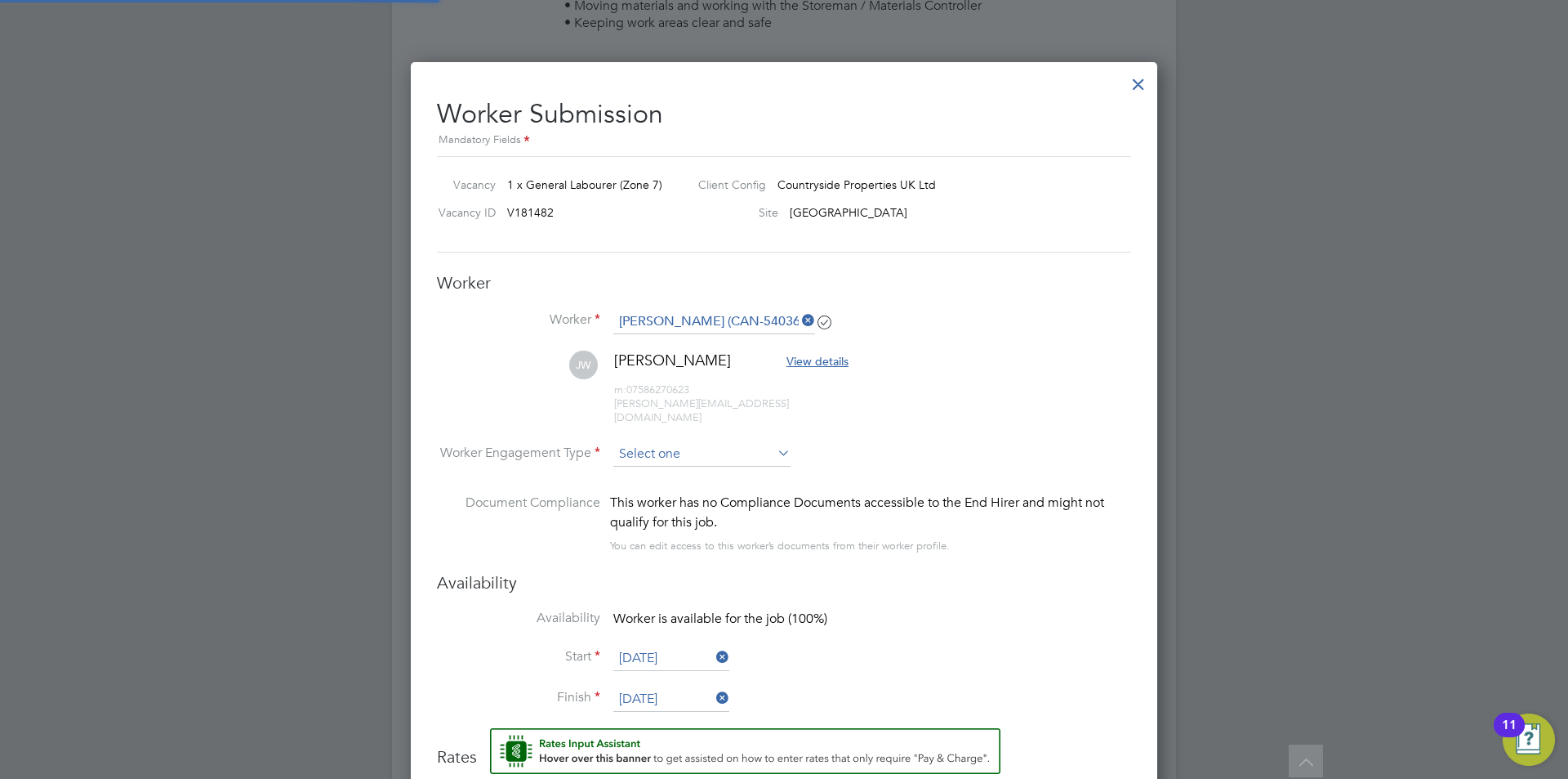
click at [700, 443] on input at bounding box center [703, 454] width 177 height 24
click at [648, 481] on li "PAYE" at bounding box center [703, 485] width 179 height 21
type input "PAYE"
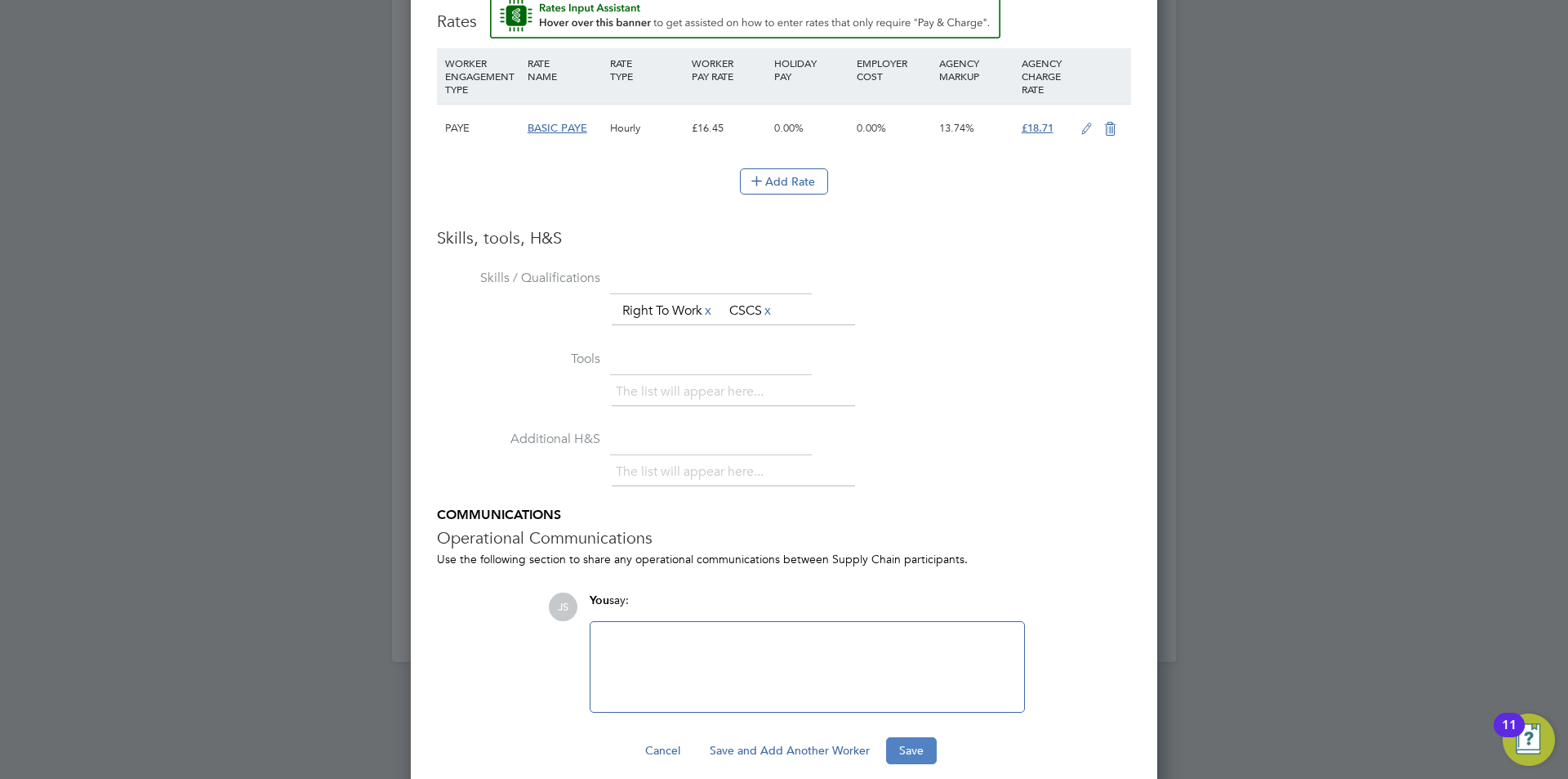
click at [917, 738] on button "Save" at bounding box center [912, 750] width 51 height 26
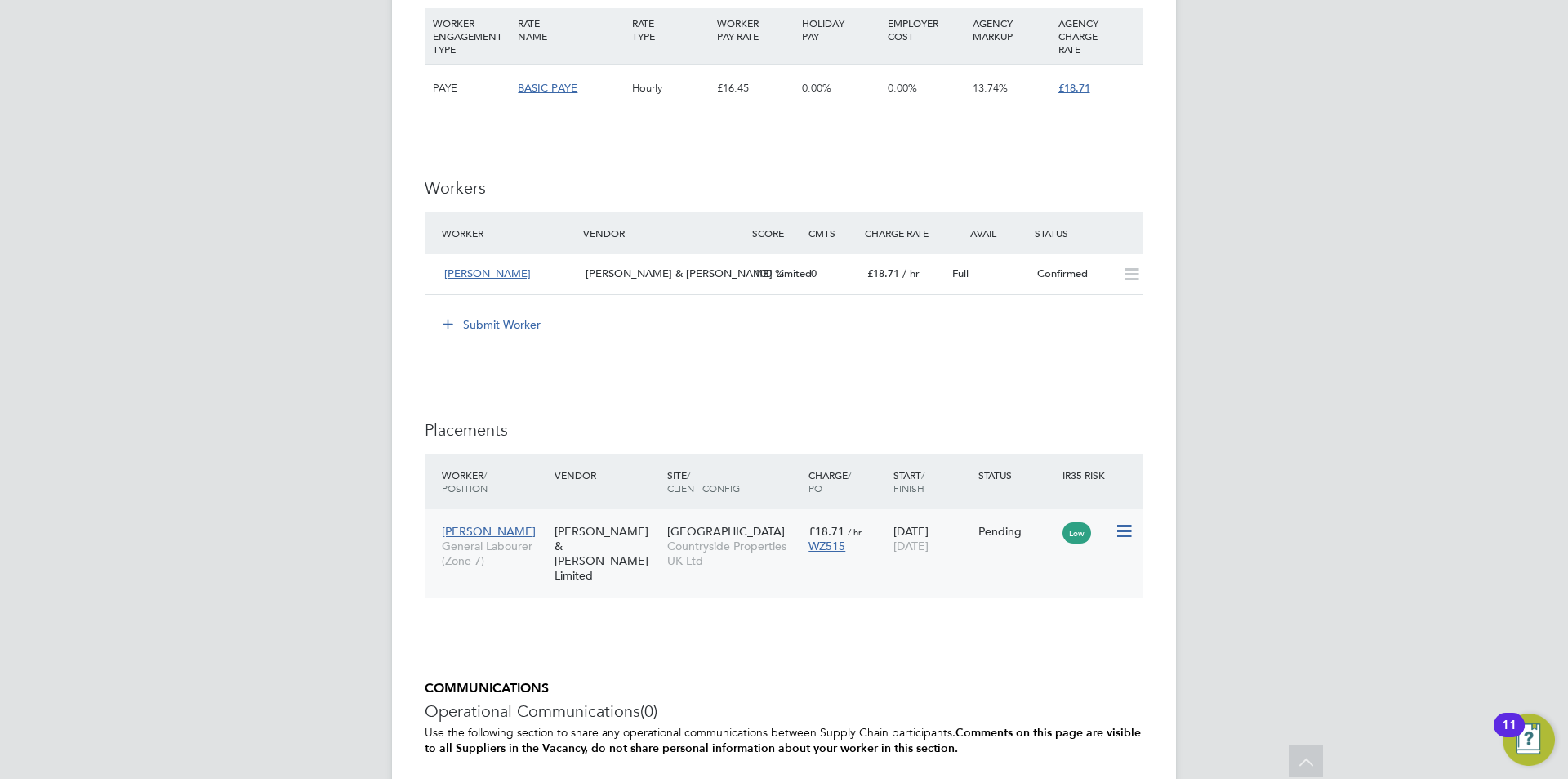
click at [1124, 531] on icon at bounding box center [1123, 531] width 16 height 19
click at [988, 631] on li "Start" at bounding box center [1050, 631] width 168 height 23
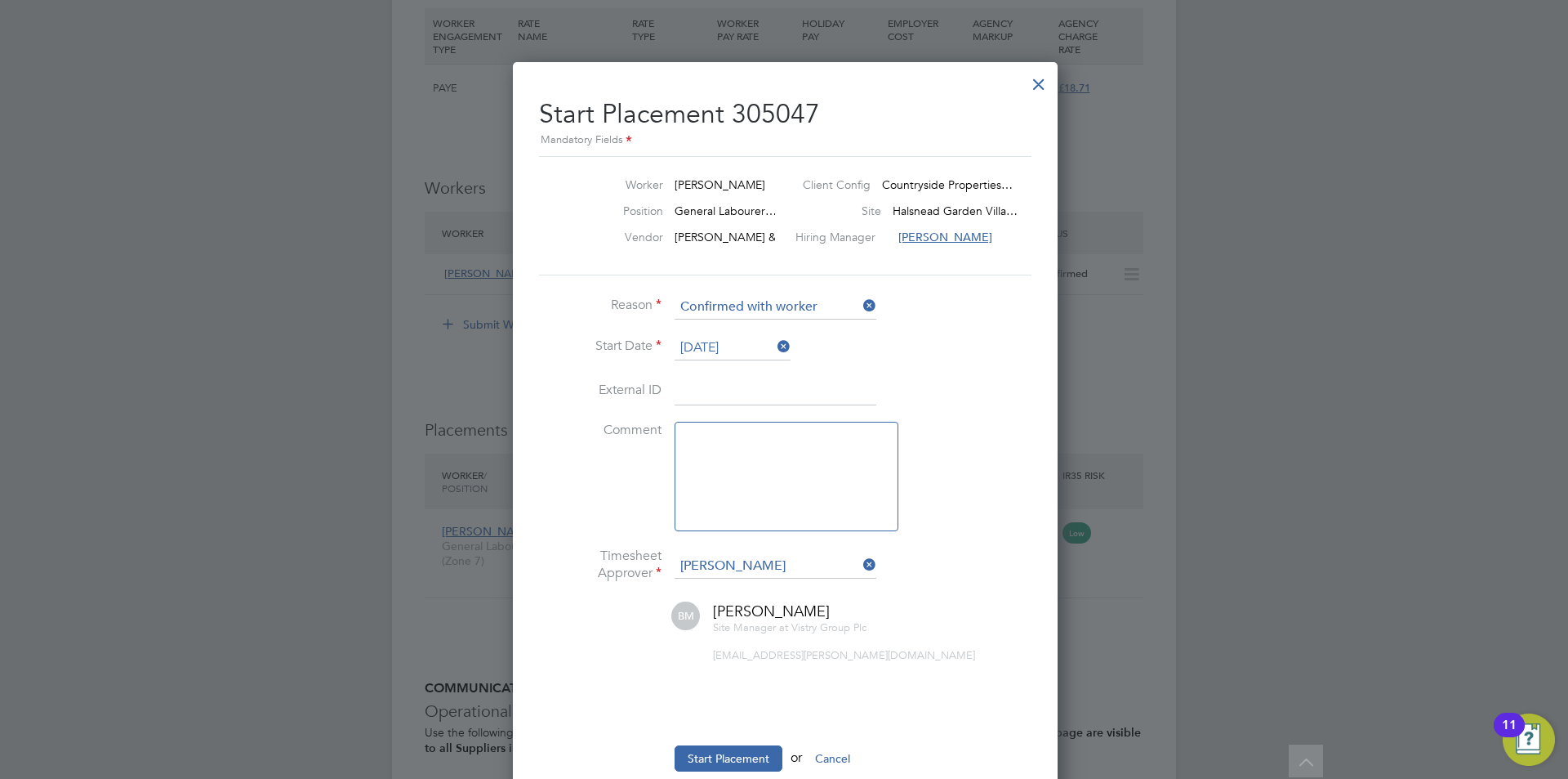
click at [733, 507] on textarea at bounding box center [786, 476] width 224 height 110
type textarea "chekced in on site"
click at [743, 753] on button "Start Placement" at bounding box center [729, 758] width 108 height 26
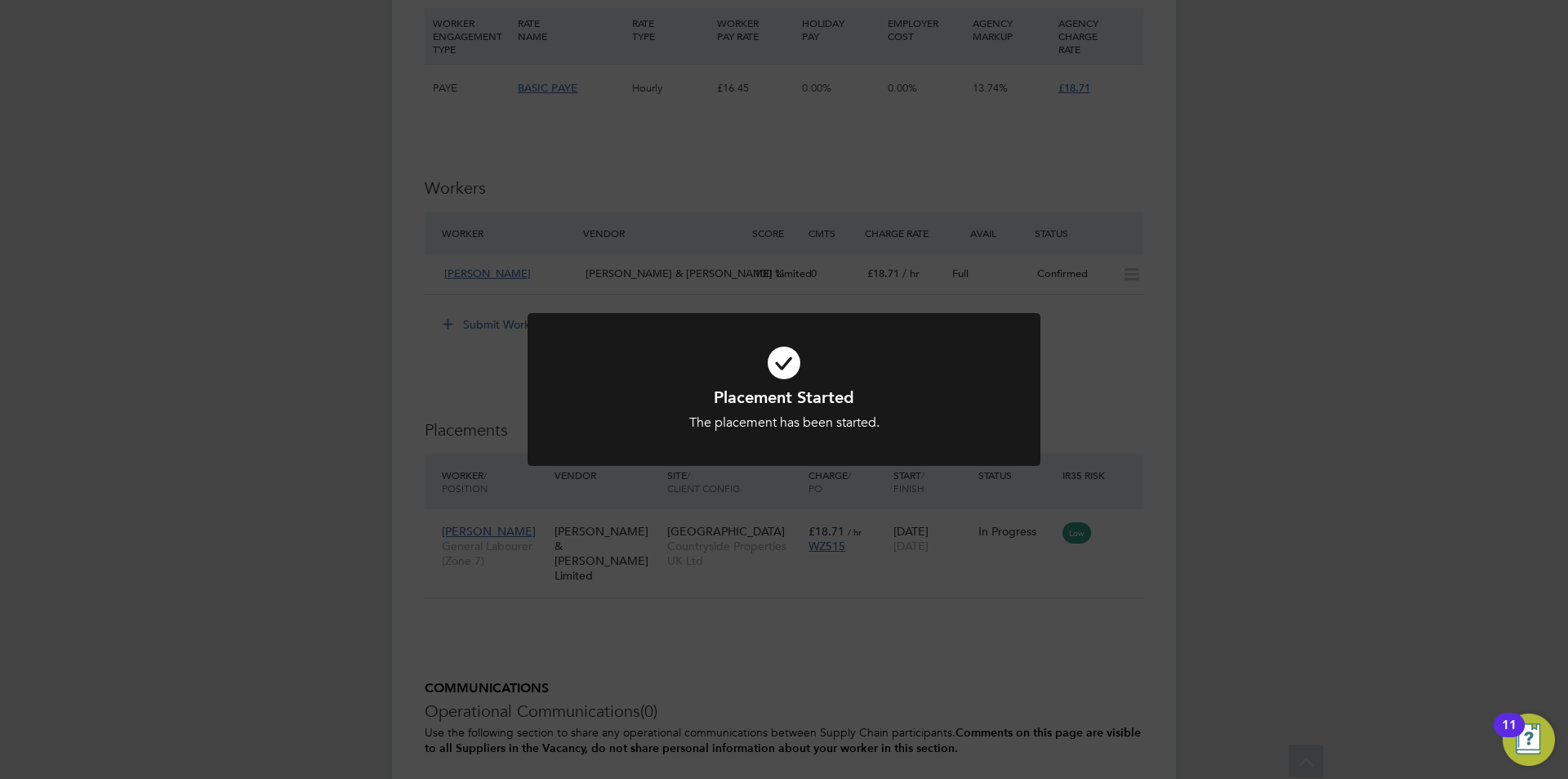
click at [1145, 430] on div "Placement Started The placement has been started. Cancel Okay" at bounding box center [784, 390] width 1568 height 779
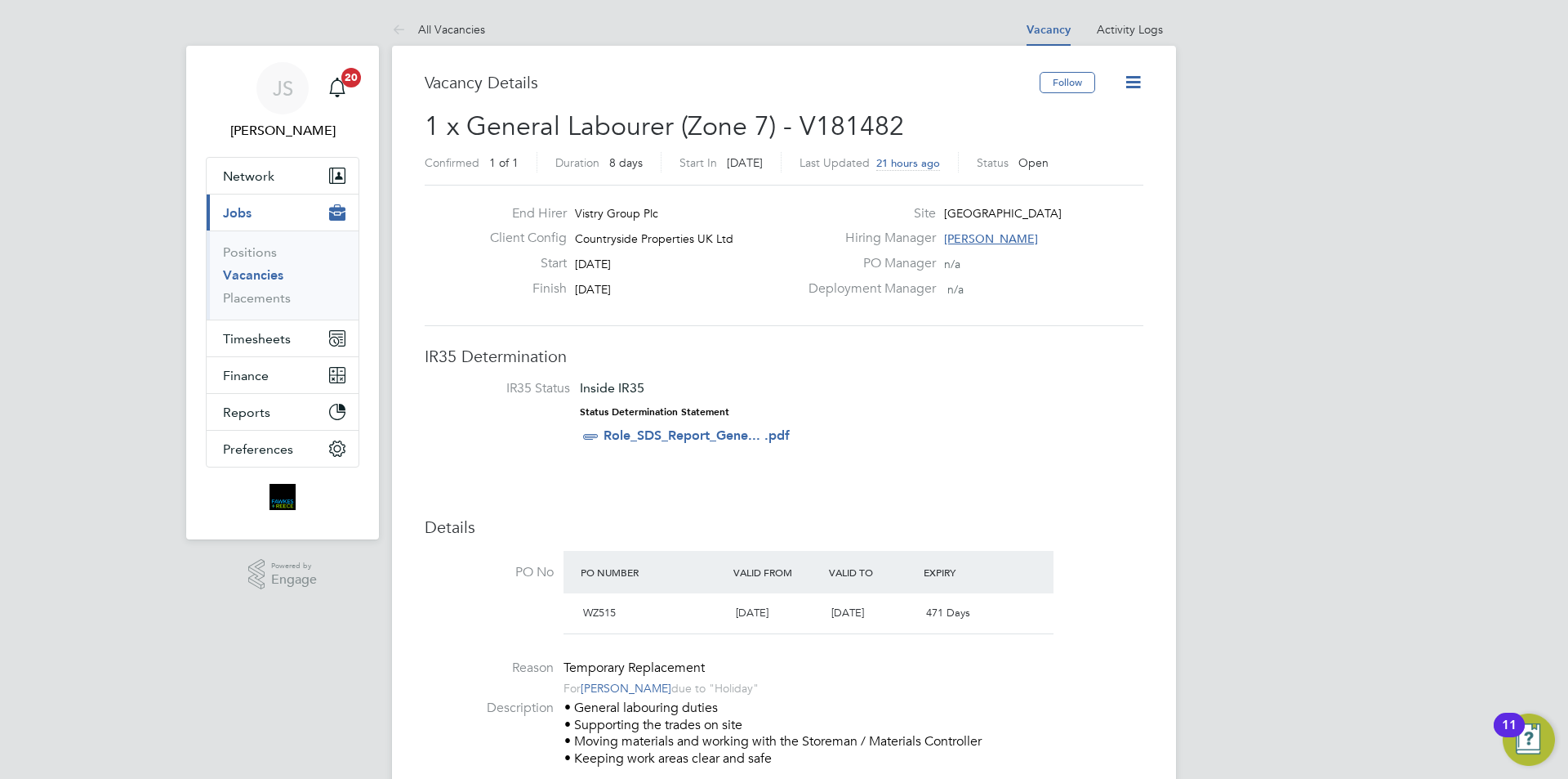
click at [1133, 84] on icon at bounding box center [1132, 82] width 20 height 20
click at [1118, 281] on div "Deployment Manager n/a" at bounding box center [974, 293] width 351 height 25
click at [1136, 85] on icon at bounding box center [1132, 82] width 20 height 20
click at [1118, 140] on li "Update Status" at bounding box center [1096, 144] width 94 height 23
click at [1112, 292] on div "Deployment Manager n/a" at bounding box center [974, 293] width 351 height 25
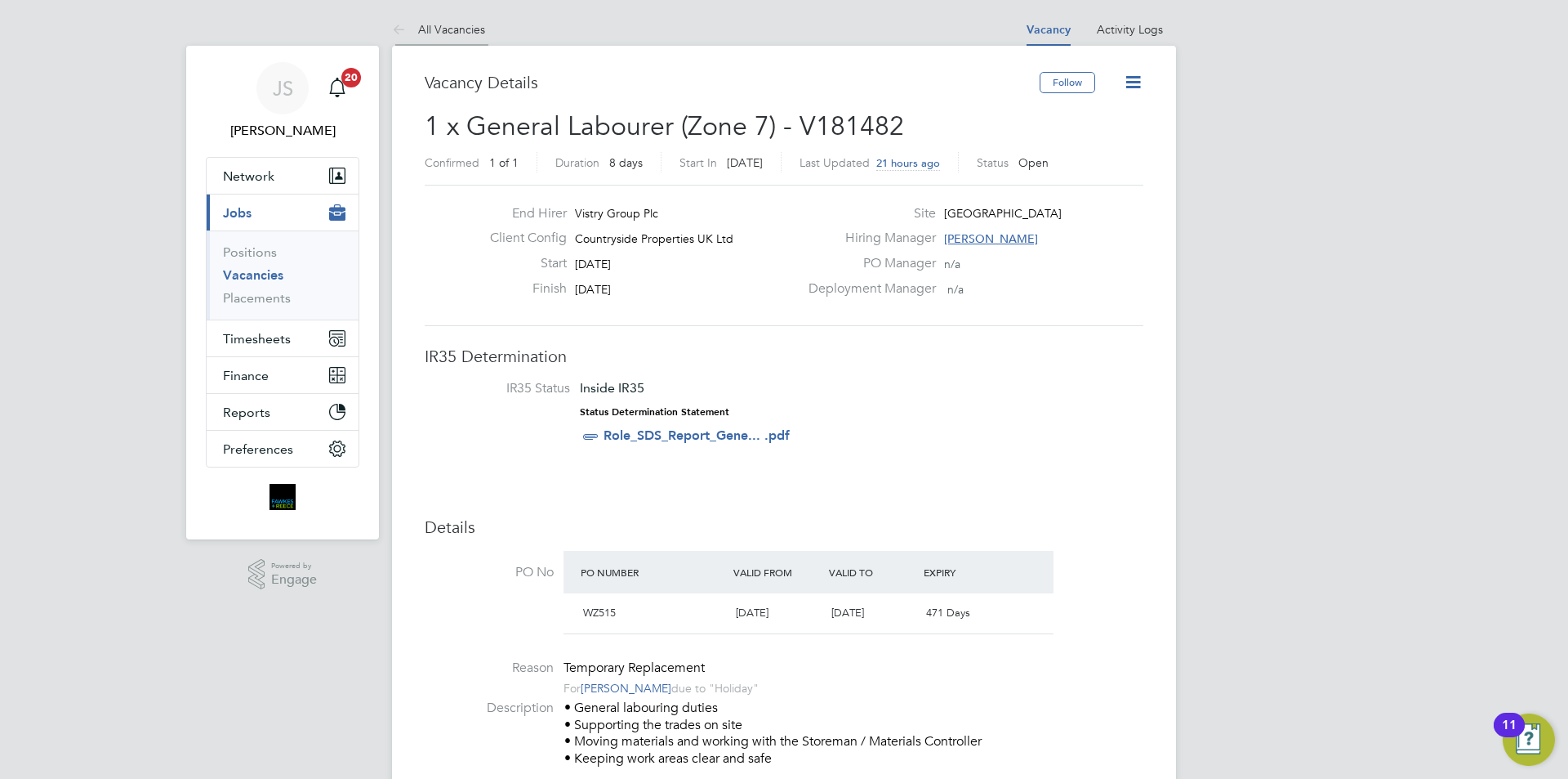
click at [447, 30] on link "All Vacancies" at bounding box center [439, 29] width 93 height 14
